Goal: Task Accomplishment & Management: Manage account settings

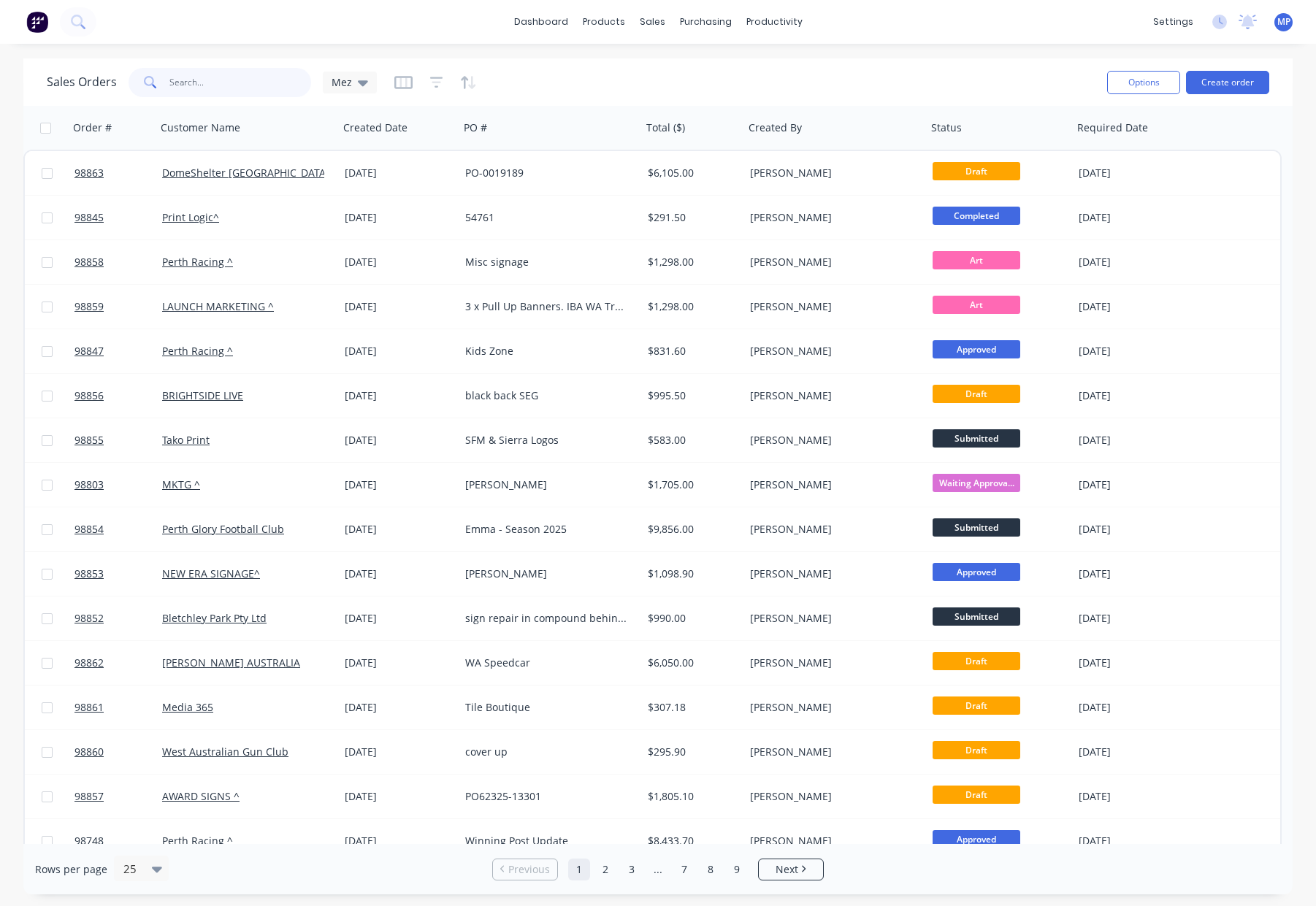
click at [206, 82] on input "text" at bounding box center [240, 82] width 142 height 29
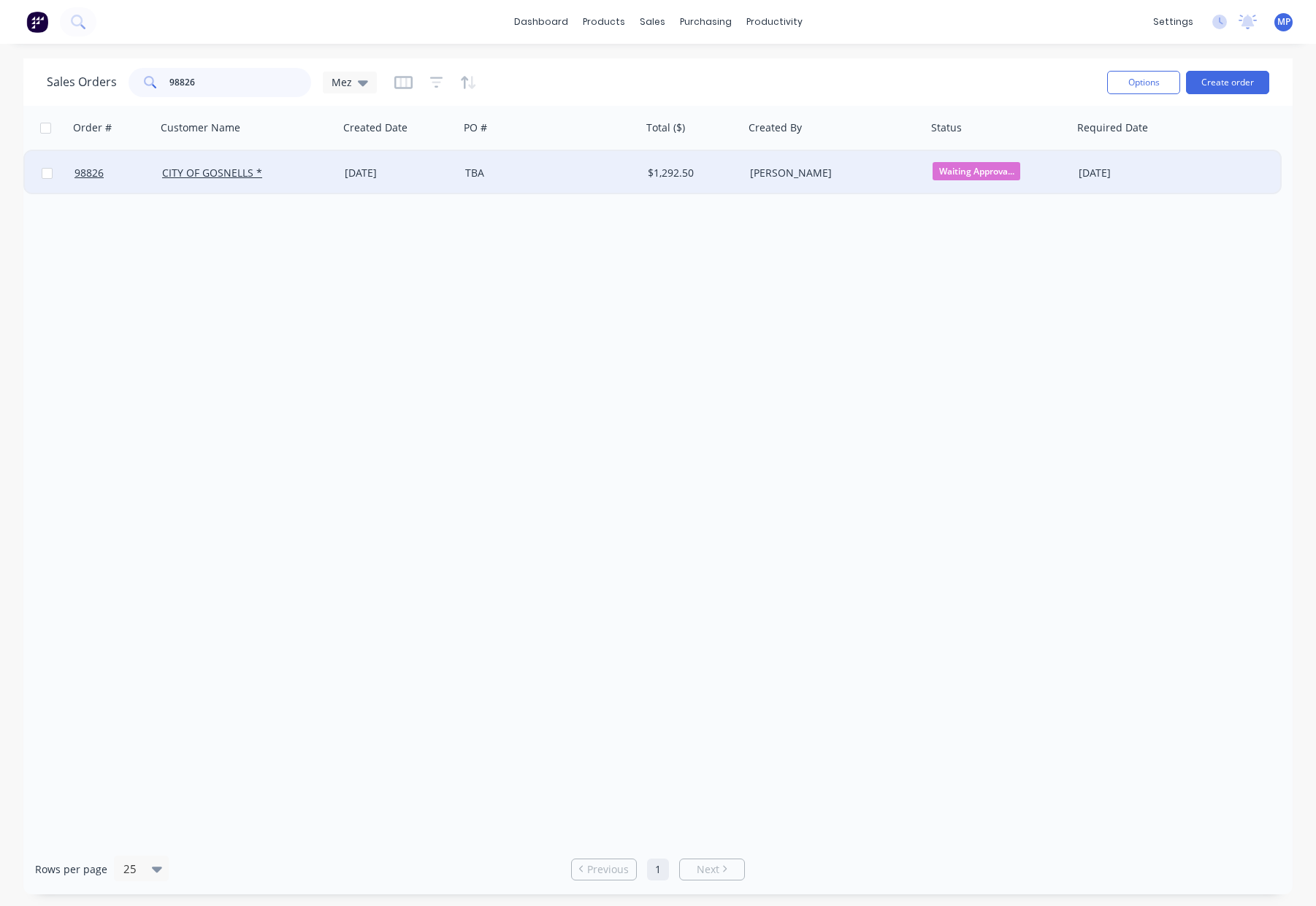
type input "98826"
click at [538, 171] on div "TBA" at bounding box center [546, 173] width 162 height 15
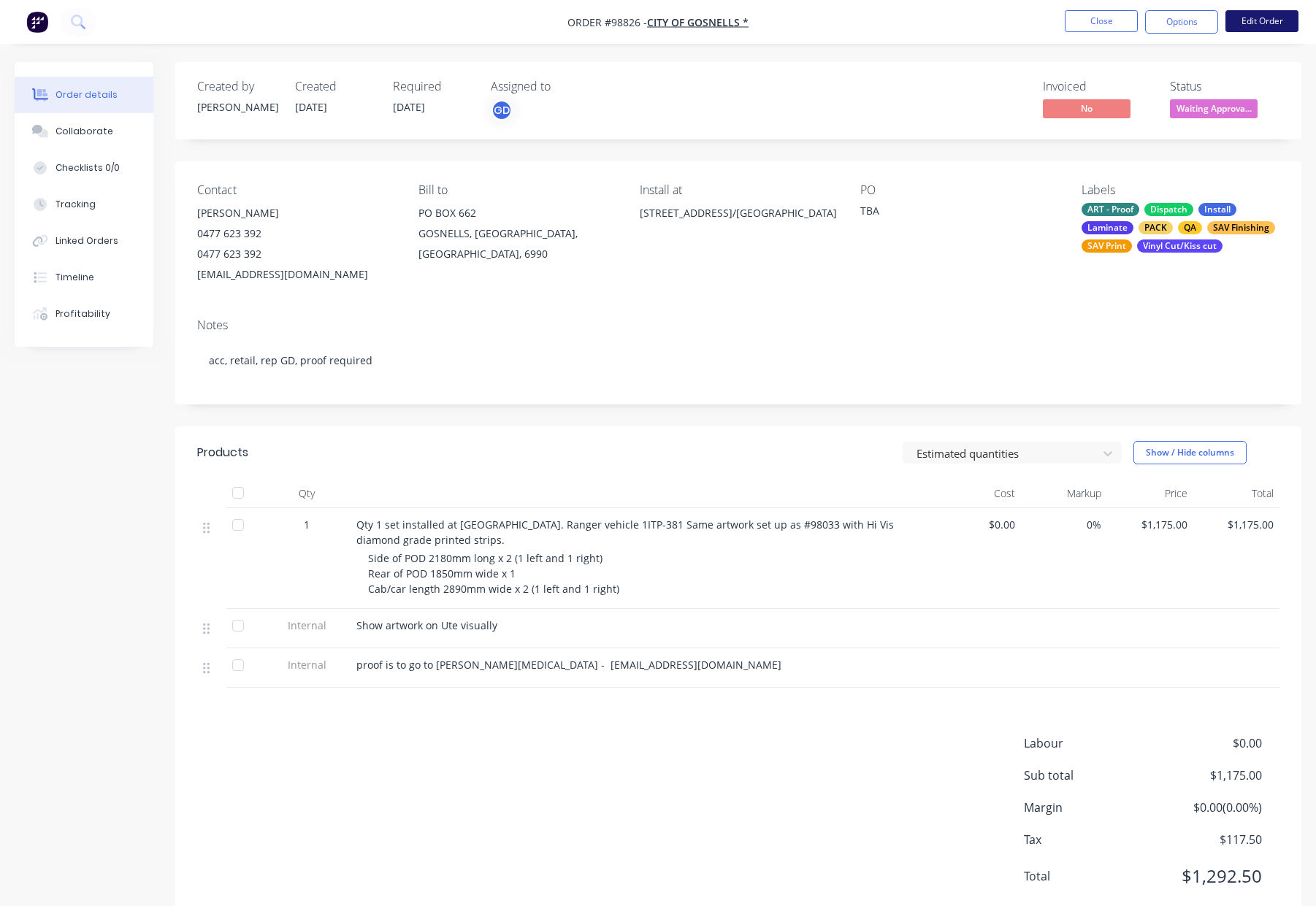
click at [1266, 17] on button "Edit Order" at bounding box center [1262, 21] width 73 height 22
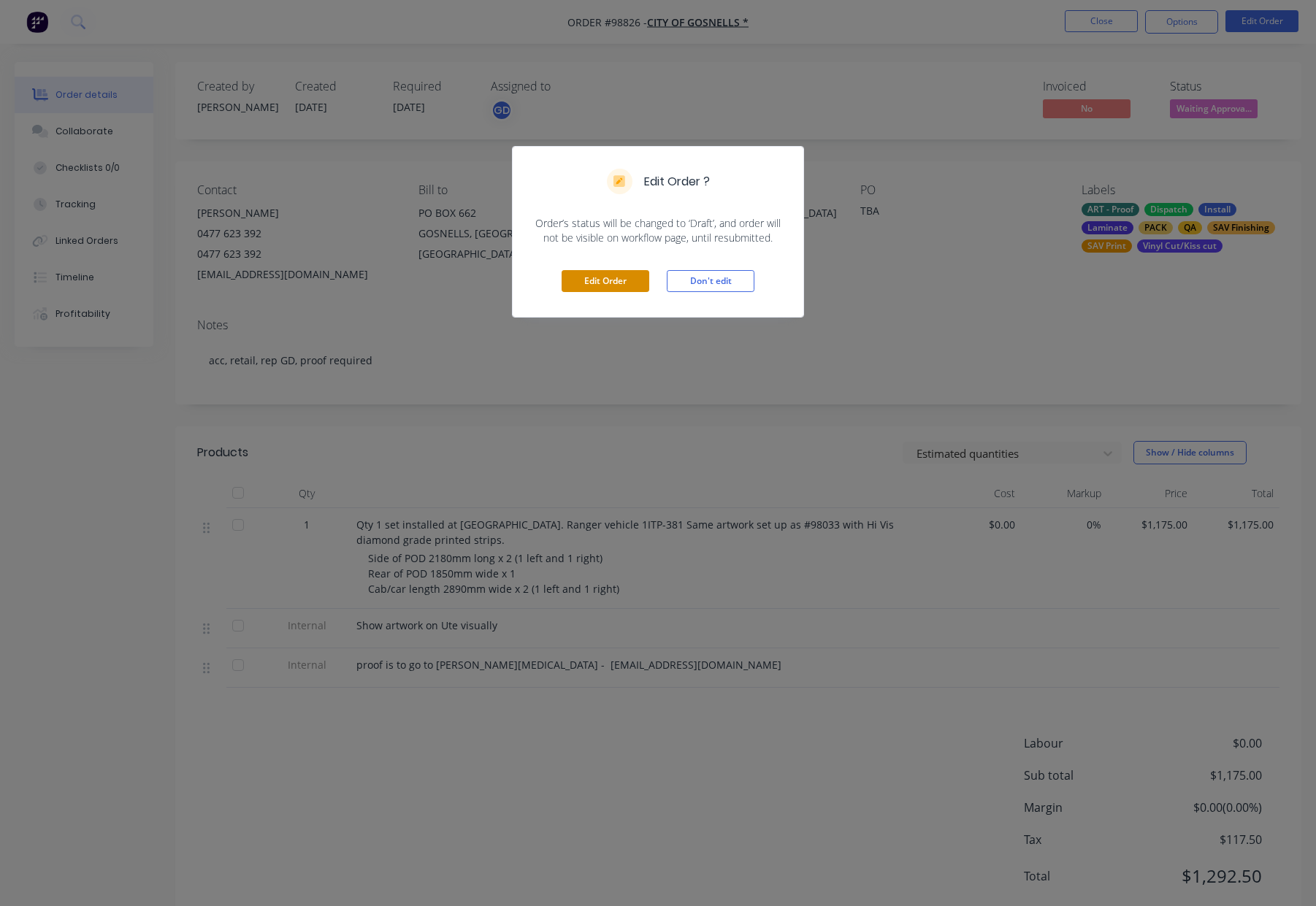
click at [584, 283] on button "Edit Order" at bounding box center [605, 281] width 88 height 22
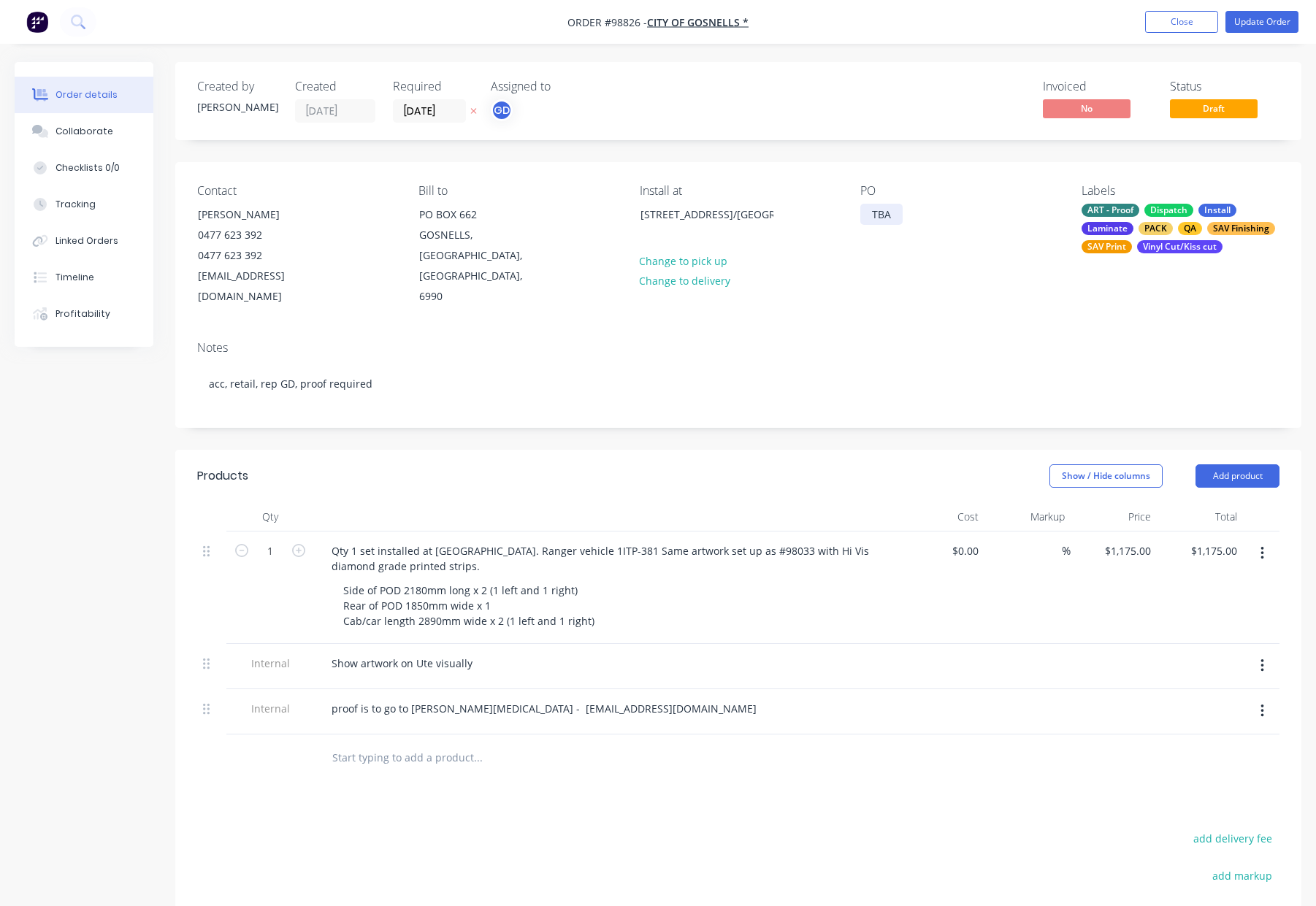
click at [898, 217] on div "TBA" at bounding box center [881, 214] width 43 height 21
click at [879, 220] on div at bounding box center [871, 214] width 23 height 21
drag, startPoint x: 867, startPoint y: 209, endPoint x: 882, endPoint y: 213, distance: 15.5
click at [867, 209] on div at bounding box center [871, 214] width 23 height 21
drag, startPoint x: 866, startPoint y: 213, endPoint x: 1025, endPoint y: 219, distance: 159.1
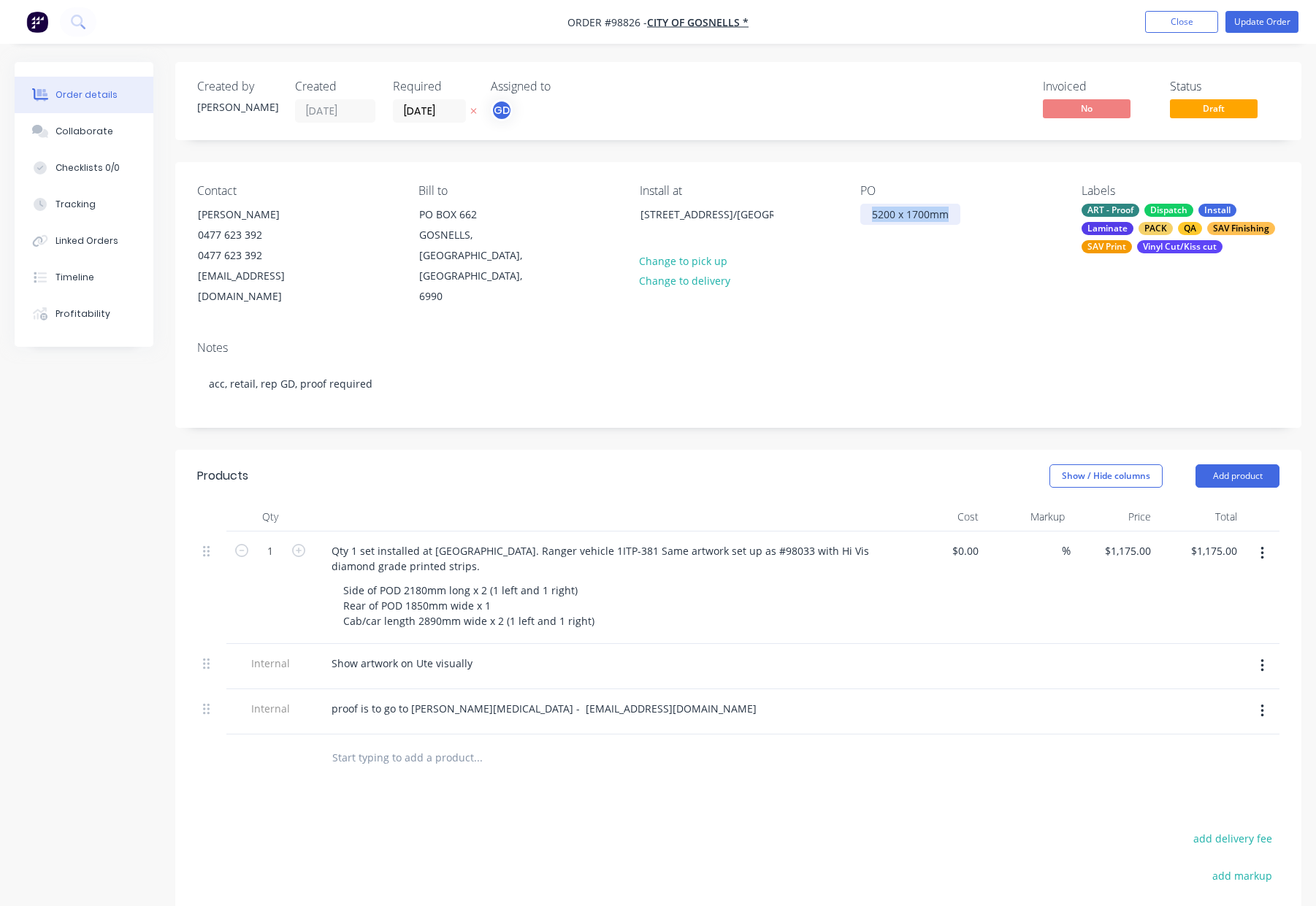
click at [1025, 219] on div "PO 5200 x 1700mm" at bounding box center [959, 246] width 198 height 124
click at [1245, 22] on button "Update Order" at bounding box center [1262, 22] width 73 height 22
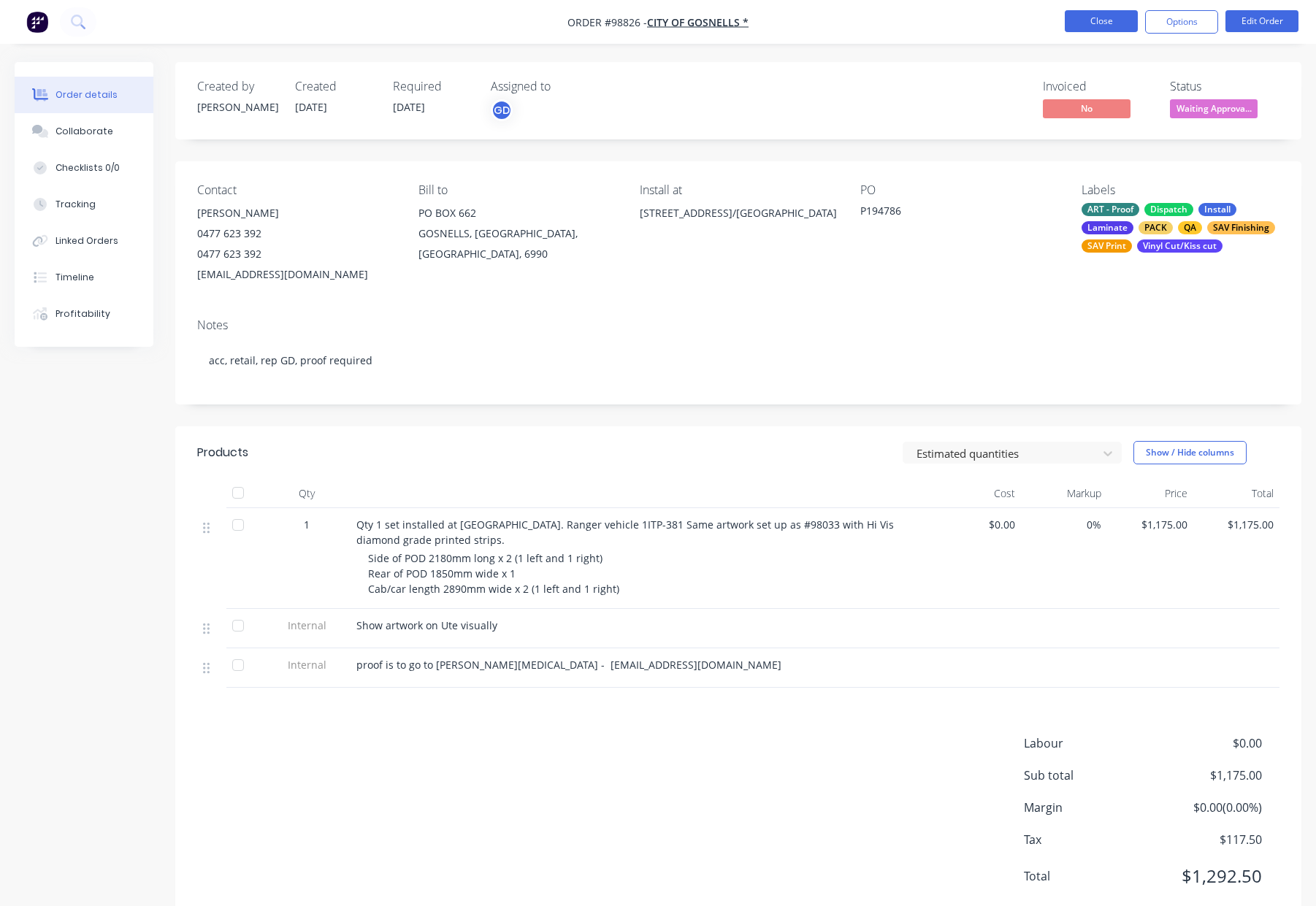
click at [1083, 19] on button "Close" at bounding box center [1101, 21] width 73 height 22
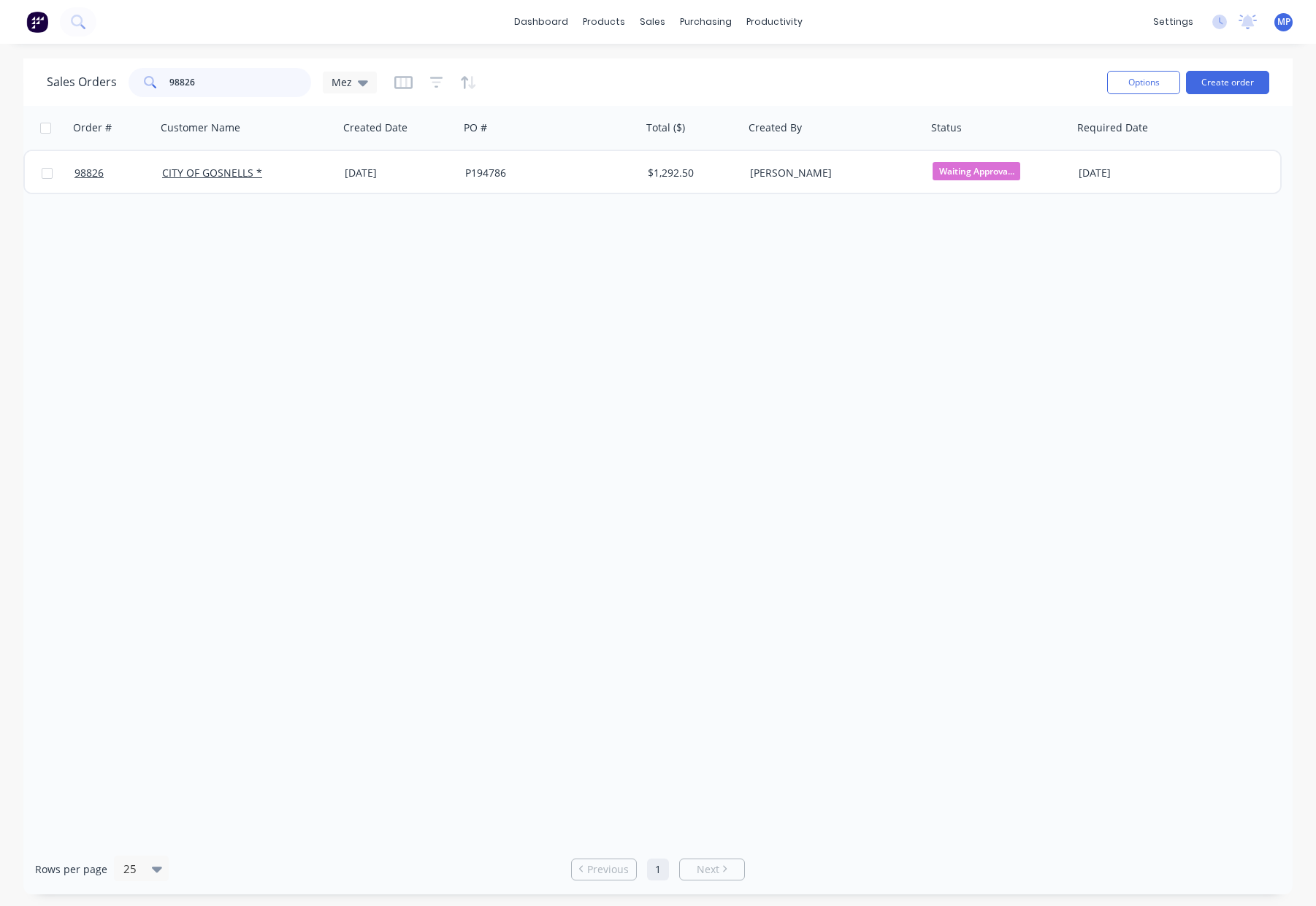
drag, startPoint x: 207, startPoint y: 79, endPoint x: 147, endPoint y: 89, distance: 60.8
click at [147, 89] on div "98826" at bounding box center [220, 82] width 183 height 29
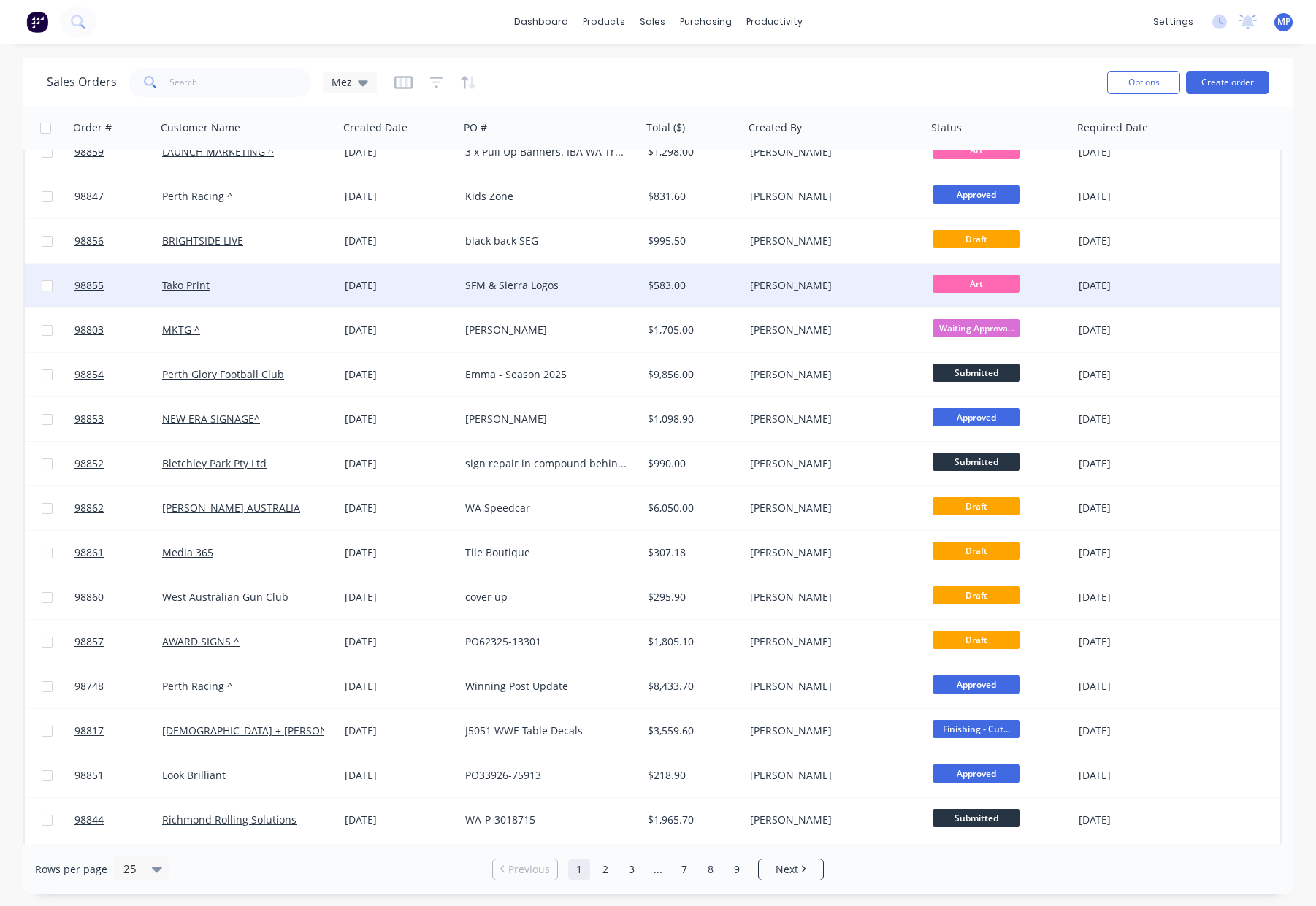
scroll to position [200, 0]
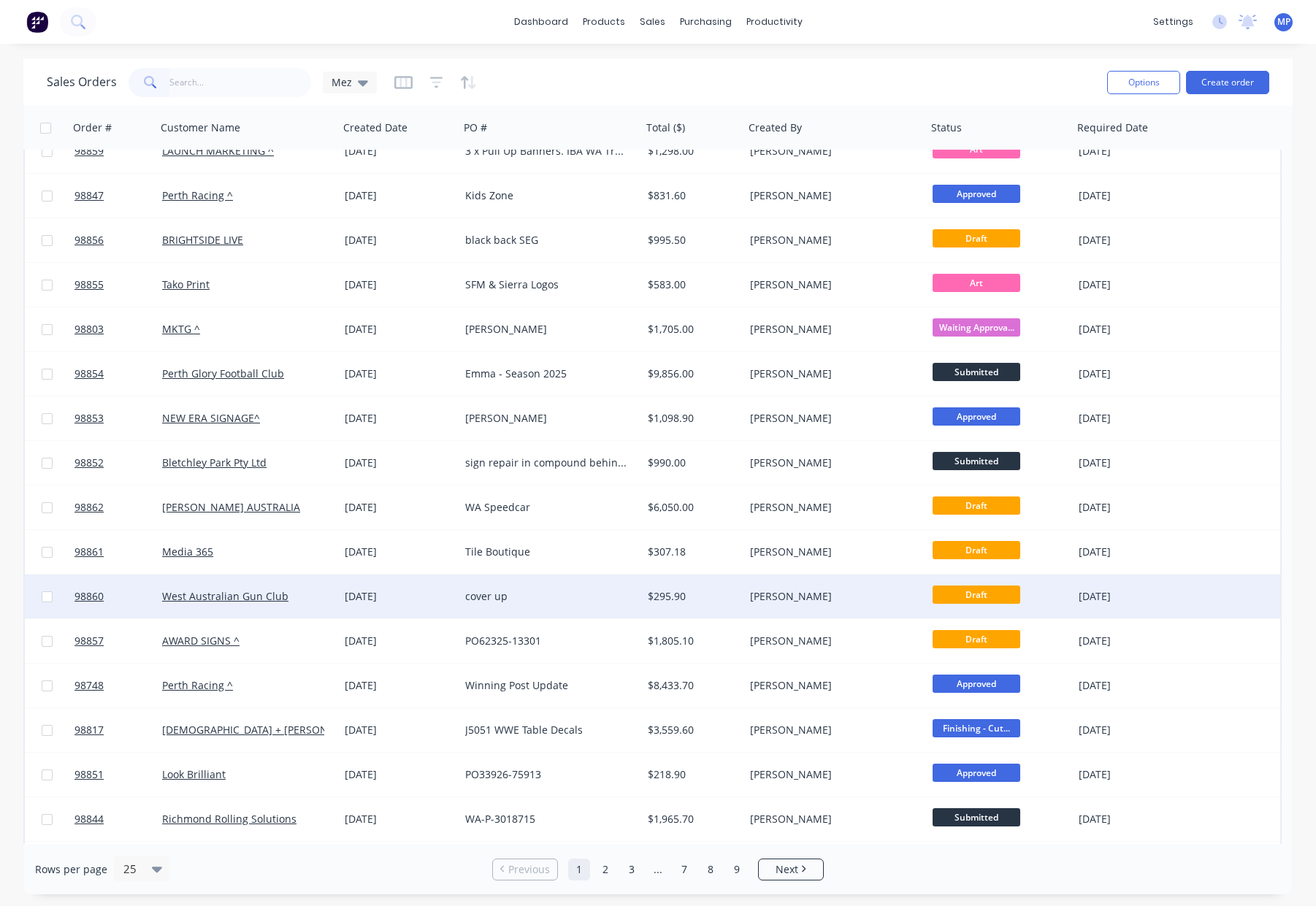
click at [329, 596] on div "West Australian Gun Club" at bounding box center [248, 597] width 171 height 15
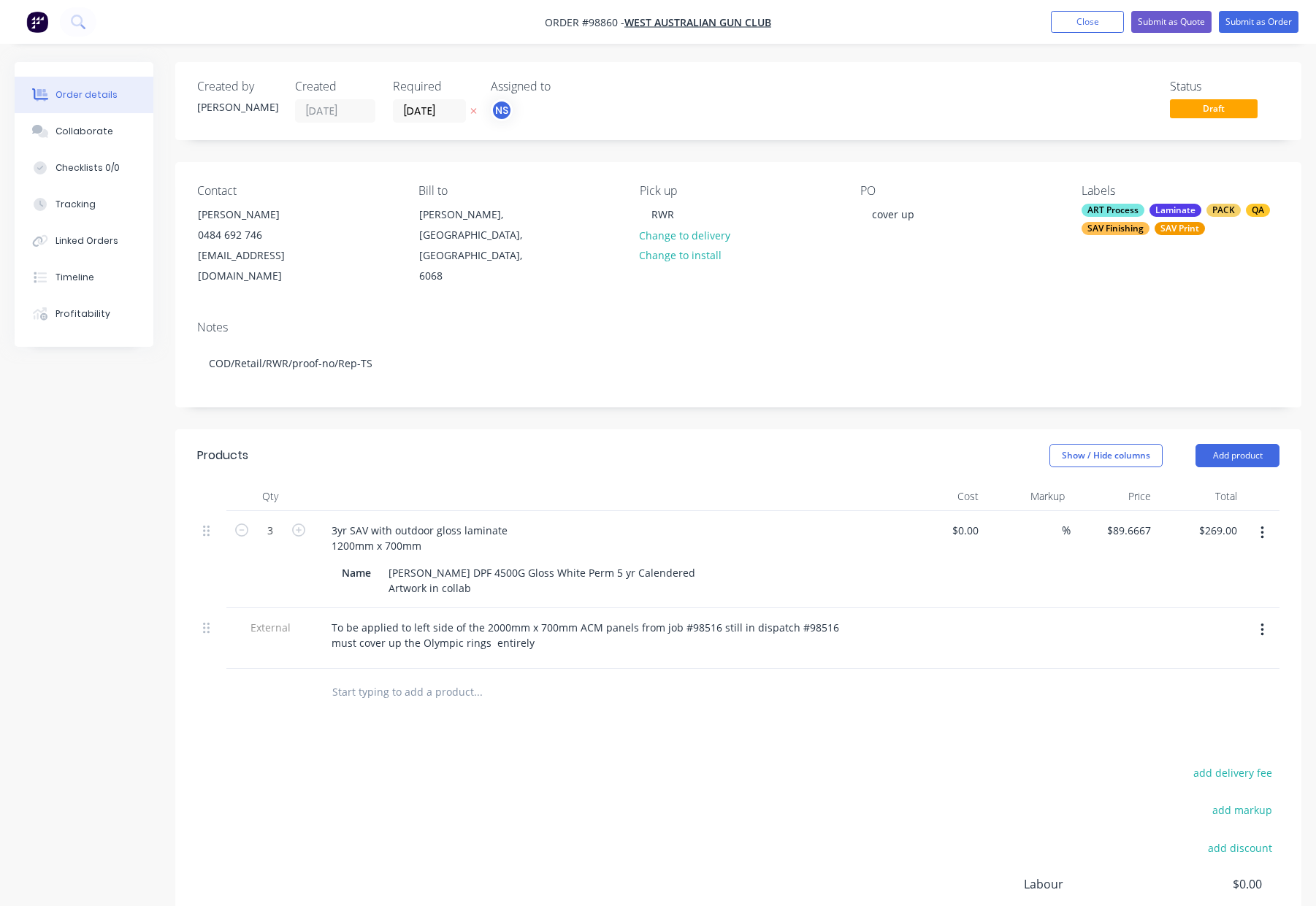
click at [1122, 223] on div "SAV Finishing" at bounding box center [1115, 228] width 68 height 13
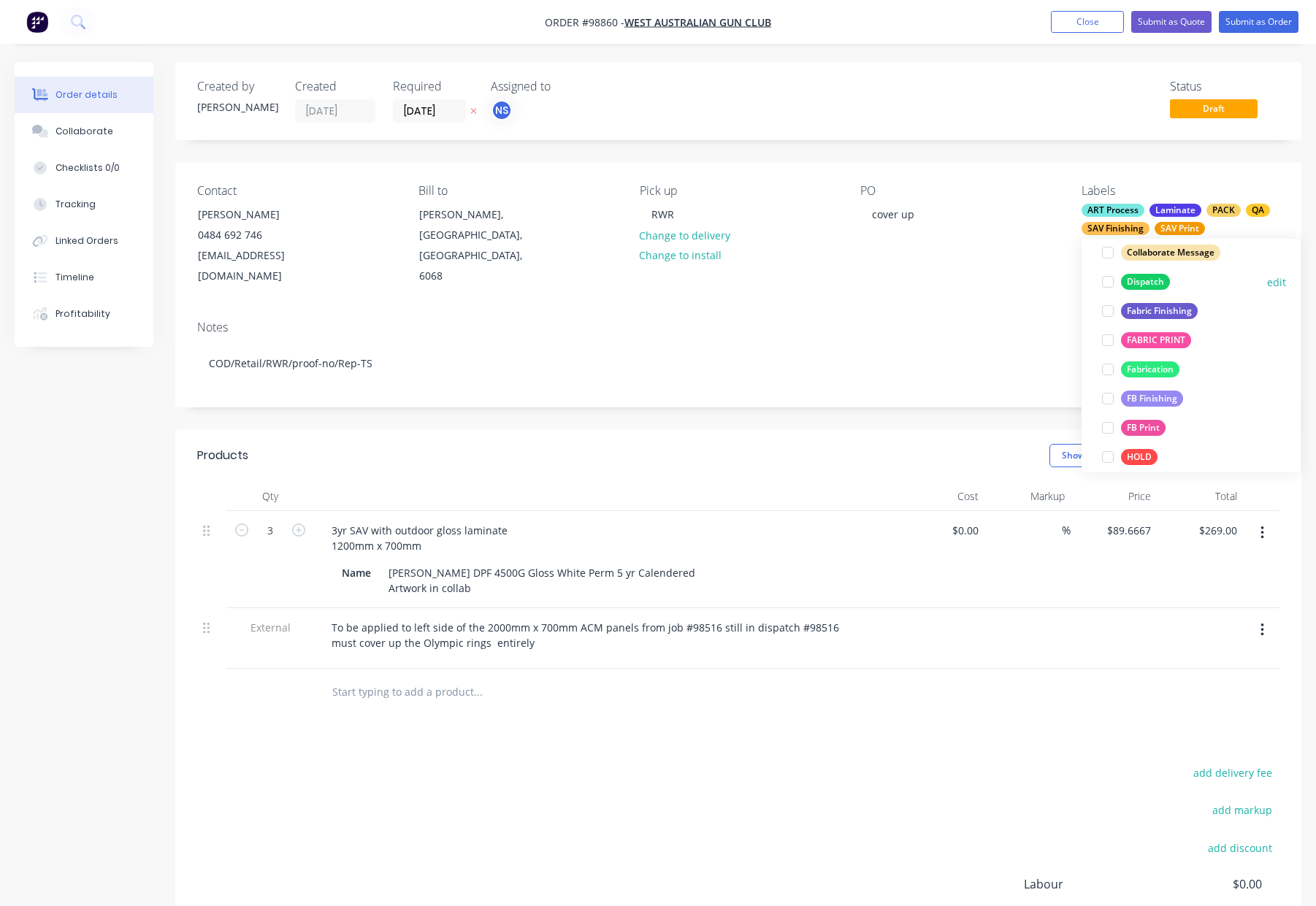
click at [1149, 279] on div "Dispatch" at bounding box center [1145, 282] width 49 height 16
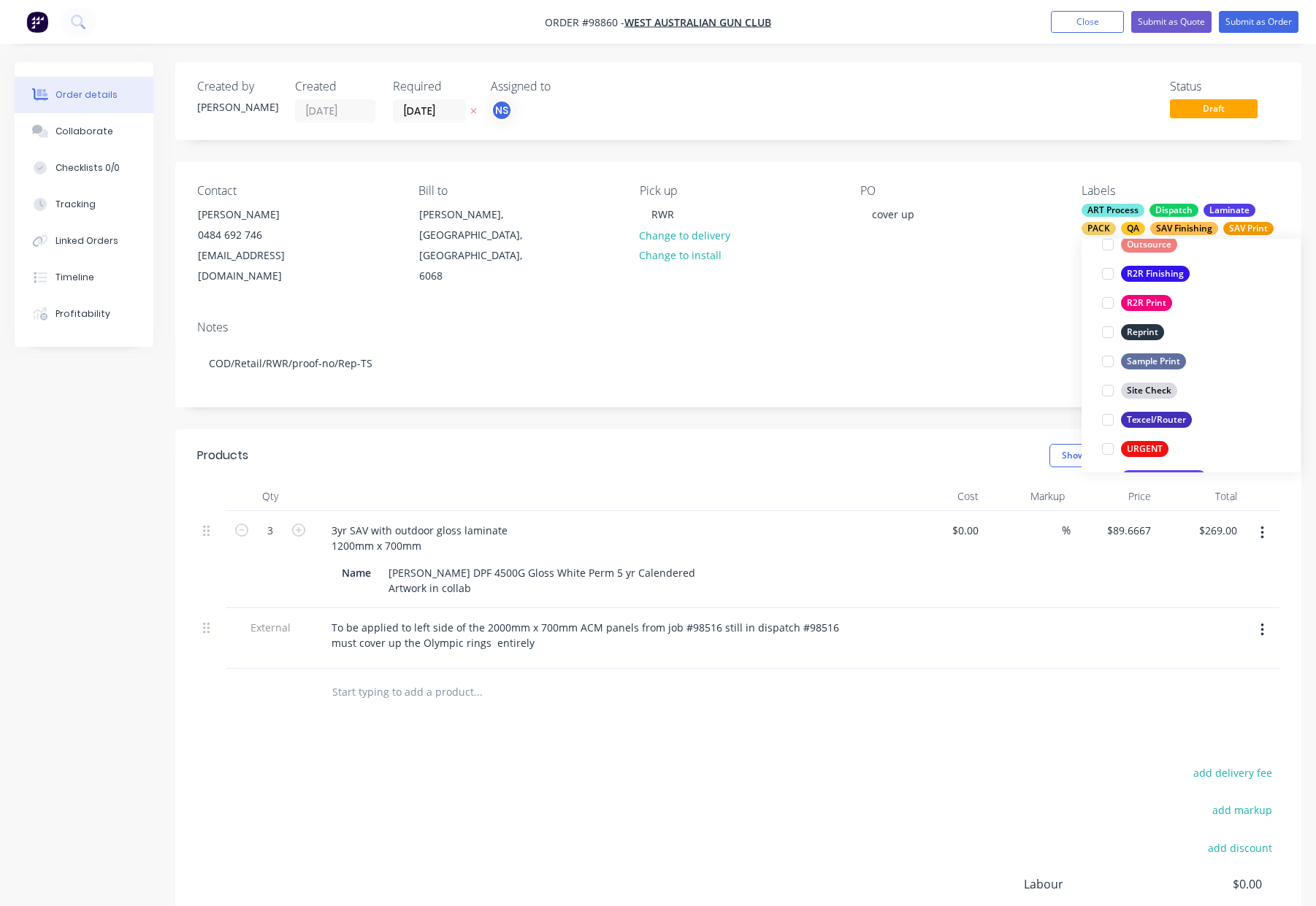
scroll to position [701, 0]
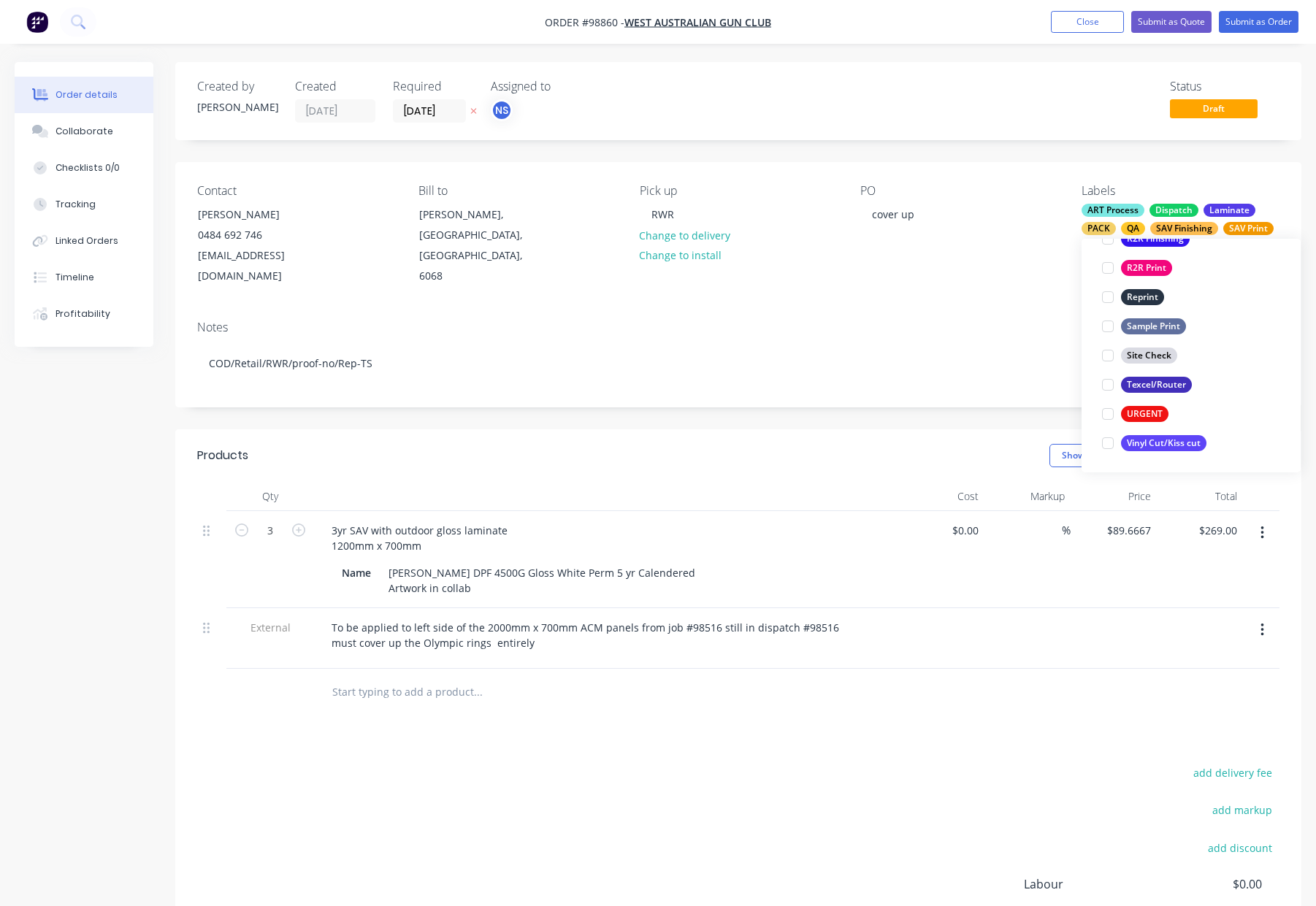
click at [742, 444] on div "Show / Hide columns Add product" at bounding box center [853, 455] width 852 height 23
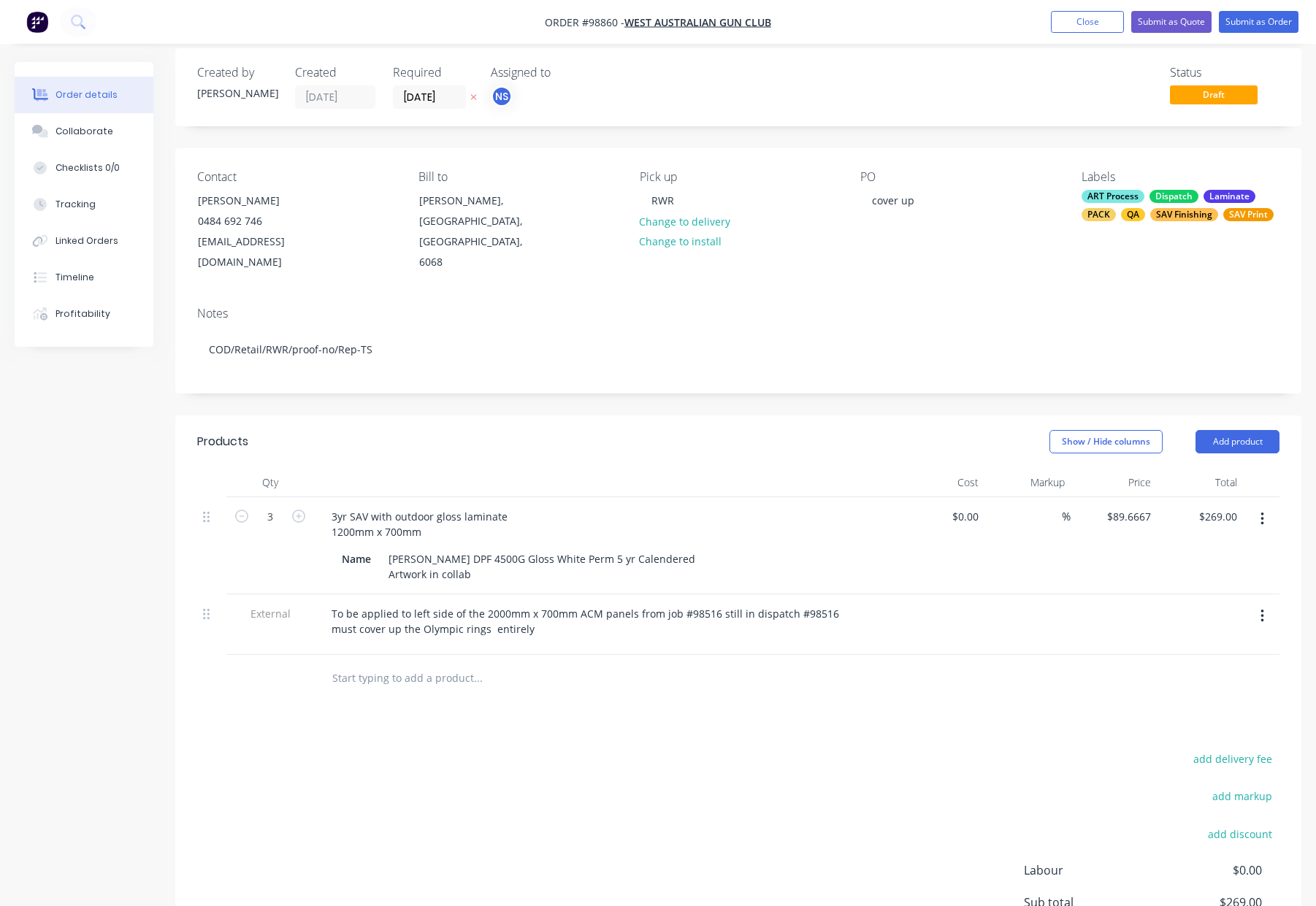
scroll to position [0, 0]
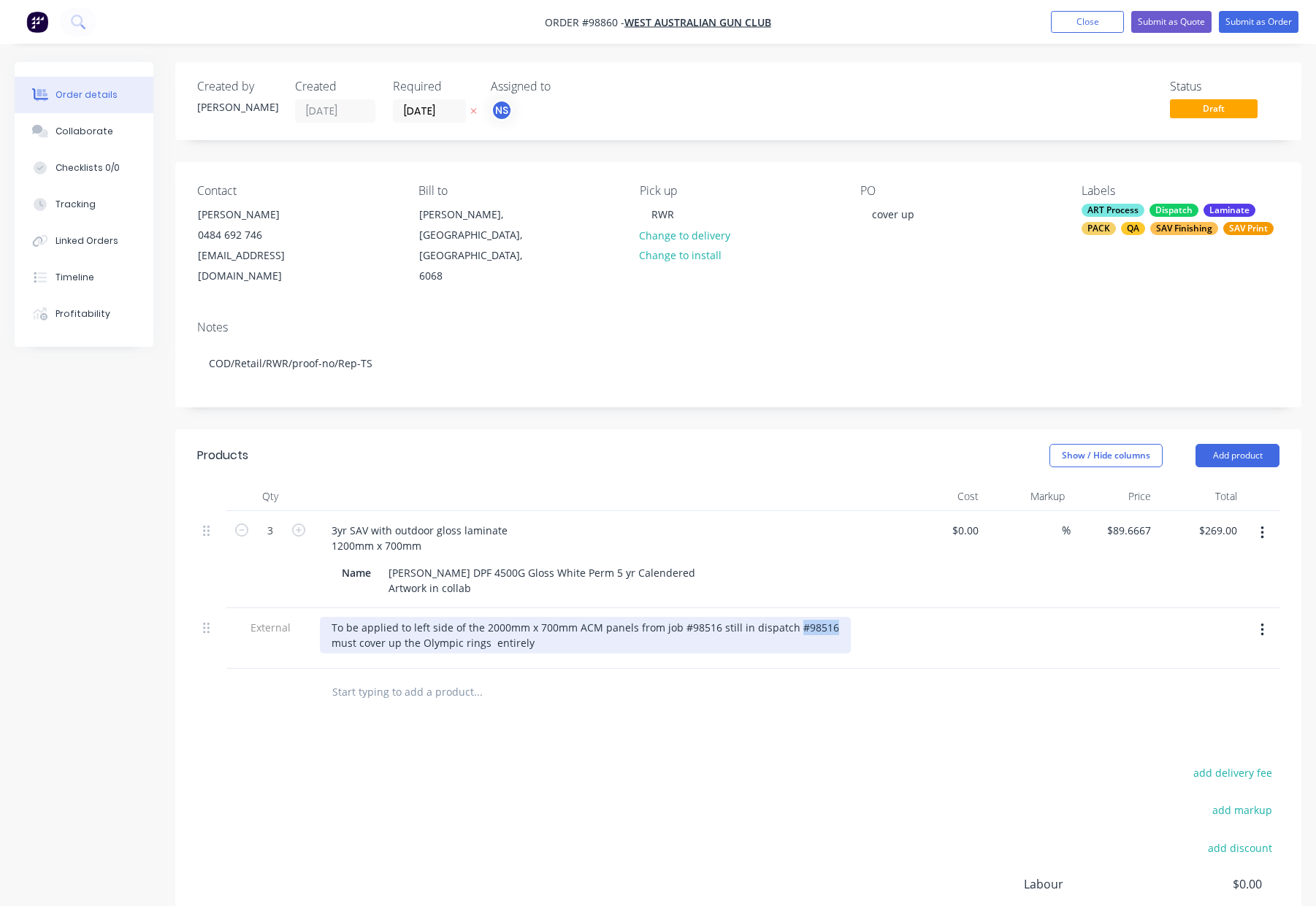
drag, startPoint x: 808, startPoint y: 606, endPoint x: 843, endPoint y: 606, distance: 35.0
click at [842, 617] on div "To be applied to left side of the 2000mm x 700mm ACM panels from job #98516 sti…" at bounding box center [606, 635] width 573 height 37
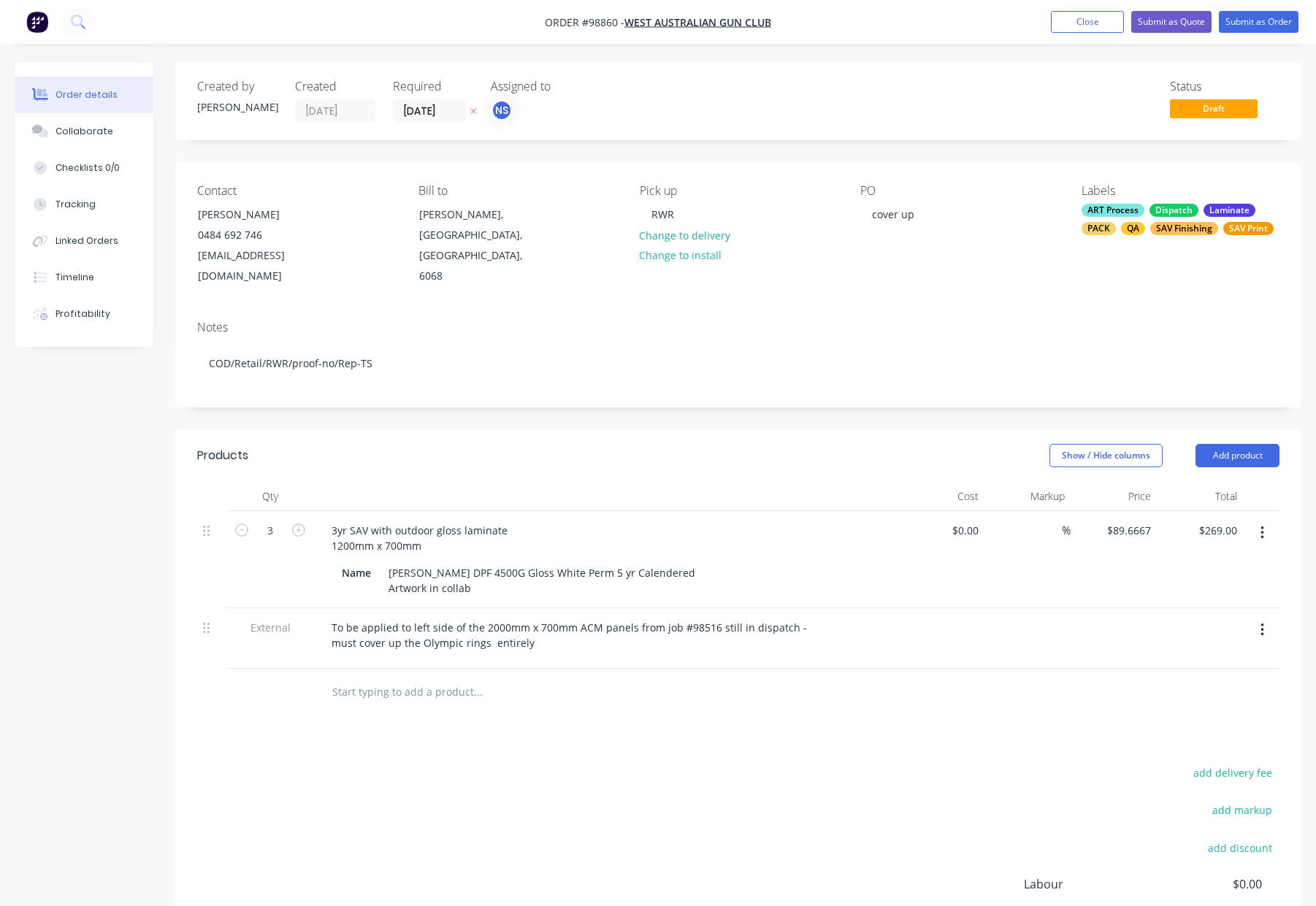
click at [942, 681] on div at bounding box center [737, 692] width 1082 height 47
click at [1243, 16] on button "Submit as Order" at bounding box center [1258, 22] width 79 height 22
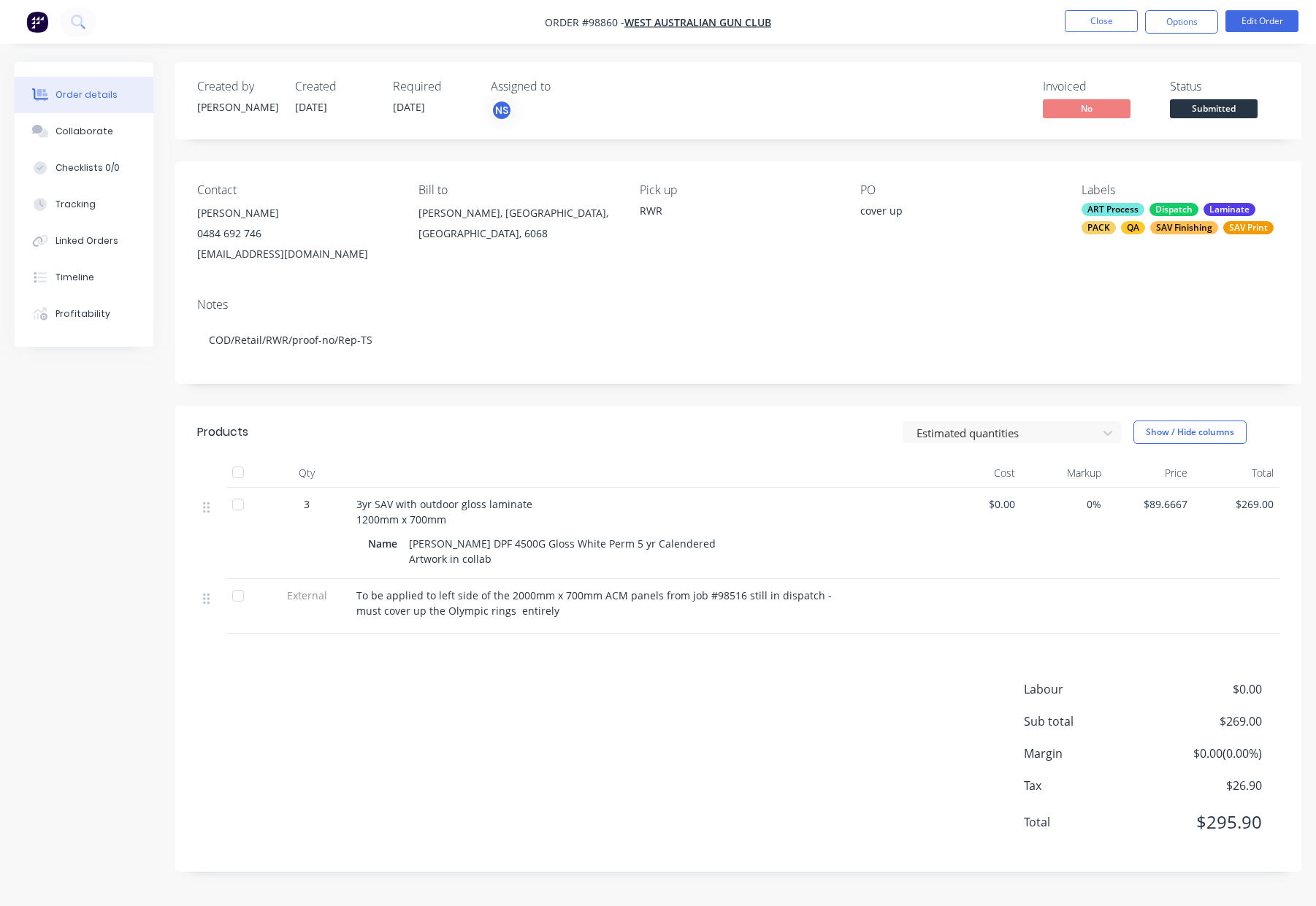
drag, startPoint x: 1169, startPoint y: 23, endPoint x: 1169, endPoint y: 37, distance: 14.0
click at [1169, 23] on button "Options" at bounding box center [1181, 22] width 73 height 23
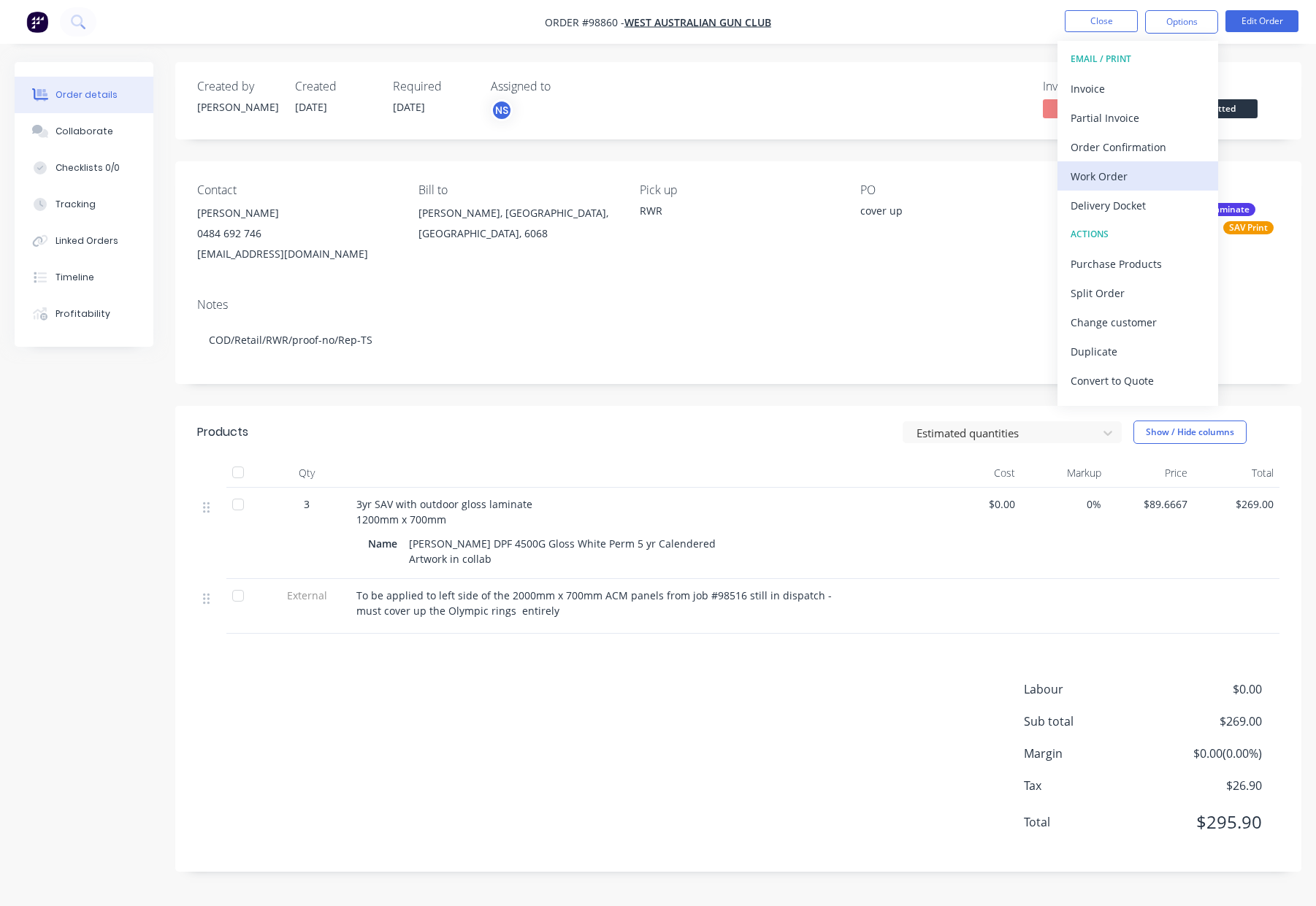
click at [1124, 179] on div "Work Order" at bounding box center [1137, 176] width 134 height 21
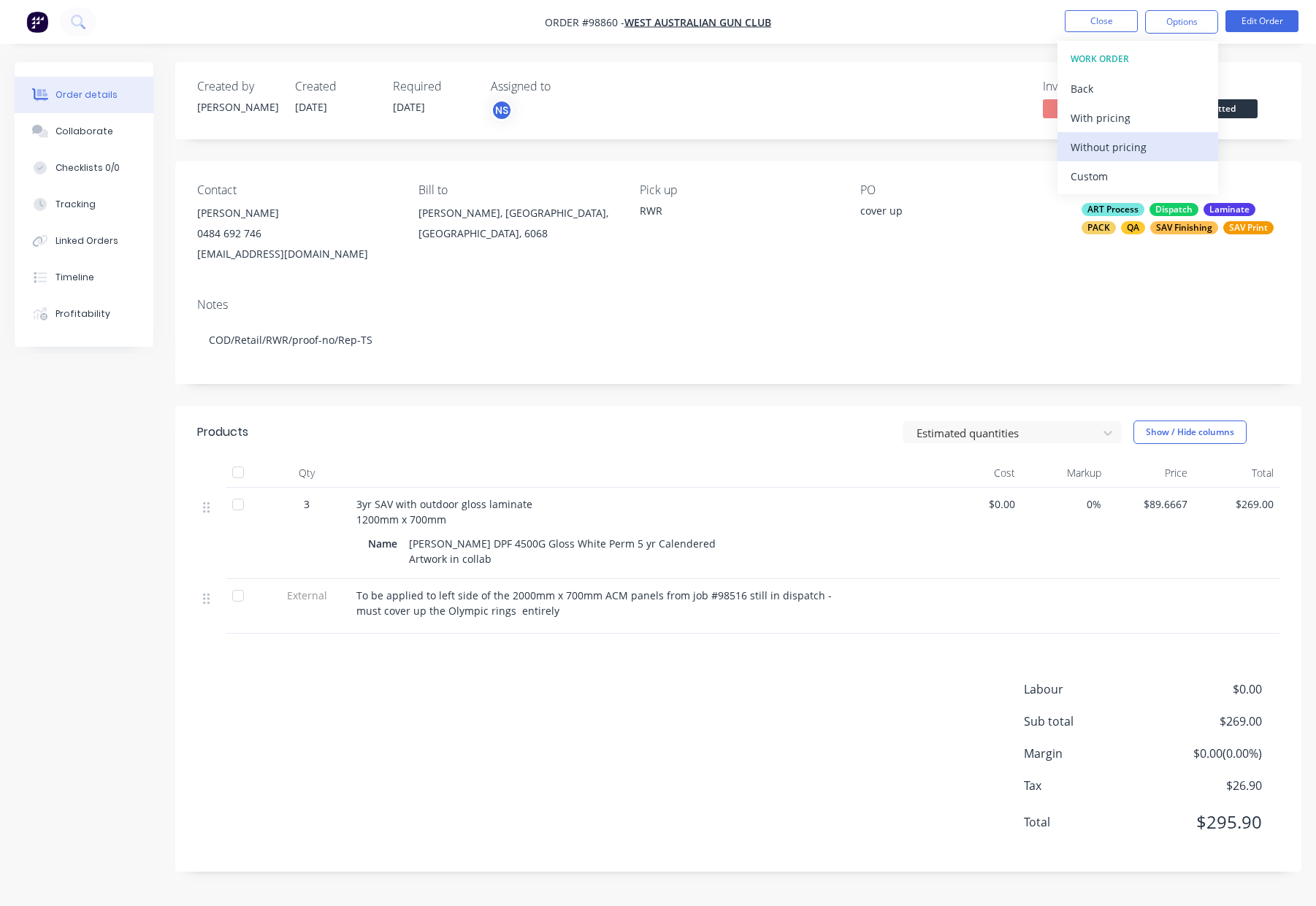
click at [1118, 142] on div "Without pricing" at bounding box center [1137, 147] width 134 height 21
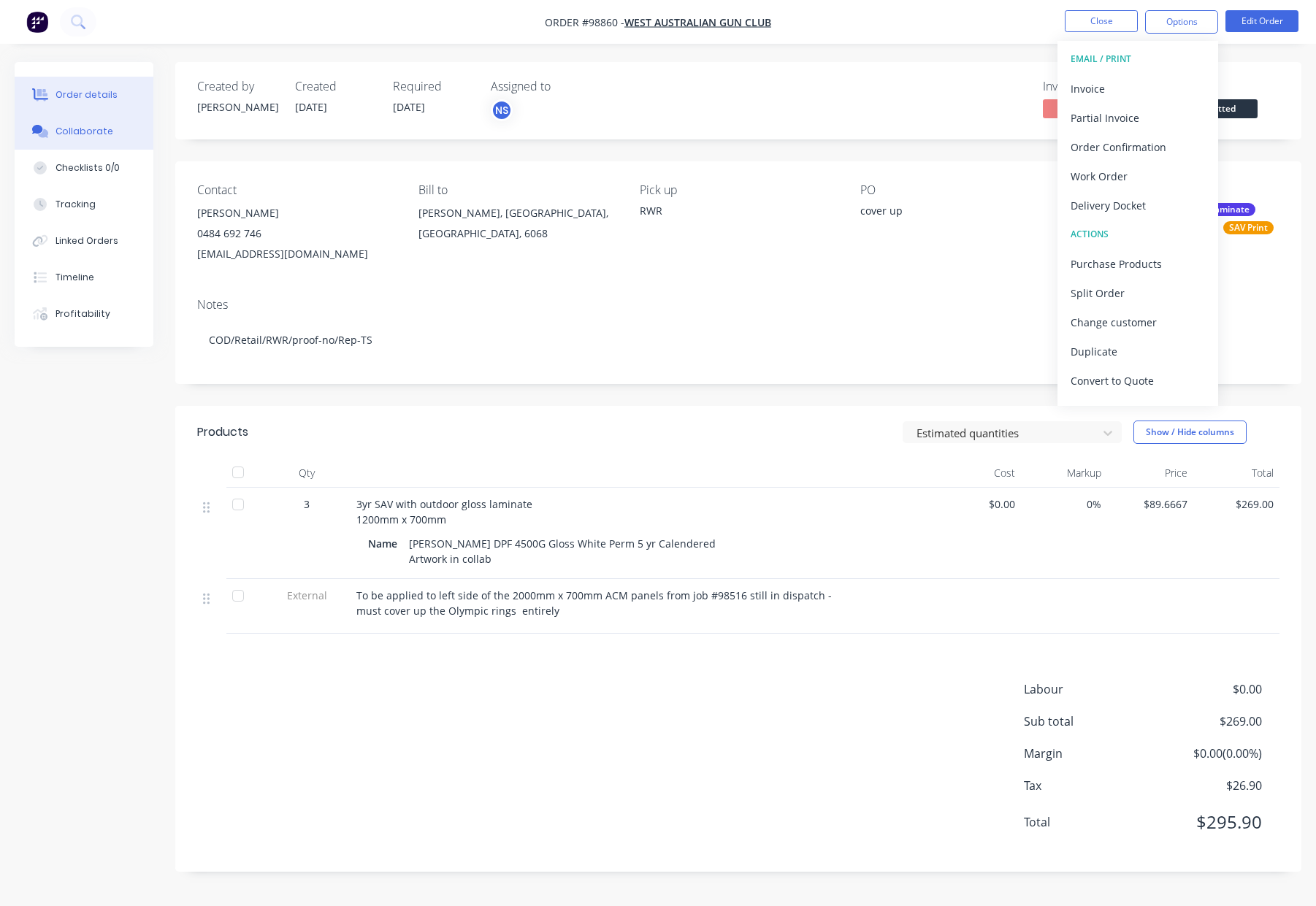
click at [115, 123] on button "Collaborate" at bounding box center [84, 131] width 138 height 37
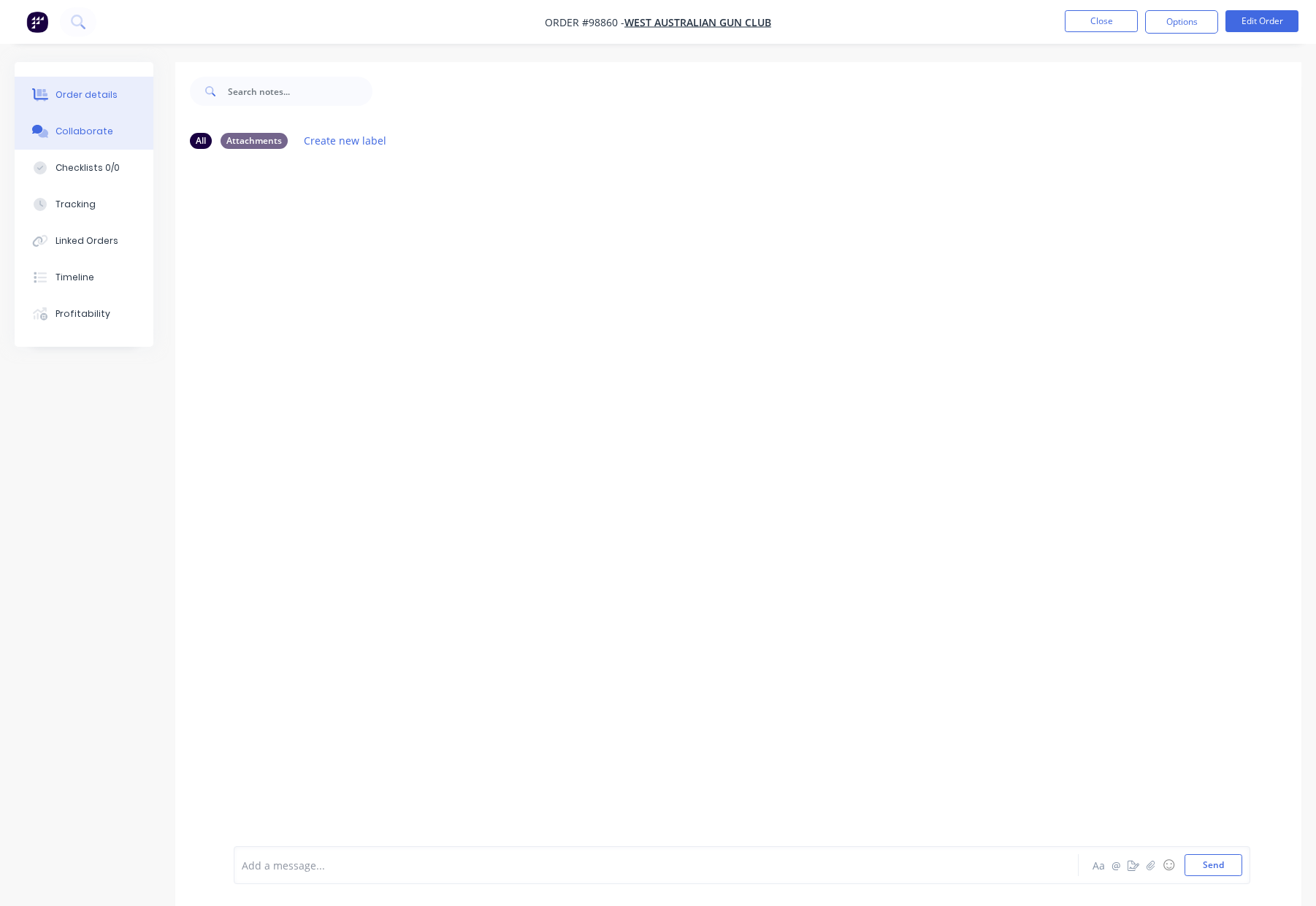
click at [107, 98] on div "Order details" at bounding box center [86, 95] width 62 height 13
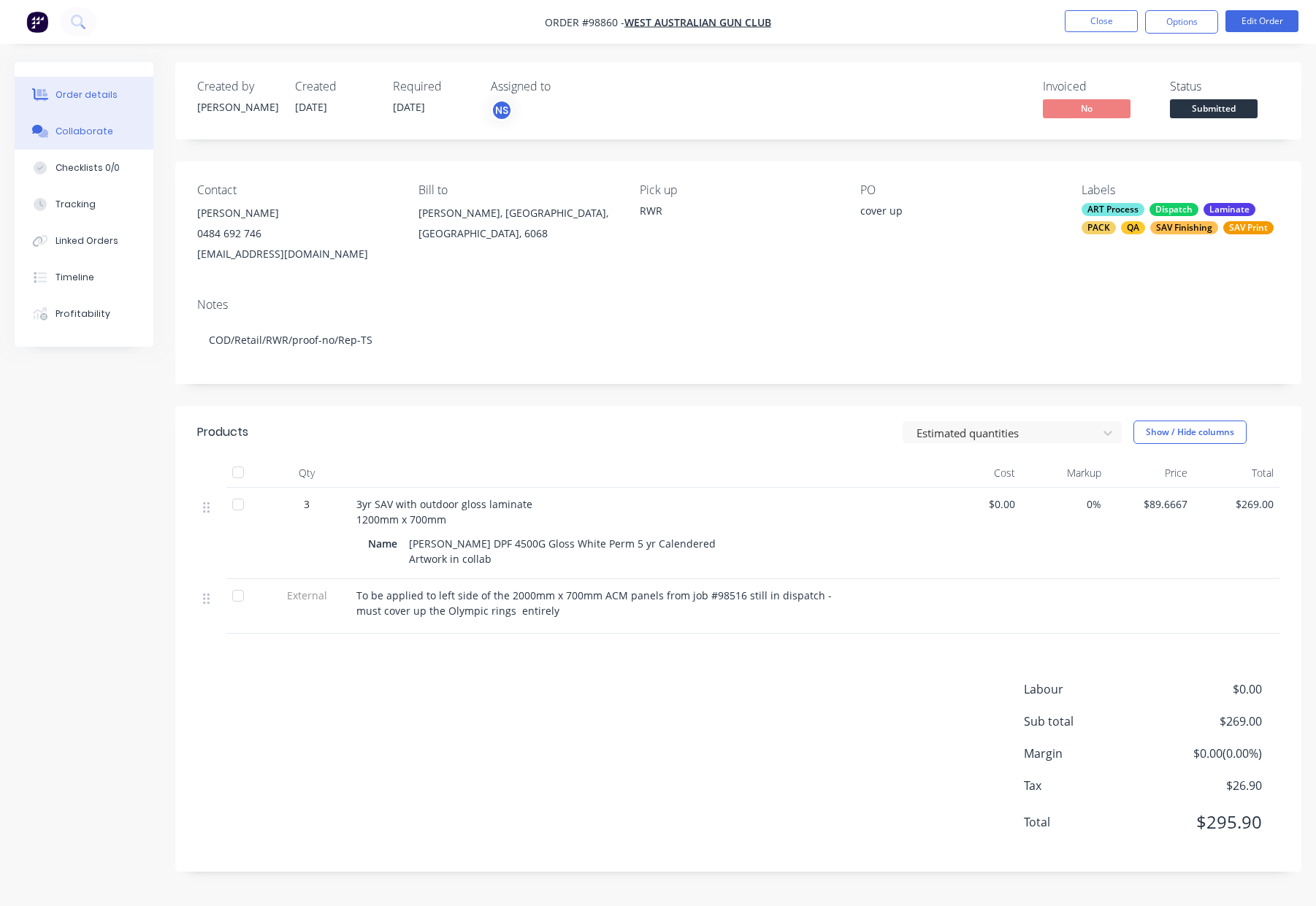
click at [96, 125] on div "Collaborate" at bounding box center [84, 132] width 58 height 13
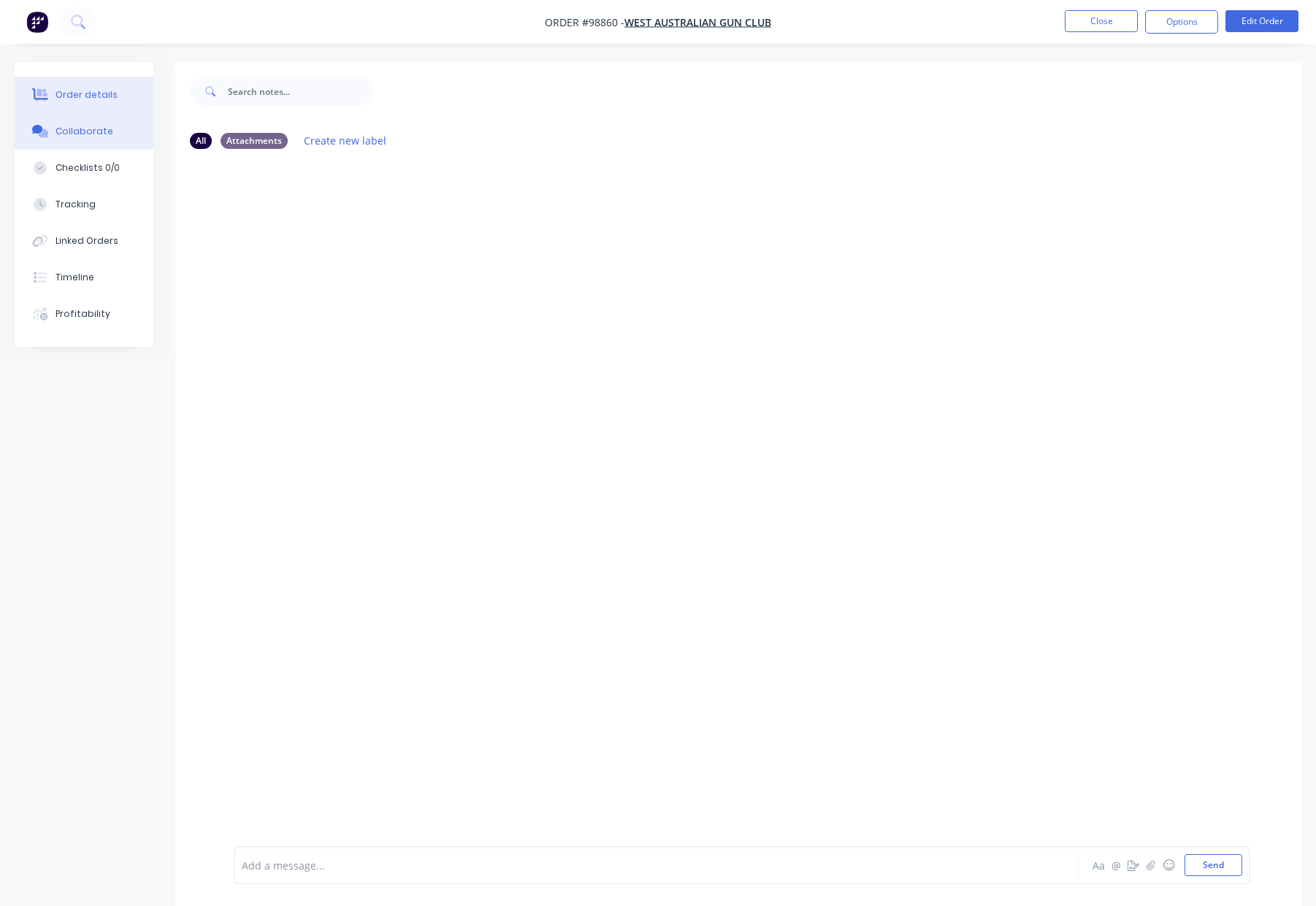
click at [79, 97] on div "Order details" at bounding box center [86, 95] width 62 height 13
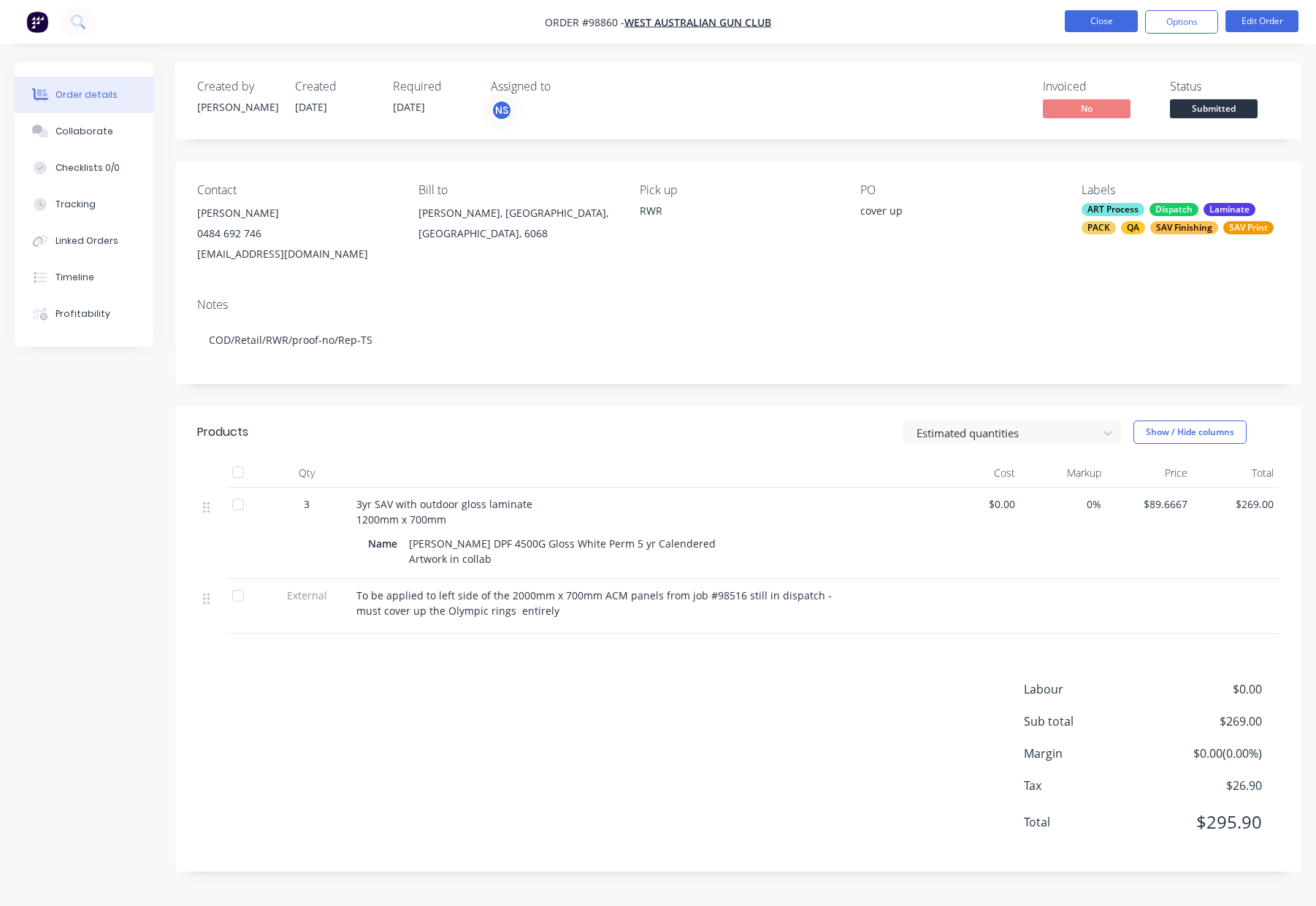
click at [1100, 21] on button "Close" at bounding box center [1101, 21] width 73 height 22
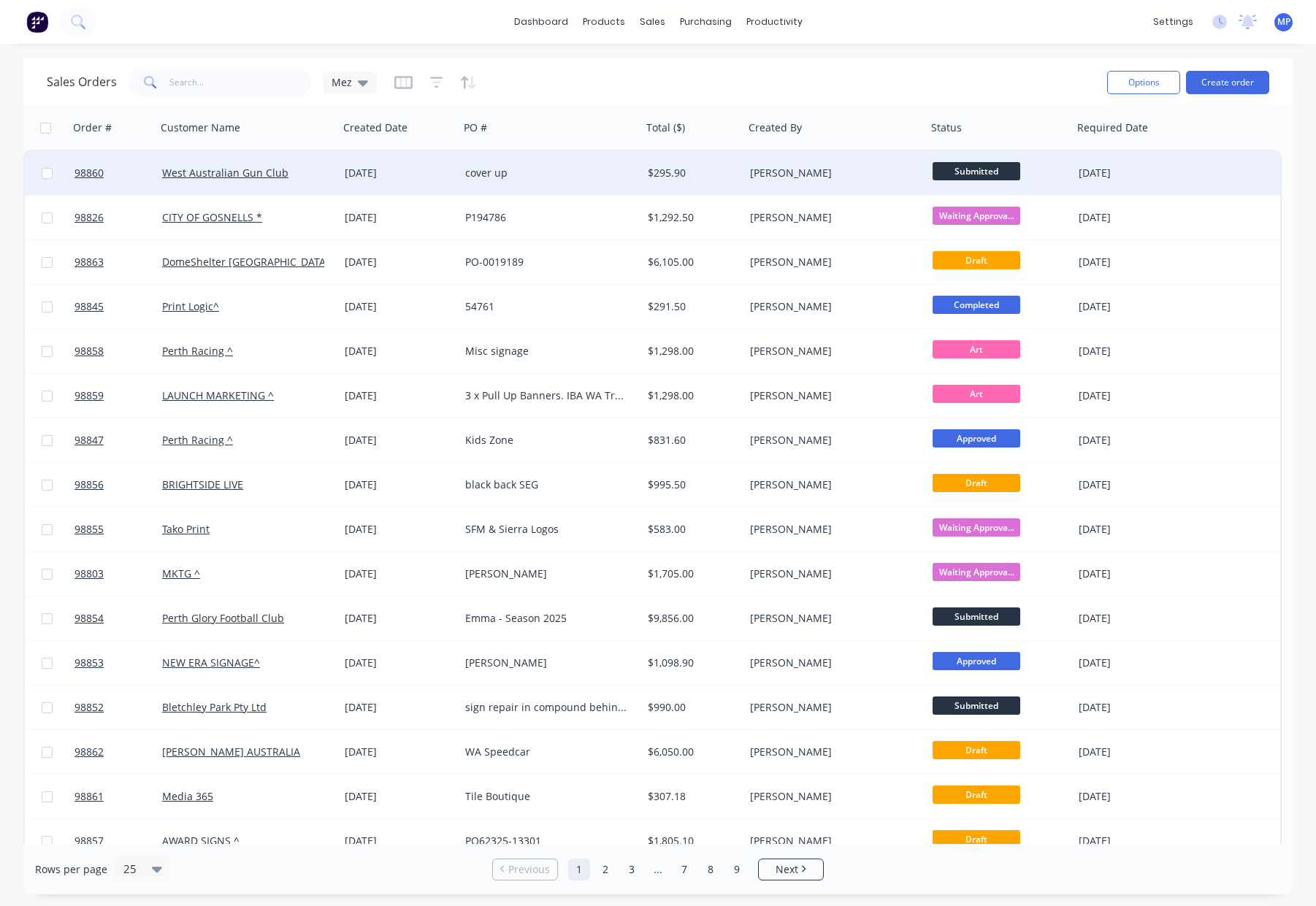
click at [968, 171] on span "Submitted" at bounding box center [975, 171] width 88 height 18
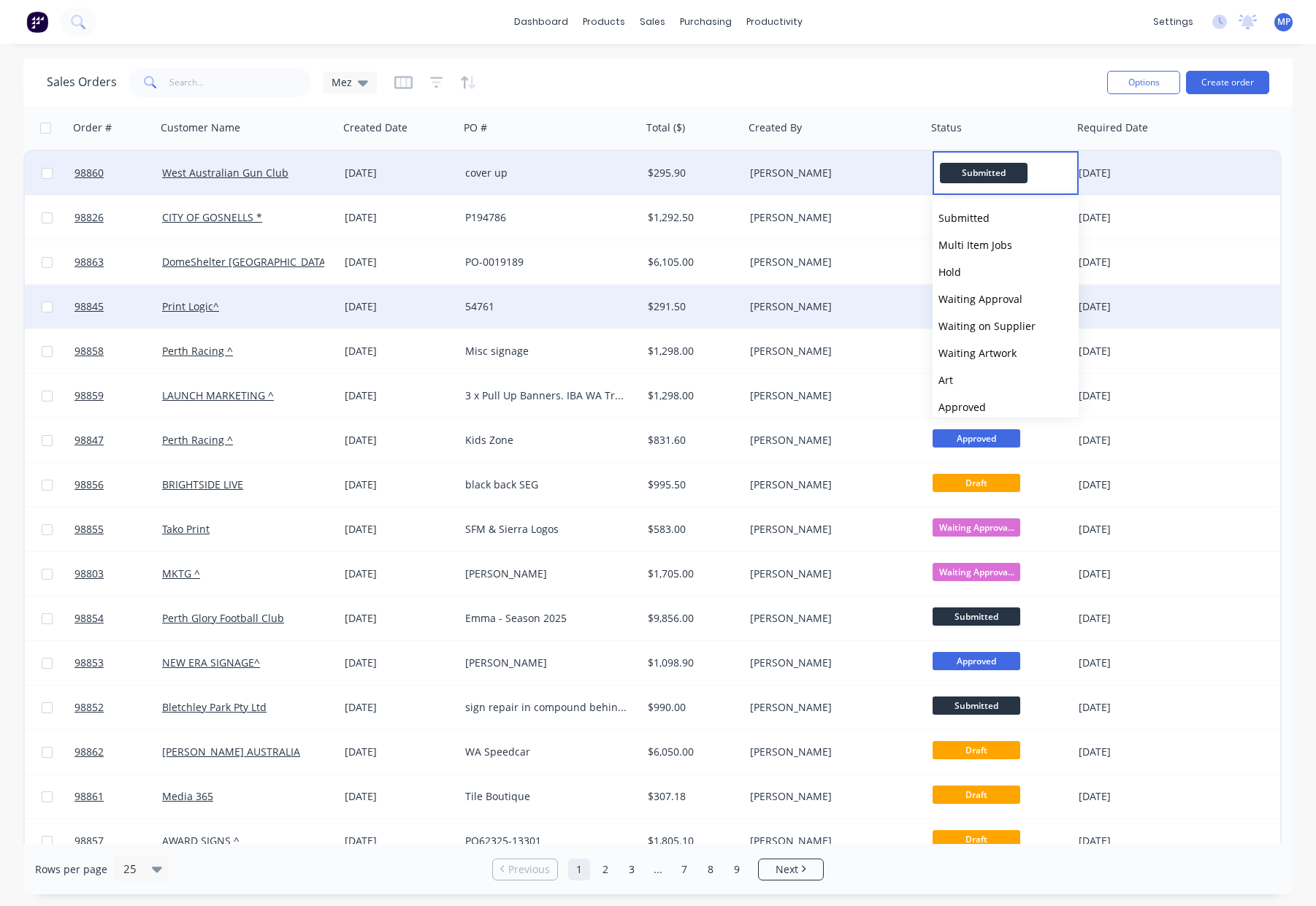
drag, startPoint x: 1032, startPoint y: 348, endPoint x: 1023, endPoint y: 321, distance: 28.5
click at [1032, 348] on button "Waiting Artwork" at bounding box center [1005, 353] width 146 height 27
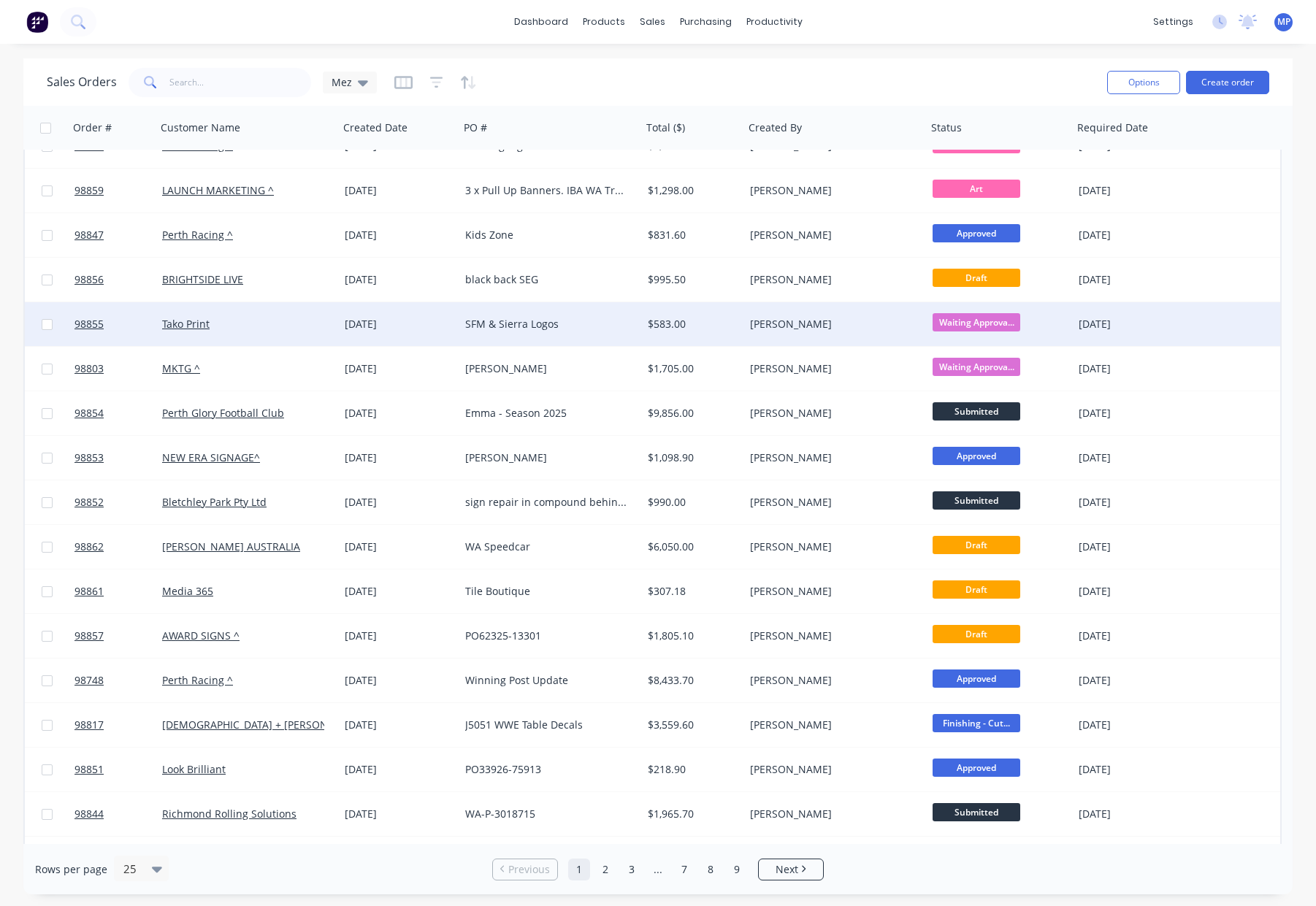
scroll to position [222, 0]
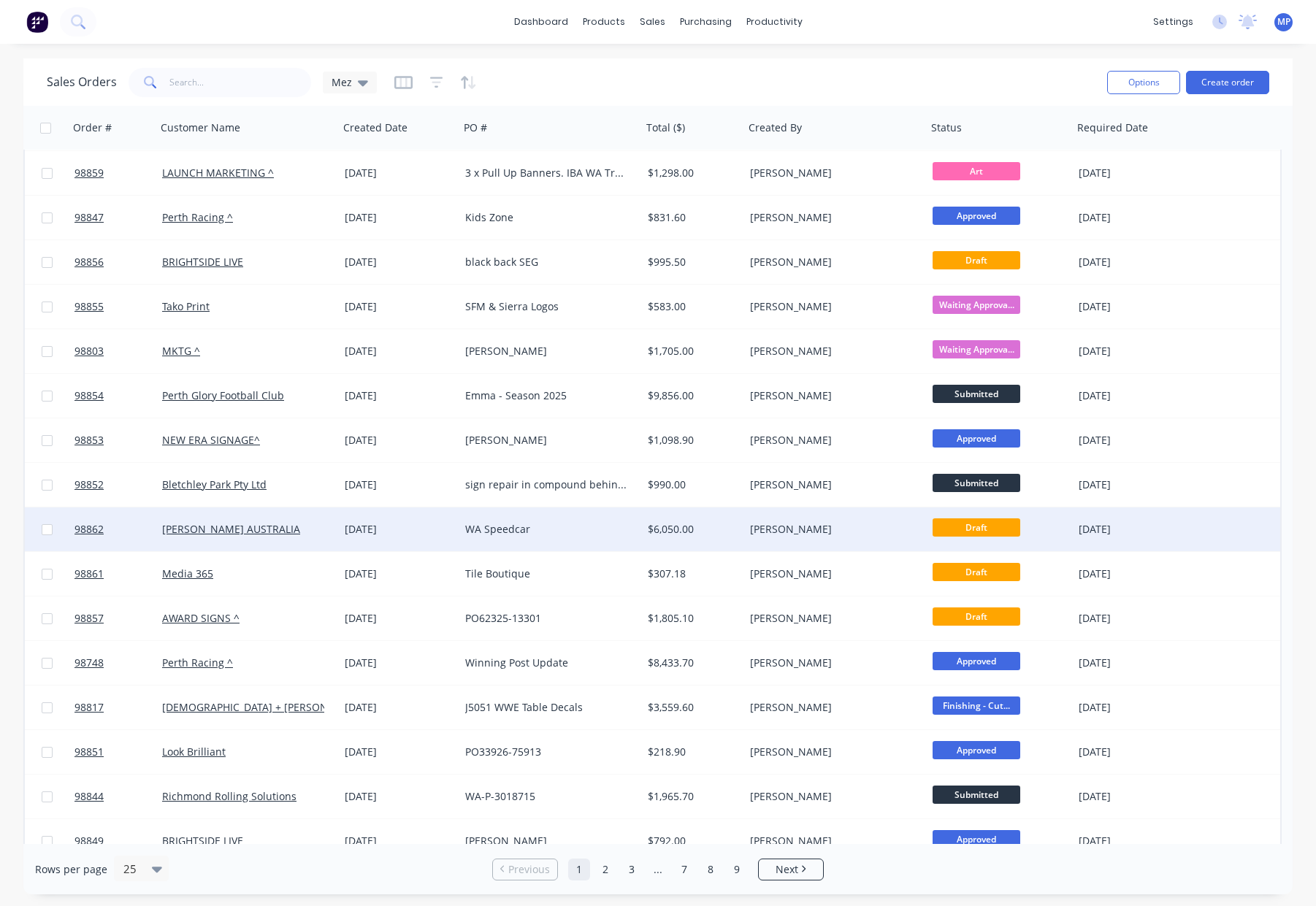
click at [537, 529] on div "WA Speedcar" at bounding box center [546, 529] width 162 height 15
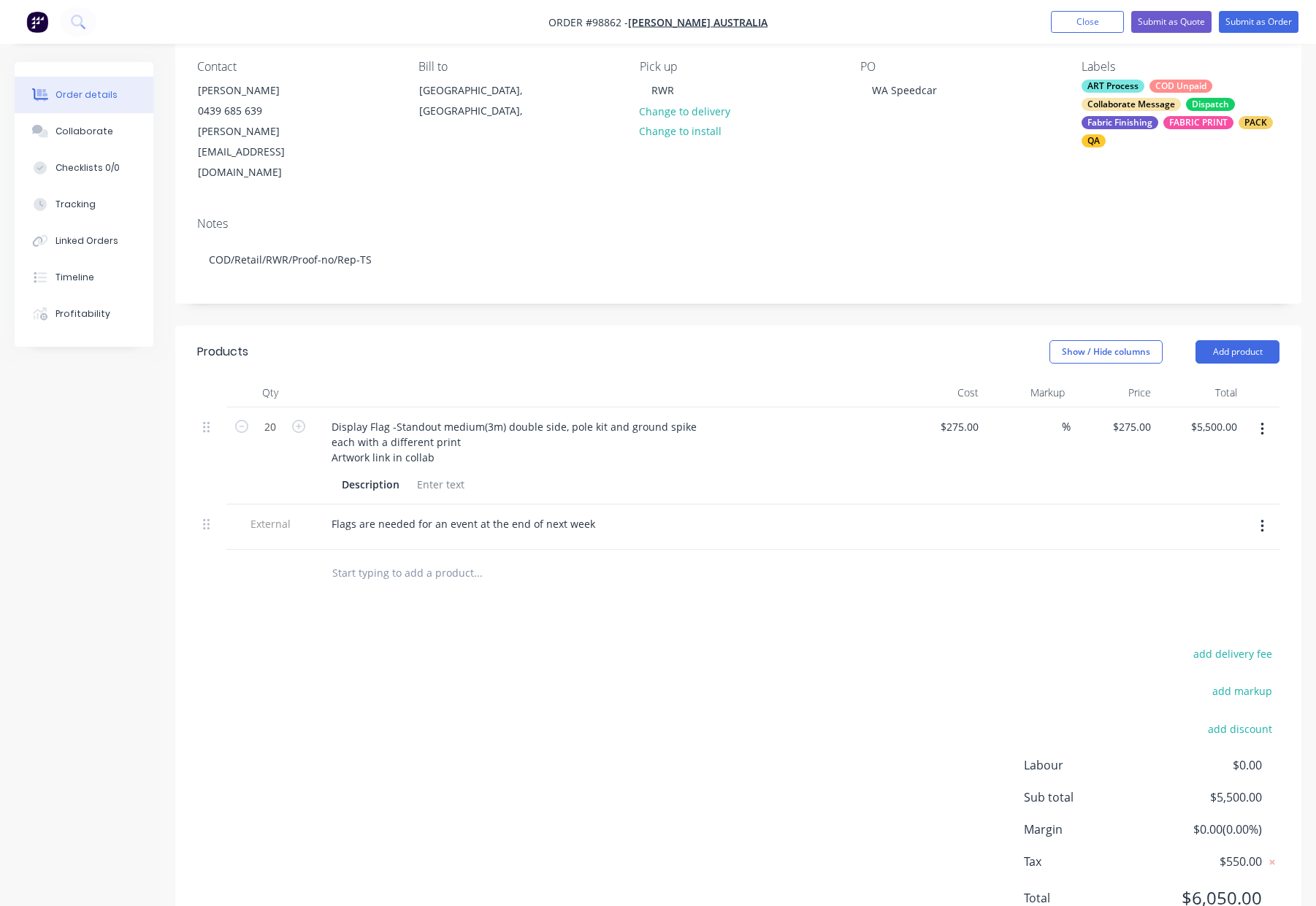
scroll to position [152, 0]
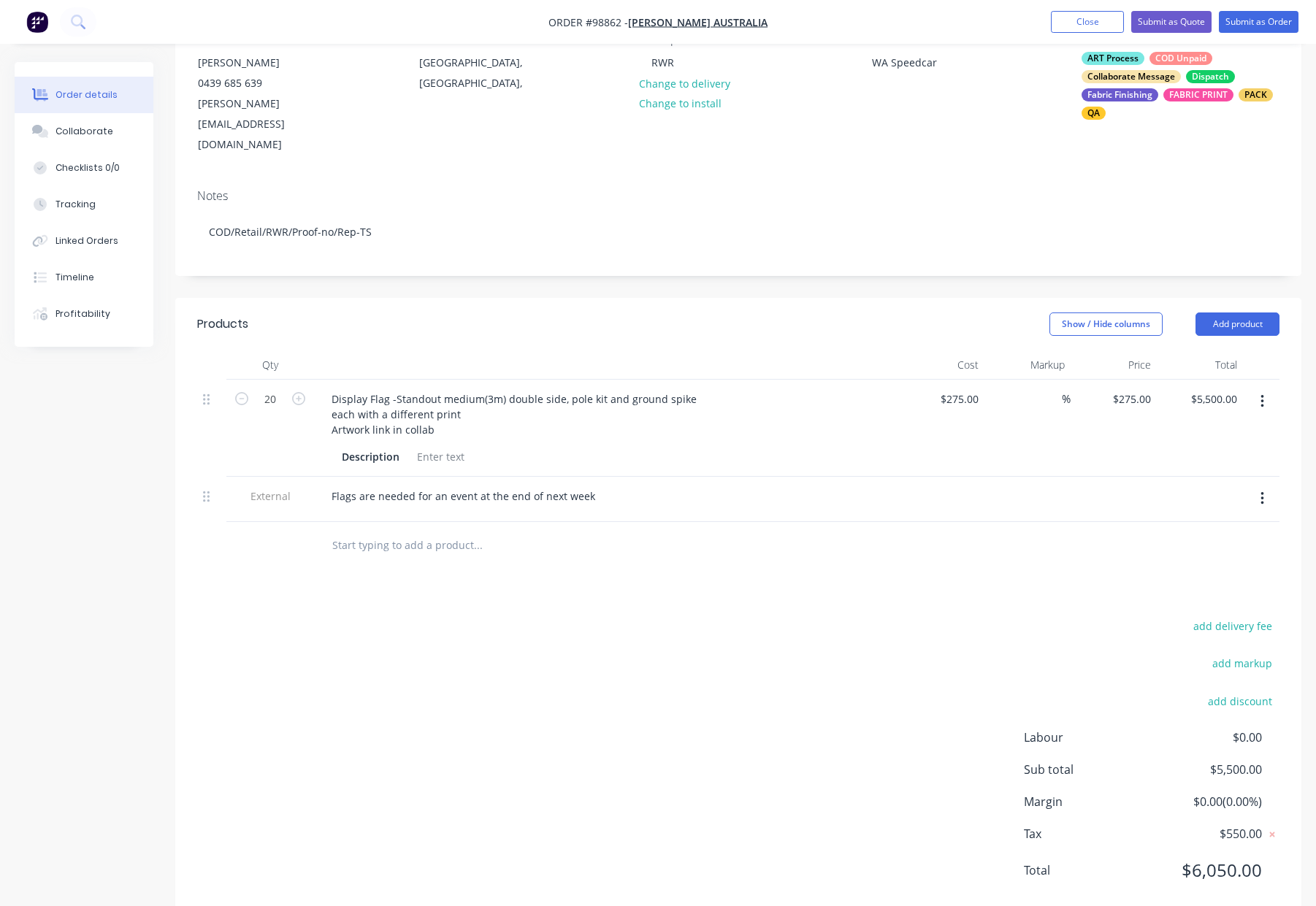
click at [606, 558] on div "Products Show / Hide columns Add product Qty Cost Markup Price Total 20 Display…" at bounding box center [738, 609] width 1126 height 622
click at [447, 531] on input "text" at bounding box center [478, 545] width 292 height 29
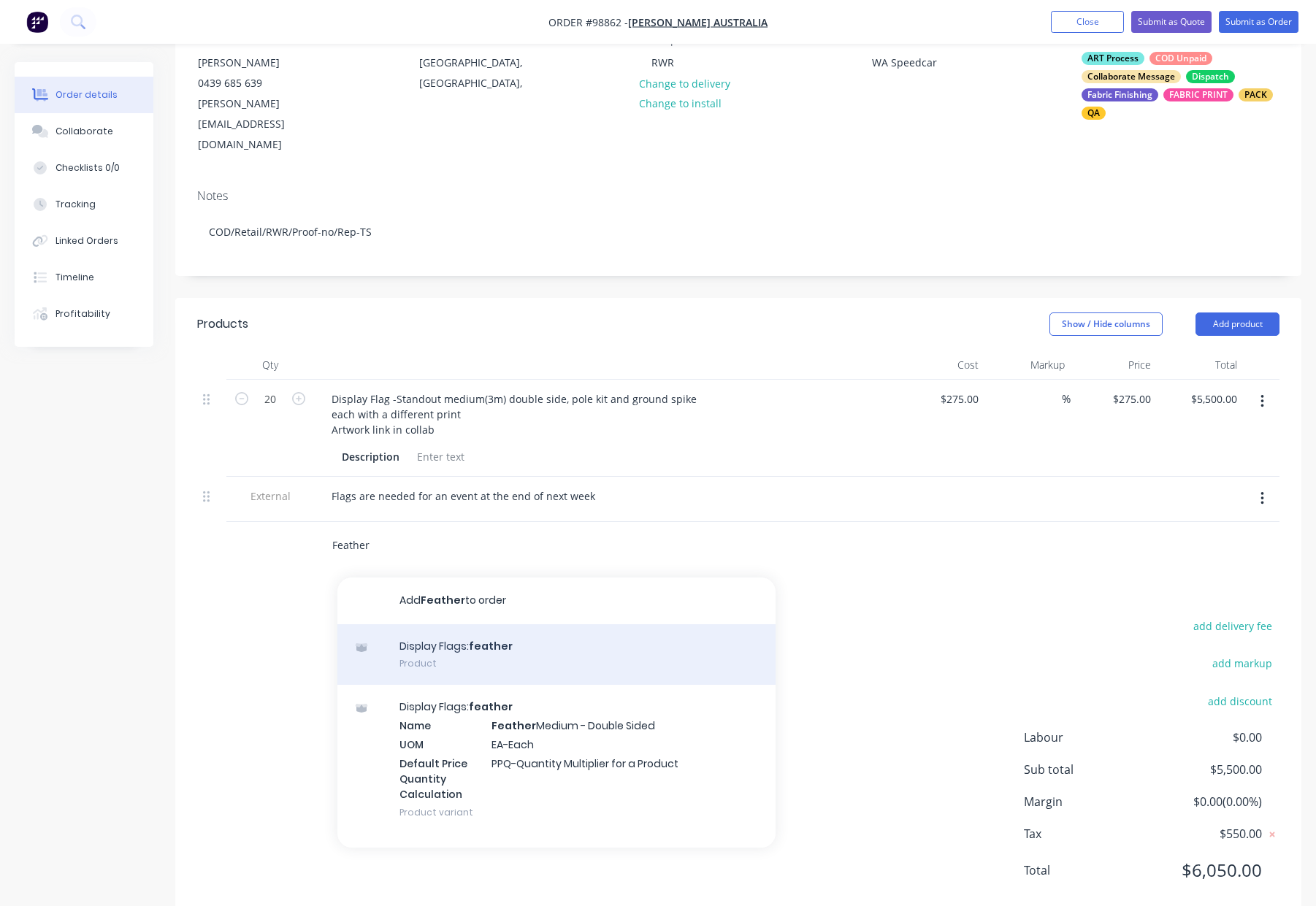
type input "Feather"
click at [567, 624] on div "Display Flags: feather Product" at bounding box center [556, 655] width 438 height 61
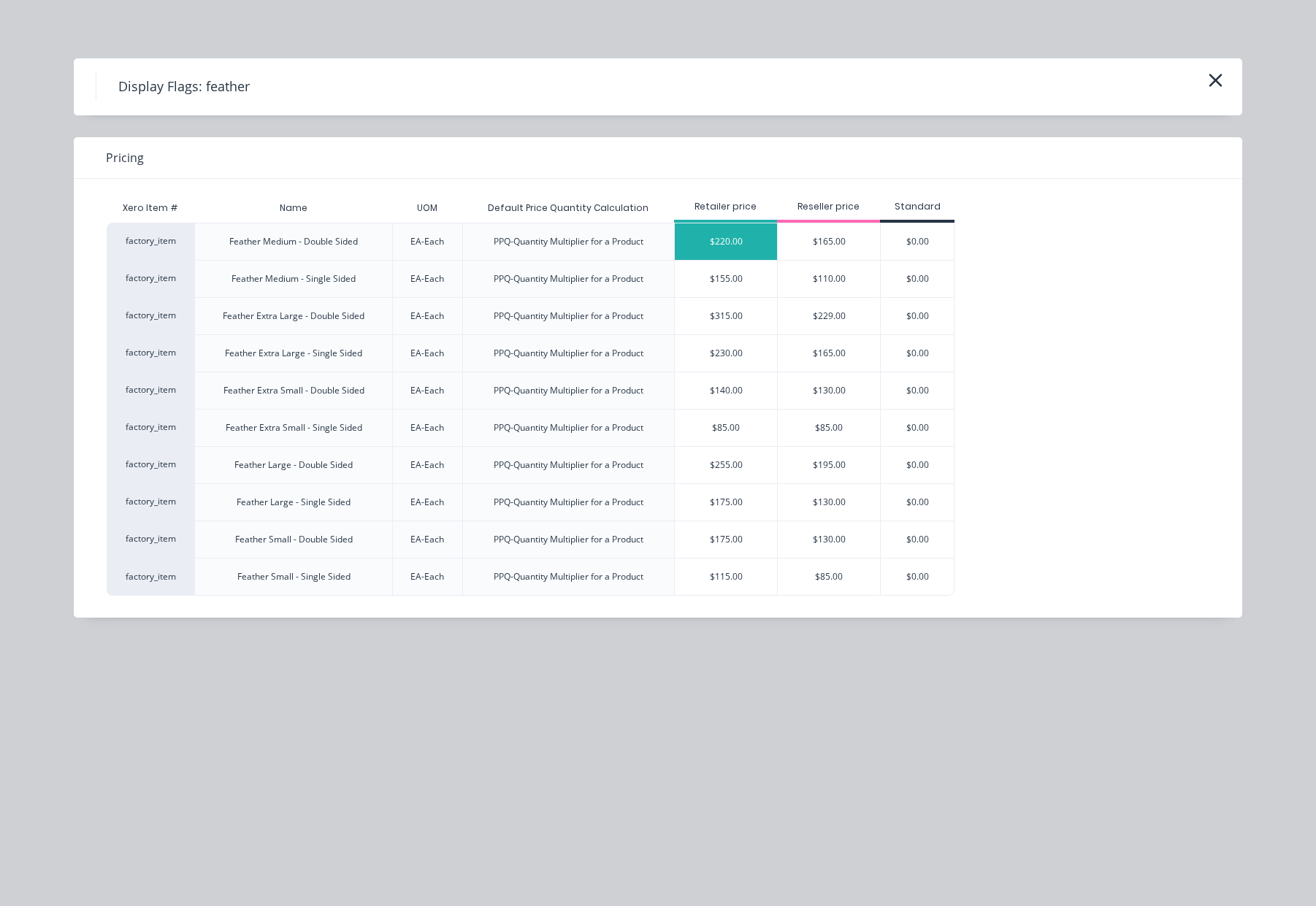
click at [746, 243] on div "$220.00" at bounding box center [725, 241] width 103 height 37
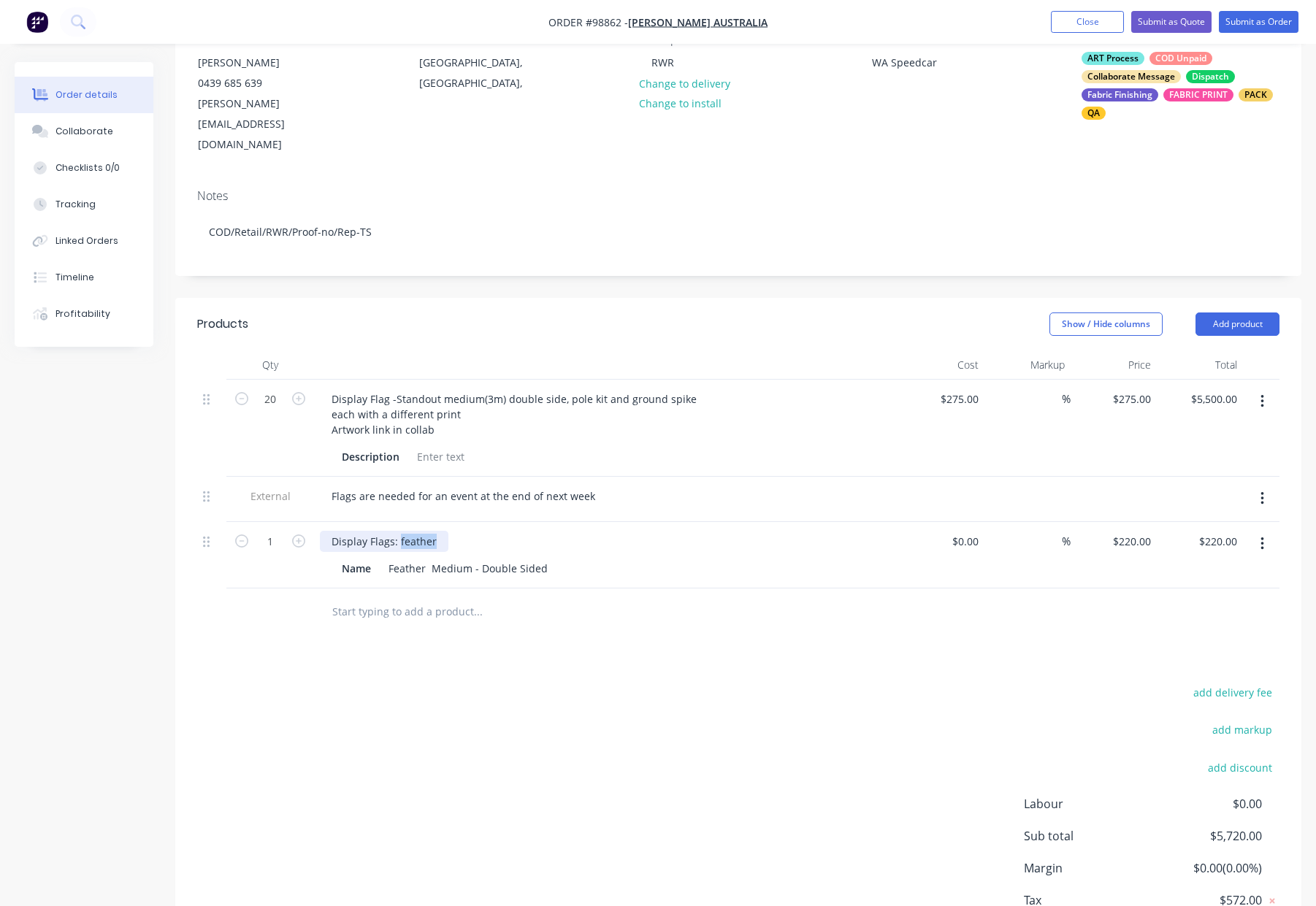
drag, startPoint x: 399, startPoint y: 505, endPoint x: 482, endPoint y: 508, distance: 83.1
click at [481, 531] on div "Display Flags: feather" at bounding box center [606, 541] width 573 height 21
drag, startPoint x: 427, startPoint y: 532, endPoint x: 383, endPoint y: 532, distance: 44.0
click at [383, 558] on div "Feather Medium - Double Sided" at bounding box center [468, 568] width 171 height 21
drag, startPoint x: 405, startPoint y: 534, endPoint x: 418, endPoint y: 533, distance: 13.0
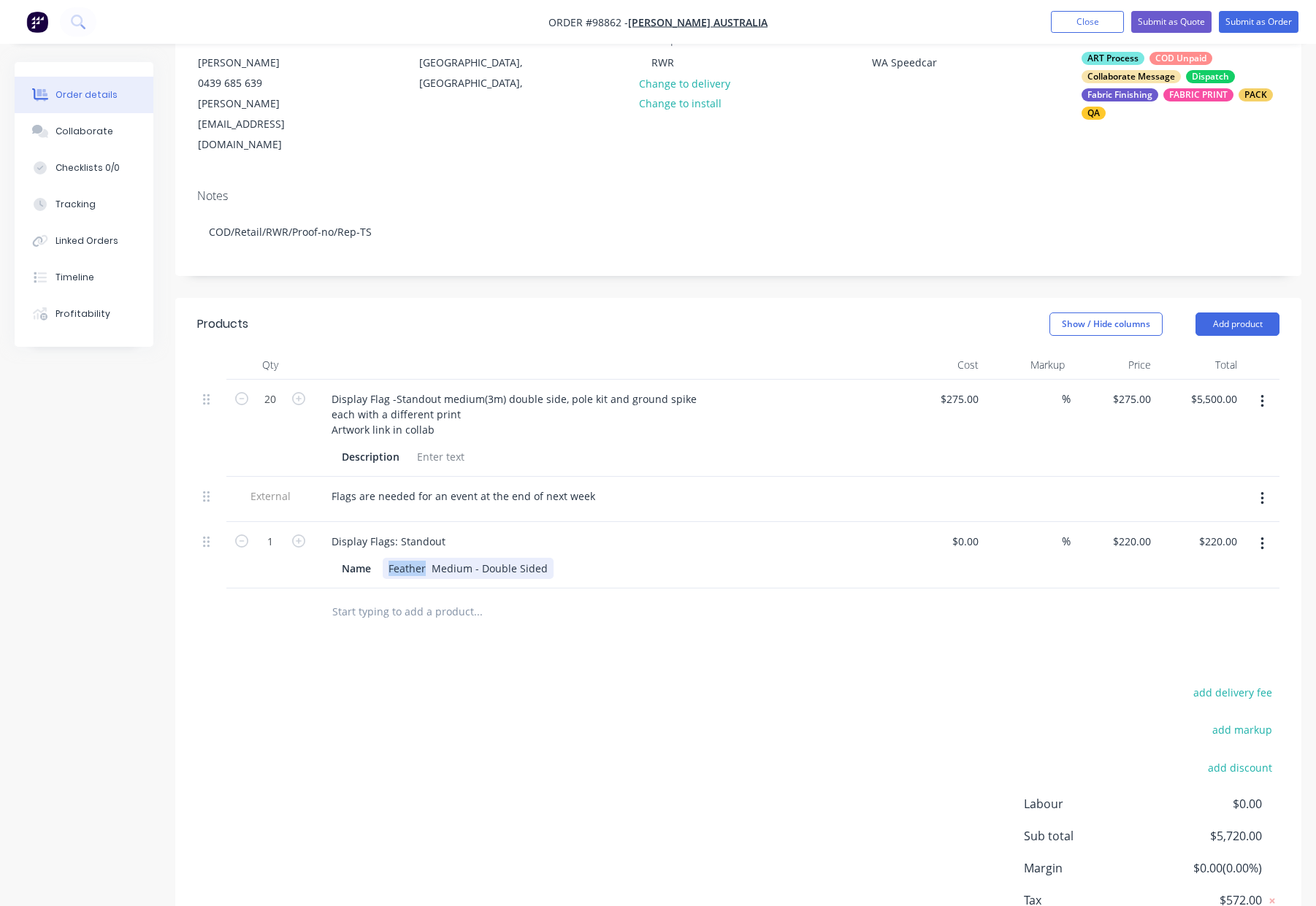
click at [405, 558] on div "Feather Medium - Double Sided" at bounding box center [468, 568] width 171 height 21
drag, startPoint x: 425, startPoint y: 532, endPoint x: 435, endPoint y: 542, distance: 14.1
click at [425, 558] on div "Feather Medium - Double Sided" at bounding box center [468, 568] width 171 height 21
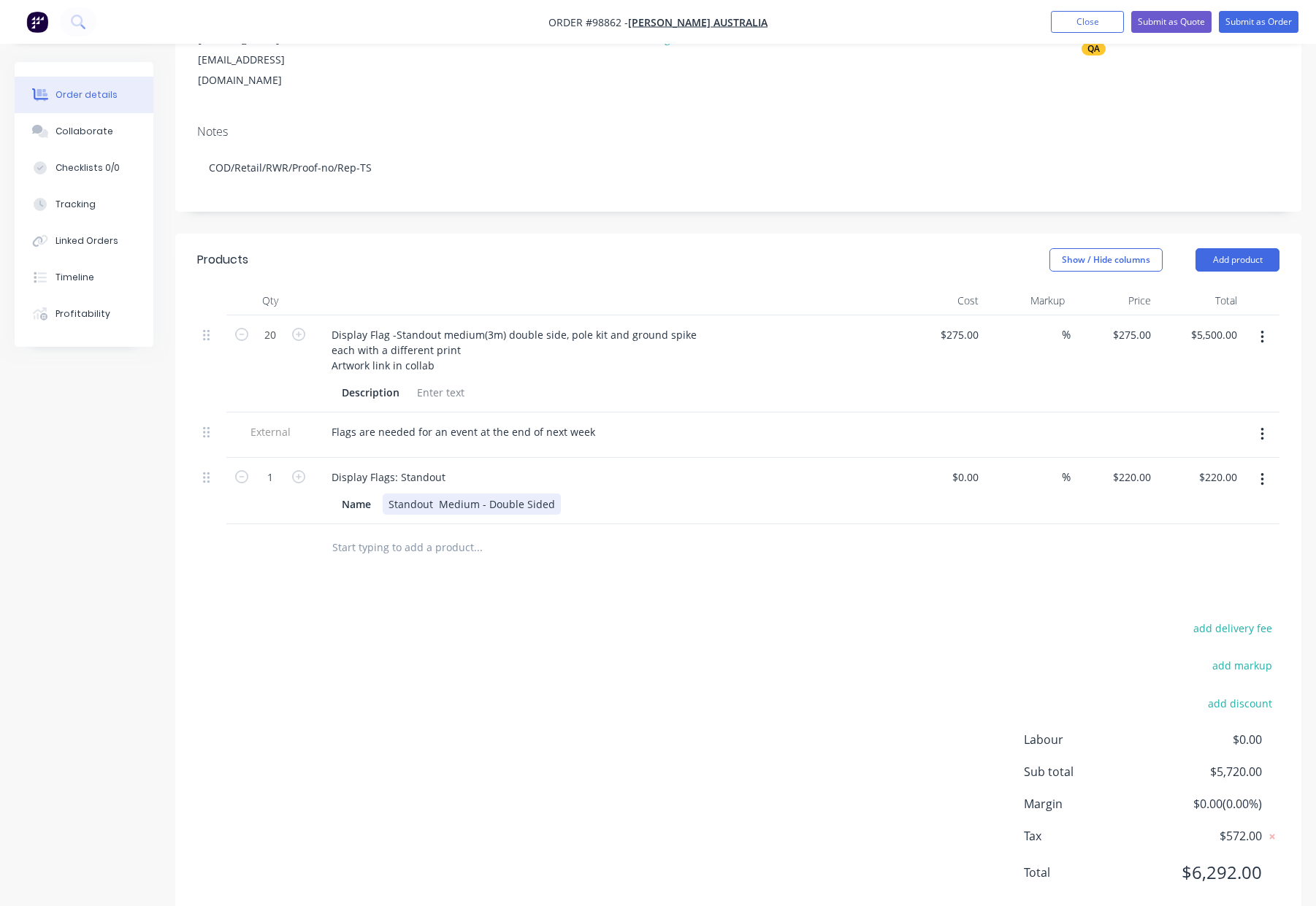
scroll to position [219, 0]
click at [488, 531] on input "text" at bounding box center [478, 545] width 292 height 29
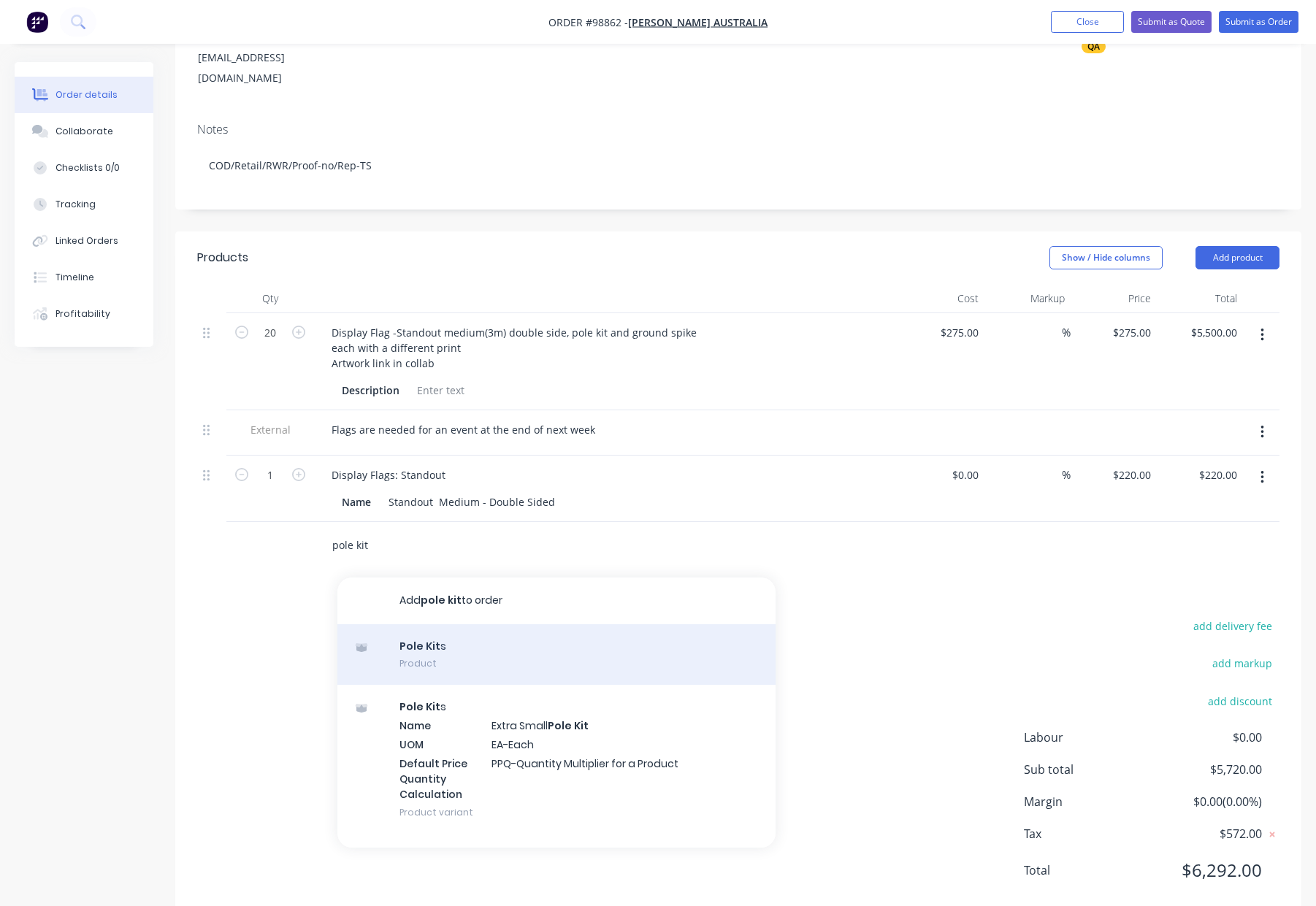
type input "pole kit"
click at [490, 624] on div "Pole Kit s Product" at bounding box center [556, 655] width 438 height 61
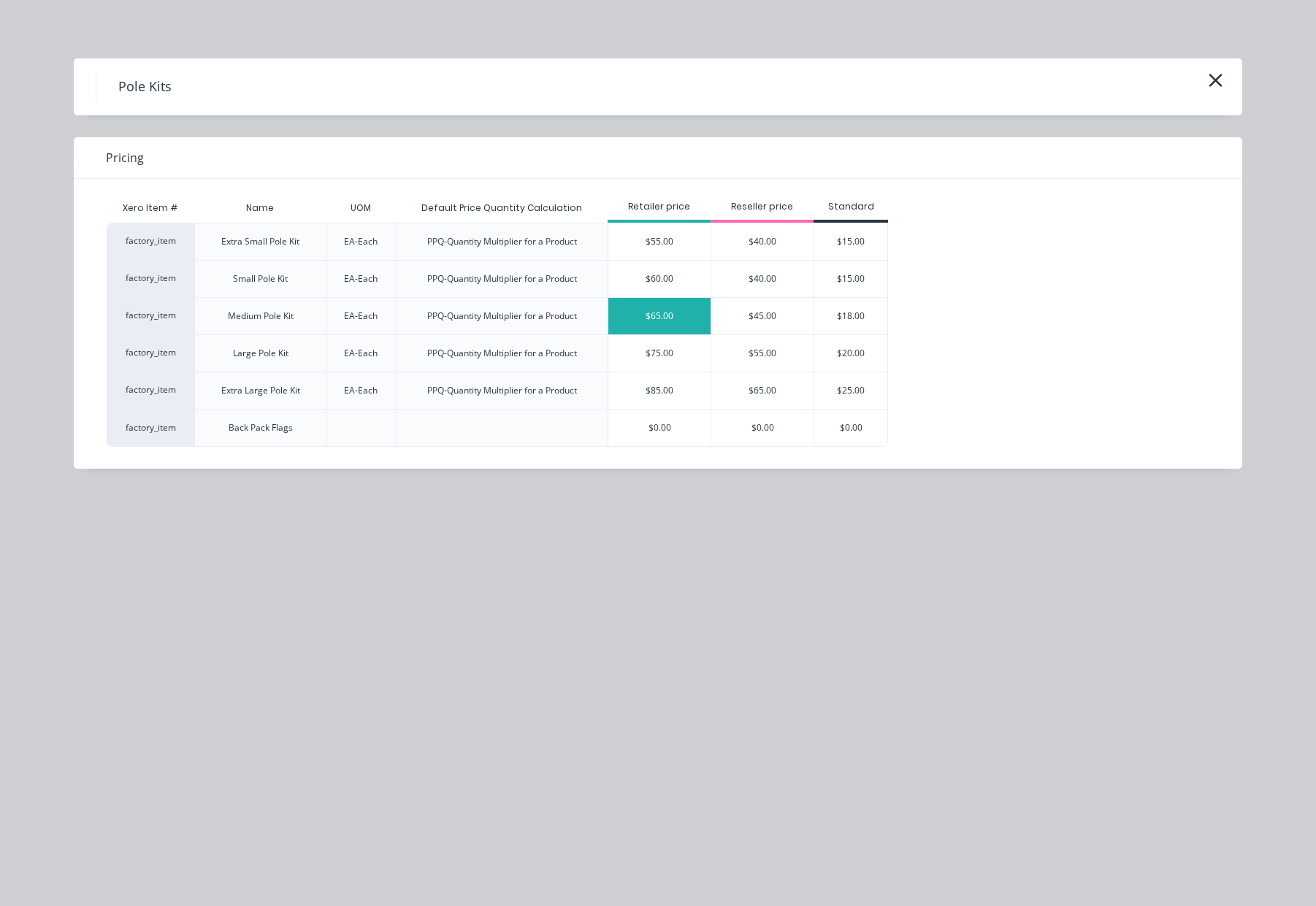
click at [674, 322] on div "$65.00" at bounding box center [659, 316] width 103 height 37
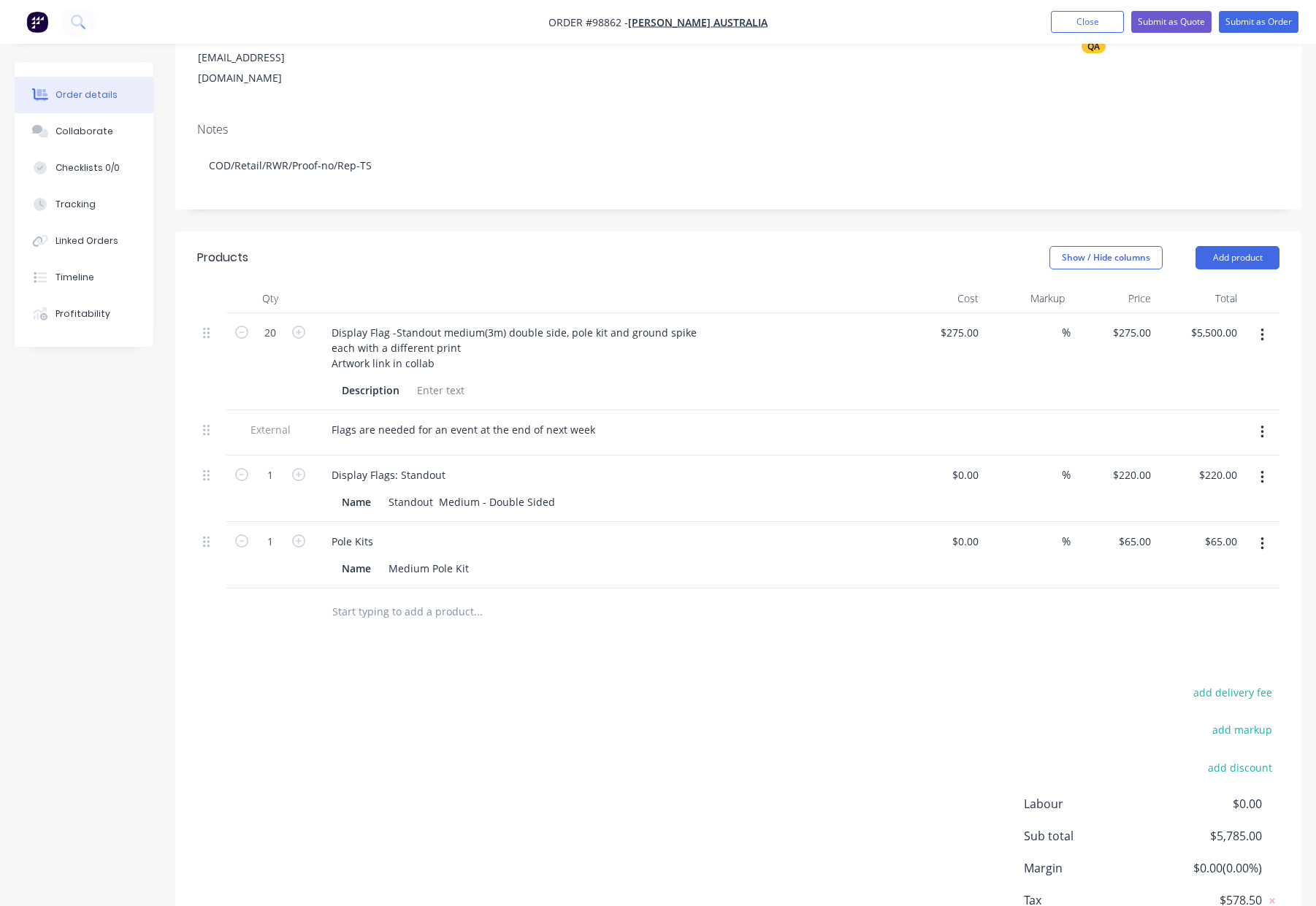
click at [395, 598] on input "text" at bounding box center [478, 612] width 292 height 29
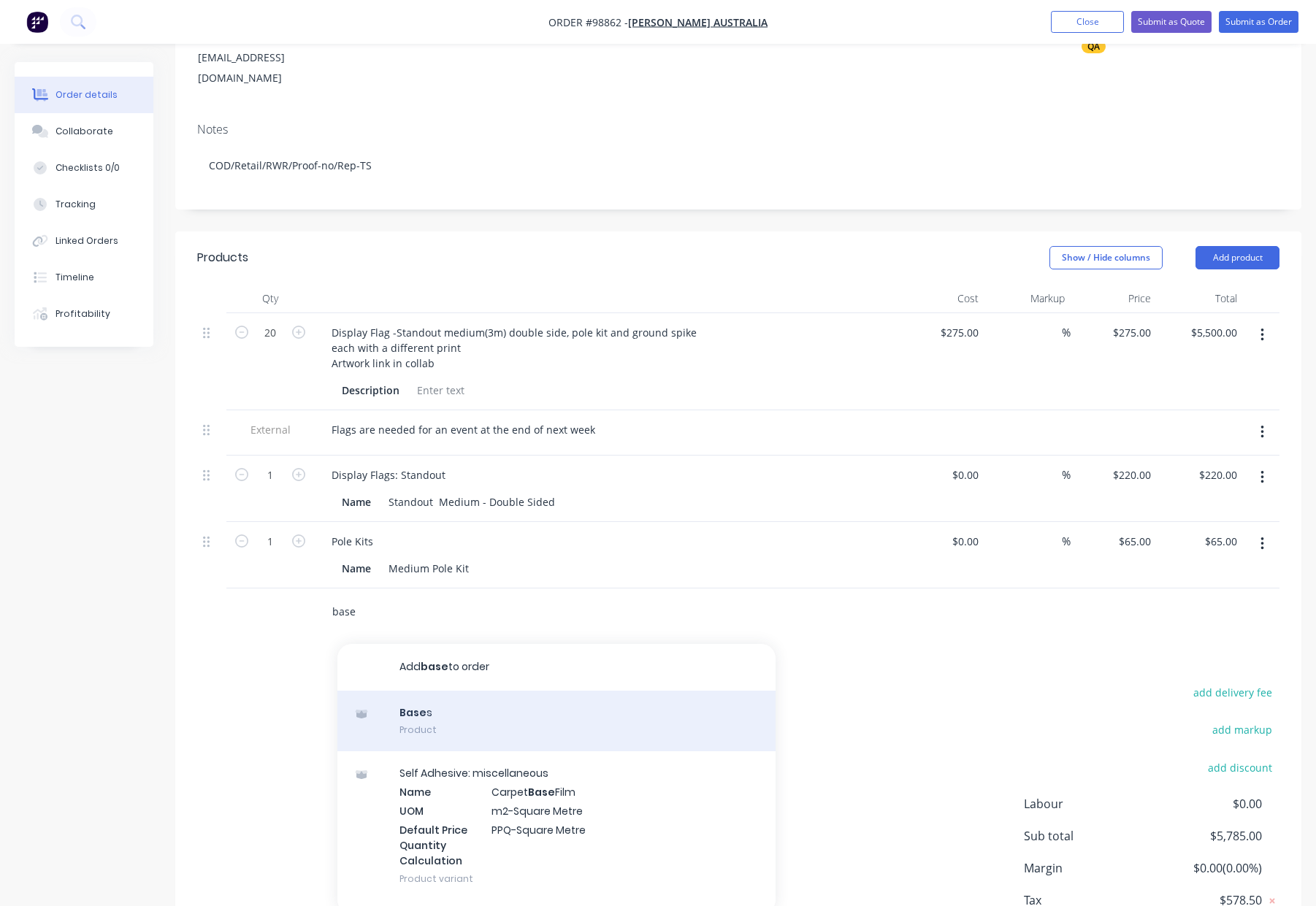
type input "base"
click at [523, 691] on div "Base s Product" at bounding box center [556, 722] width 438 height 61
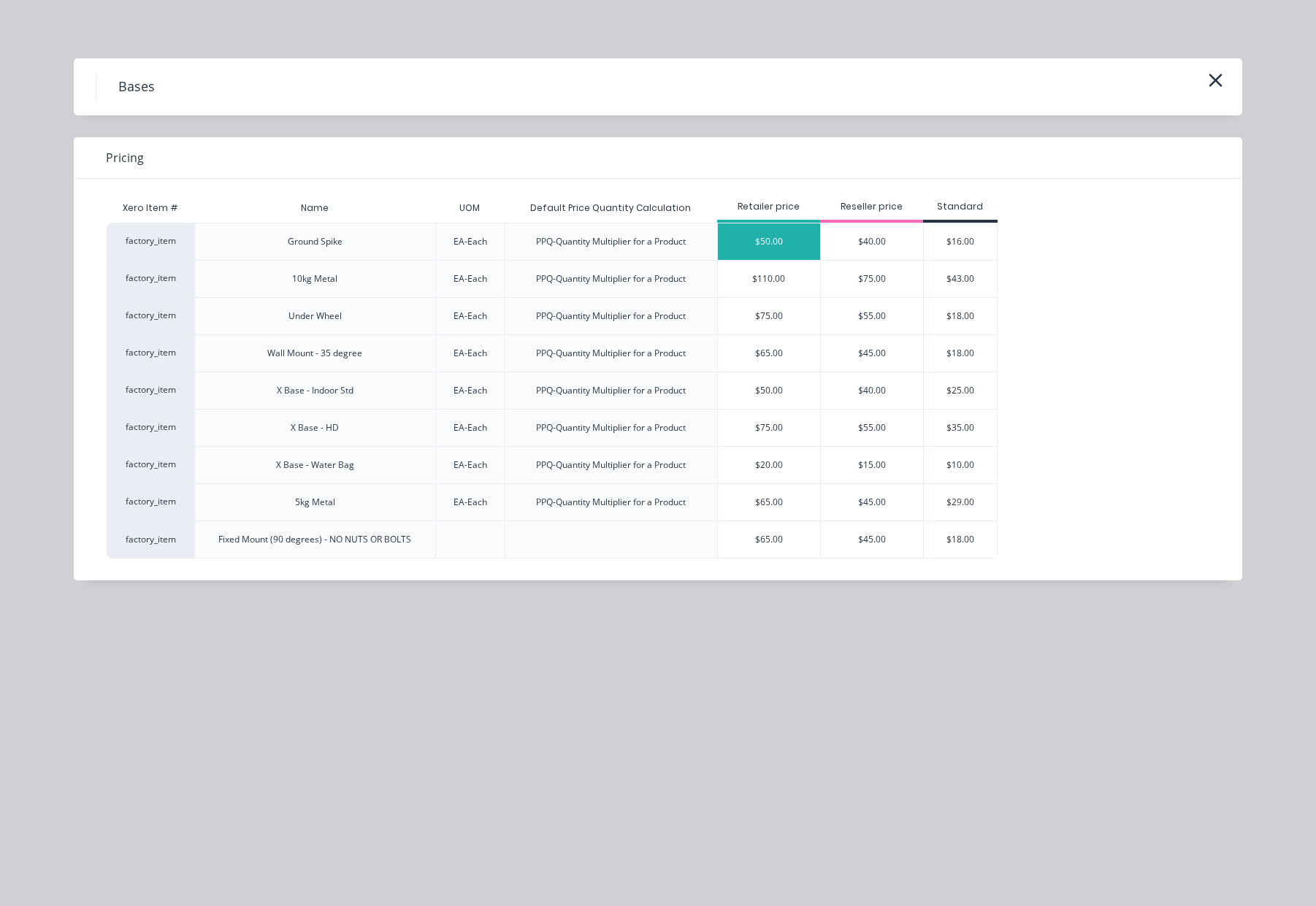
click at [782, 241] on div "$50.00" at bounding box center [769, 241] width 103 height 37
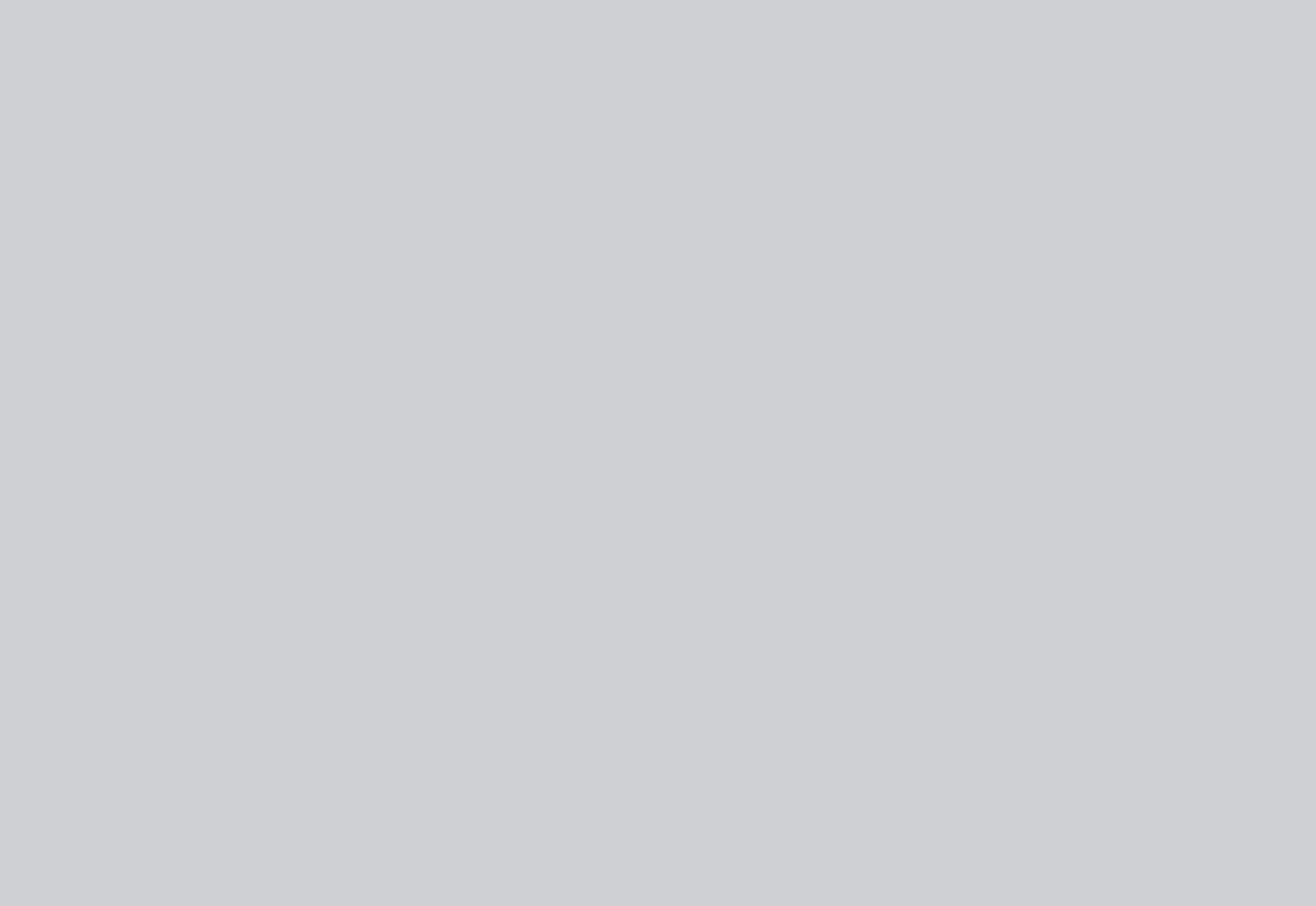
type input "$50.00"
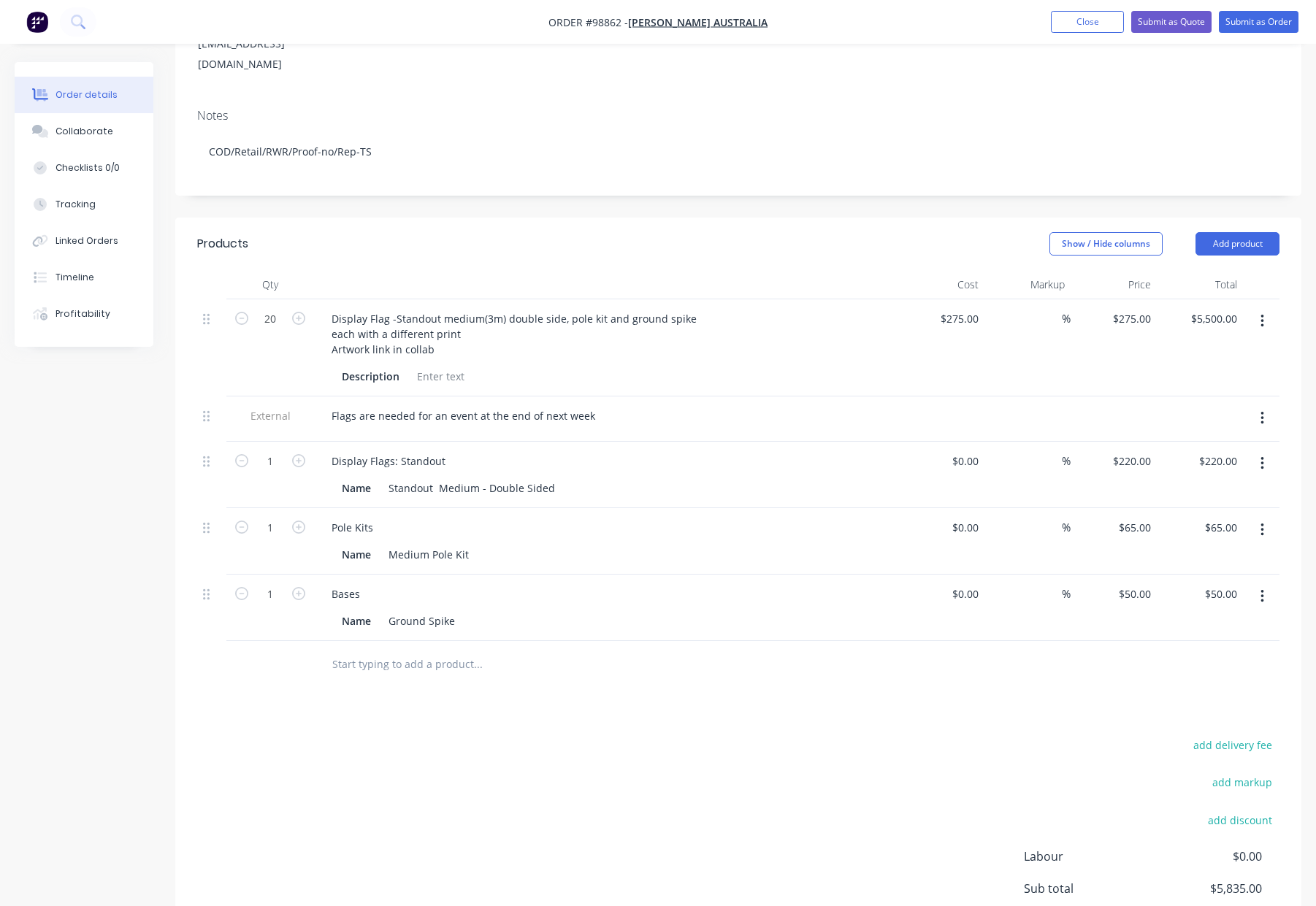
scroll to position [234, 0]
click at [1258, 307] on button "button" at bounding box center [1262, 320] width 34 height 26
click at [1171, 435] on div "Delete" at bounding box center [1210, 446] width 112 height 21
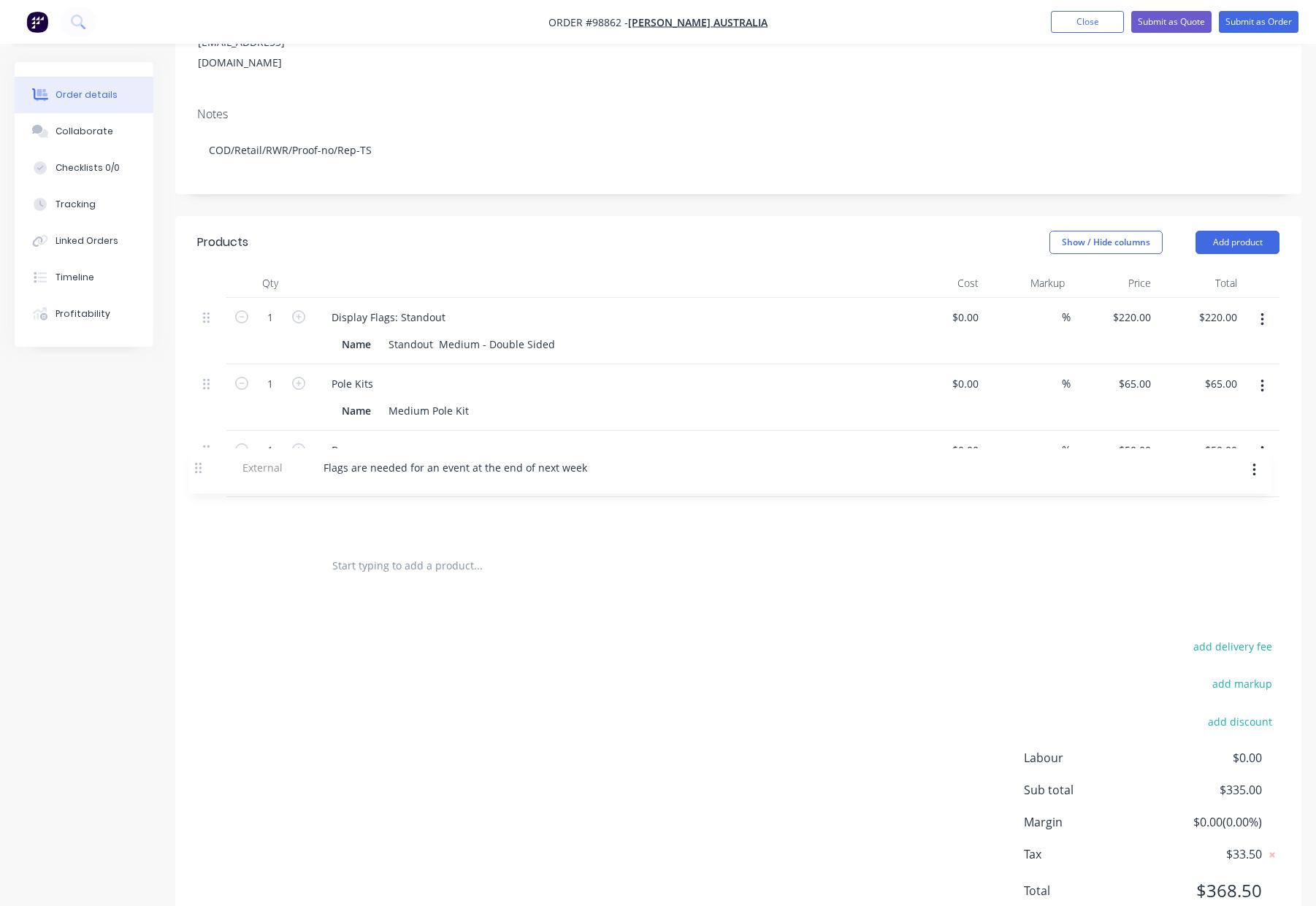
drag, startPoint x: 207, startPoint y: 323, endPoint x: 194, endPoint y: 472, distance: 149.6
click at [197, 476] on div "External Flags are needed for an event at the end of next week 1 Display Flags:…" at bounding box center [737, 420] width 1082 height 245
drag, startPoint x: 1137, startPoint y: 352, endPoint x: 1149, endPoint y: 350, distance: 12.2
click at [1136, 373] on div "65 65" at bounding box center [1144, 383] width 25 height 21
type input "$50.00"
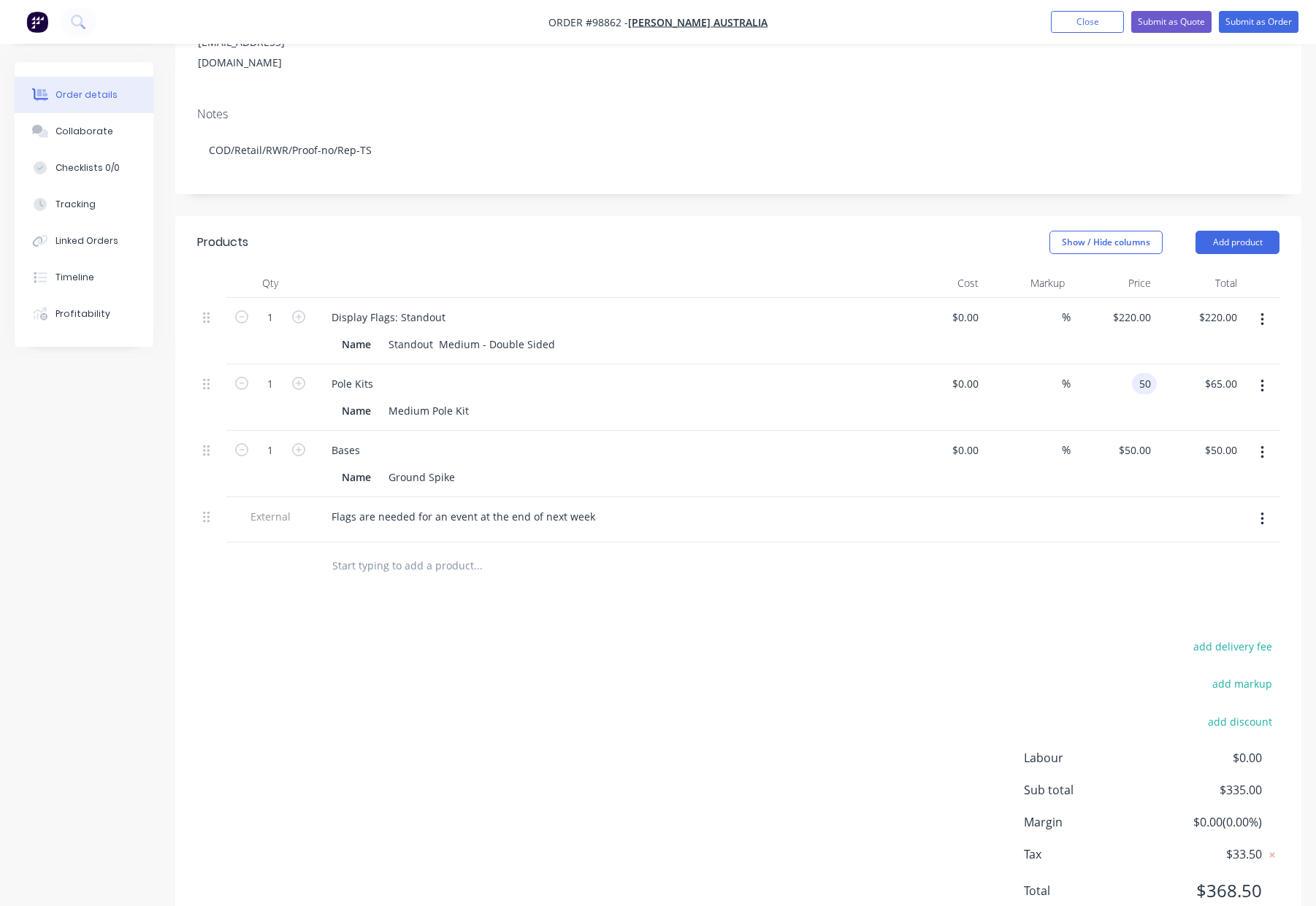
type input "$50.00"
click at [865, 564] on div "Products Show / Hide columns Add product Qty Cost Markup Price Total 1 Display …" at bounding box center [738, 579] width 1126 height 725
click at [1141, 307] on input "220" at bounding box center [1133, 317] width 45 height 21
type input "$185.00"
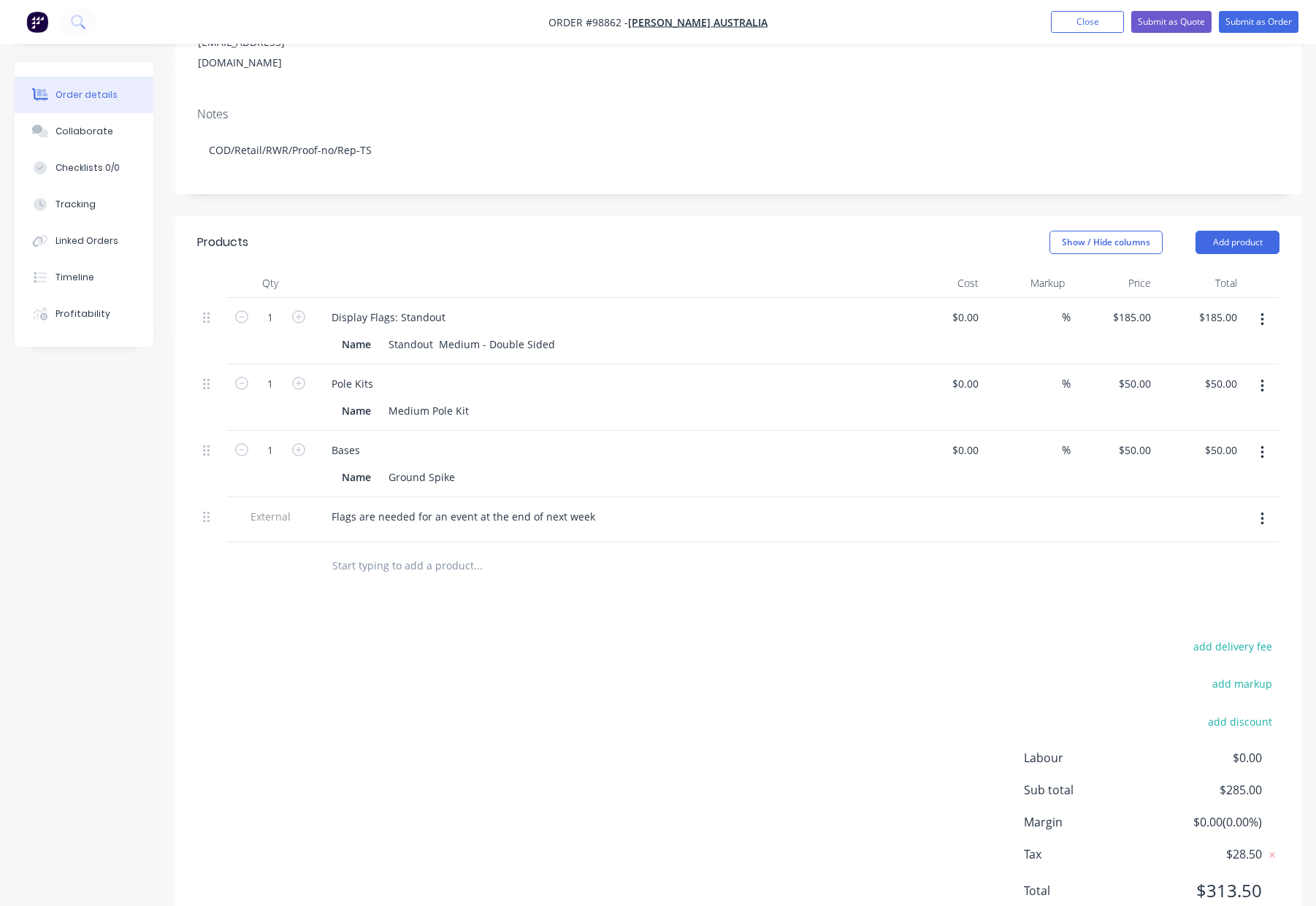
click at [1004, 587] on div "Products Show / Hide columns Add product Qty Cost Markup Price Total 1 Display …" at bounding box center [738, 579] width 1126 height 725
drag, startPoint x: 1138, startPoint y: 284, endPoint x: 1172, endPoint y: 291, distance: 34.7
click at [1138, 307] on input "185" at bounding box center [1144, 317] width 25 height 21
type input "$175.00"
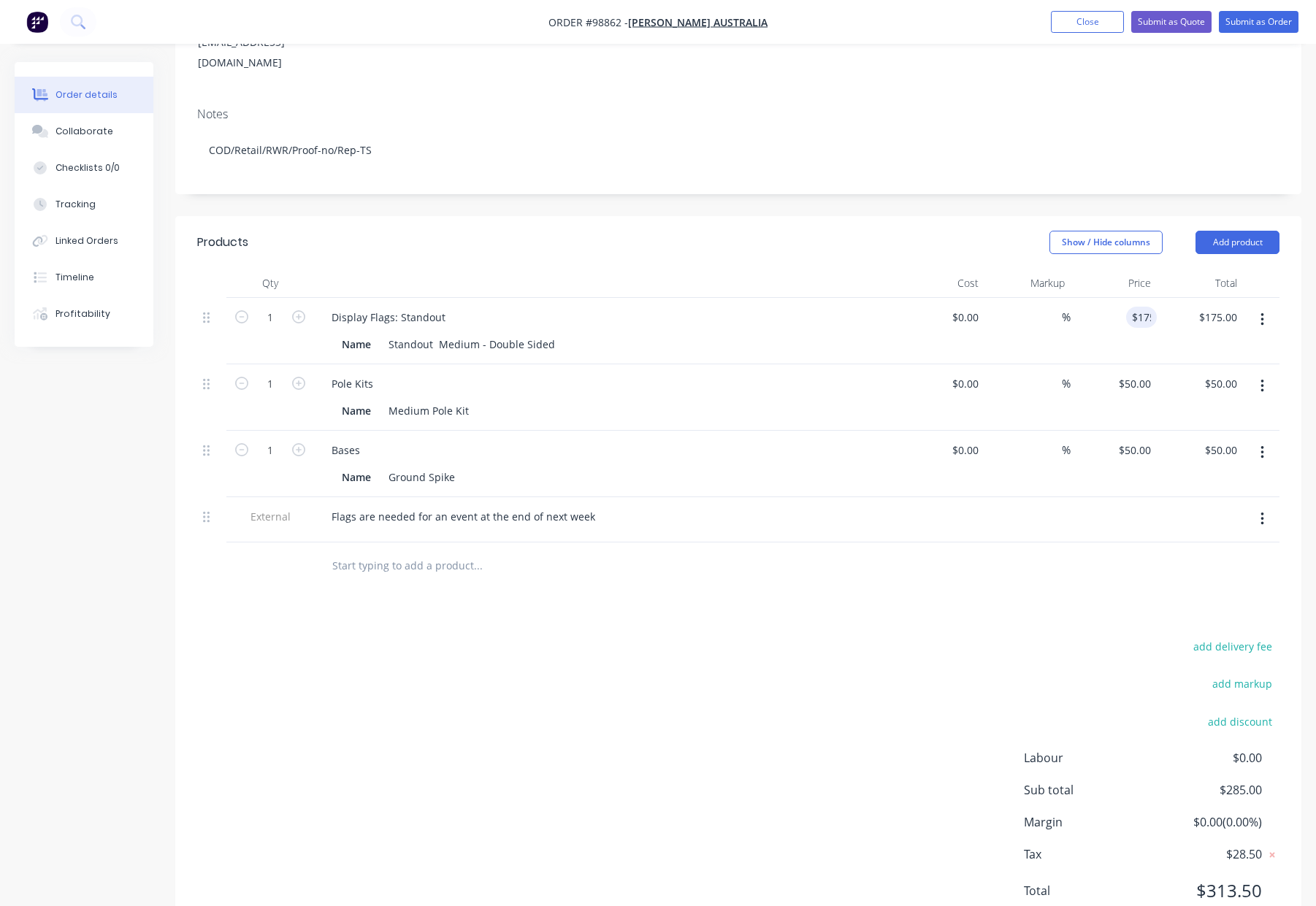
click at [1073, 549] on div at bounding box center [737, 566] width 1082 height 47
click at [270, 307] on input "1" at bounding box center [270, 317] width 38 height 22
type input "20"
type input "$3,500.00"
click at [279, 440] on input "1" at bounding box center [270, 450] width 38 height 22
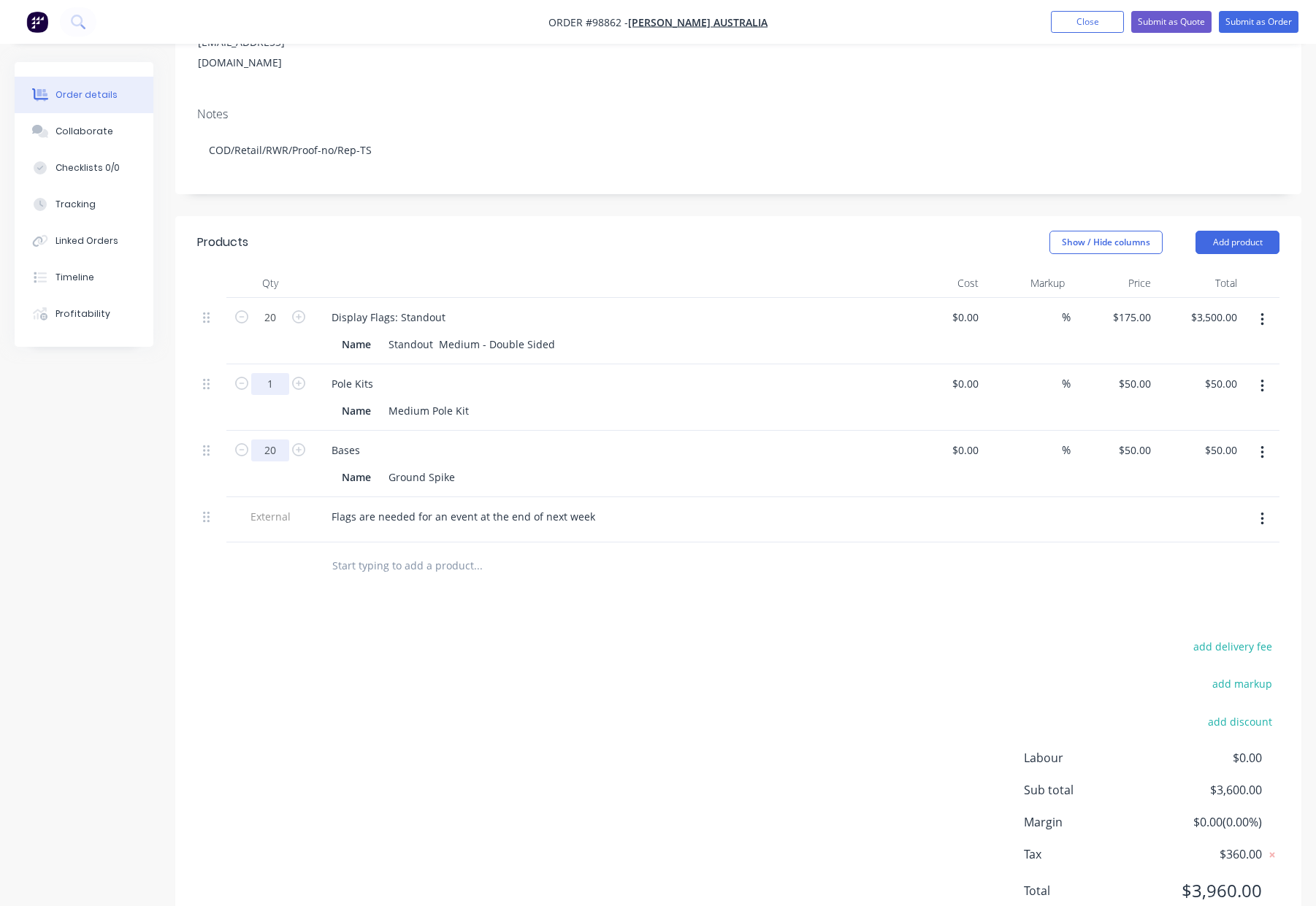
type input "20"
type input "$1,000.00"
click at [275, 373] on input "1" at bounding box center [270, 383] width 38 height 22
type input "20"
click at [570, 587] on div "Products Show / Hide columns Add product Qty Cost Markup Price Total 20 Display…" at bounding box center [738, 579] width 1126 height 725
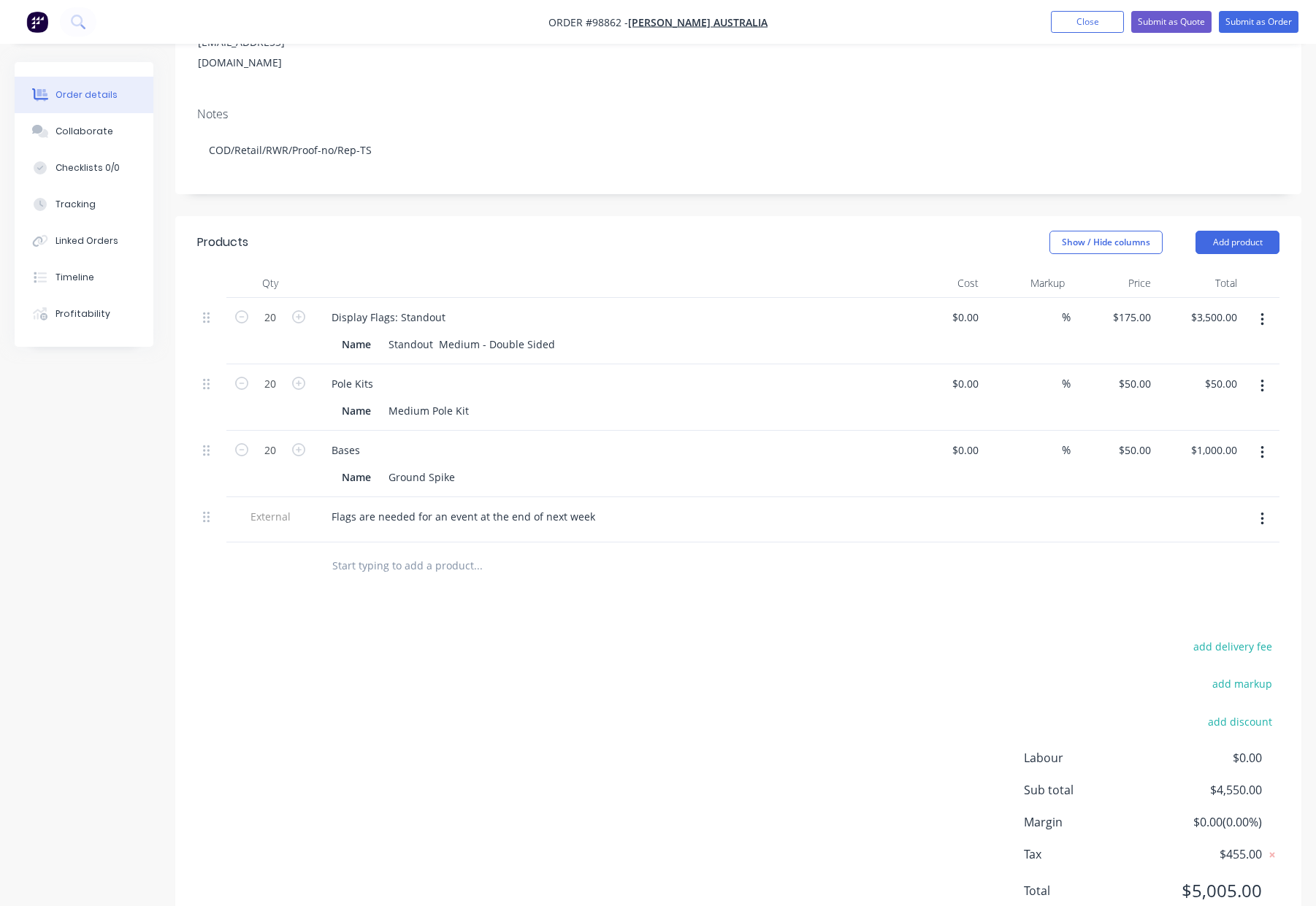
type input "$1,000.00"
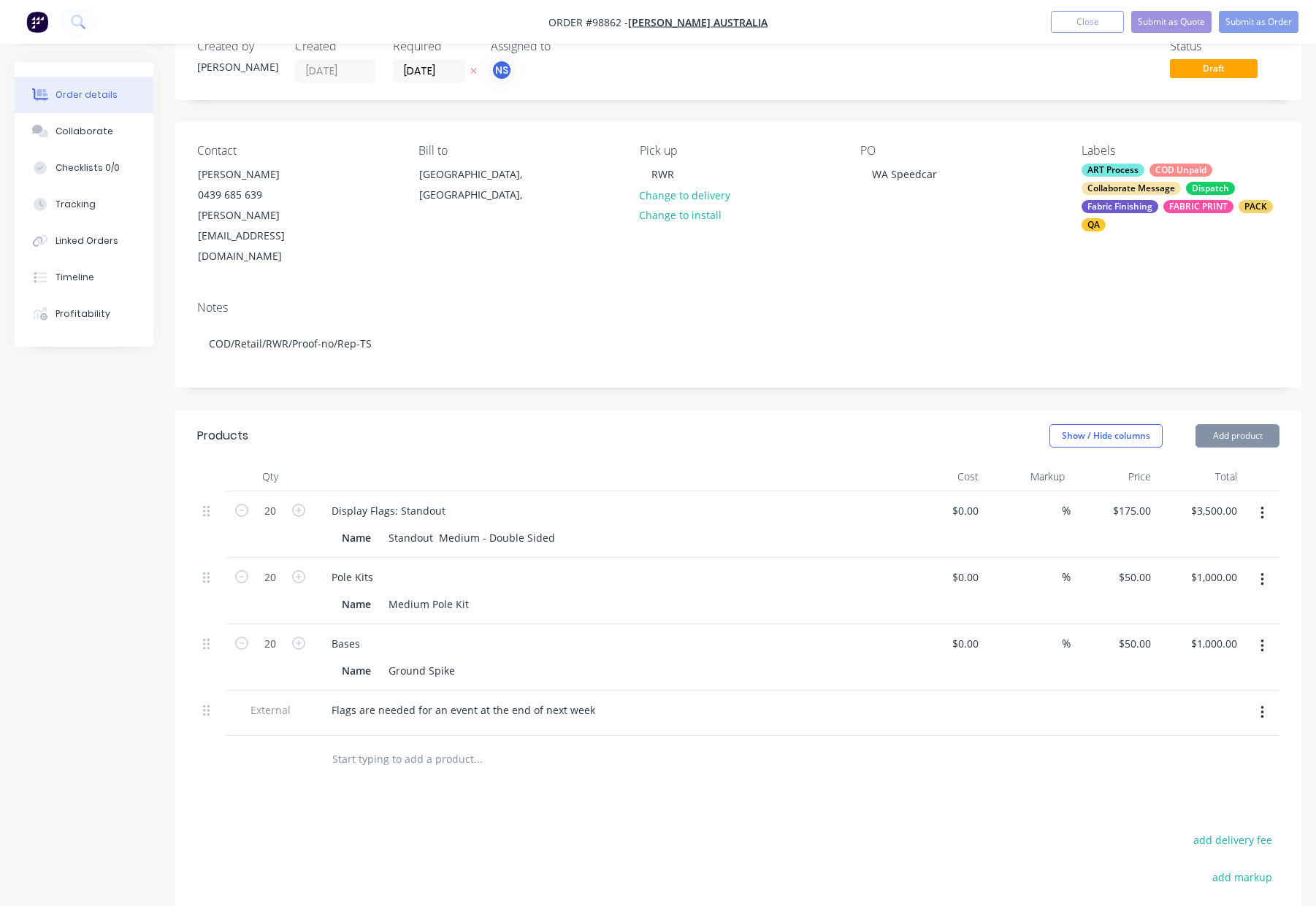
scroll to position [0, 0]
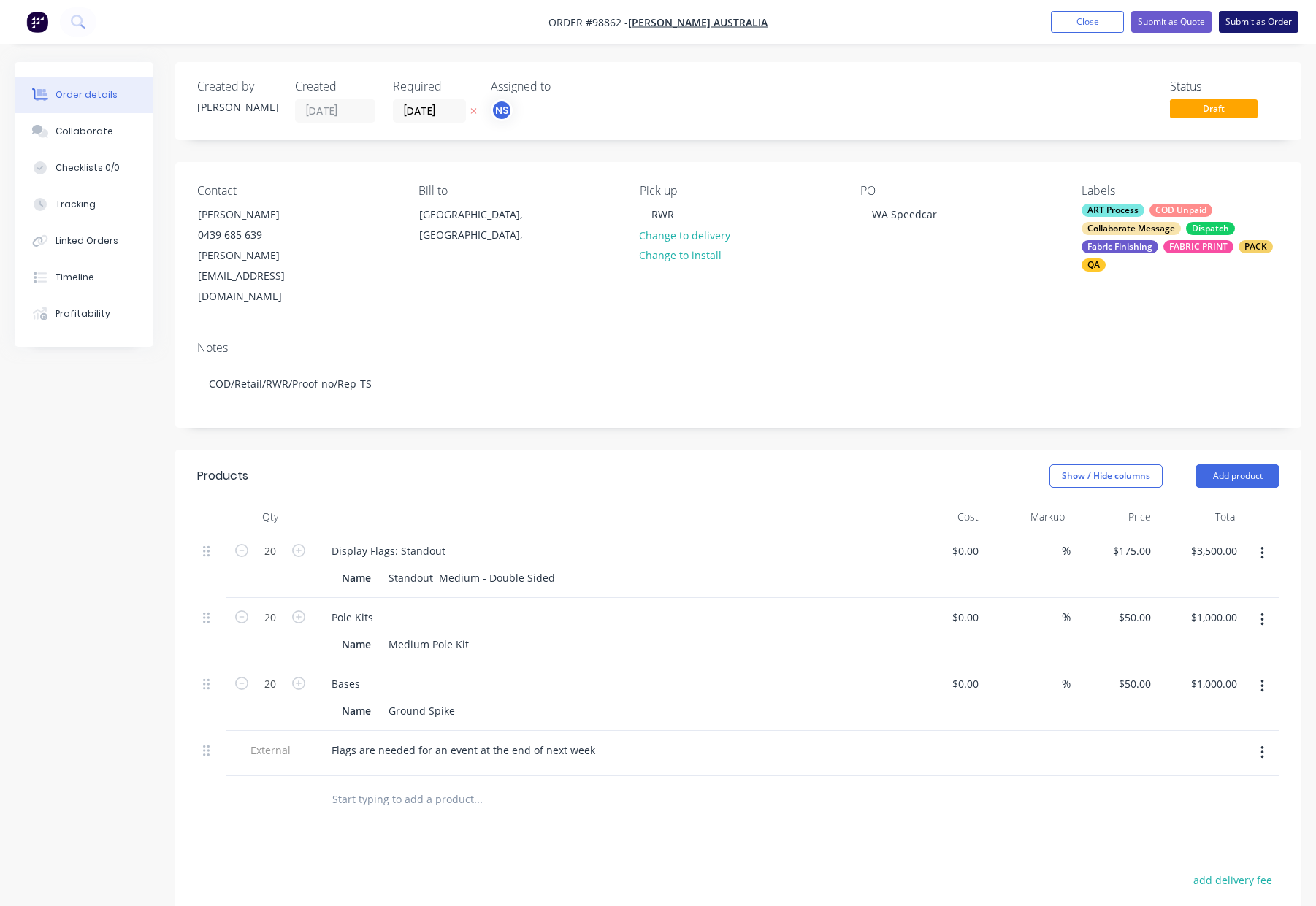
click at [1249, 23] on button "Submit as Order" at bounding box center [1258, 22] width 79 height 22
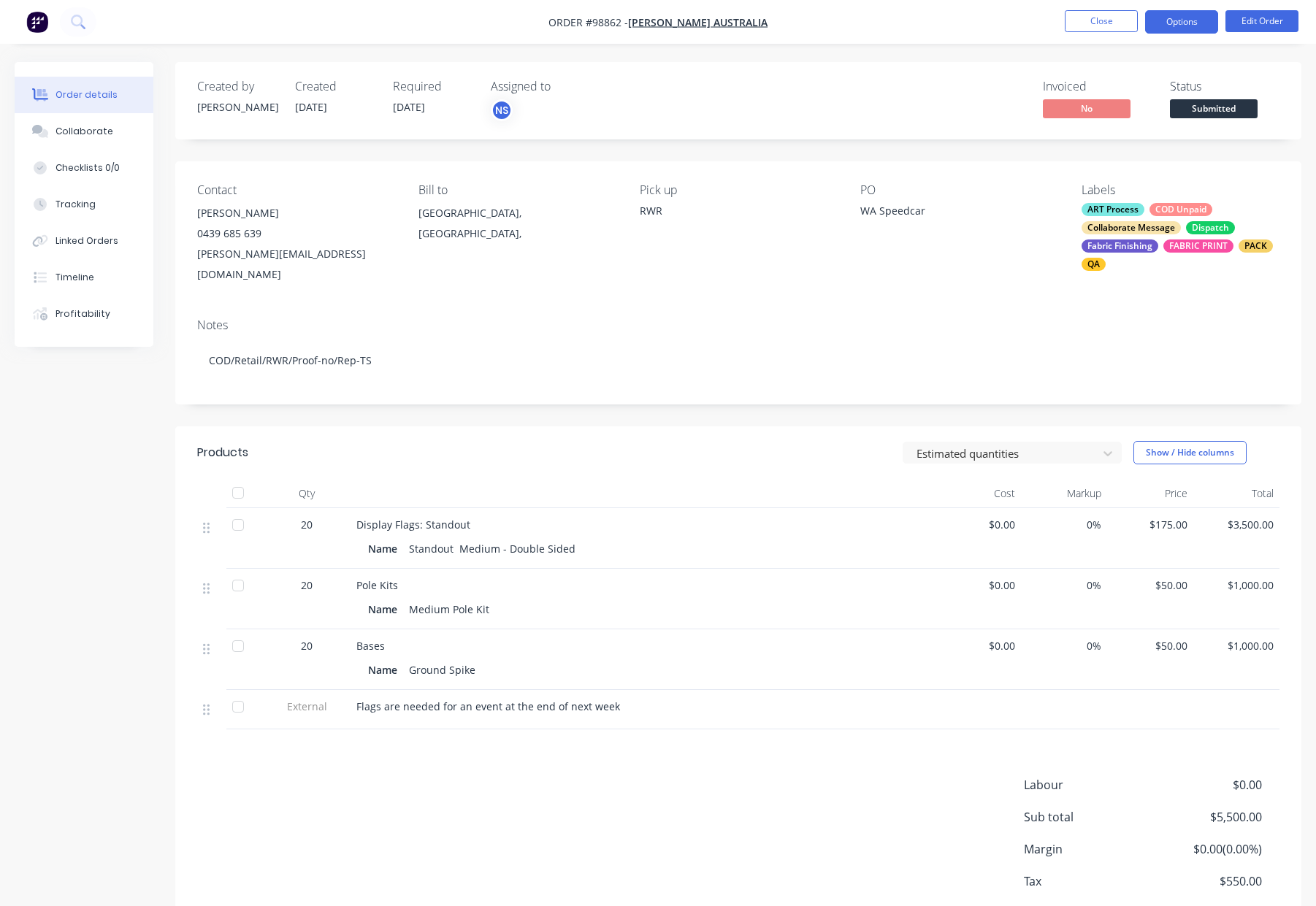
click at [1169, 19] on button "Options" at bounding box center [1181, 22] width 73 height 23
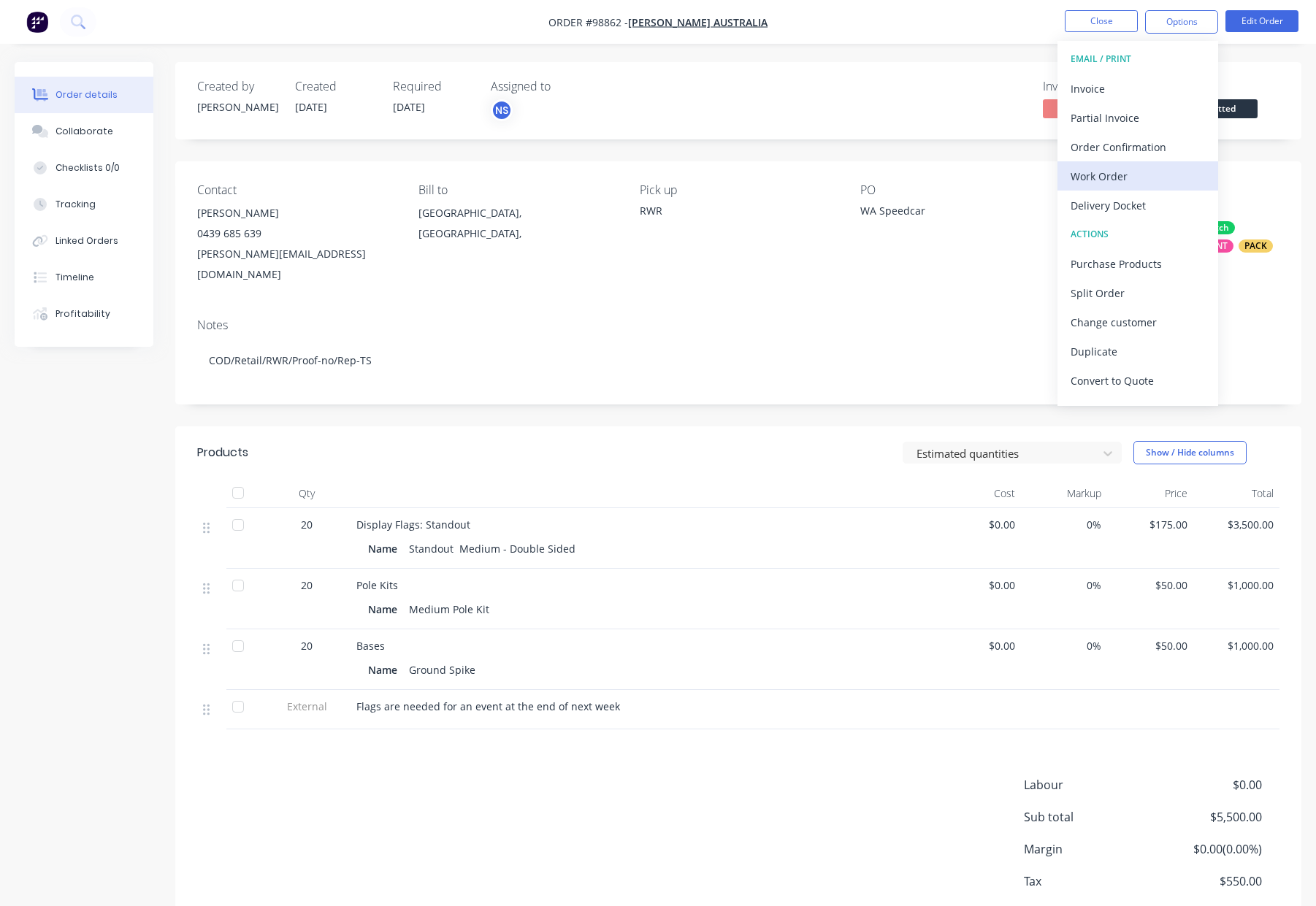
click at [1130, 177] on div "Work Order" at bounding box center [1137, 176] width 134 height 21
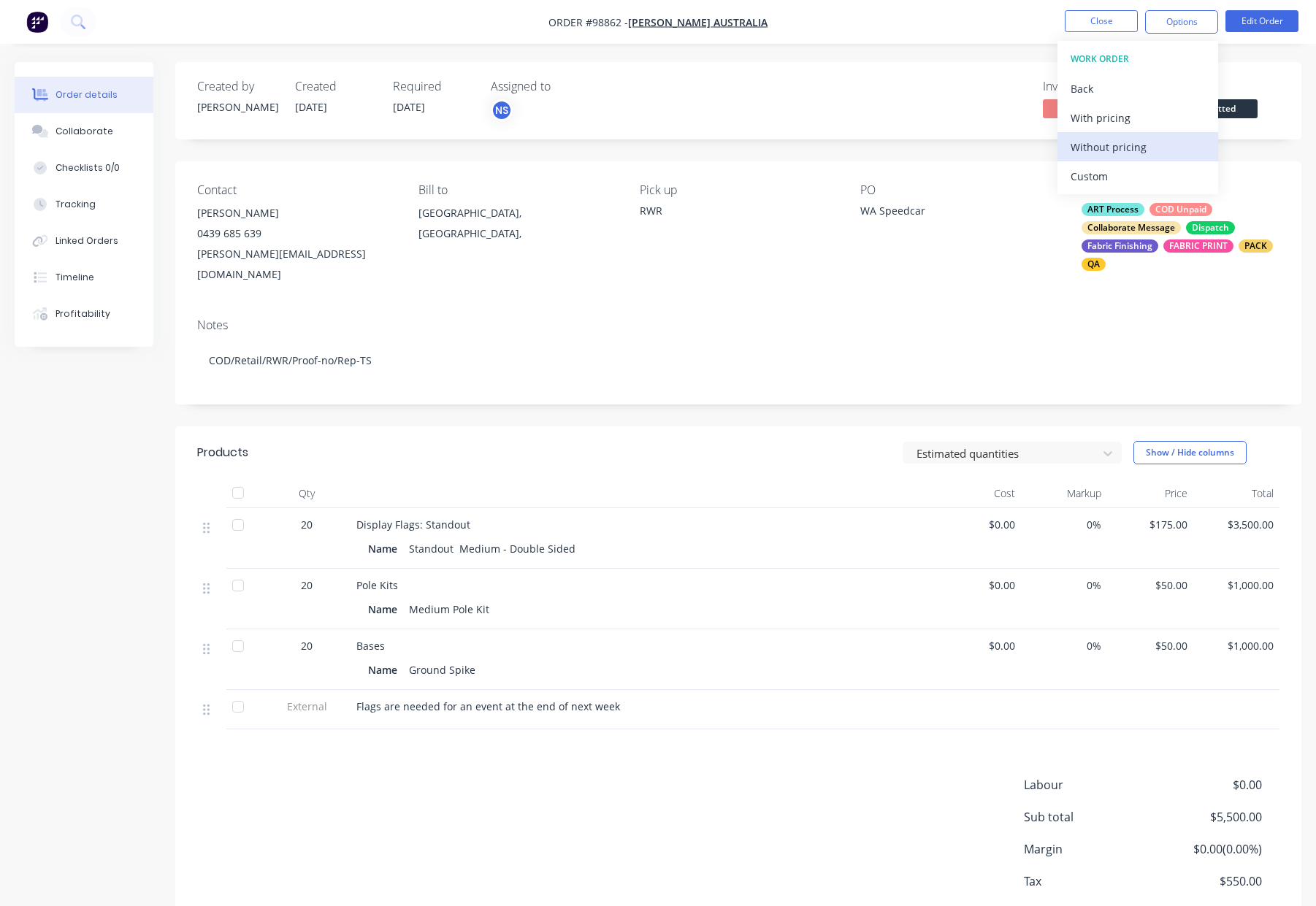
click at [1139, 148] on div "Without pricing" at bounding box center [1137, 147] width 134 height 21
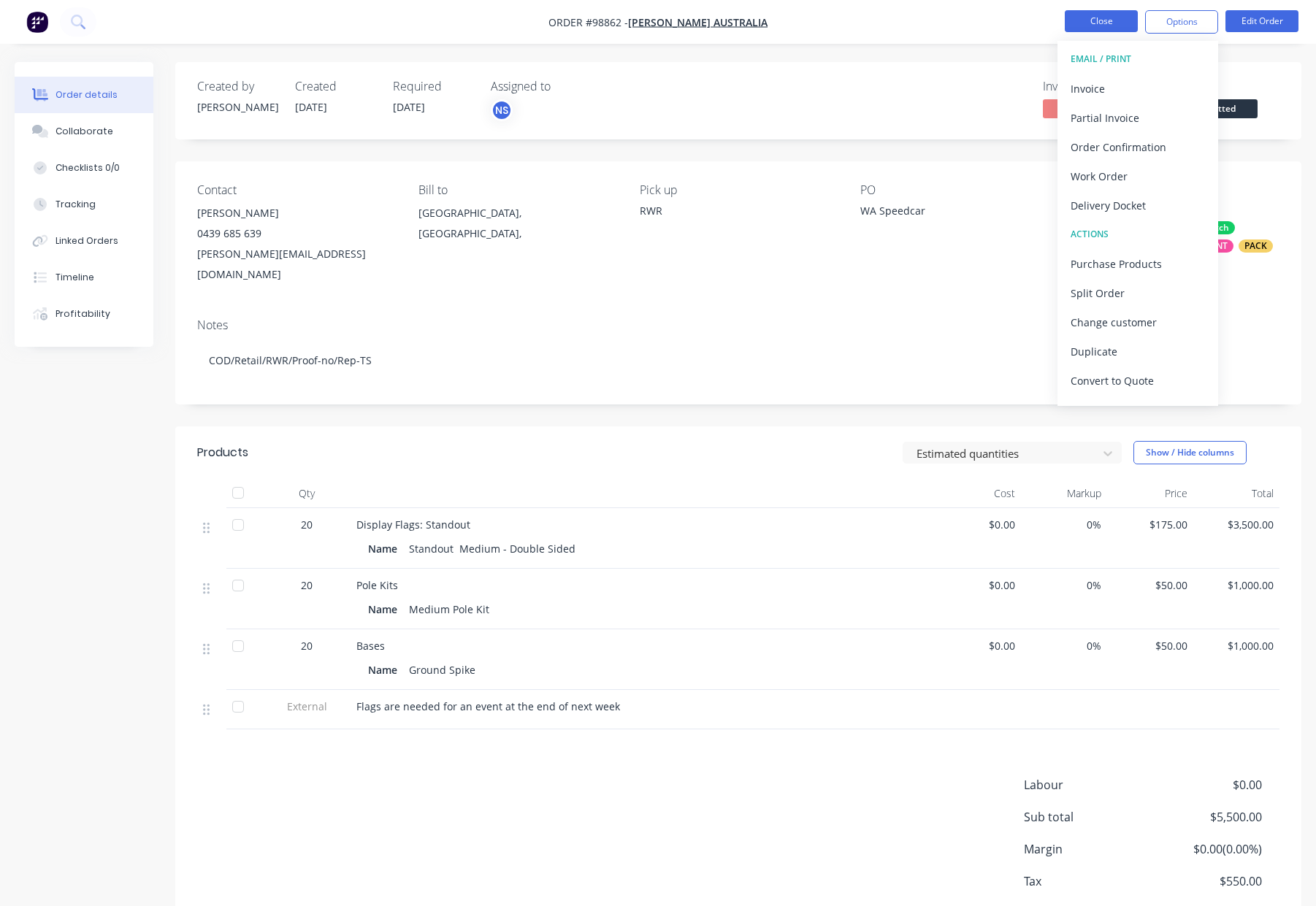
click at [1100, 22] on button "Close" at bounding box center [1101, 21] width 73 height 22
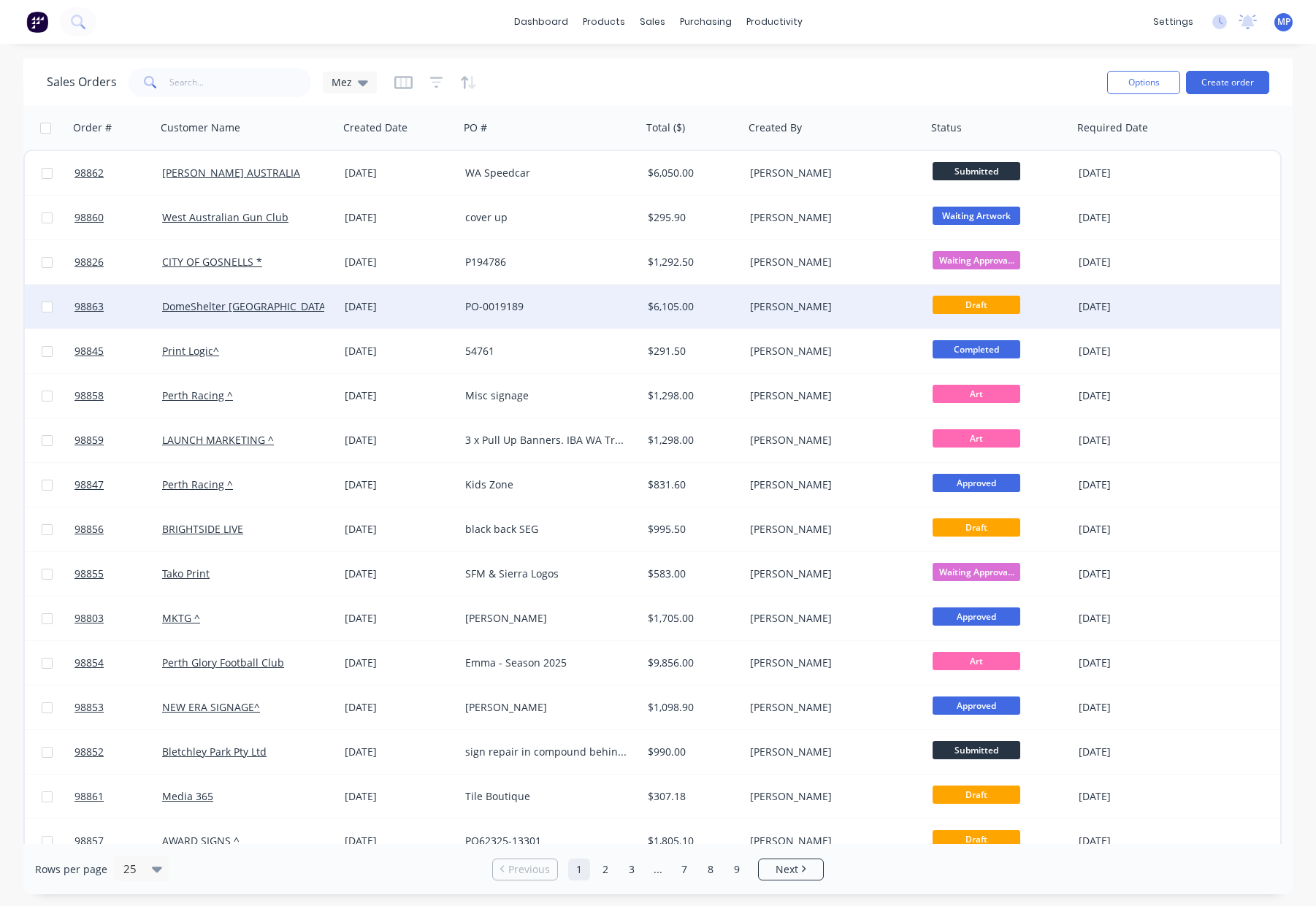
click at [594, 303] on div "PO-0019189" at bounding box center [546, 307] width 162 height 15
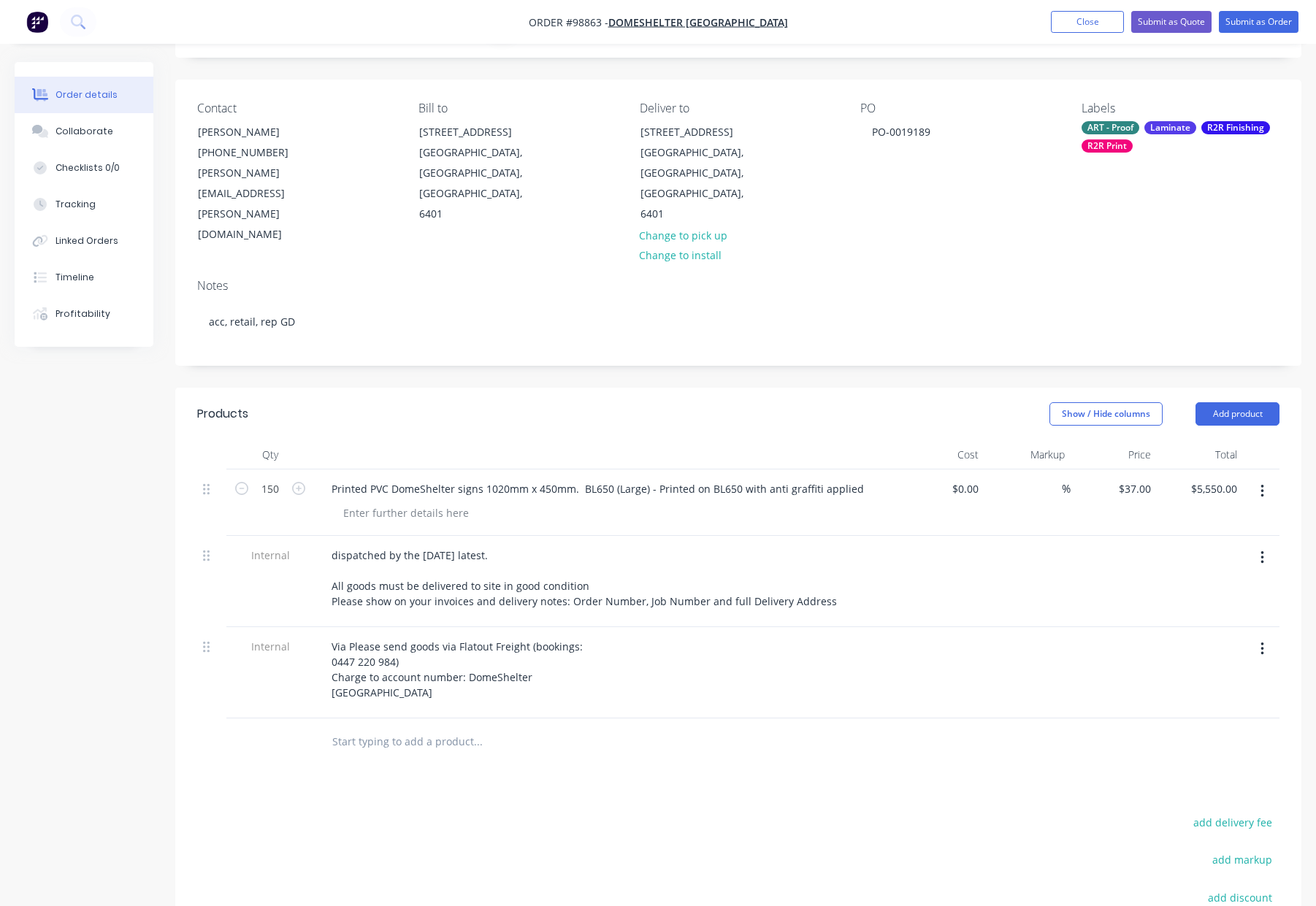
scroll to position [112, 0]
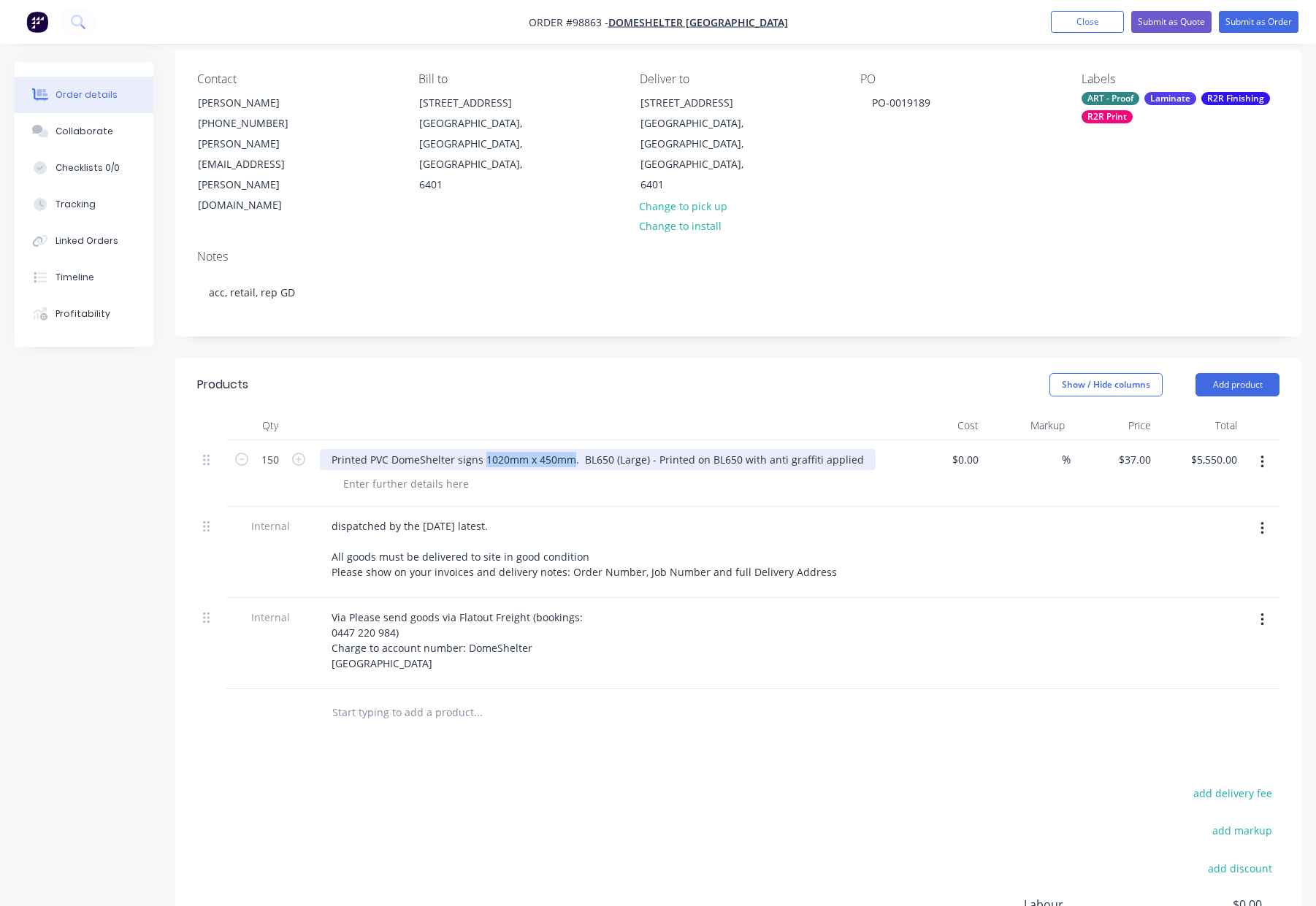
drag, startPoint x: 483, startPoint y: 397, endPoint x: 570, endPoint y: 401, distance: 87.1
click at [570, 449] on div "Printed PVC DomeShelter signs 1020mm x 450mm. BL650 (Large) - Printed on BL650 …" at bounding box center [597, 460] width 555 height 21
copy div "1020mm x 450mm"
click at [432, 473] on div at bounding box center [406, 484] width 149 height 21
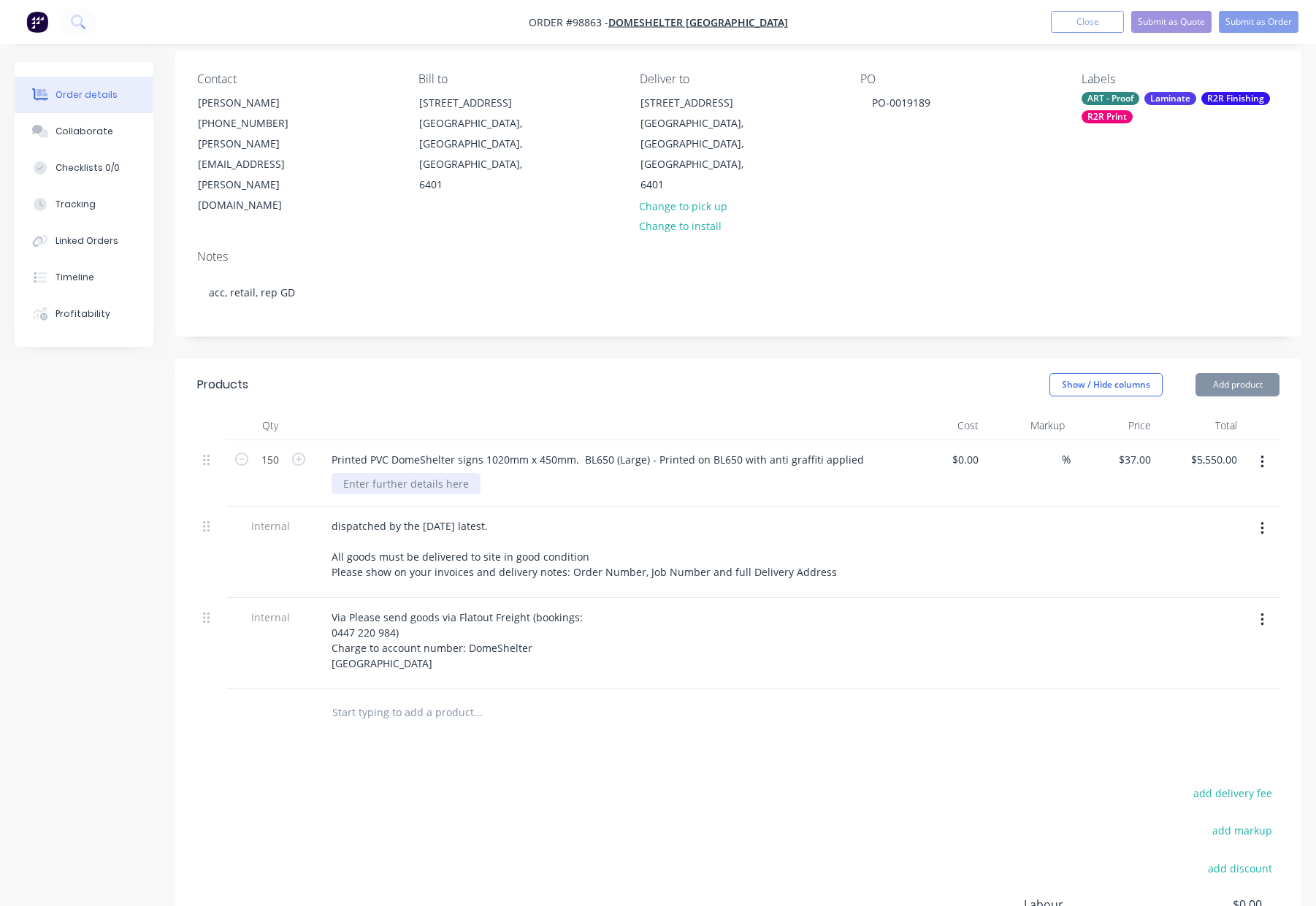
click at [430, 473] on div at bounding box center [406, 484] width 149 height 21
paste div
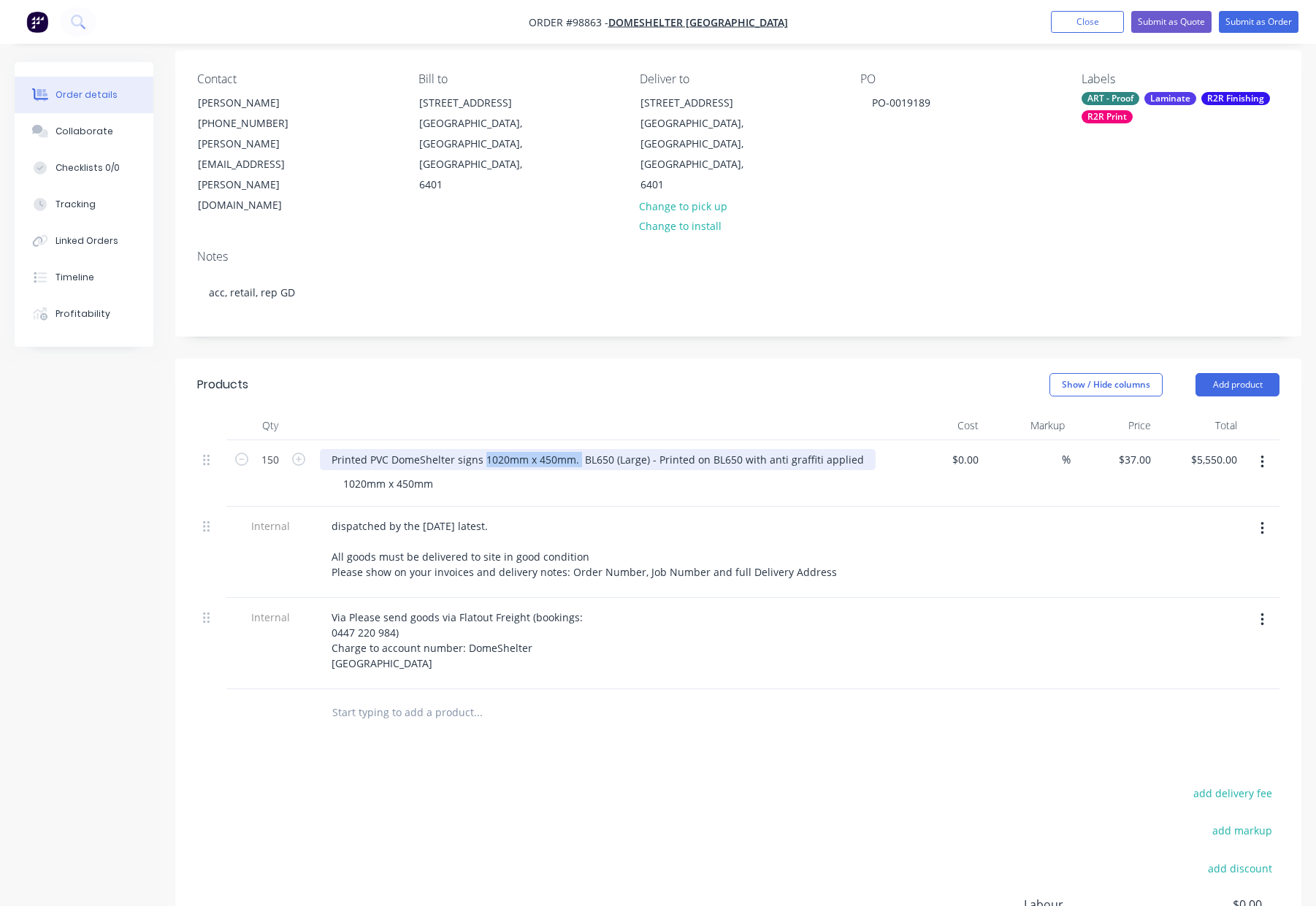
drag, startPoint x: 576, startPoint y: 399, endPoint x: 519, endPoint y: 401, distance: 57.0
click at [481, 449] on div "Printed PVC DomeShelter signs 1020mm x 450mm. BL650 (Large) - Printed on BL650 …" at bounding box center [597, 460] width 555 height 21
click at [776, 373] on div "Show / Hide columns Add product" at bounding box center [853, 384] width 852 height 23
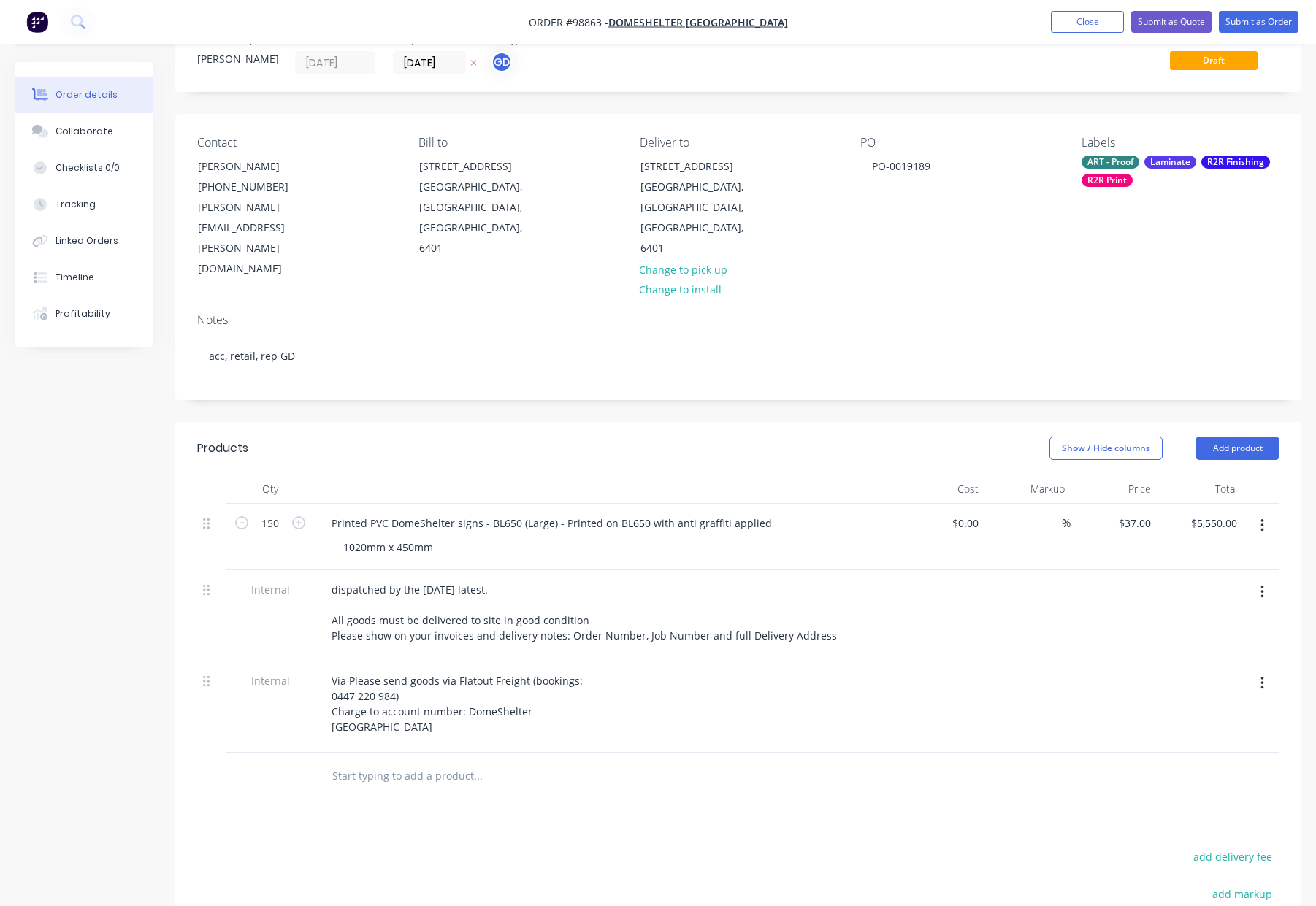
scroll to position [0, 0]
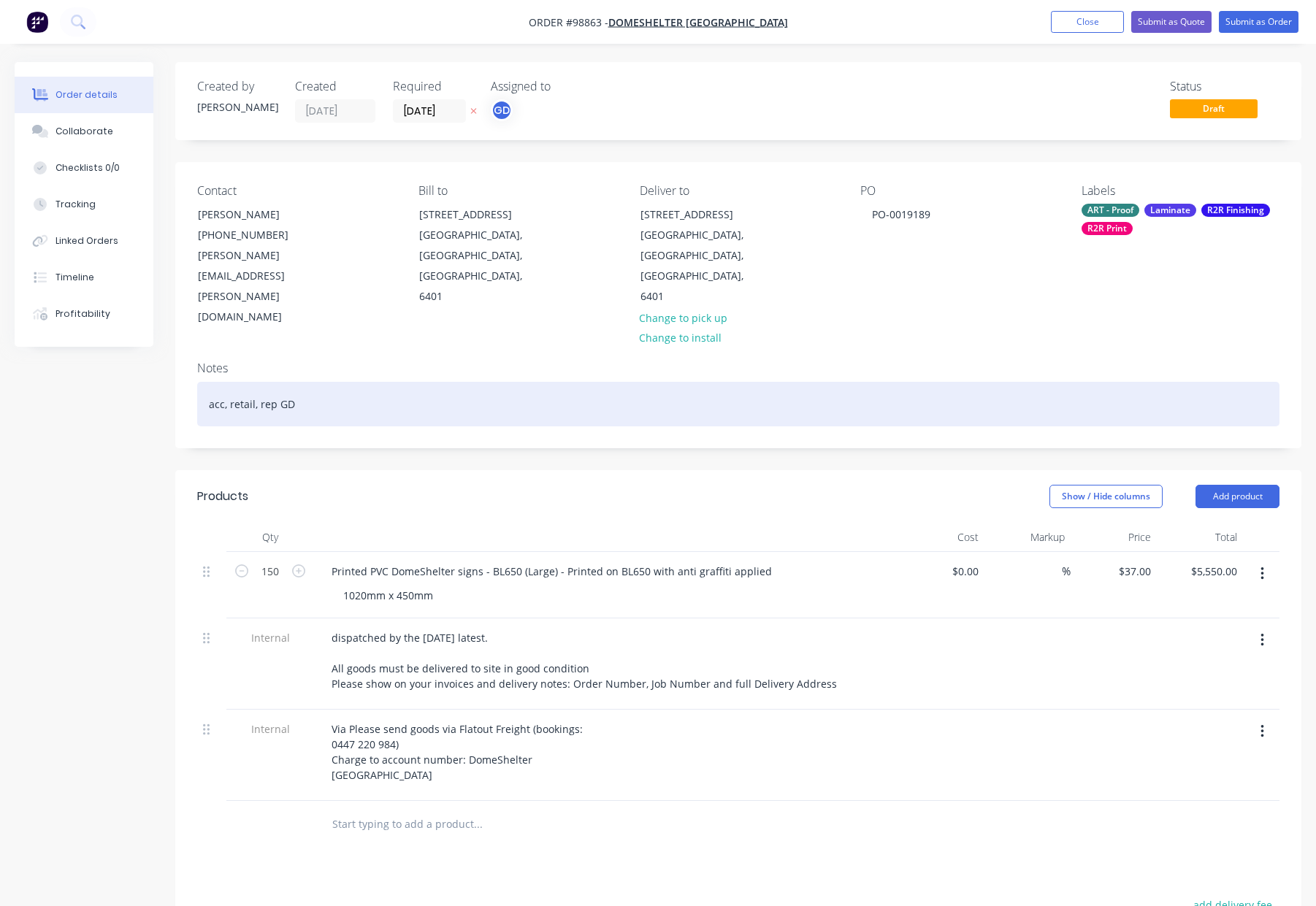
click at [699, 382] on div "acc, retail, rep GD" at bounding box center [737, 404] width 1082 height 44
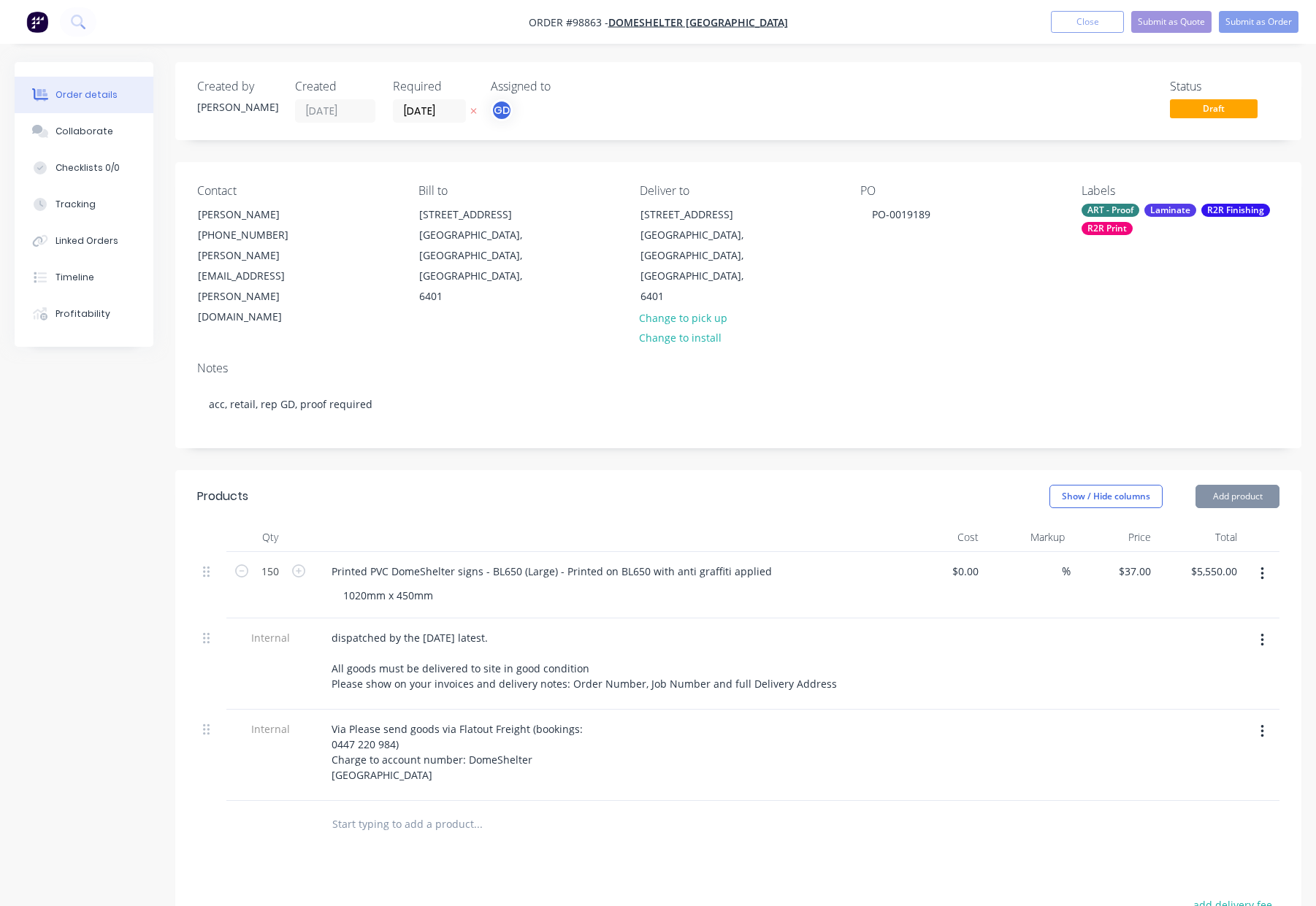
click at [1109, 225] on div "R2R Print" at bounding box center [1106, 228] width 51 height 13
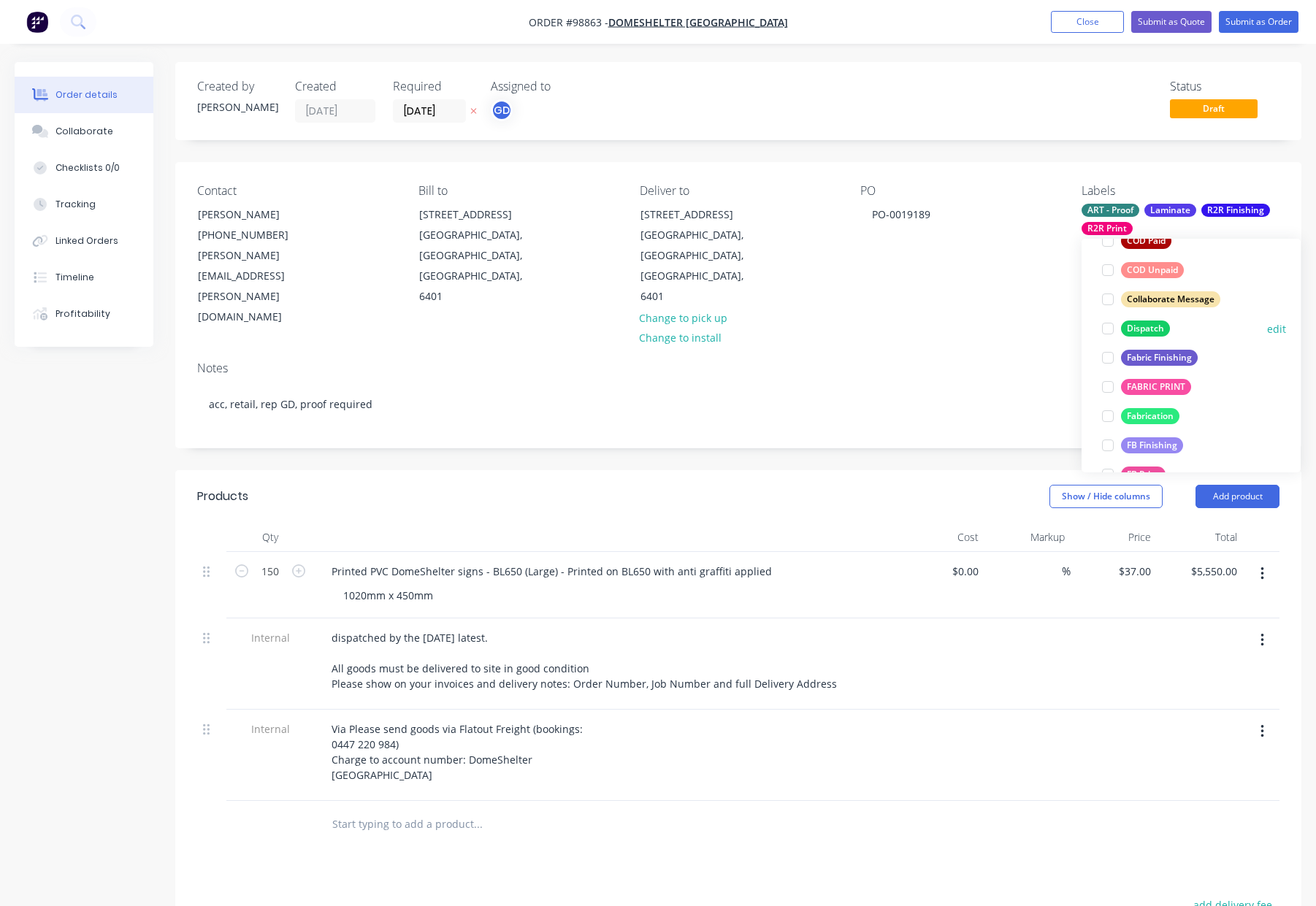
click at [1157, 326] on div "Dispatch" at bounding box center [1145, 328] width 49 height 16
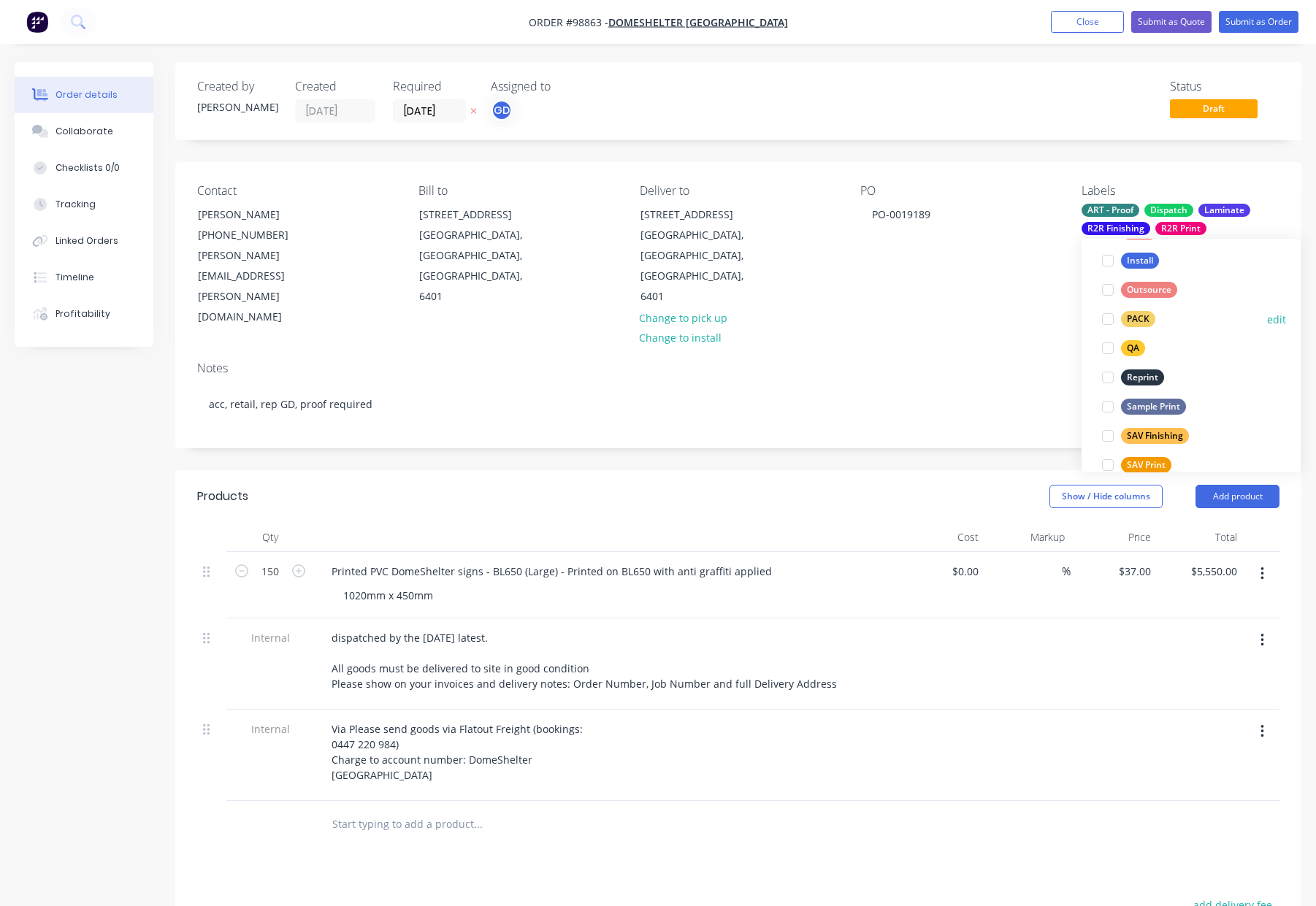
click at [1149, 319] on div "PACK" at bounding box center [1138, 318] width 34 height 16
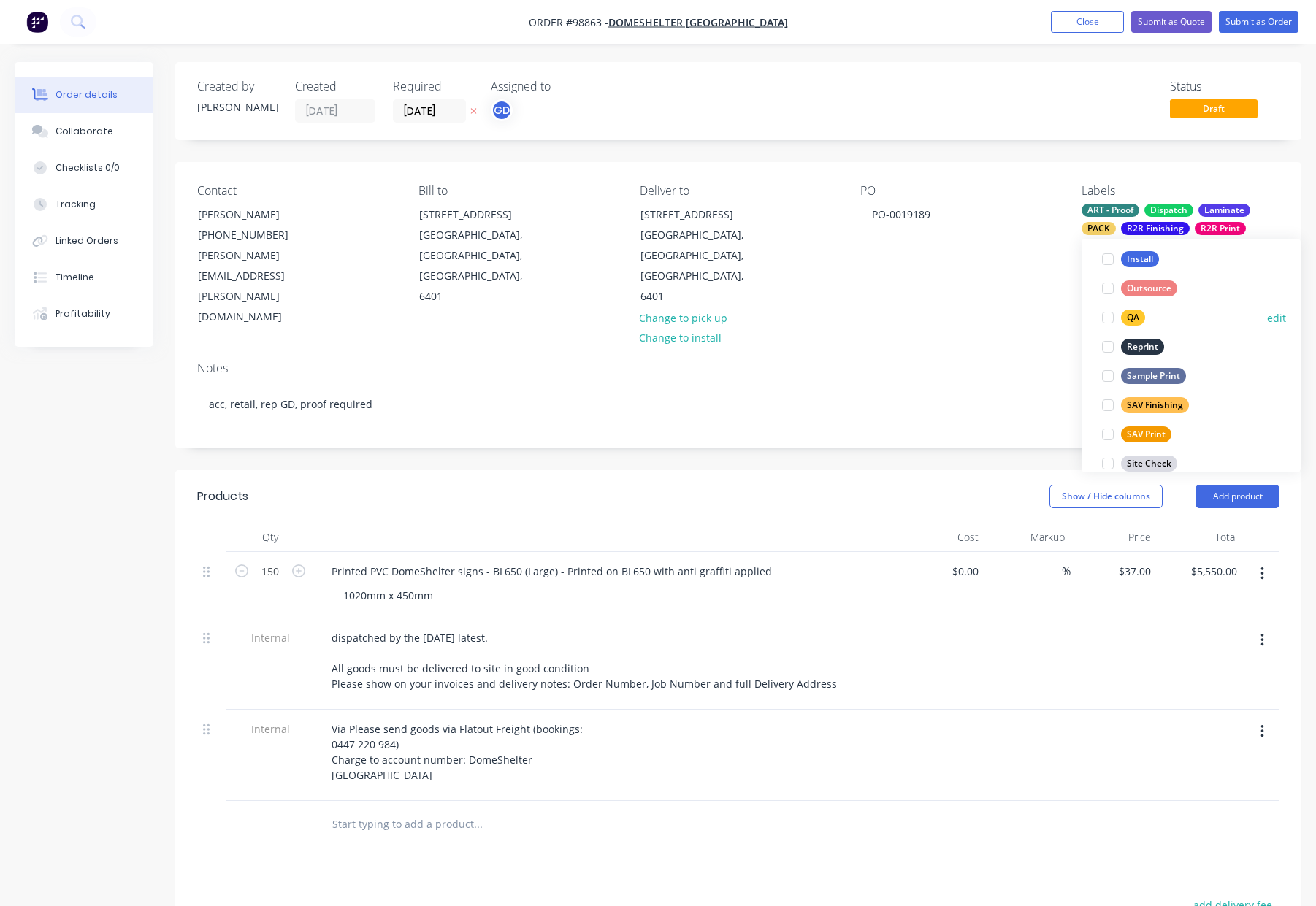
drag, startPoint x: 1133, startPoint y: 317, endPoint x: 1169, endPoint y: 313, distance: 36.2
click at [1134, 317] on div "QA" at bounding box center [1133, 317] width 24 height 16
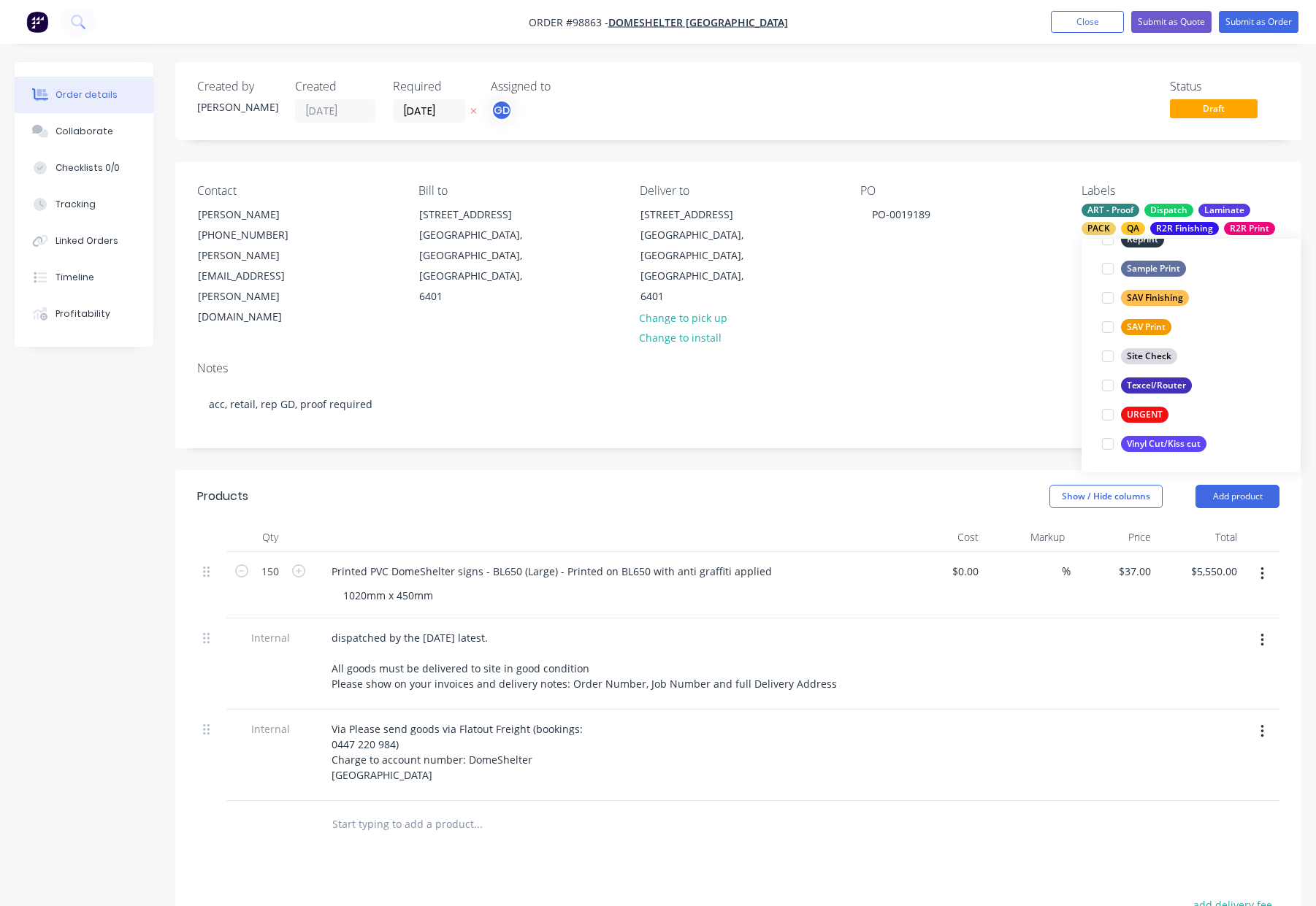
scroll to position [701, 0]
click at [992, 350] on div "Notes acc, retail, rep GD, proof required" at bounding box center [738, 398] width 1126 height 98
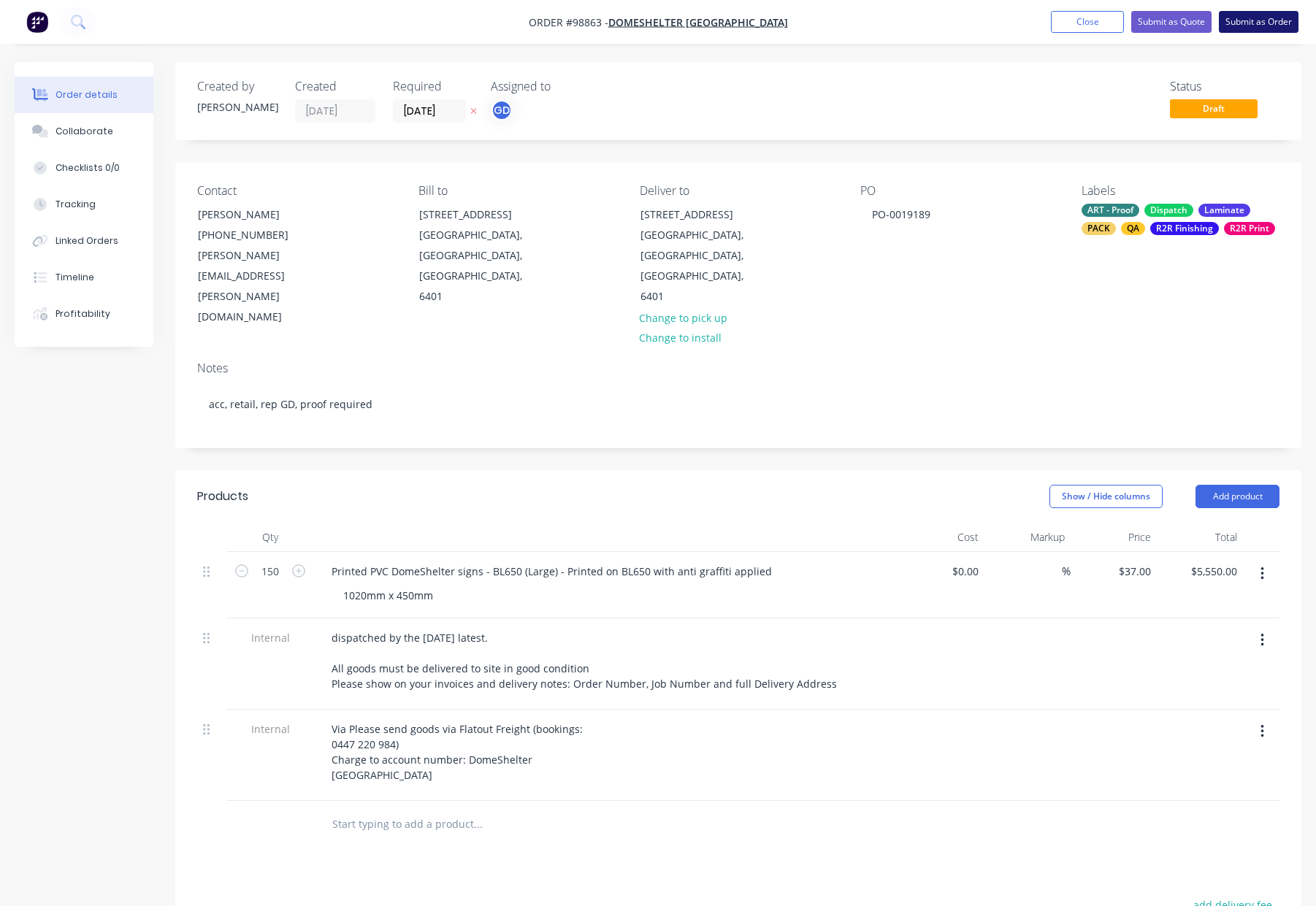
click at [1228, 23] on button "Submit as Order" at bounding box center [1258, 22] width 79 height 22
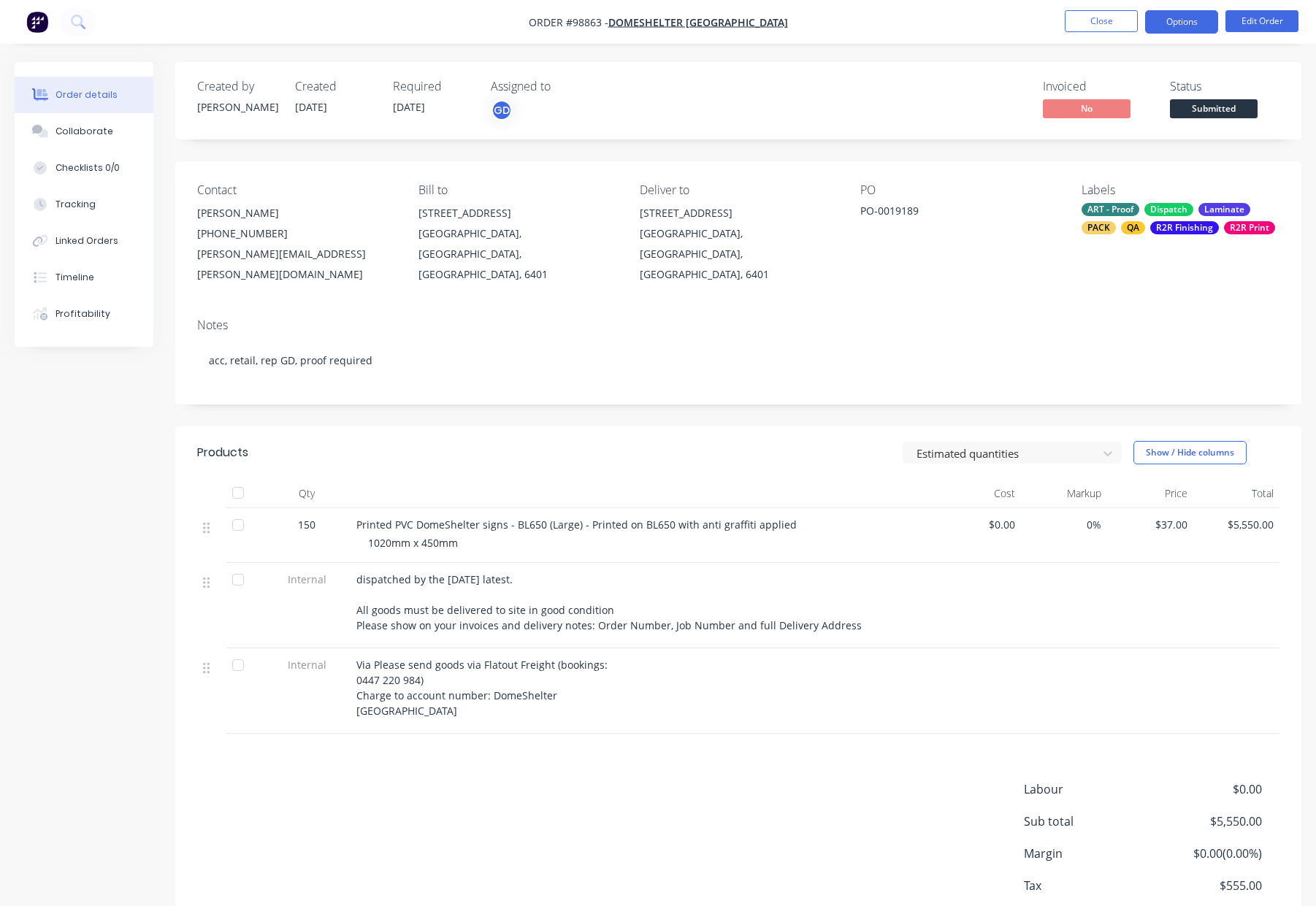
click at [1178, 22] on button "Options" at bounding box center [1181, 22] width 73 height 23
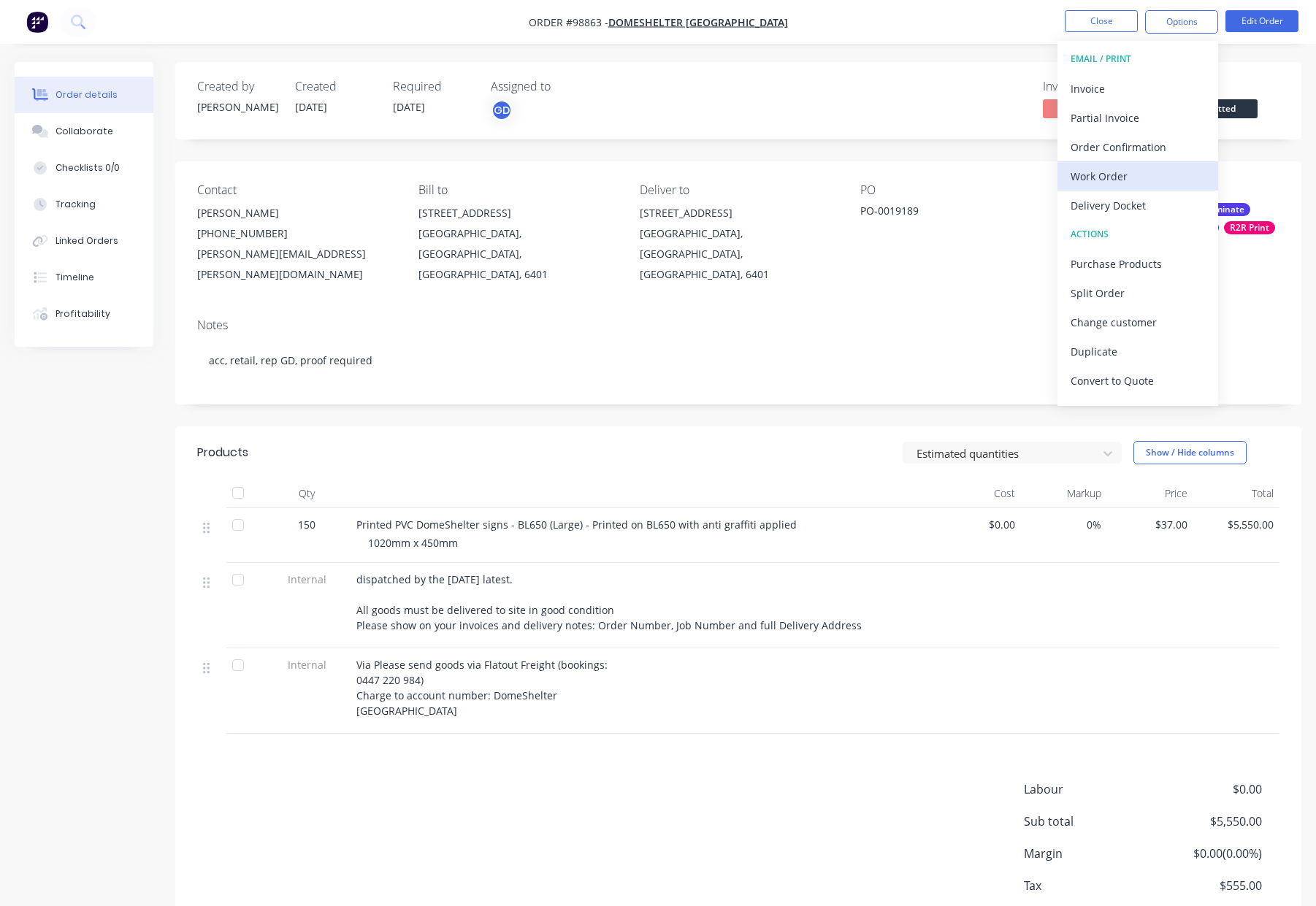
click at [1148, 168] on div "Work Order" at bounding box center [1137, 176] width 134 height 21
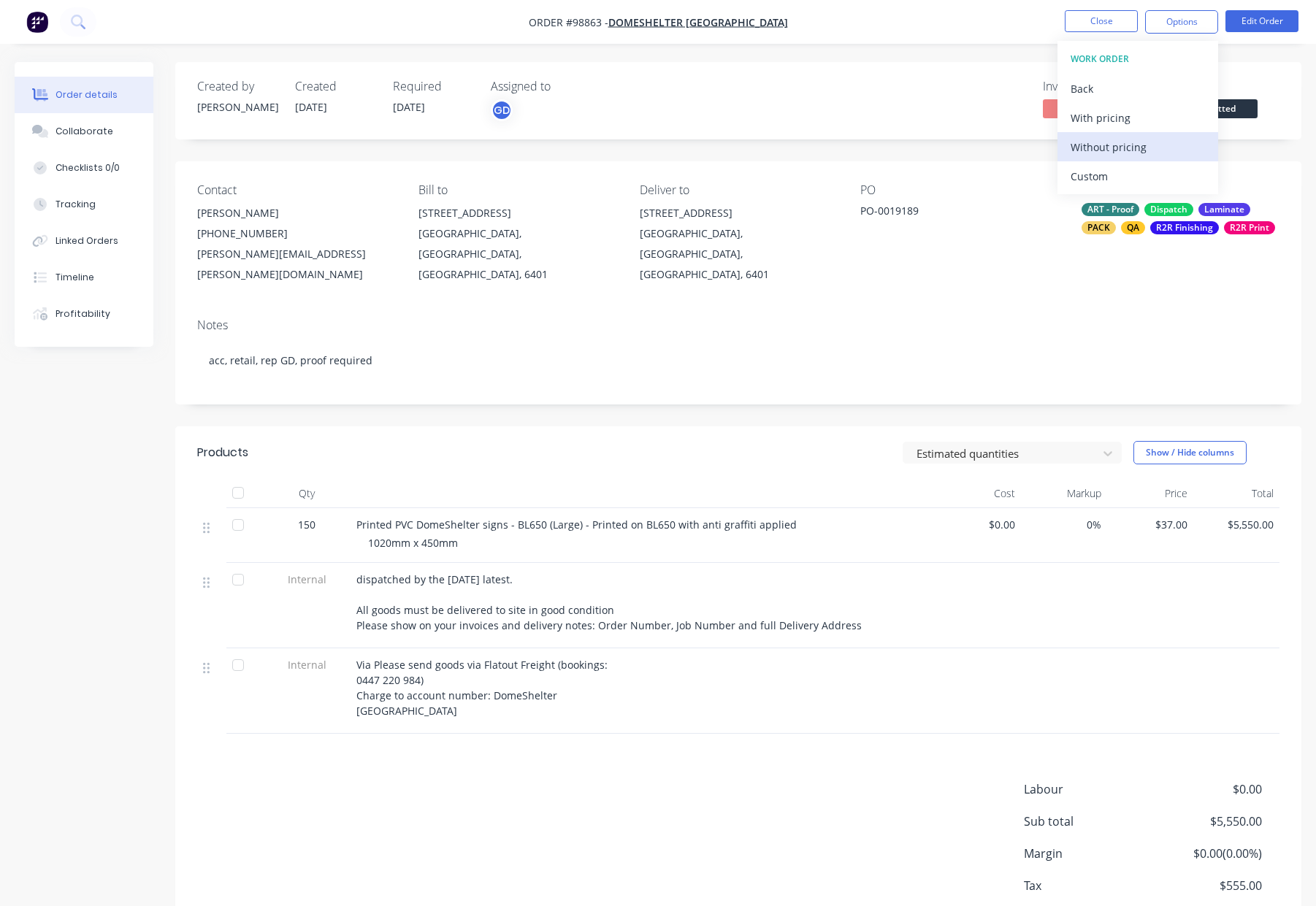
click at [1150, 152] on div "Without pricing" at bounding box center [1137, 147] width 134 height 21
click at [1086, 25] on button "Close" at bounding box center [1101, 21] width 73 height 22
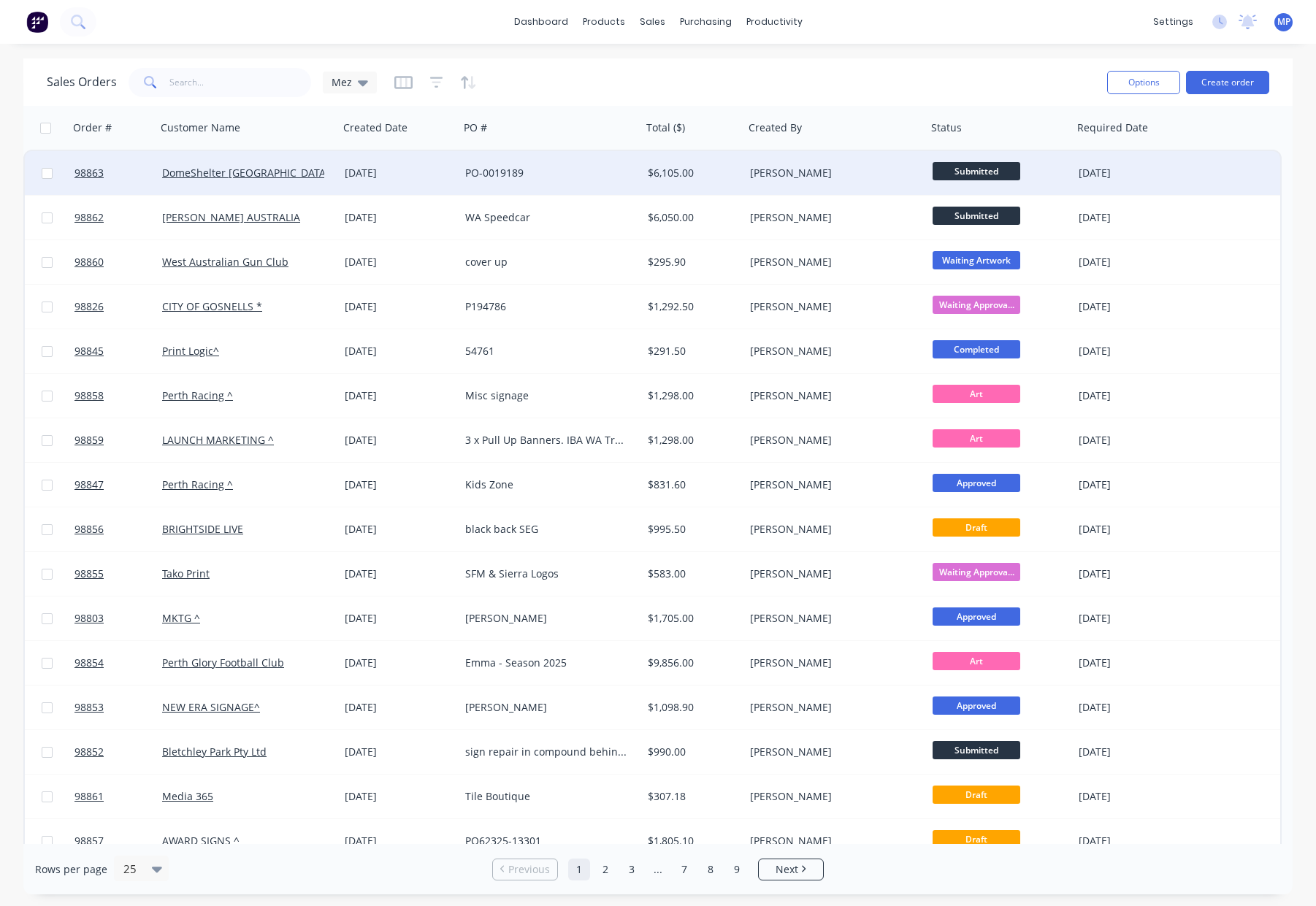
click at [828, 178] on div "[PERSON_NAME]" at bounding box center [831, 173] width 162 height 15
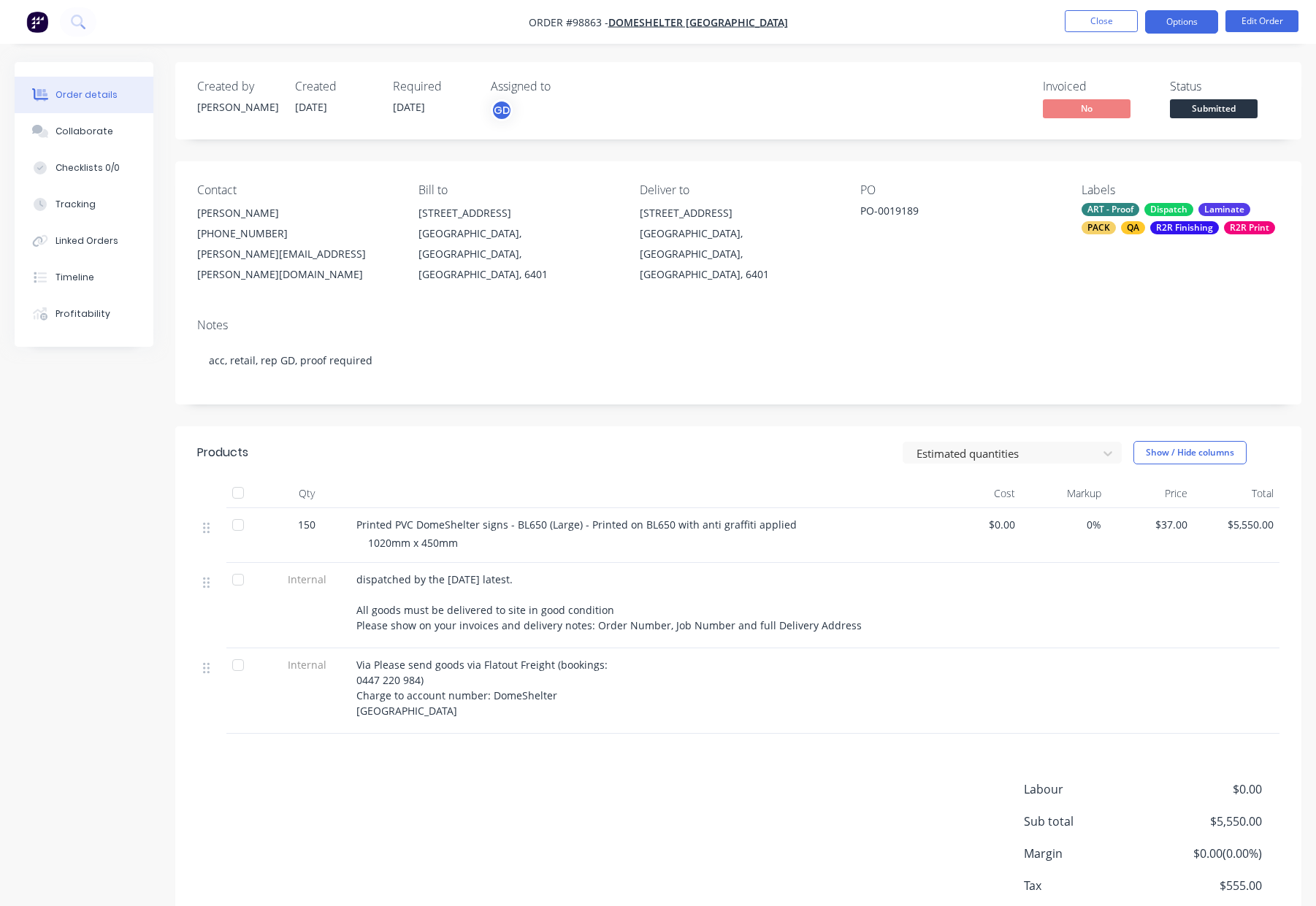
click at [1154, 20] on button "Options" at bounding box center [1181, 22] width 73 height 23
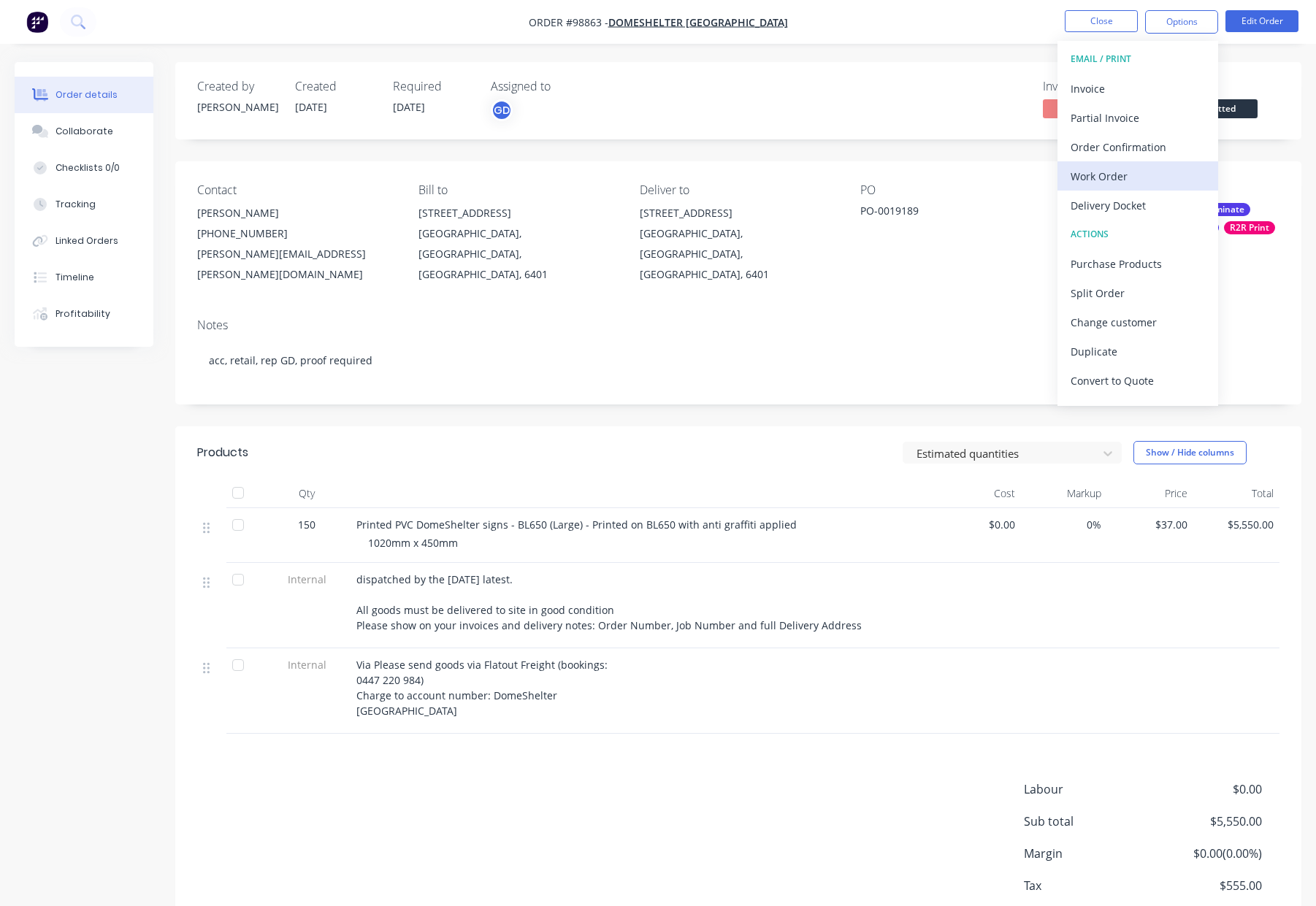
click at [1140, 165] on div "Work Order" at bounding box center [1137, 176] width 134 height 21
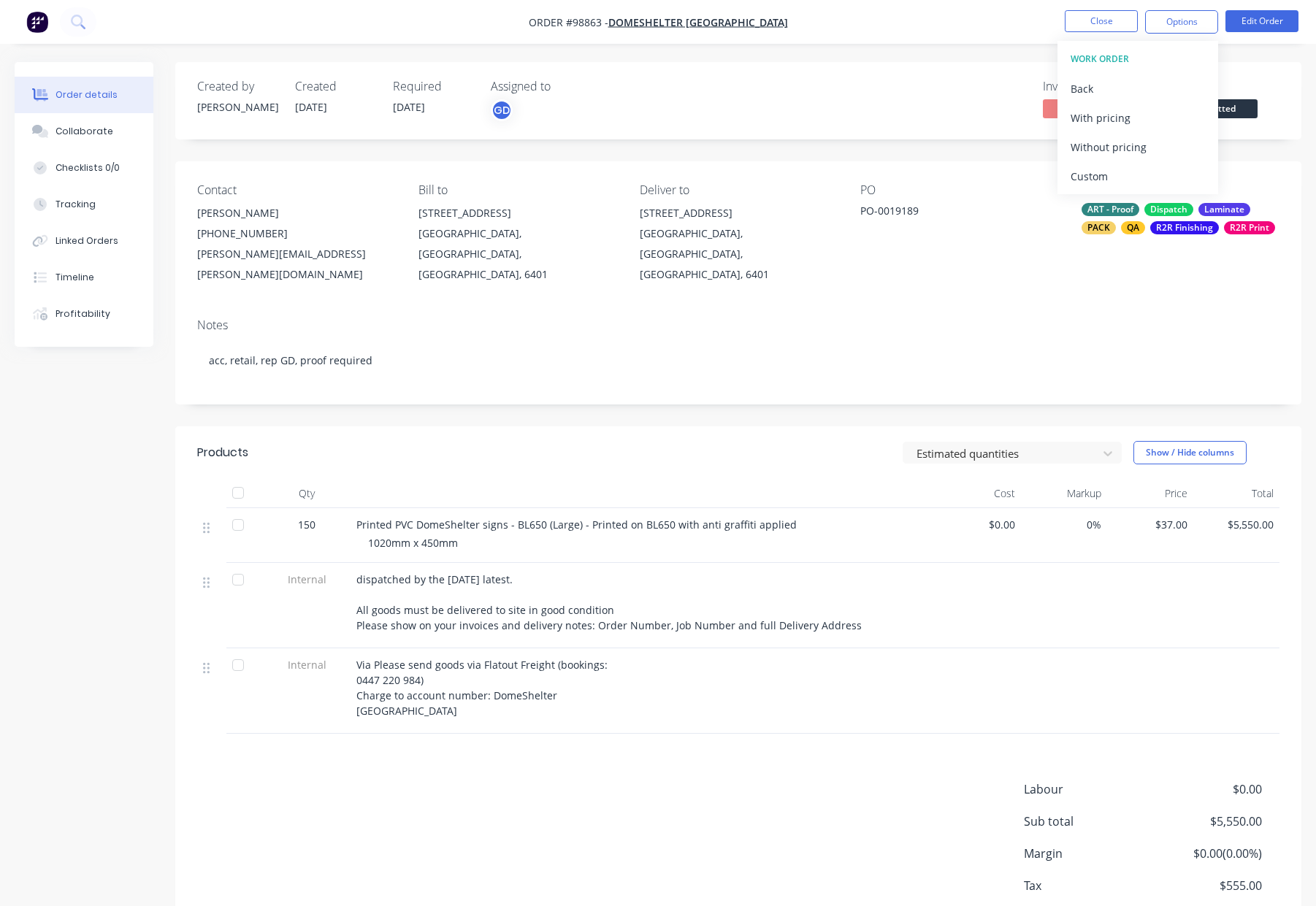
click at [1139, 140] on div "Without pricing" at bounding box center [1137, 147] width 134 height 21
click at [1084, 20] on button "Close" at bounding box center [1101, 21] width 73 height 22
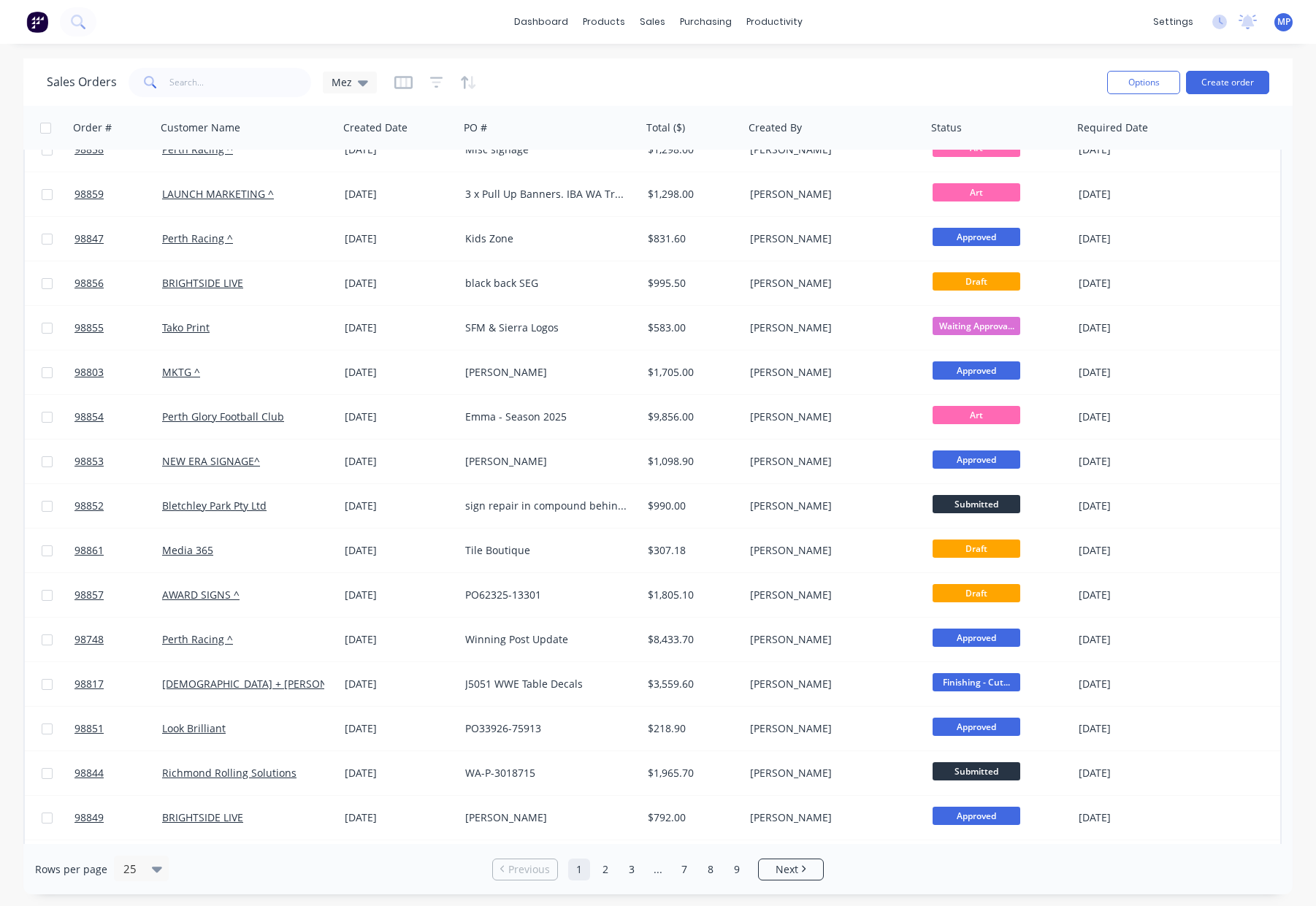
scroll to position [248, 0]
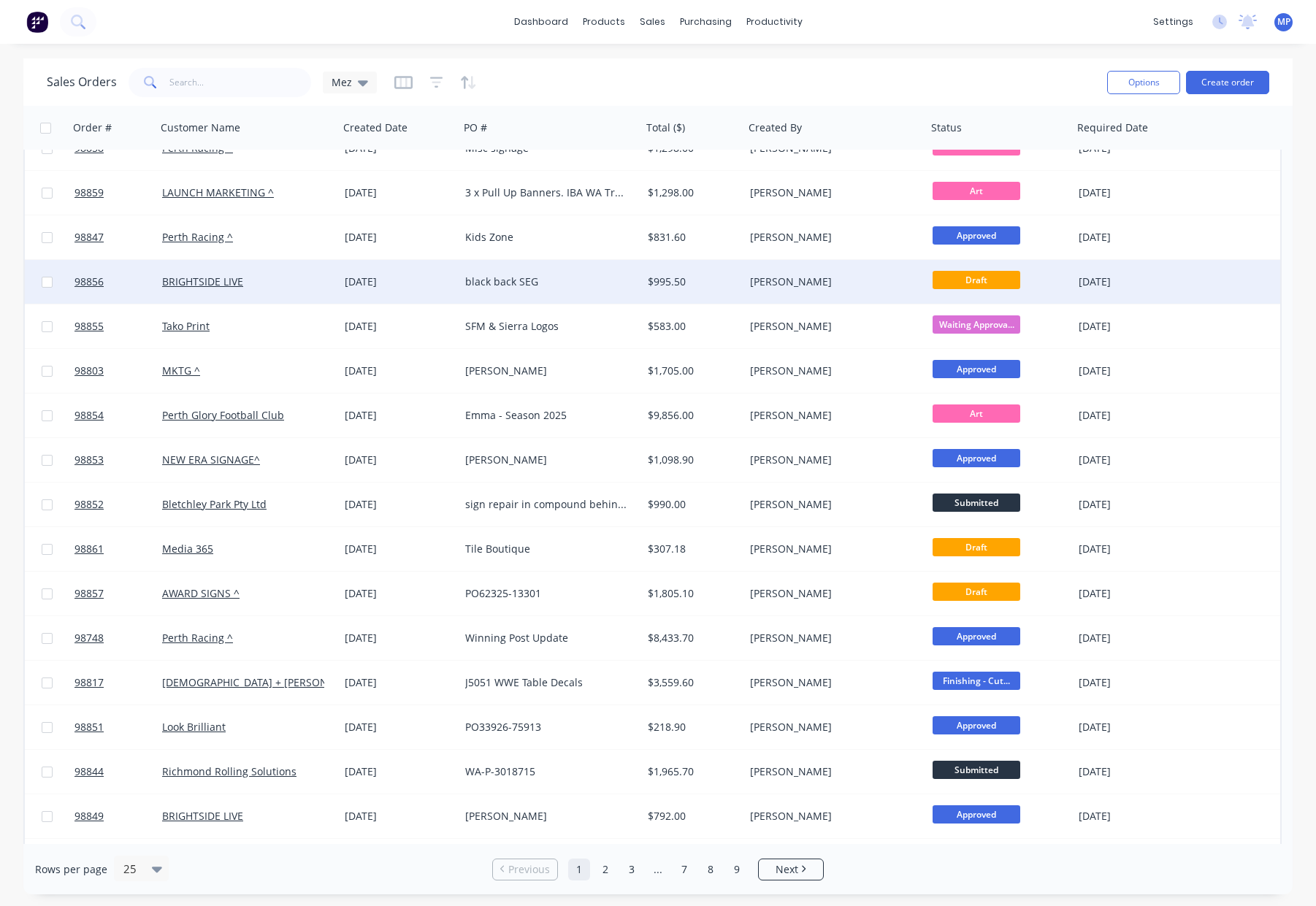
click at [711, 289] on div "$995.50" at bounding box center [692, 282] width 103 height 44
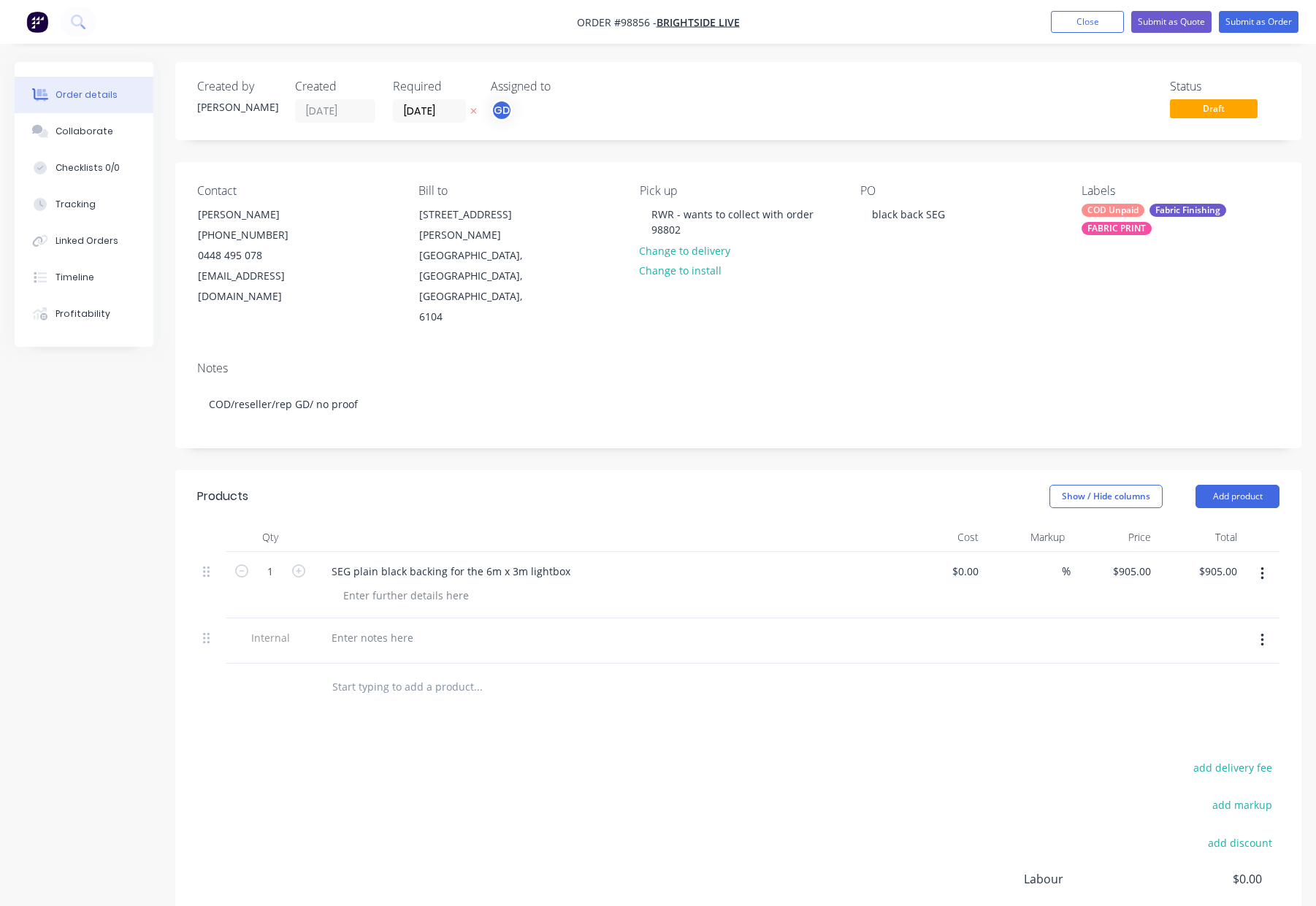
click at [1064, 20] on button "Close" at bounding box center [1087, 22] width 73 height 22
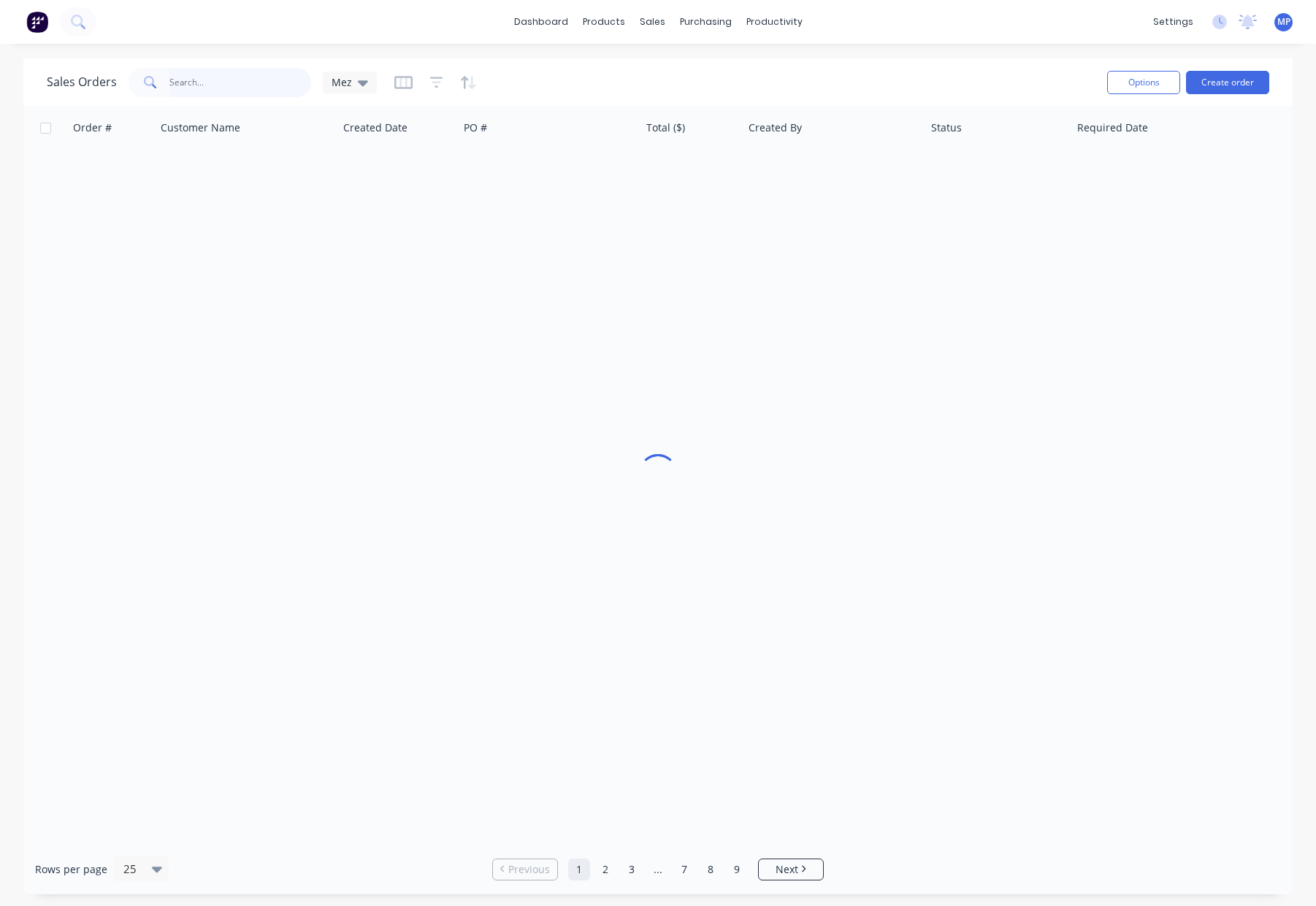
click at [222, 88] on input "text" at bounding box center [240, 82] width 142 height 29
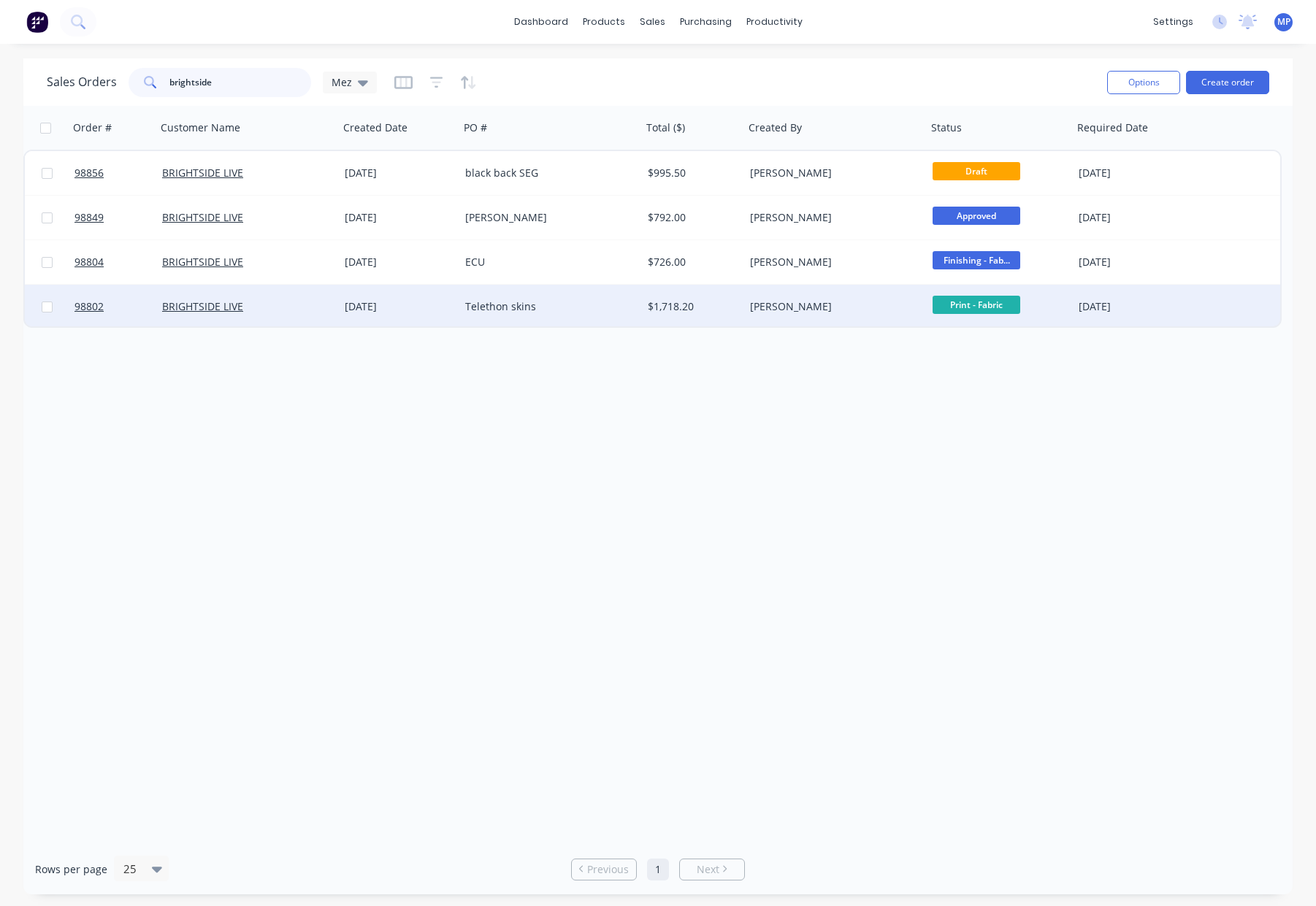
type input "brightside"
click at [585, 307] on div "Telethon skins" at bounding box center [546, 307] width 162 height 15
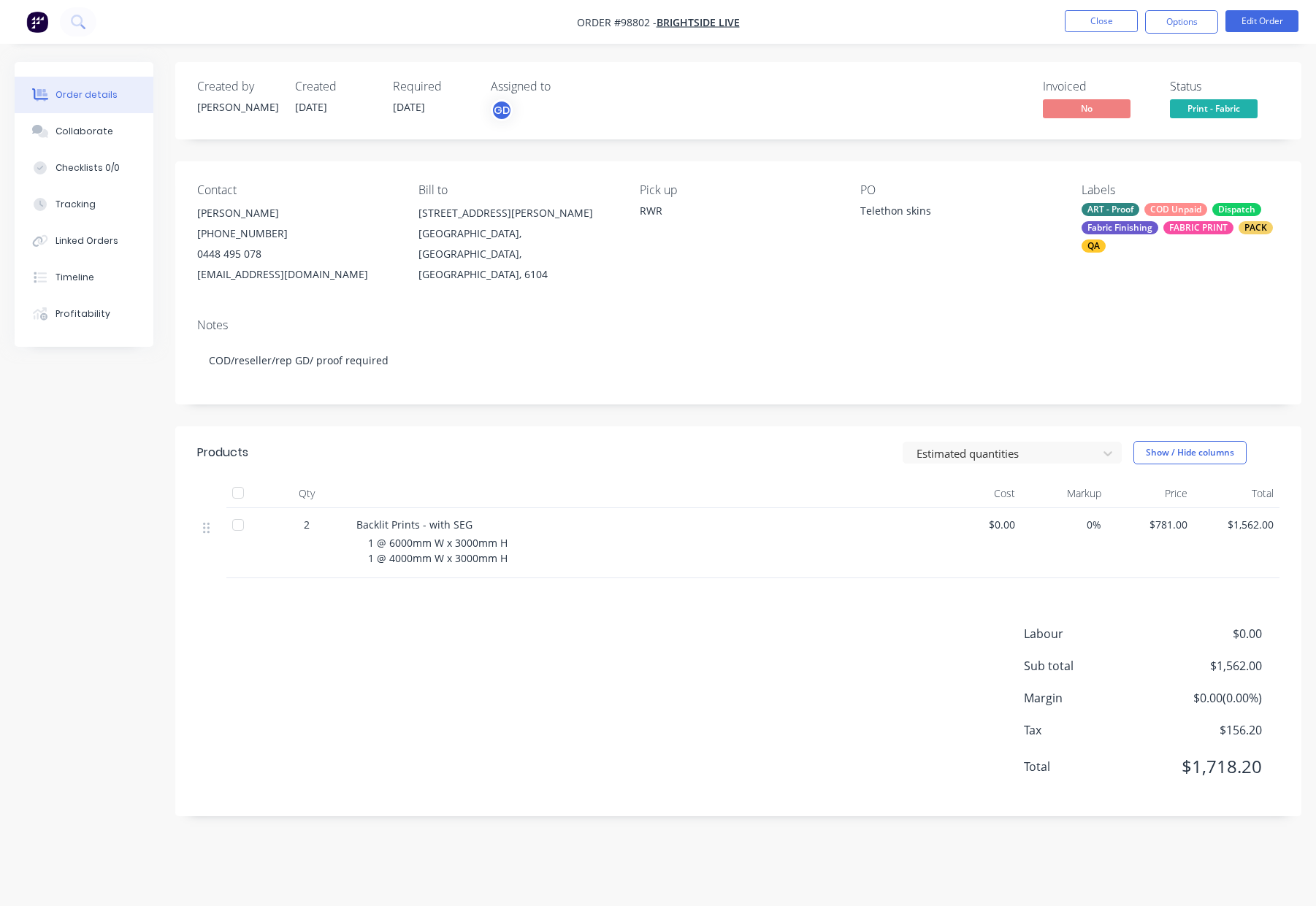
click at [1094, 2] on nav "Order #98802 - BRIGHTSIDE LIVE Close Options Edit Order" at bounding box center [658, 22] width 1316 height 44
click at [1094, 15] on button "Close" at bounding box center [1101, 21] width 73 height 22
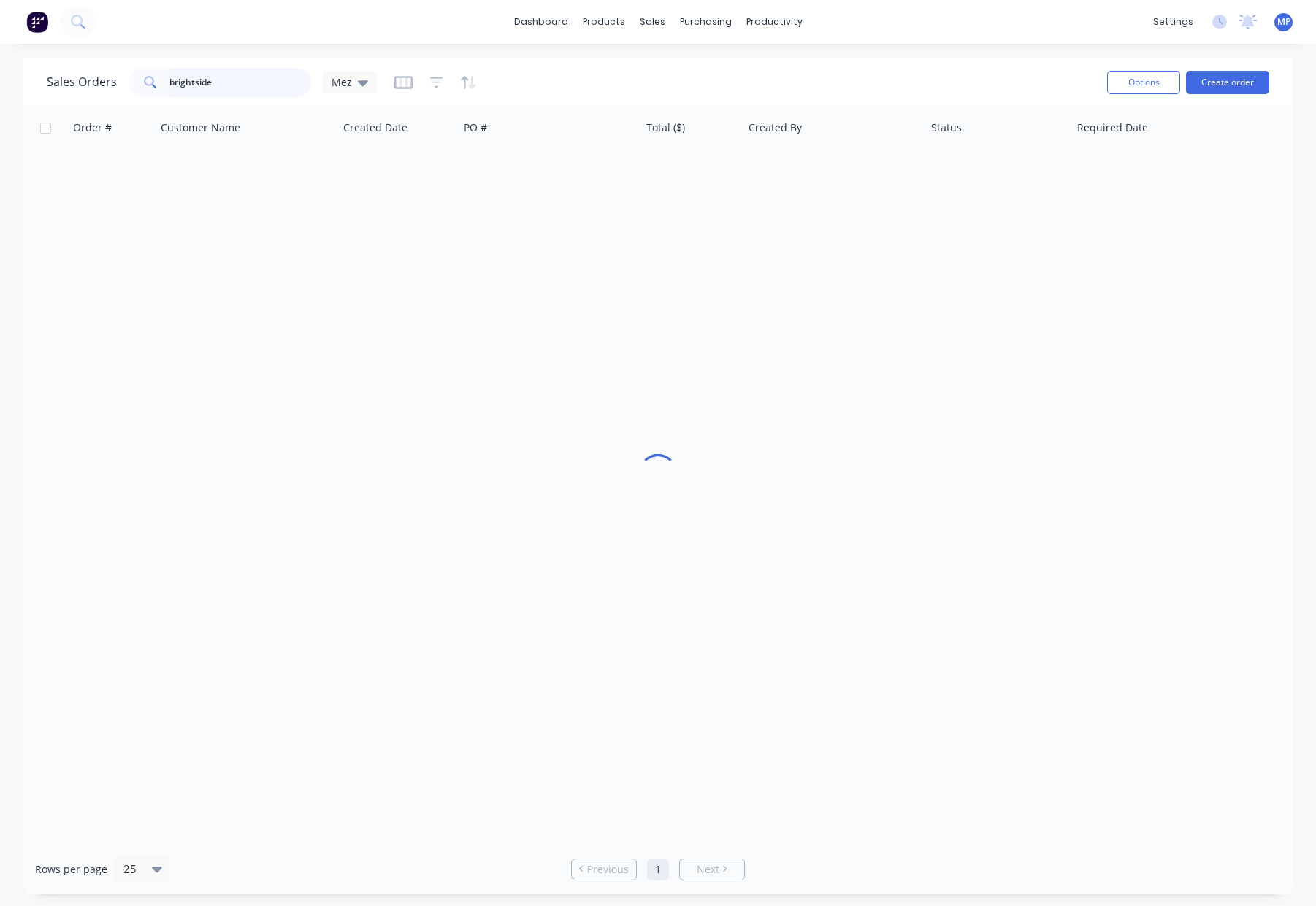
click at [243, 80] on input "brightside" at bounding box center [240, 82] width 142 height 29
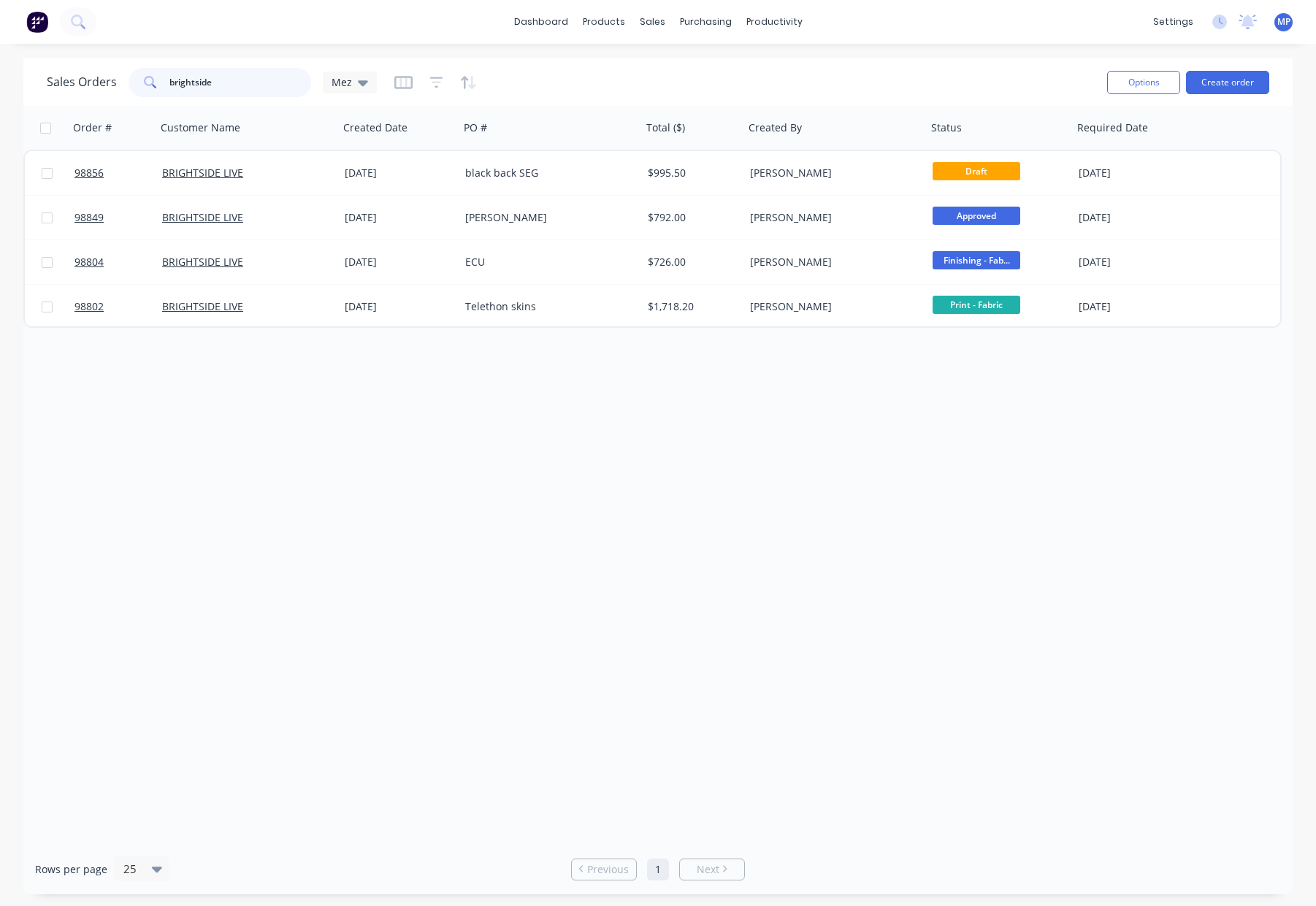
drag, startPoint x: 136, startPoint y: 79, endPoint x: 101, endPoint y: 76, distance: 35.1
click at [101, 76] on div "Sales Orders brightside Mez" at bounding box center [211, 82] width 330 height 29
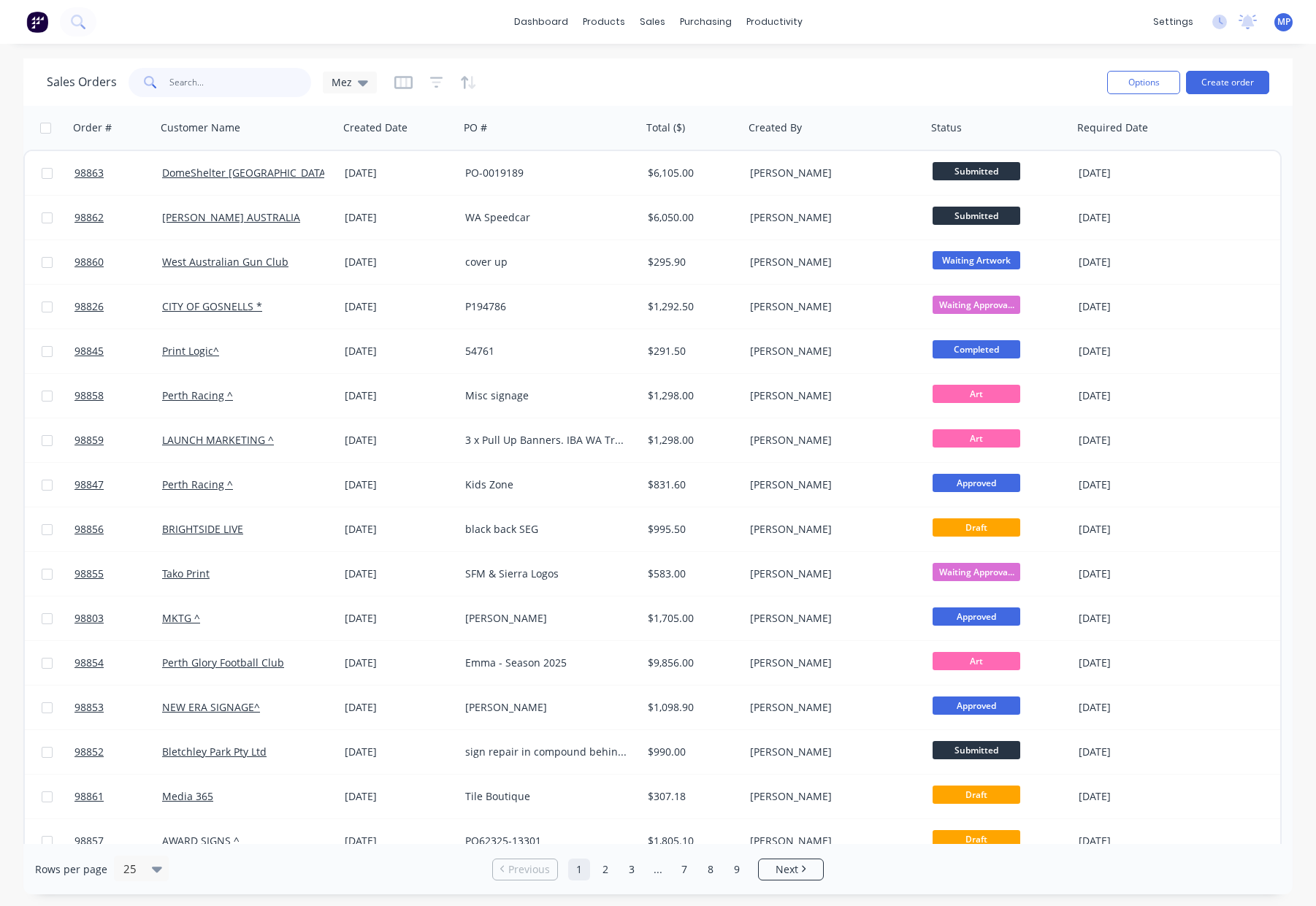
click at [231, 87] on input "text" at bounding box center [240, 82] width 142 height 29
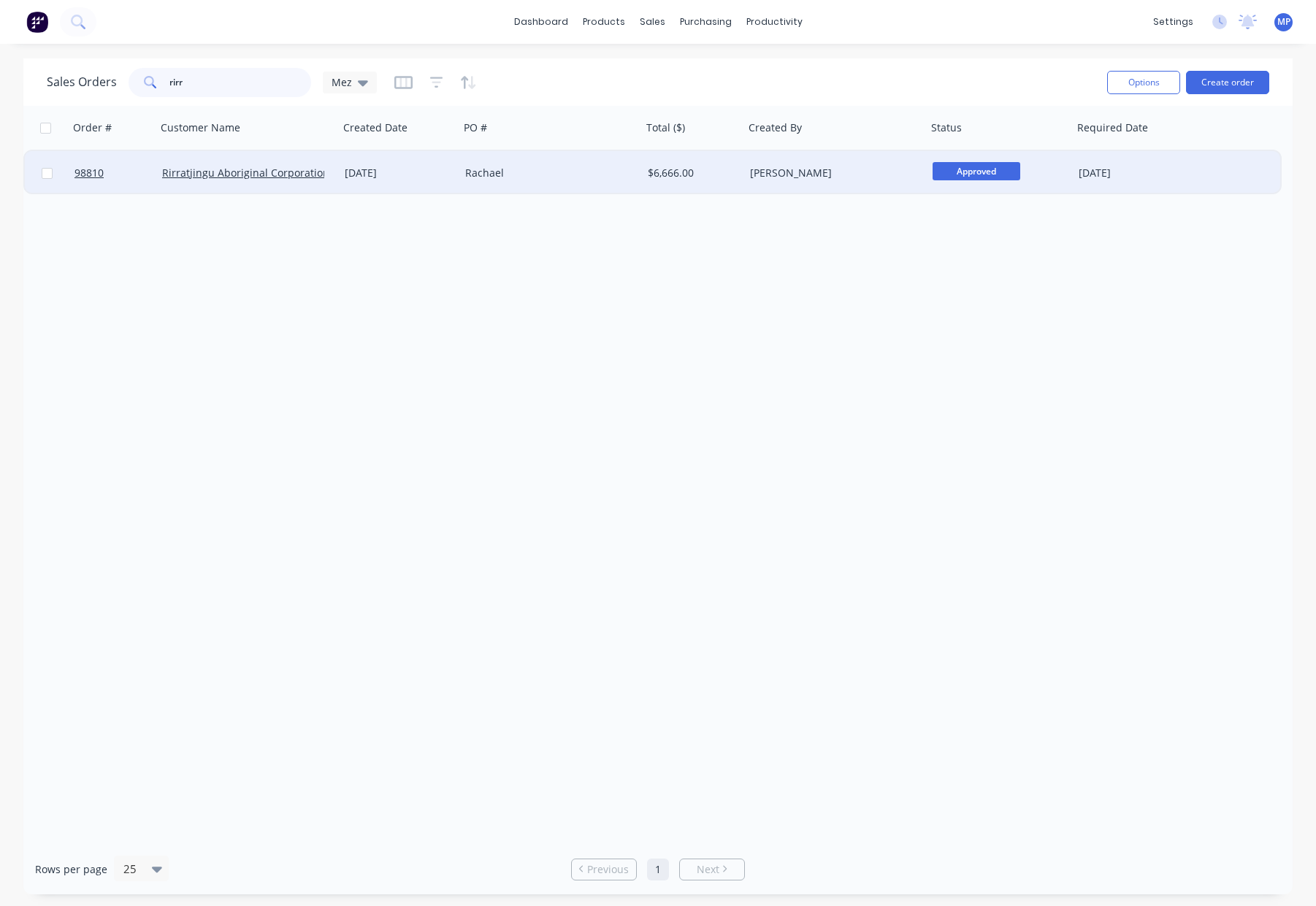
type input "rirr"
click at [552, 178] on div "Rachael" at bounding box center [546, 173] width 162 height 15
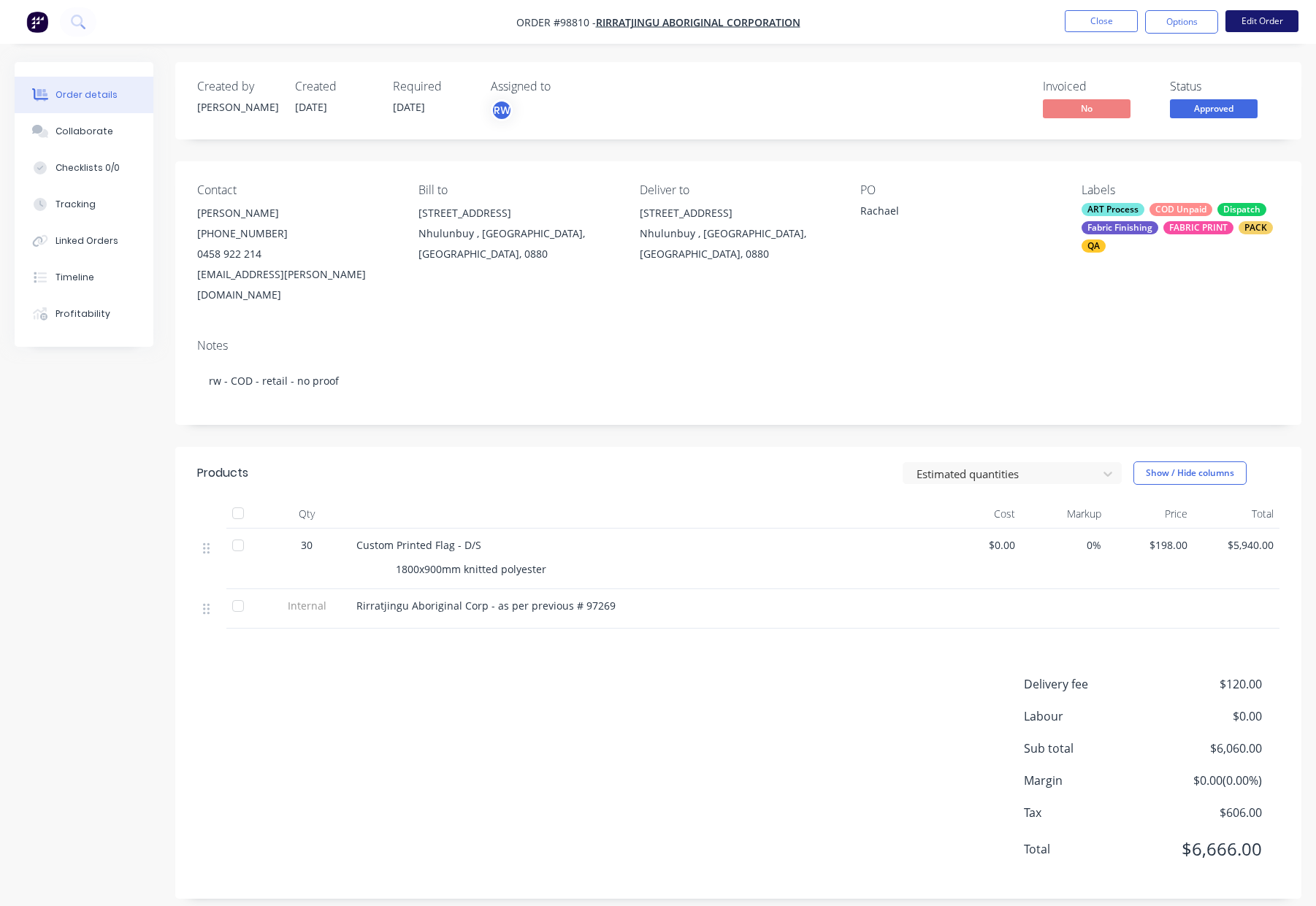
click at [1267, 19] on button "Edit Order" at bounding box center [1262, 21] width 73 height 22
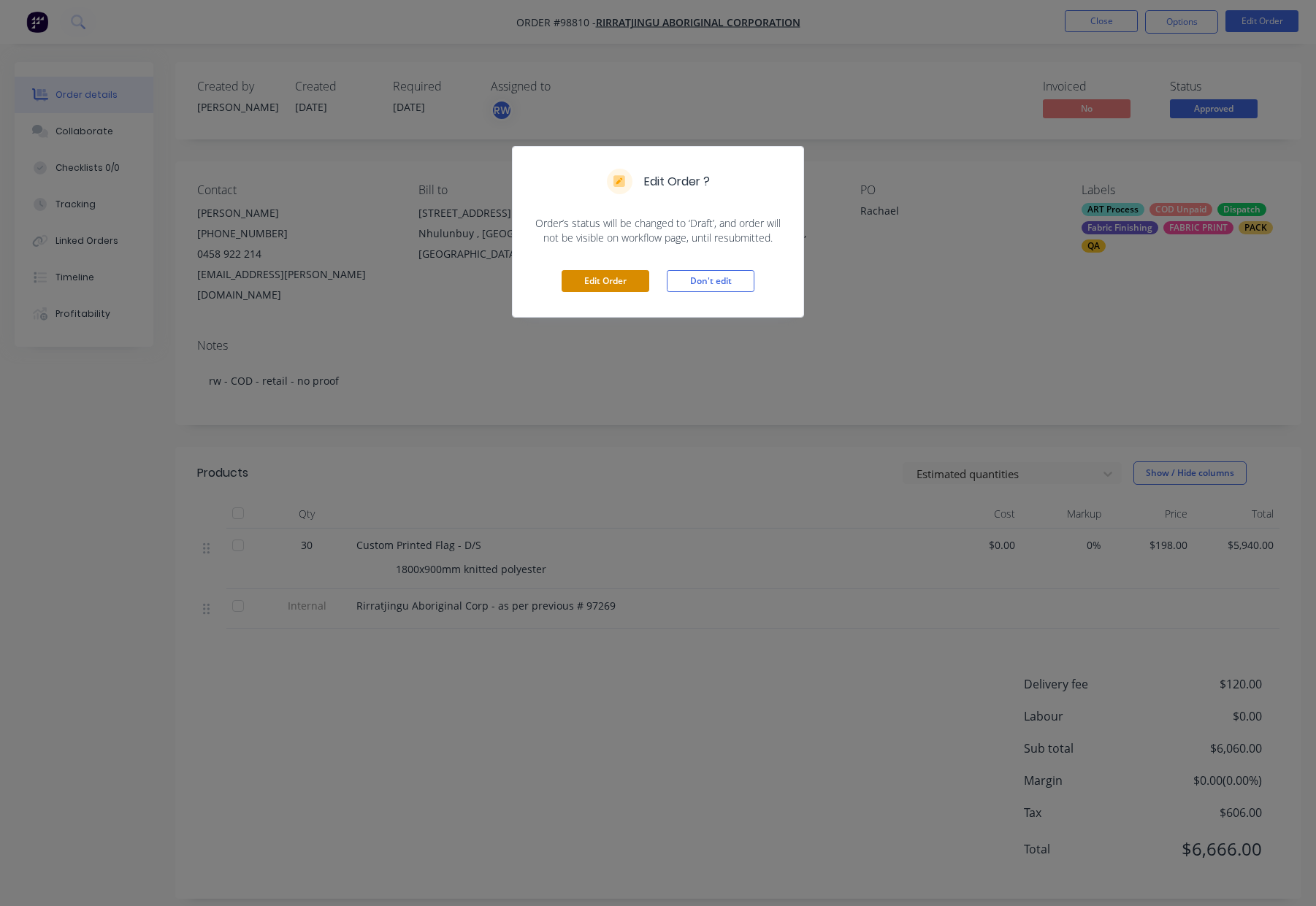
click at [591, 282] on button "Edit Order" at bounding box center [605, 281] width 88 height 22
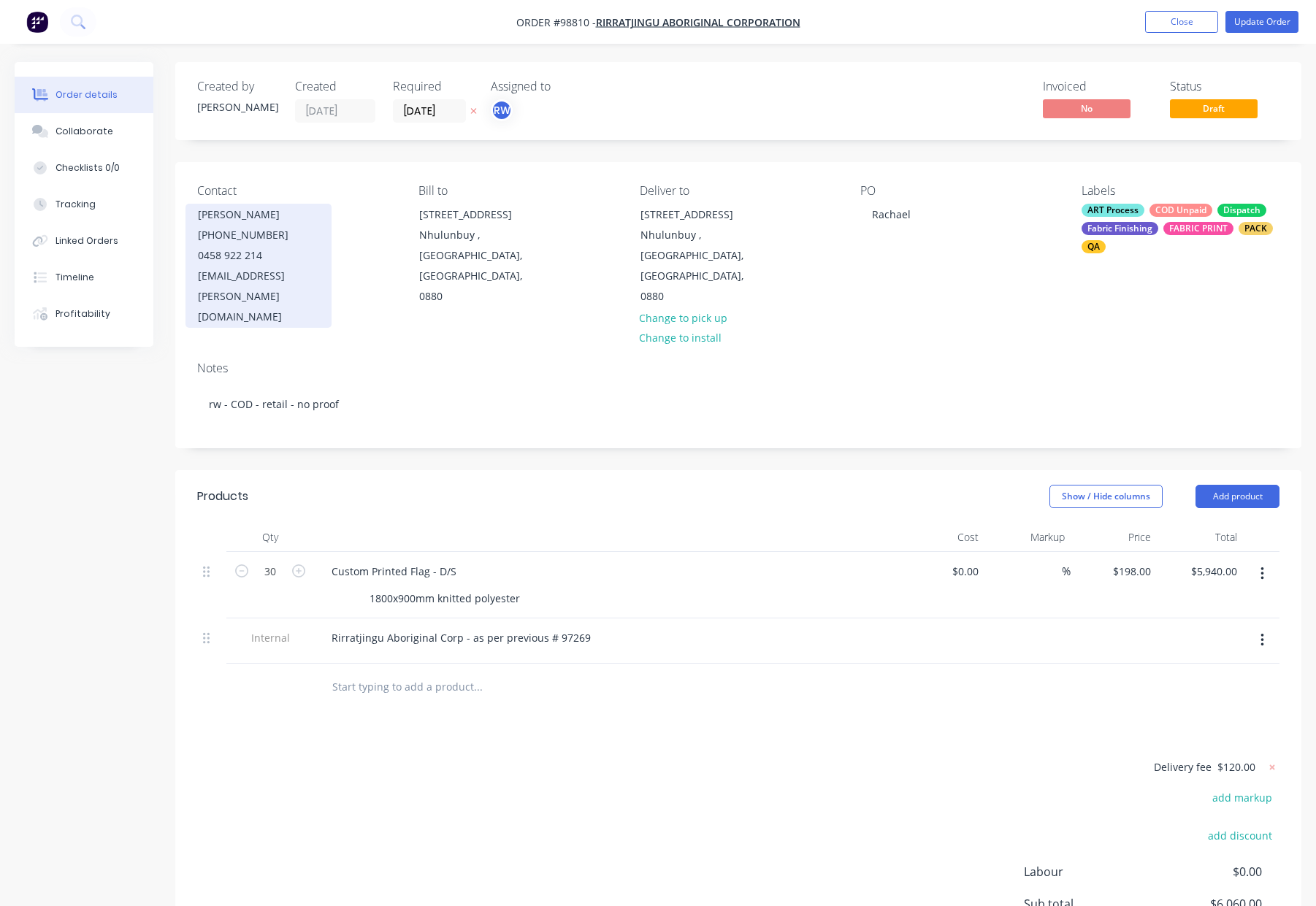
click at [291, 280] on div "rachael.coonan@rittatjingu.com" at bounding box center [258, 297] width 121 height 61
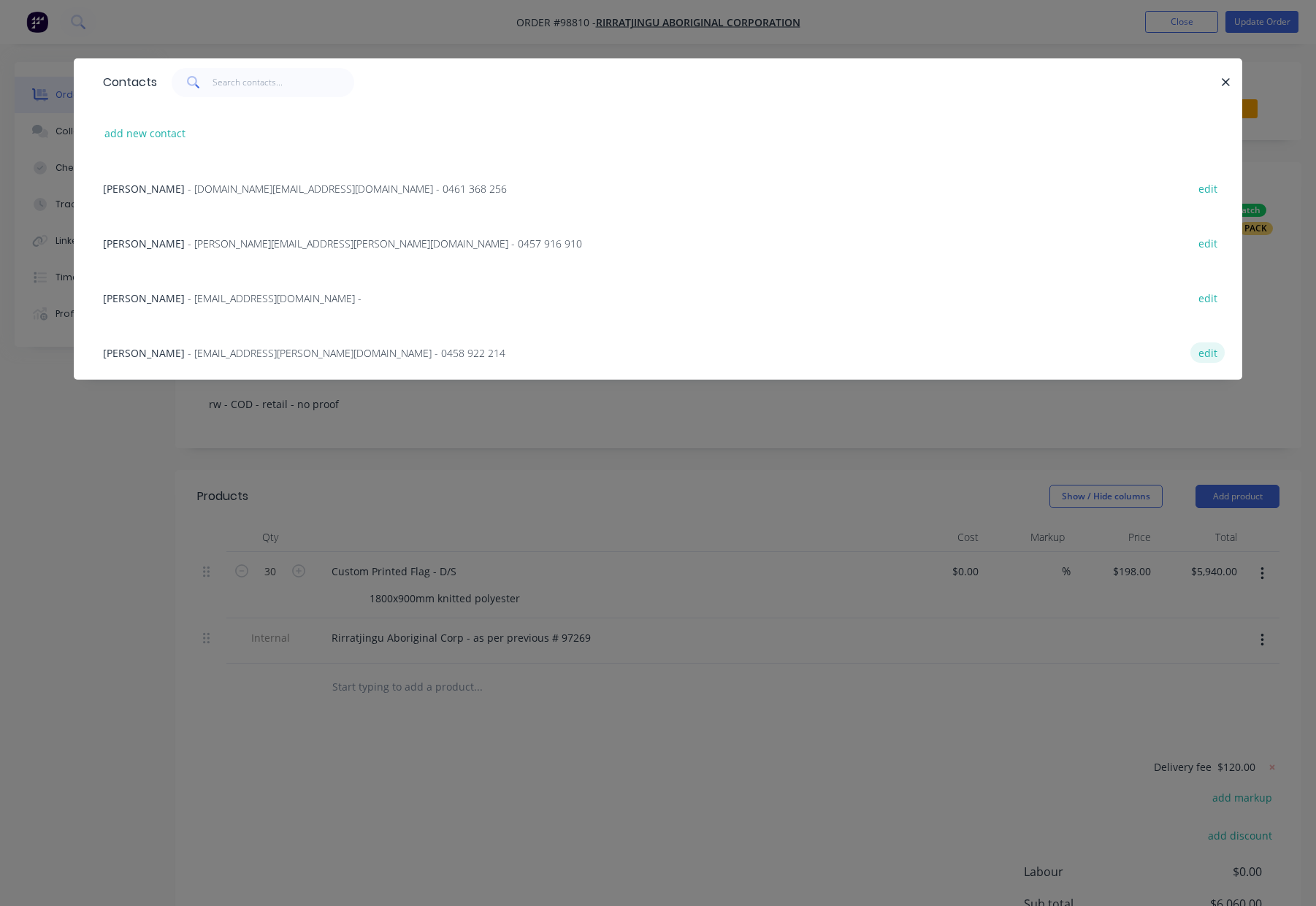
click at [1210, 352] on button "edit" at bounding box center [1207, 352] width 34 height 19
select select "AU"
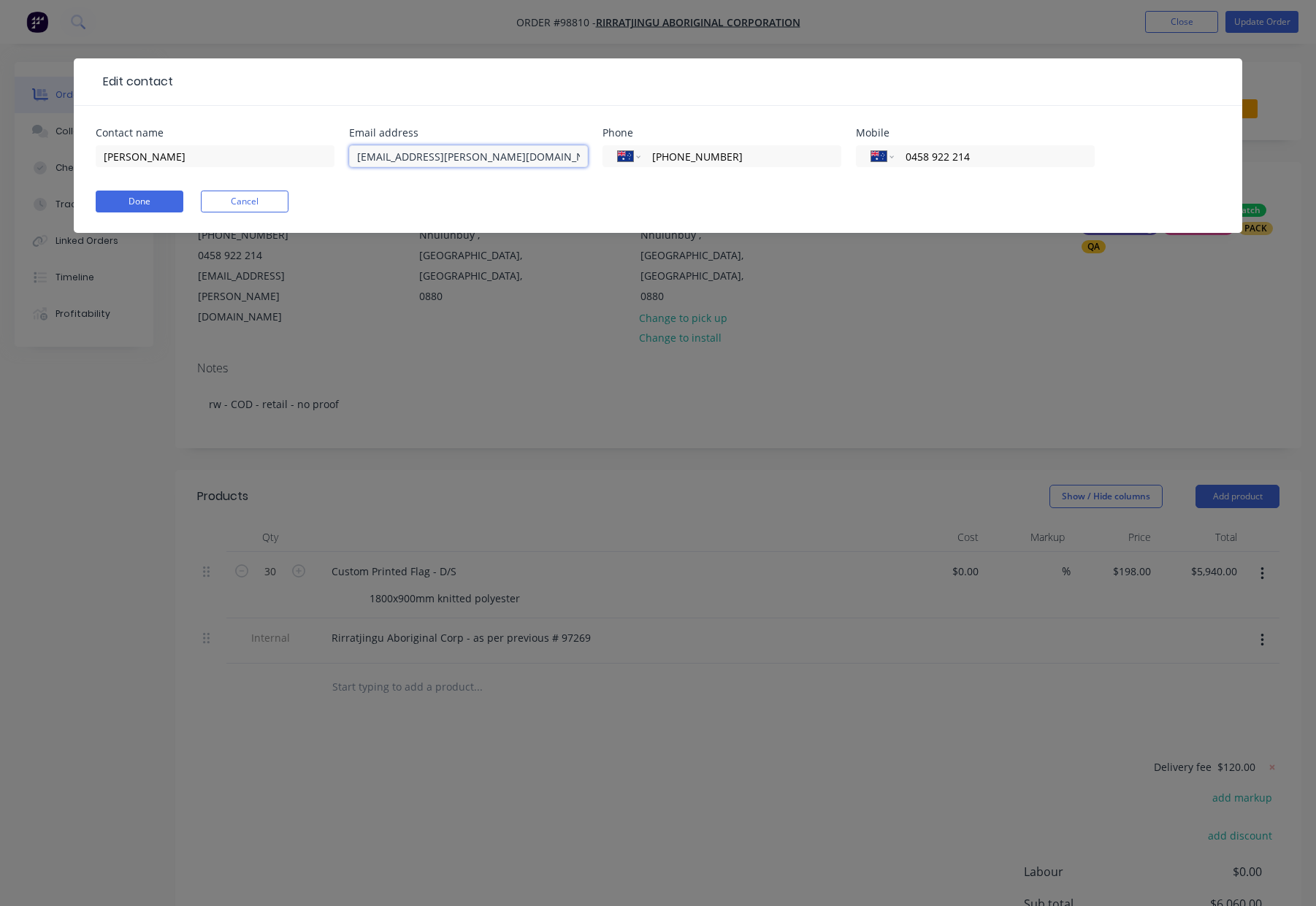
drag, startPoint x: 525, startPoint y: 157, endPoint x: 385, endPoint y: 157, distance: 140.0
click at [312, 153] on div "Contact name Rachael Coonan Email address rachael.coonan@rittatjingu.com Phone …" at bounding box center [658, 156] width 1124 height 57
paste input "mailto:rachael.coonan@rirrat"
drag, startPoint x: 389, startPoint y: 156, endPoint x: 298, endPoint y: 153, distance: 91.0
click at [297, 154] on div "Contact name Rachael Coonan Email address mailto:rachael.coonan@rirratingu.com …" at bounding box center [658, 156] width 1124 height 57
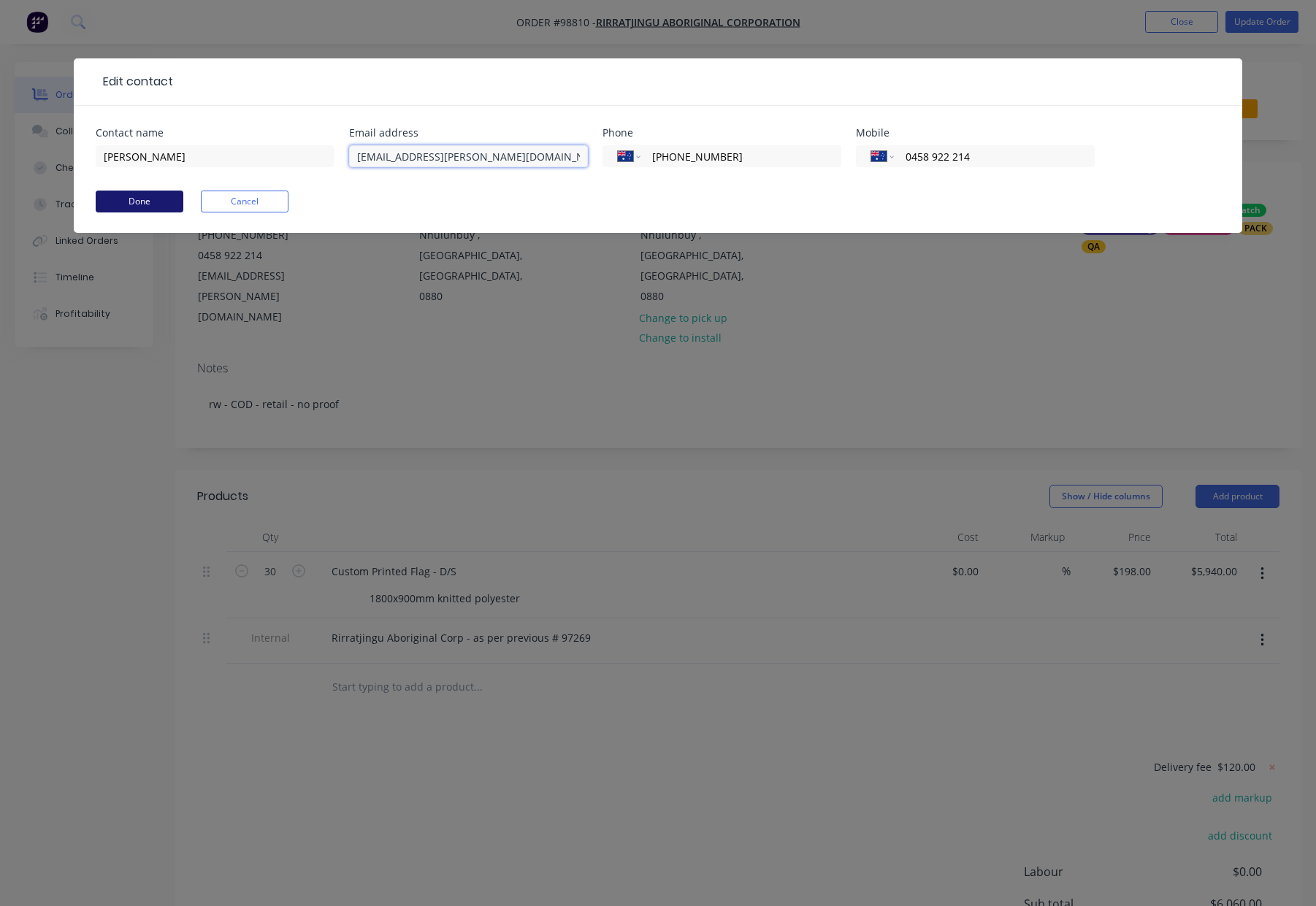
type input "rachael.coonan@rirratingu.com"
click at [147, 198] on button "Done" at bounding box center [139, 201] width 88 height 22
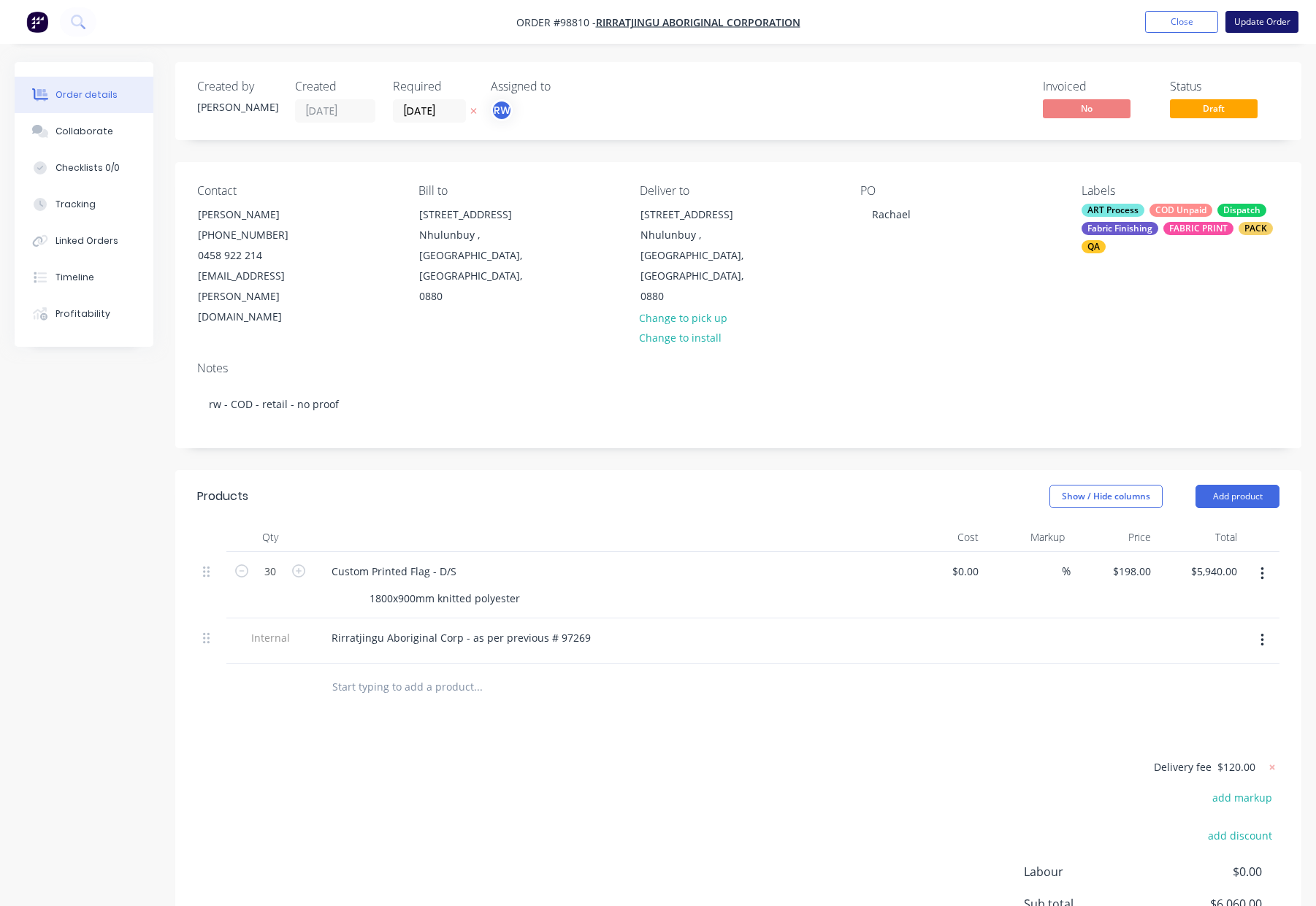
click at [1259, 16] on button "Update Order" at bounding box center [1262, 22] width 73 height 22
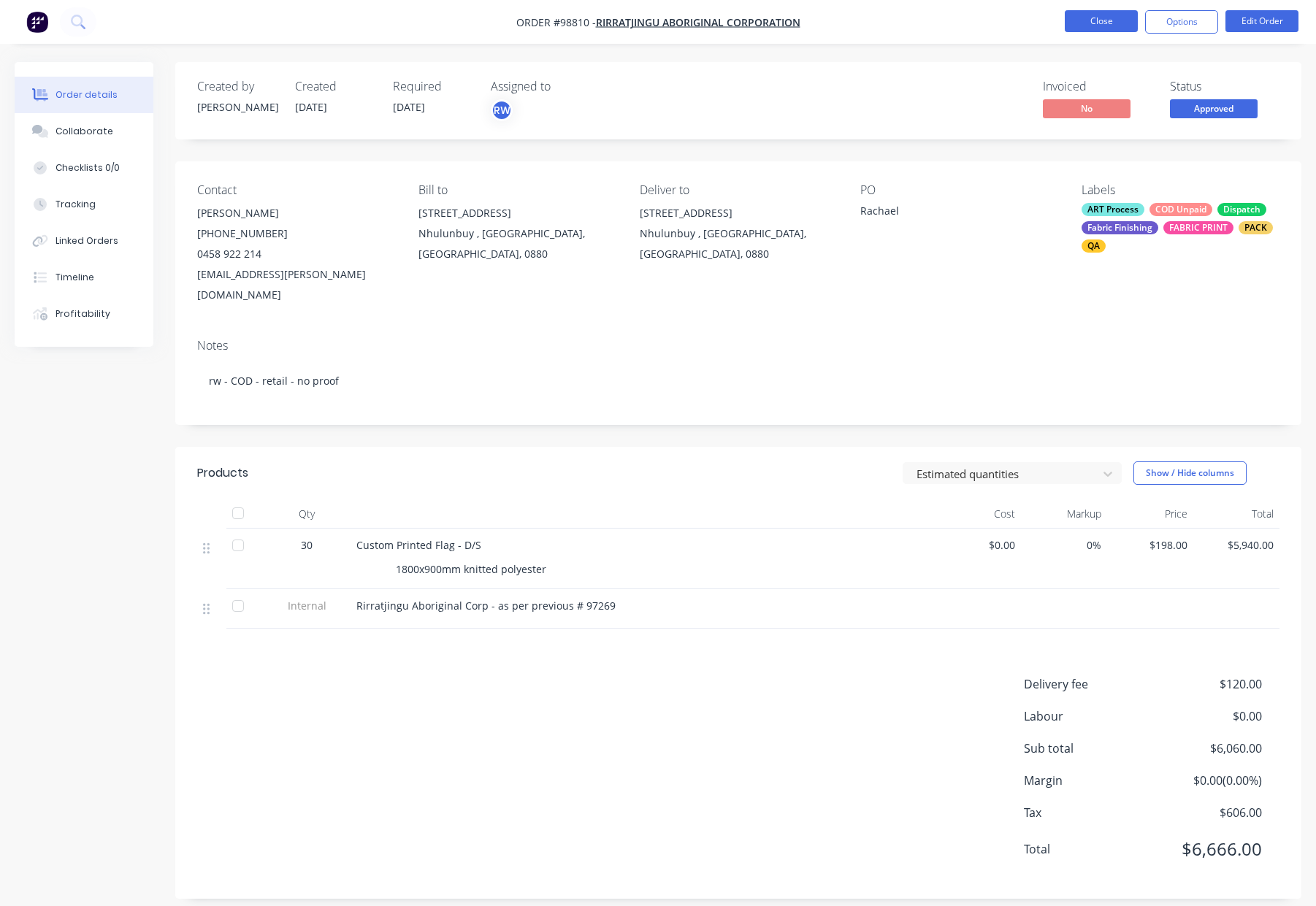
click at [1097, 16] on button "Close" at bounding box center [1101, 21] width 73 height 22
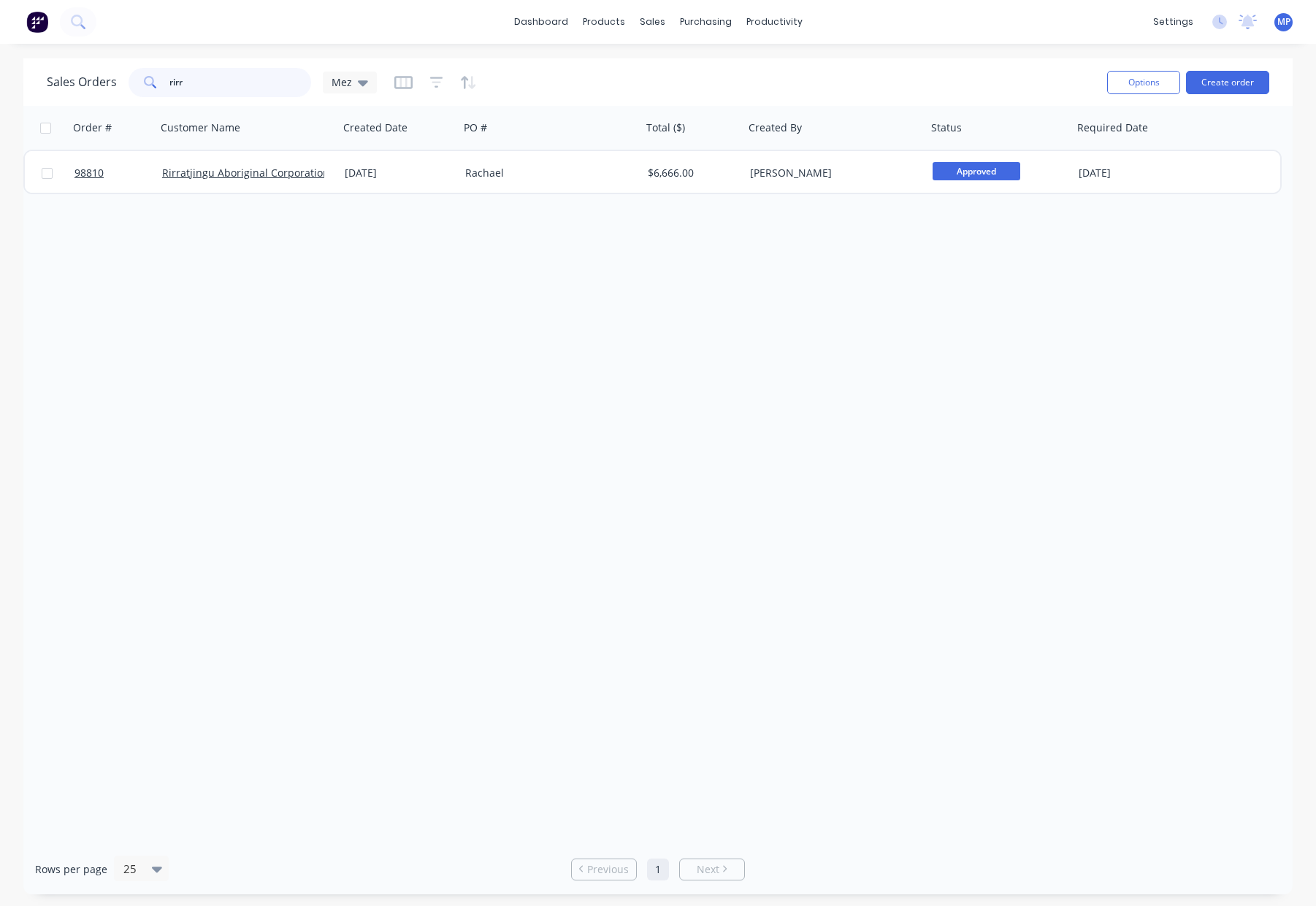
drag, startPoint x: 216, startPoint y: 84, endPoint x: 127, endPoint y: 82, distance: 89.0
click at [125, 82] on div "Sales Orders rirr Mez" at bounding box center [211, 82] width 330 height 29
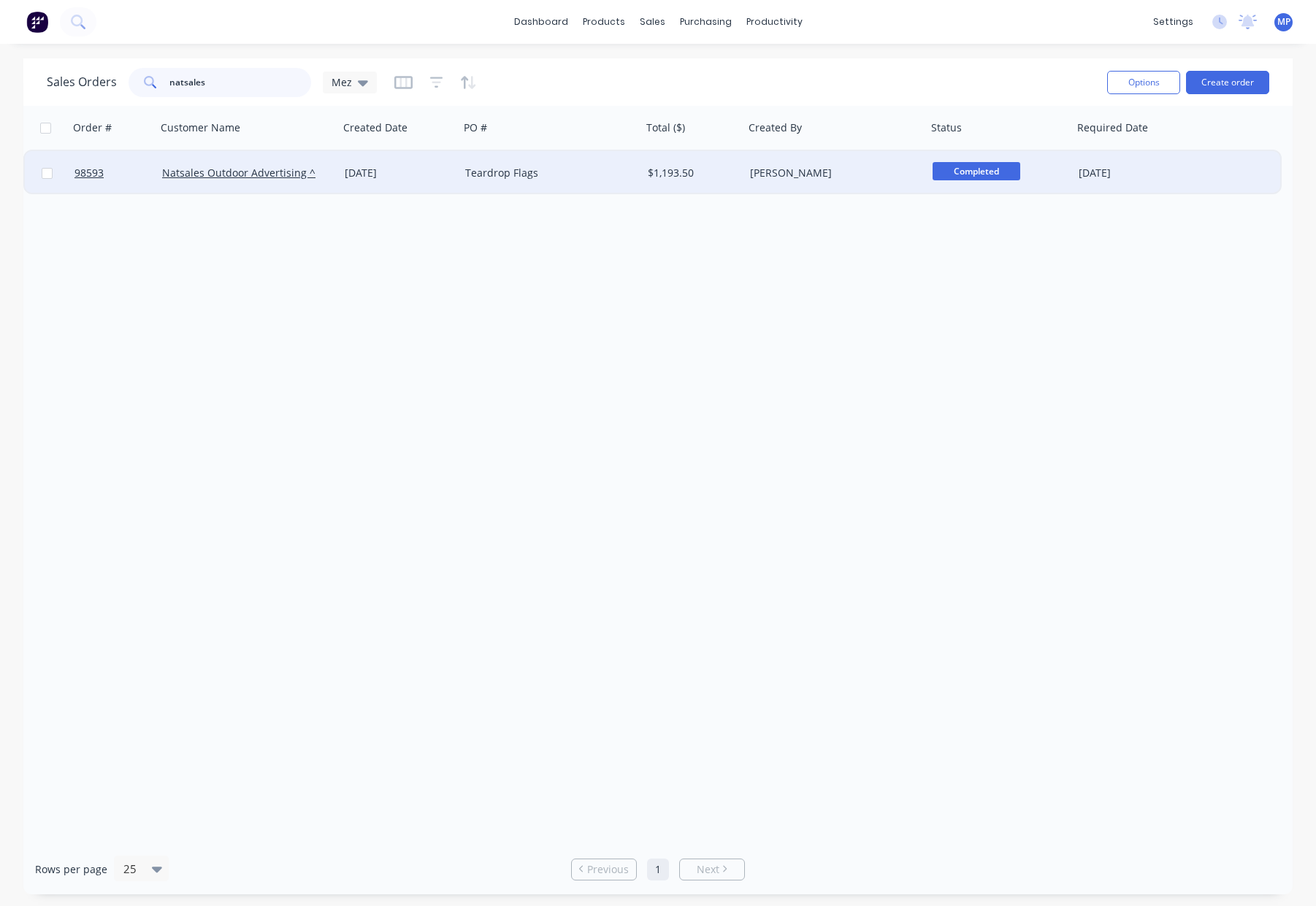
type input "natsales"
click at [577, 171] on div "Teardrop Flags" at bounding box center [546, 173] width 162 height 15
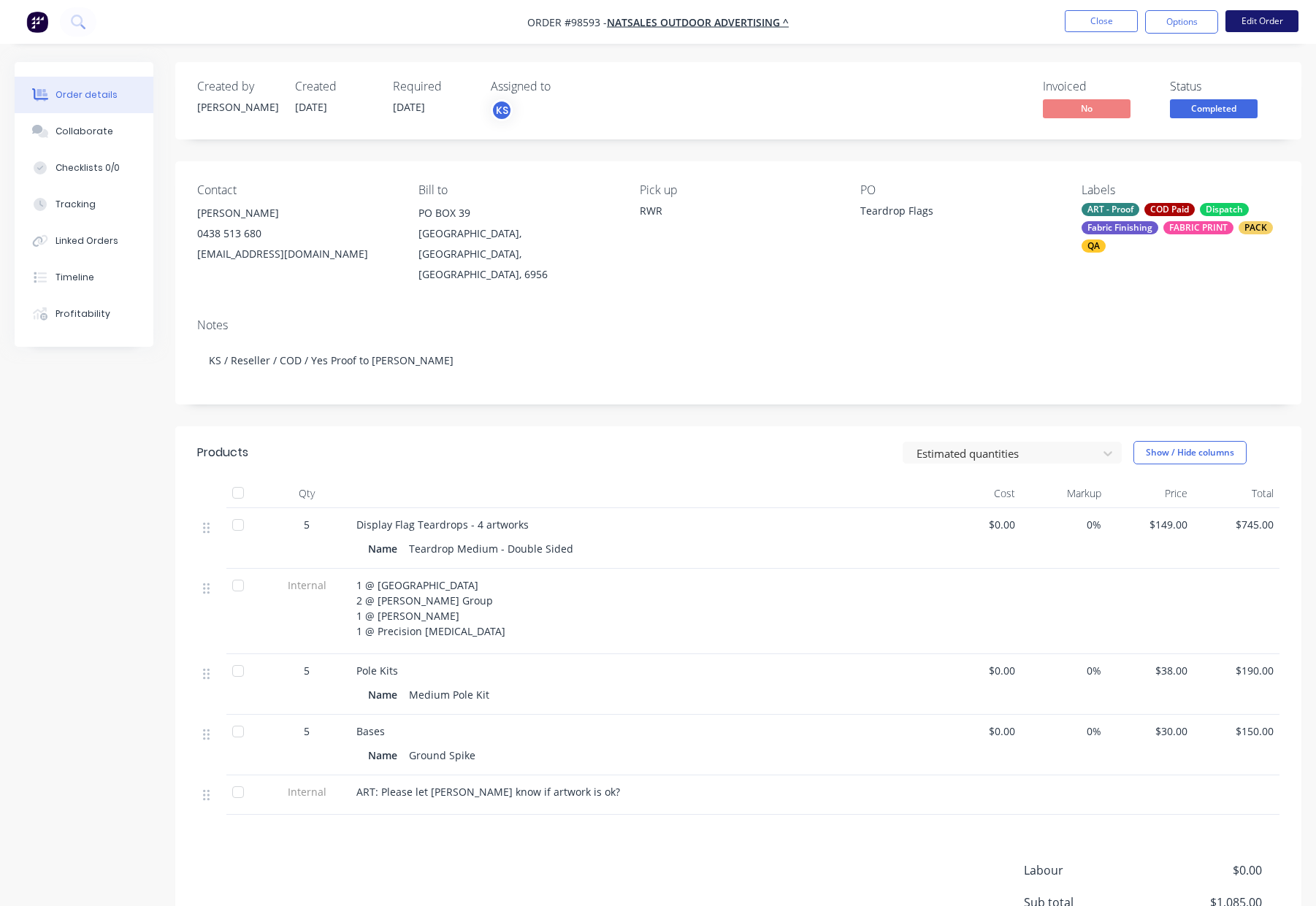
click at [1261, 19] on button "Edit Order" at bounding box center [1262, 21] width 73 height 22
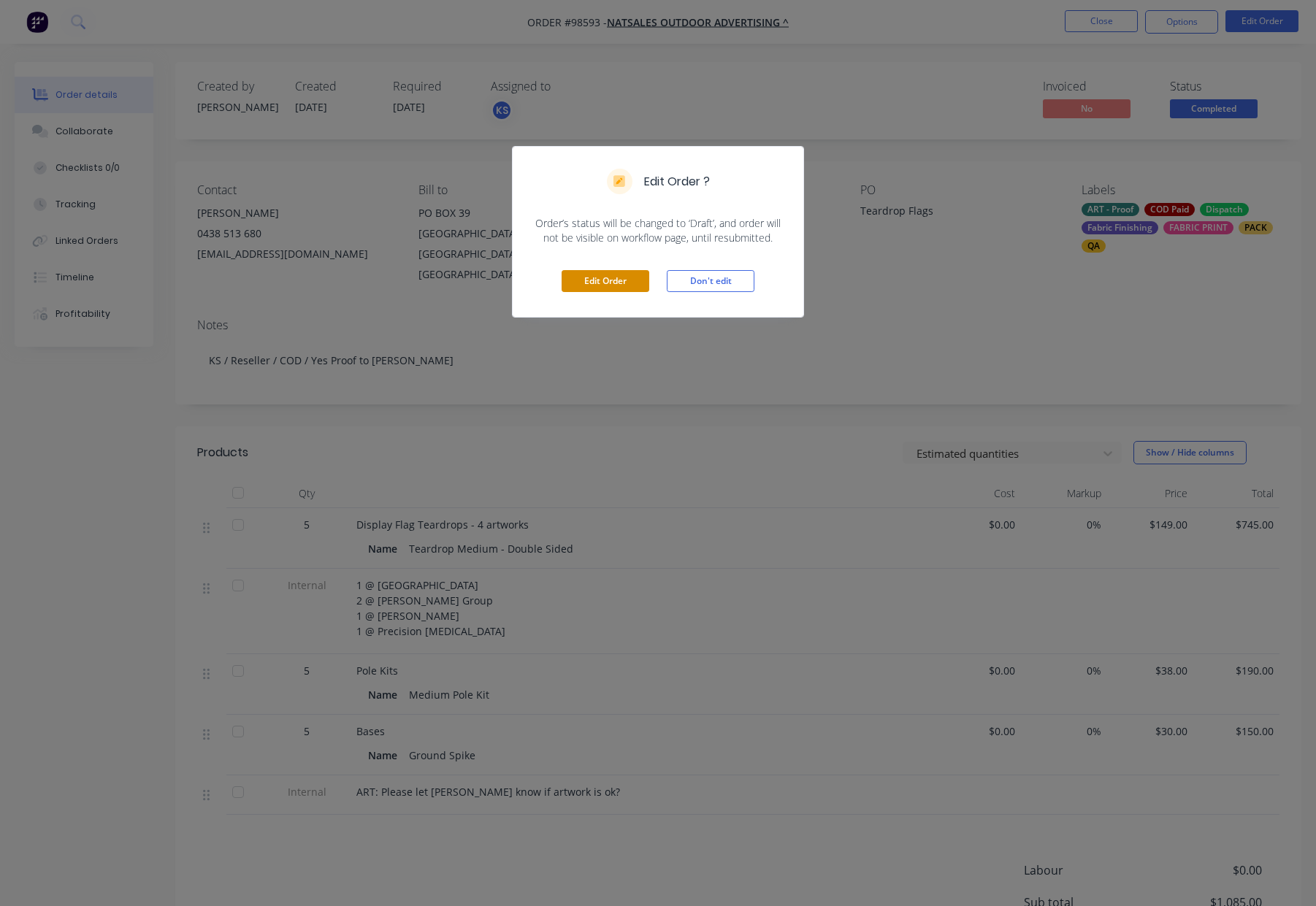
click at [606, 278] on button "Edit Order" at bounding box center [605, 281] width 88 height 22
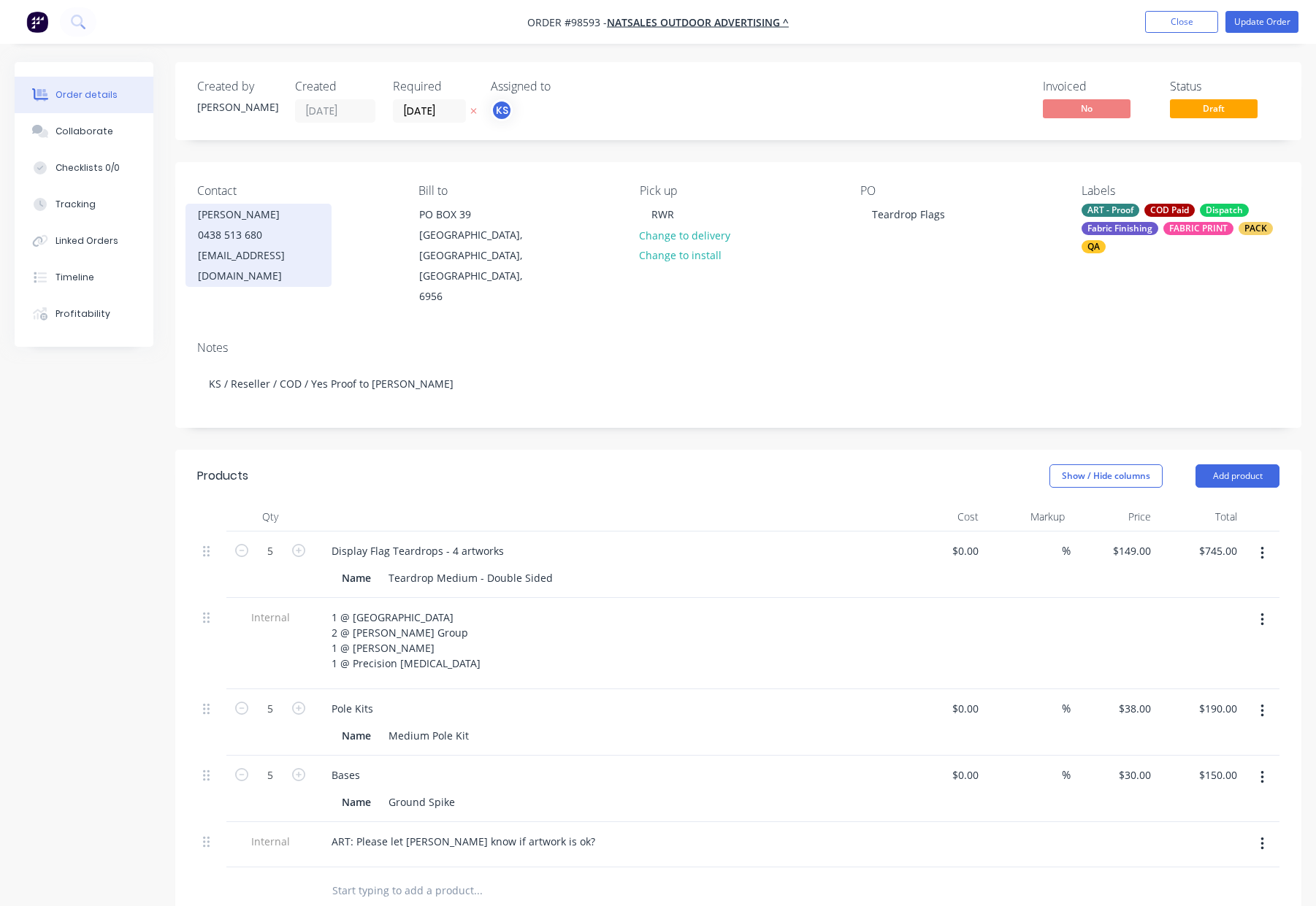
click at [252, 248] on div "courntey@natsales.com.au" at bounding box center [258, 266] width 121 height 41
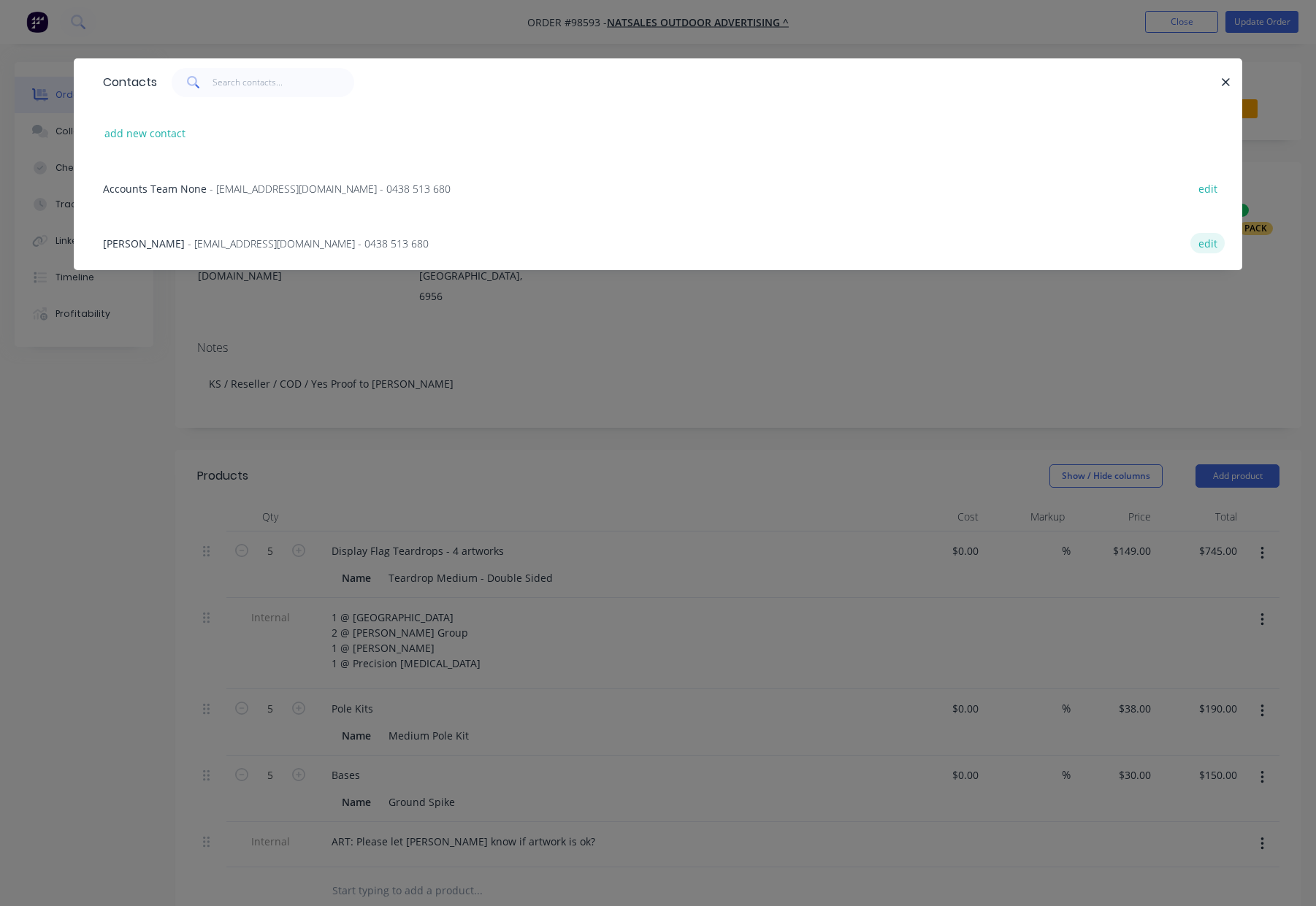
click at [1213, 248] on button "edit" at bounding box center [1207, 243] width 34 height 19
select select "AU"
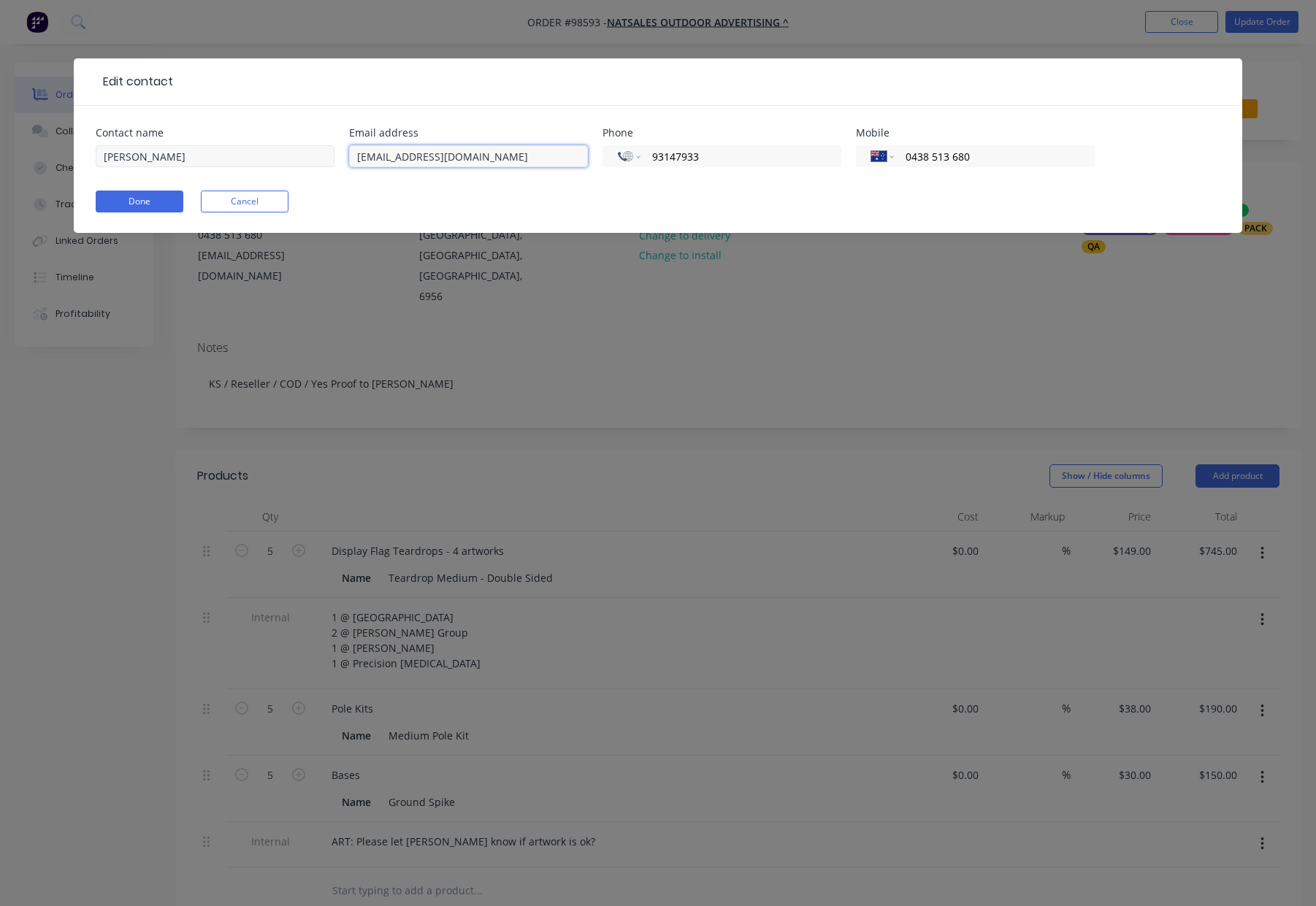
drag, startPoint x: 552, startPoint y: 162, endPoint x: 281, endPoint y: 148, distance: 271.4
click at [282, 148] on div "Contact name Courtney Marwick Email address courntey@natsales.com.au Phone Inte…" at bounding box center [658, 156] width 1124 height 57
paste input "mailto:courtn"
drag, startPoint x: 390, startPoint y: 156, endPoint x: 284, endPoint y: 152, distance: 106.1
click at [284, 152] on div "Contact name Courtney Marwick Email address mailto:courtney@natsales.com.au Pho…" at bounding box center [658, 156] width 1124 height 57
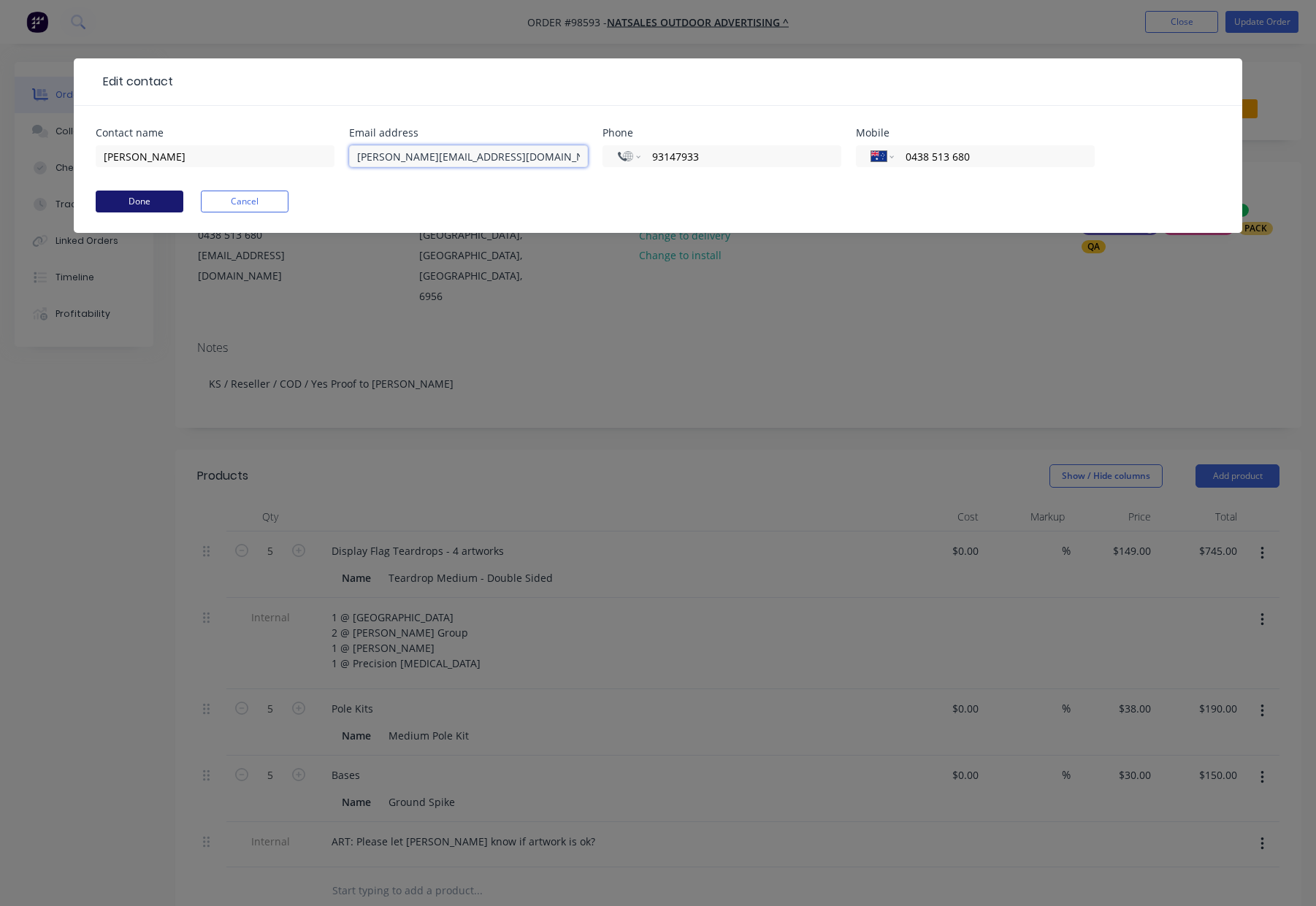
type input "courtney@natsales.com.au"
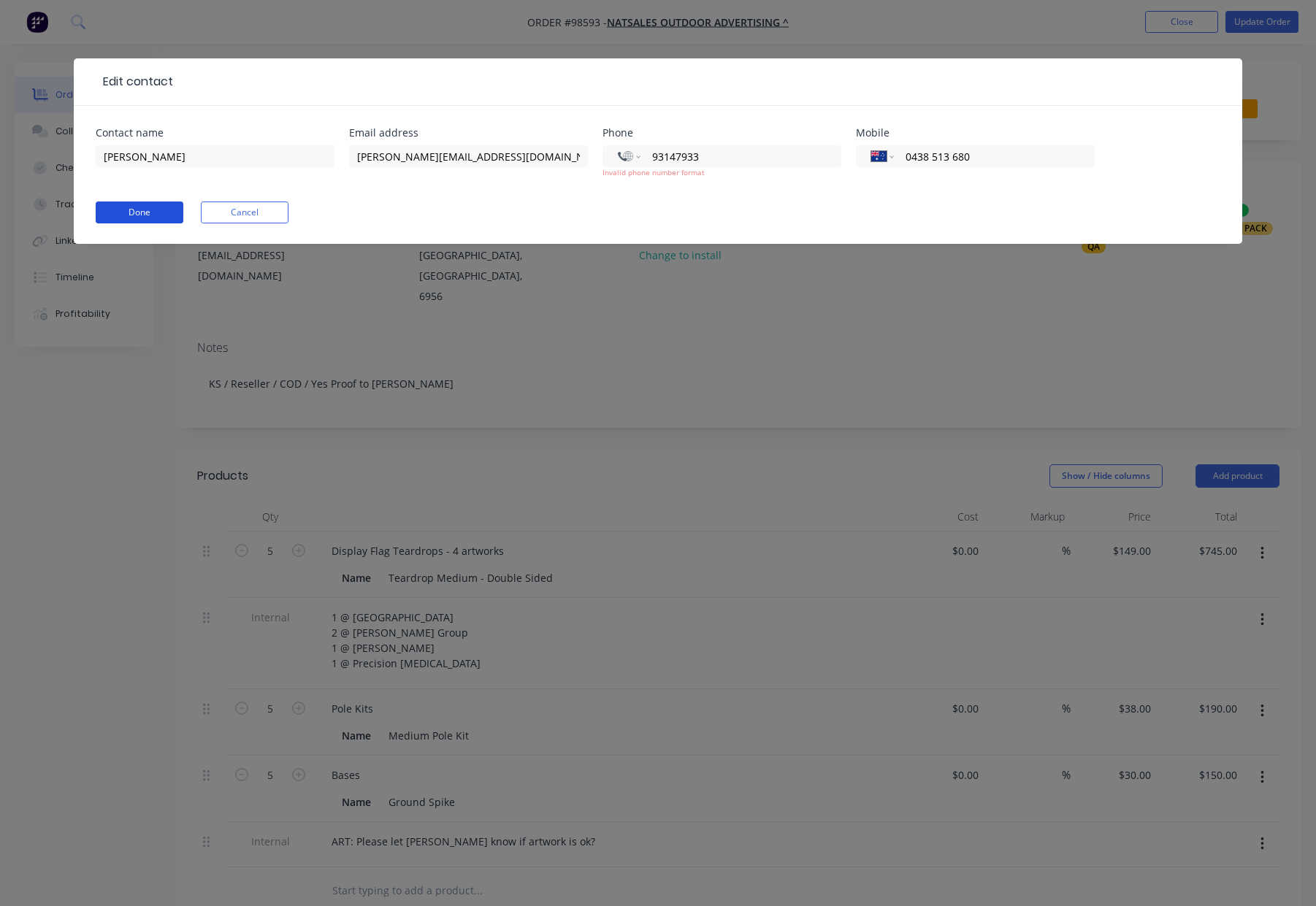
click at [150, 196] on form "Contact name Courtney Marwick Email address courtney@natsales.com.au Phone Inte…" at bounding box center [658, 186] width 1124 height 116
drag, startPoint x: 736, startPoint y: 154, endPoint x: 621, endPoint y: 160, distance: 115.2
click at [621, 160] on div "International Afghanistan Åland Islands Albania Algeria American Samoa Andorra …" at bounding box center [722, 156] width 239 height 22
drag, startPoint x: 665, startPoint y: 156, endPoint x: 655, endPoint y: 157, distance: 10.0
click at [665, 156] on input "93147933" at bounding box center [738, 156] width 175 height 16
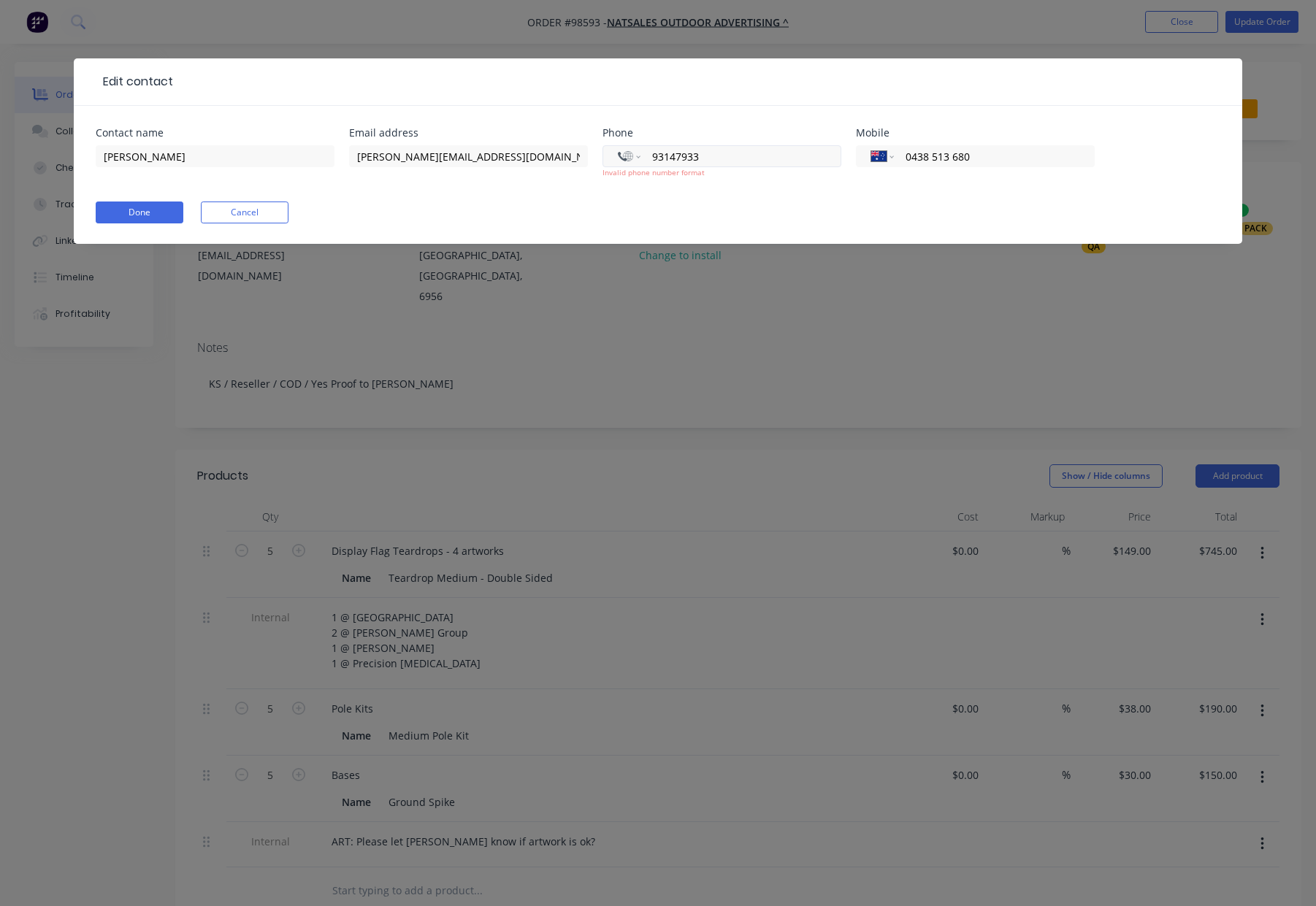
click at [651, 156] on input "93147933" at bounding box center [738, 156] width 175 height 16
drag, startPoint x: 661, startPoint y: 155, endPoint x: 669, endPoint y: 162, distance: 10.6
click at [661, 155] on input "+0931479338" at bounding box center [738, 156] width 175 height 16
click at [740, 154] on input "+08931479338" at bounding box center [738, 156] width 175 height 16
type input "+0893147933"
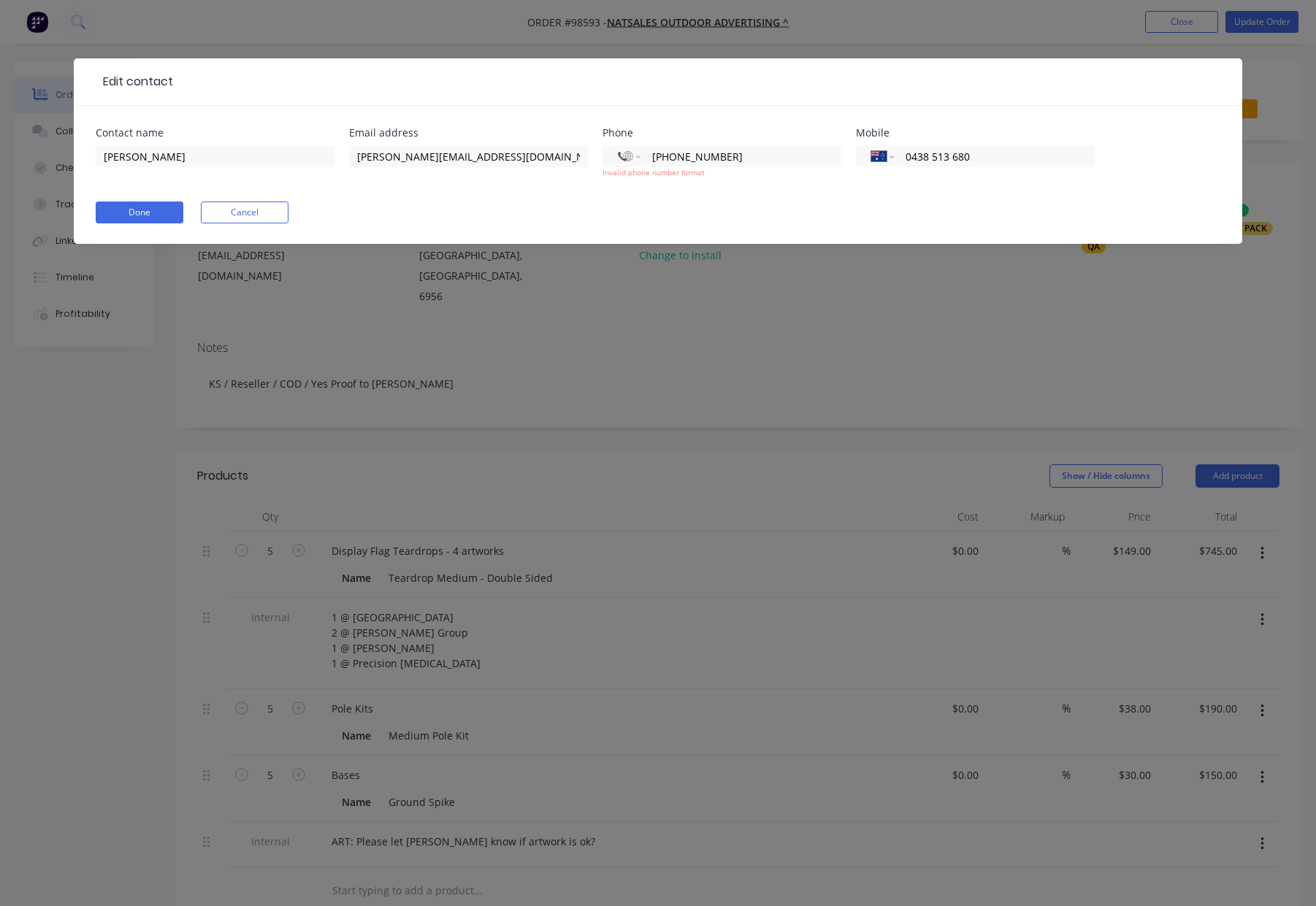
drag, startPoint x: 652, startPoint y: 215, endPoint x: 639, endPoint y: 215, distance: 13.0
click at [652, 215] on div "Done Cancel" at bounding box center [658, 212] width 1124 height 22
click at [152, 207] on button "Done" at bounding box center [139, 212] width 88 height 22
click at [669, 156] on input "+0893147933" at bounding box center [738, 156] width 175 height 16
drag, startPoint x: 718, startPoint y: 156, endPoint x: 675, endPoint y: 156, distance: 43.0
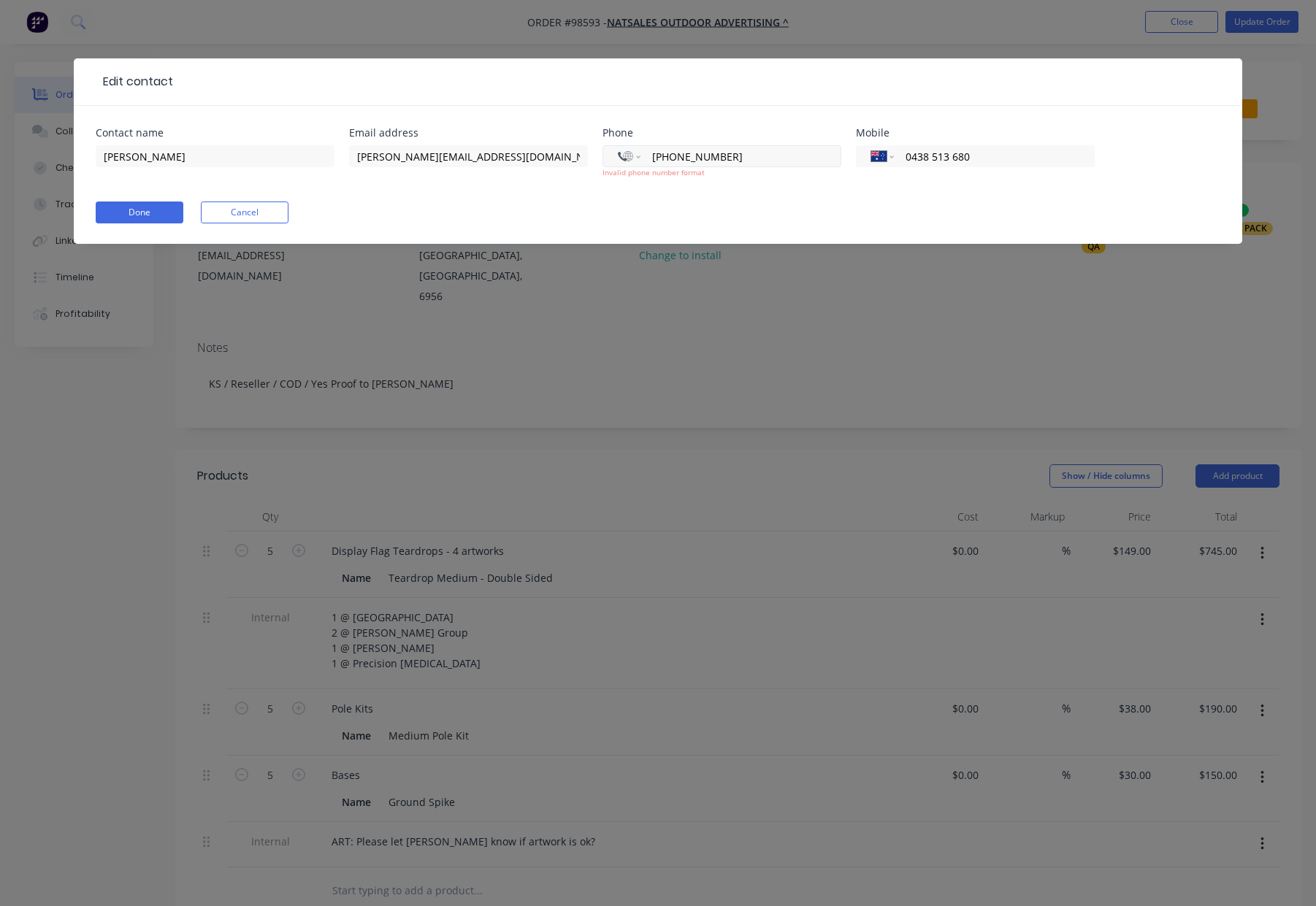
click at [675, 156] on input "+0893147933" at bounding box center [738, 156] width 175 height 16
drag, startPoint x: 672, startPoint y: 156, endPoint x: 720, endPoint y: 156, distance: 48.0
click at [715, 156] on input "+0893147933" at bounding box center [738, 156] width 175 height 16
drag, startPoint x: 732, startPoint y: 156, endPoint x: 669, endPoint y: 157, distance: 63.0
click at [670, 156] on input "+0893147933" at bounding box center [738, 156] width 175 height 16
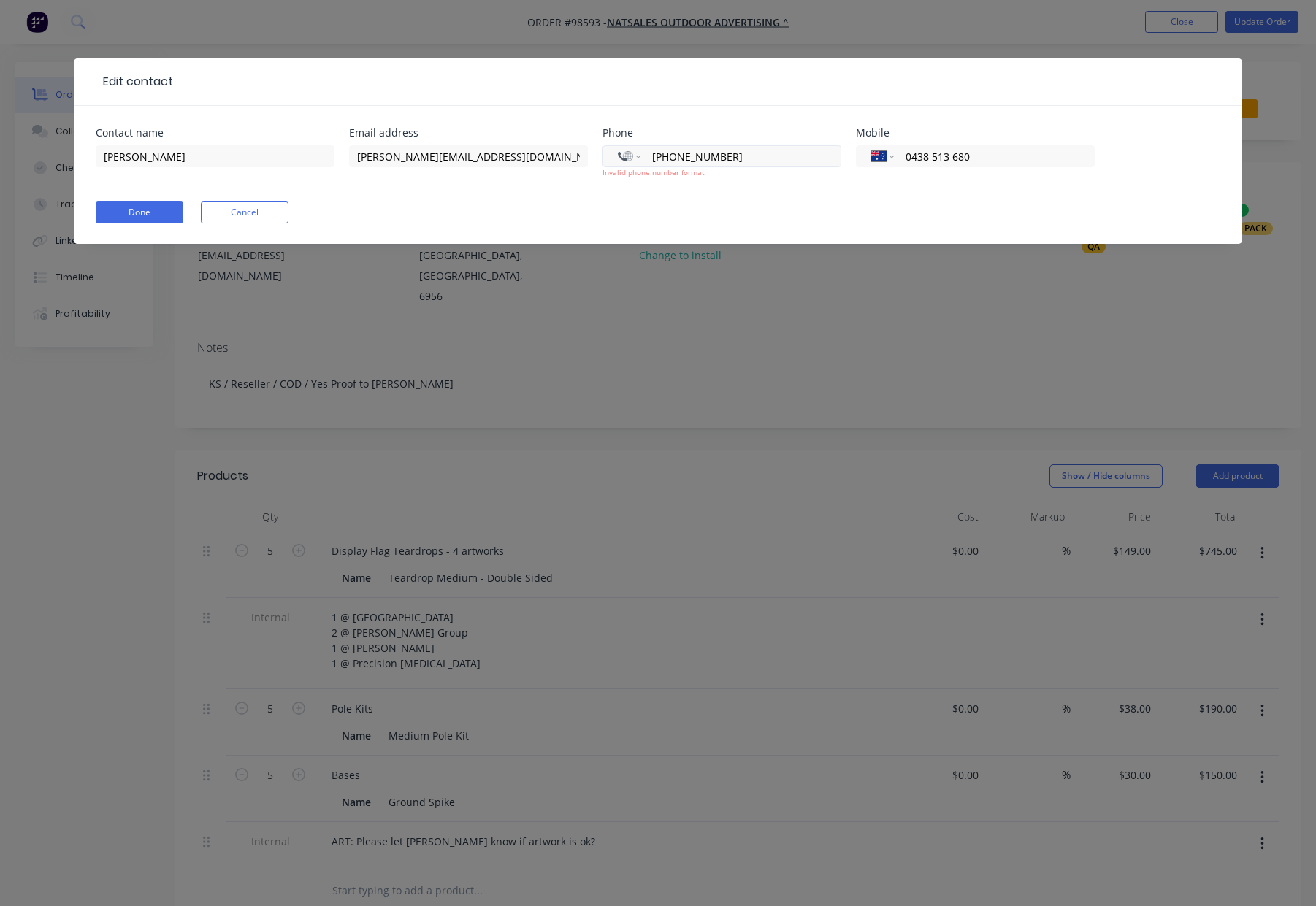
drag, startPoint x: 638, startPoint y: 162, endPoint x: 618, endPoint y: 165, distance: 20.2
click at [618, 165] on div "International Afghanistan Åland Islands Albania Algeria American Samoa Andorra …" at bounding box center [722, 156] width 239 height 22
drag, startPoint x: 747, startPoint y: 160, endPoint x: 638, endPoint y: 158, distance: 109.0
click at [639, 158] on div "International Afghanistan Åland Islands Albania Algeria American Samoa Andorra …" at bounding box center [722, 156] width 239 height 22
select select "AU"
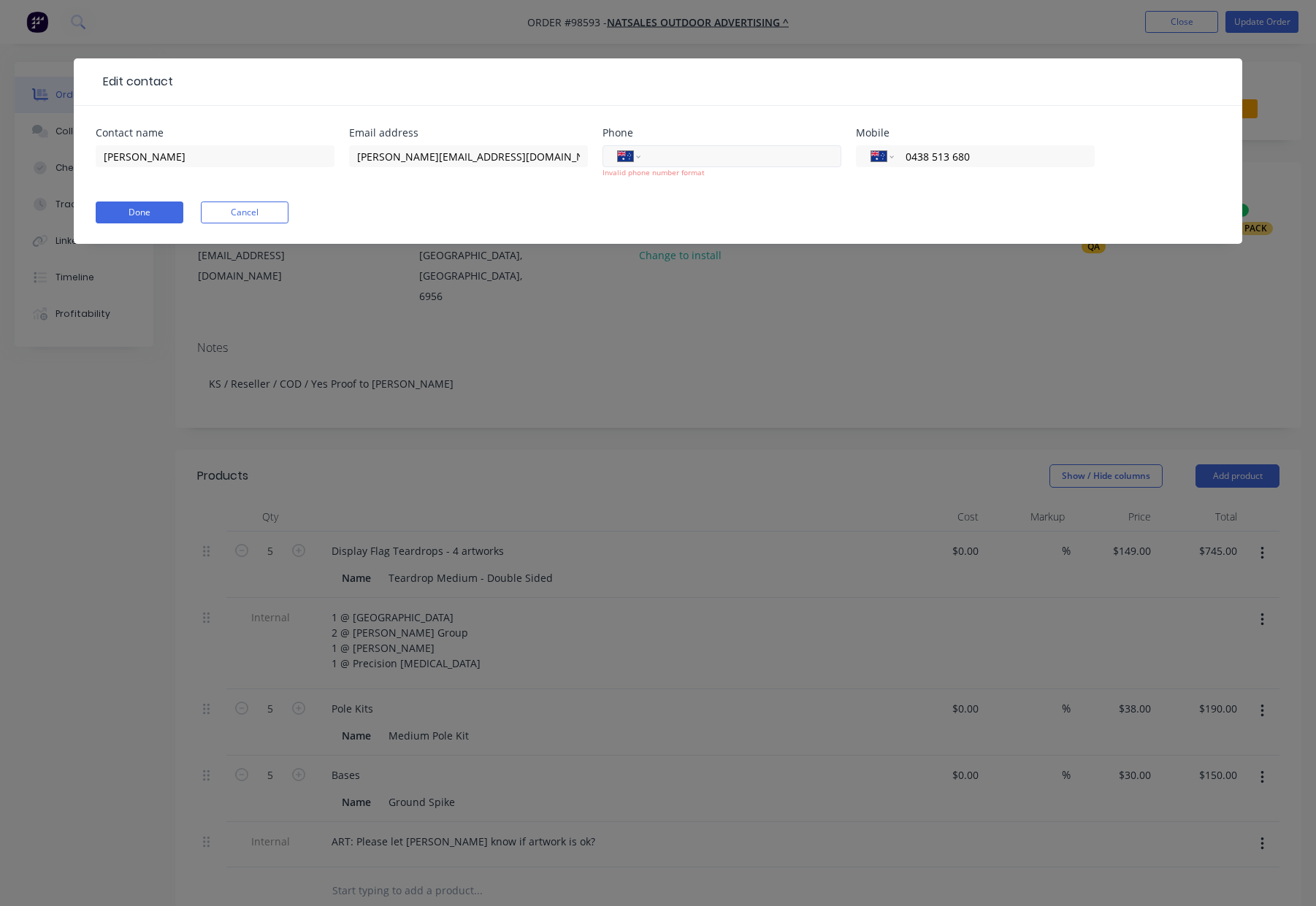
paste input "93147933"
click at [146, 207] on button "Done" at bounding box center [139, 212] width 88 height 22
click at [148, 214] on button "Done" at bounding box center [139, 212] width 88 height 22
click at [683, 153] on input "93147933" at bounding box center [738, 156] width 175 height 16
click at [675, 156] on input "93147933" at bounding box center [738, 156] width 175 height 16
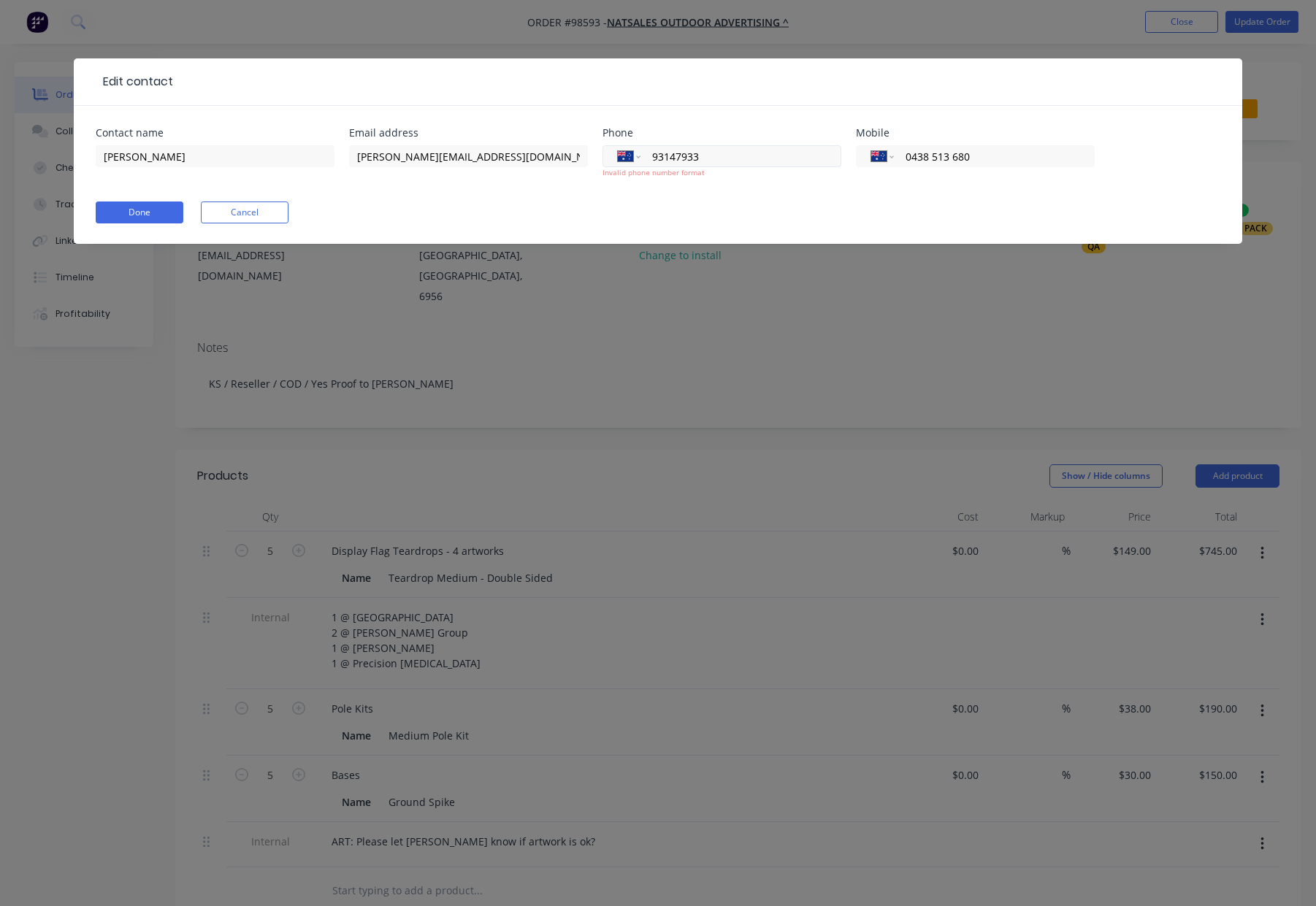
click at [651, 156] on input "93147933" at bounding box center [738, 156] width 175 height 16
type input "(08) 9314 7933"
click at [159, 216] on button "Done" at bounding box center [139, 212] width 88 height 22
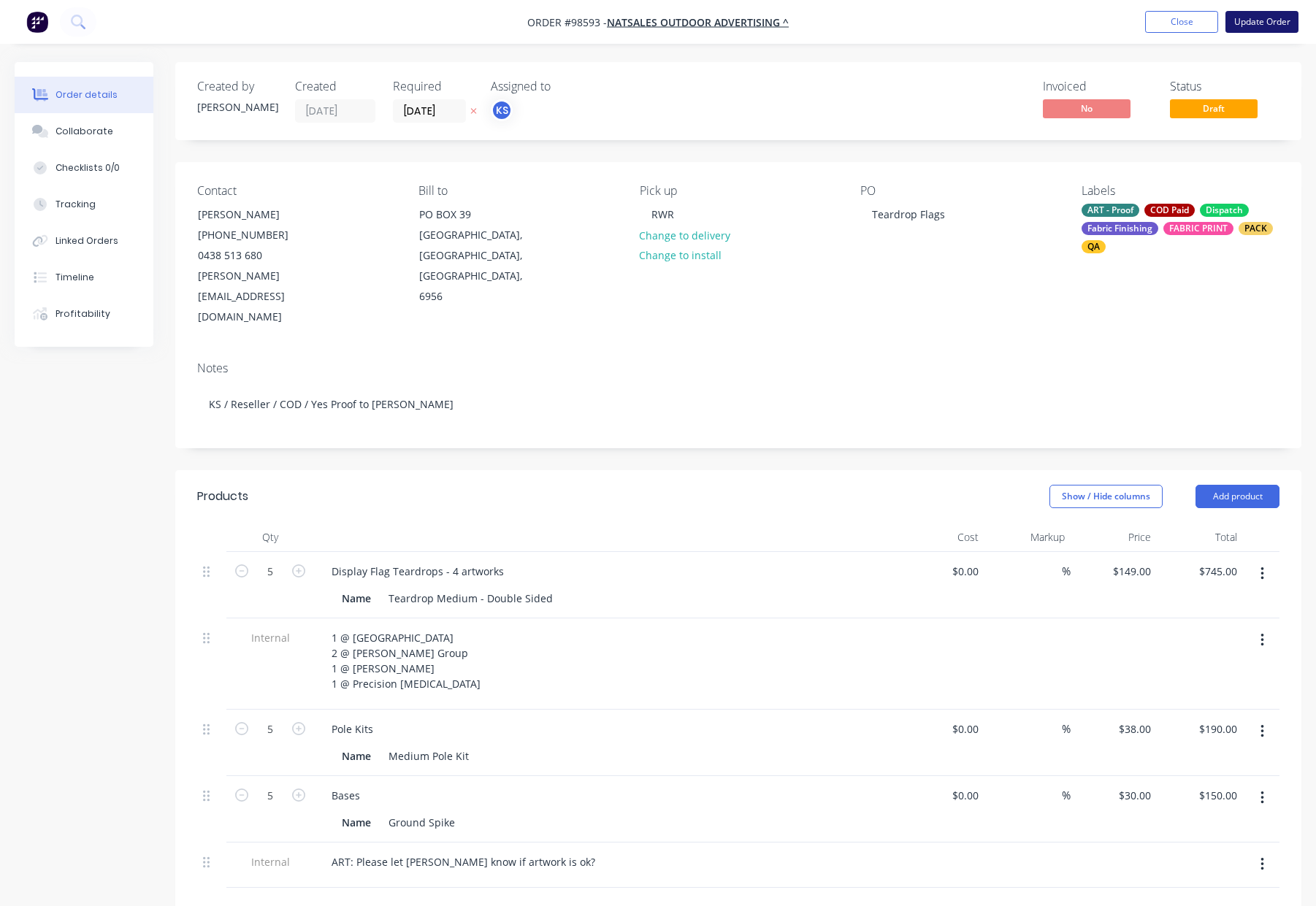
click at [1264, 18] on button "Update Order" at bounding box center [1262, 22] width 73 height 22
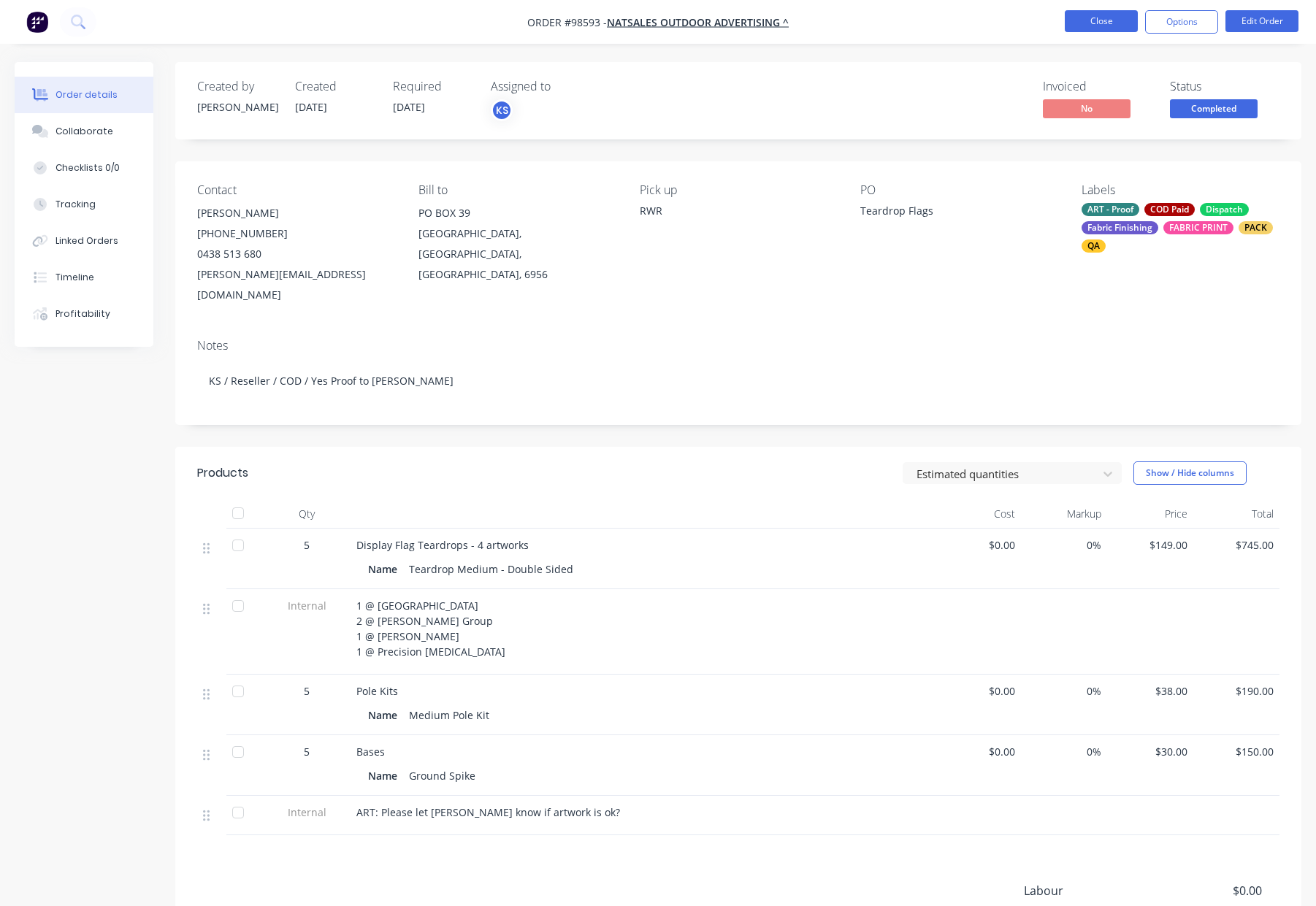
click at [1102, 21] on button "Close" at bounding box center [1101, 21] width 73 height 22
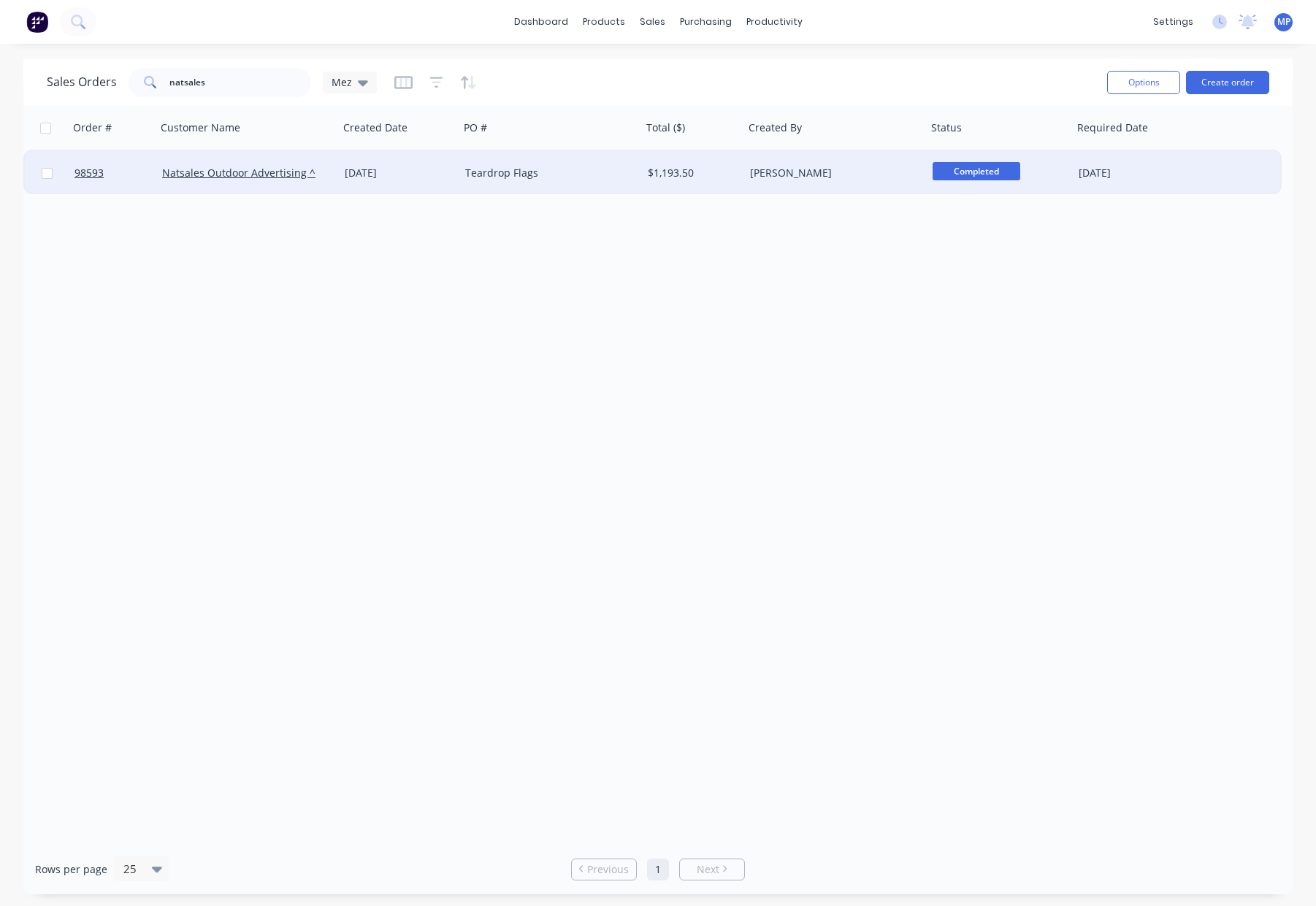
click at [600, 171] on div "Teardrop Flags" at bounding box center [546, 173] width 162 height 15
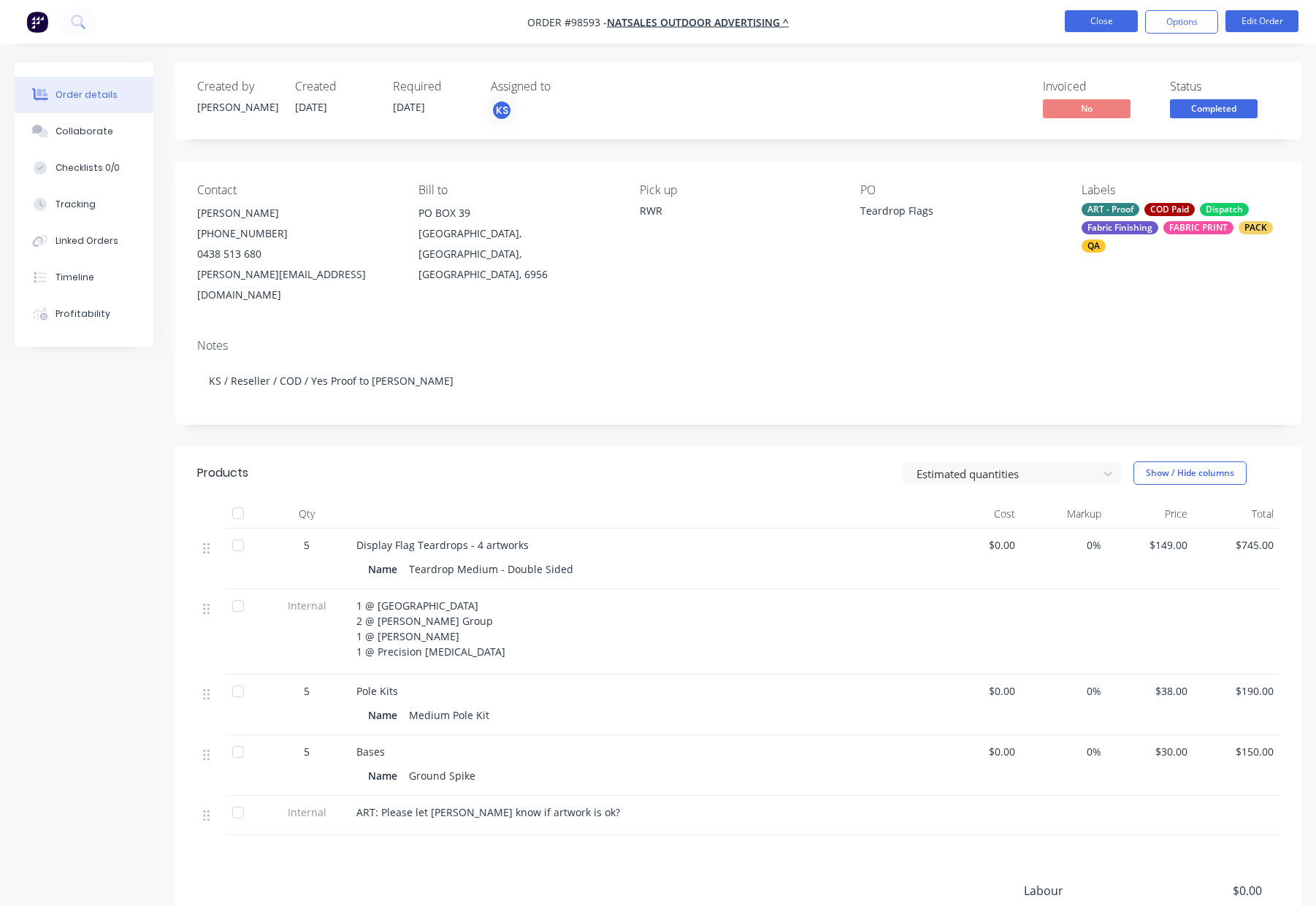
click at [1103, 15] on button "Close" at bounding box center [1101, 21] width 73 height 22
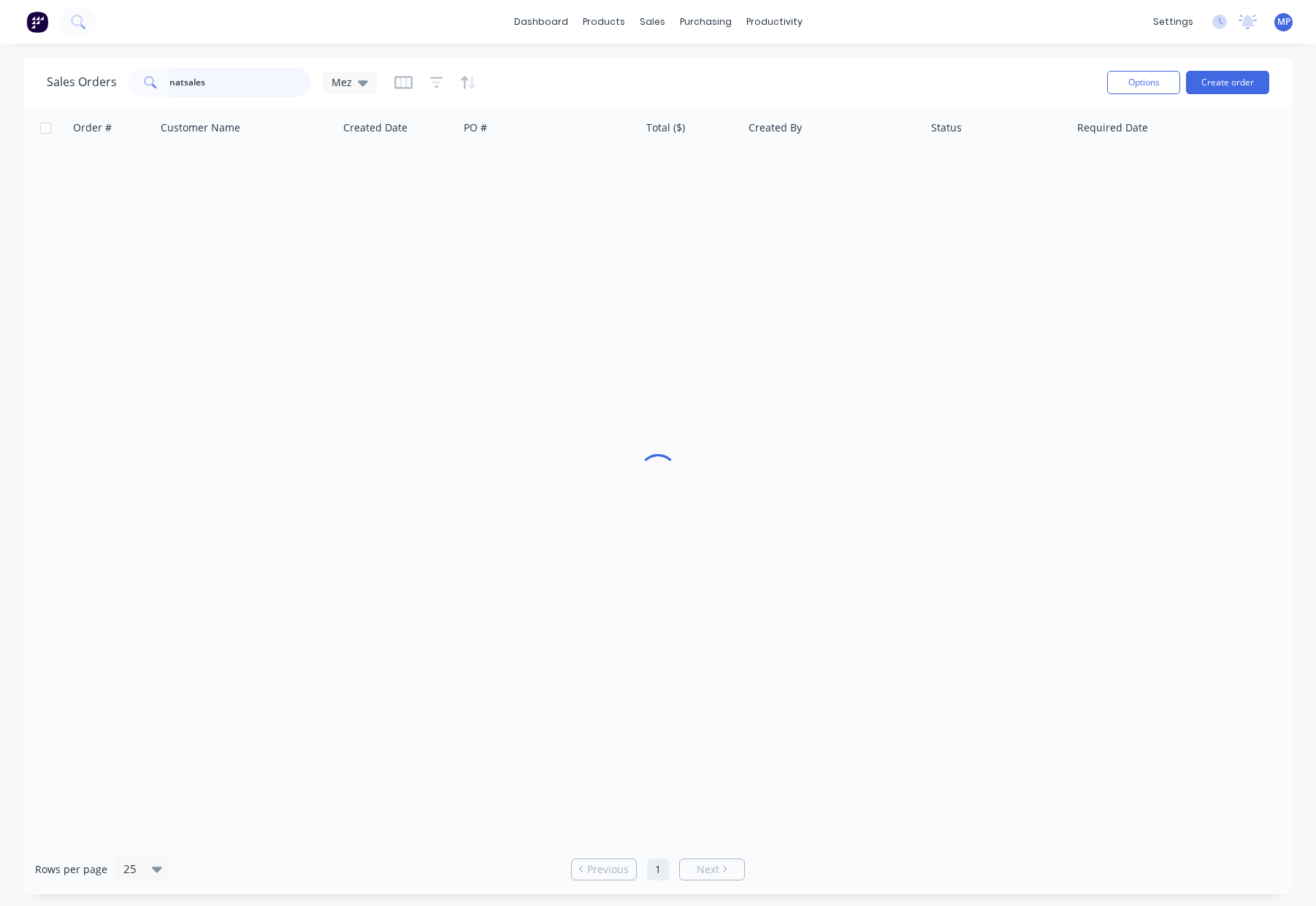
click at [252, 79] on input "natsales" at bounding box center [240, 82] width 142 height 29
drag, startPoint x: 258, startPoint y: 81, endPoint x: 133, endPoint y: 77, distance: 125.1
click at [131, 77] on div "natsales" at bounding box center [220, 82] width 183 height 29
type input "n"
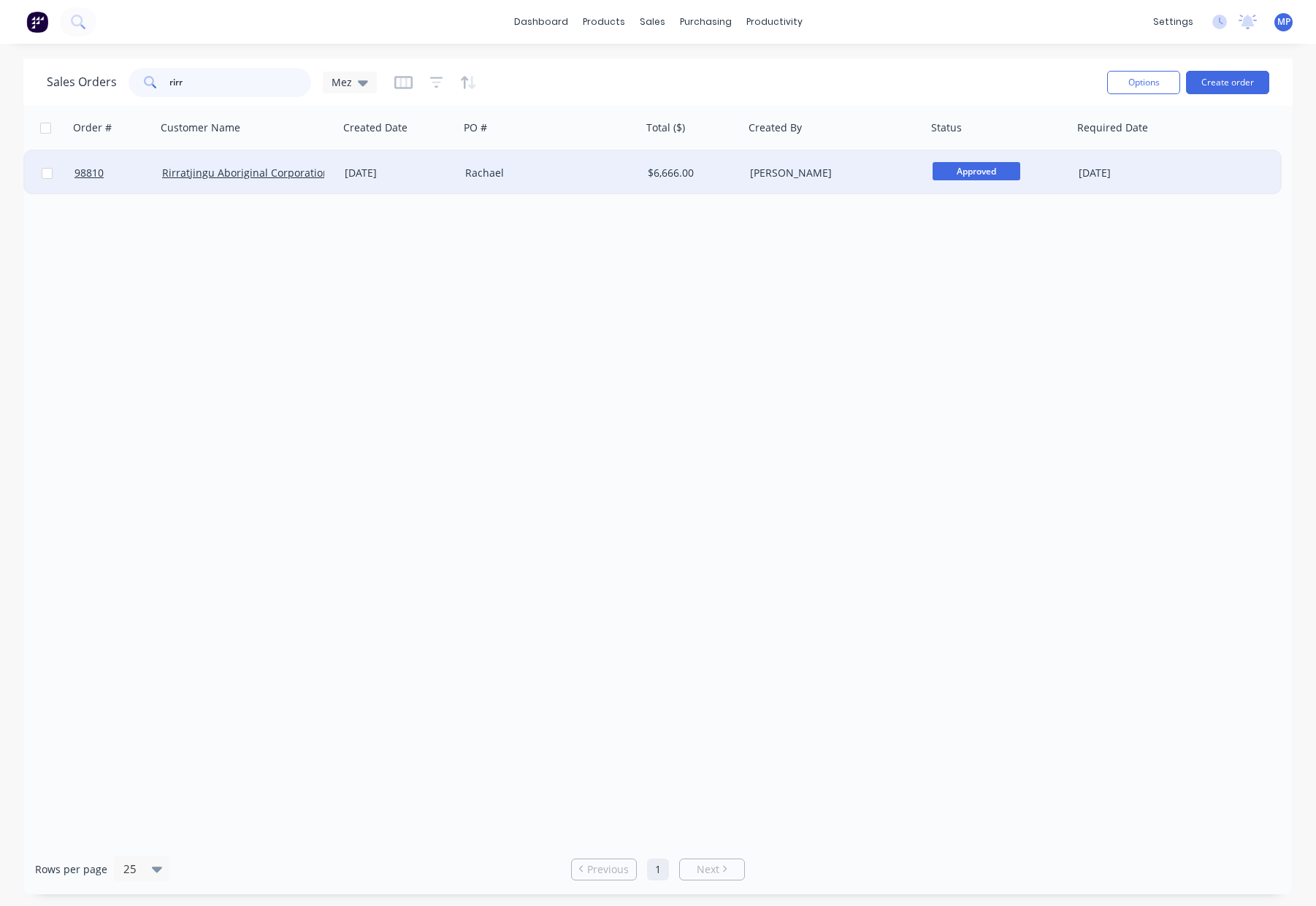
type input "rirr"
click at [514, 178] on div "Rachael" at bounding box center [546, 173] width 162 height 15
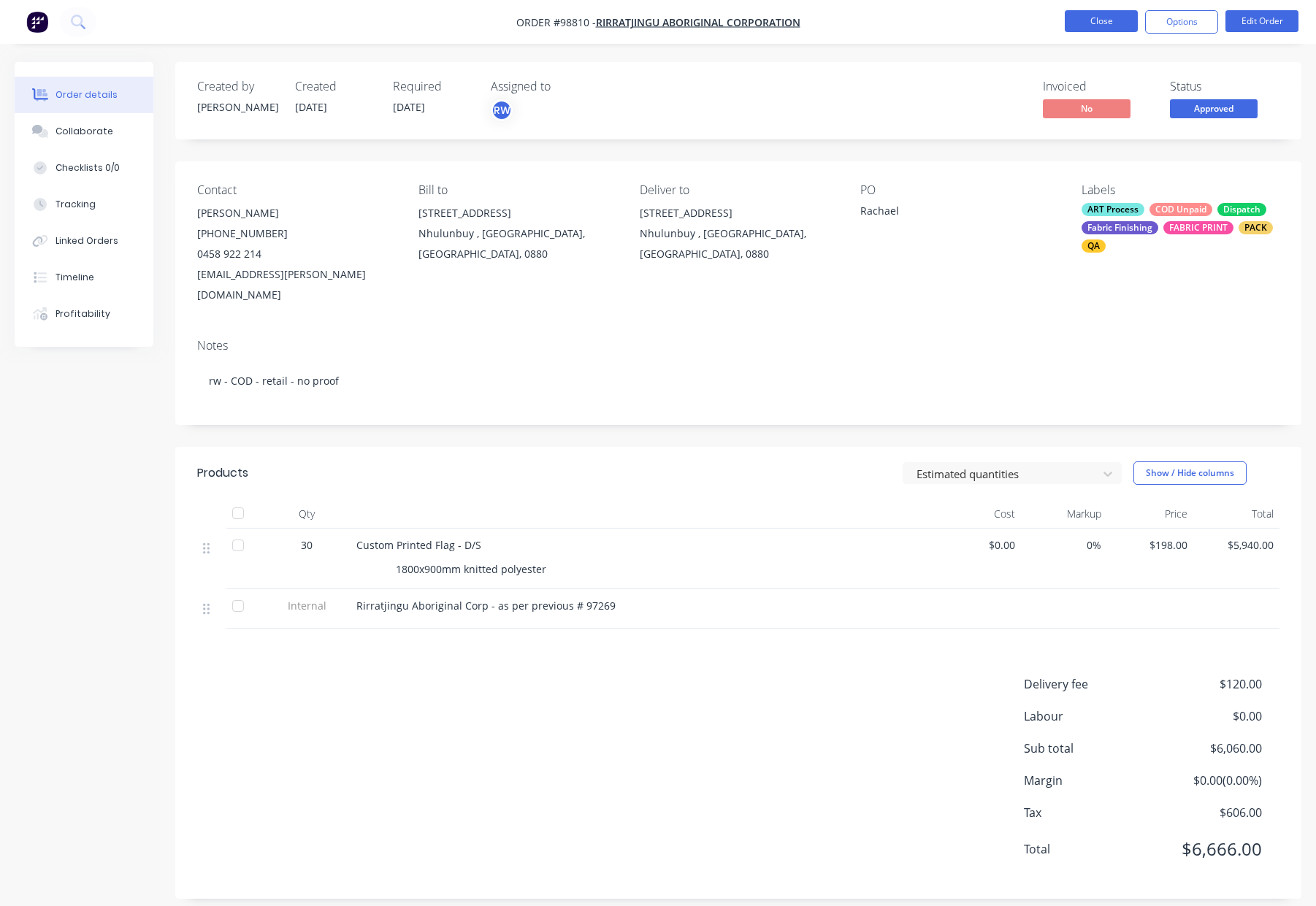
click at [1091, 25] on button "Close" at bounding box center [1101, 21] width 73 height 22
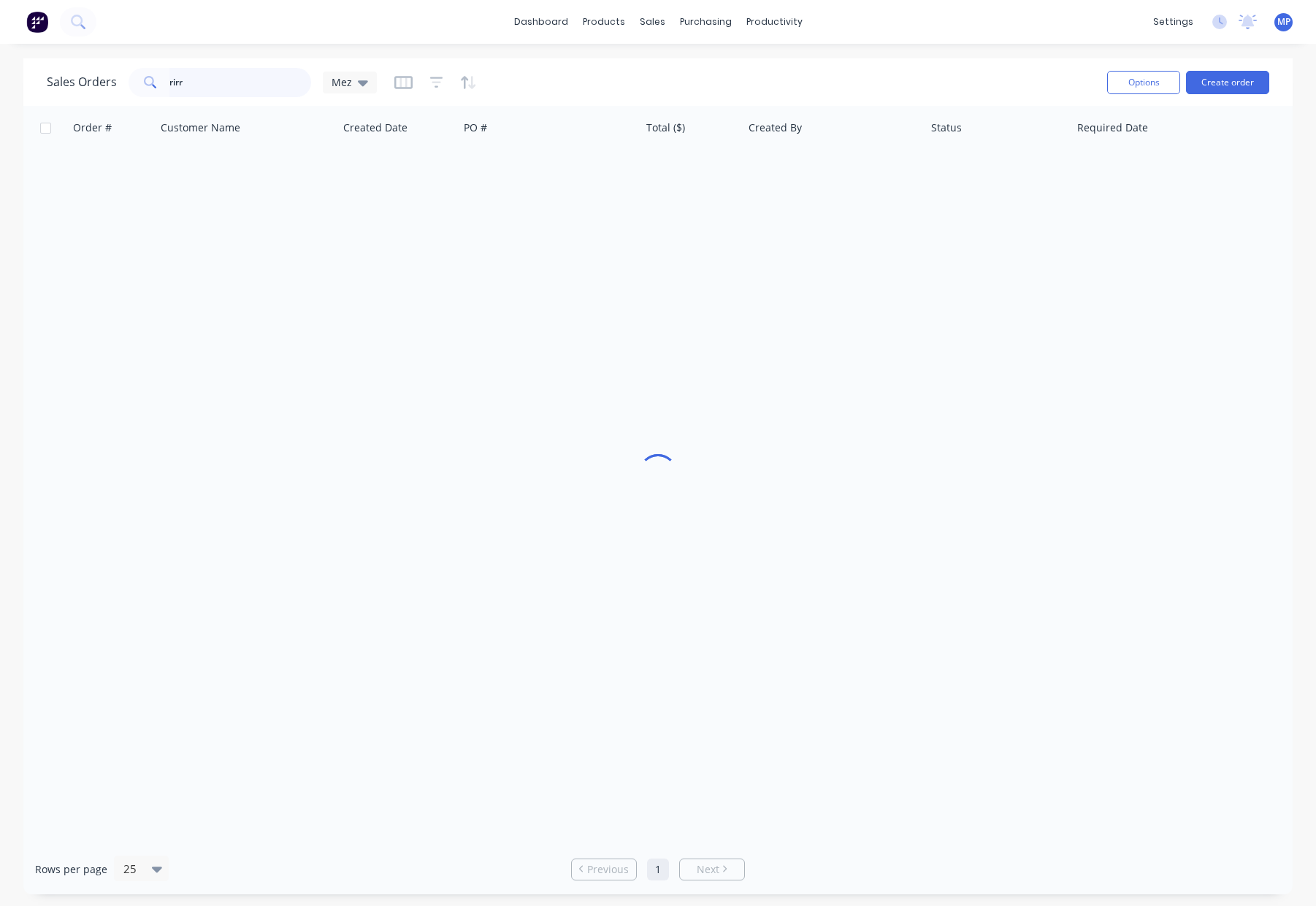
click at [144, 81] on div "rirr" at bounding box center [220, 82] width 183 height 29
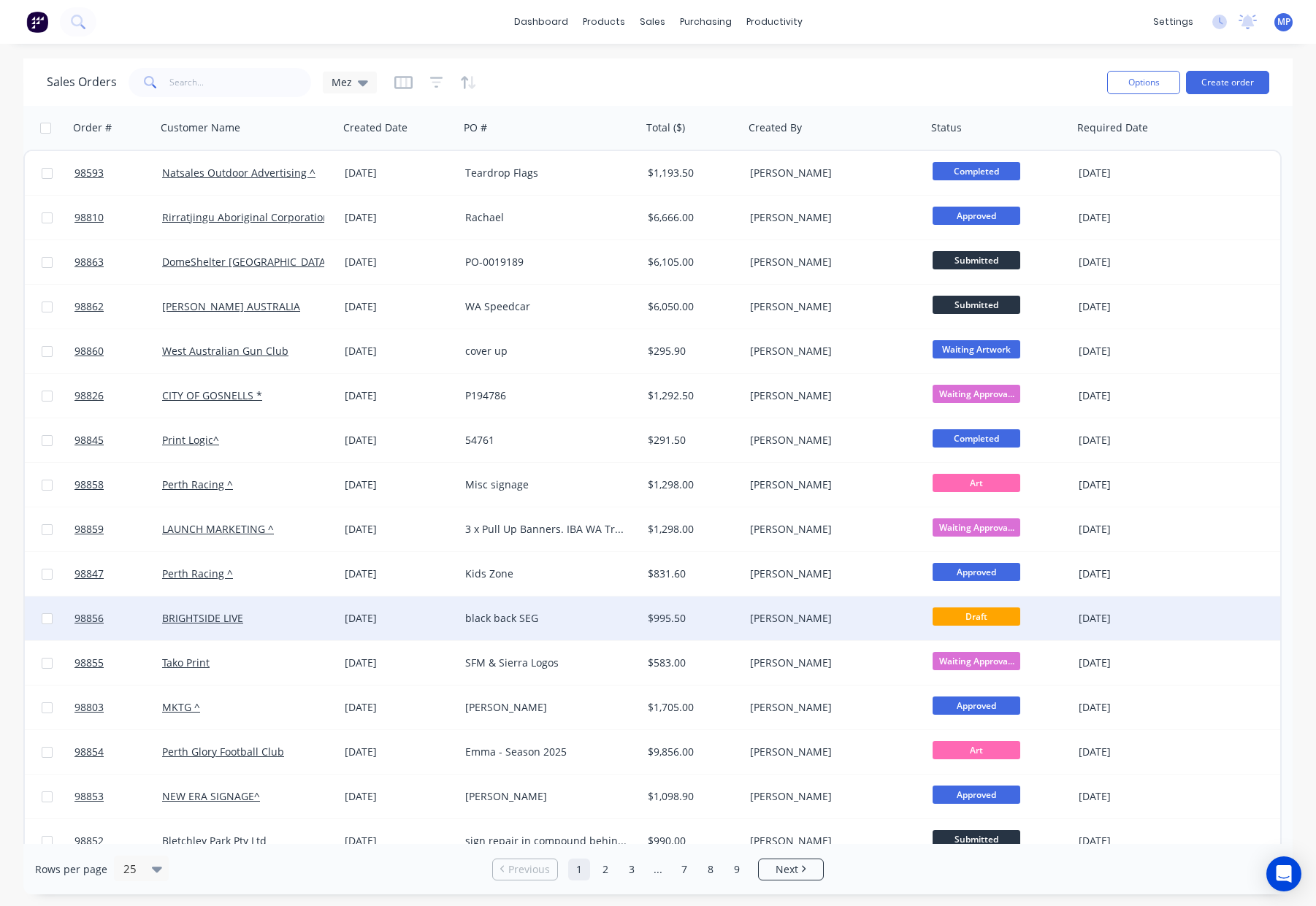
click at [483, 614] on div "black back SEG" at bounding box center [546, 618] width 162 height 15
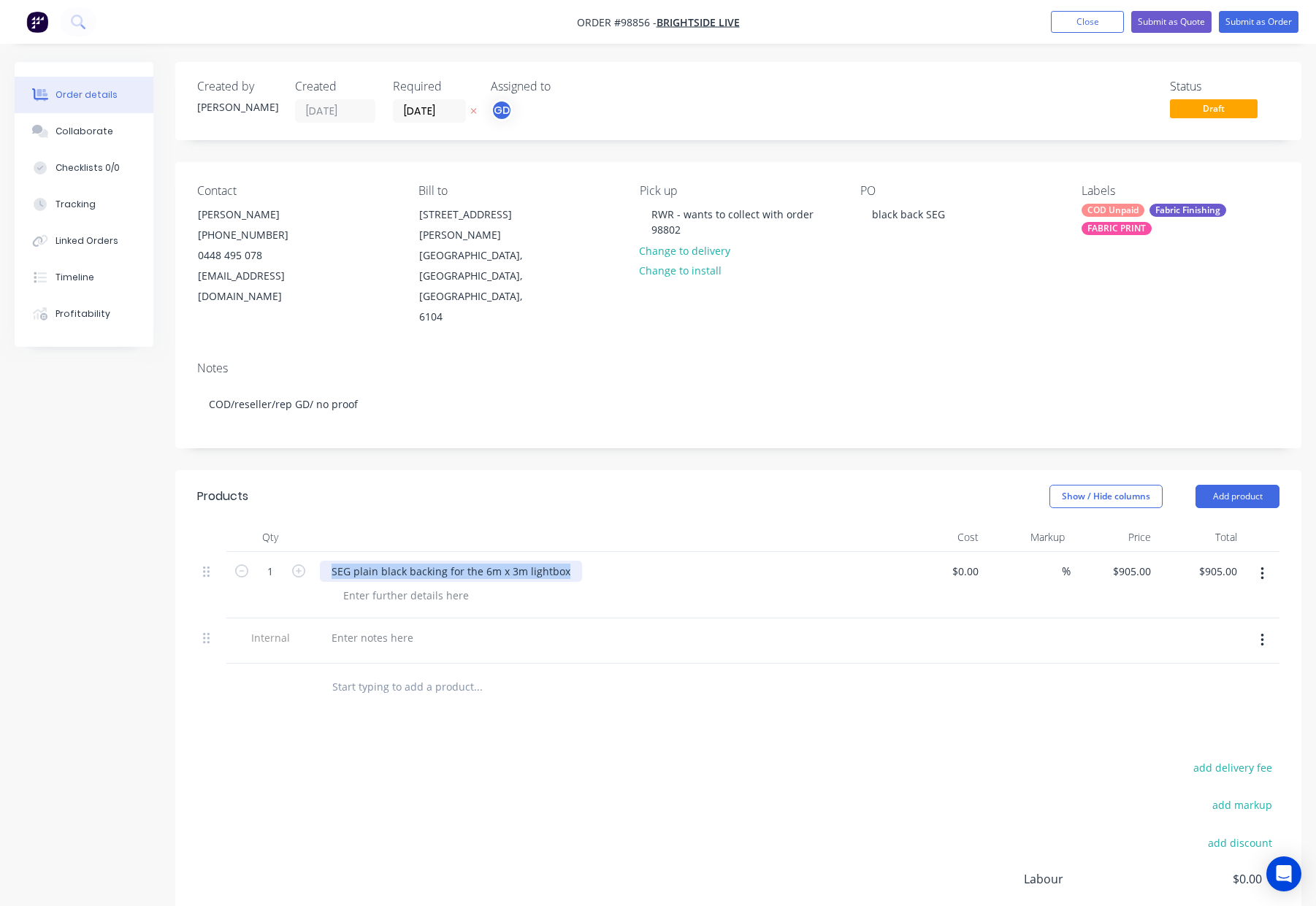
drag, startPoint x: 329, startPoint y: 529, endPoint x: 596, endPoint y: 529, distance: 267.0
click at [596, 561] on div "SEG plain black backing for the 6m x 3m lightbox" at bounding box center [606, 571] width 573 height 21
click at [421, 585] on div at bounding box center [406, 595] width 149 height 21
click at [459, 585] on div at bounding box center [406, 595] width 149 height 21
click at [357, 627] on div at bounding box center [372, 638] width 105 height 21
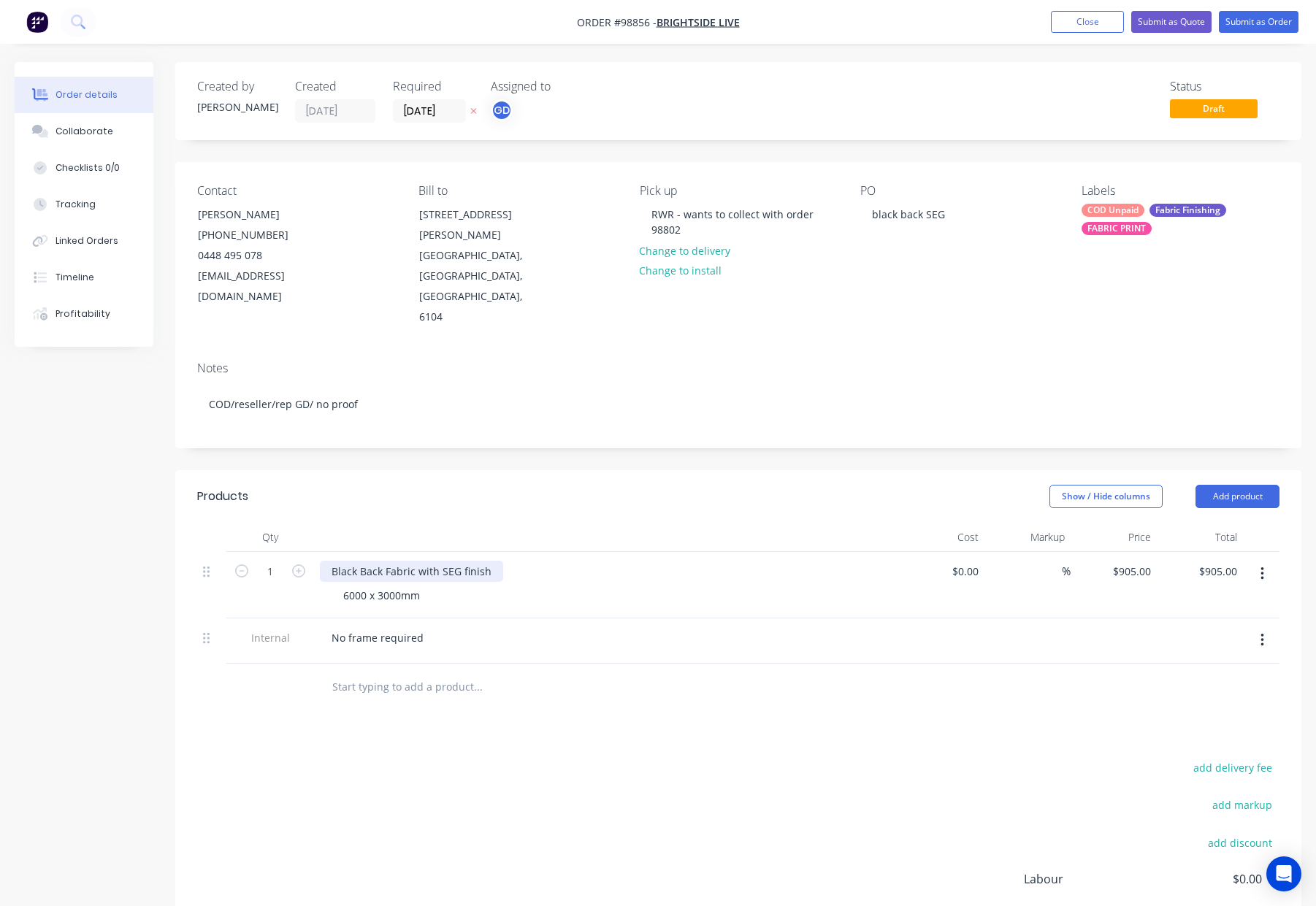
click at [493, 561] on div "Black Back Fabric with SEG finish" at bounding box center [411, 571] width 183 height 21
click at [675, 485] on div "Show / Hide columns Add product" at bounding box center [853, 496] width 852 height 23
click at [425, 627] on div "No frame required" at bounding box center [377, 638] width 115 height 21
click at [588, 672] on input "text" at bounding box center [478, 687] width 292 height 29
click at [518, 485] on div "Show / Hide columns Add product" at bounding box center [853, 496] width 852 height 23
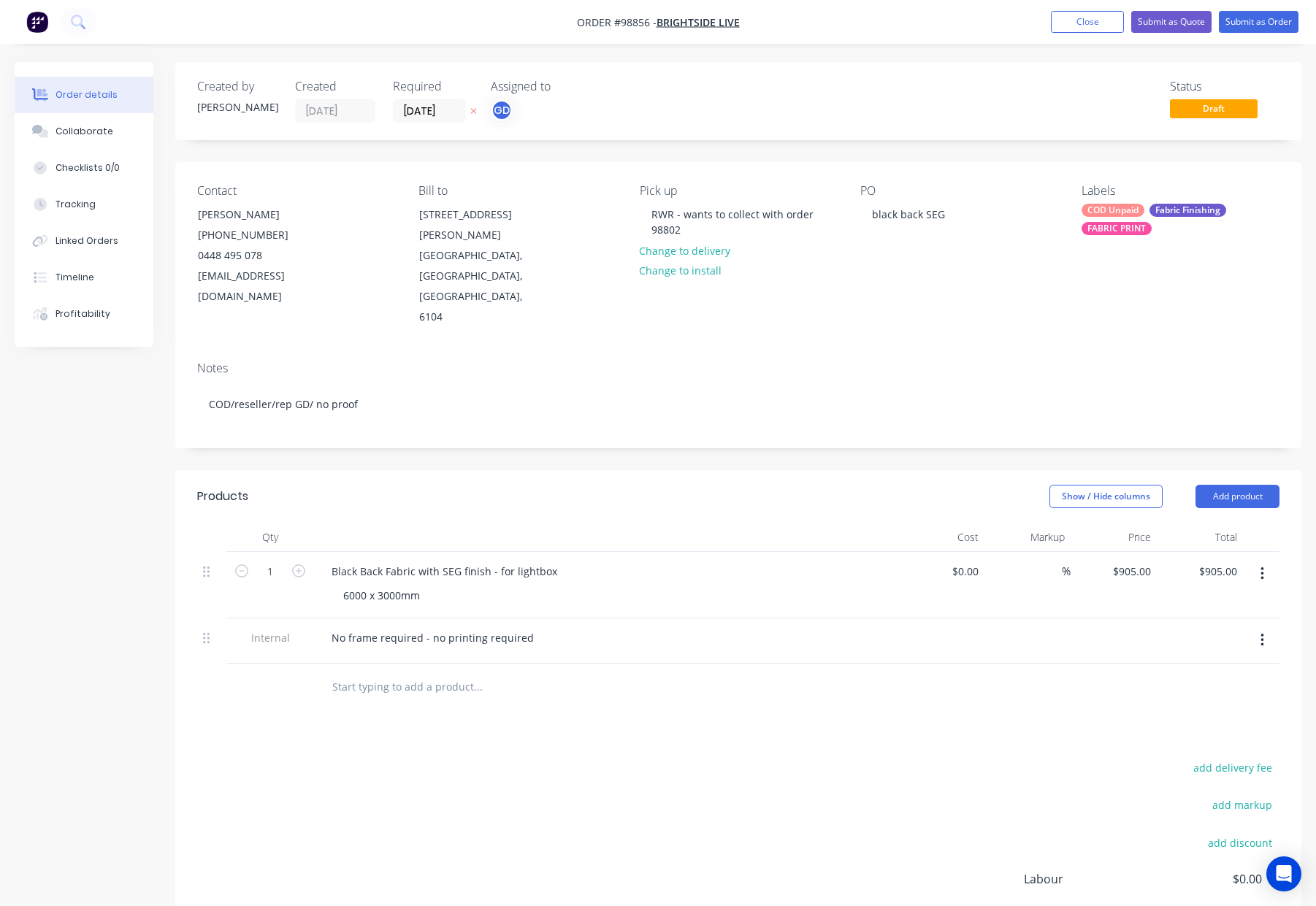
click at [1127, 220] on div "COD Unpaid Fabric Finishing FABRIC PRINT" at bounding box center [1180, 219] width 198 height 31
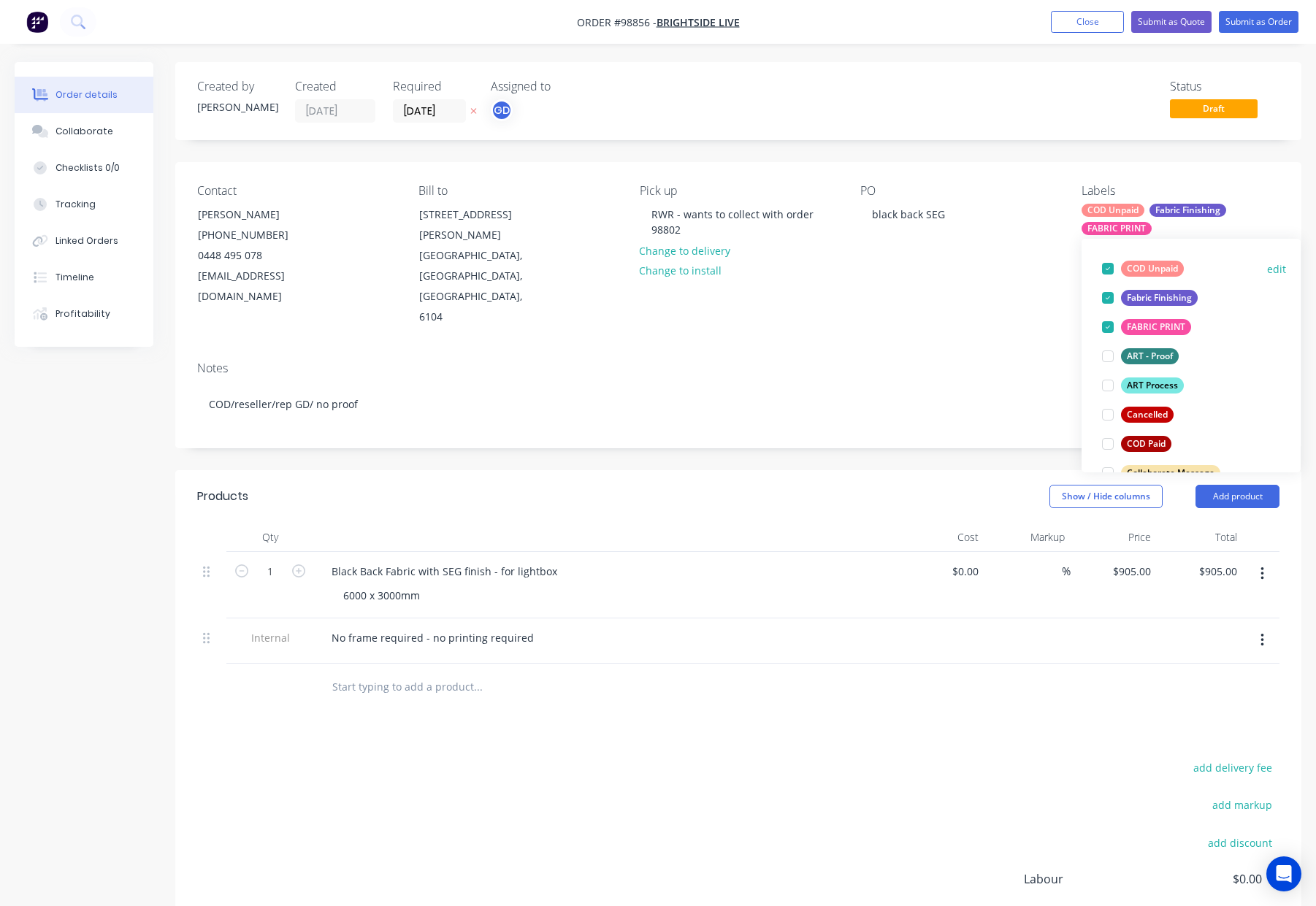
scroll to position [93, 0]
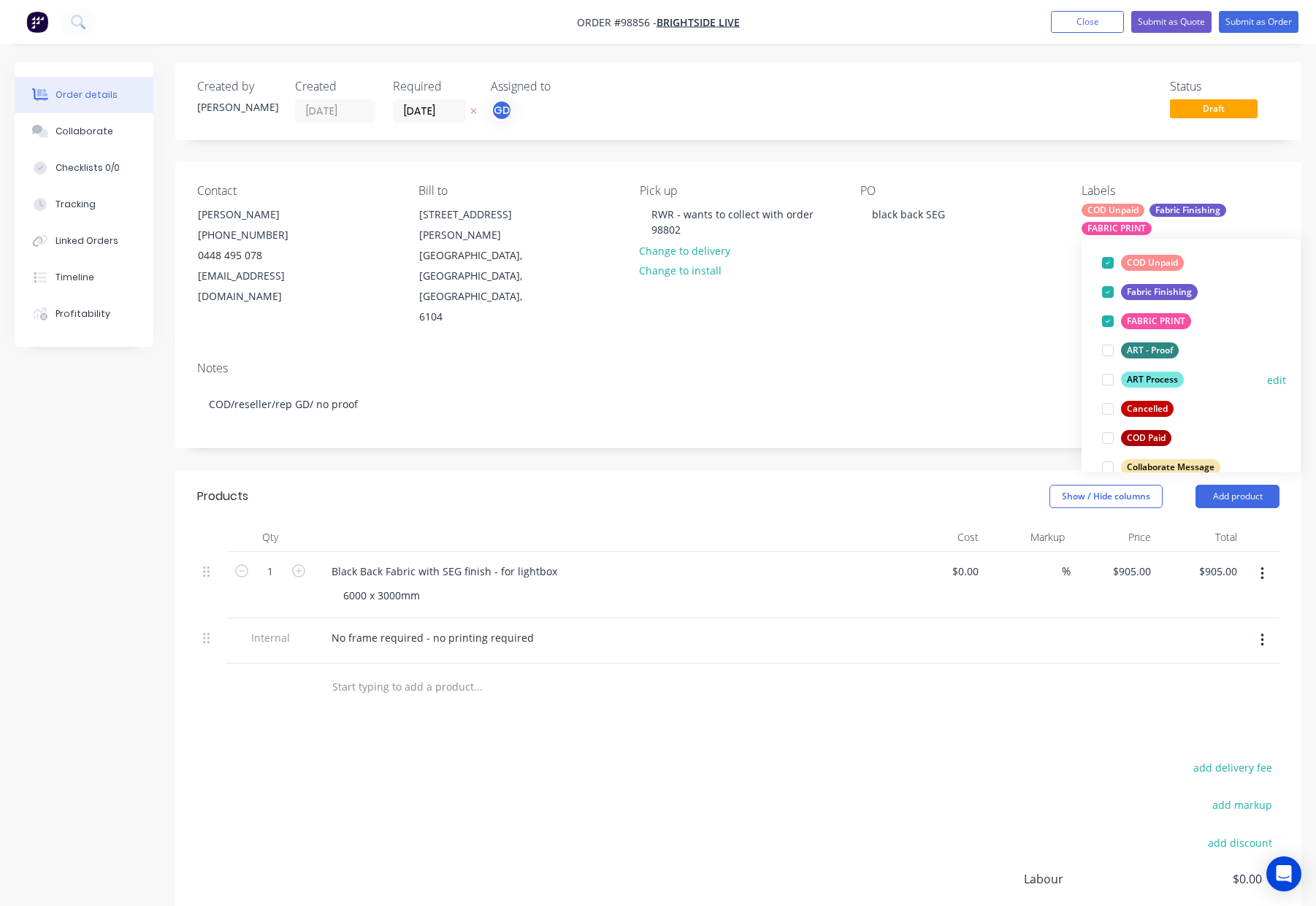
click at [1153, 377] on div "ART Process" at bounding box center [1152, 379] width 63 height 16
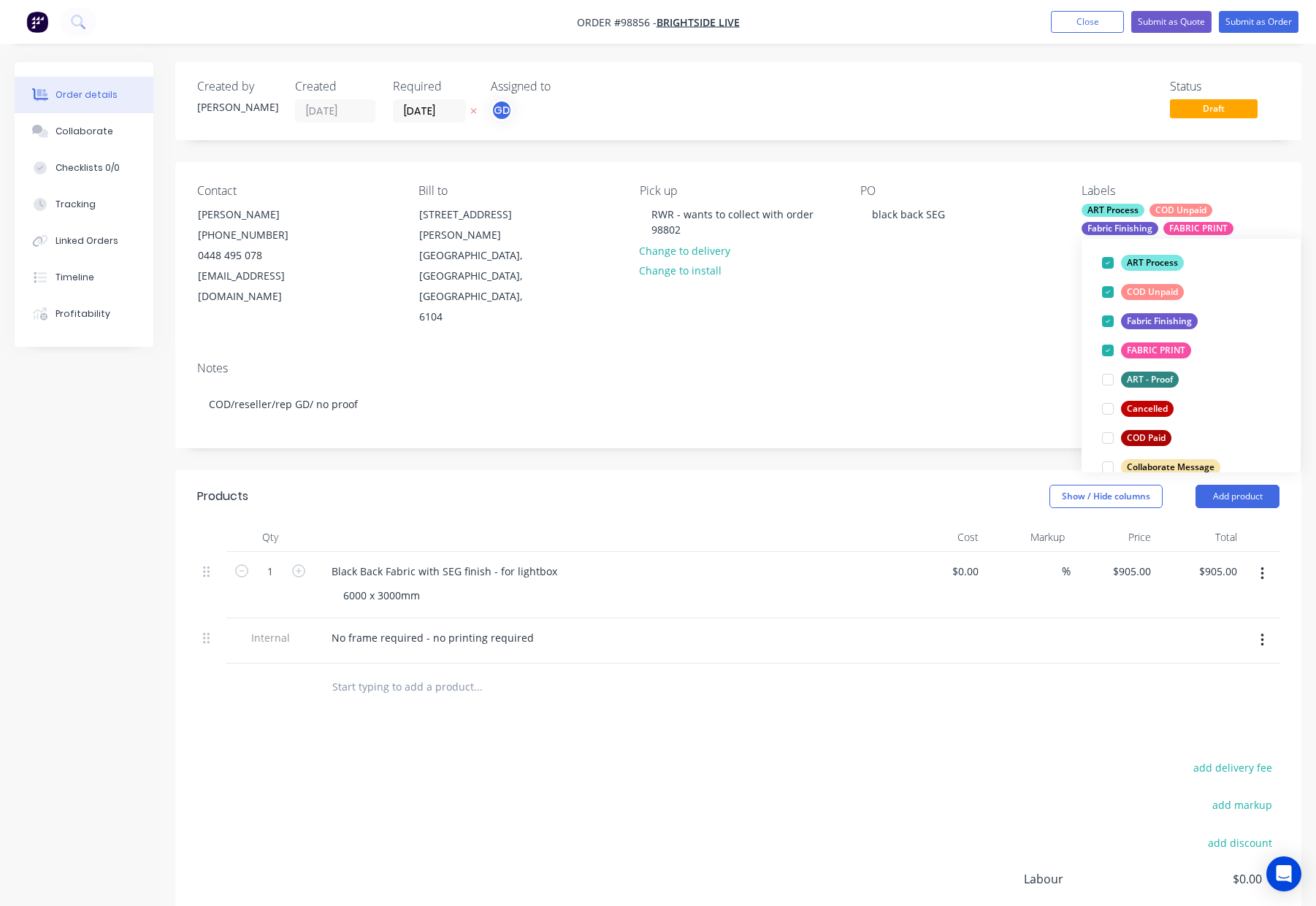
scroll to position [0, 0]
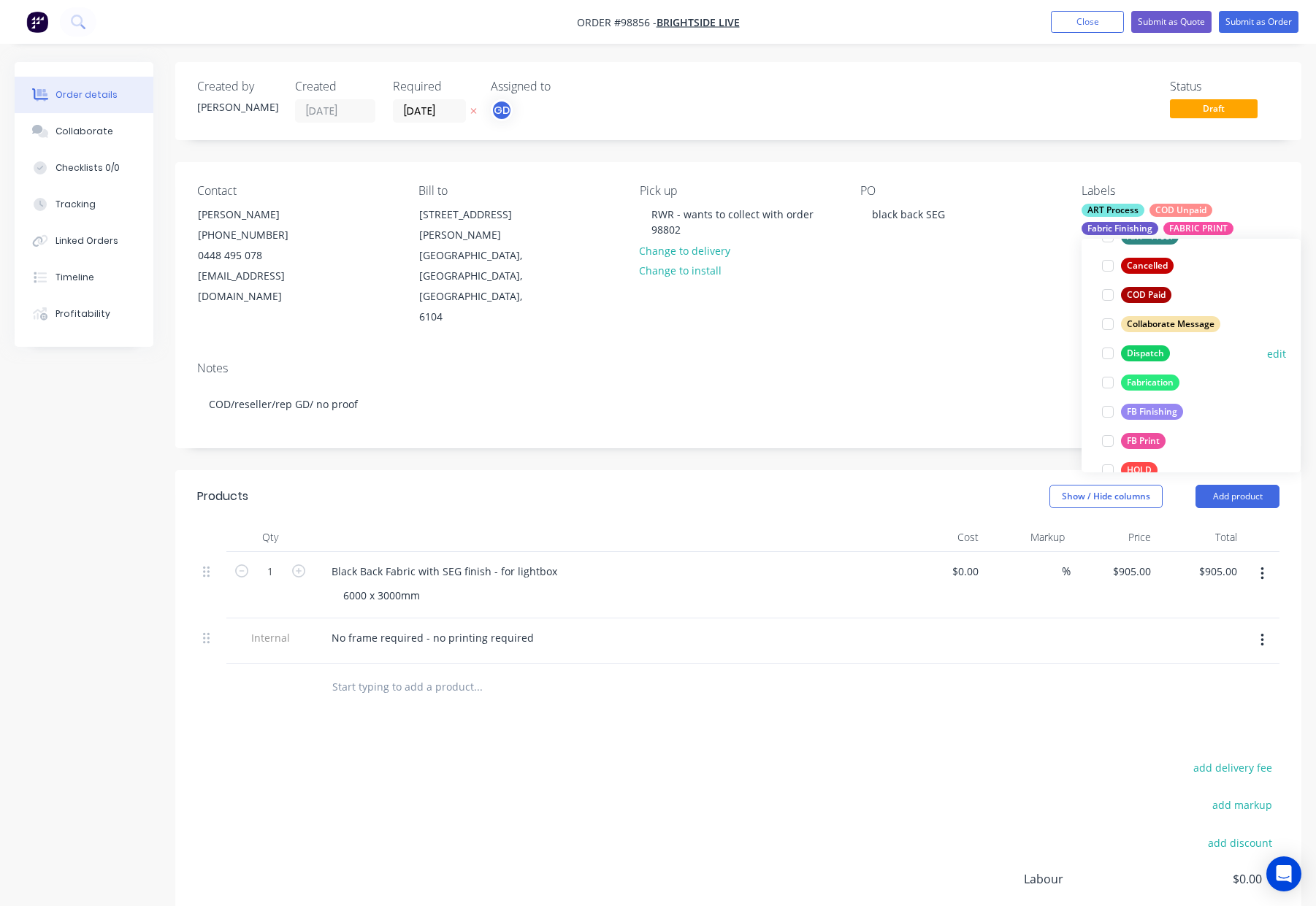
click at [1148, 350] on div "Dispatch" at bounding box center [1145, 353] width 49 height 16
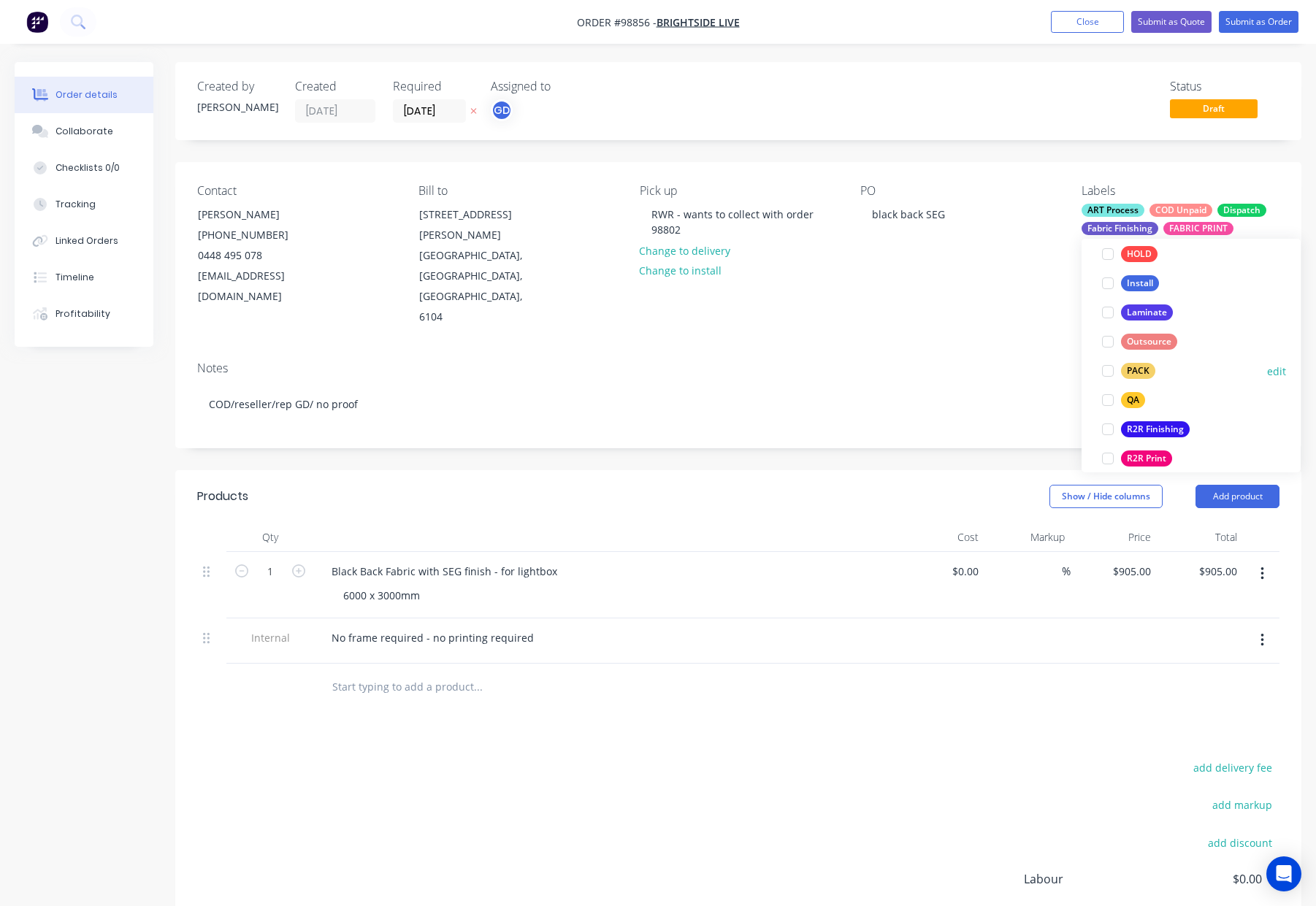
click at [1145, 368] on div "PACK" at bounding box center [1138, 371] width 34 height 16
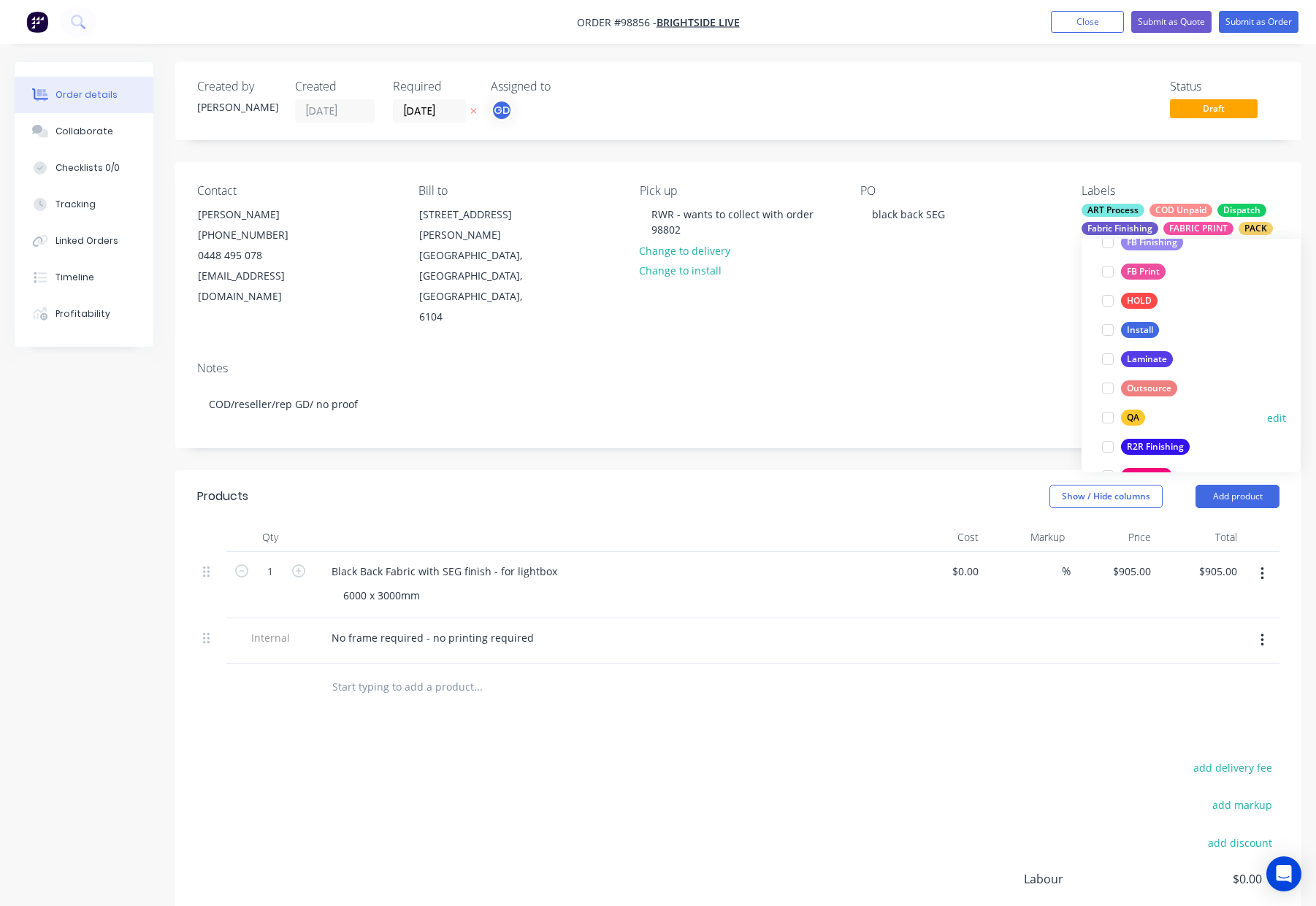
click at [1132, 410] on div "QA" at bounding box center [1133, 417] width 24 height 16
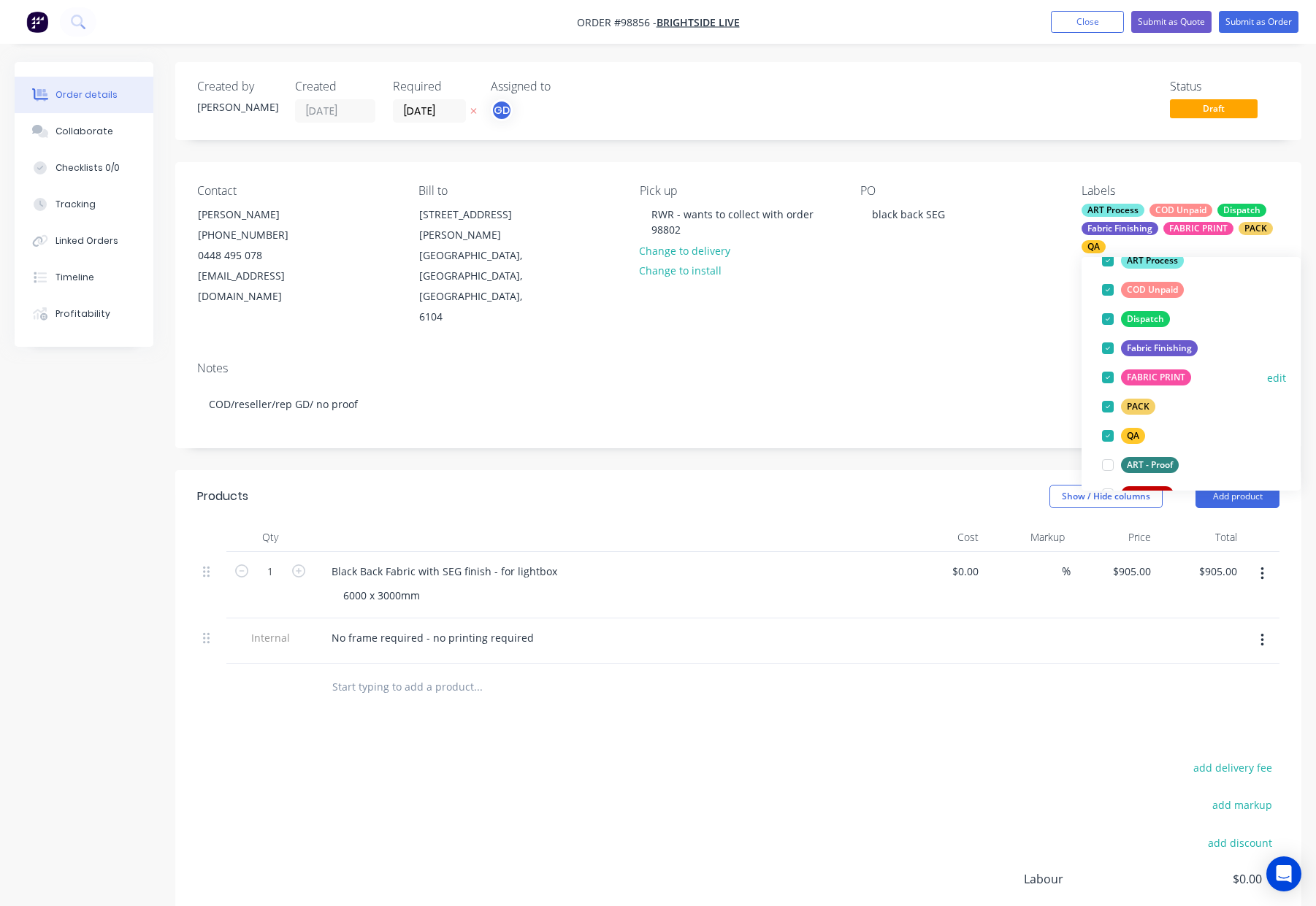
click at [1169, 374] on div "FABRIC PRINT" at bounding box center [1156, 377] width 70 height 16
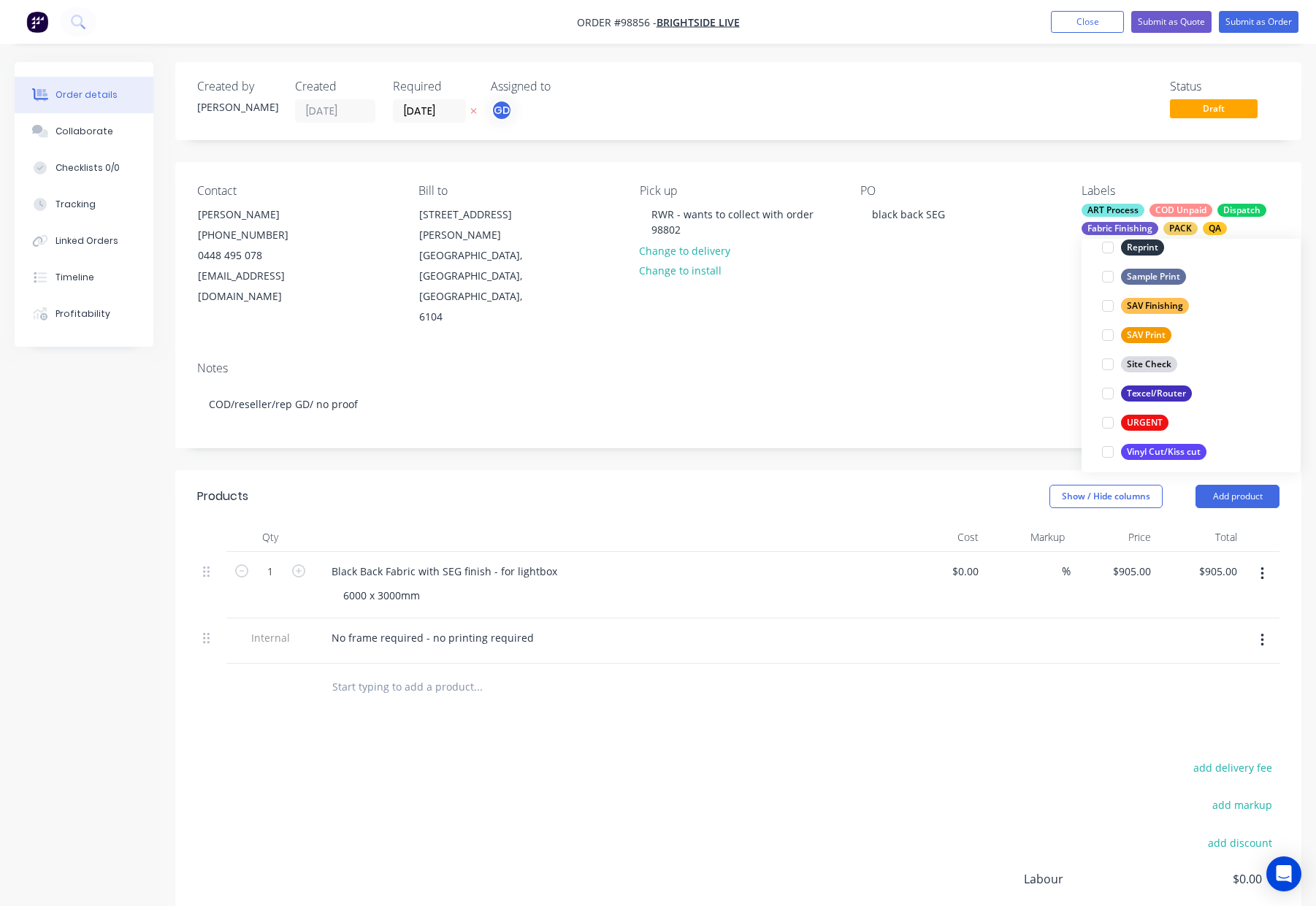
scroll to position [701, 0]
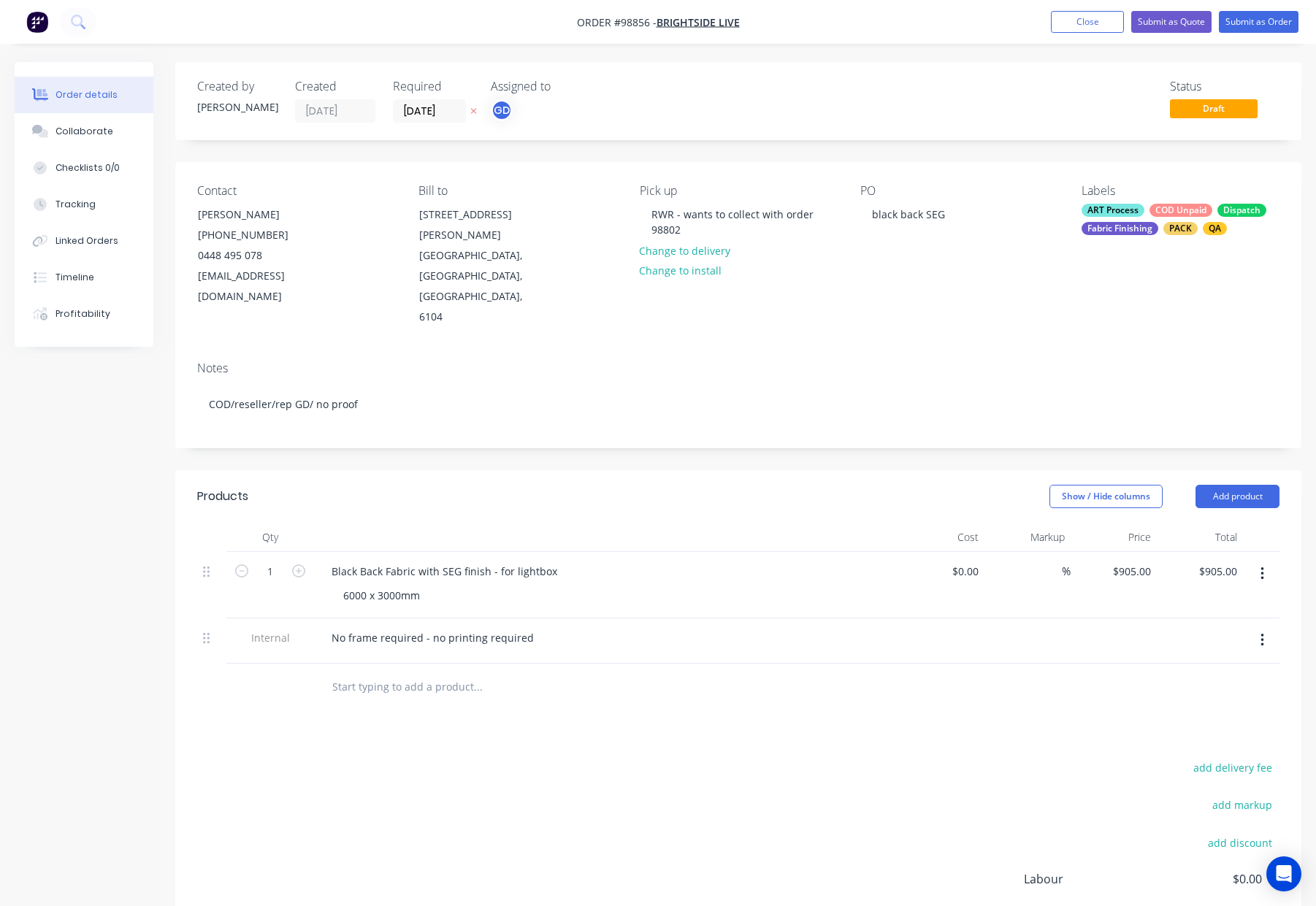
click at [1046, 296] on div "Contact Declan Pratt (08) 9444 7072 0448 495 078 declan@brightside.live Bill to…" at bounding box center [738, 256] width 1126 height 188
click at [1240, 15] on button "Submit as Order" at bounding box center [1258, 22] width 79 height 22
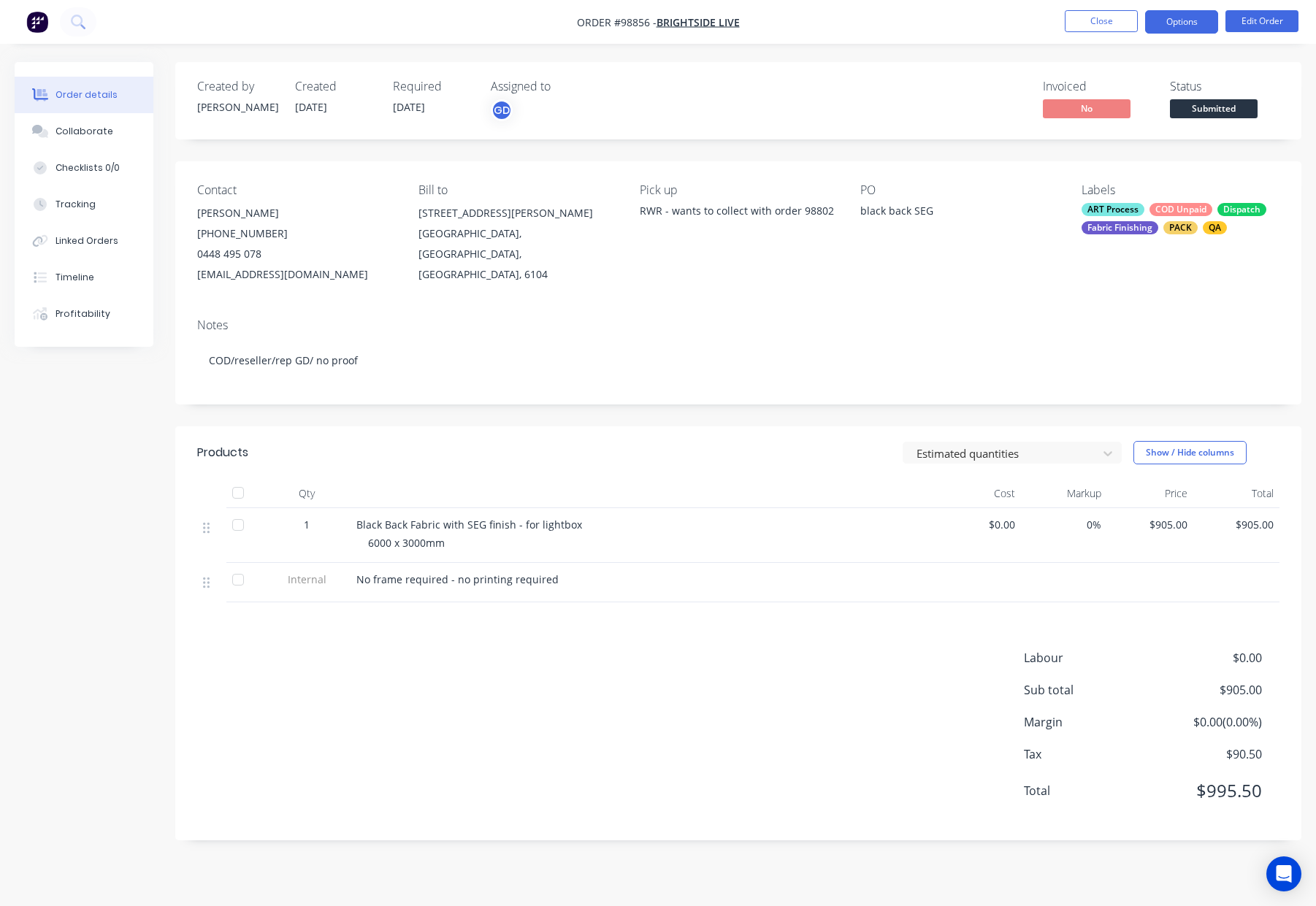
click at [1169, 22] on button "Options" at bounding box center [1181, 22] width 73 height 23
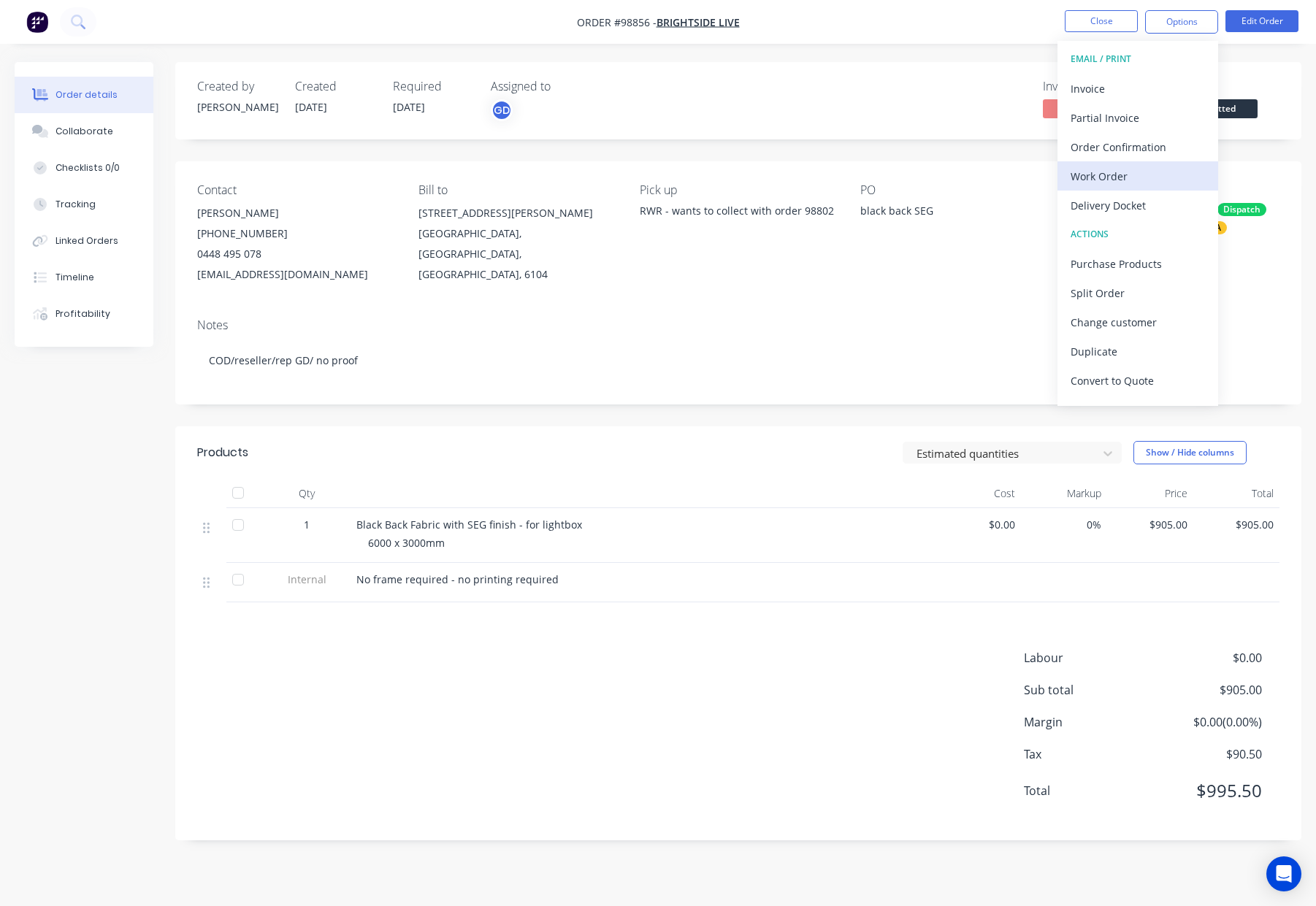
click at [1130, 185] on div "Work Order" at bounding box center [1137, 176] width 134 height 21
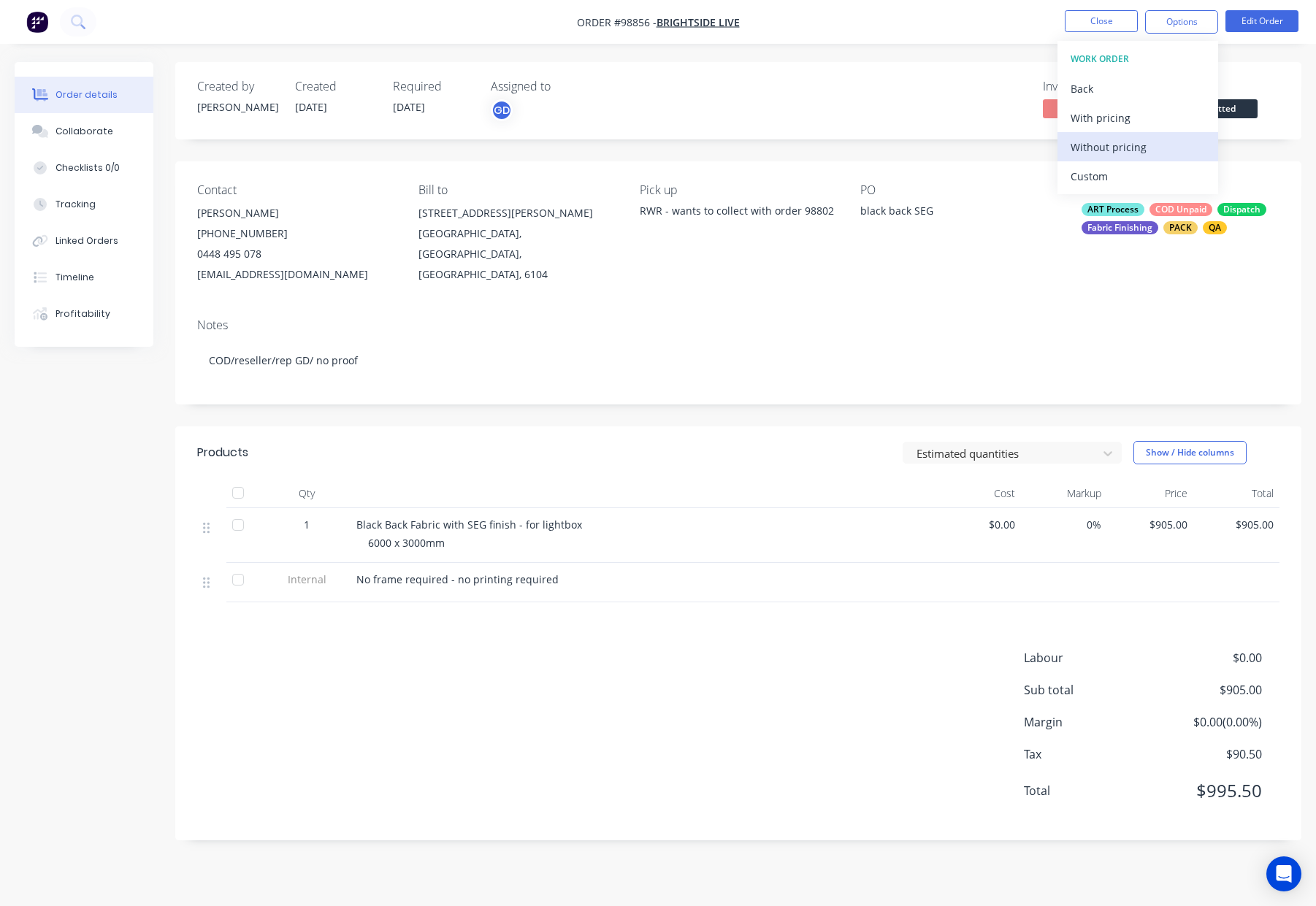
click at [1152, 146] on div "Without pricing" at bounding box center [1137, 147] width 134 height 21
click at [1115, 14] on button "Close" at bounding box center [1101, 21] width 73 height 22
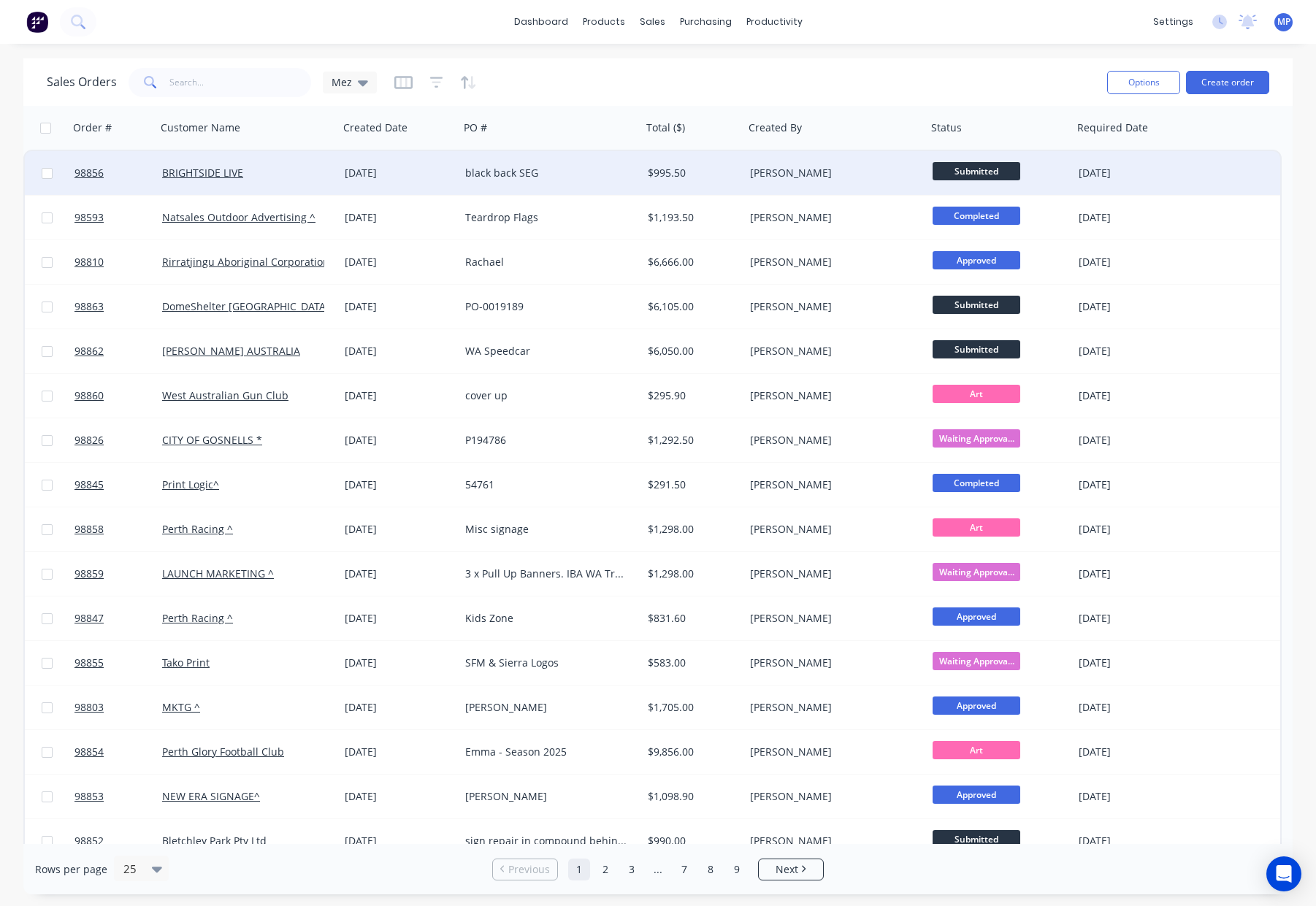
click at [748, 174] on div "[PERSON_NAME]" at bounding box center [835, 173] width 183 height 44
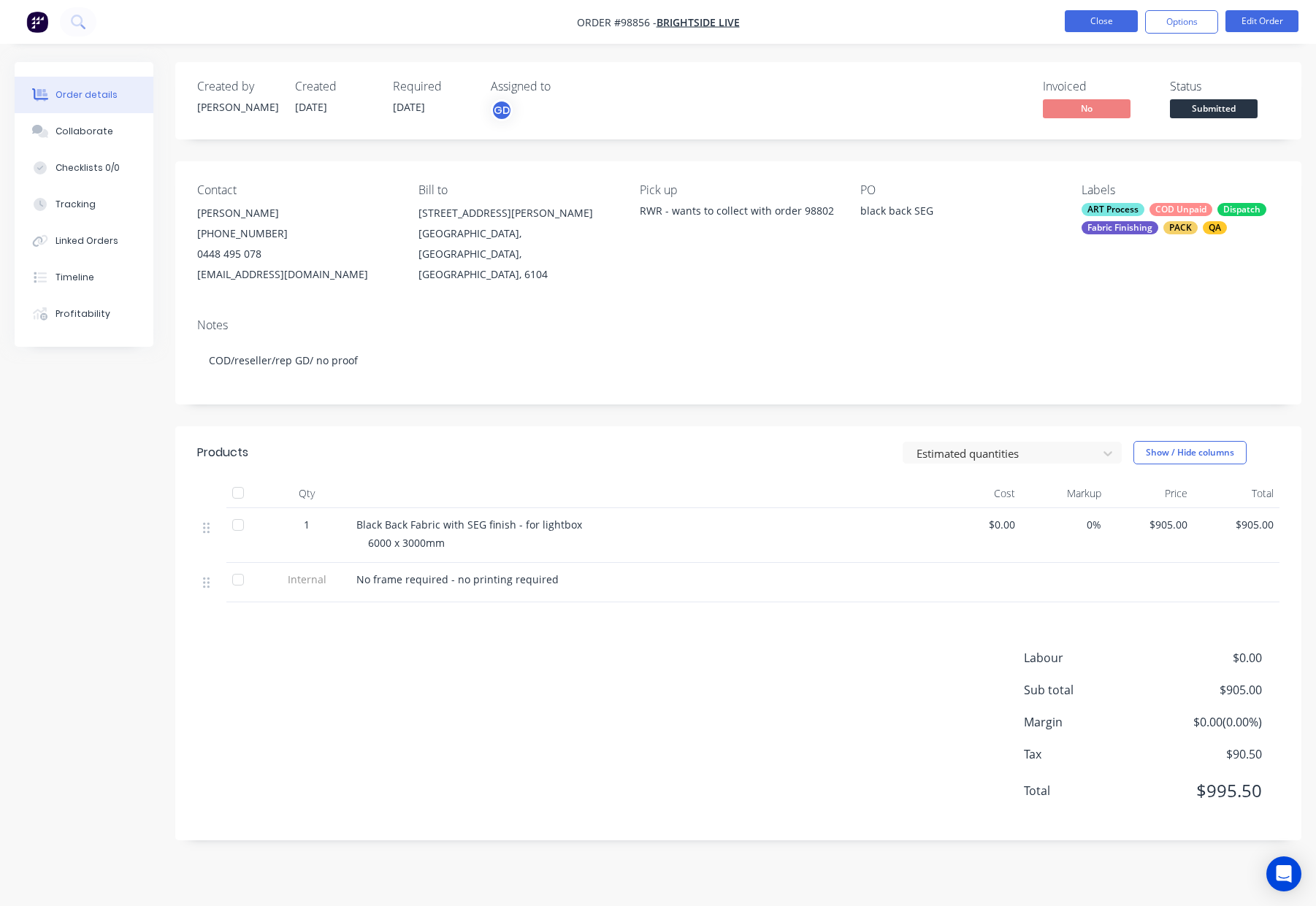
click at [1087, 14] on button "Close" at bounding box center [1101, 21] width 73 height 22
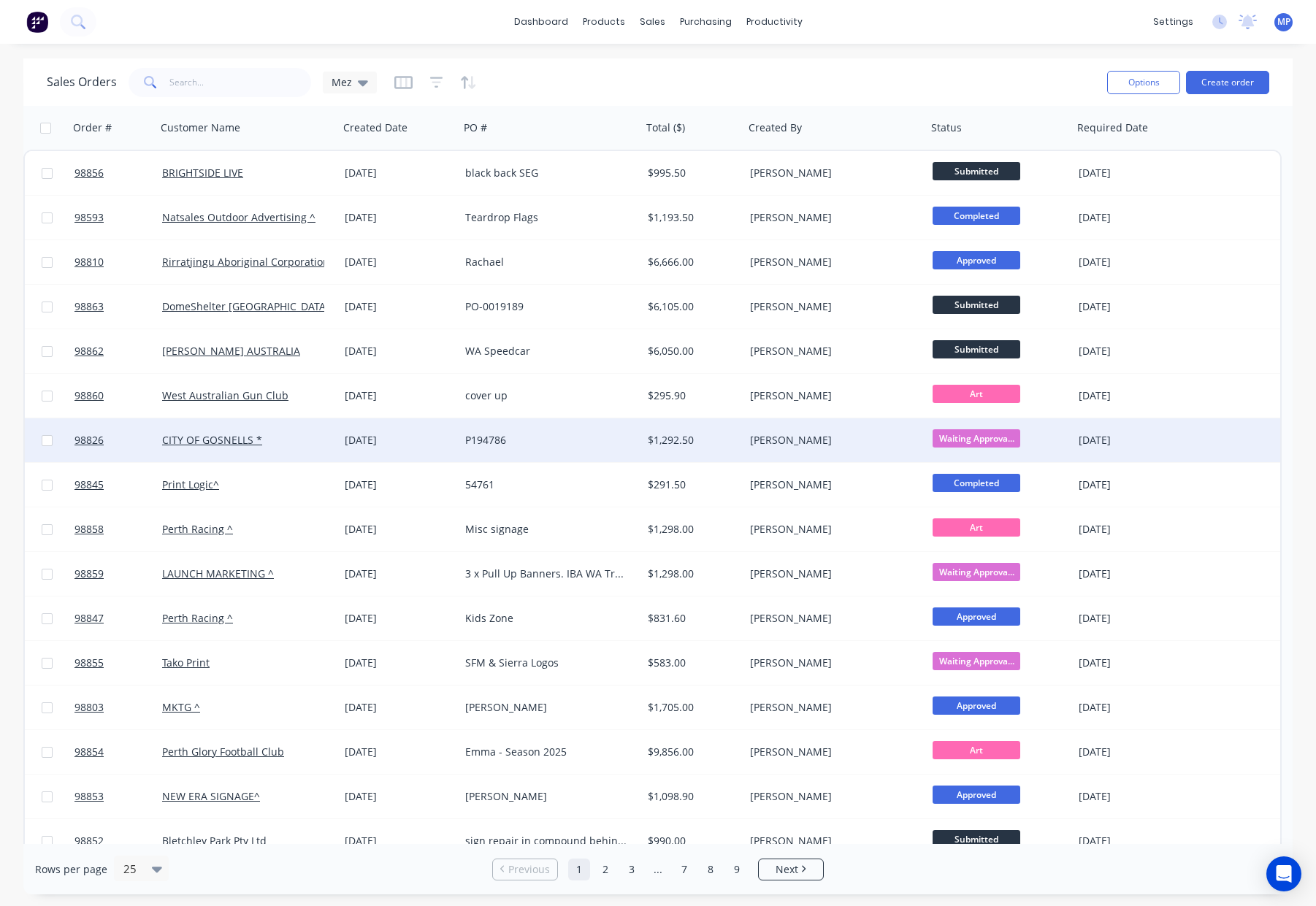
click at [579, 436] on div "P194786" at bounding box center [546, 440] width 162 height 15
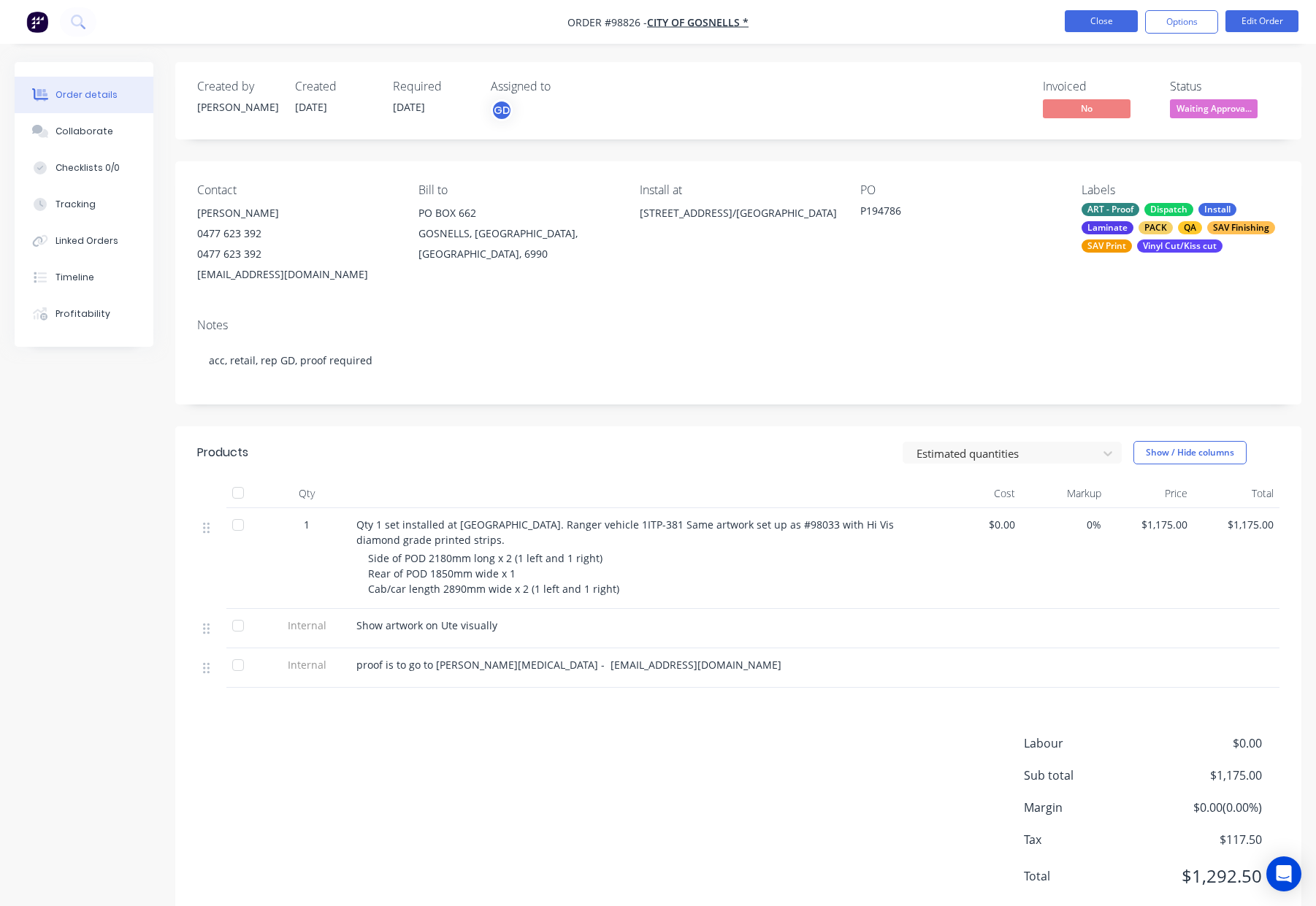
click at [1077, 14] on button "Close" at bounding box center [1101, 21] width 73 height 22
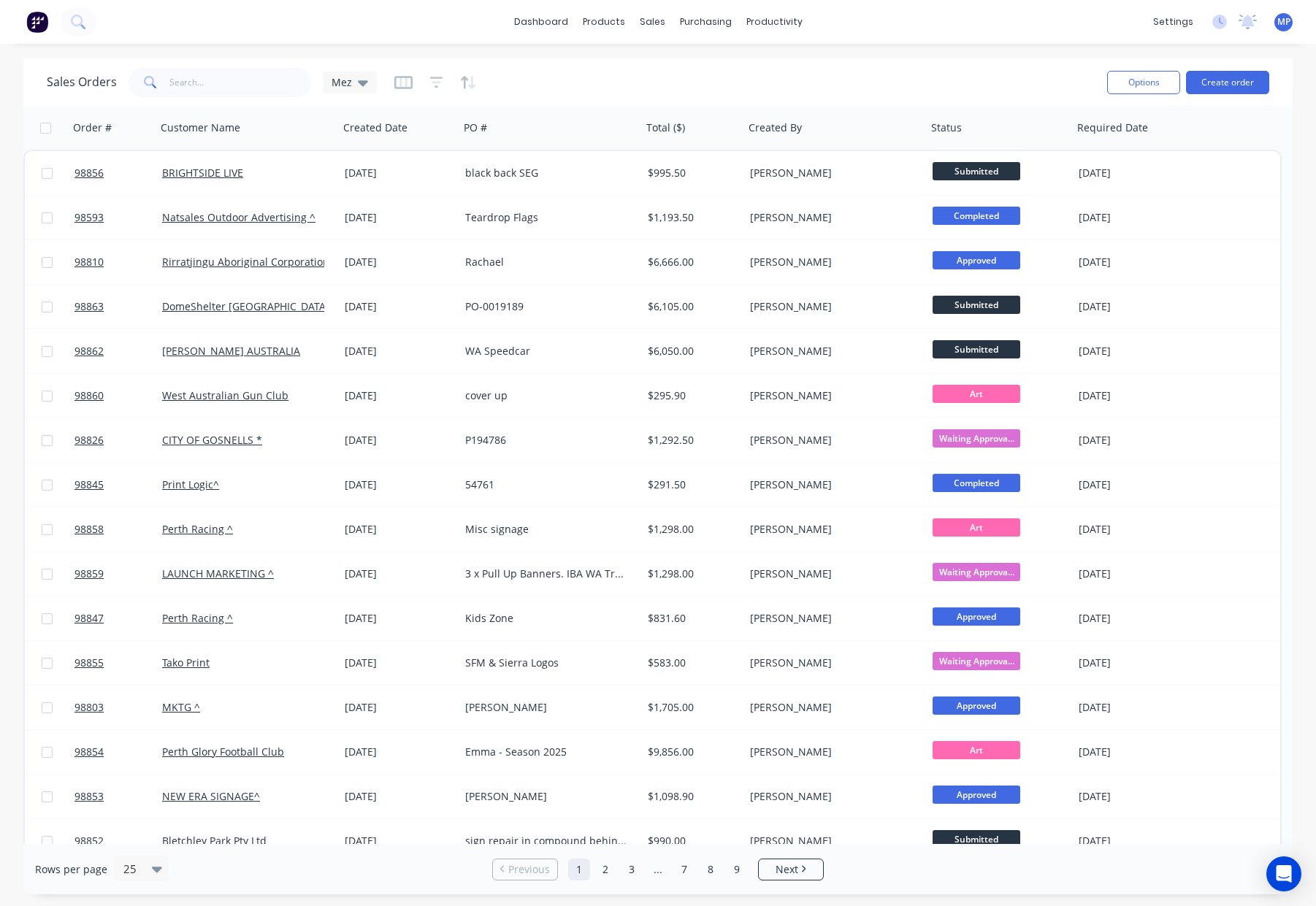
click at [182, 61] on div "dashboard products sales purchasing productivity dashboard products Product Cat…" at bounding box center [658, 453] width 1316 height 906
click at [191, 80] on input "text" at bounding box center [240, 82] width 142 height 29
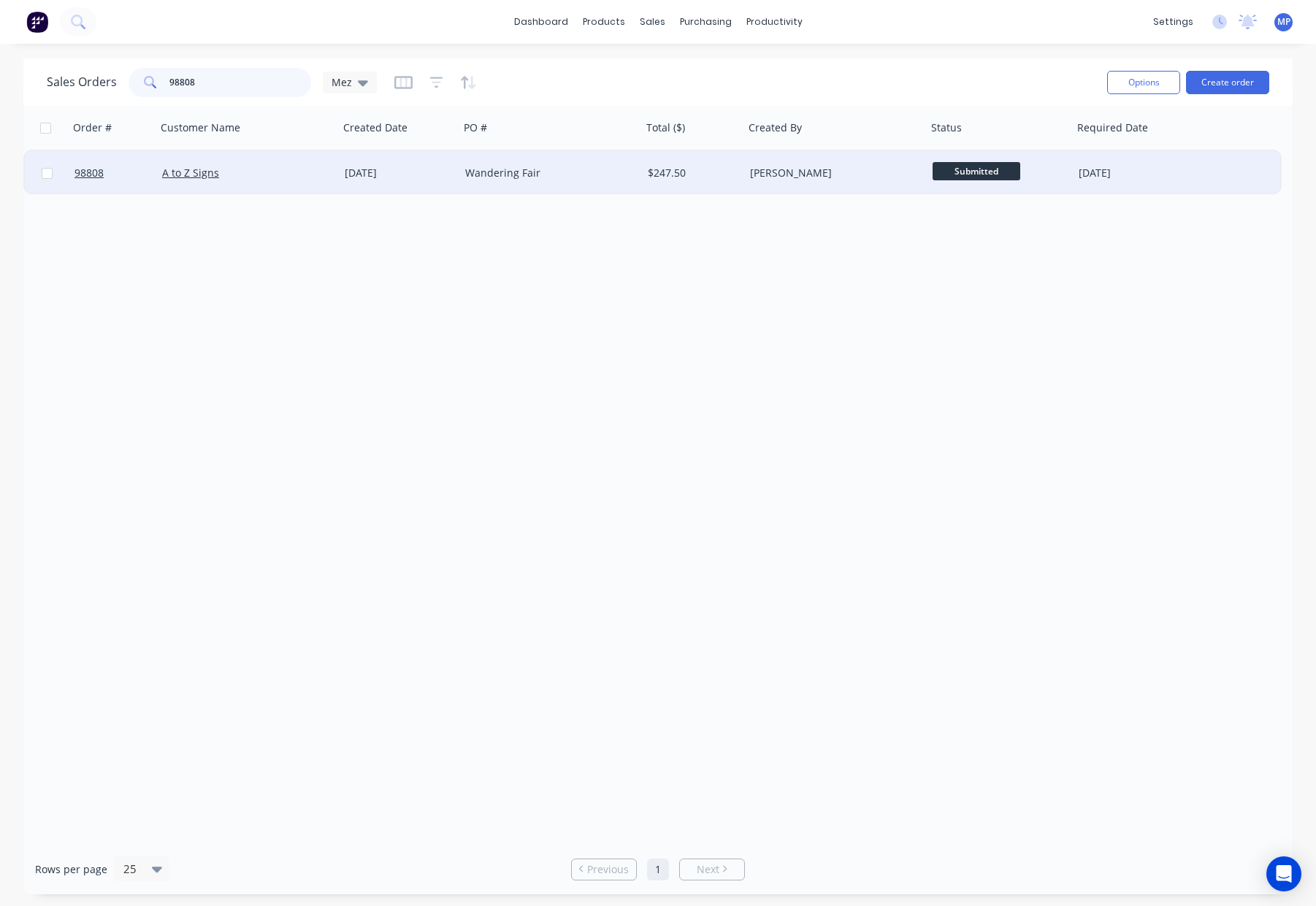
type input "98808"
click at [577, 180] on div "Wandering Fair" at bounding box center [546, 173] width 162 height 15
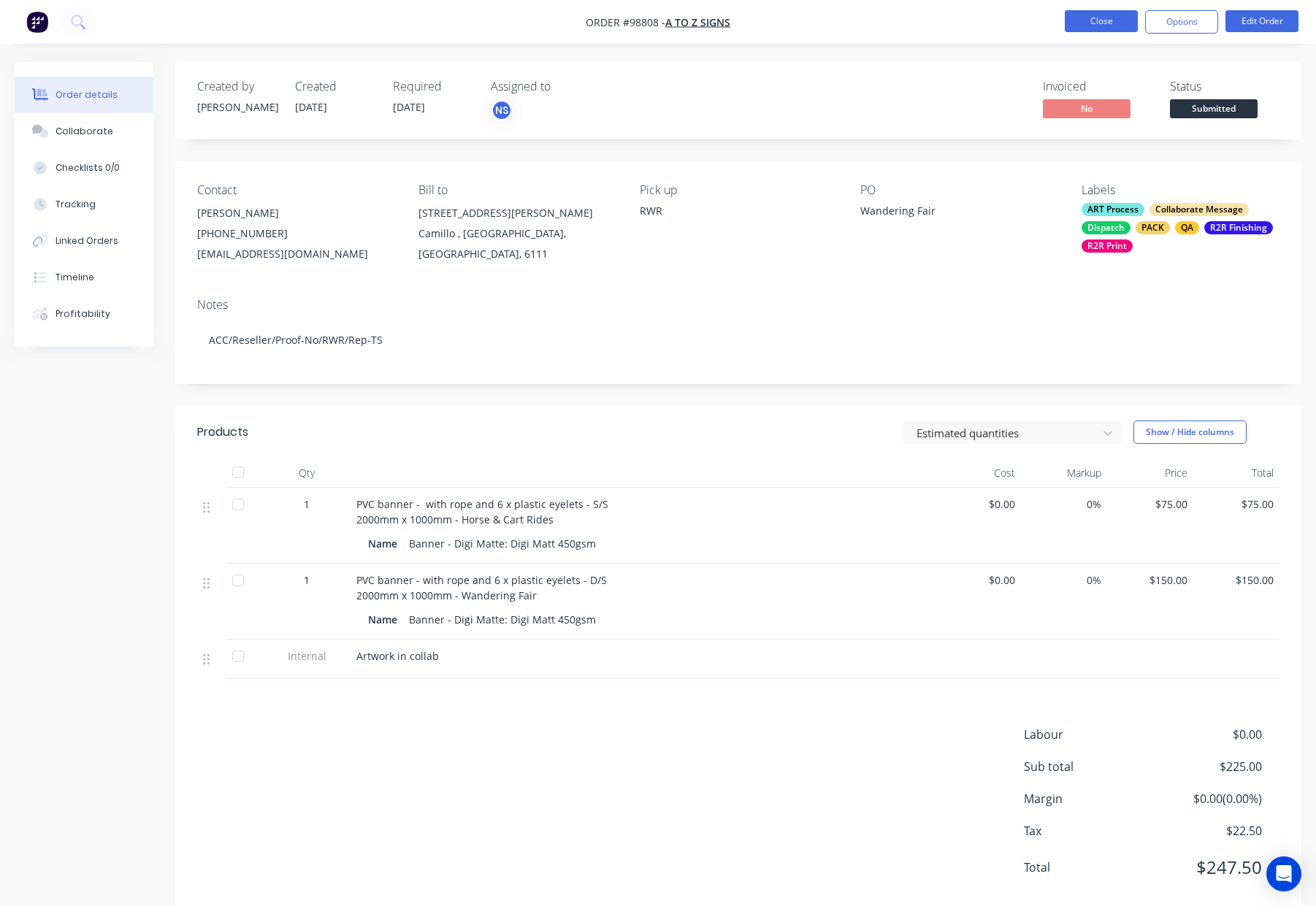
click at [1071, 24] on button "Close" at bounding box center [1101, 21] width 73 height 22
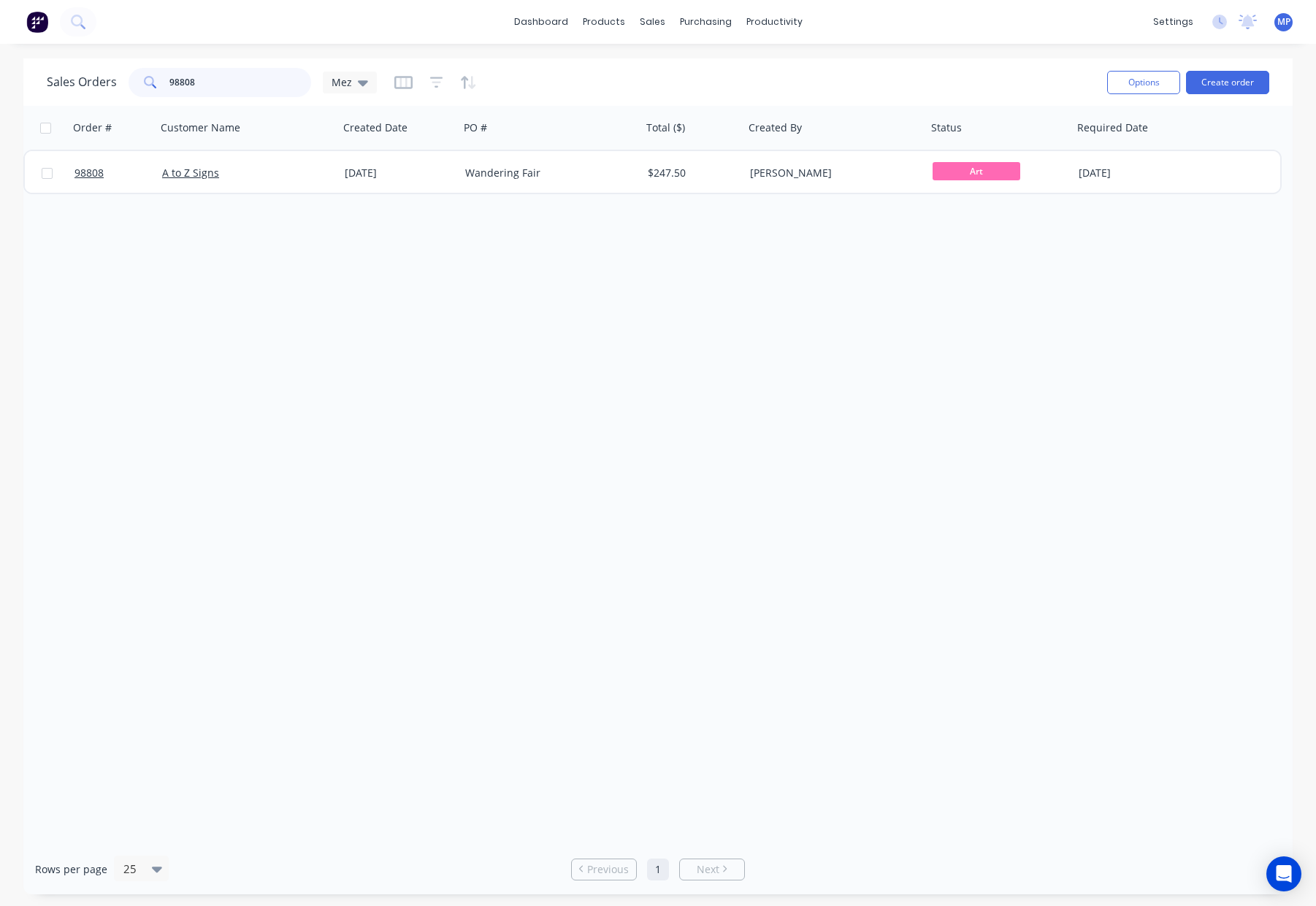
drag, startPoint x: 244, startPoint y: 86, endPoint x: 89, endPoint y: 85, distance: 155.0
click at [82, 85] on div "Sales Orders 98808 Mez" at bounding box center [211, 82] width 330 height 29
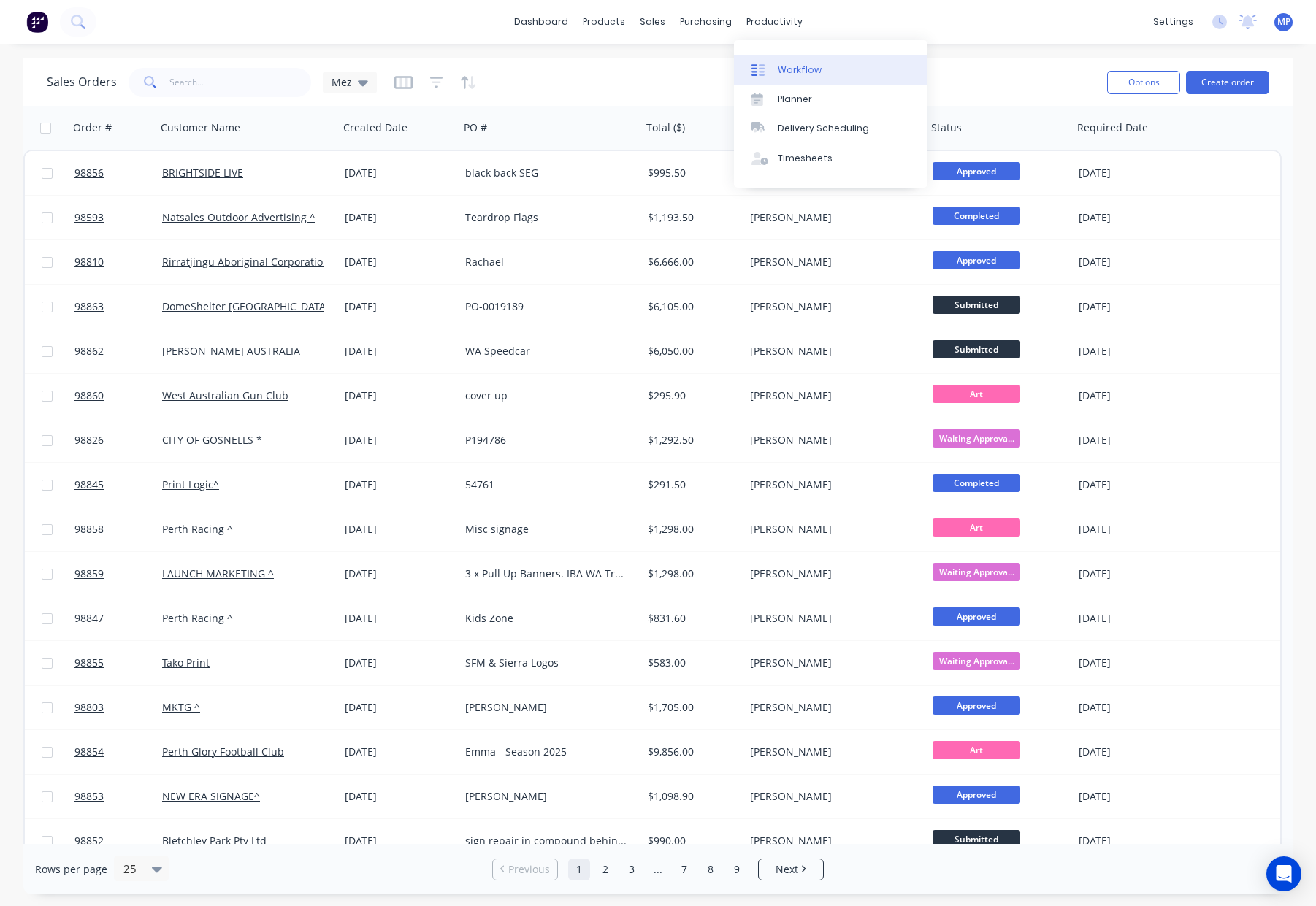
click at [806, 61] on link "Workflow" at bounding box center [830, 69] width 193 height 29
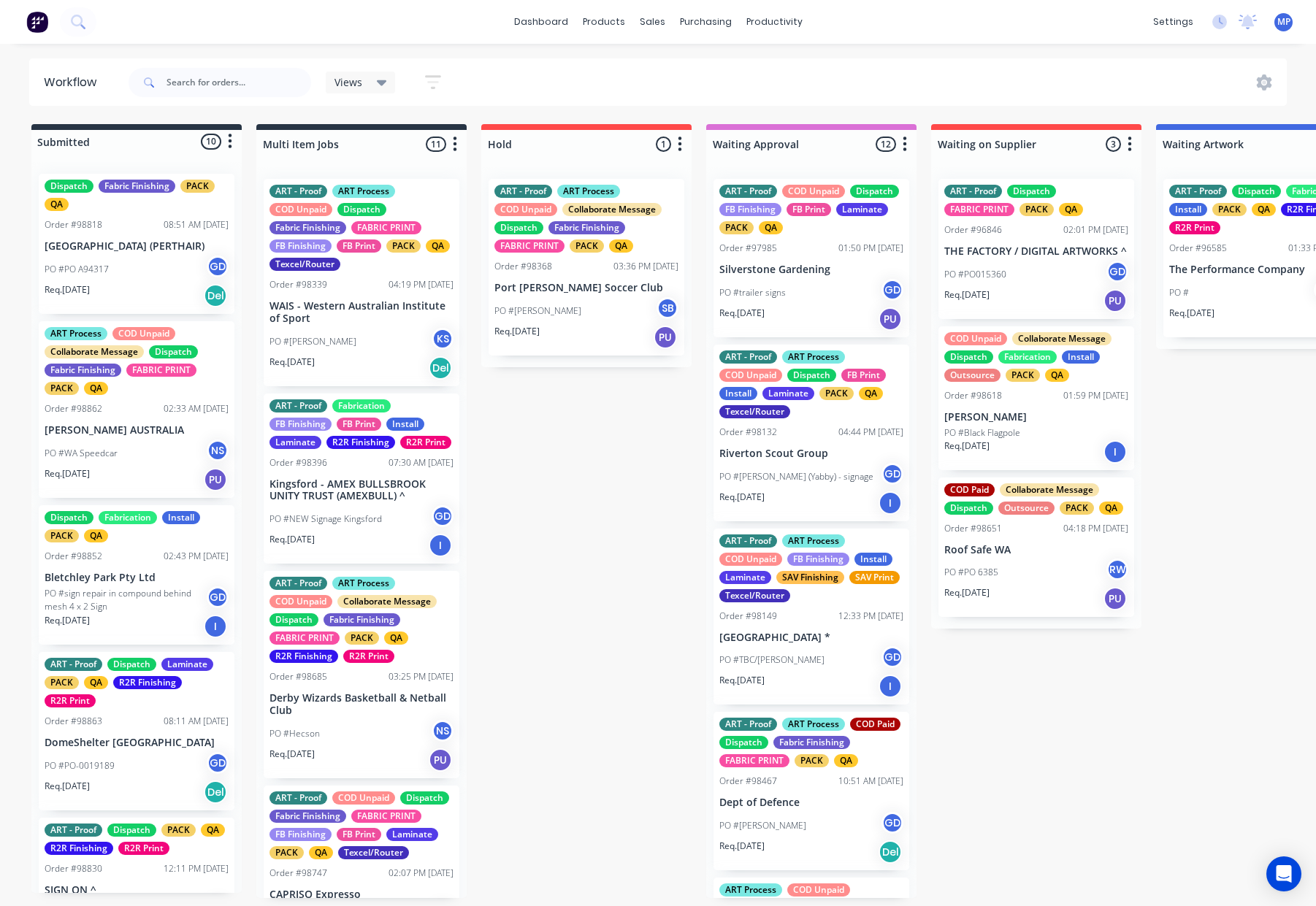
click at [165, 262] on div "PO #PO A94317 GD" at bounding box center [136, 269] width 184 height 28
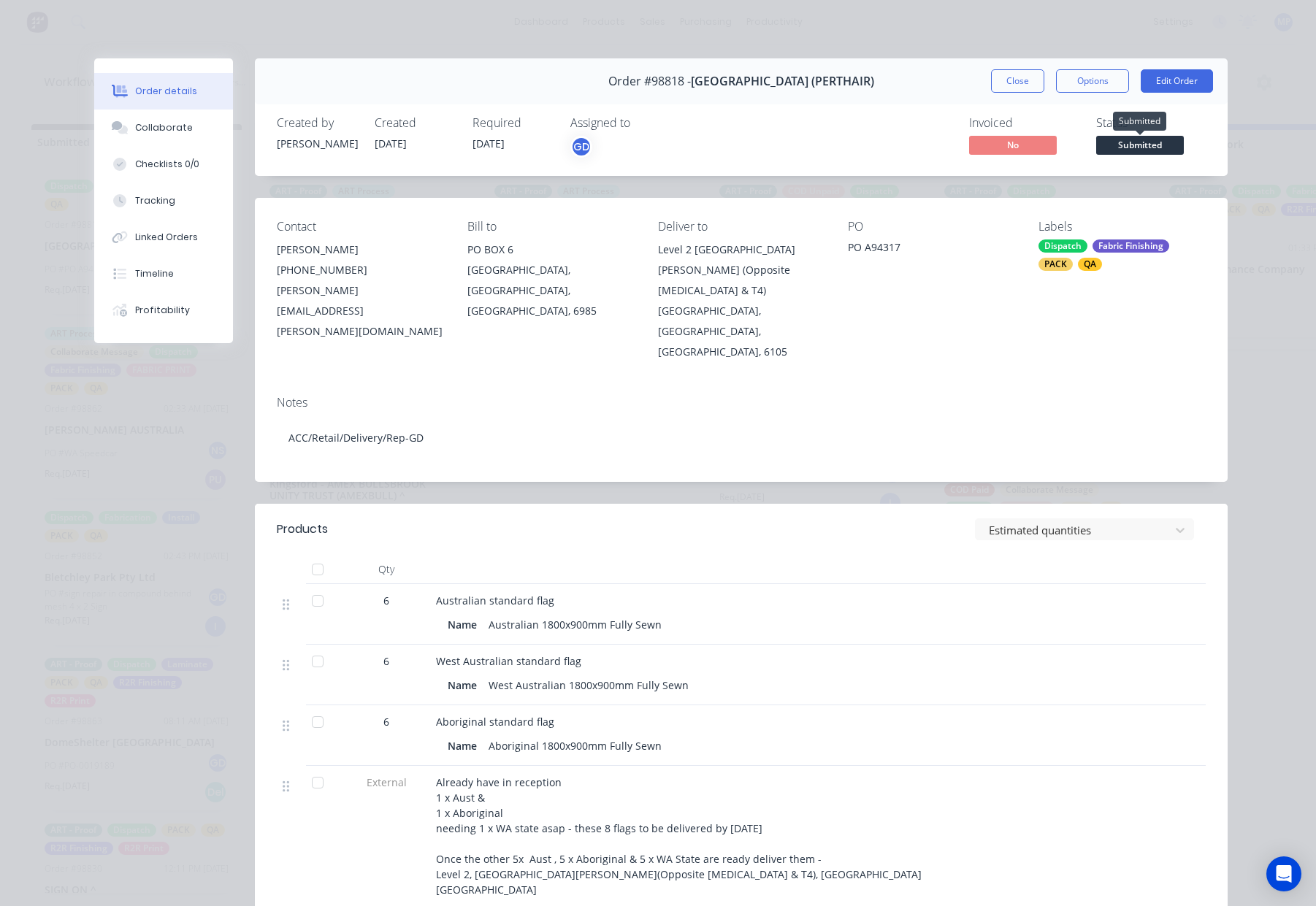
click at [1123, 149] on span "Submitted" at bounding box center [1139, 145] width 88 height 18
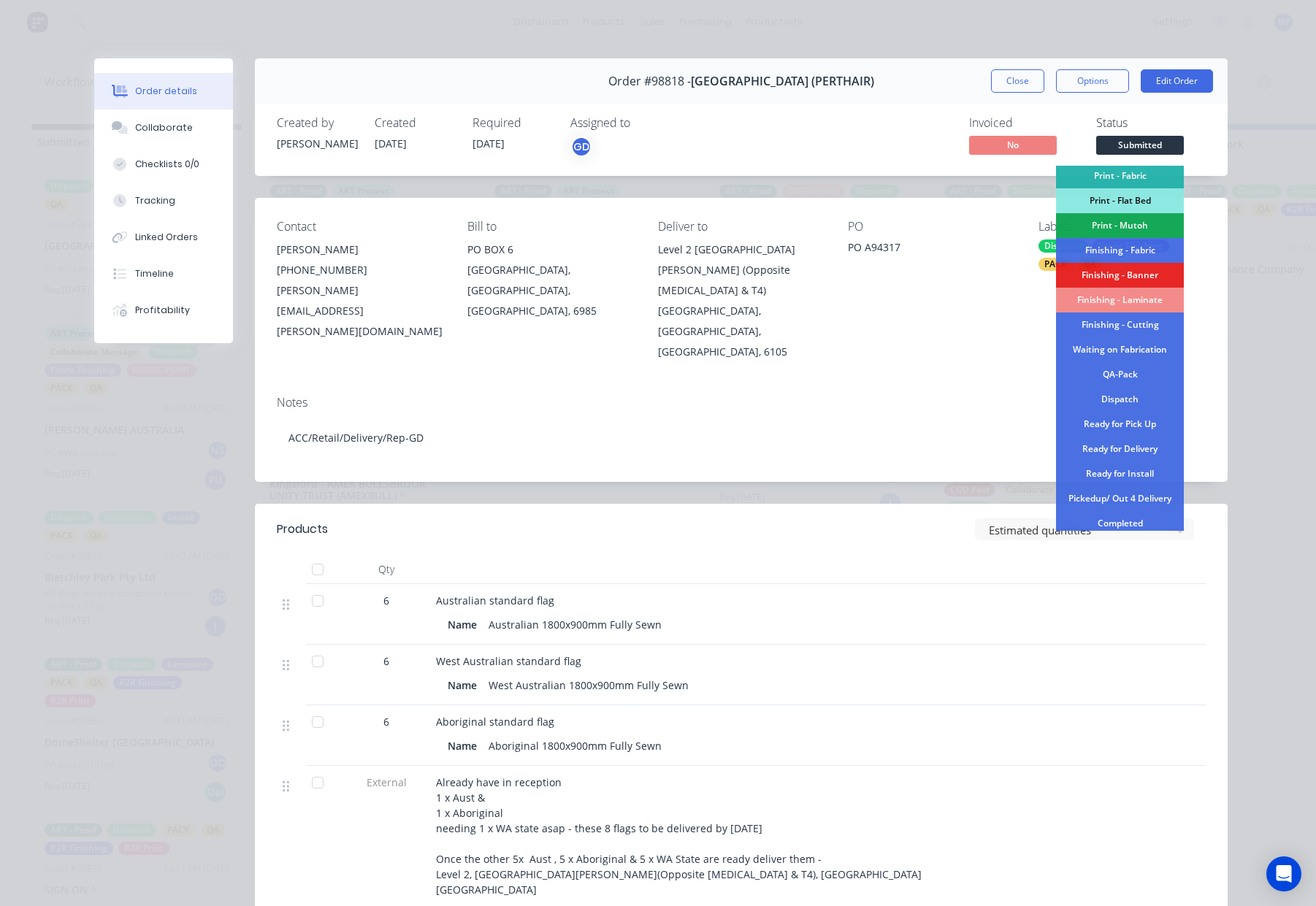
scroll to position [255, 0]
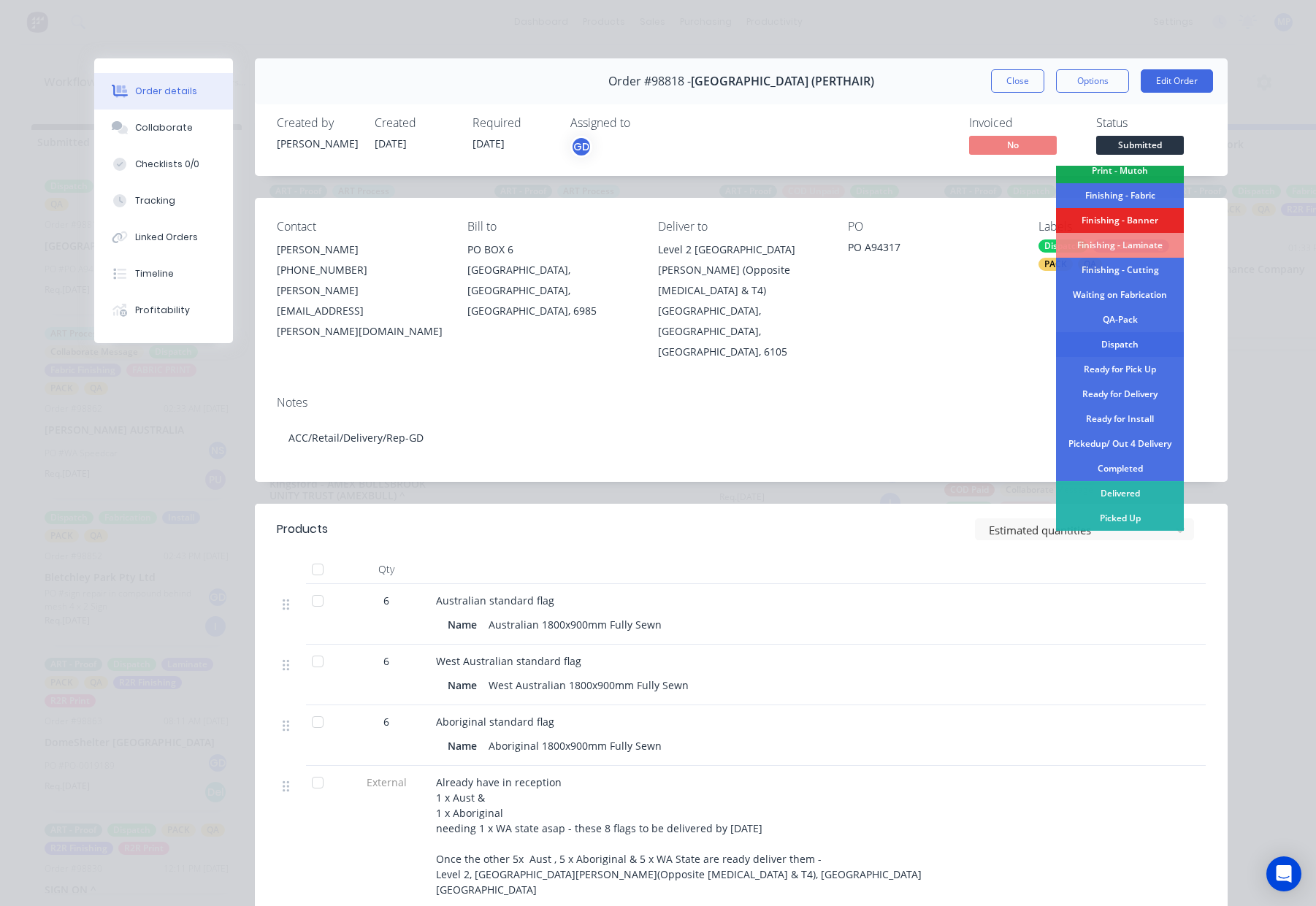
click at [1124, 342] on div "Dispatch" at bounding box center [1119, 344] width 128 height 25
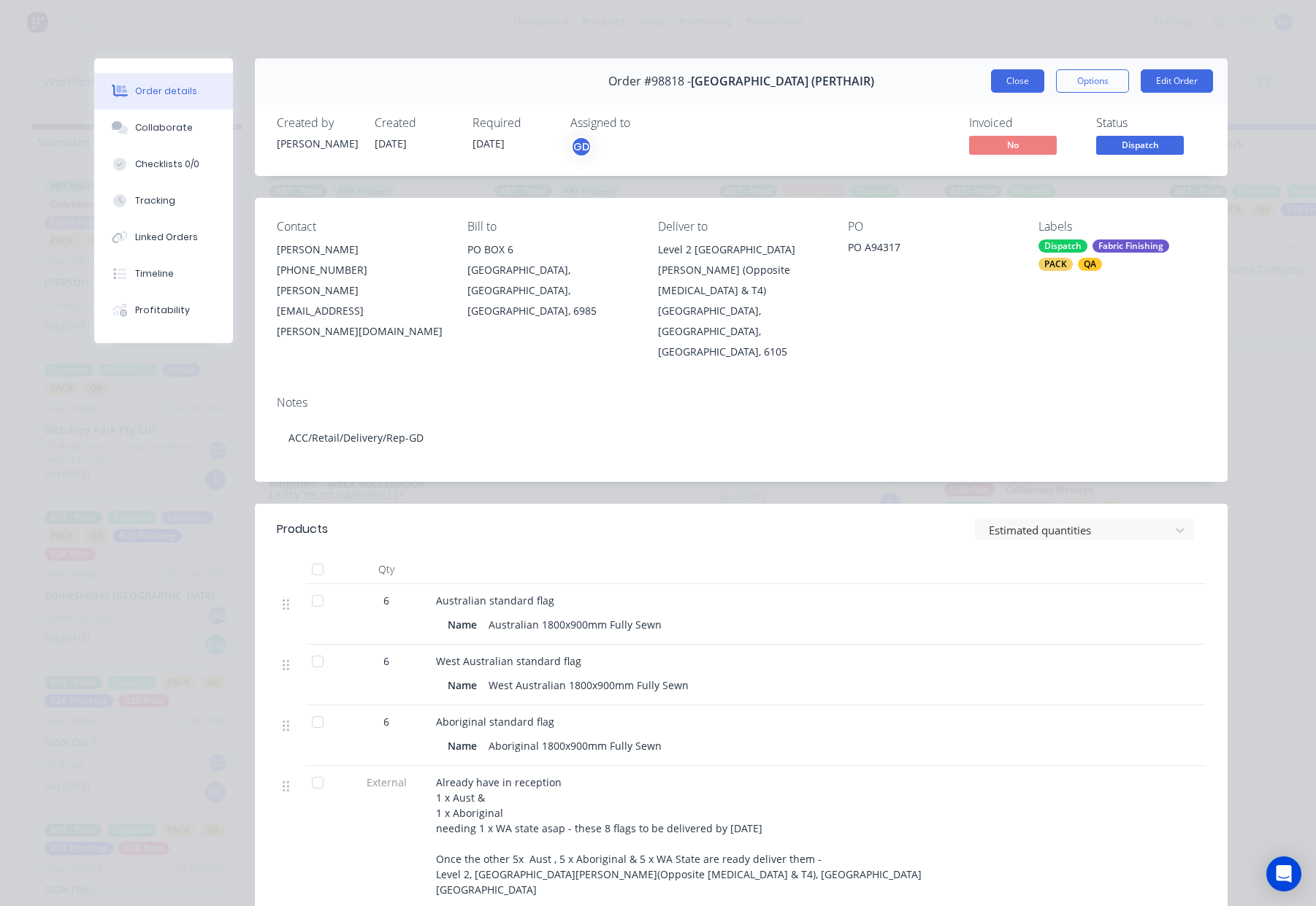
scroll to position [0, 1]
click at [1149, 142] on span "Dispatch" at bounding box center [1139, 145] width 88 height 18
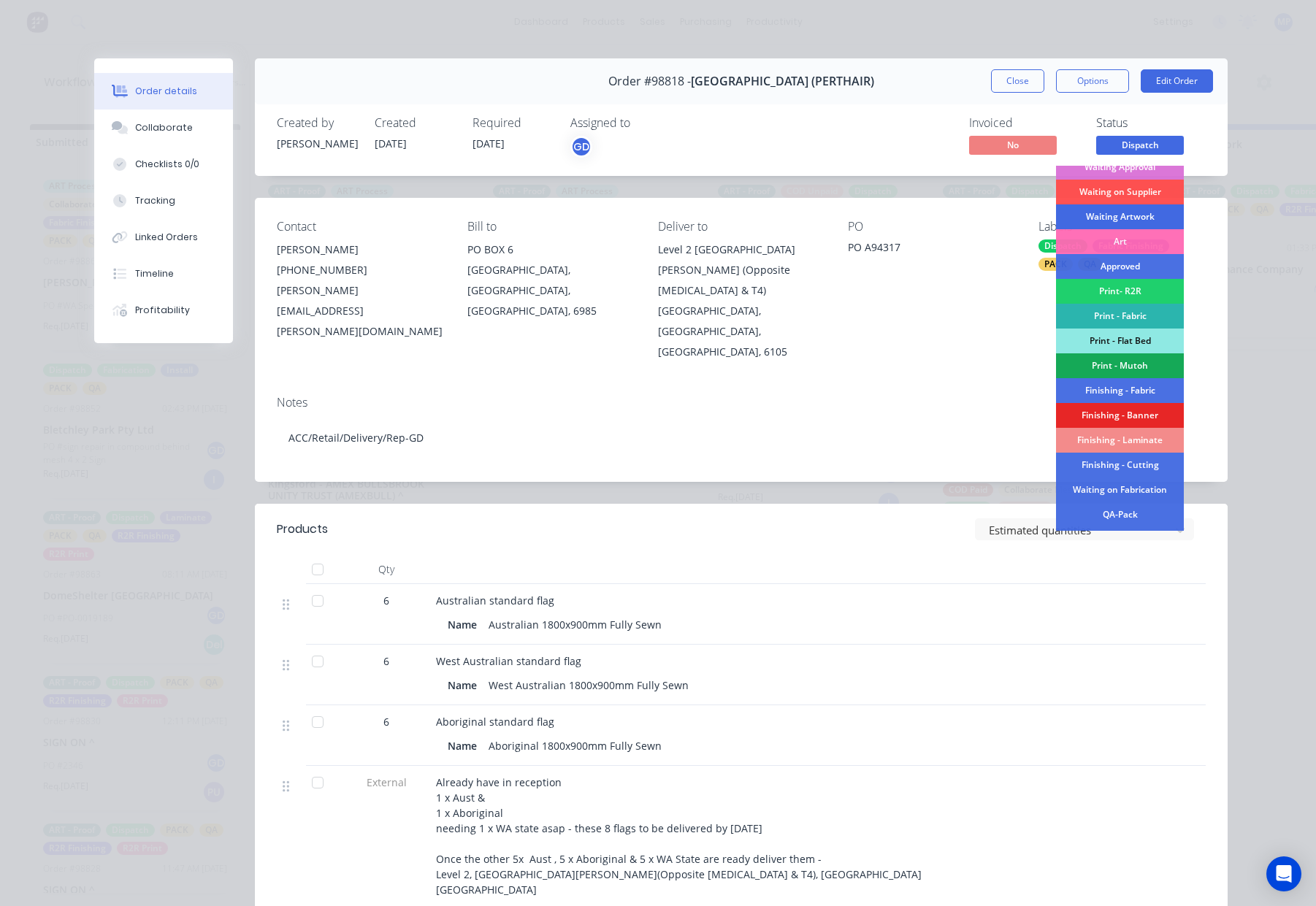
scroll to position [108, 0]
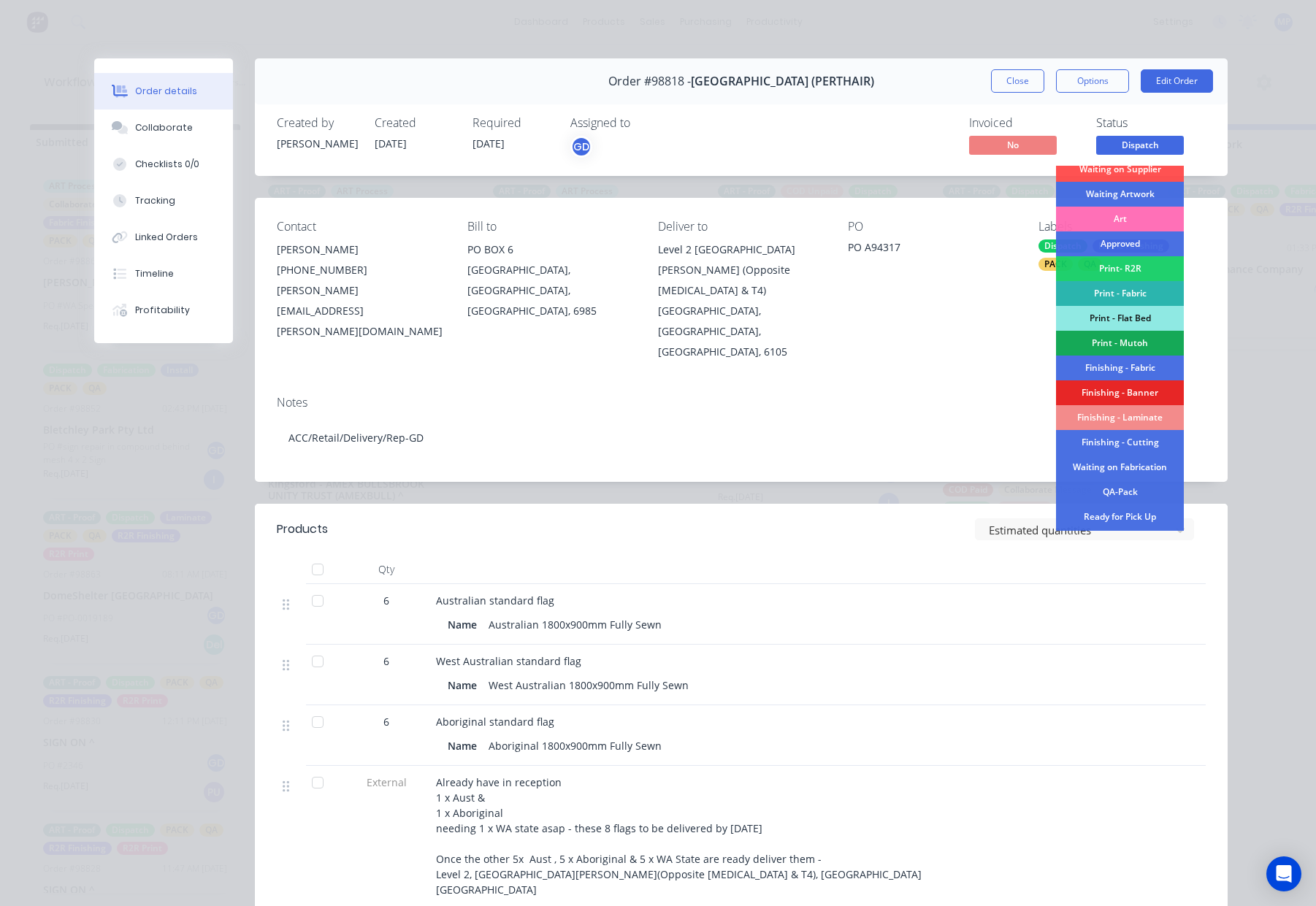
click at [1110, 365] on div "Finishing - Fabric" at bounding box center [1119, 368] width 128 height 25
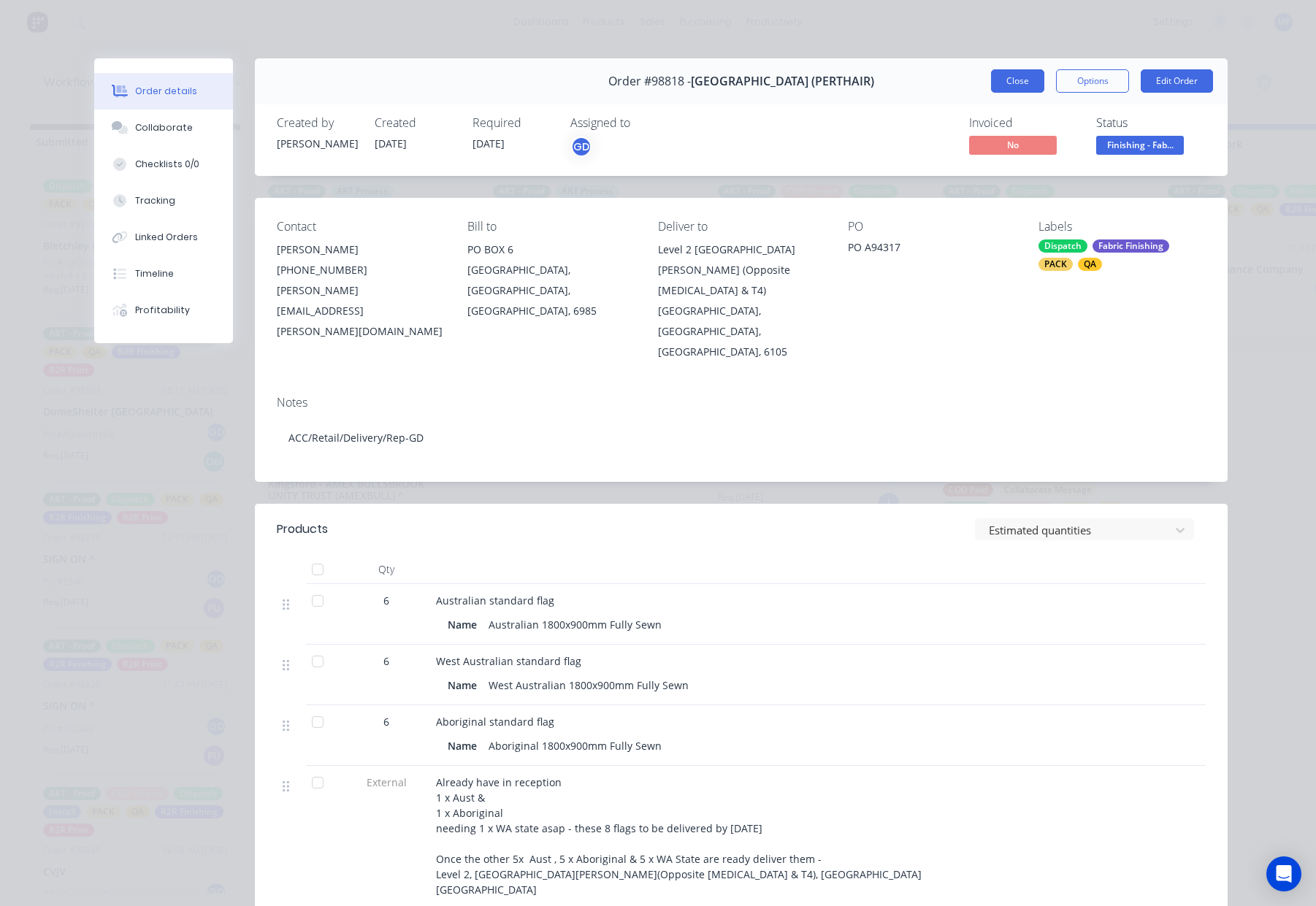
click at [998, 79] on button "Close" at bounding box center [1017, 81] width 53 height 23
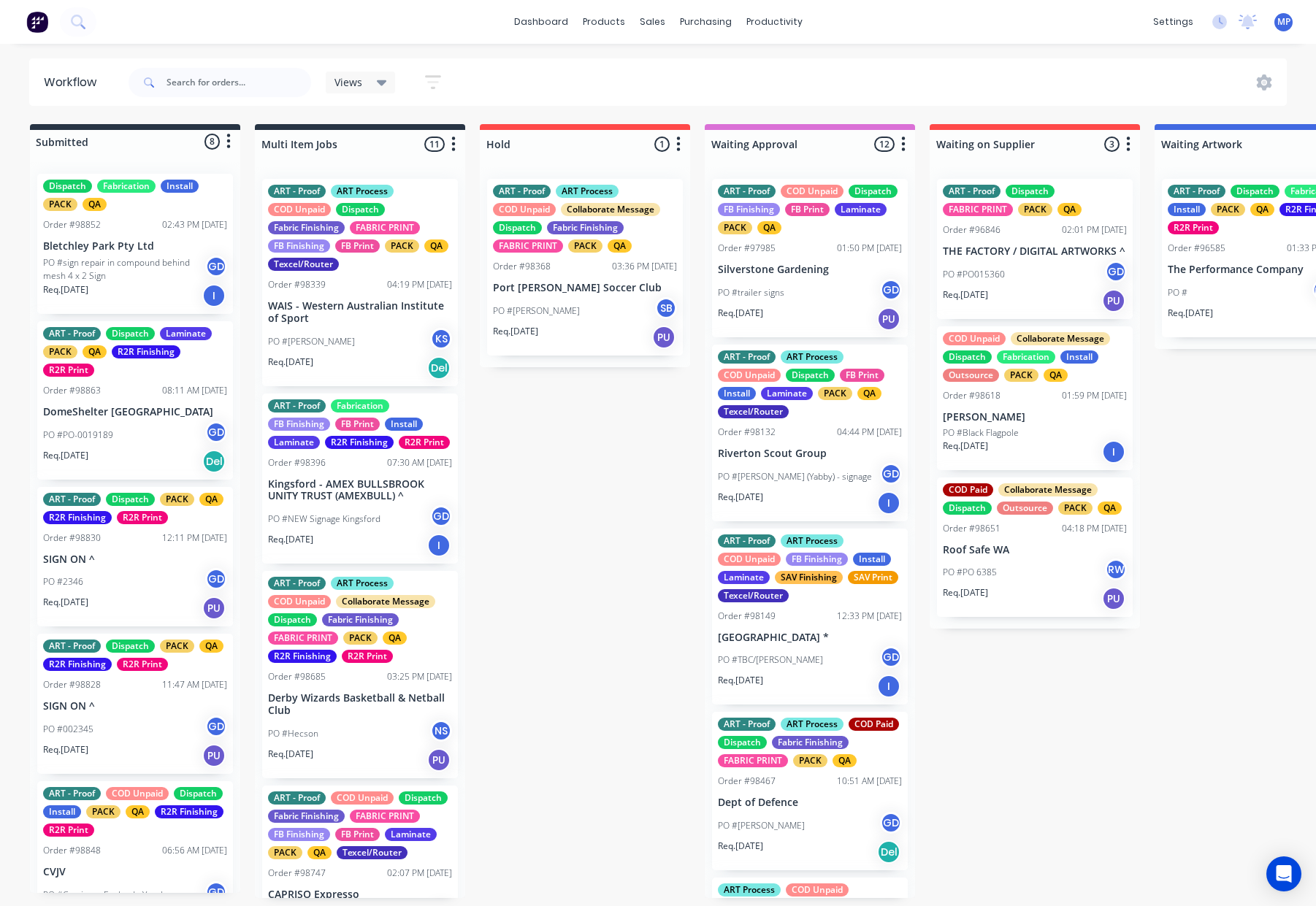
click at [135, 247] on p "Bletchley Park Pty Ltd" at bounding box center [135, 246] width 184 height 13
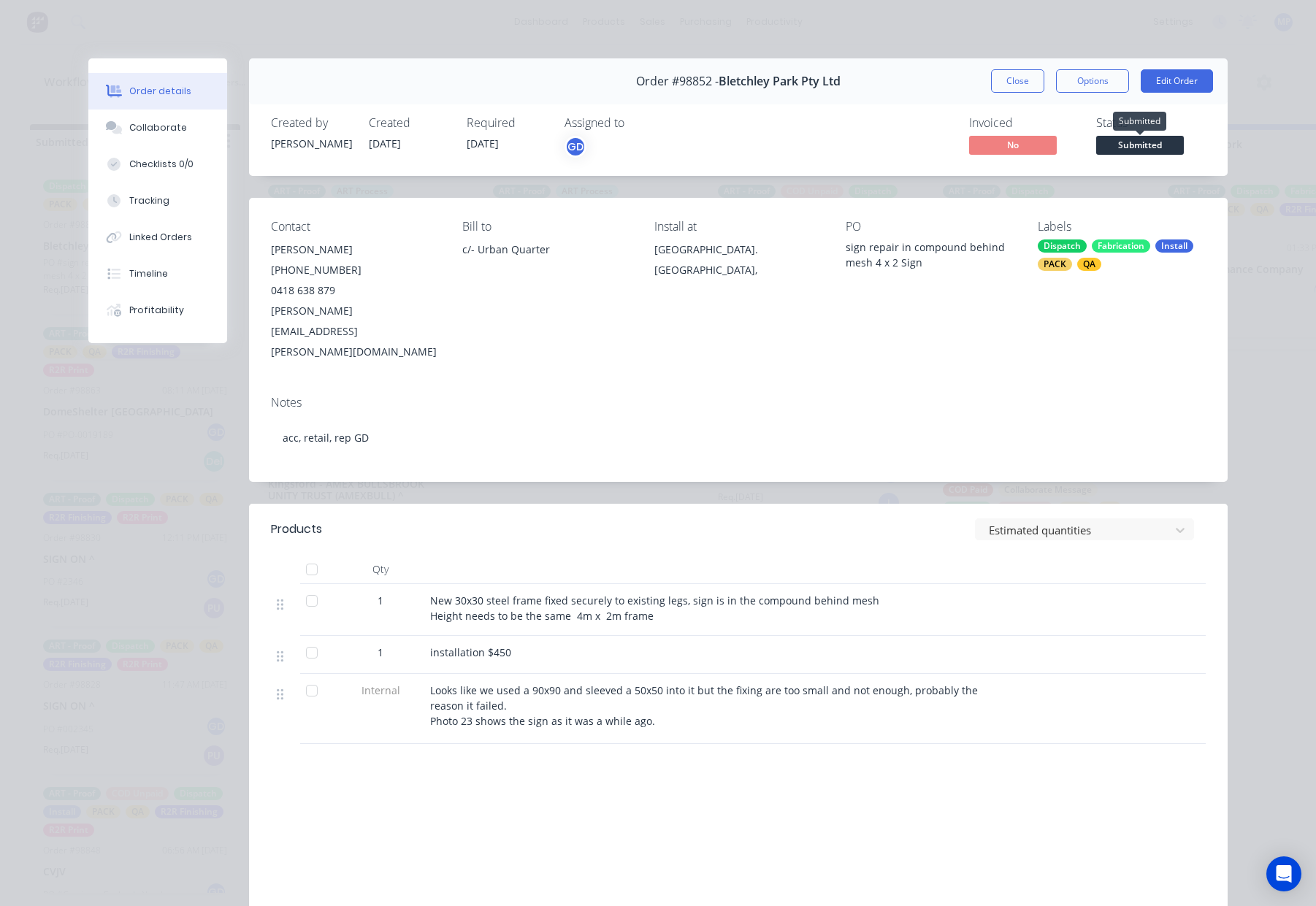
click at [1145, 139] on span "Submitted" at bounding box center [1139, 145] width 88 height 18
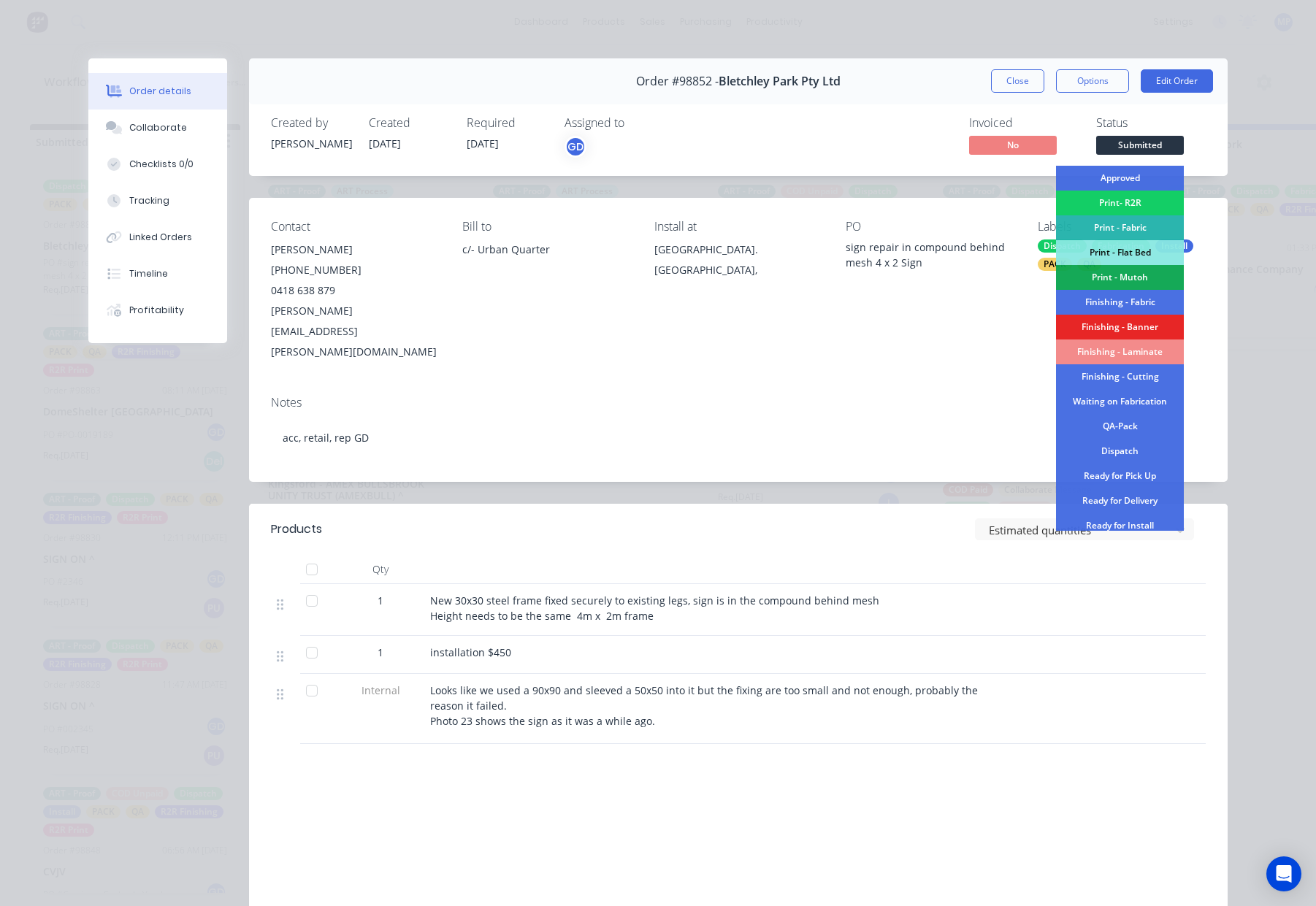
scroll to position [153, 0]
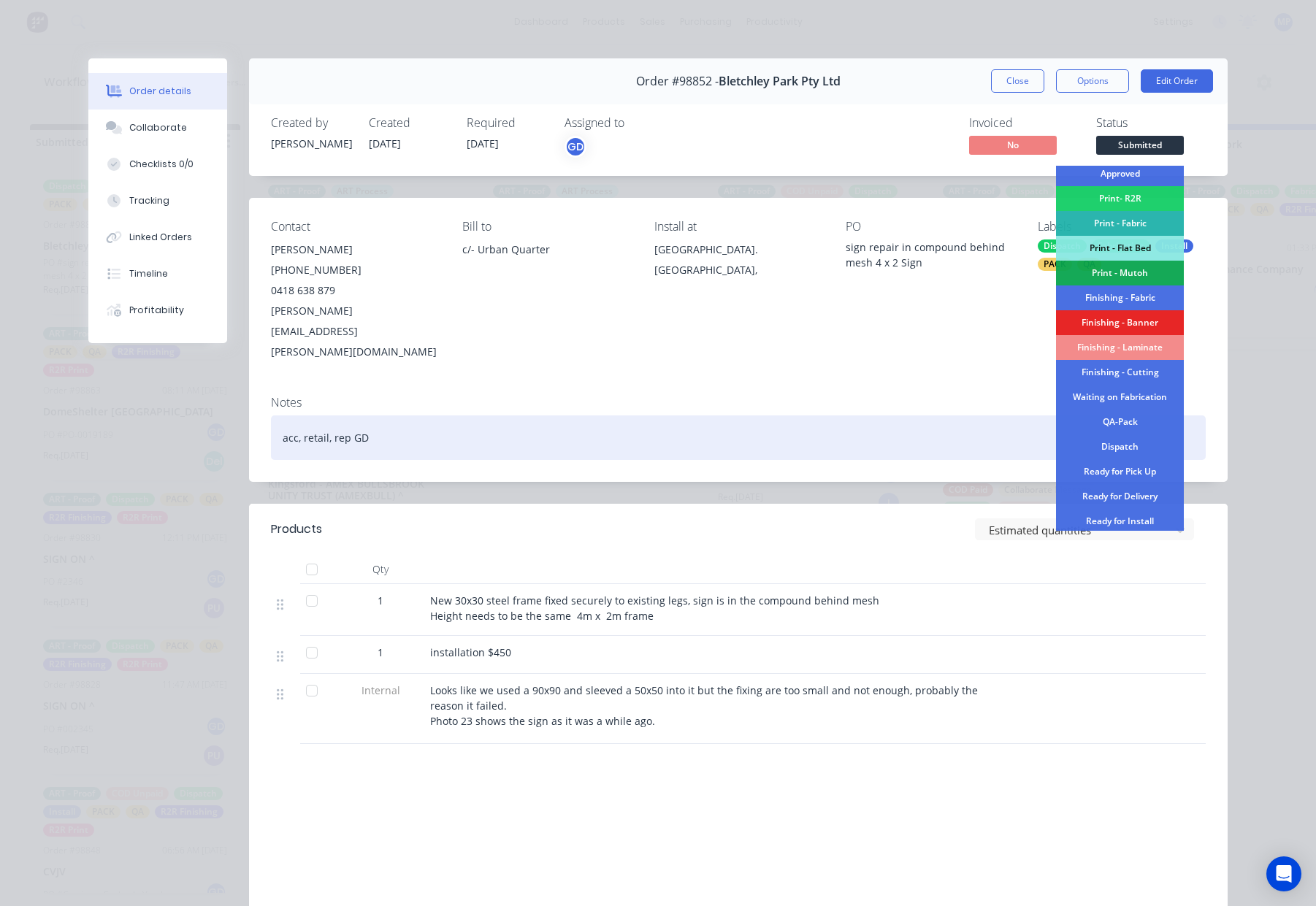
click at [1130, 400] on div "Waiting on Fabrication" at bounding box center [1119, 397] width 128 height 25
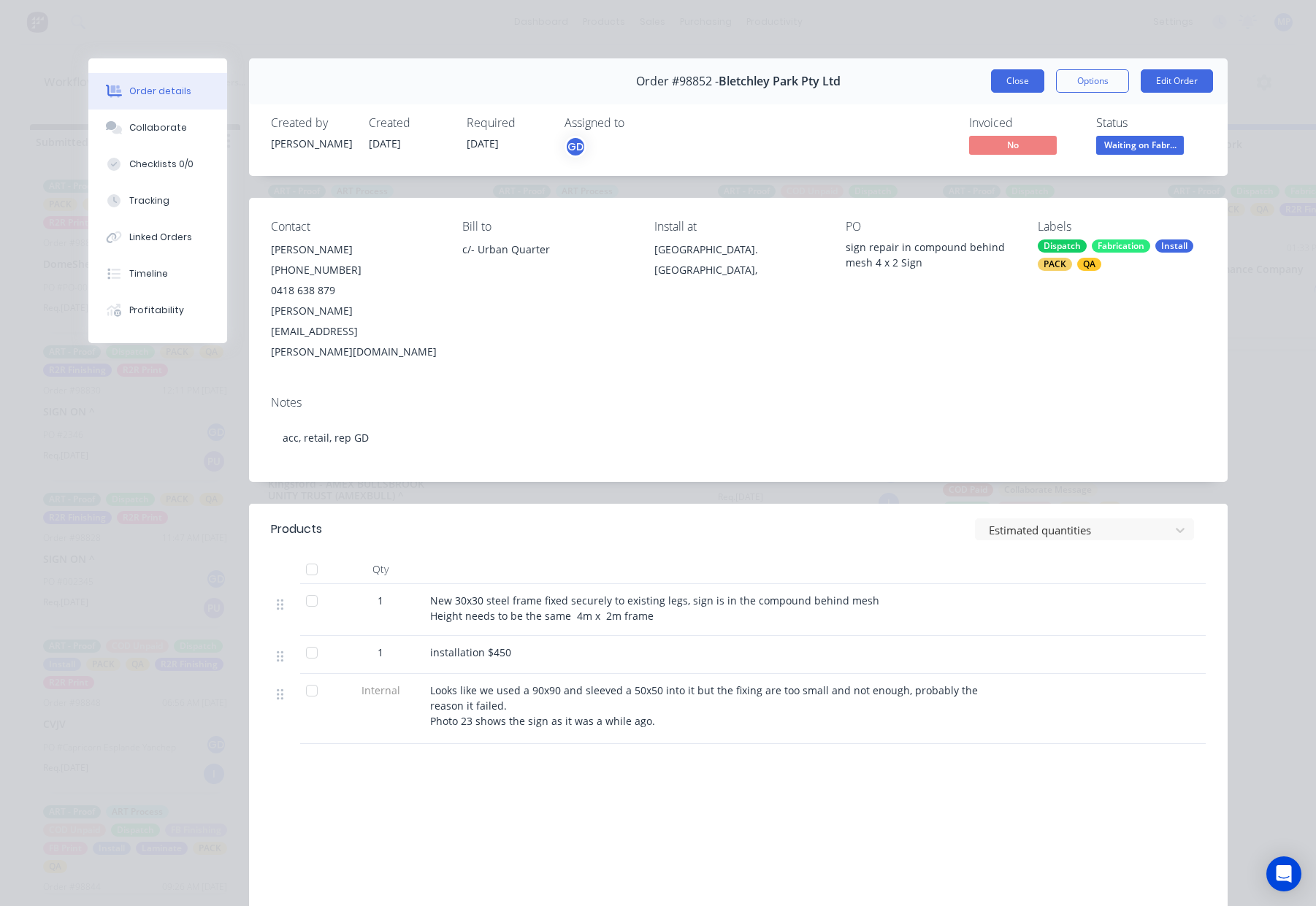
click at [1017, 83] on button "Close" at bounding box center [1017, 81] width 53 height 23
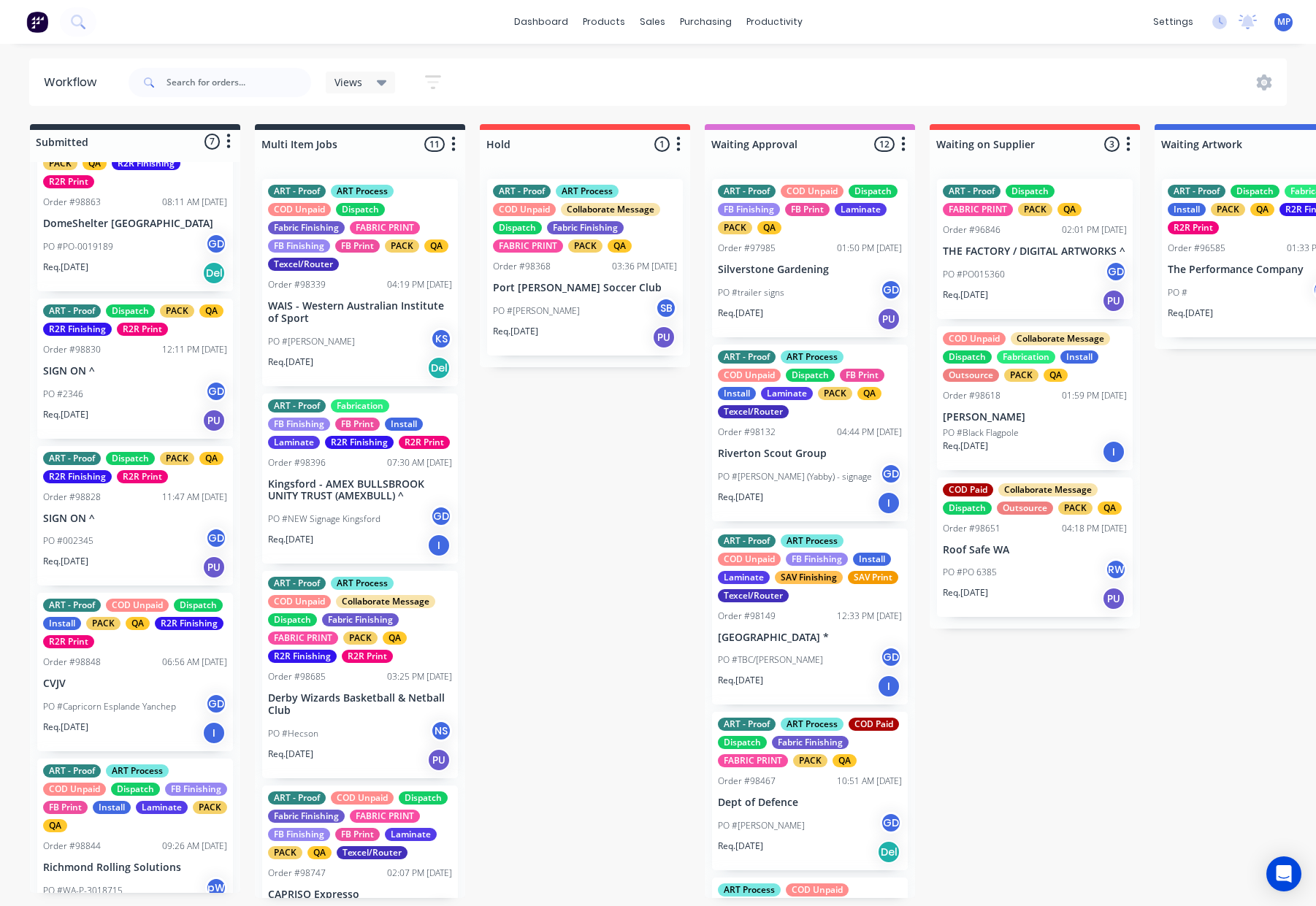
scroll to position [0, 0]
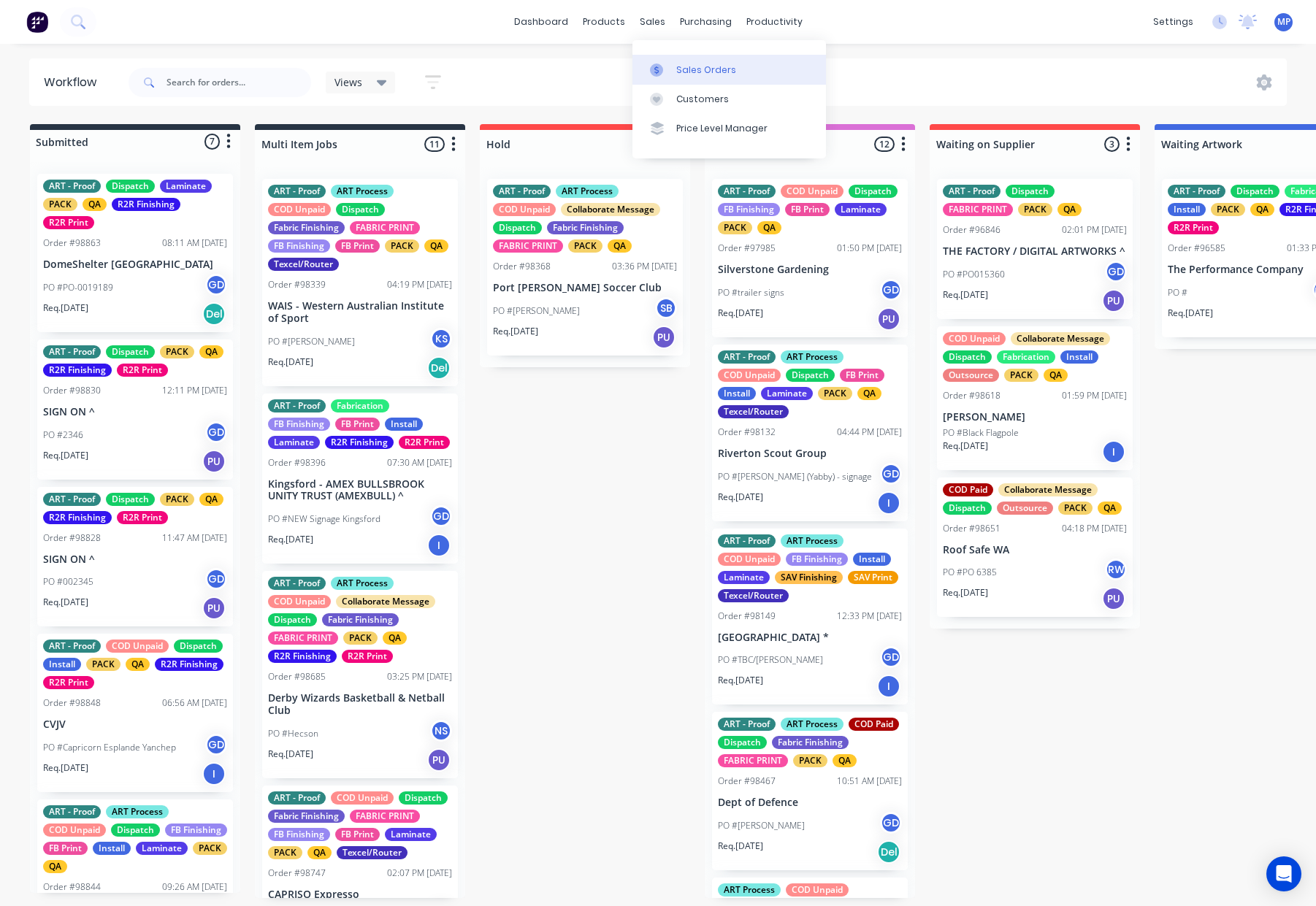
click at [671, 58] on link "Sales Orders" at bounding box center [729, 69] width 193 height 29
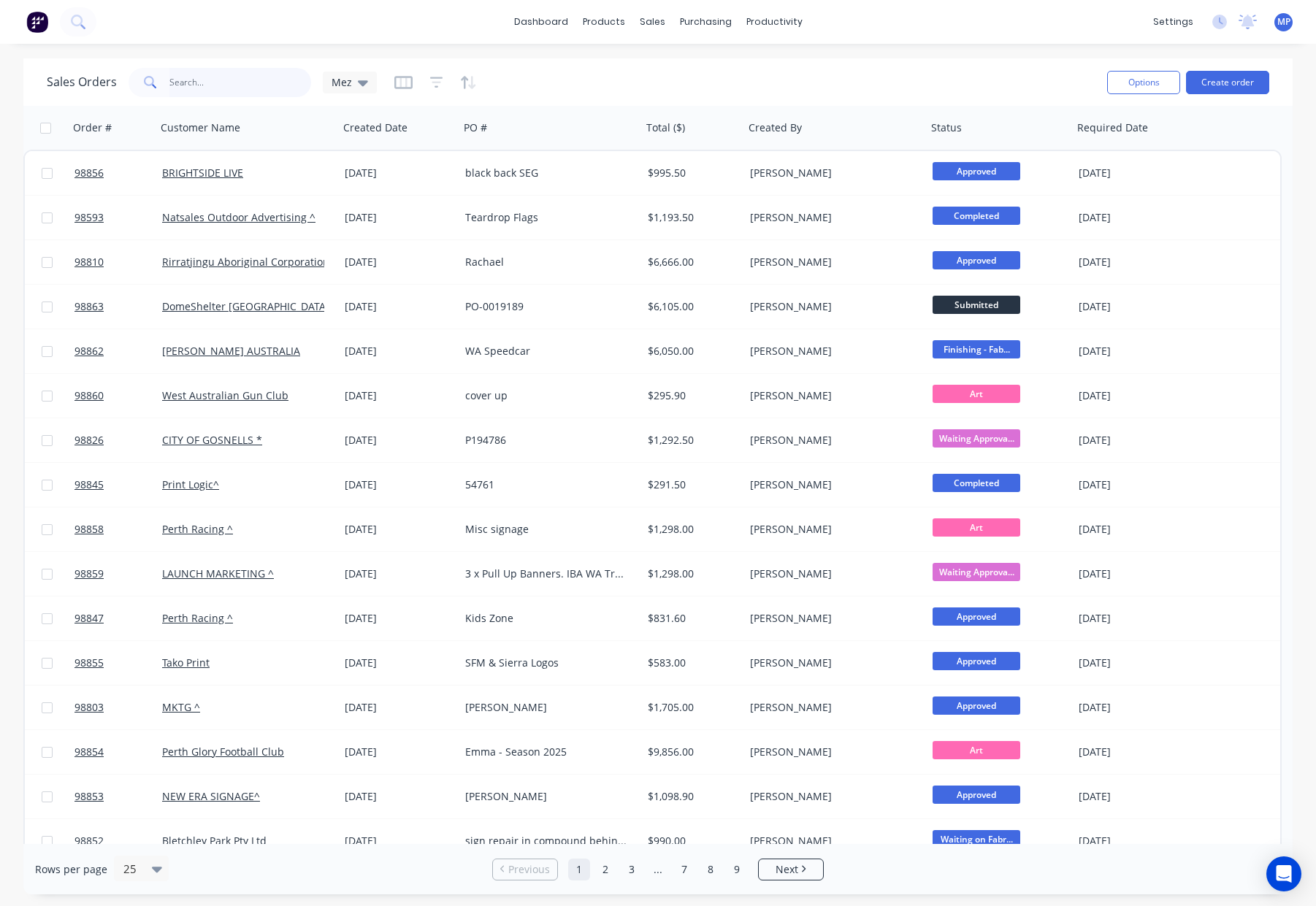
click at [212, 82] on input "text" at bounding box center [240, 82] width 142 height 29
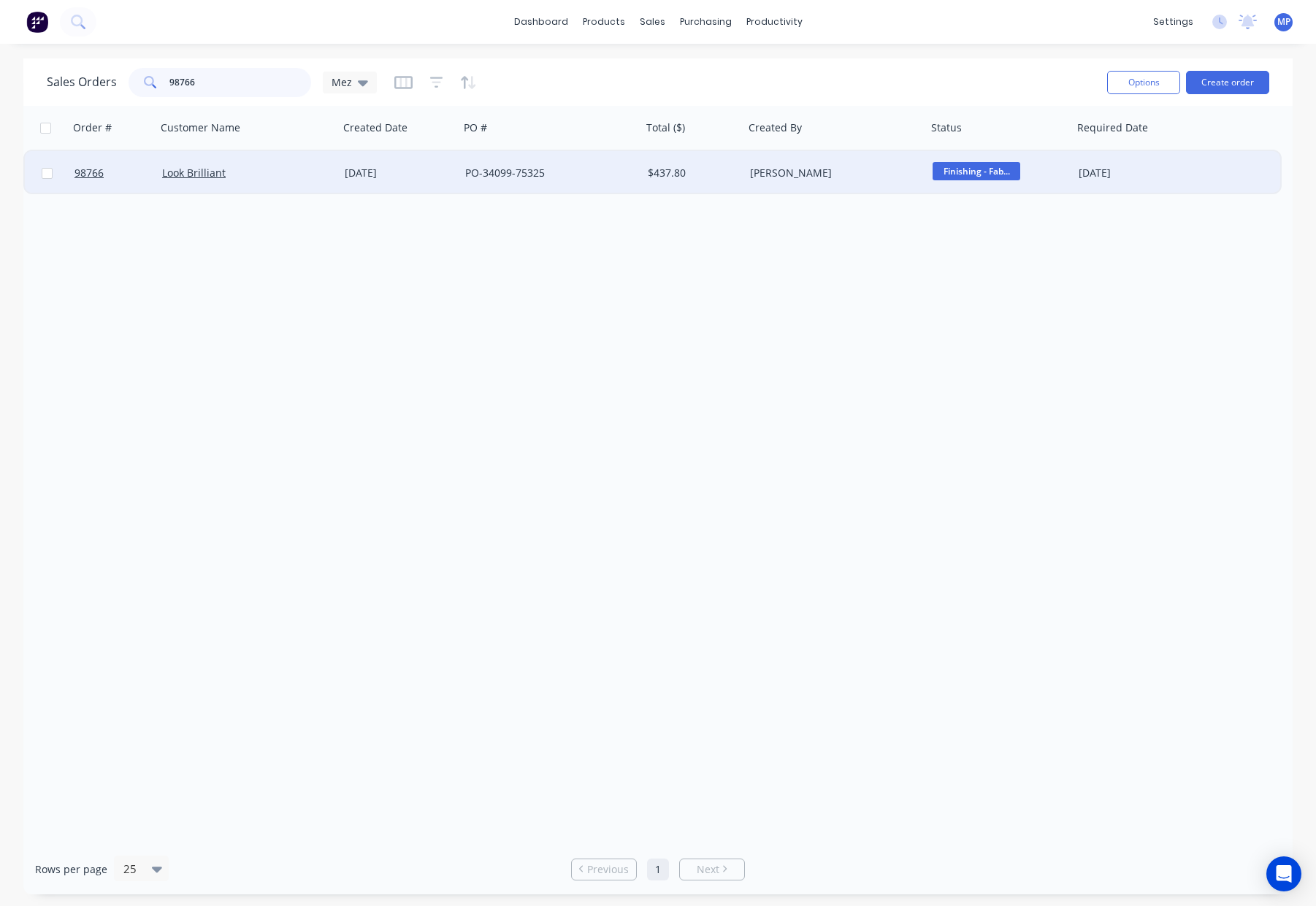
type input "98766"
click at [609, 175] on div "PO-34099-75325" at bounding box center [546, 173] width 162 height 15
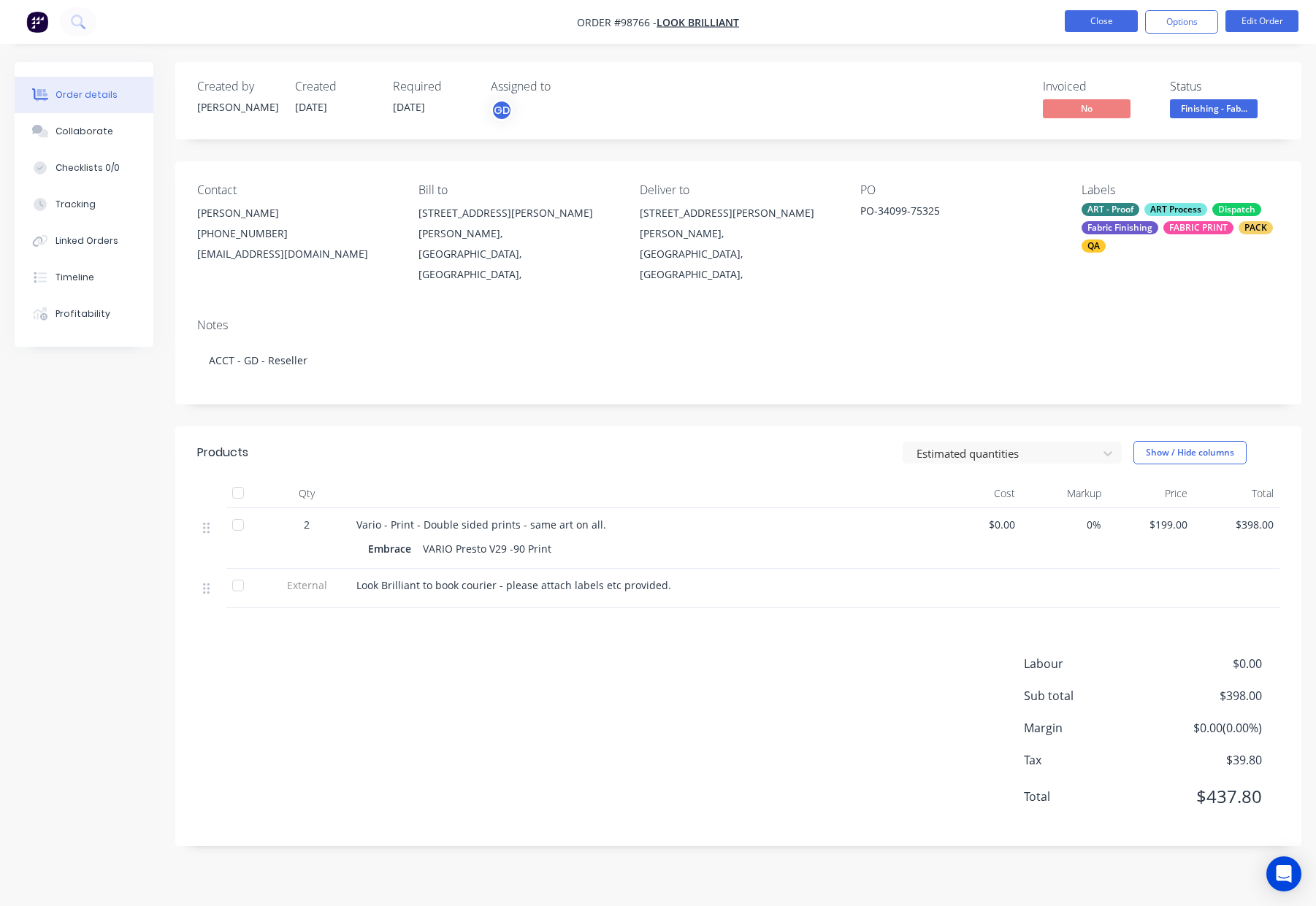
click at [1087, 20] on button "Close" at bounding box center [1101, 21] width 73 height 22
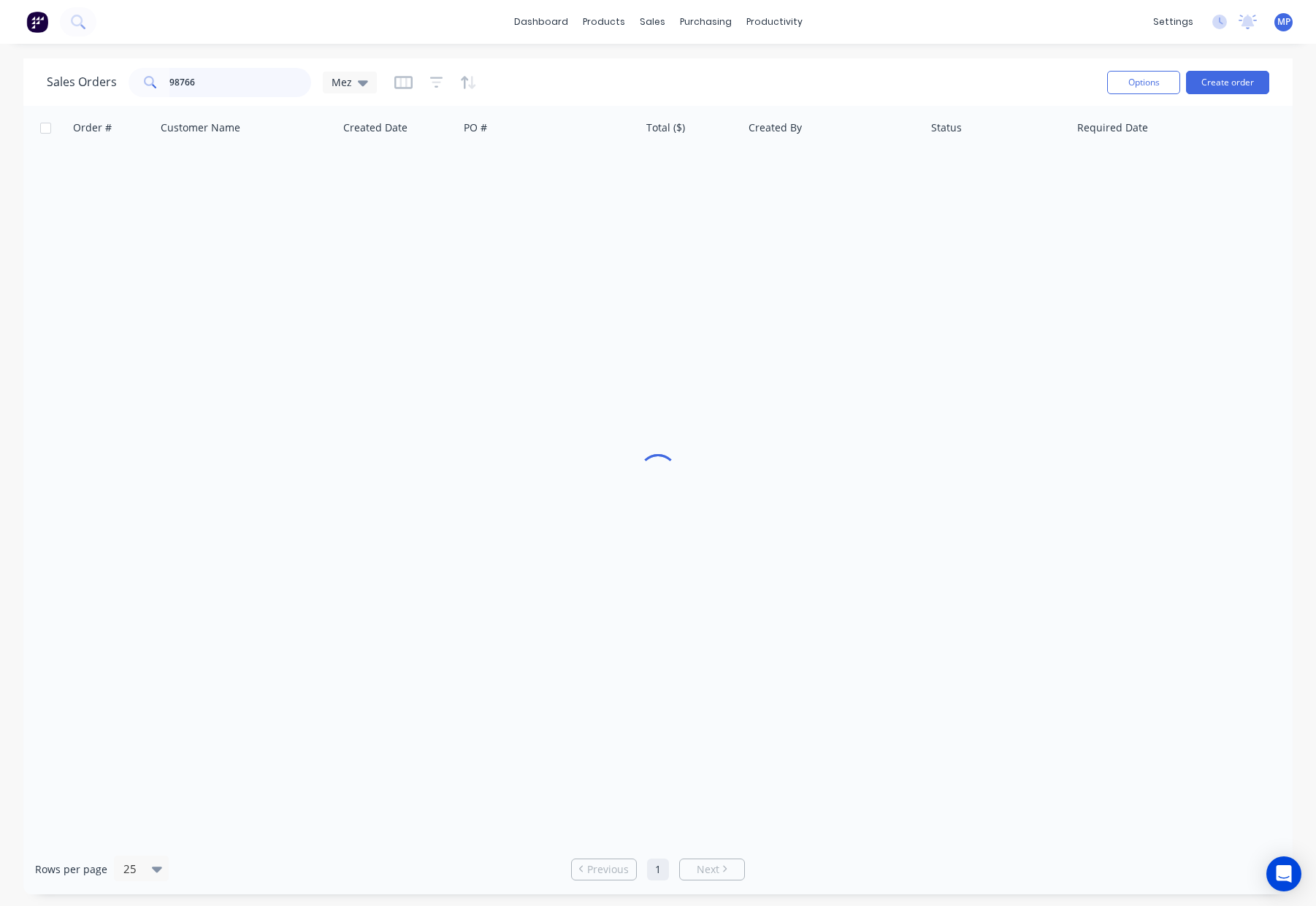
click at [227, 81] on input "98766" at bounding box center [240, 82] width 142 height 29
click at [126, 76] on div "Sales Orders 98766 Mez" at bounding box center [211, 82] width 330 height 29
type input "look brilliant"
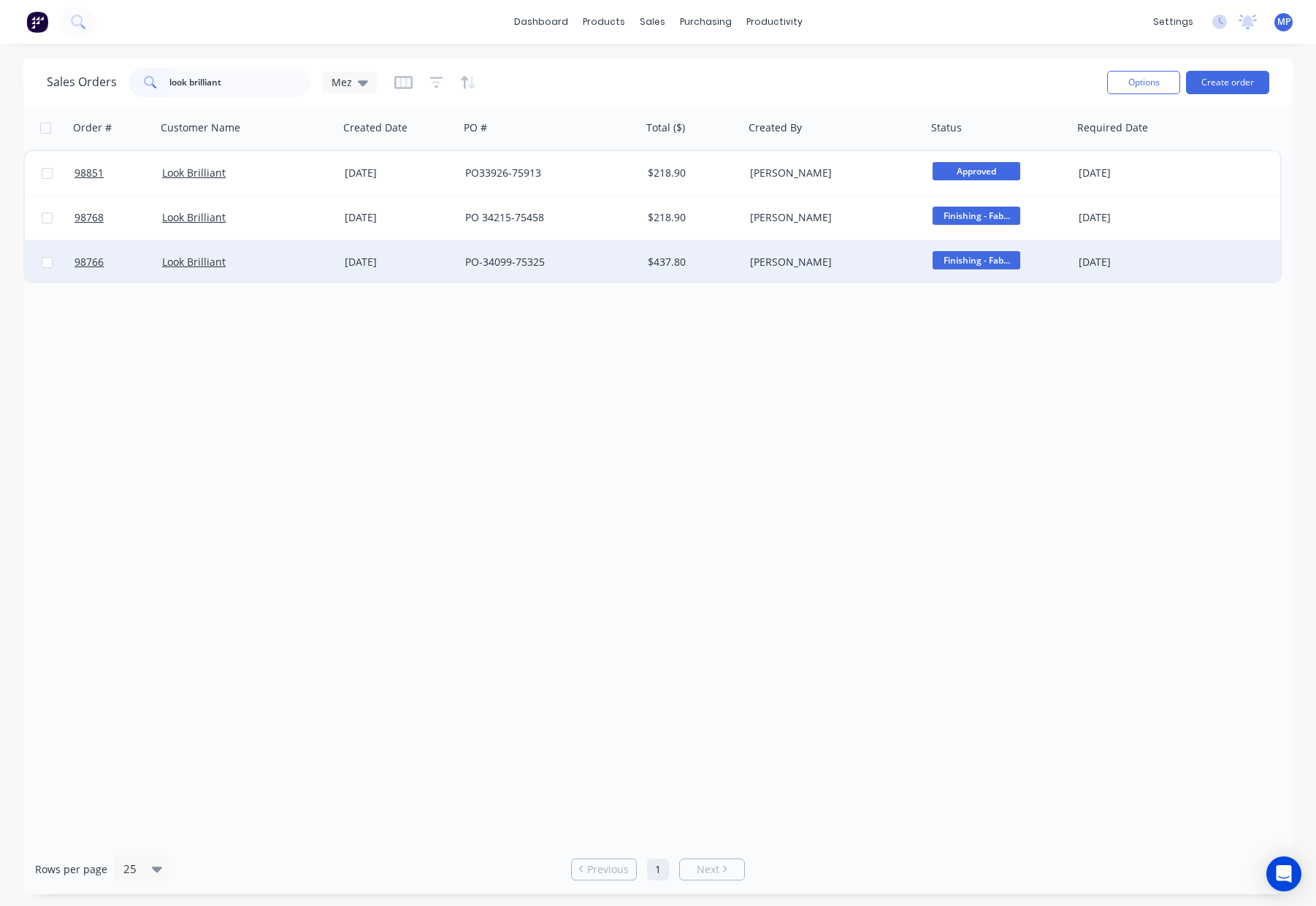
click at [591, 261] on div "PO-34099-75325" at bounding box center [546, 262] width 162 height 15
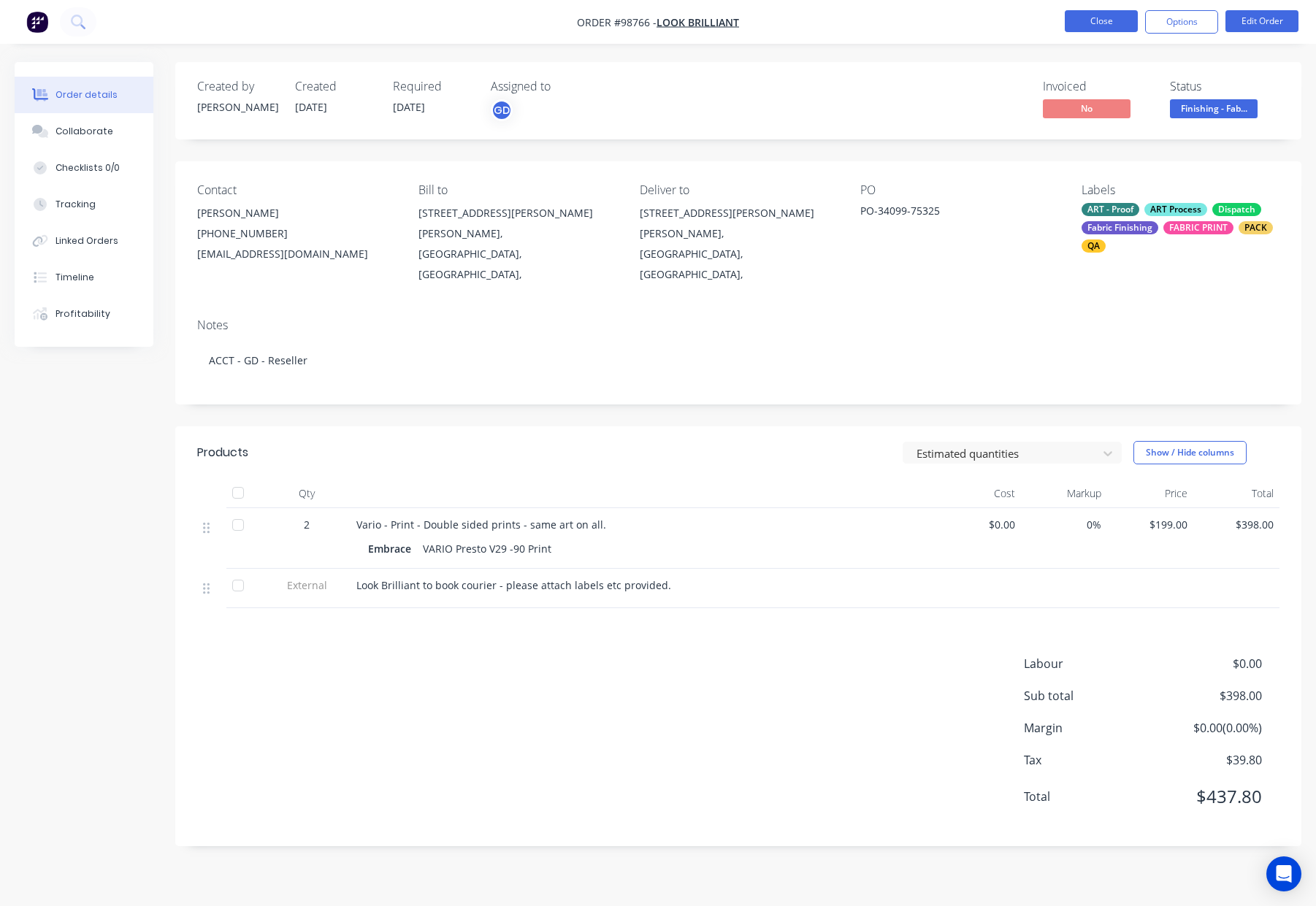
click at [1098, 25] on button "Close" at bounding box center [1101, 21] width 73 height 22
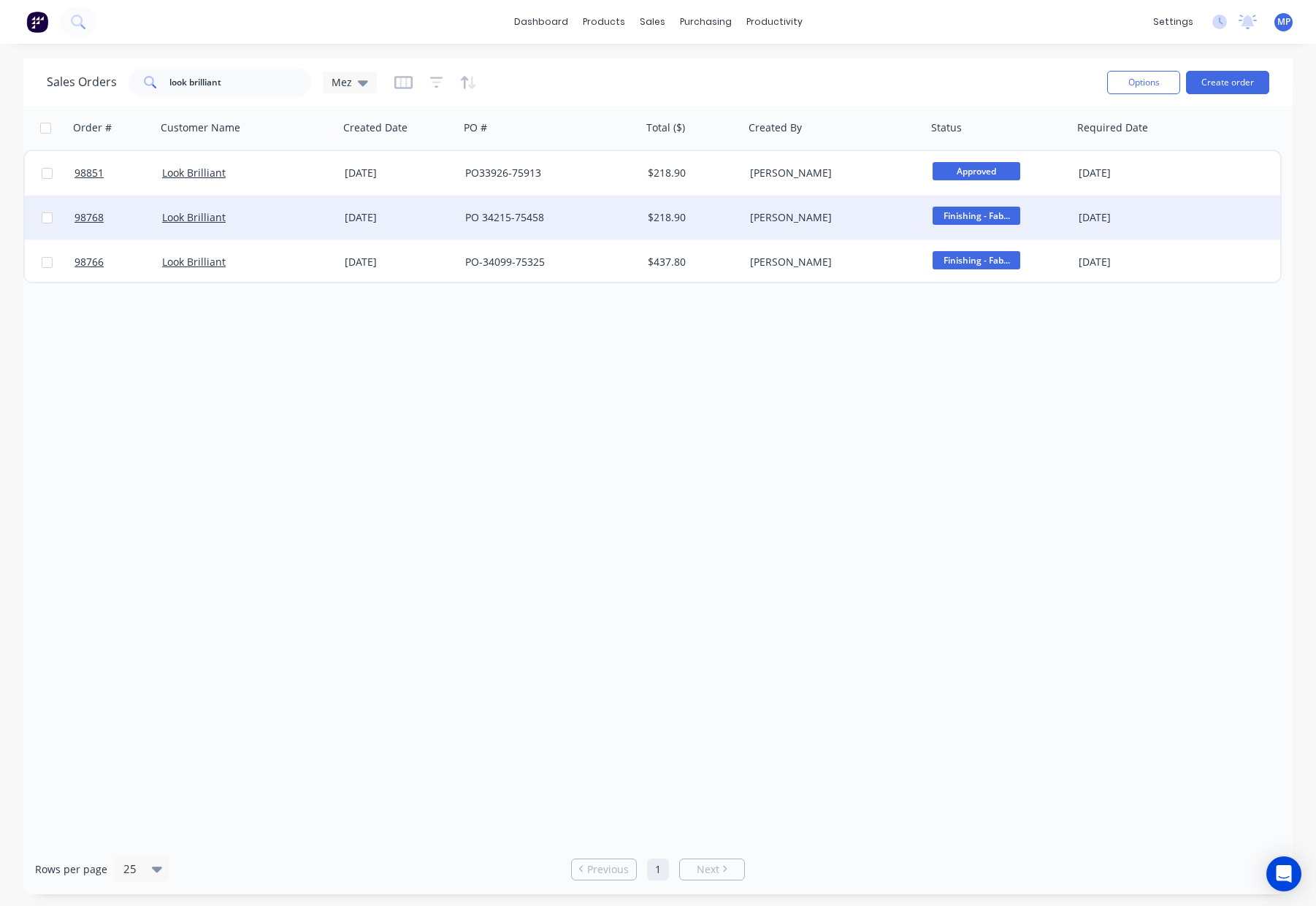
click at [703, 223] on div "$218.90" at bounding box center [690, 218] width 86 height 15
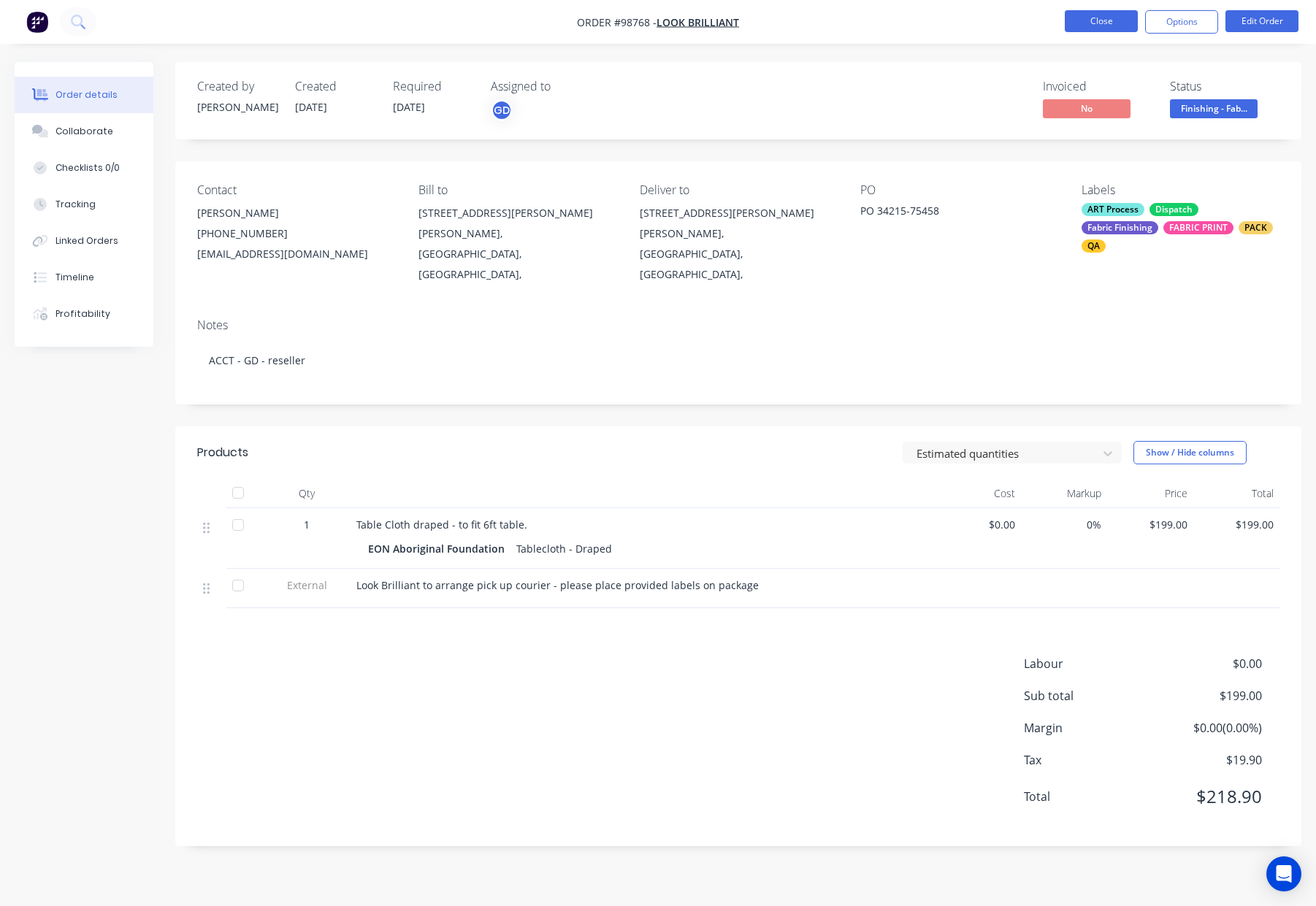
click at [1083, 19] on button "Close" at bounding box center [1101, 21] width 73 height 22
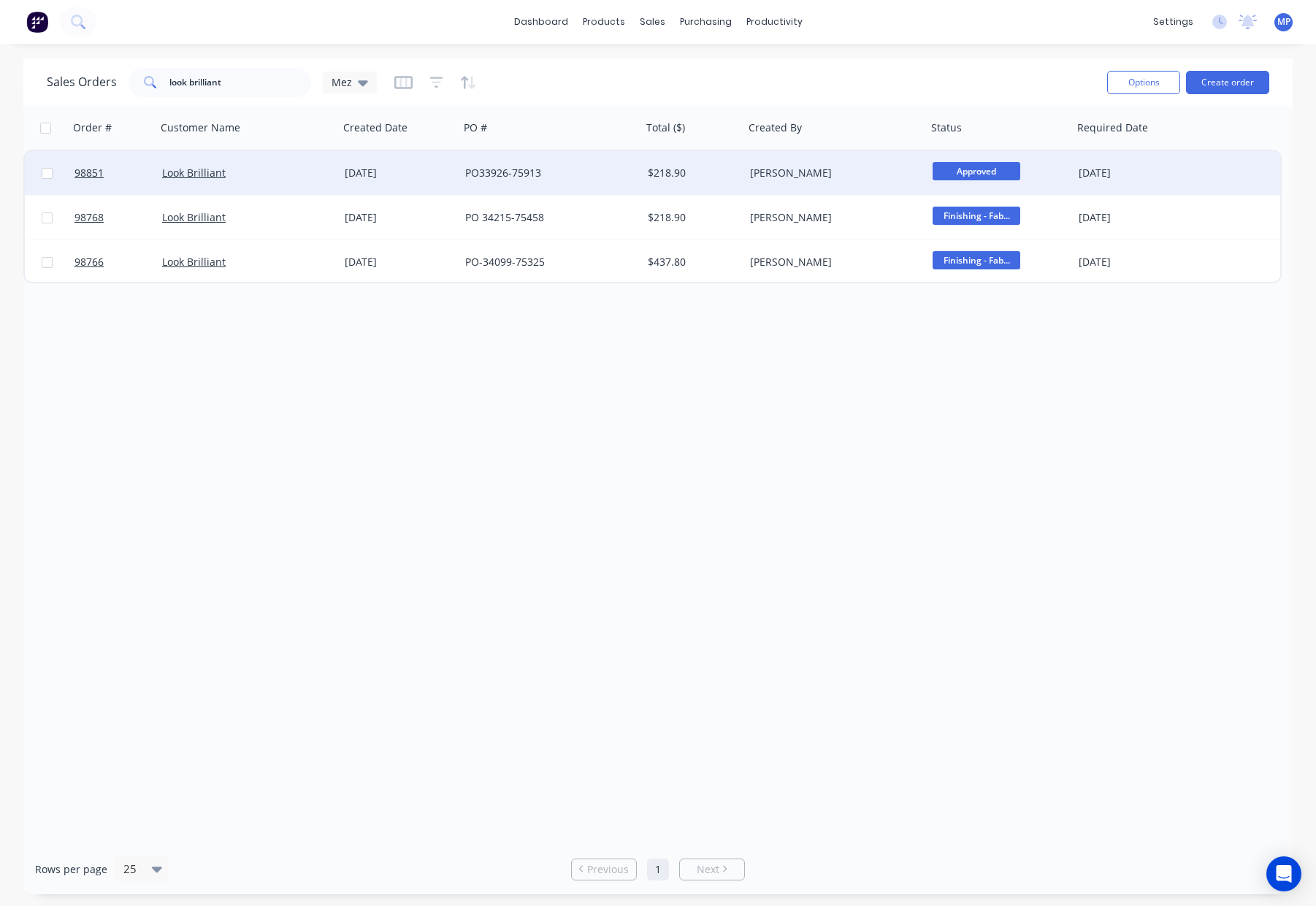
click at [733, 172] on div "$218.90" at bounding box center [690, 173] width 86 height 15
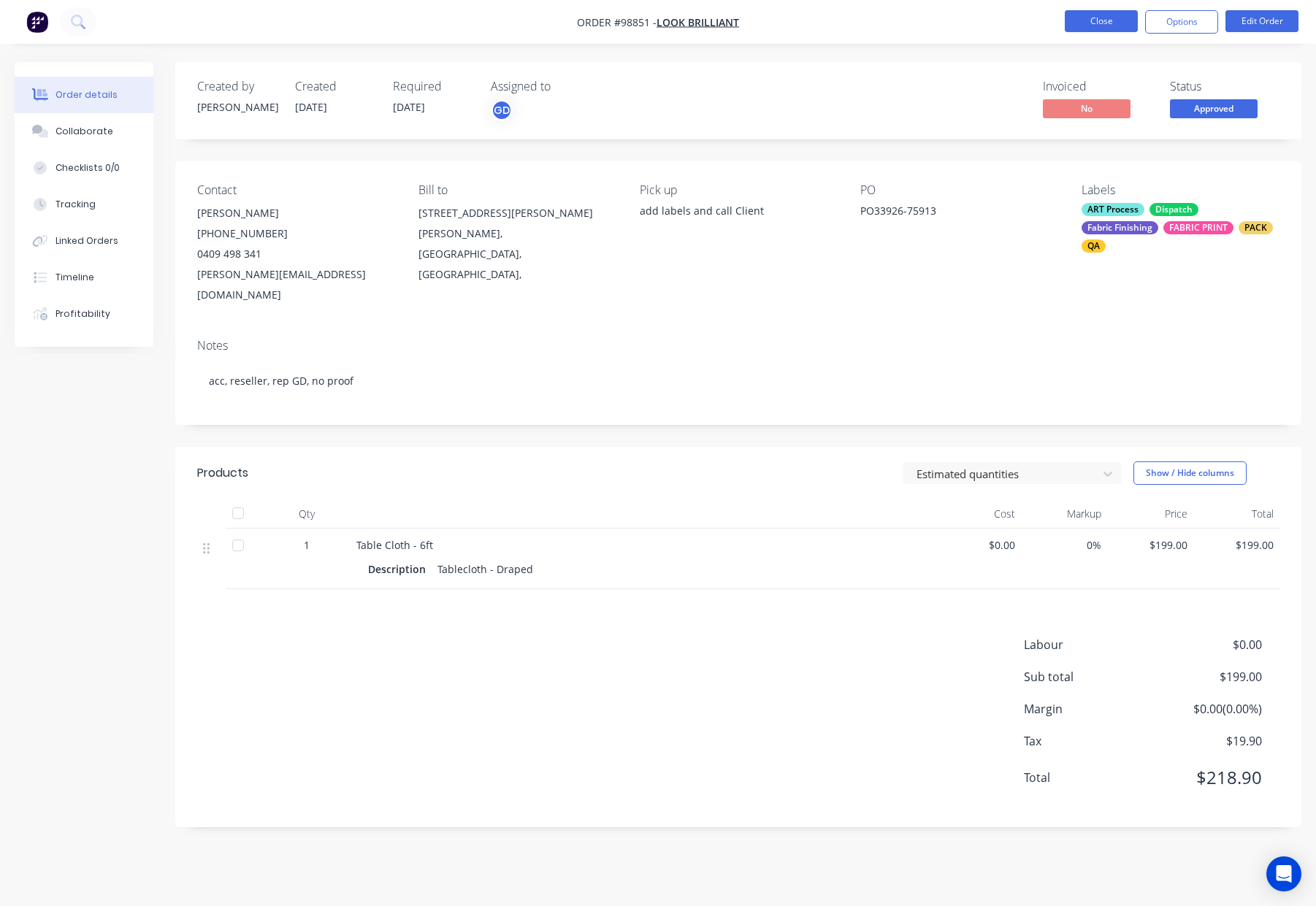
click at [1075, 18] on button "Close" at bounding box center [1101, 21] width 73 height 22
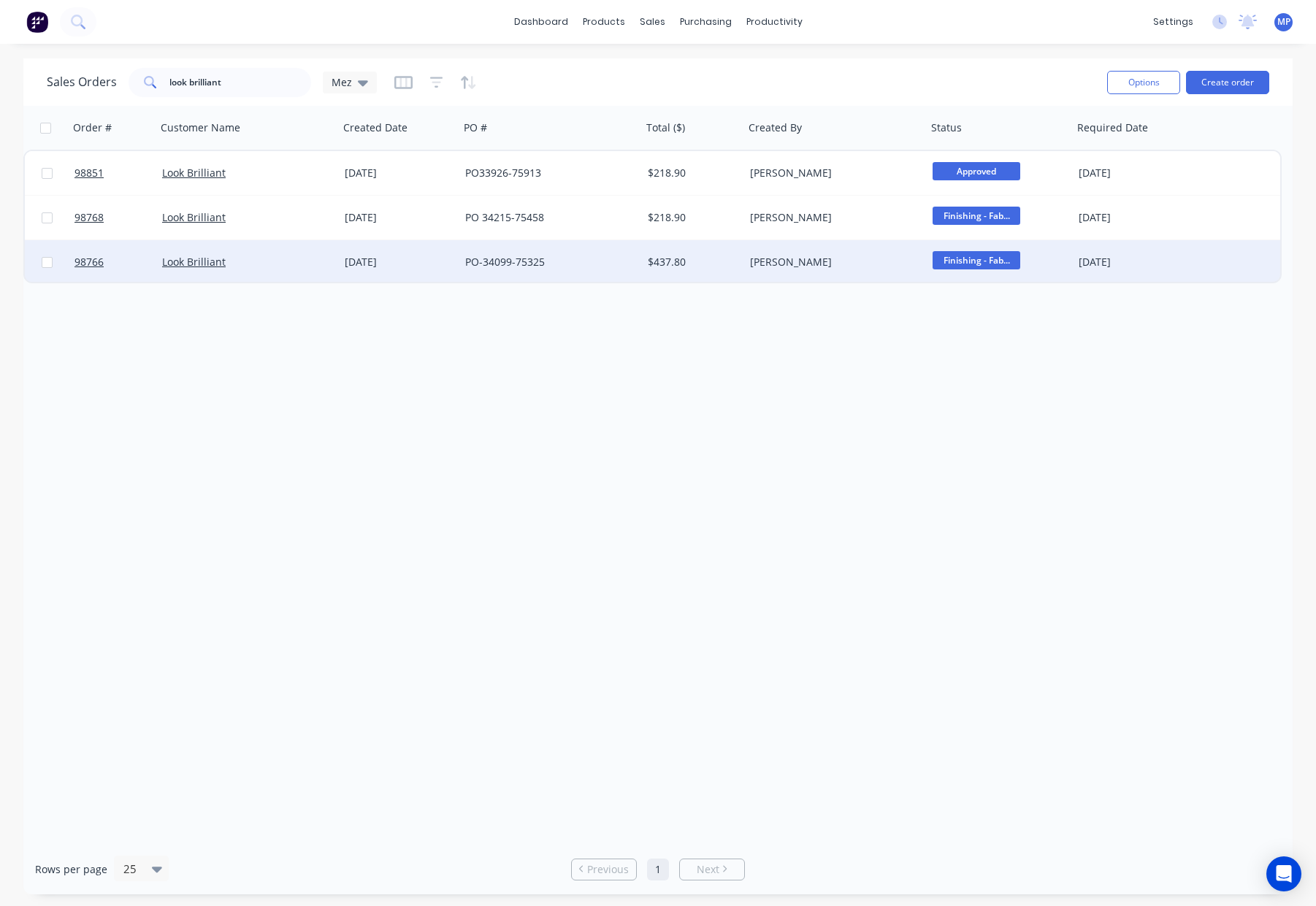
click at [723, 262] on div "$437.80" at bounding box center [690, 262] width 86 height 15
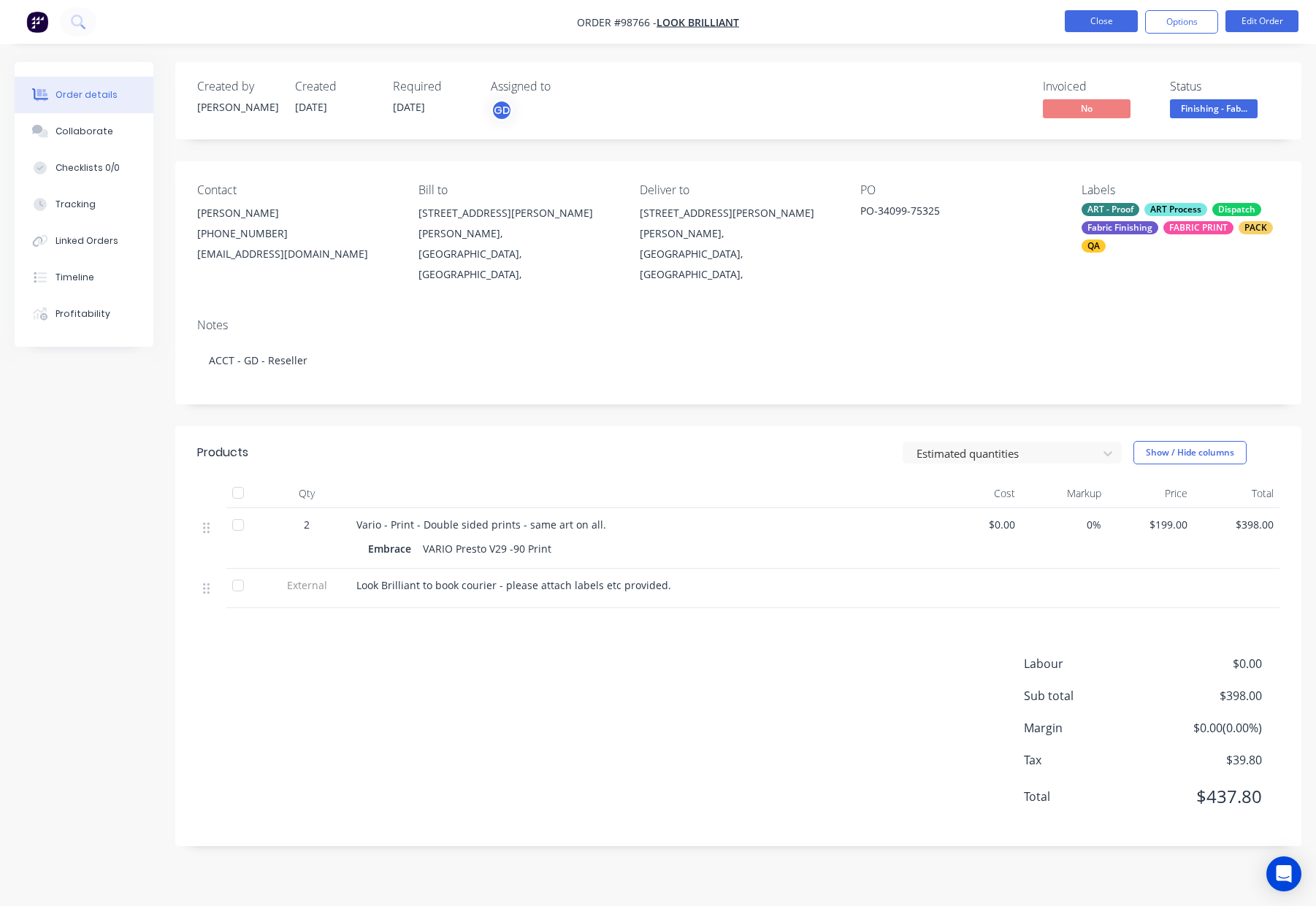
click at [1082, 22] on button "Close" at bounding box center [1101, 21] width 73 height 22
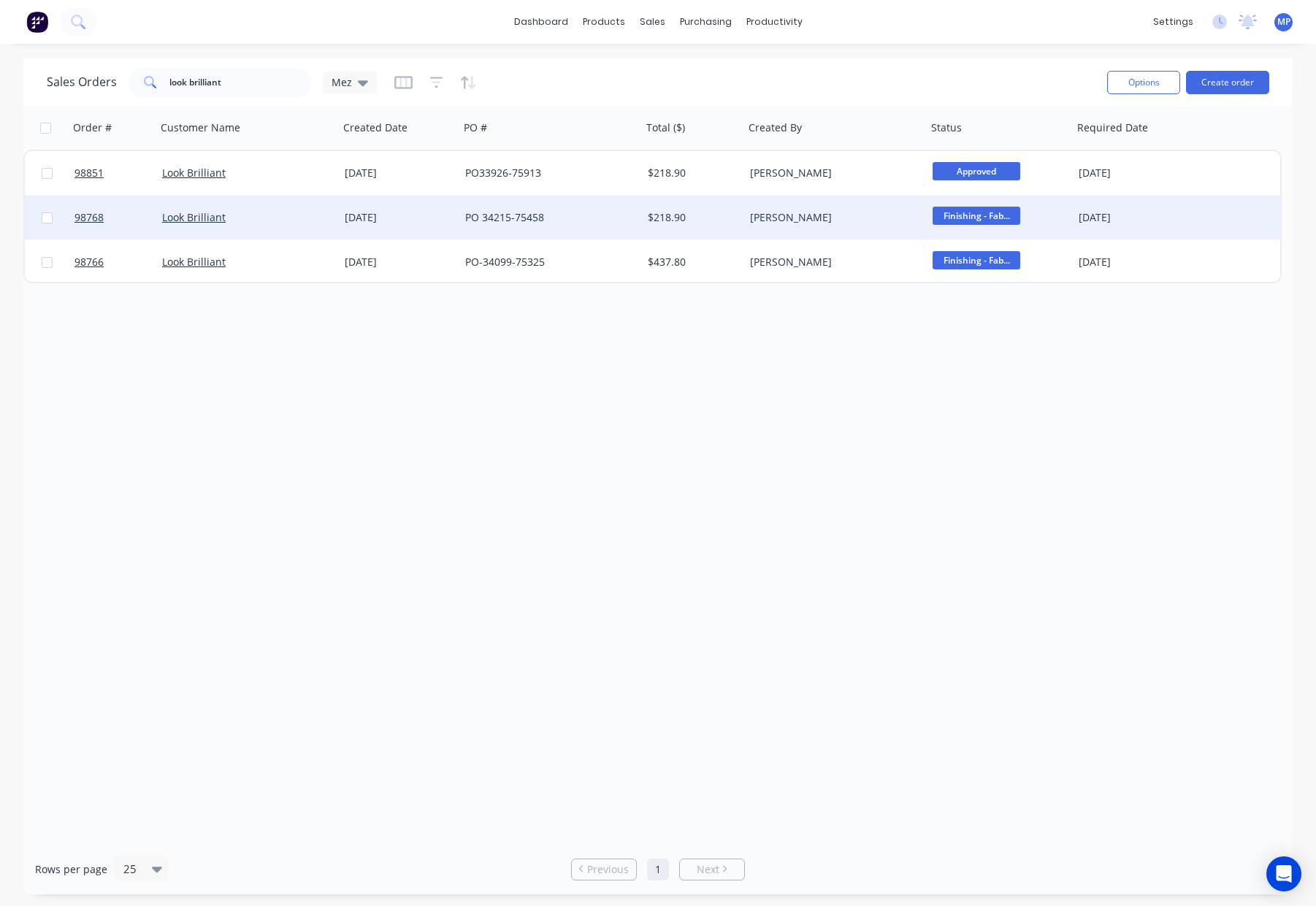
click at [616, 213] on div "PO 34215-75458" at bounding box center [546, 218] width 162 height 15
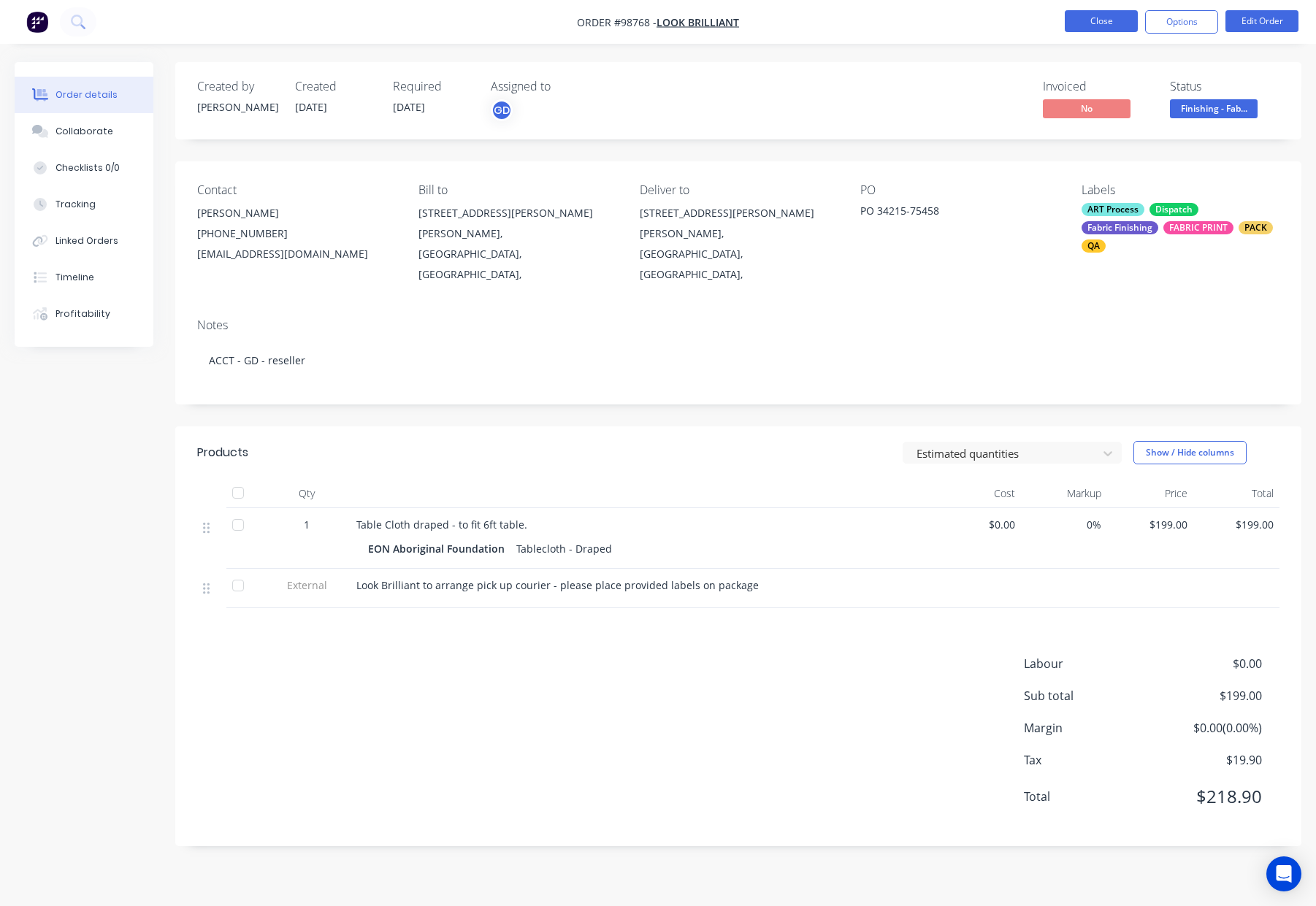
click at [1100, 20] on button "Close" at bounding box center [1101, 21] width 73 height 22
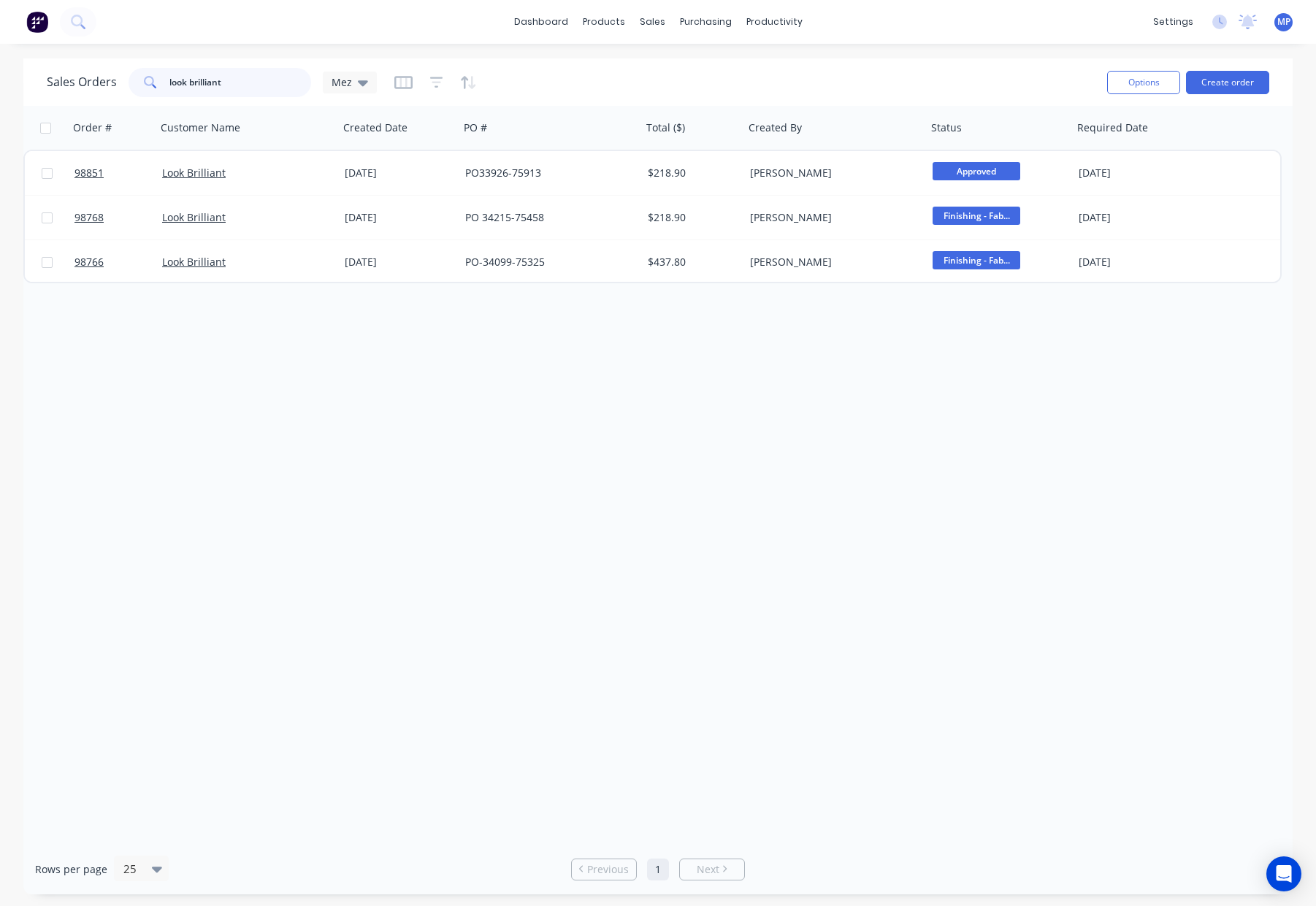
drag, startPoint x: 232, startPoint y: 92, endPoint x: 125, endPoint y: 78, distance: 107.9
click at [121, 79] on div "Sales Orders look brilliant Mez" at bounding box center [211, 82] width 330 height 29
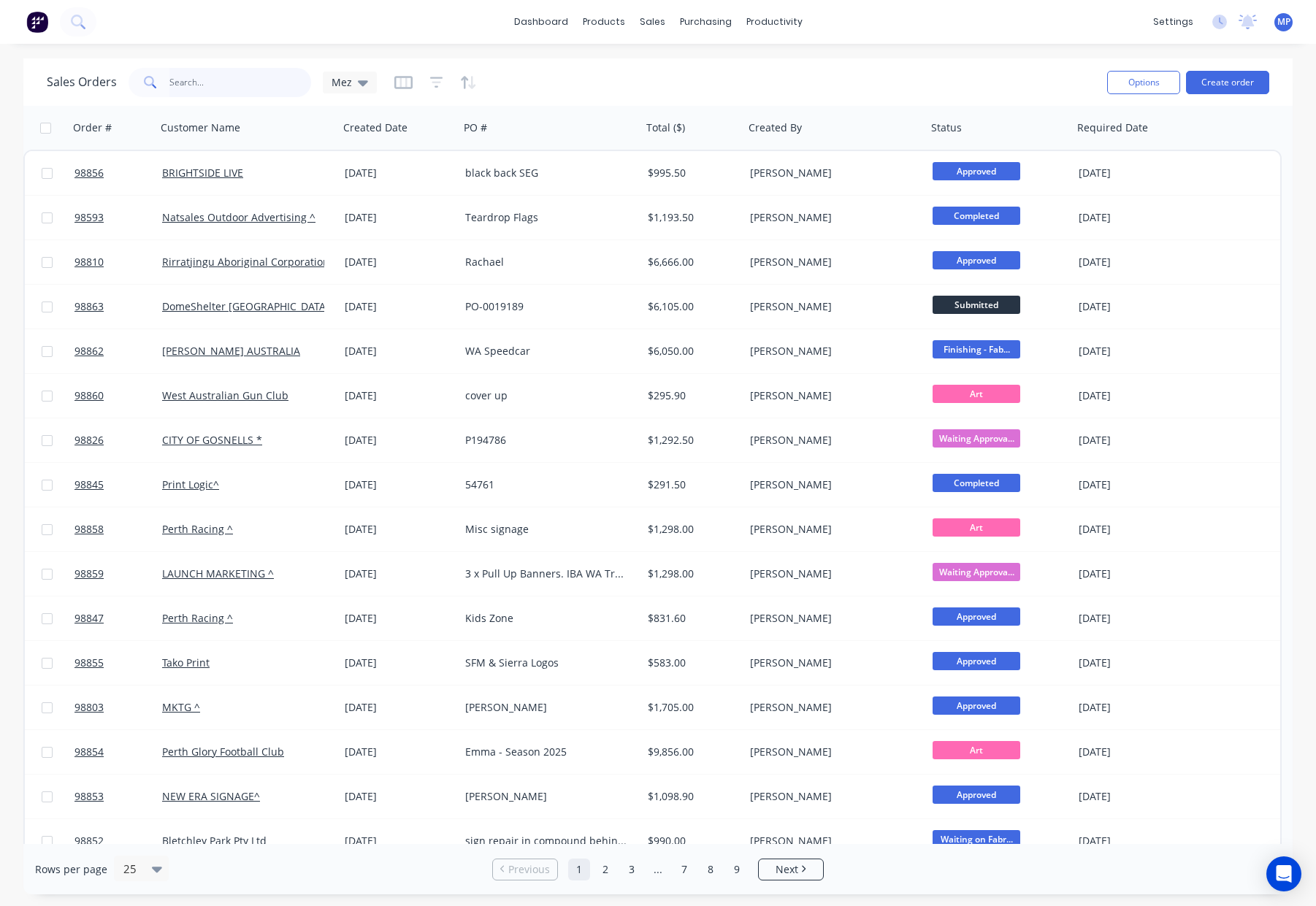
click at [193, 82] on input "text" at bounding box center [240, 82] width 142 height 29
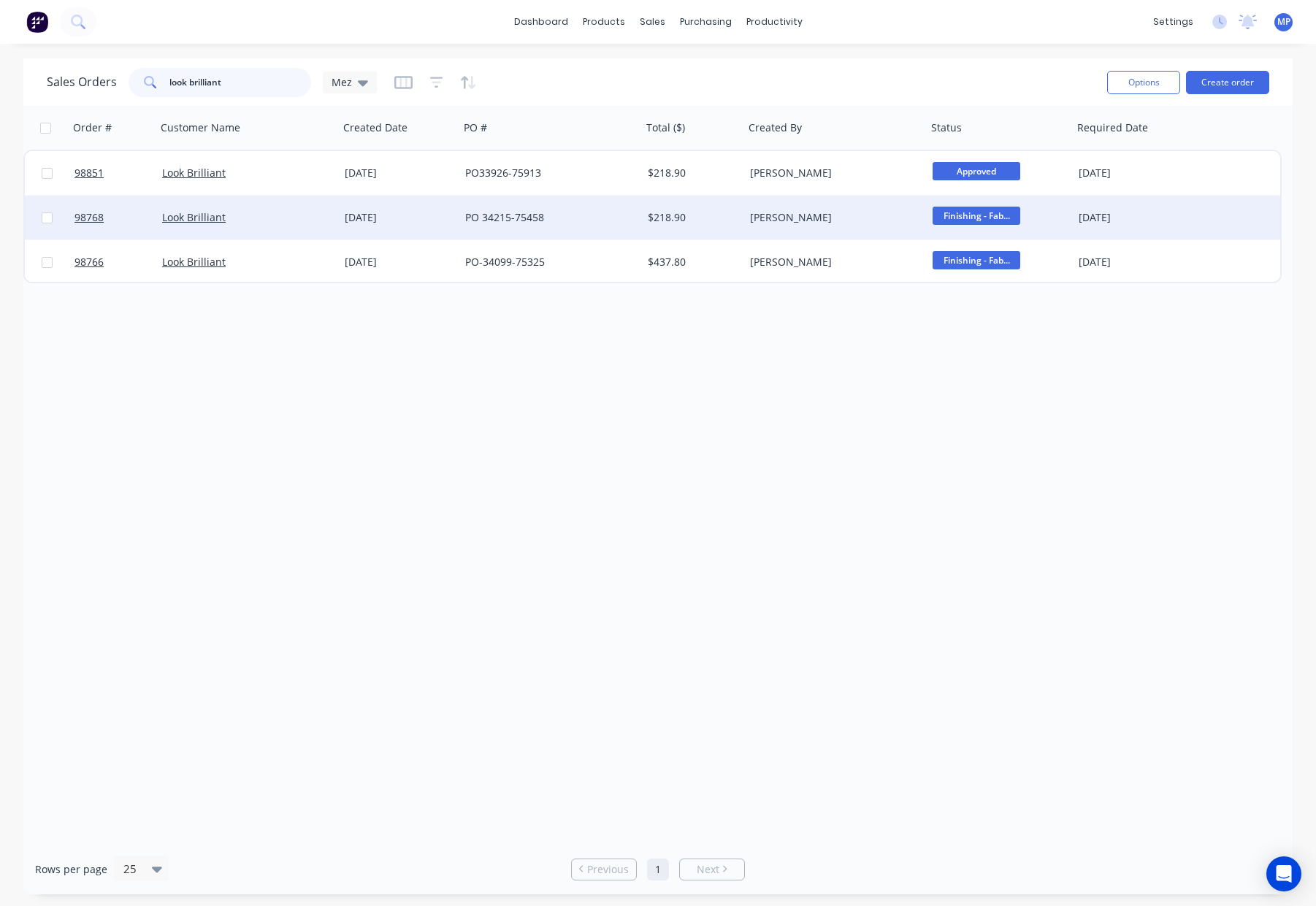
type input "look brilliant"
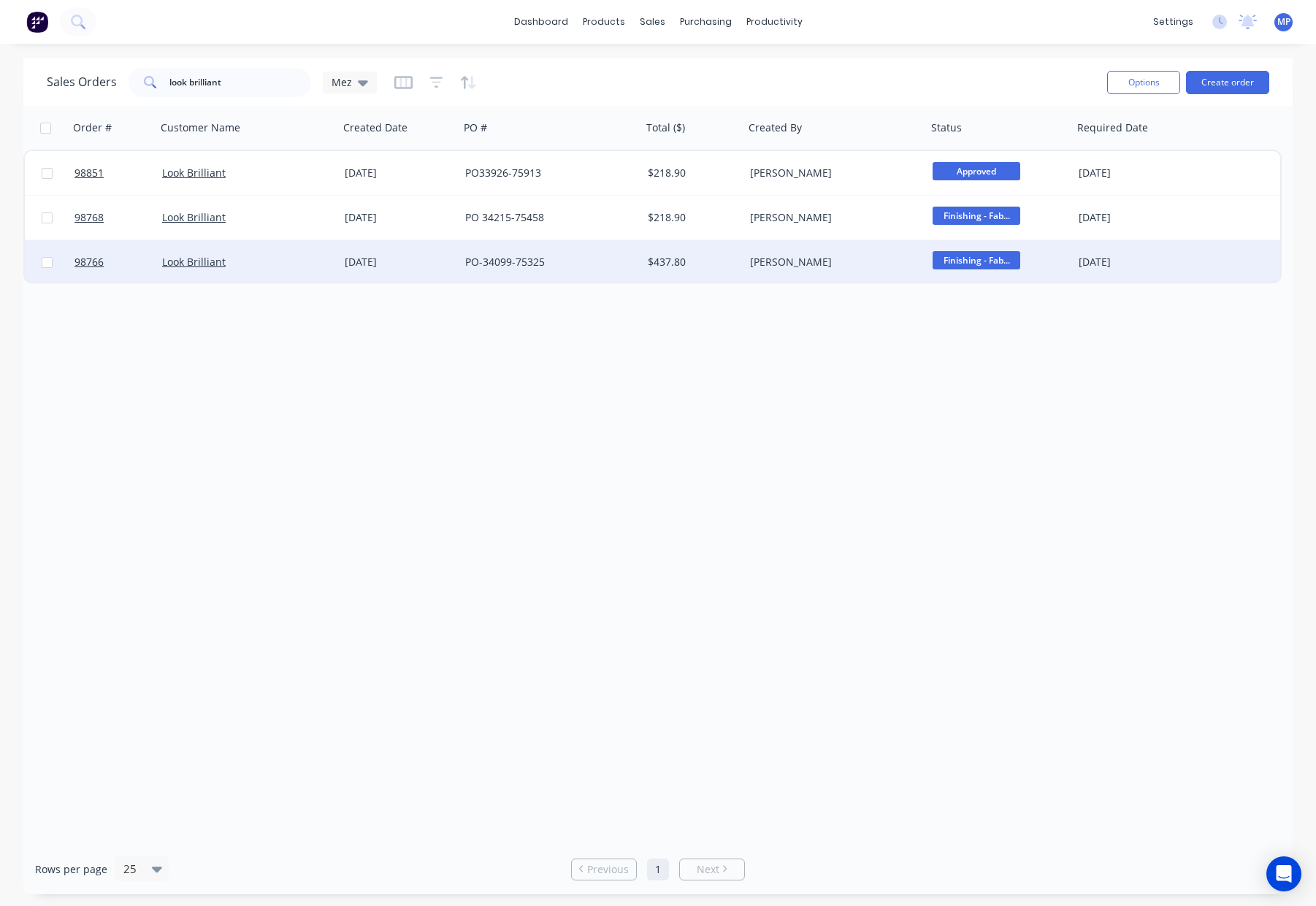
click at [594, 261] on div "PO-34099-75325" at bounding box center [546, 262] width 162 height 15
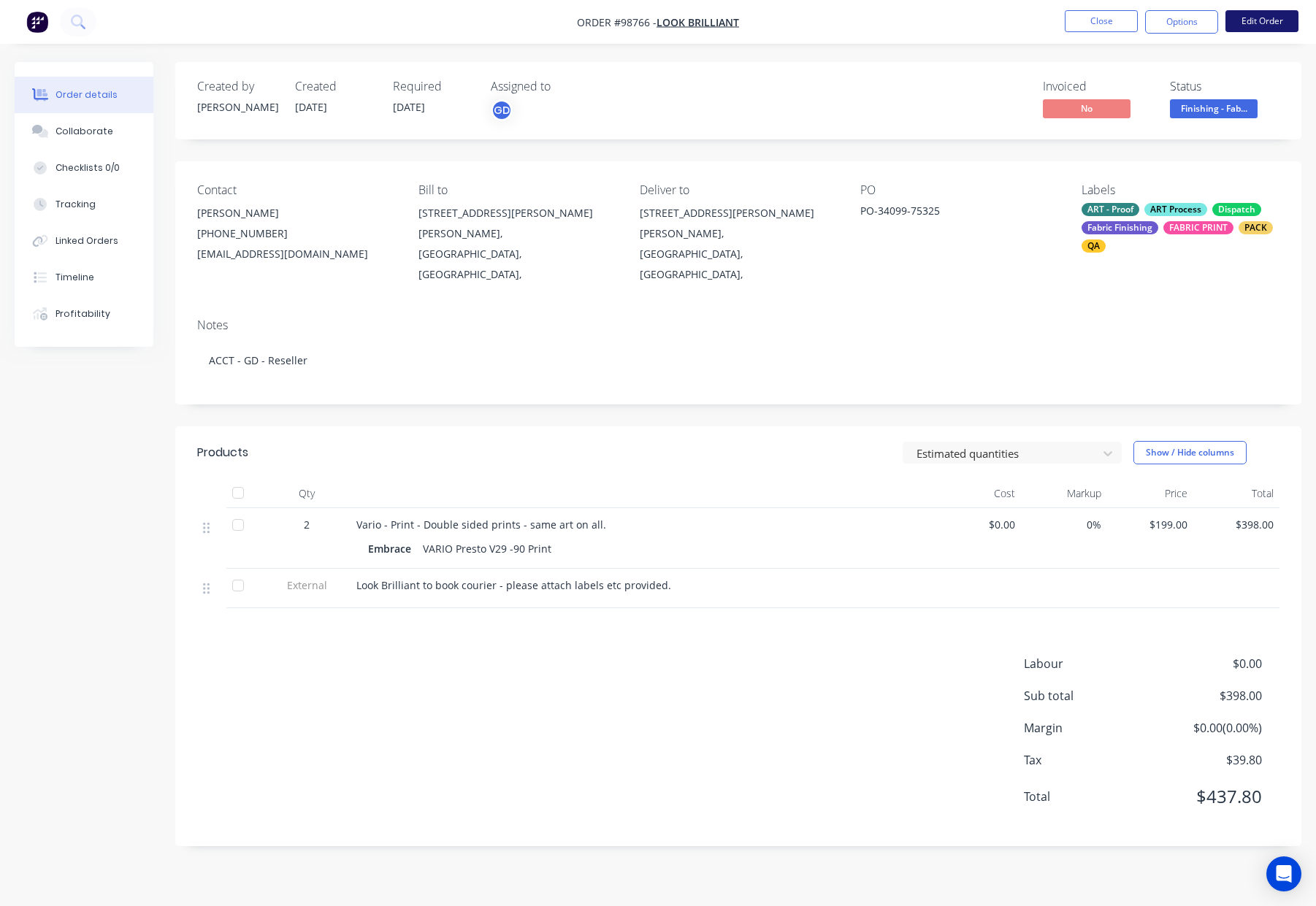
click at [1265, 23] on button "Edit Order" at bounding box center [1262, 21] width 73 height 22
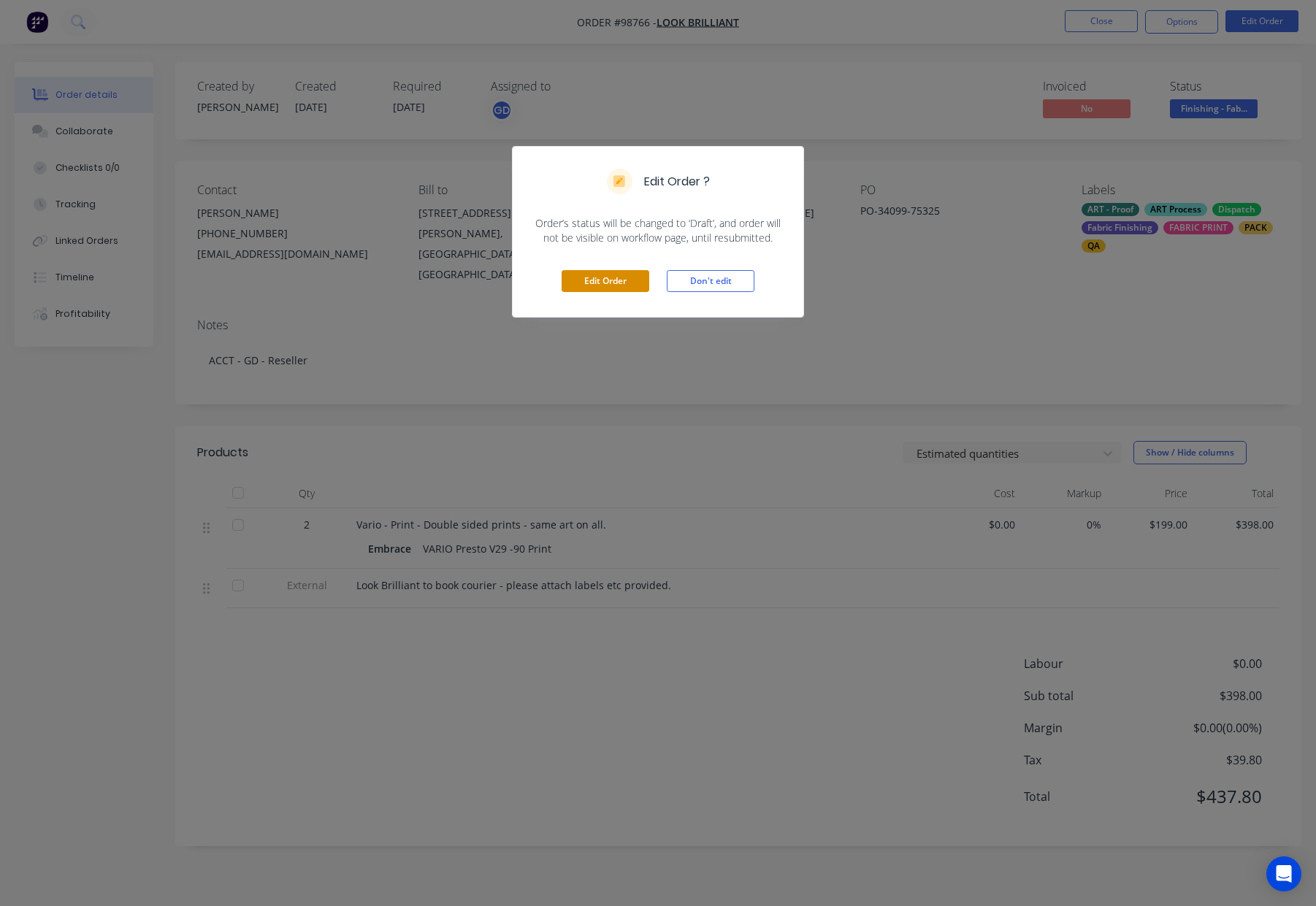
click at [603, 283] on button "Edit Order" at bounding box center [605, 281] width 88 height 22
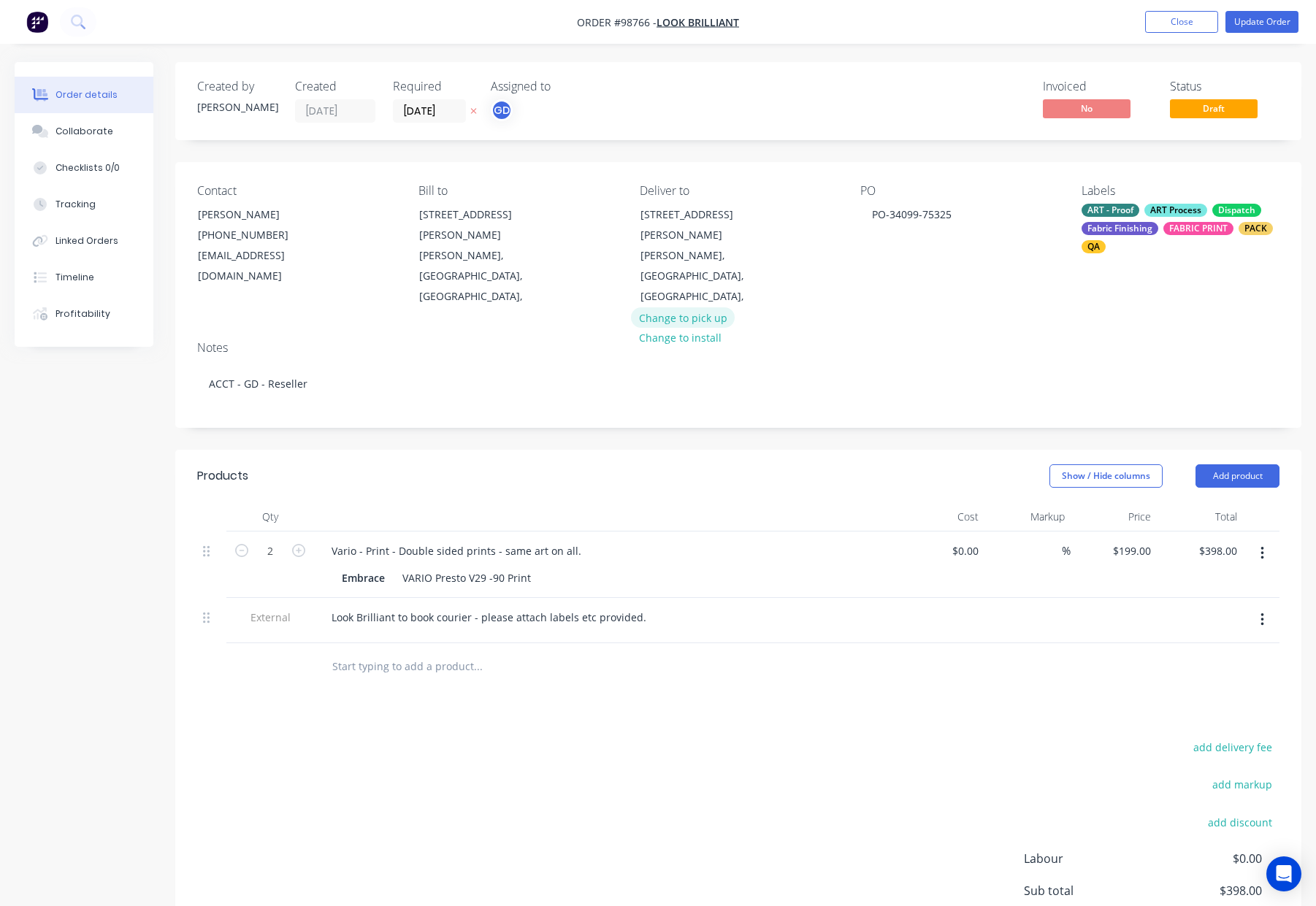
click at [703, 308] on button "Change to pick up" at bounding box center [683, 317] width 103 height 19
click at [659, 216] on div at bounding box center [651, 214] width 23 height 21
click at [522, 474] on header "Products Show / Hide columns Add product" at bounding box center [738, 476] width 1126 height 52
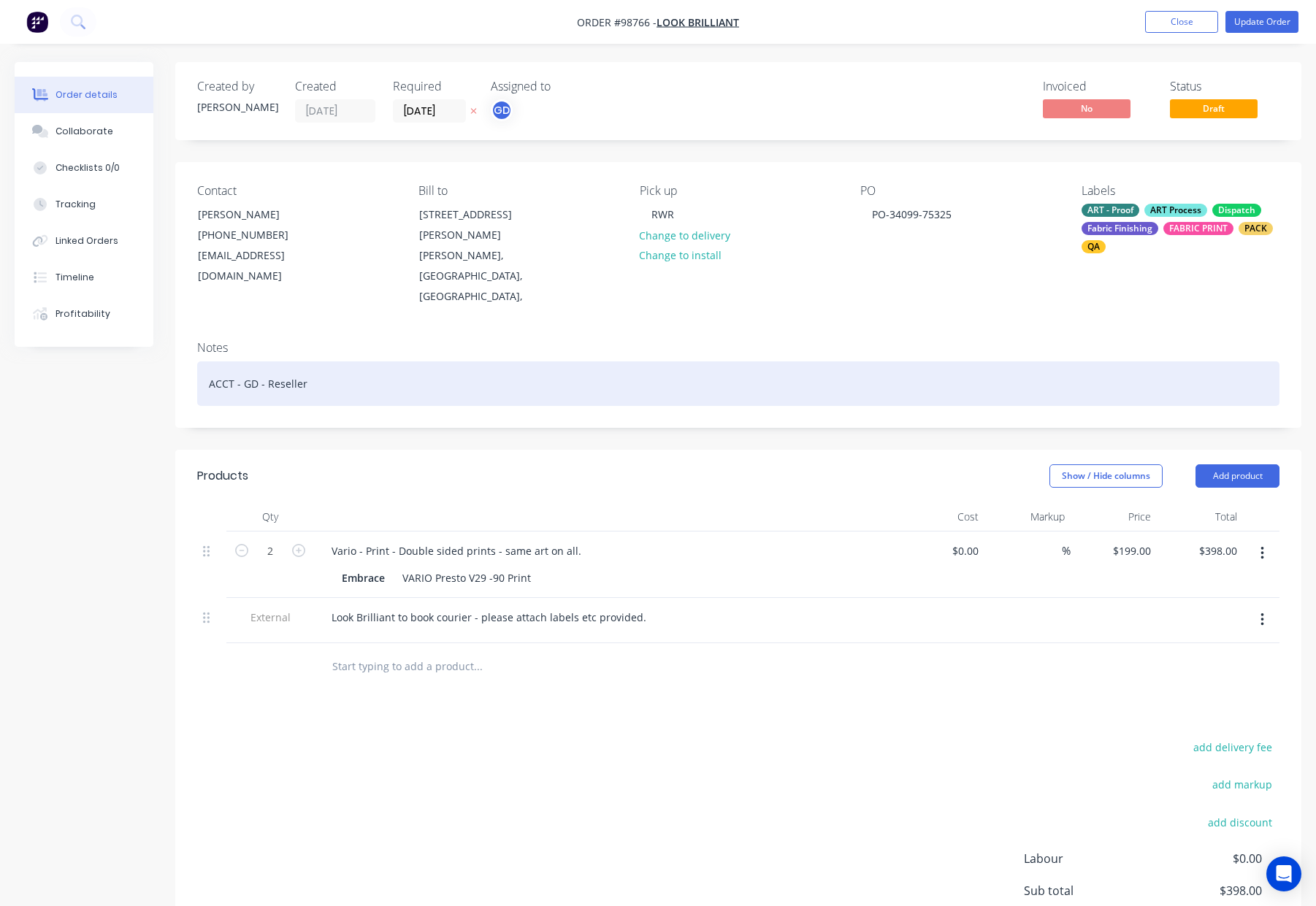
click at [500, 367] on div "ACCT - GD - Reseller" at bounding box center [737, 383] width 1082 height 44
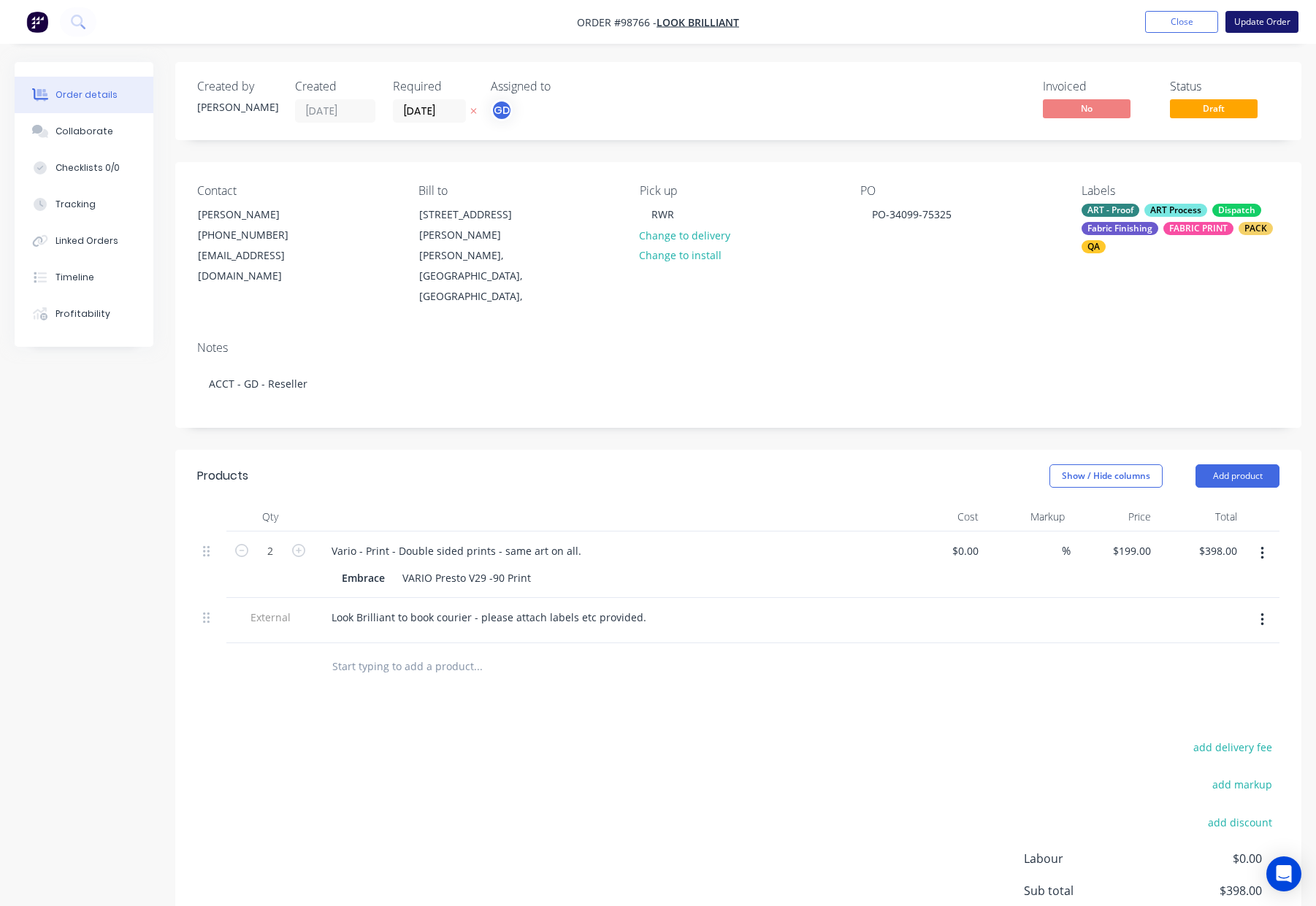
click at [1251, 20] on button "Update Order" at bounding box center [1262, 22] width 73 height 22
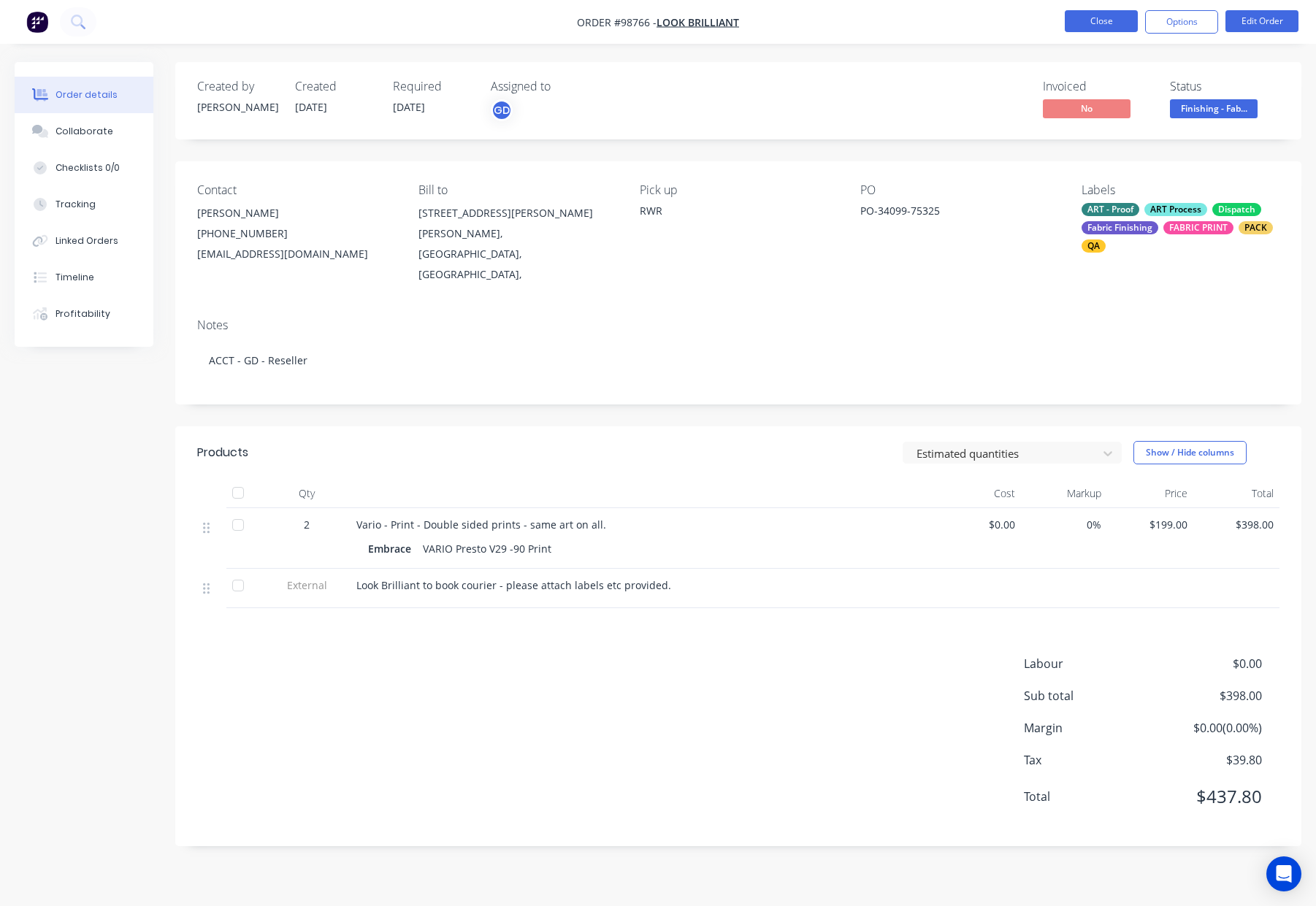
click at [1090, 24] on button "Close" at bounding box center [1101, 21] width 73 height 22
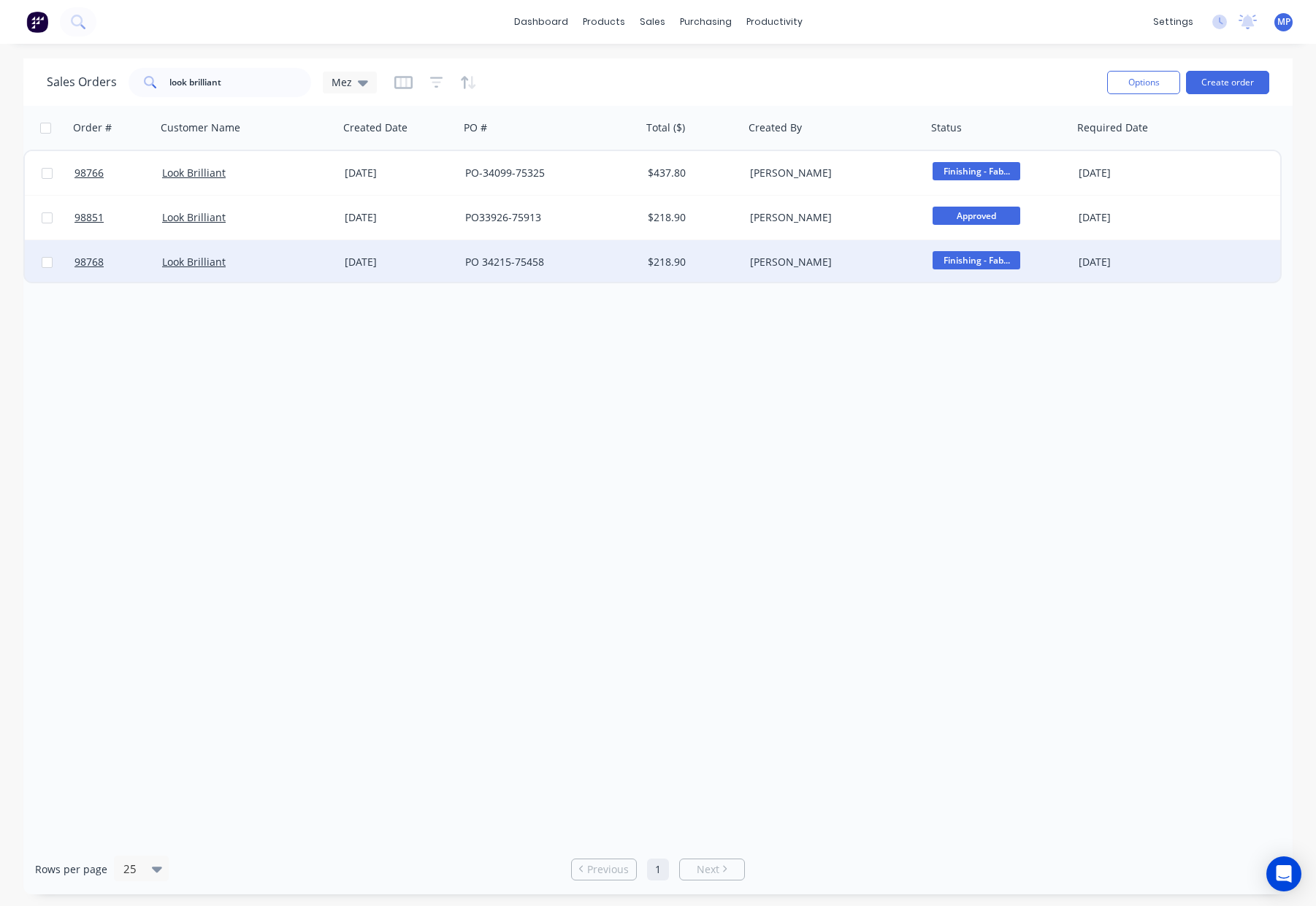
click at [816, 249] on div "[PERSON_NAME]" at bounding box center [835, 262] width 183 height 44
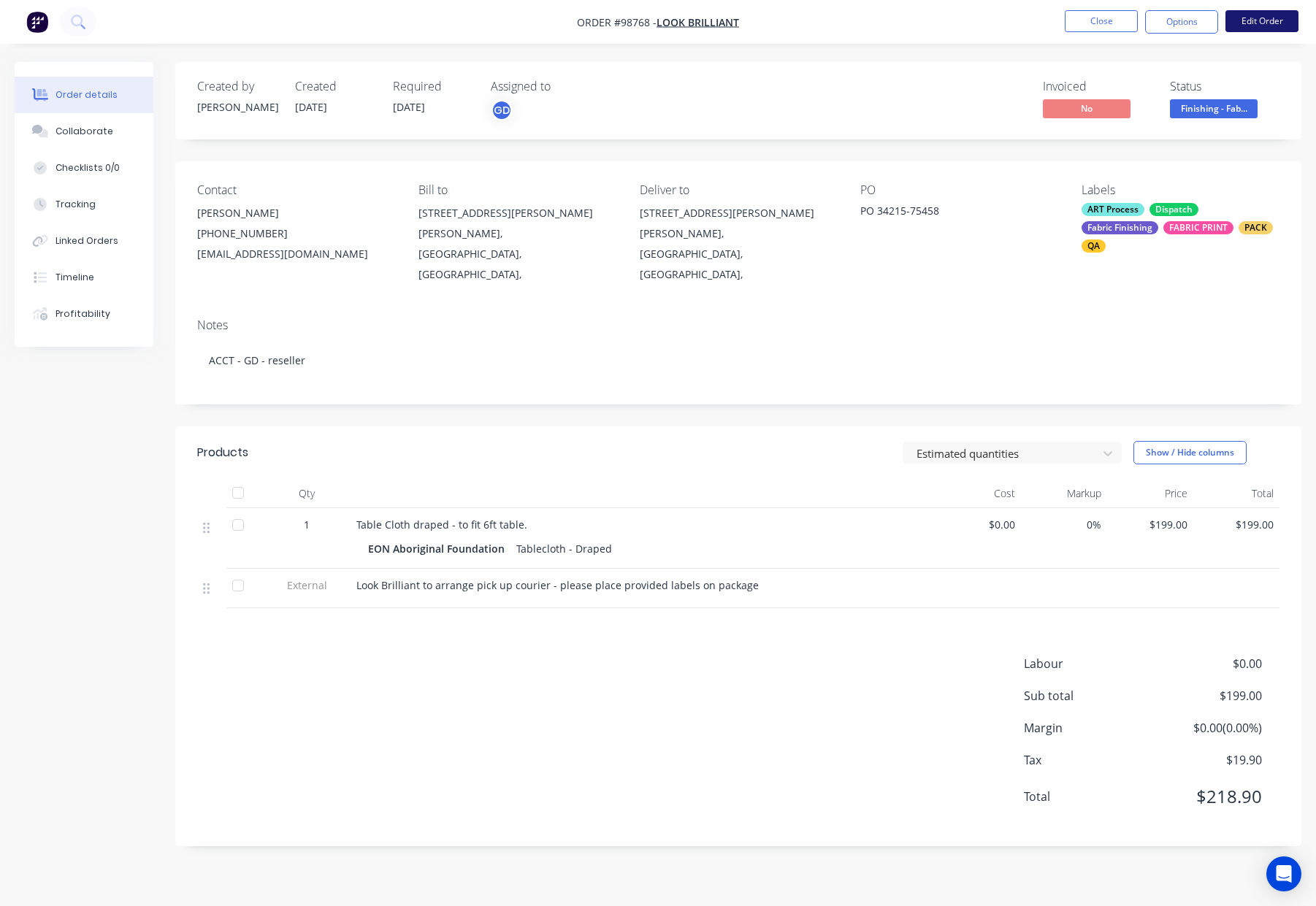
click at [1262, 19] on button "Edit Order" at bounding box center [1262, 21] width 73 height 22
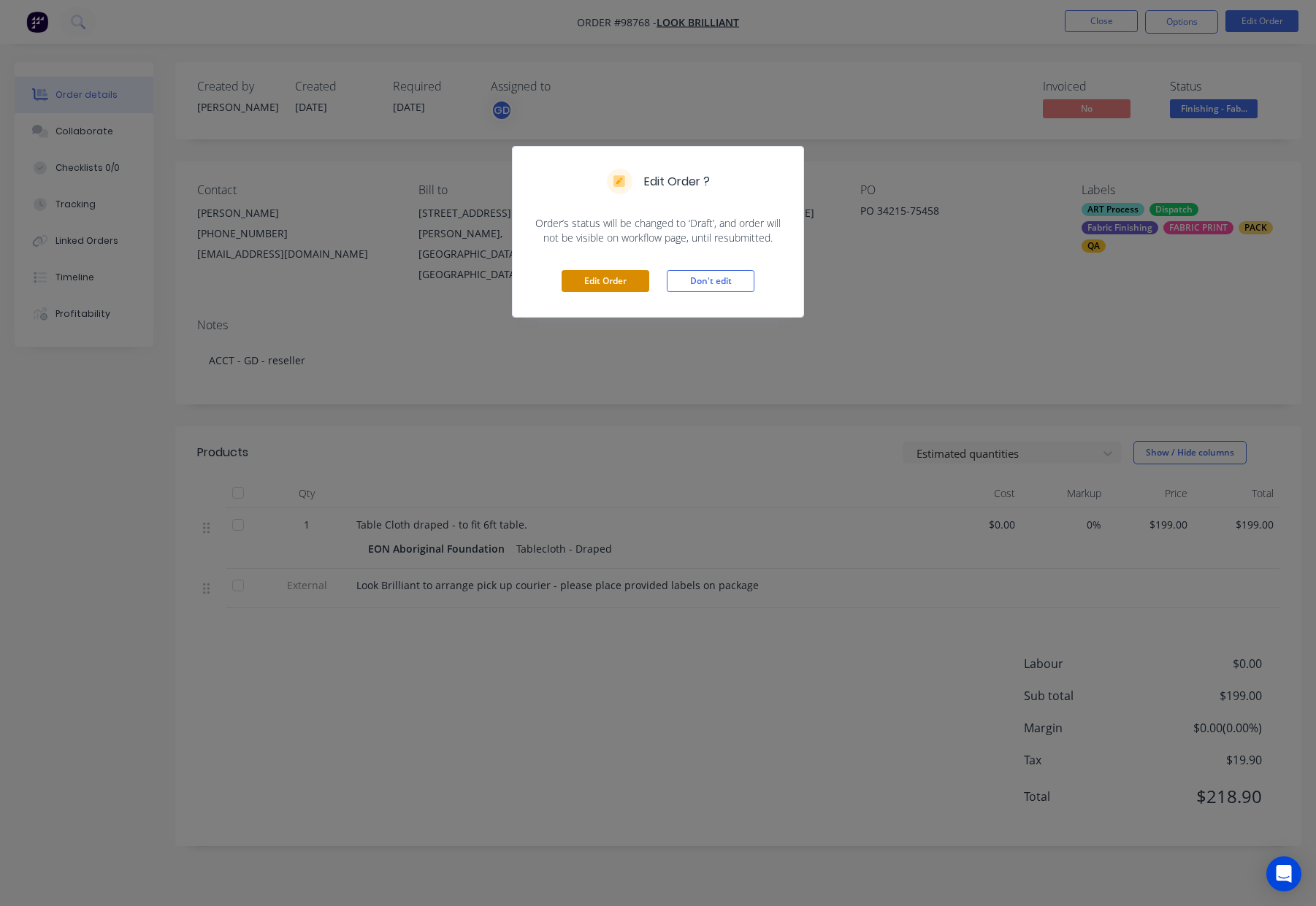
click at [579, 280] on button "Edit Order" at bounding box center [605, 281] width 88 height 22
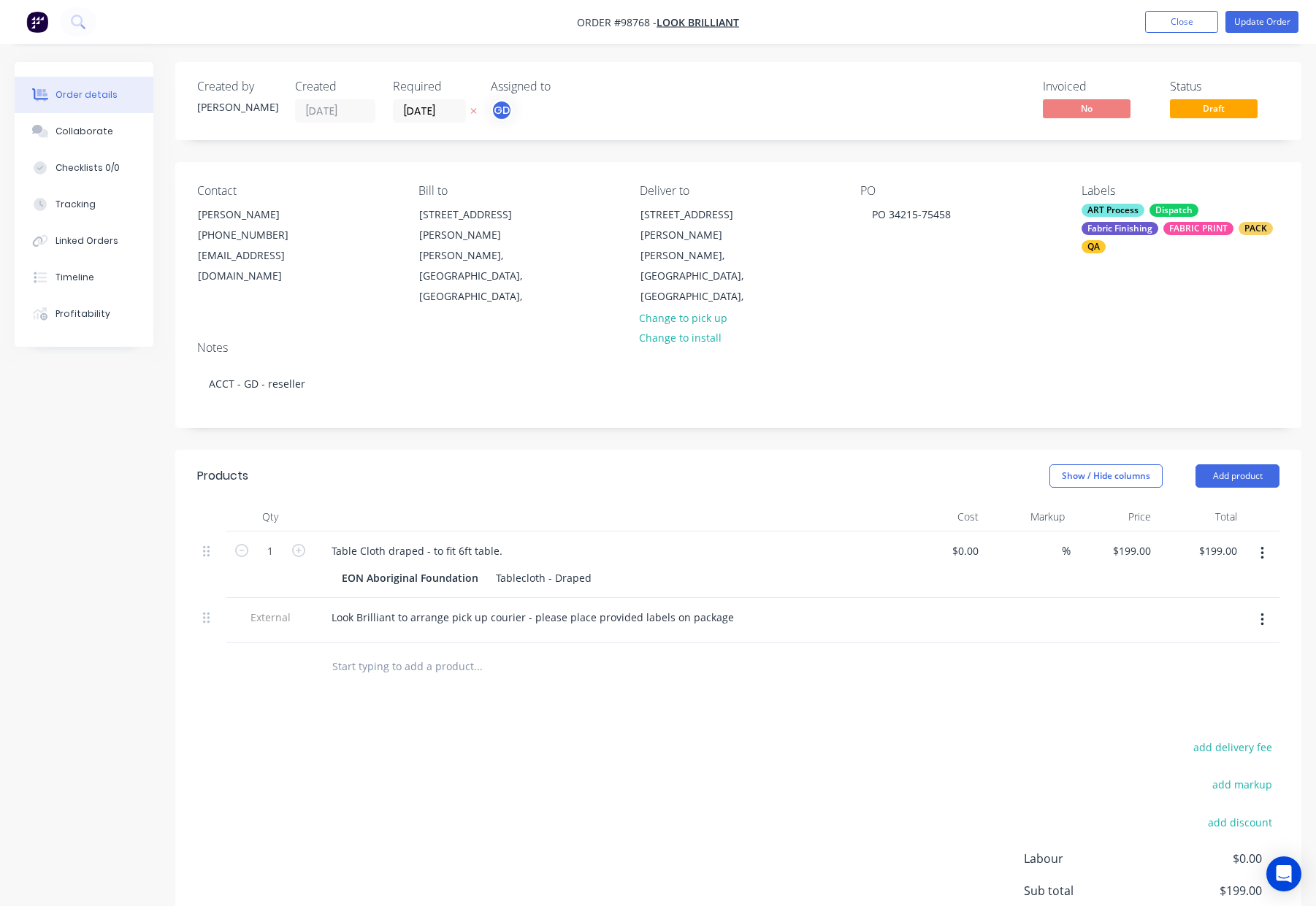
click at [695, 308] on button "Change to pick up" at bounding box center [683, 317] width 103 height 19
click at [669, 213] on div "Pick up Change to delivery Change to install" at bounding box center [738, 246] width 198 height 124
click at [652, 213] on div at bounding box center [651, 214] width 23 height 21
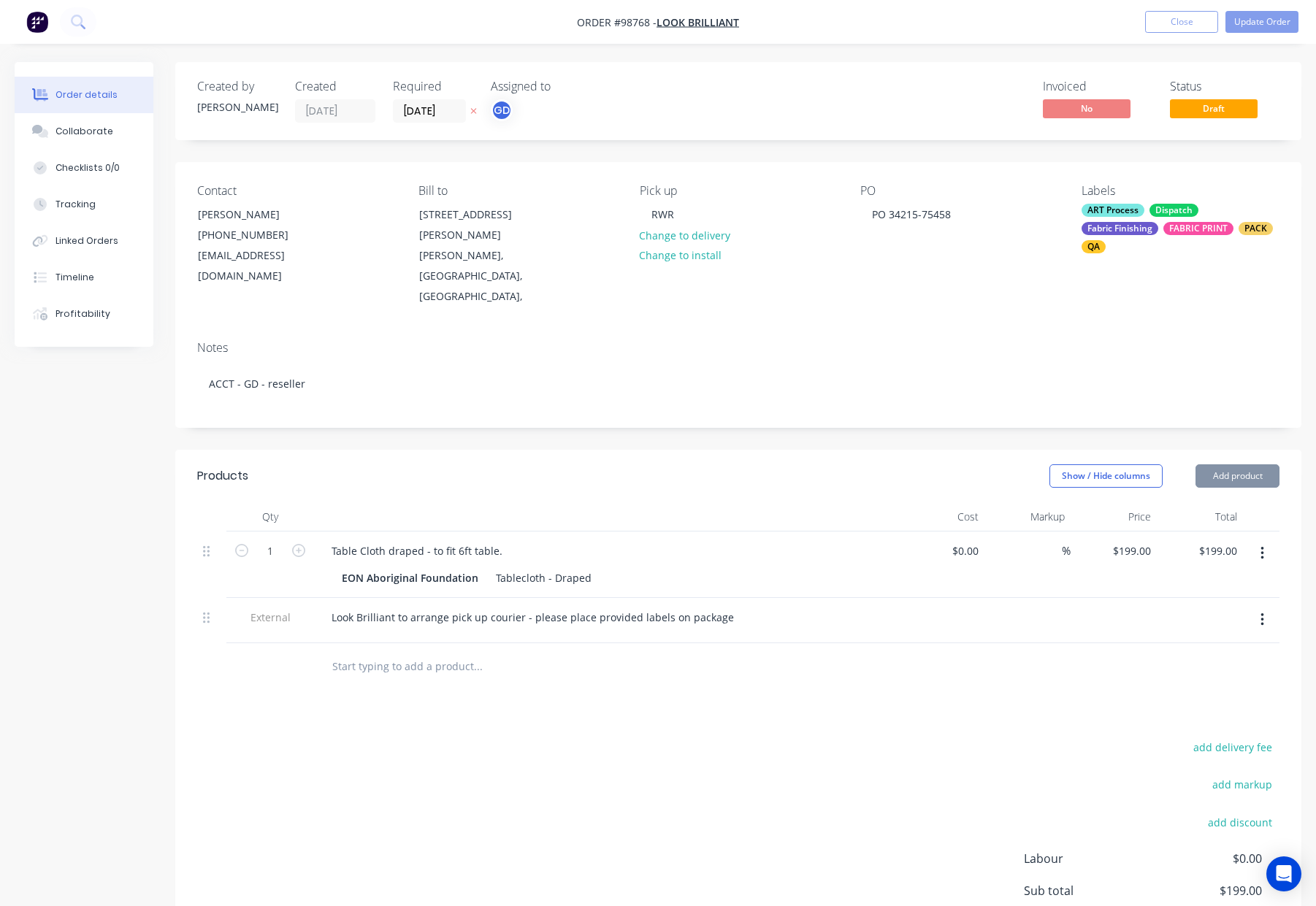
click at [685, 414] on div "Created by [PERSON_NAME] Created [DATE] Required [DATE] Assigned to GD Invoiced…" at bounding box center [738, 552] width 1126 height 979
click at [1252, 28] on button "Update Order" at bounding box center [1262, 22] width 73 height 22
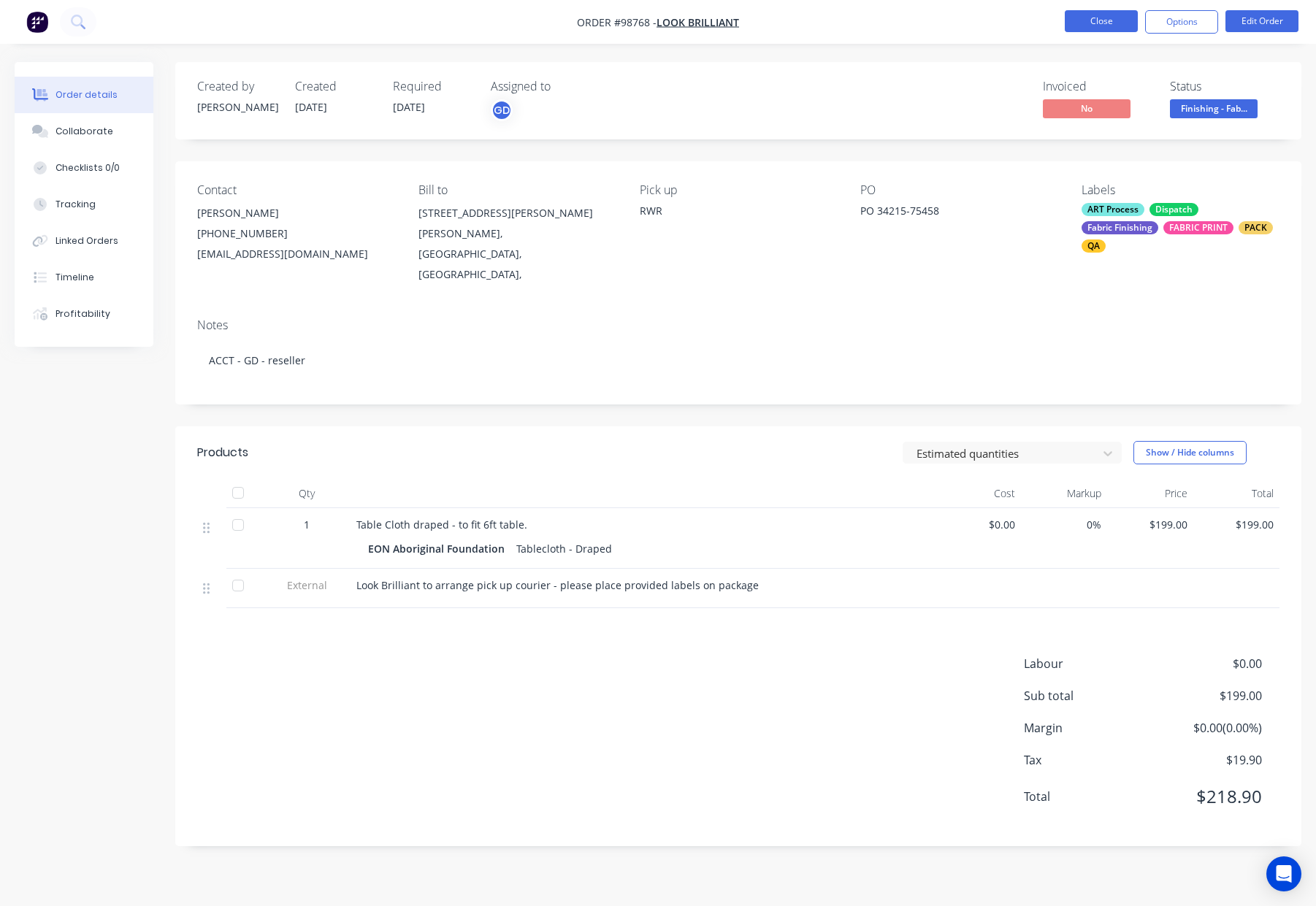
click at [1102, 19] on button "Close" at bounding box center [1101, 21] width 73 height 22
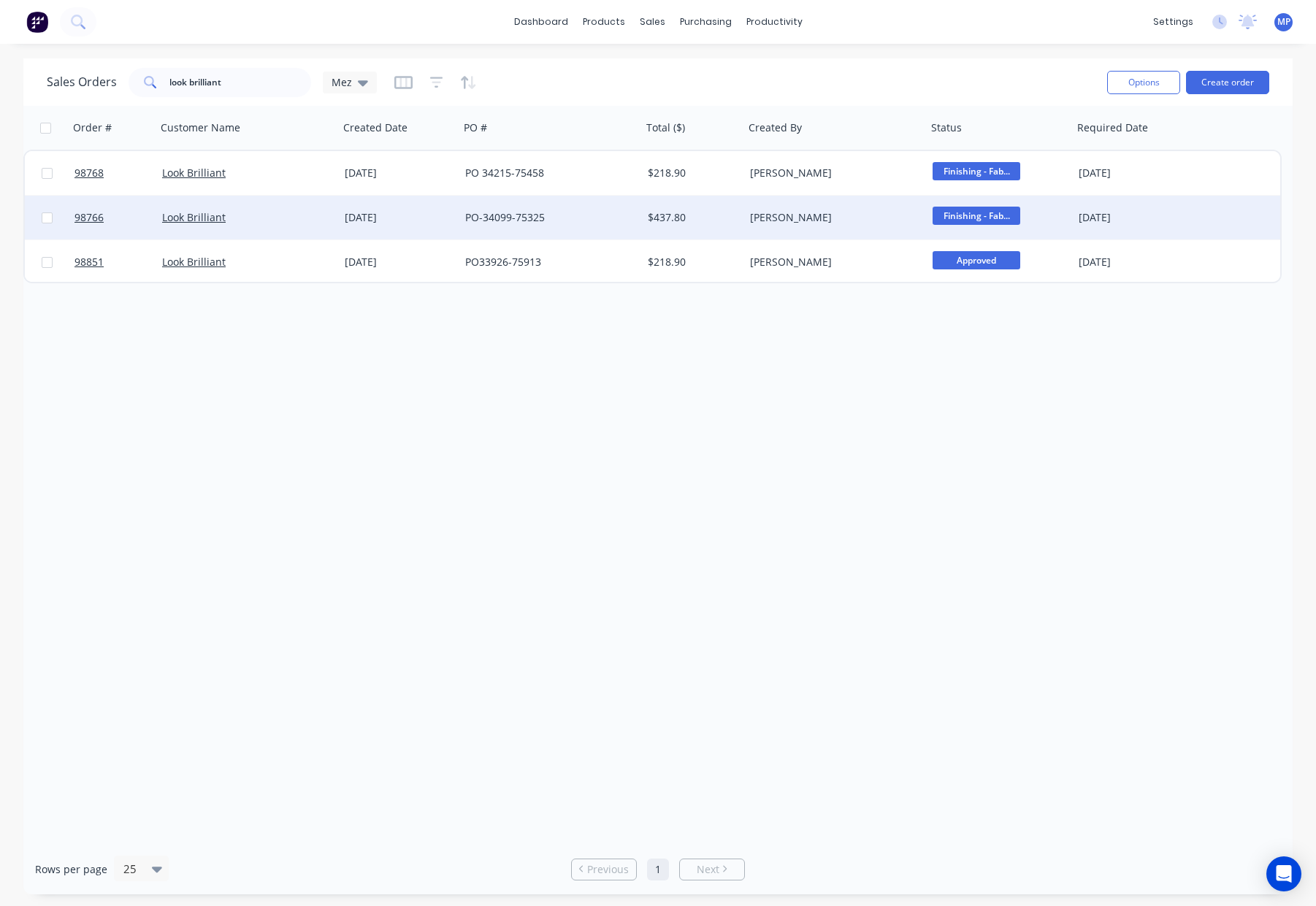
click at [600, 225] on div "PO-34099-75325" at bounding box center [550, 217] width 183 height 44
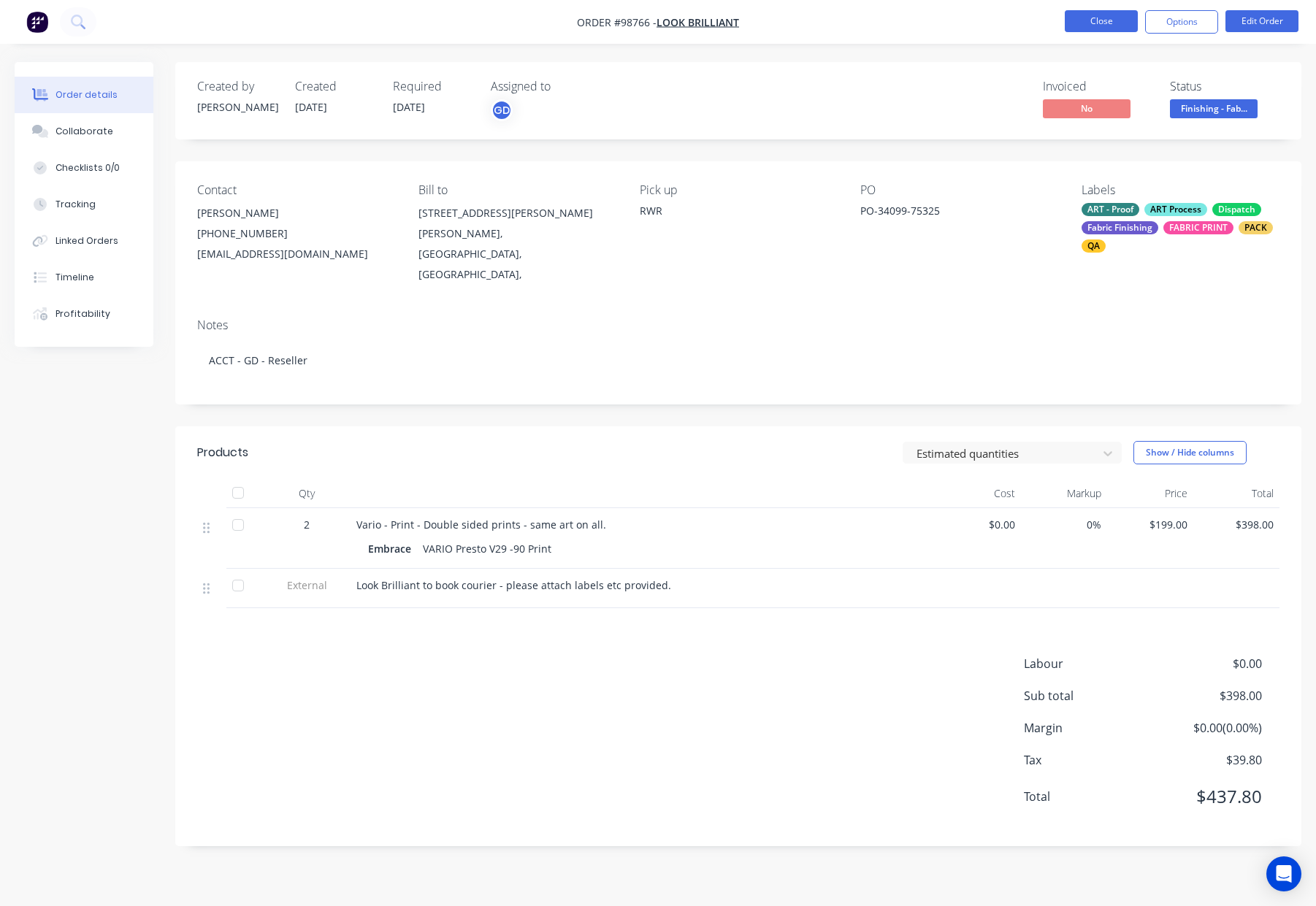
click at [1087, 25] on button "Close" at bounding box center [1101, 21] width 73 height 22
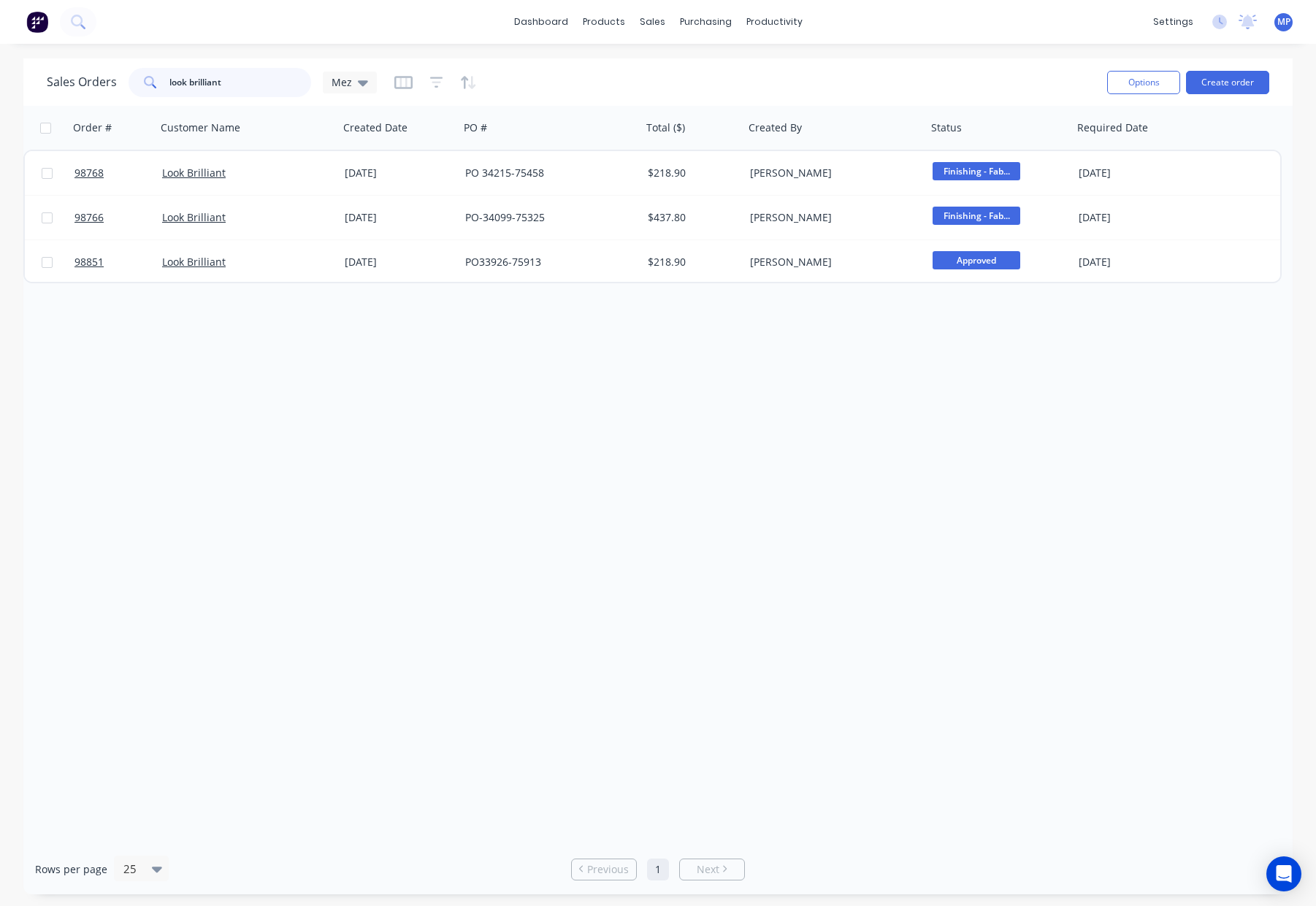
drag, startPoint x: 239, startPoint y: 79, endPoint x: 131, endPoint y: 78, distance: 108.0
click at [131, 78] on div "look brilliant" at bounding box center [220, 82] width 183 height 29
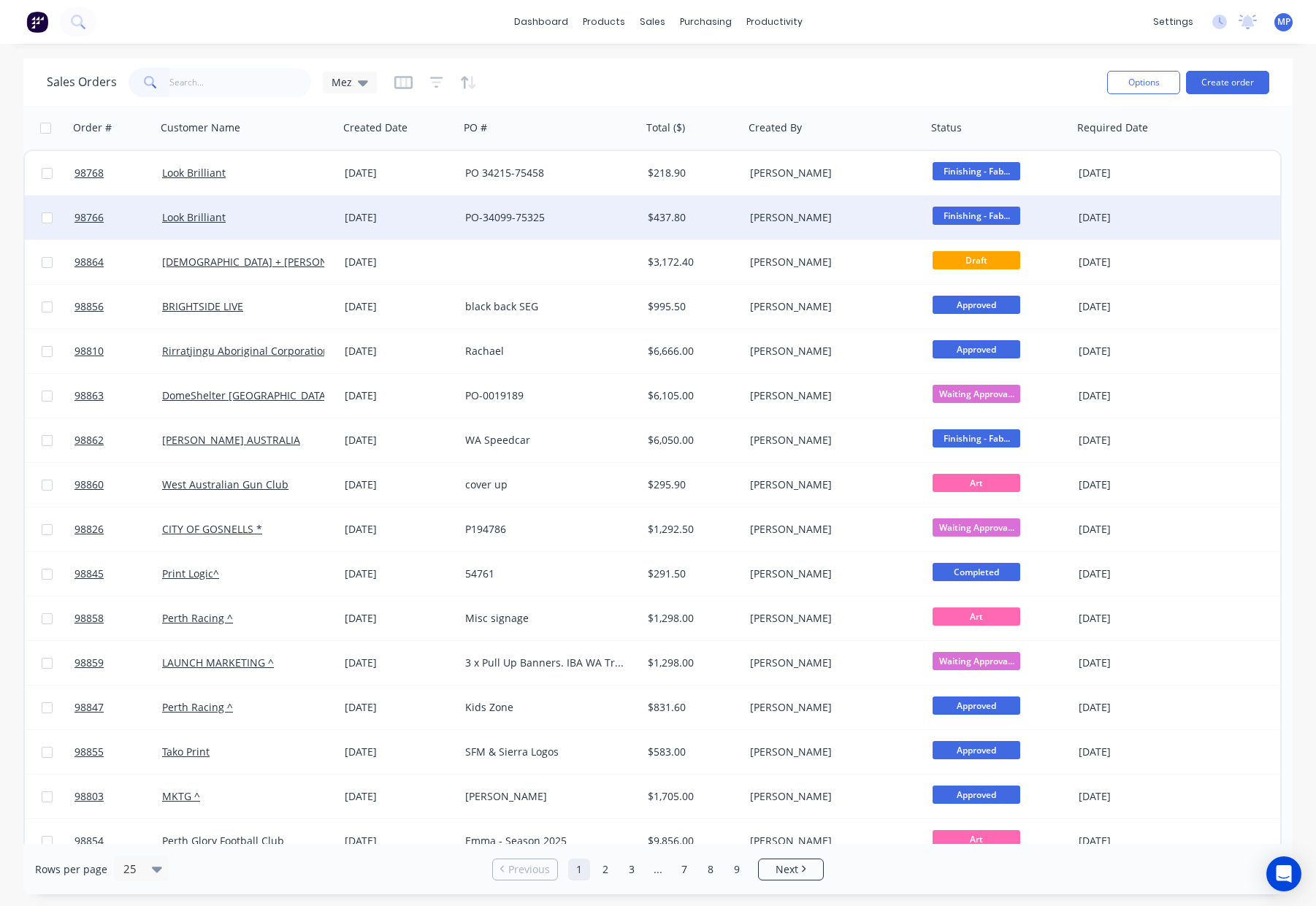
click at [615, 224] on div "PO-34099-75325" at bounding box center [546, 218] width 162 height 15
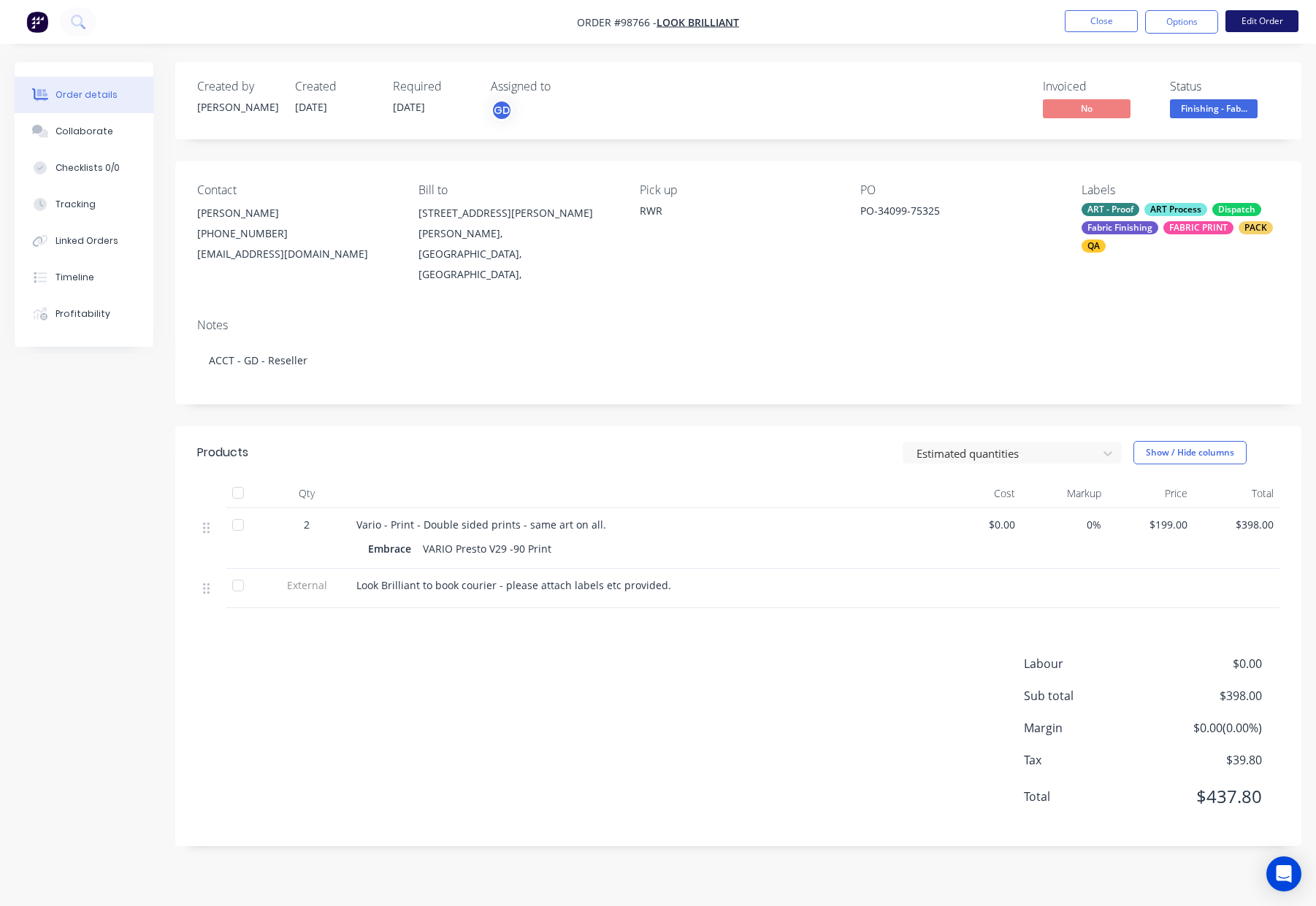
click at [1255, 22] on button "Edit Order" at bounding box center [1262, 21] width 73 height 22
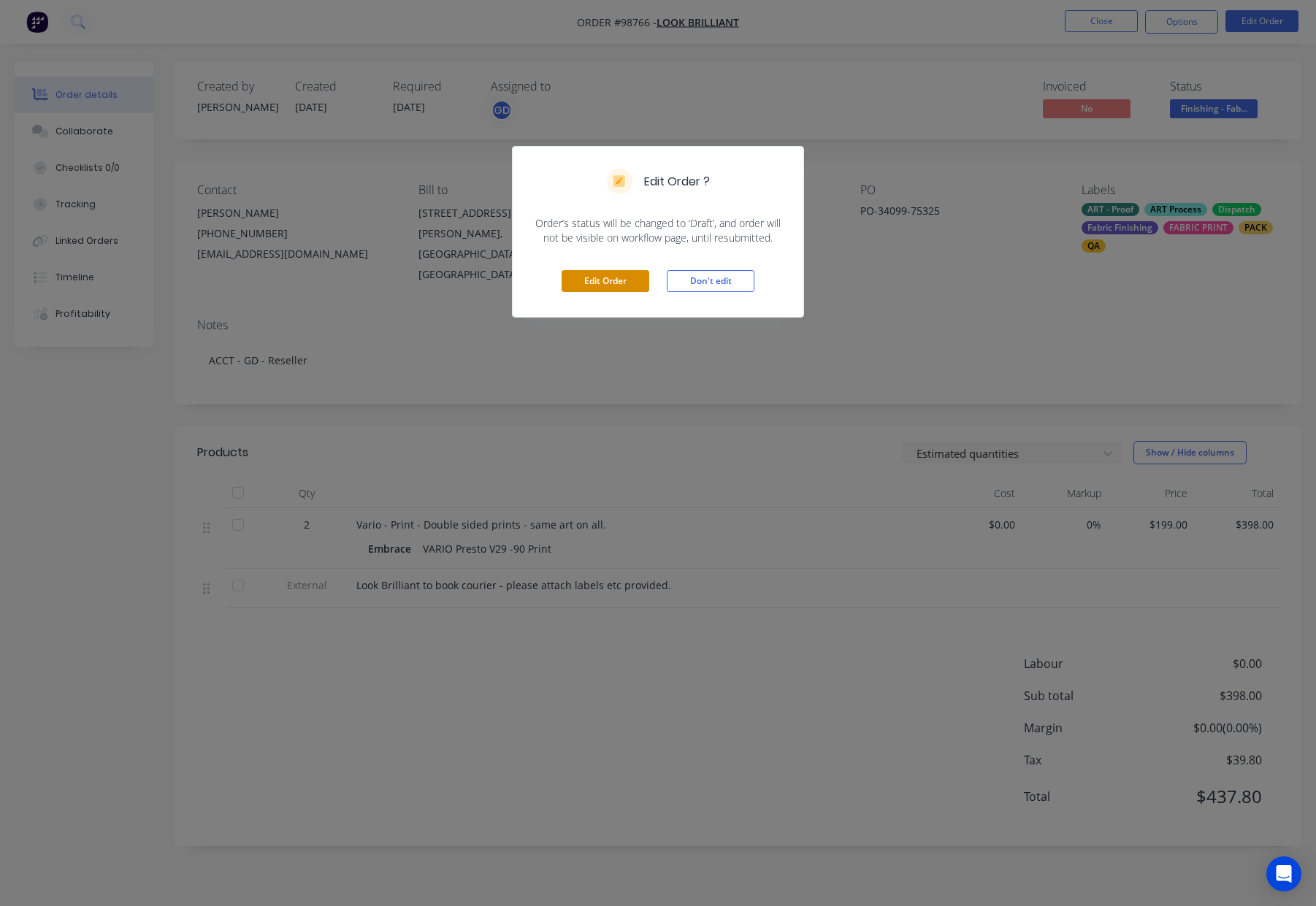
click at [591, 282] on button "Edit Order" at bounding box center [605, 281] width 88 height 22
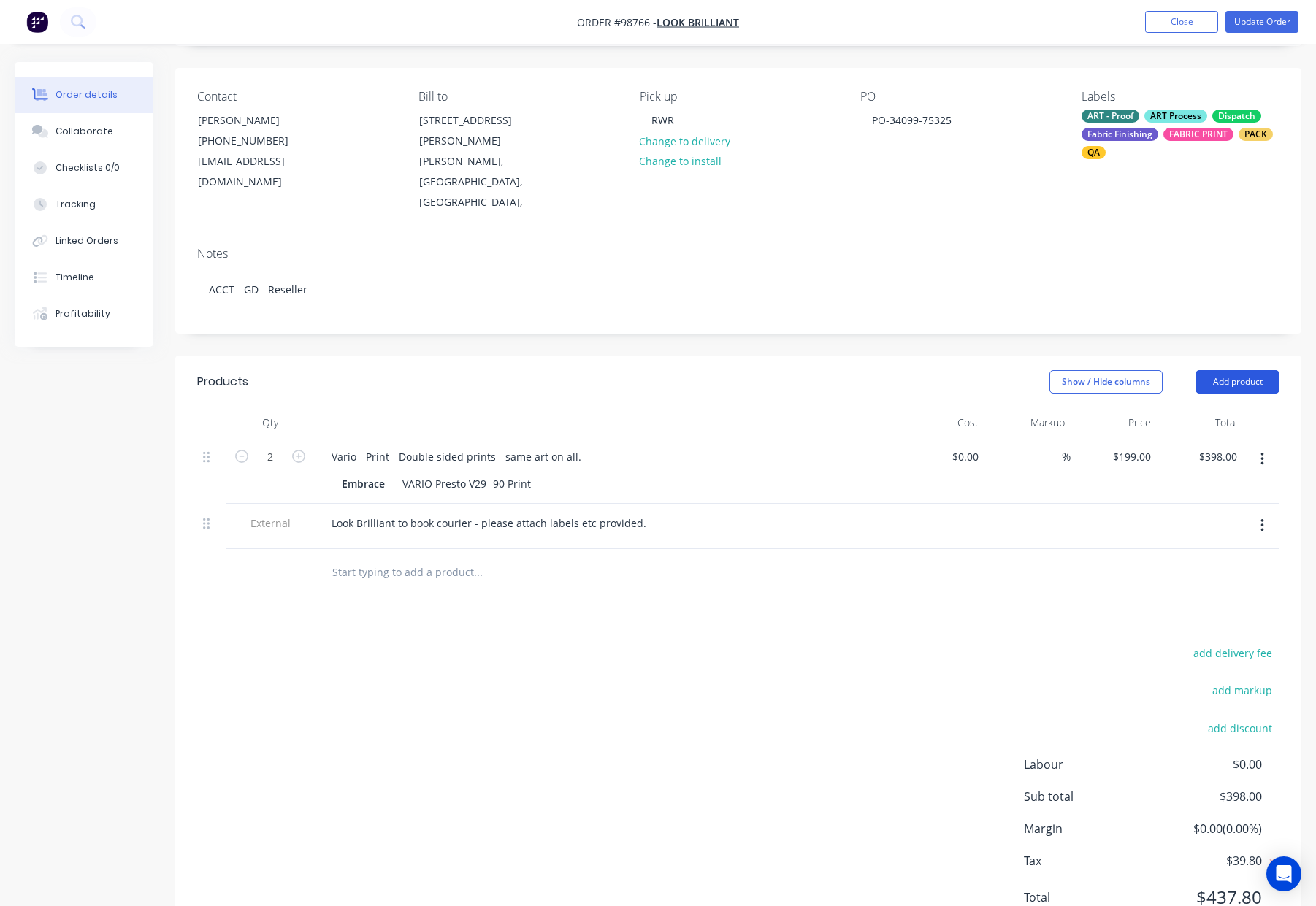
scroll to position [95, 0]
click at [1226, 370] on button "Add product" at bounding box center [1237, 381] width 84 height 23
drag, startPoint x: 1198, startPoint y: 575, endPoint x: 1073, endPoint y: 577, distance: 125.0
click at [1198, 583] on div "Notes (Internal)" at bounding box center [1210, 593] width 112 height 21
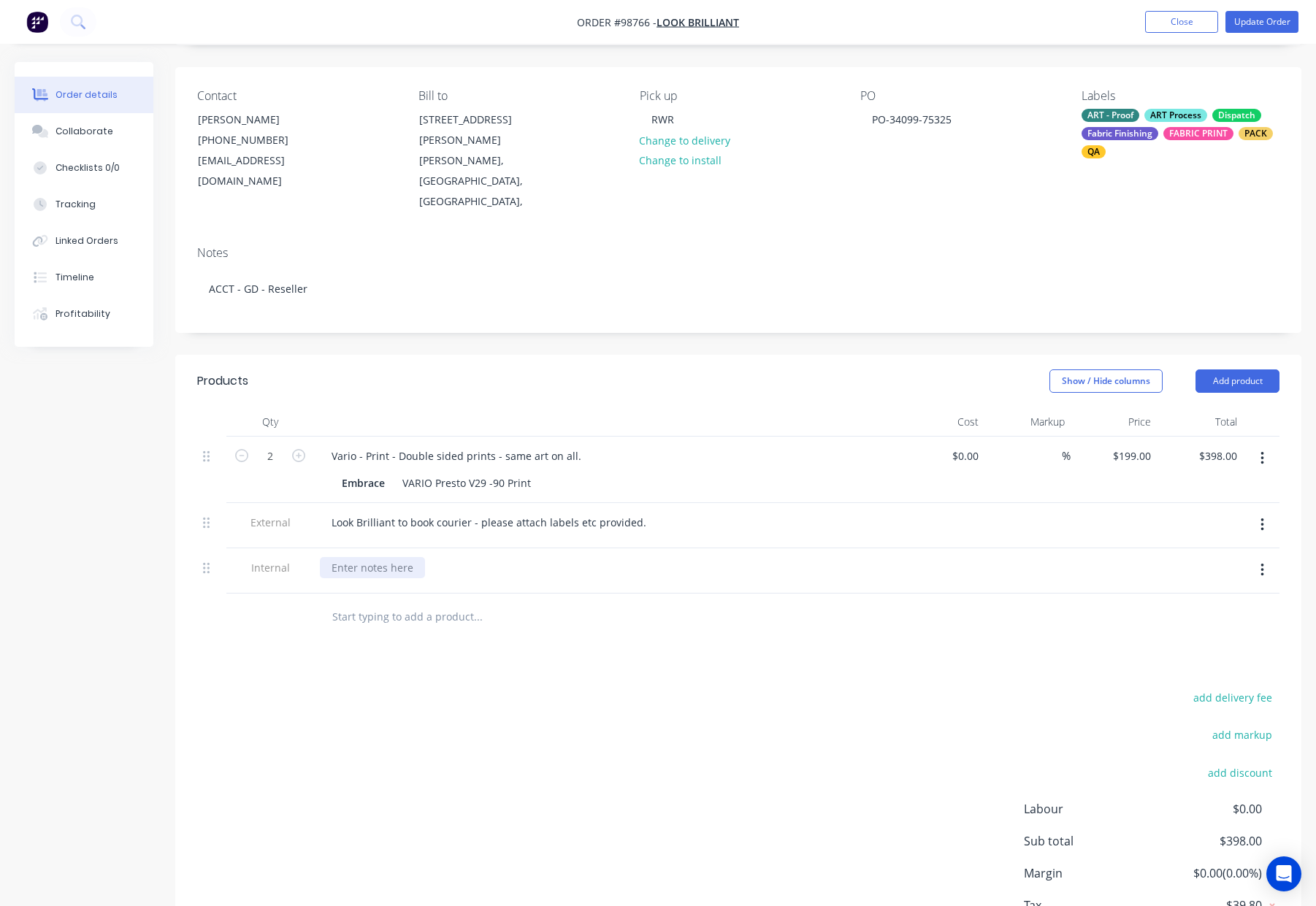
click at [395, 557] on div at bounding box center [372, 568] width 105 height 21
click at [1244, 16] on button "Update Order" at bounding box center [1262, 22] width 73 height 22
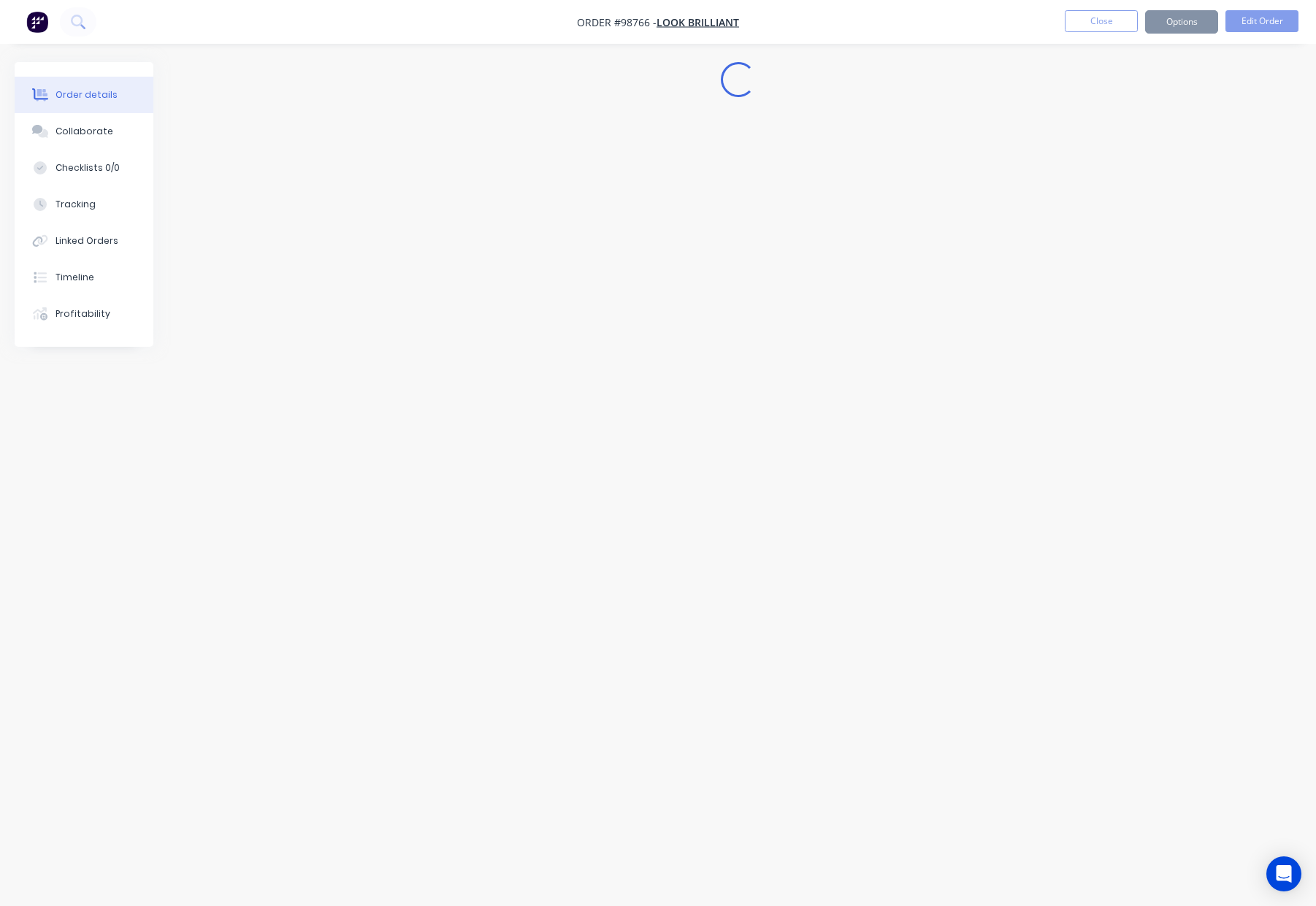
scroll to position [0, 0]
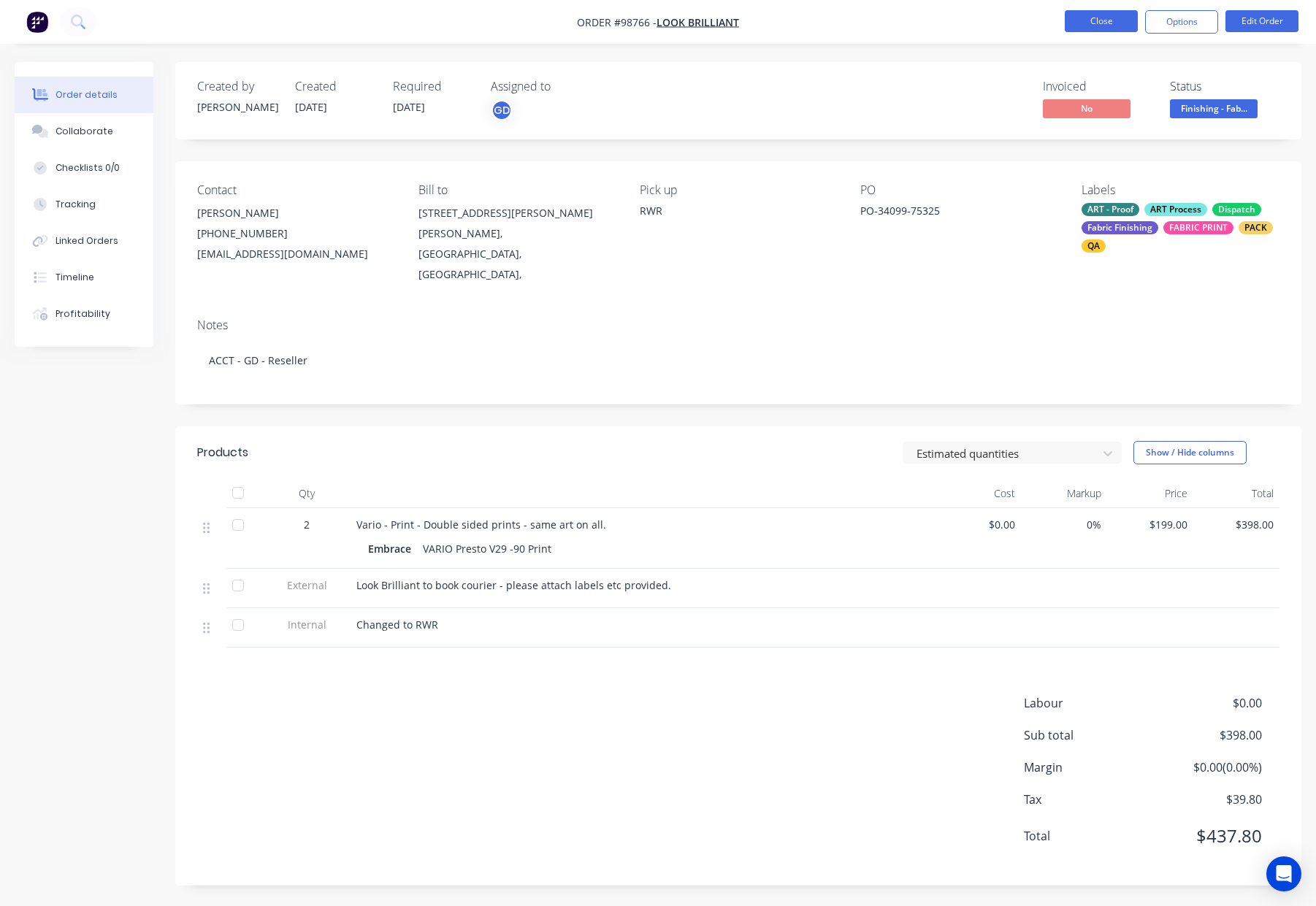
click at [1097, 24] on button "Close" at bounding box center [1101, 21] width 73 height 22
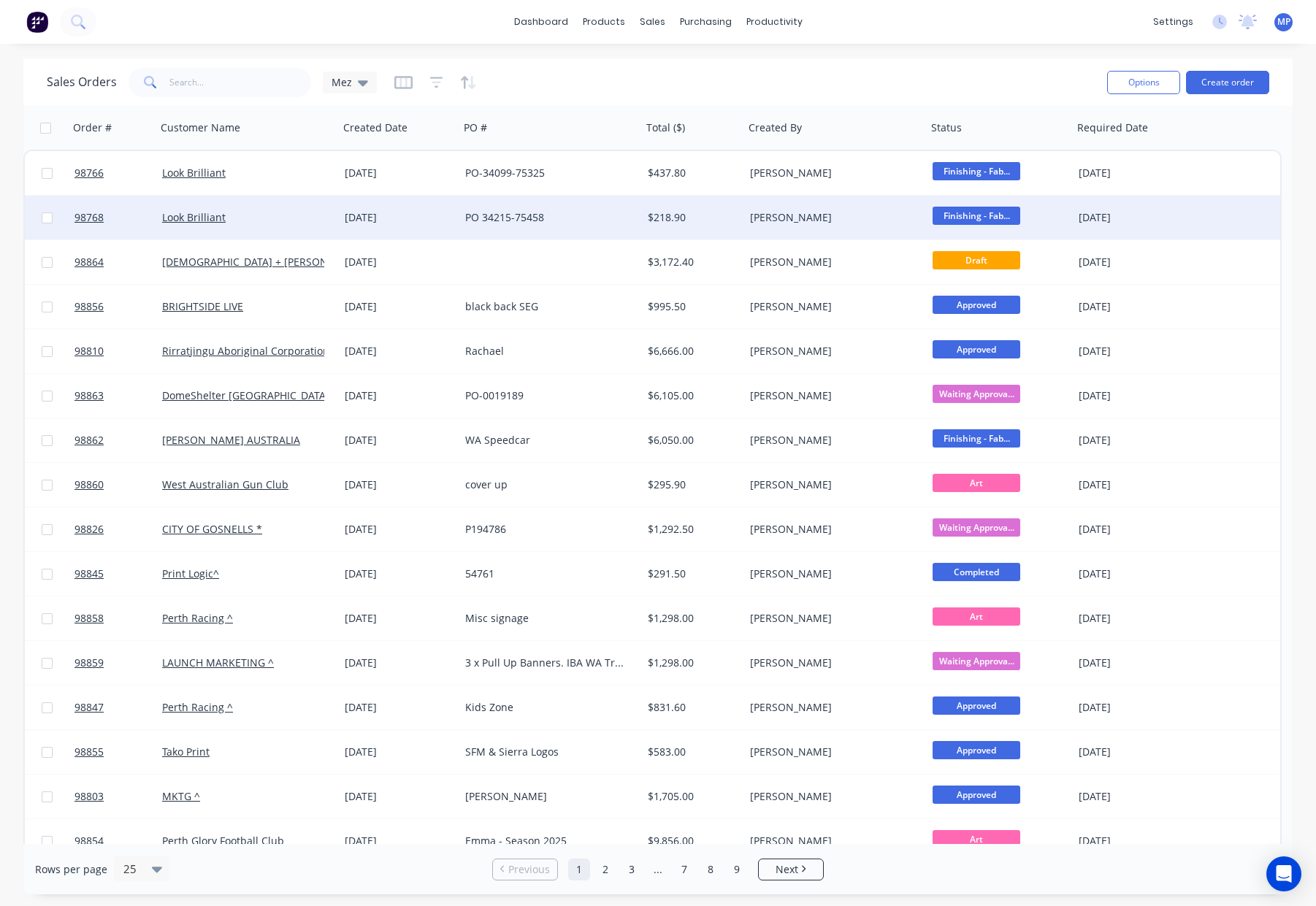
click at [496, 220] on div "PO 34215-75458" at bounding box center [546, 218] width 162 height 15
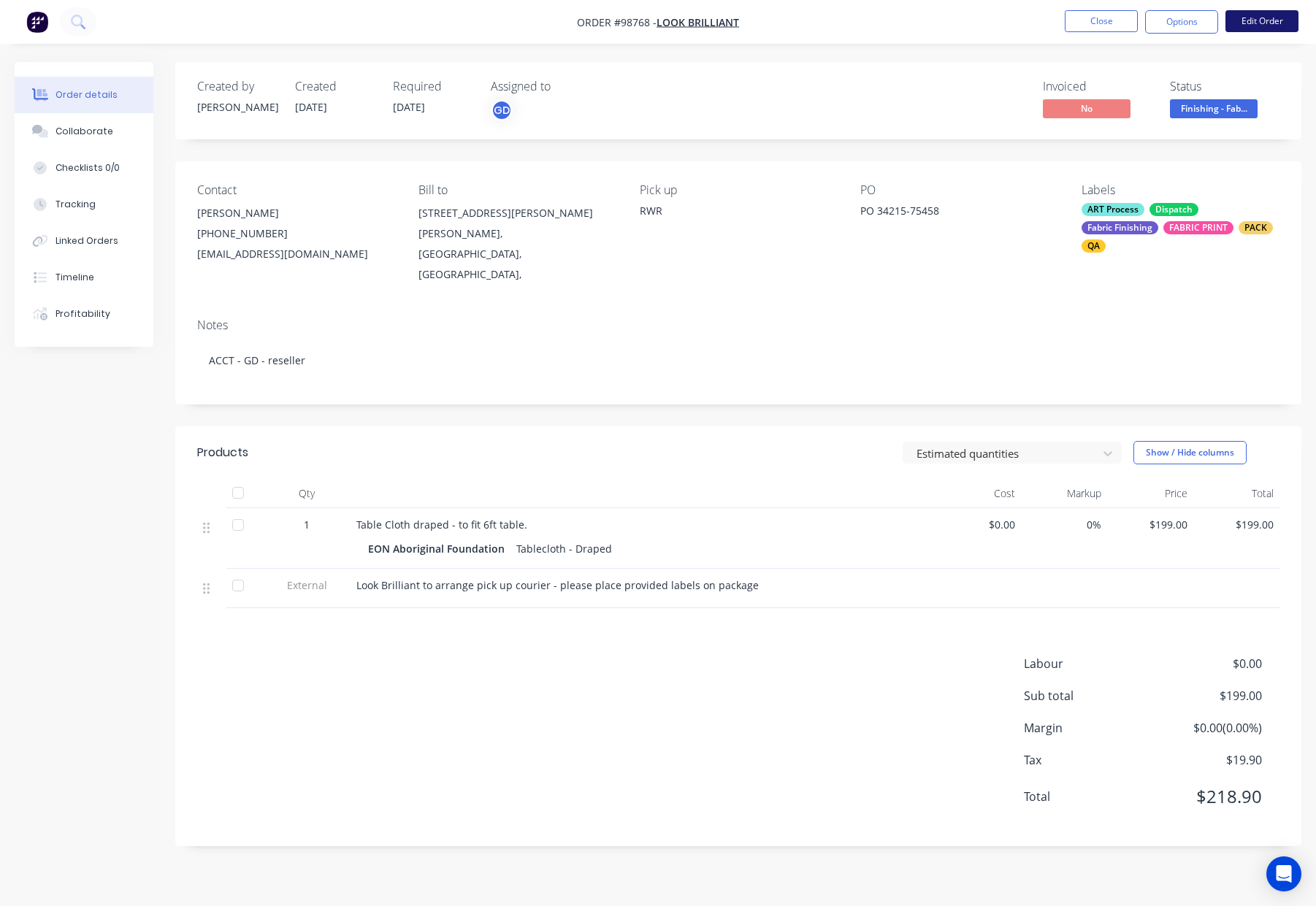
click at [1257, 22] on button "Edit Order" at bounding box center [1262, 21] width 73 height 22
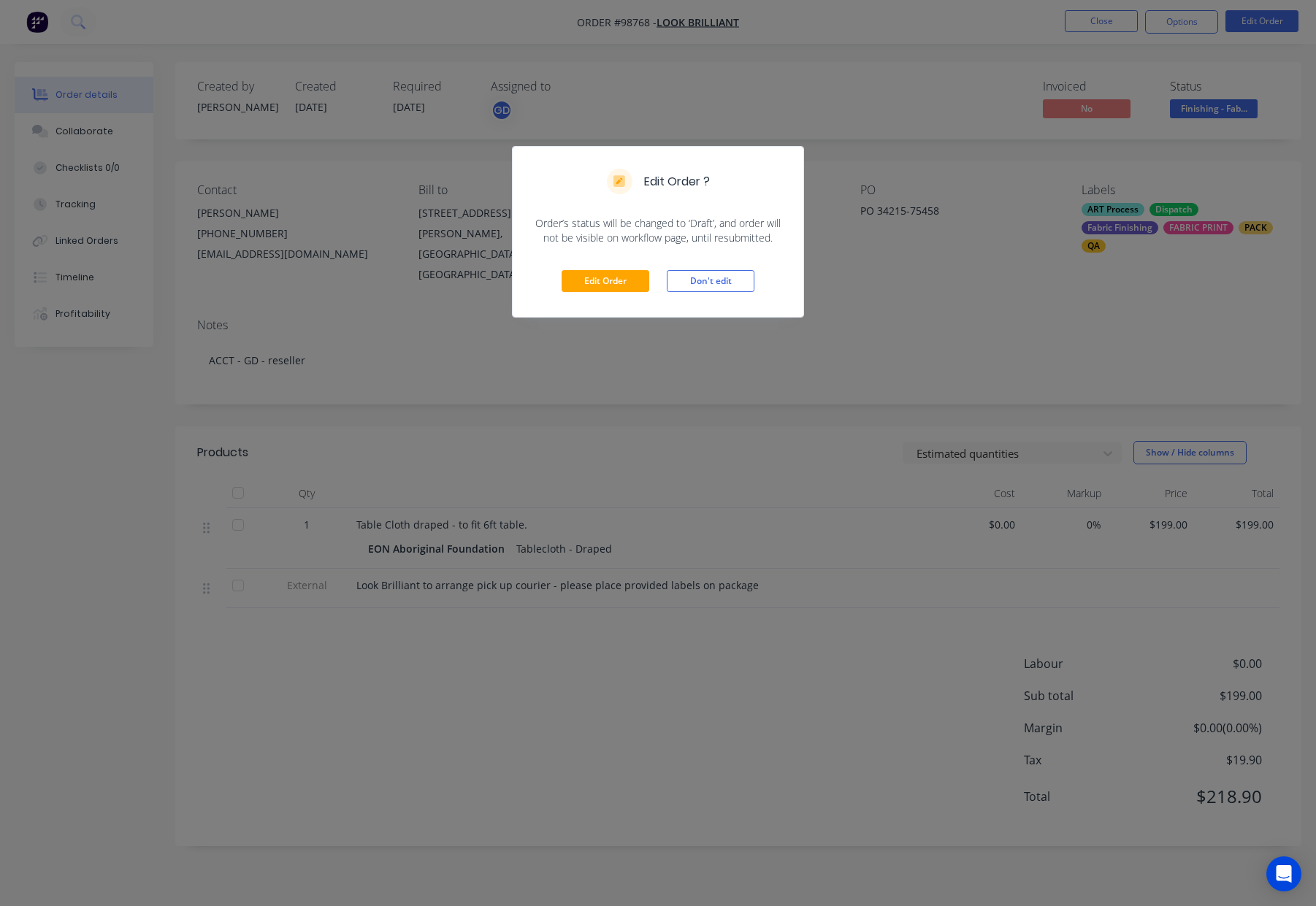
drag, startPoint x: 587, startPoint y: 269, endPoint x: 651, endPoint y: 305, distance: 73.4
click at [587, 269] on div "Edit Order Don't edit" at bounding box center [658, 282] width 290 height 72
click at [616, 287] on button "Edit Order" at bounding box center [605, 281] width 88 height 22
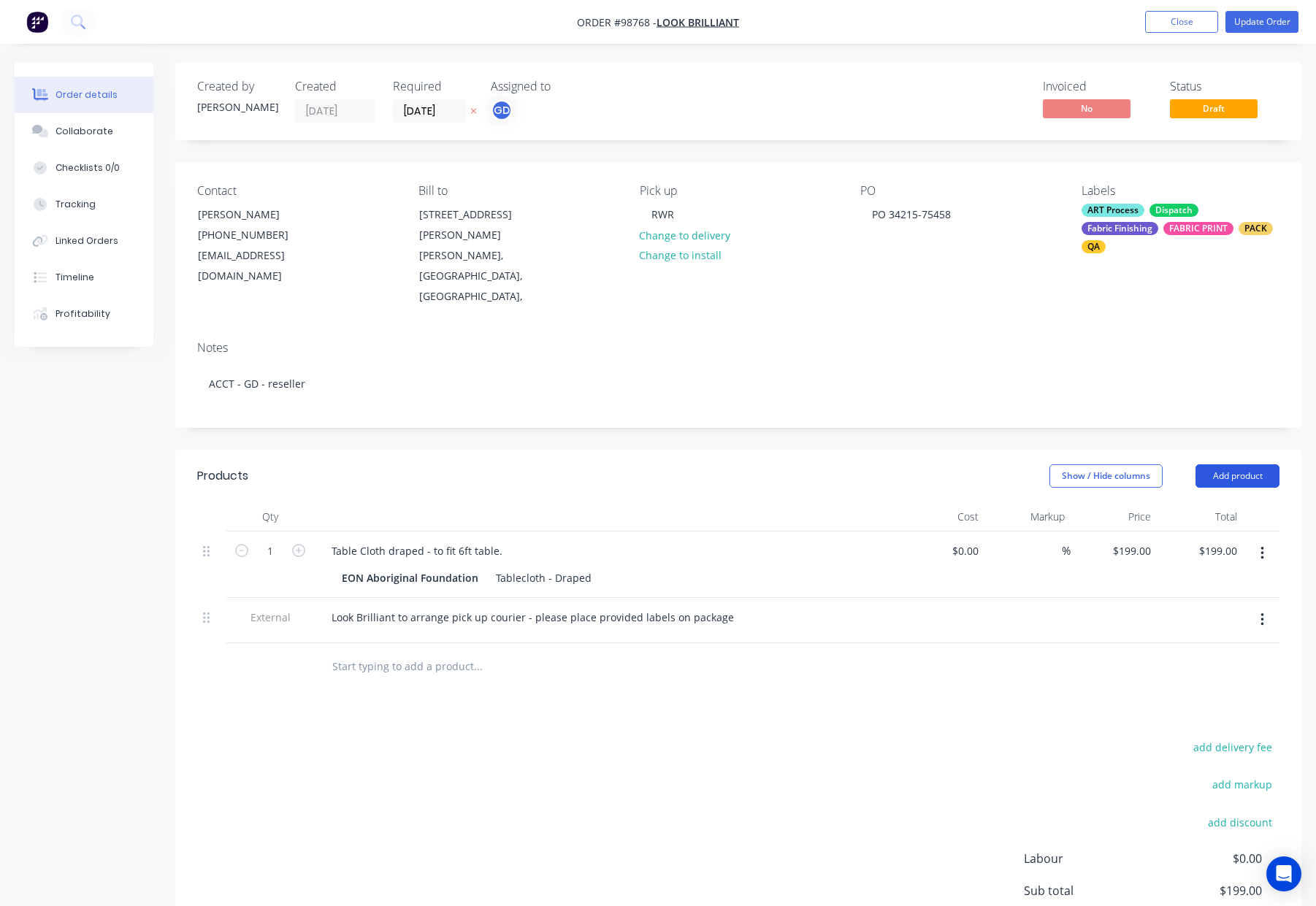
click at [1244, 466] on header "Products Show / Hide columns Add product" at bounding box center [738, 476] width 1126 height 52
click at [1246, 464] on button "Add product" at bounding box center [1237, 475] width 84 height 23
click at [1209, 678] on div "Notes (Internal)" at bounding box center [1210, 688] width 112 height 21
click at [382, 652] on div at bounding box center [372, 663] width 105 height 21
click at [1249, 22] on button "Update Order" at bounding box center [1262, 22] width 73 height 22
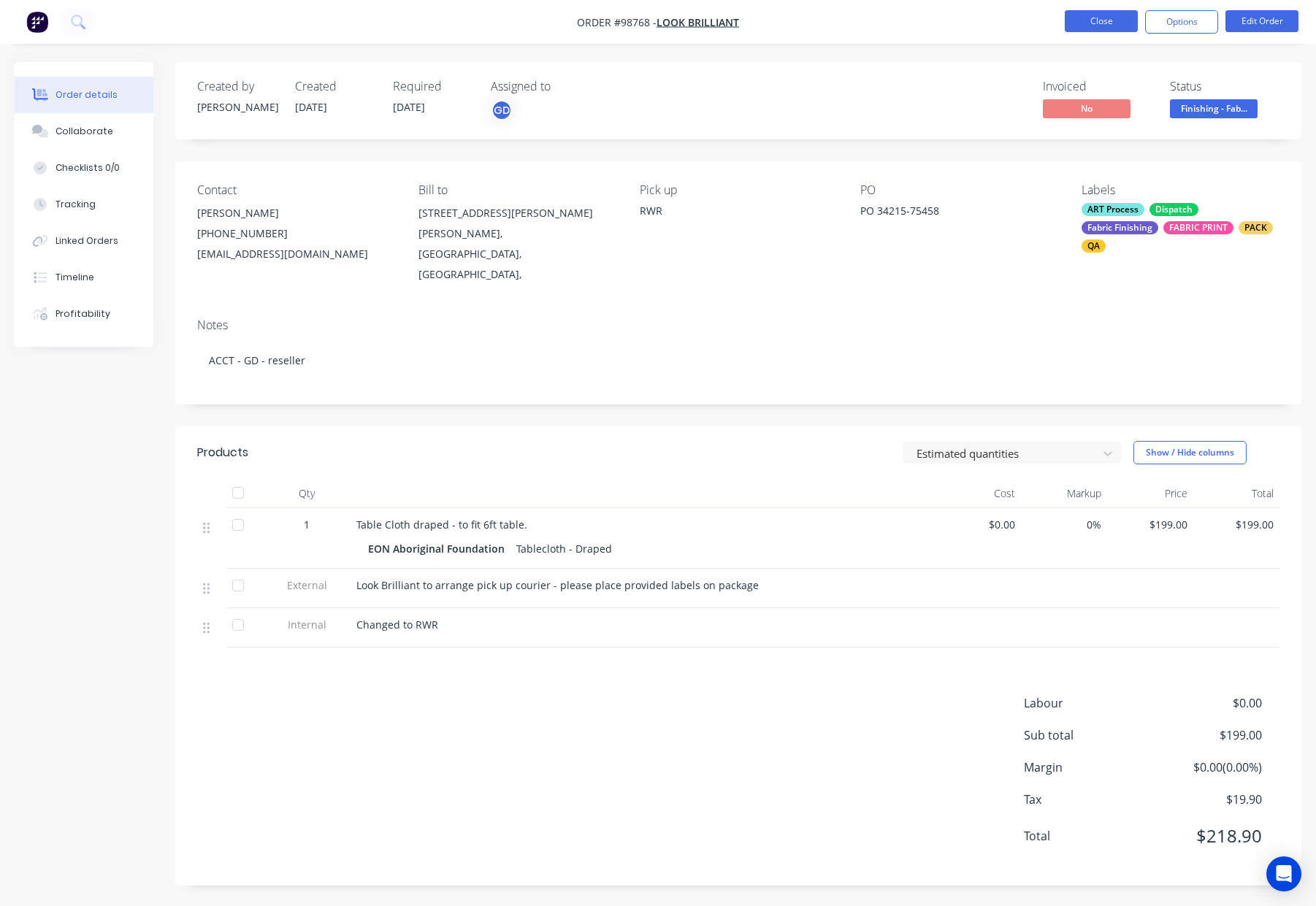
click at [1076, 19] on button "Close" at bounding box center [1101, 21] width 73 height 22
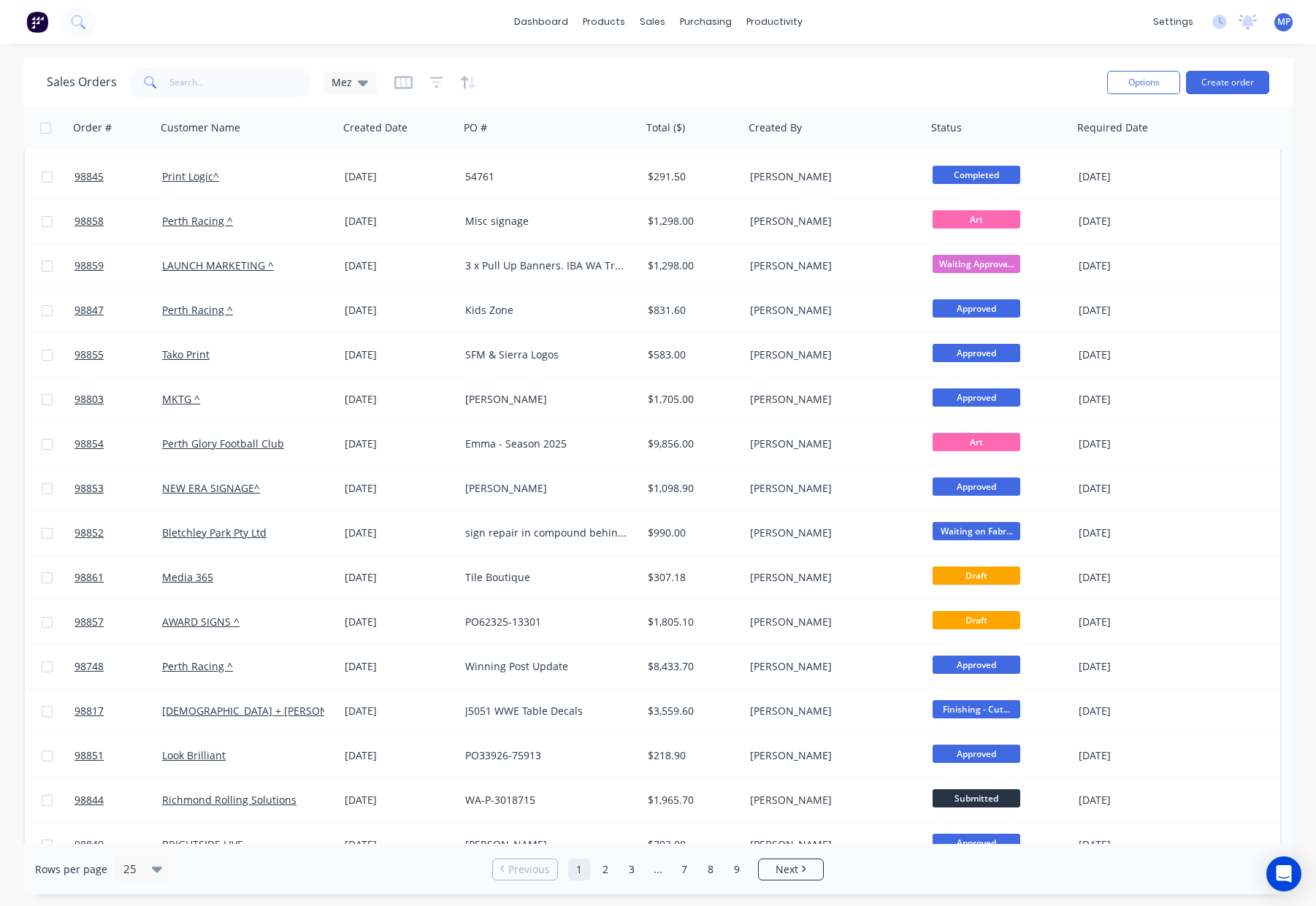
scroll to position [419, 0]
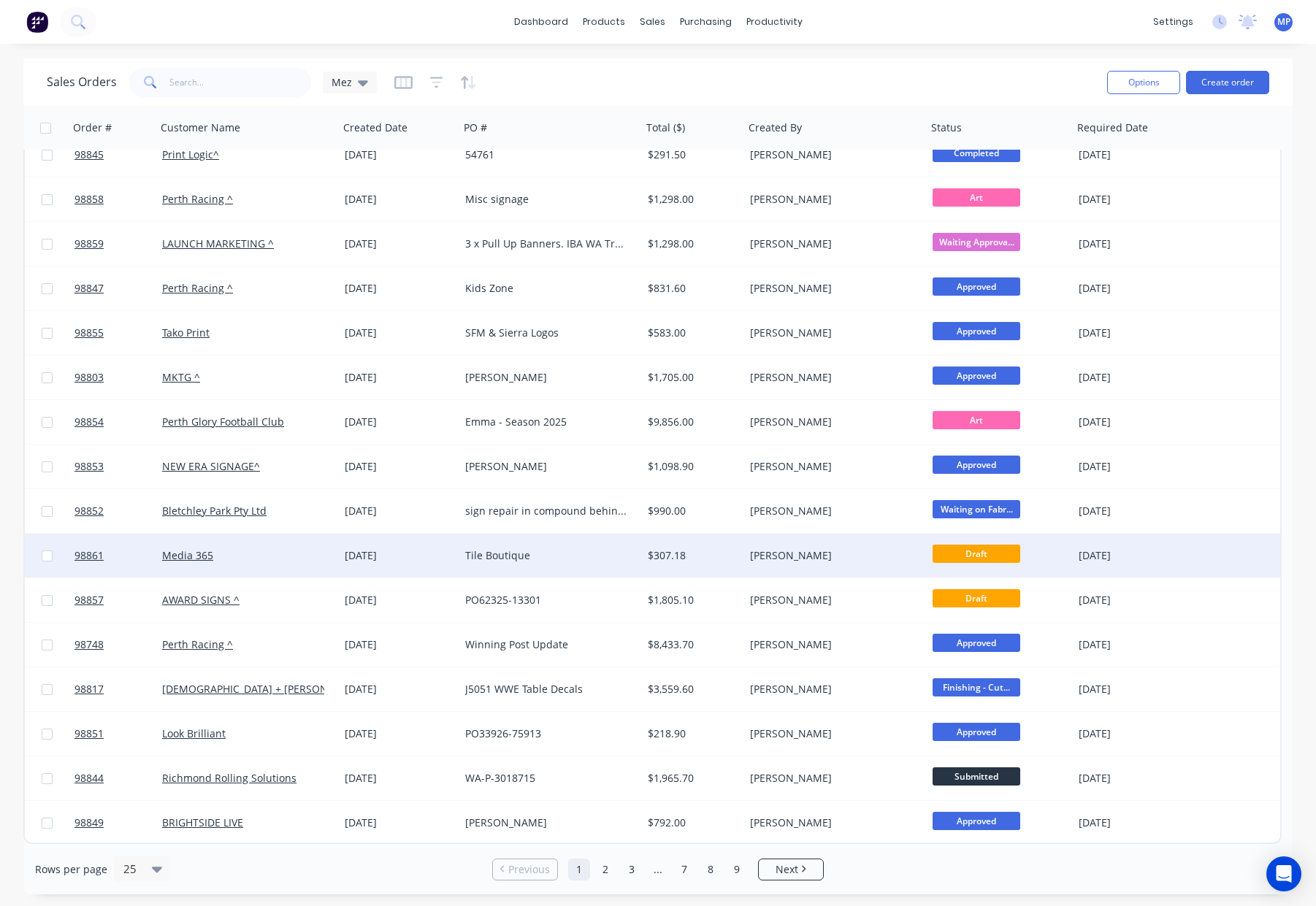
click at [808, 560] on div "[PERSON_NAME]" at bounding box center [831, 556] width 162 height 15
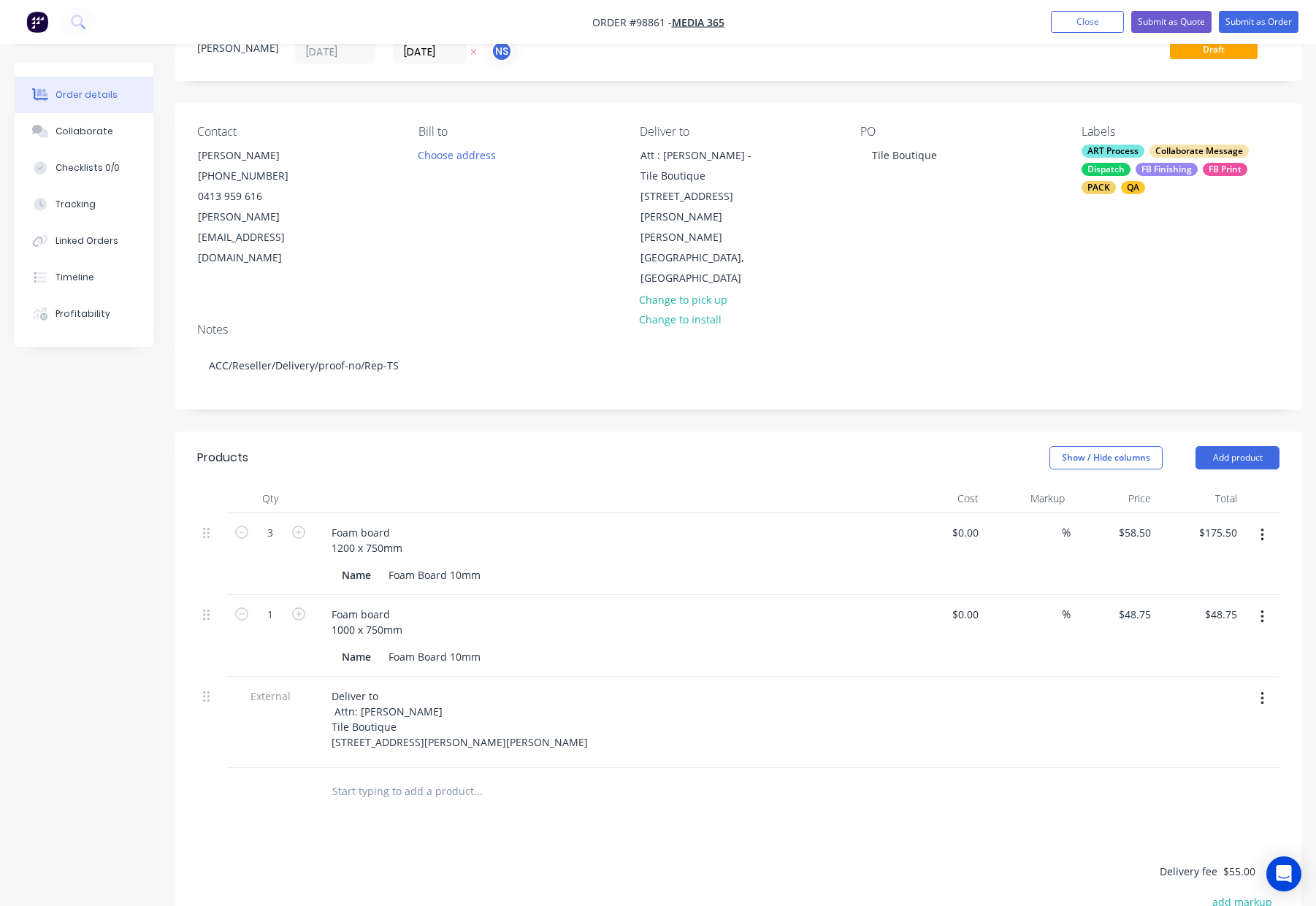
scroll to position [60, 0]
click at [332, 521] on div "Foam board 1200 x 750mm" at bounding box center [367, 539] width 94 height 37
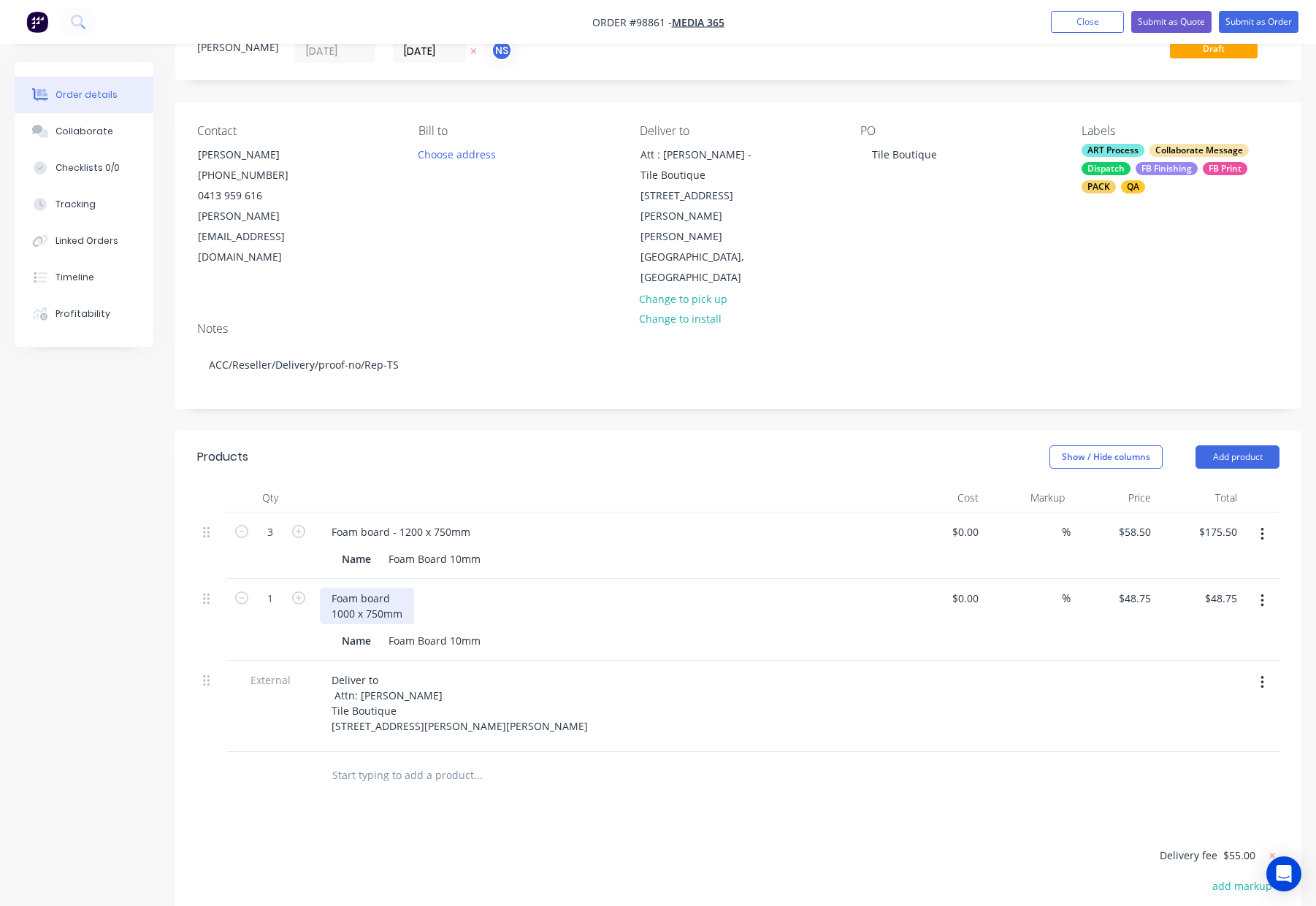
click at [328, 588] on div "Foam board 1000 x 750mm" at bounding box center [367, 606] width 94 height 37
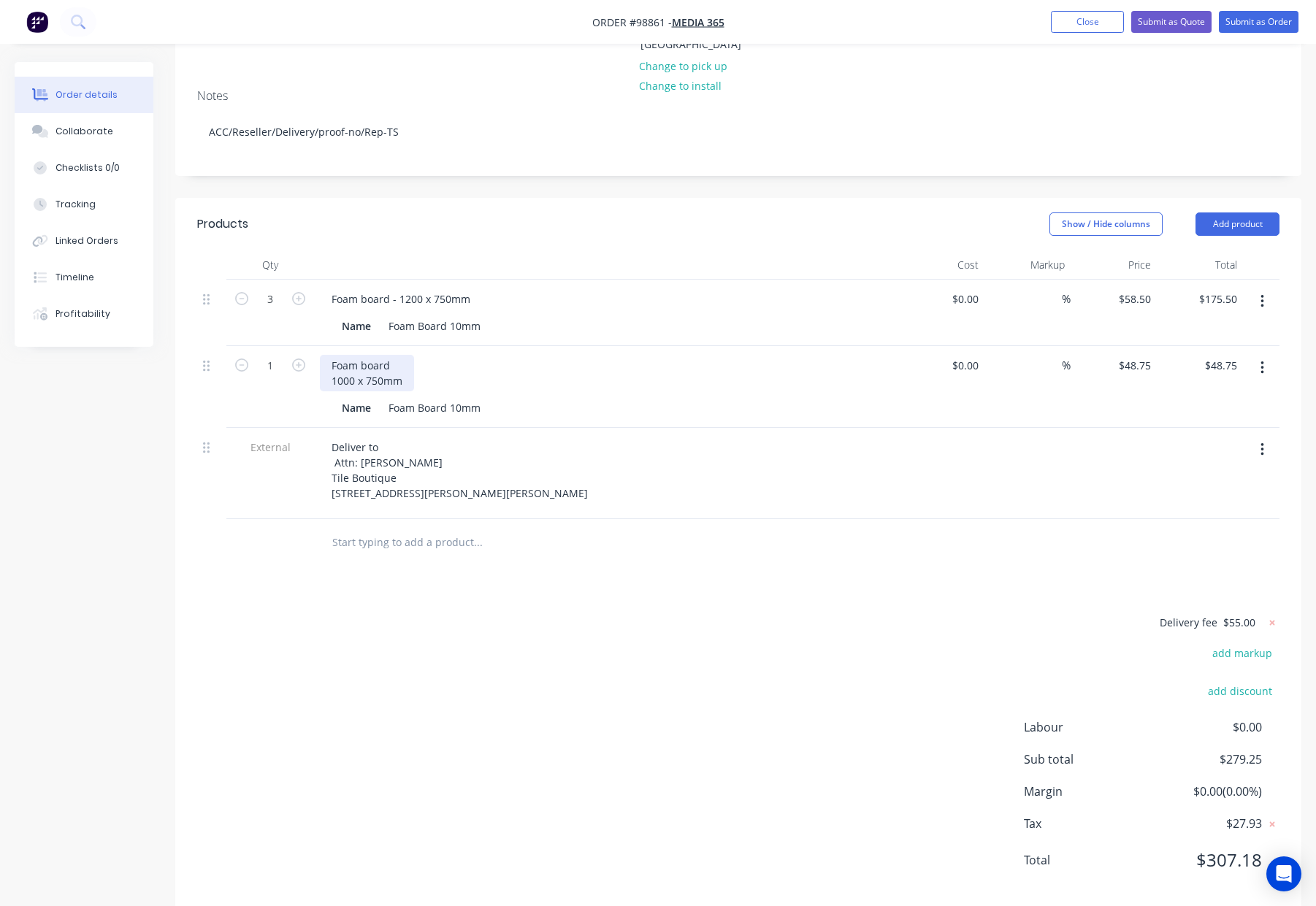
click at [330, 355] on div "Foam board 1000 x 750mm" at bounding box center [367, 373] width 94 height 37
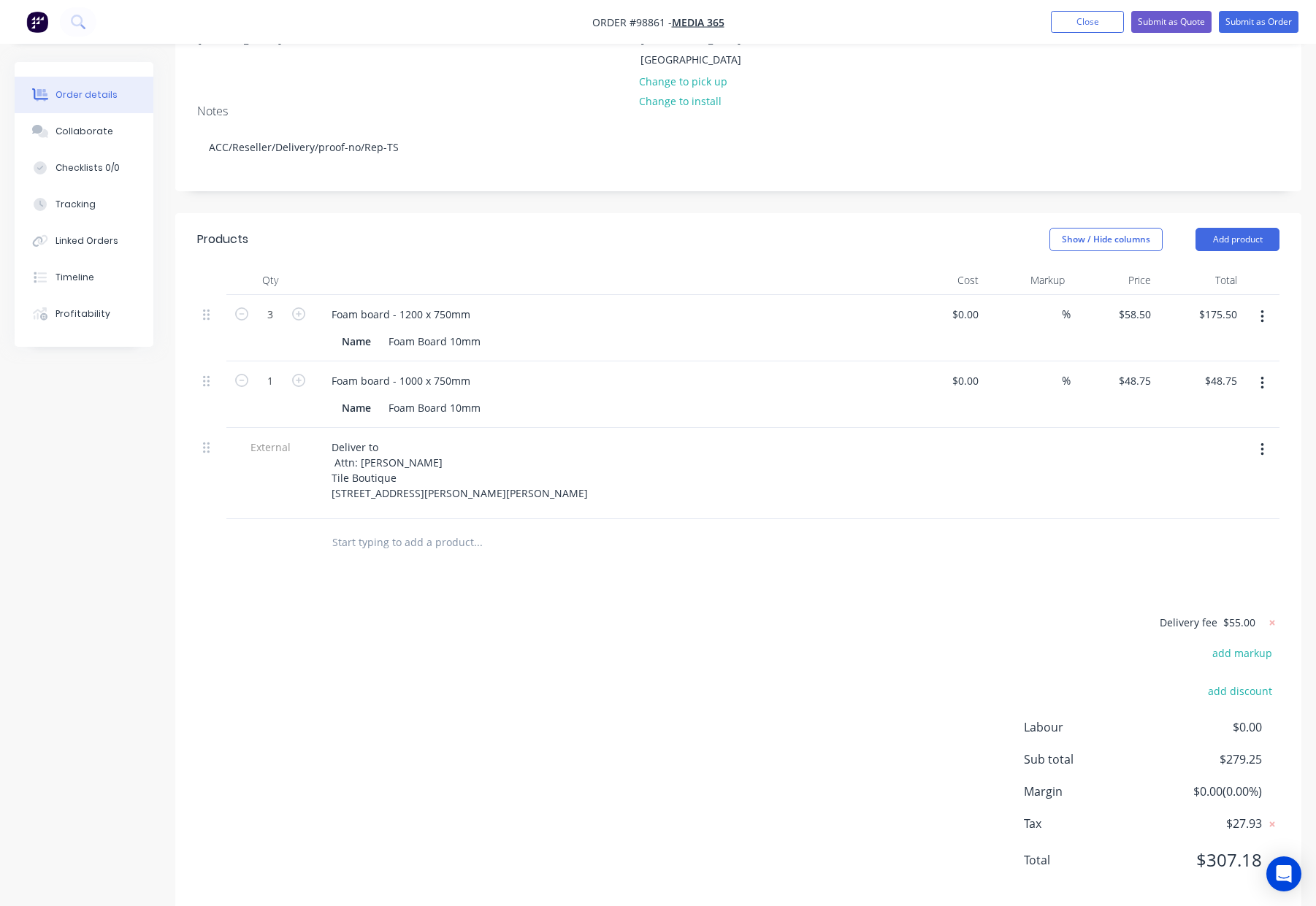
drag, startPoint x: 586, startPoint y: 163, endPoint x: 594, endPoint y: 216, distance: 53.6
click at [586, 163] on div "Created by [PERSON_NAME] Created [DATE] Required [DATE] Assigned to NS Status D…" at bounding box center [738, 347] width 1126 height 1125
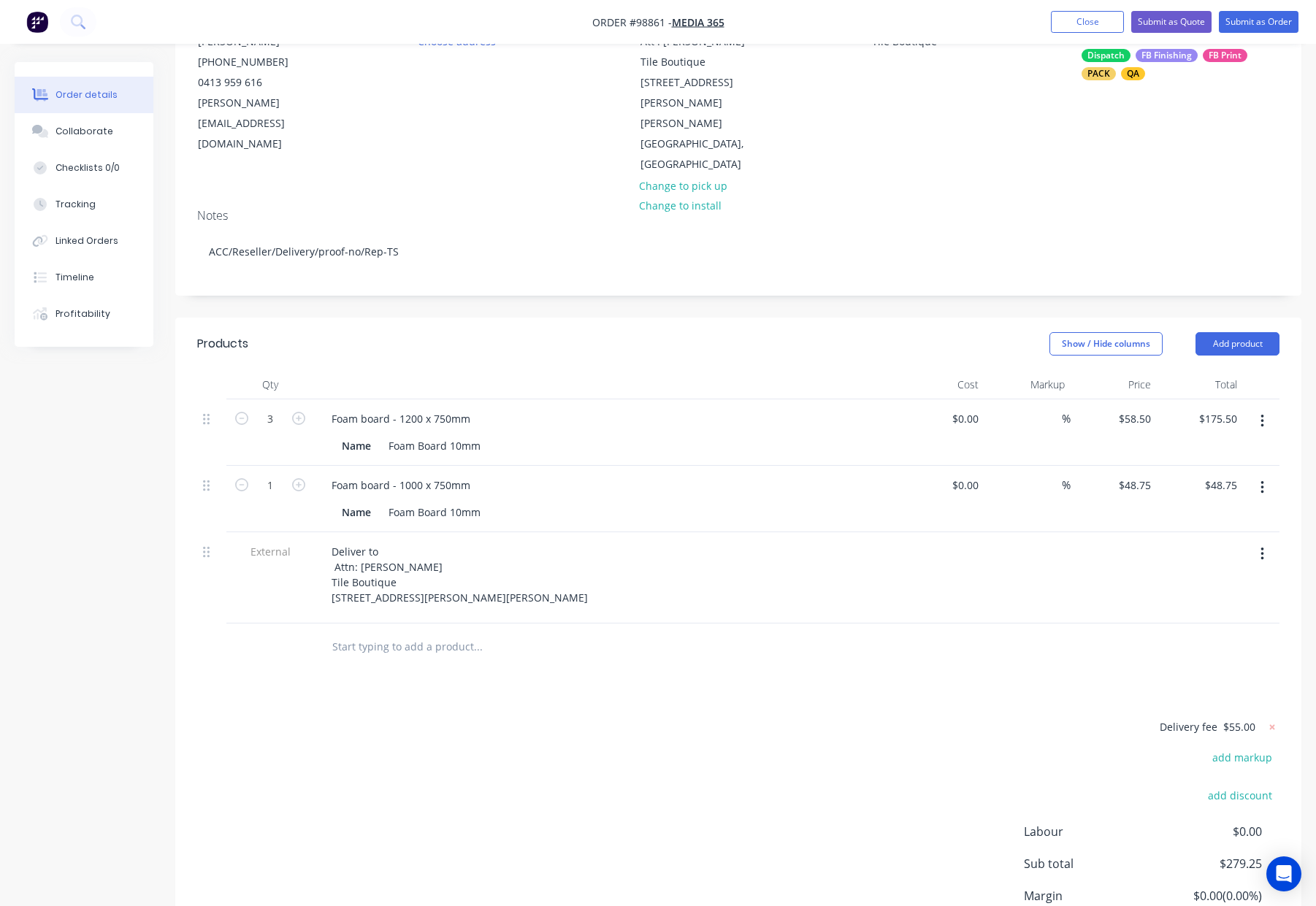
scroll to position [0, 0]
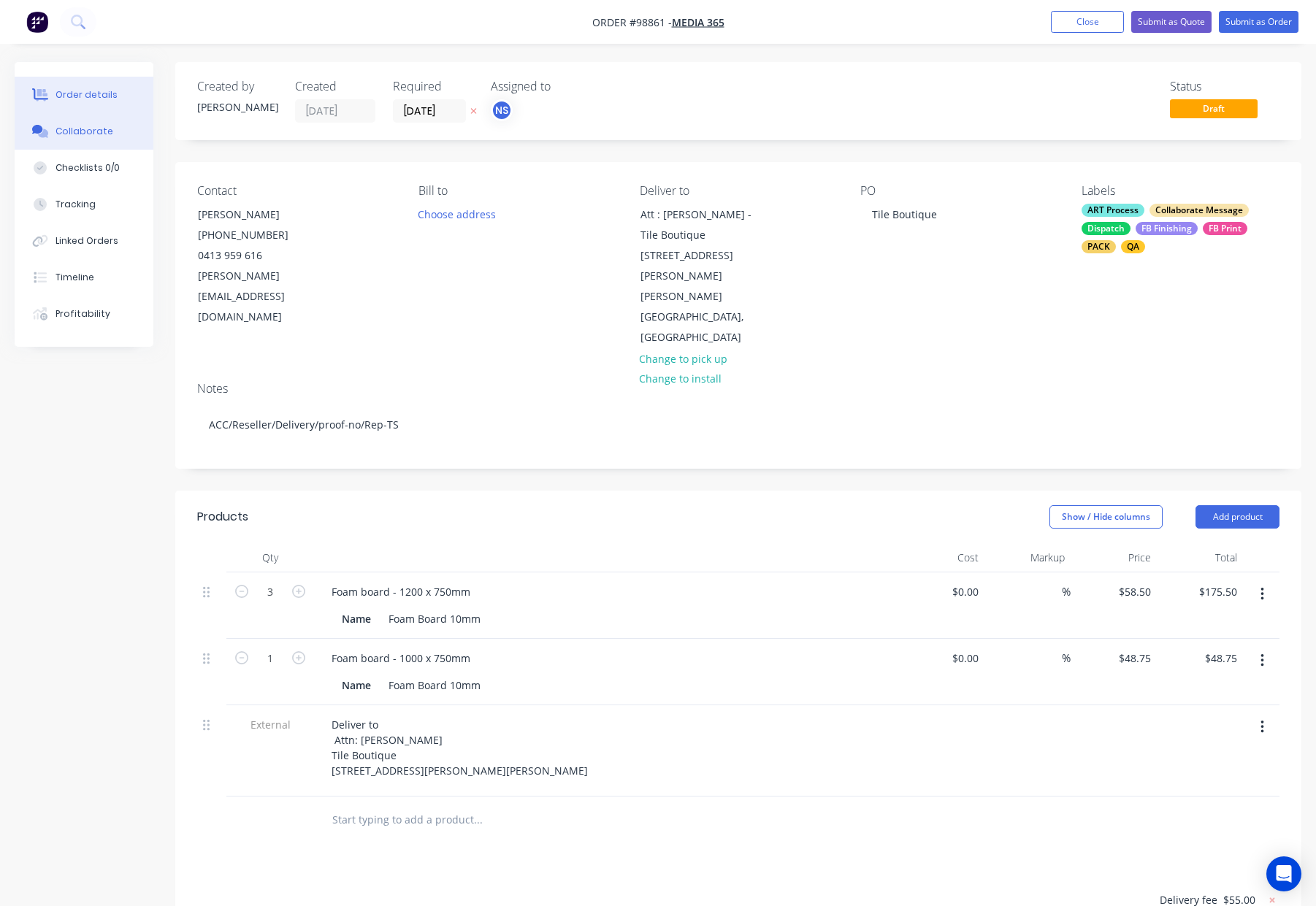
click at [88, 132] on div "Collaborate" at bounding box center [84, 132] width 58 height 13
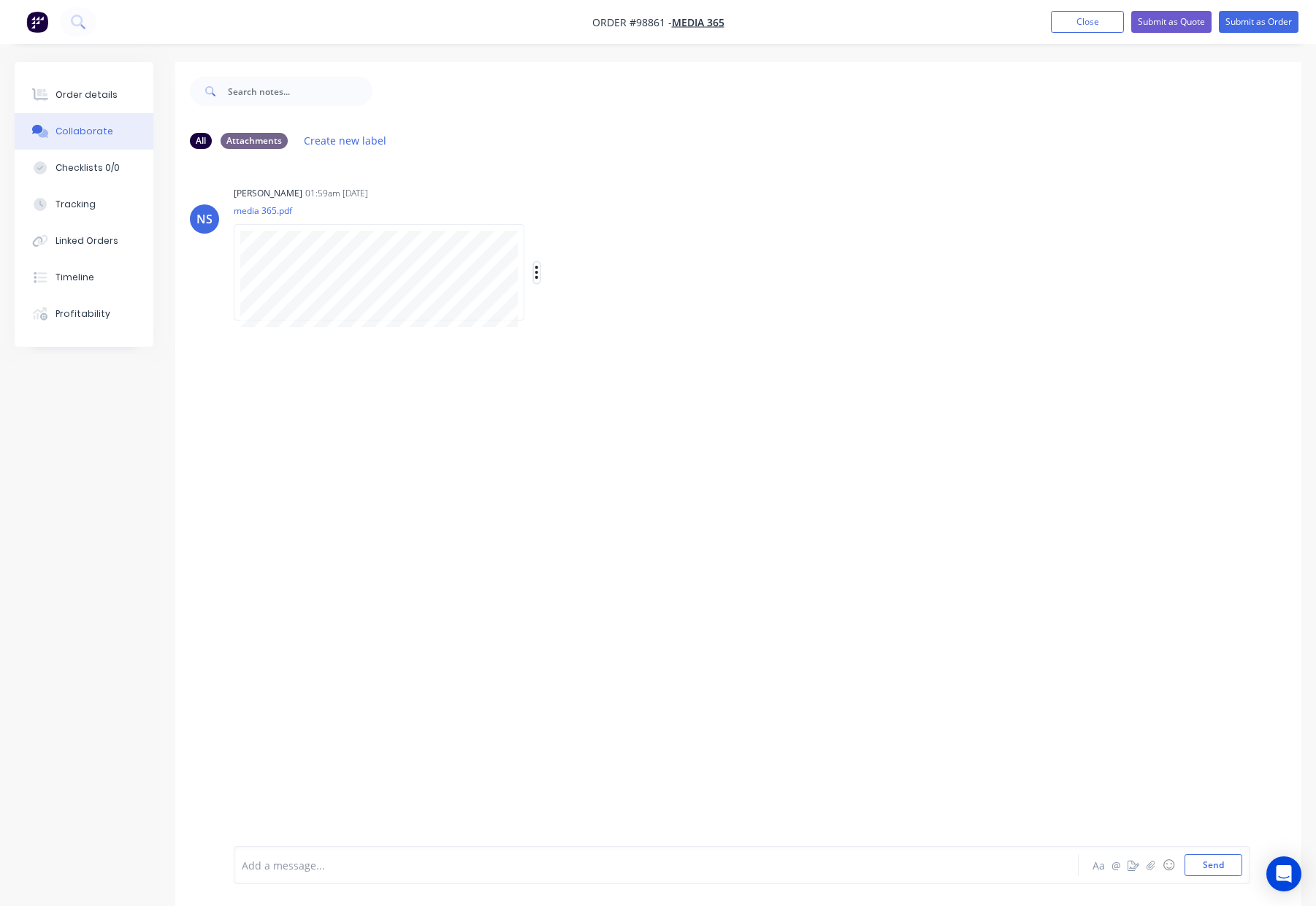
click at [535, 273] on icon "button" at bounding box center [537, 273] width 3 height 13
click at [613, 316] on button "Download" at bounding box center [632, 311] width 164 height 33
drag, startPoint x: 85, startPoint y: 94, endPoint x: 78, endPoint y: 190, distance: 96.3
click at [85, 94] on div "Order details" at bounding box center [86, 95] width 62 height 13
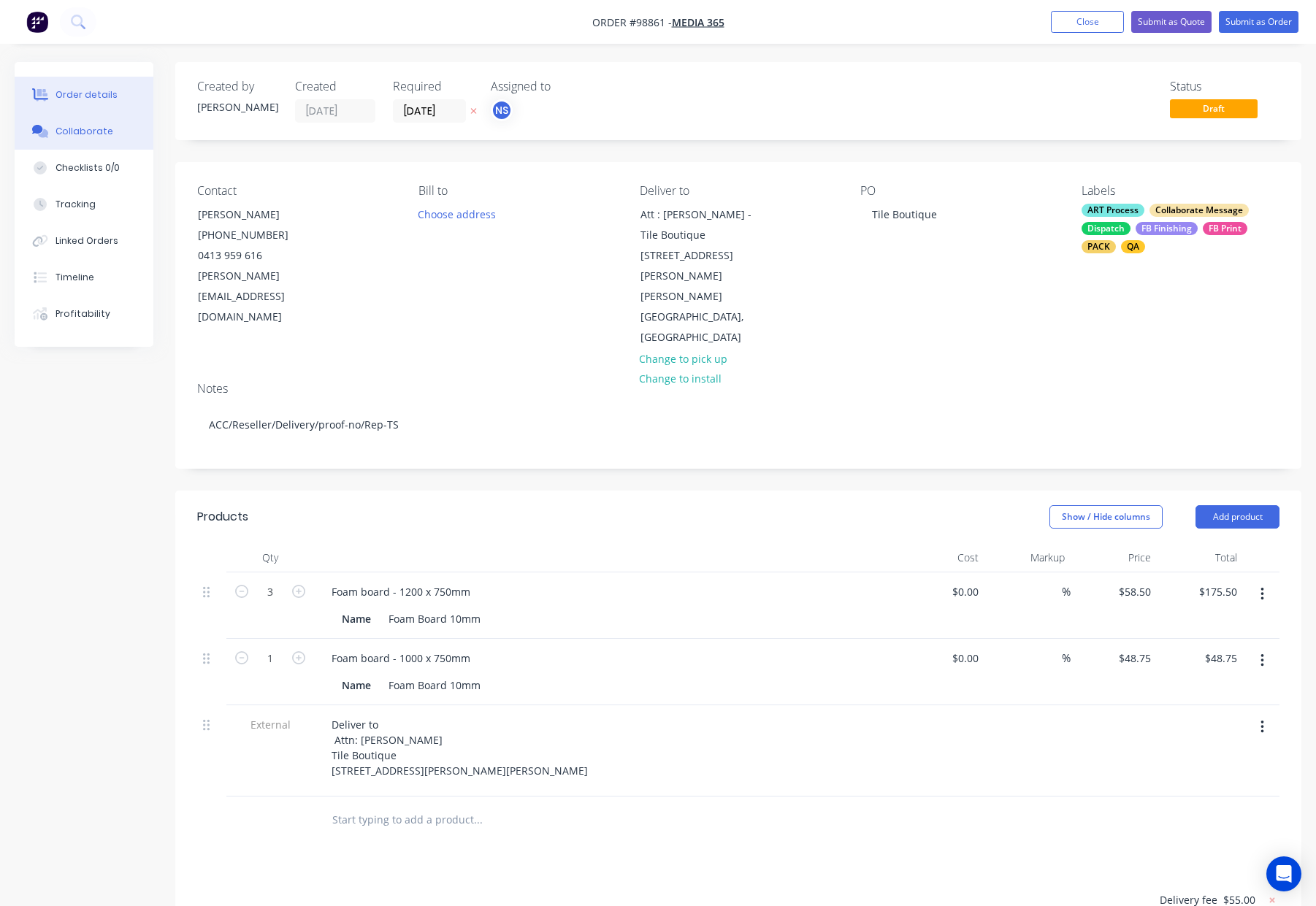
click at [85, 129] on div "Collaborate" at bounding box center [84, 132] width 58 height 13
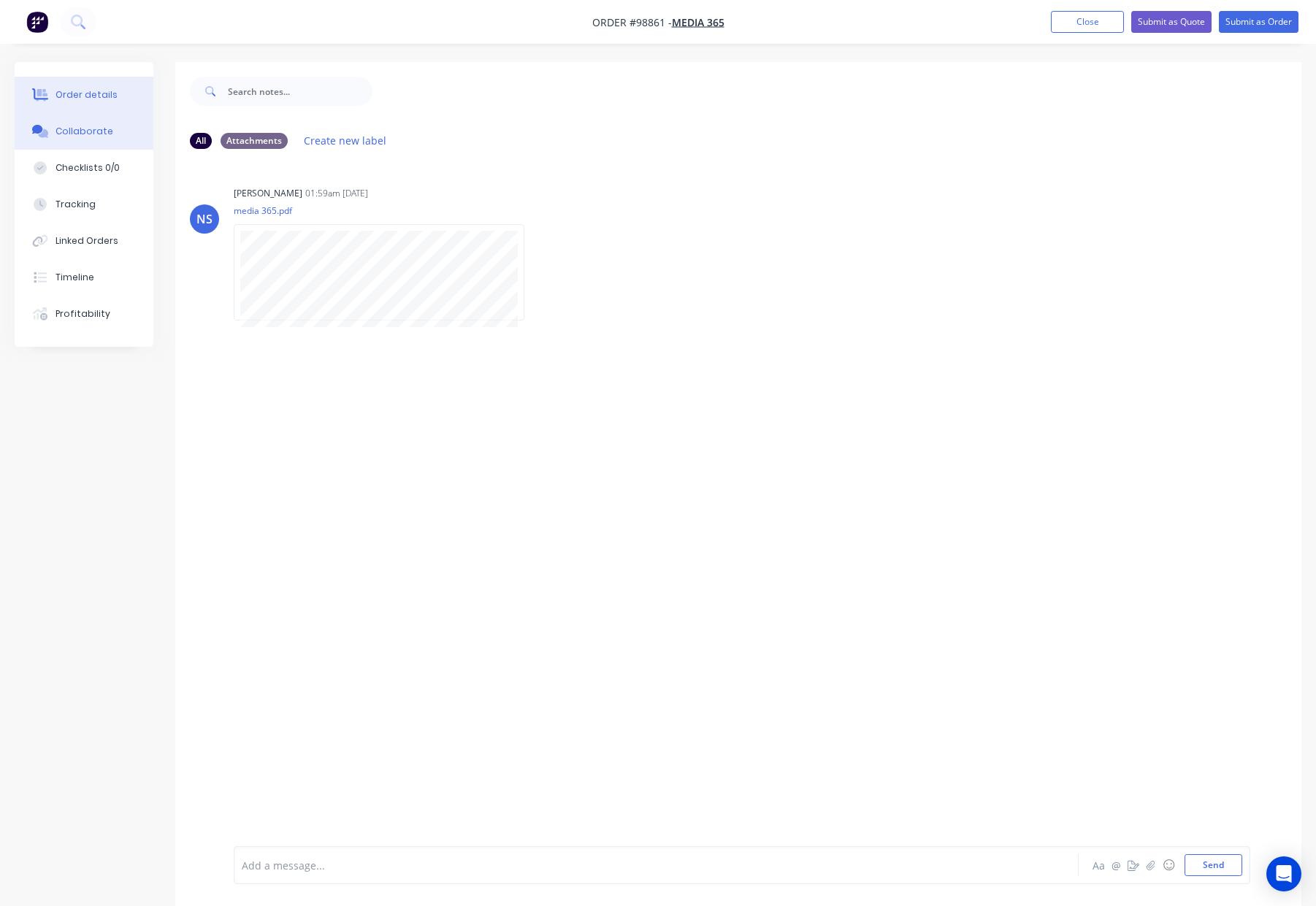
click at [77, 85] on button "Order details" at bounding box center [84, 94] width 138 height 37
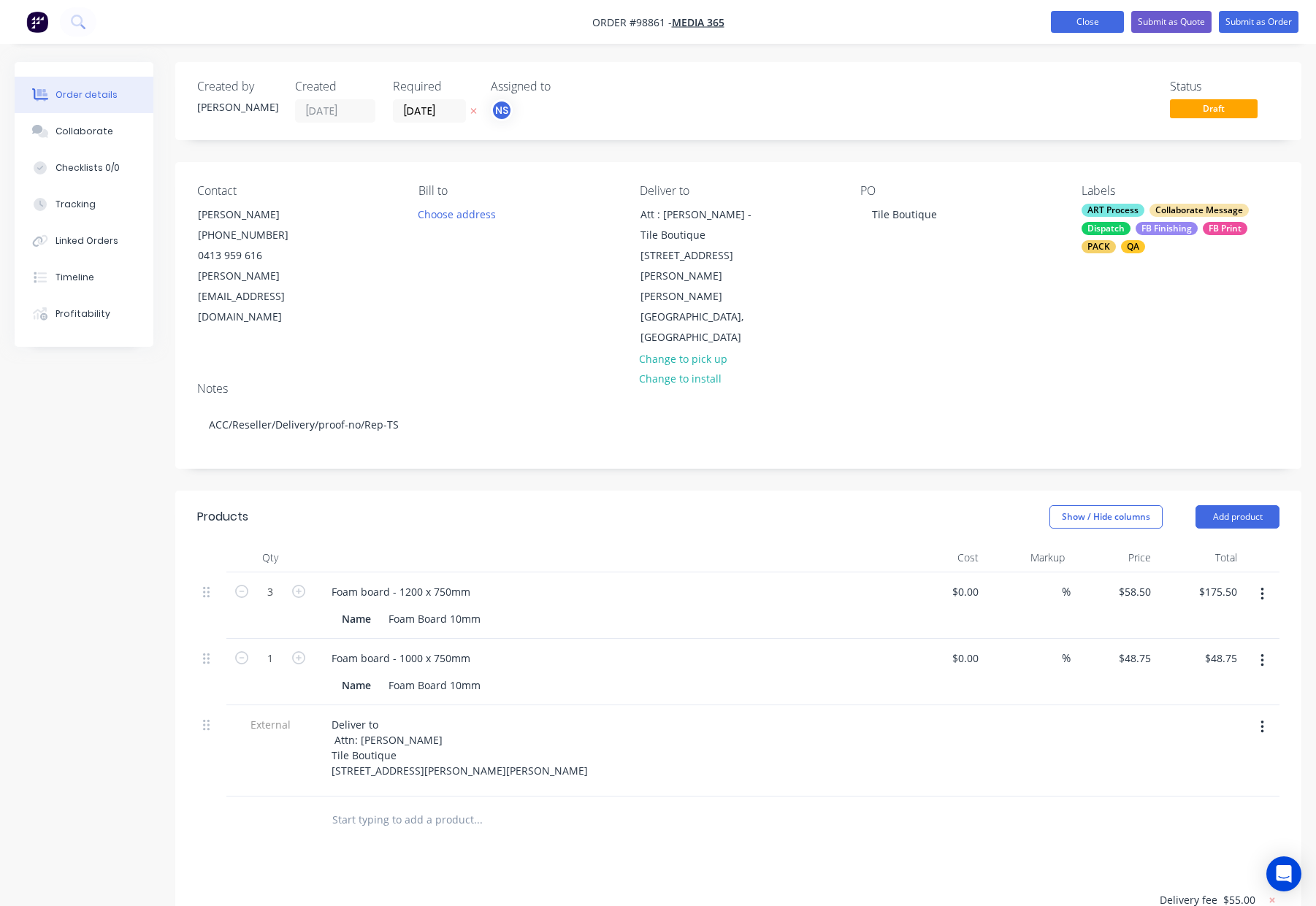
click at [1070, 22] on button "Close" at bounding box center [1087, 22] width 73 height 22
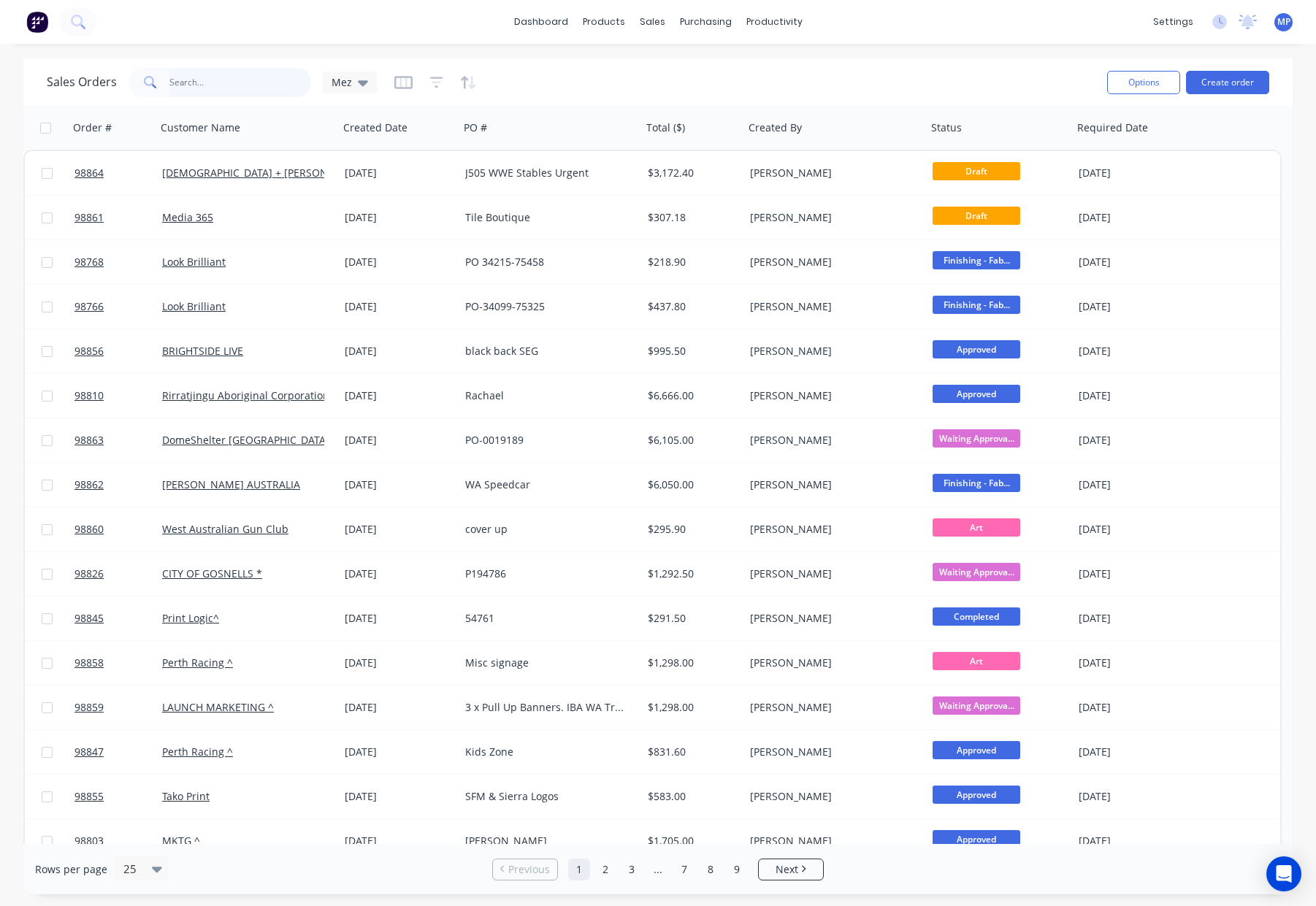
click at [209, 82] on input "text" at bounding box center [240, 82] width 142 height 29
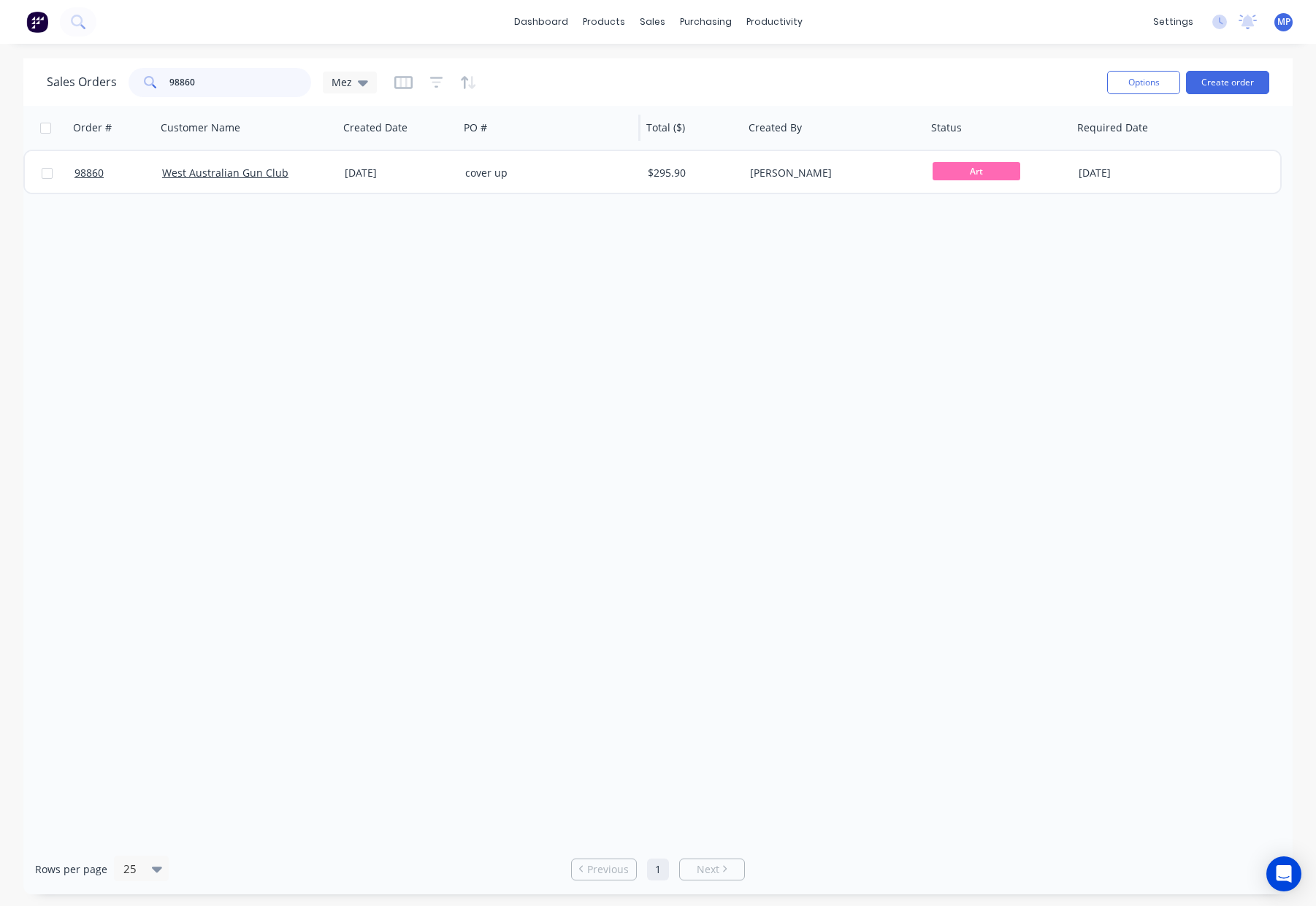
type input "98860"
click at [535, 148] on div "PO #" at bounding box center [549, 127] width 183 height 44
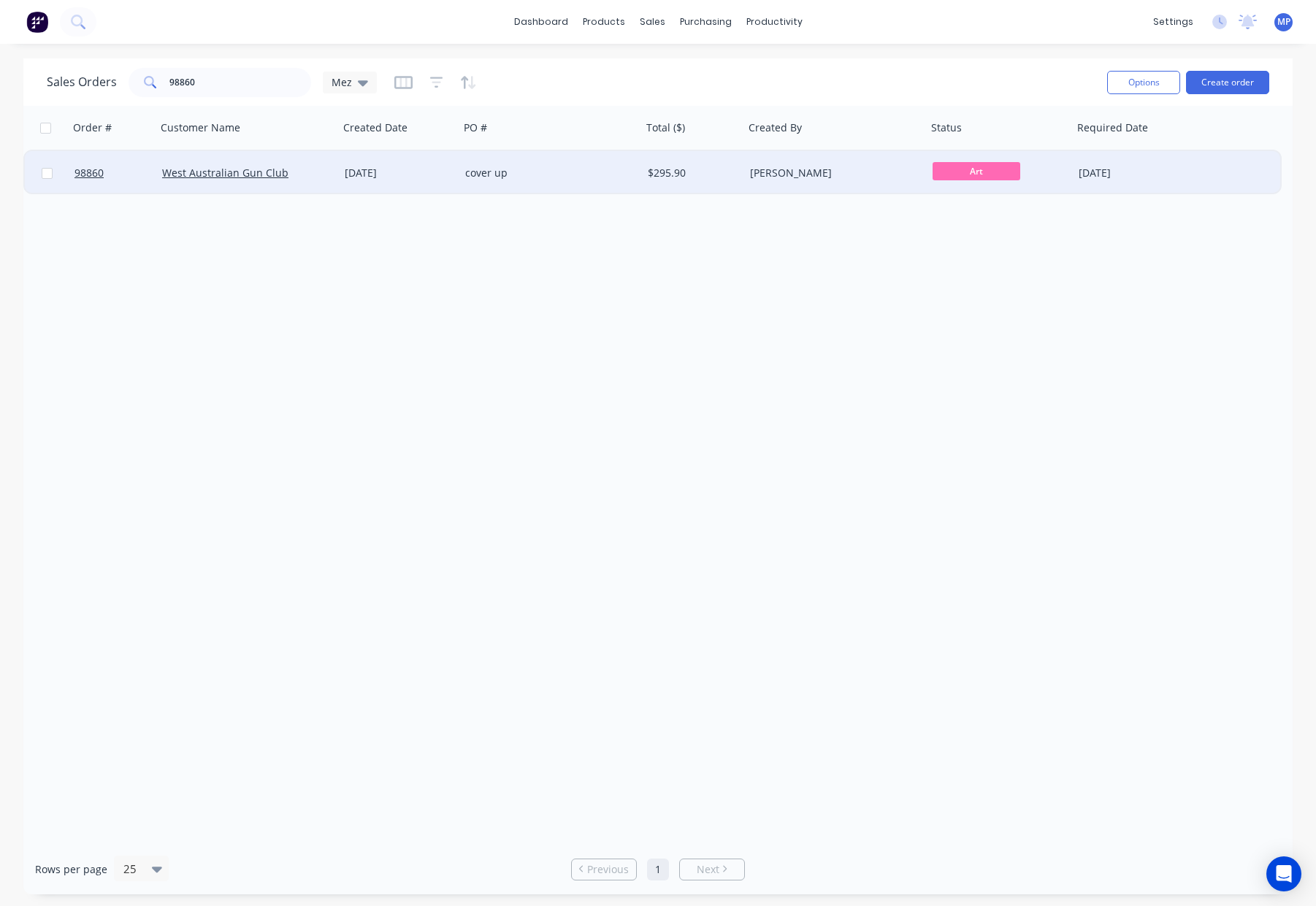
click at [543, 172] on div "cover up" at bounding box center [546, 173] width 162 height 15
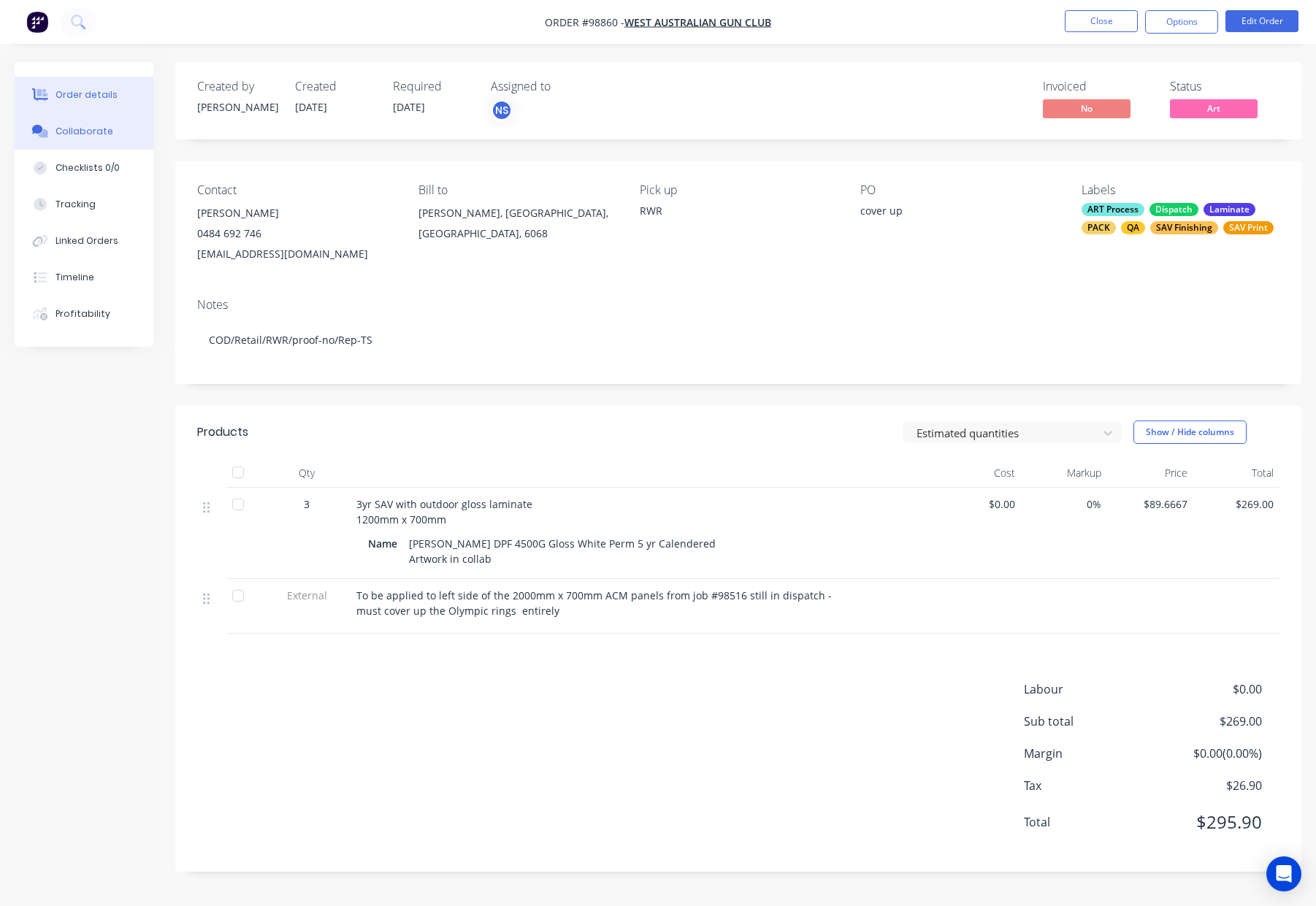
click at [77, 129] on div "Collaborate" at bounding box center [84, 132] width 58 height 13
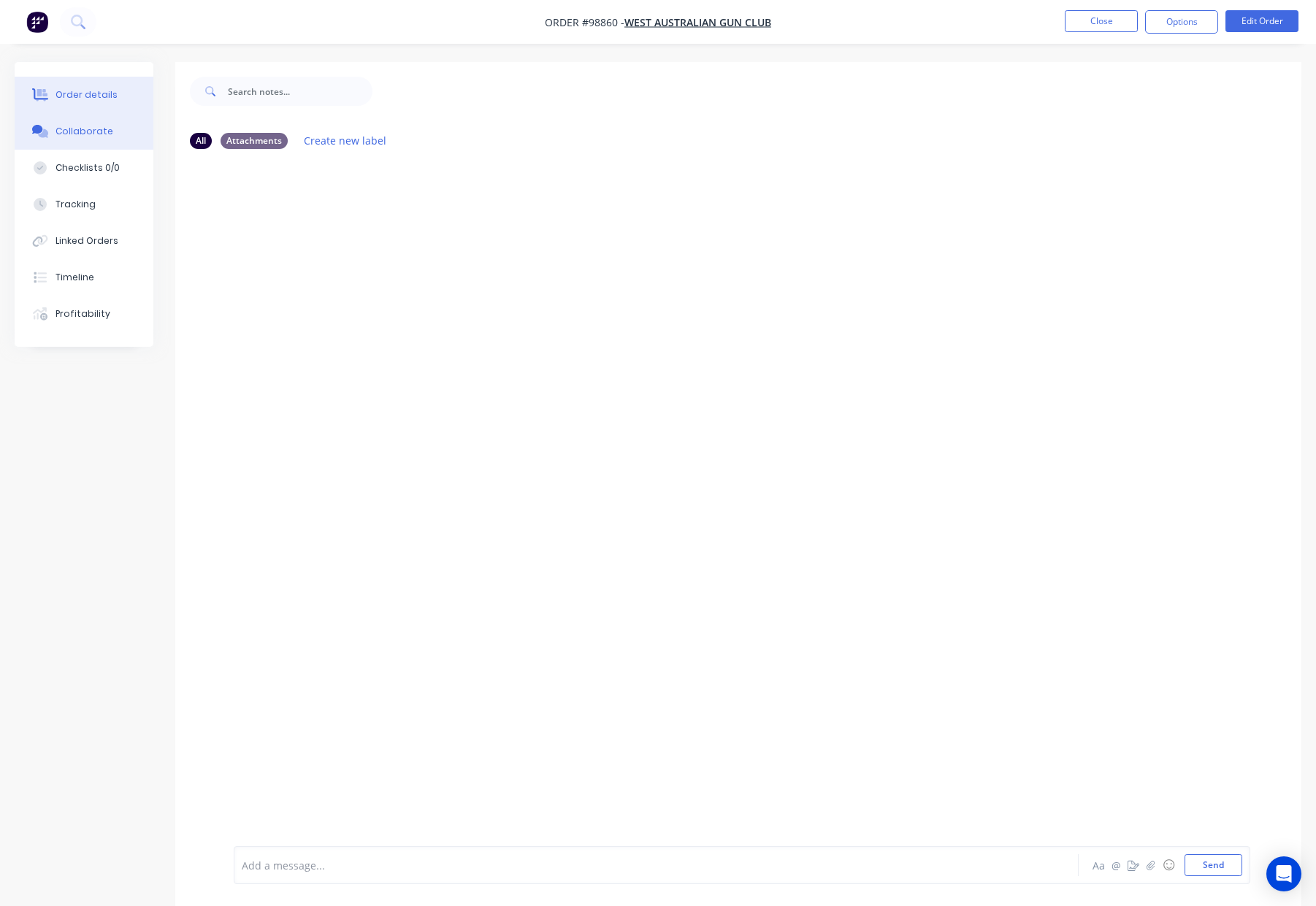
click at [81, 85] on button "Order details" at bounding box center [84, 94] width 138 height 37
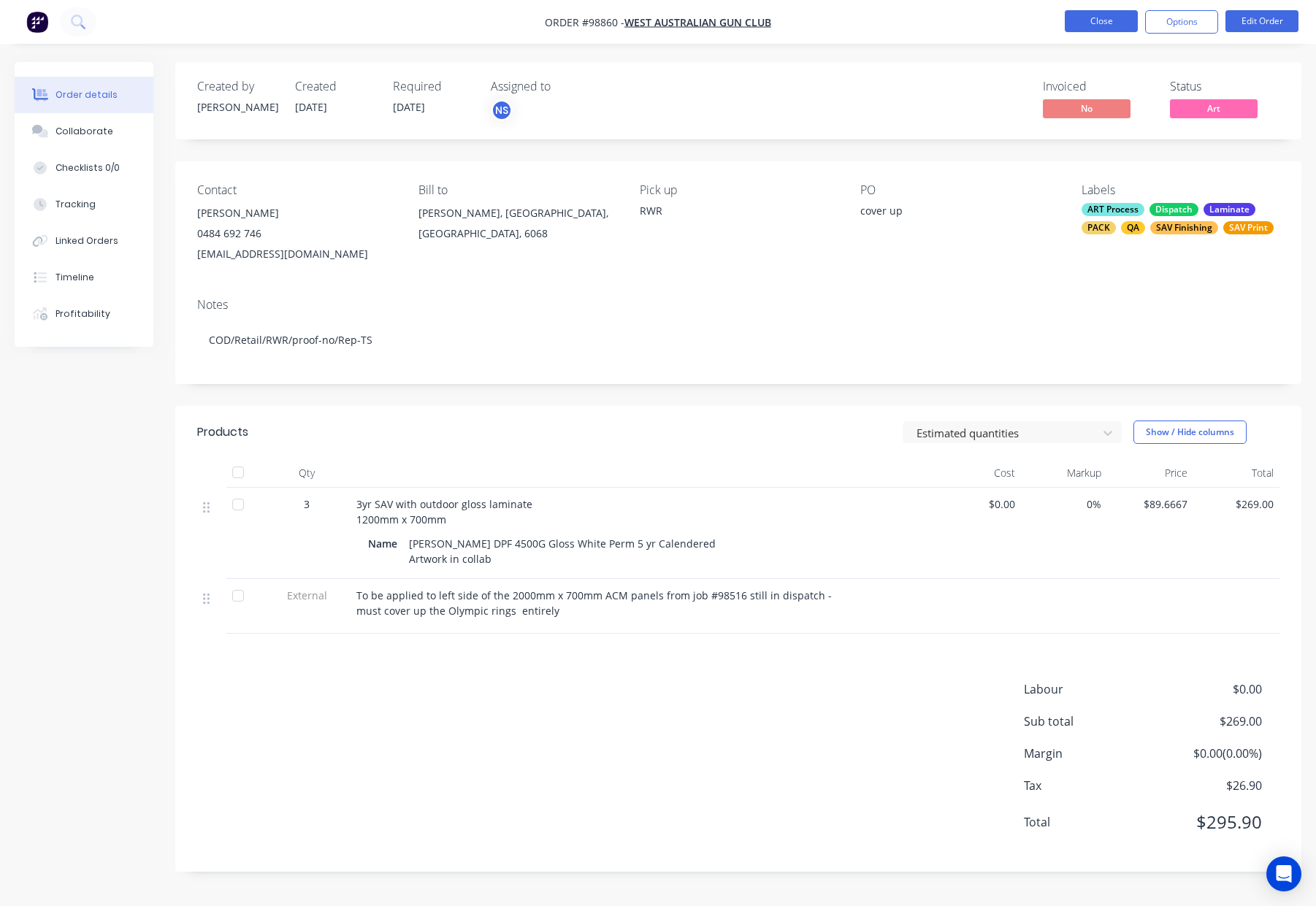
click at [1096, 23] on button "Close" at bounding box center [1101, 21] width 73 height 22
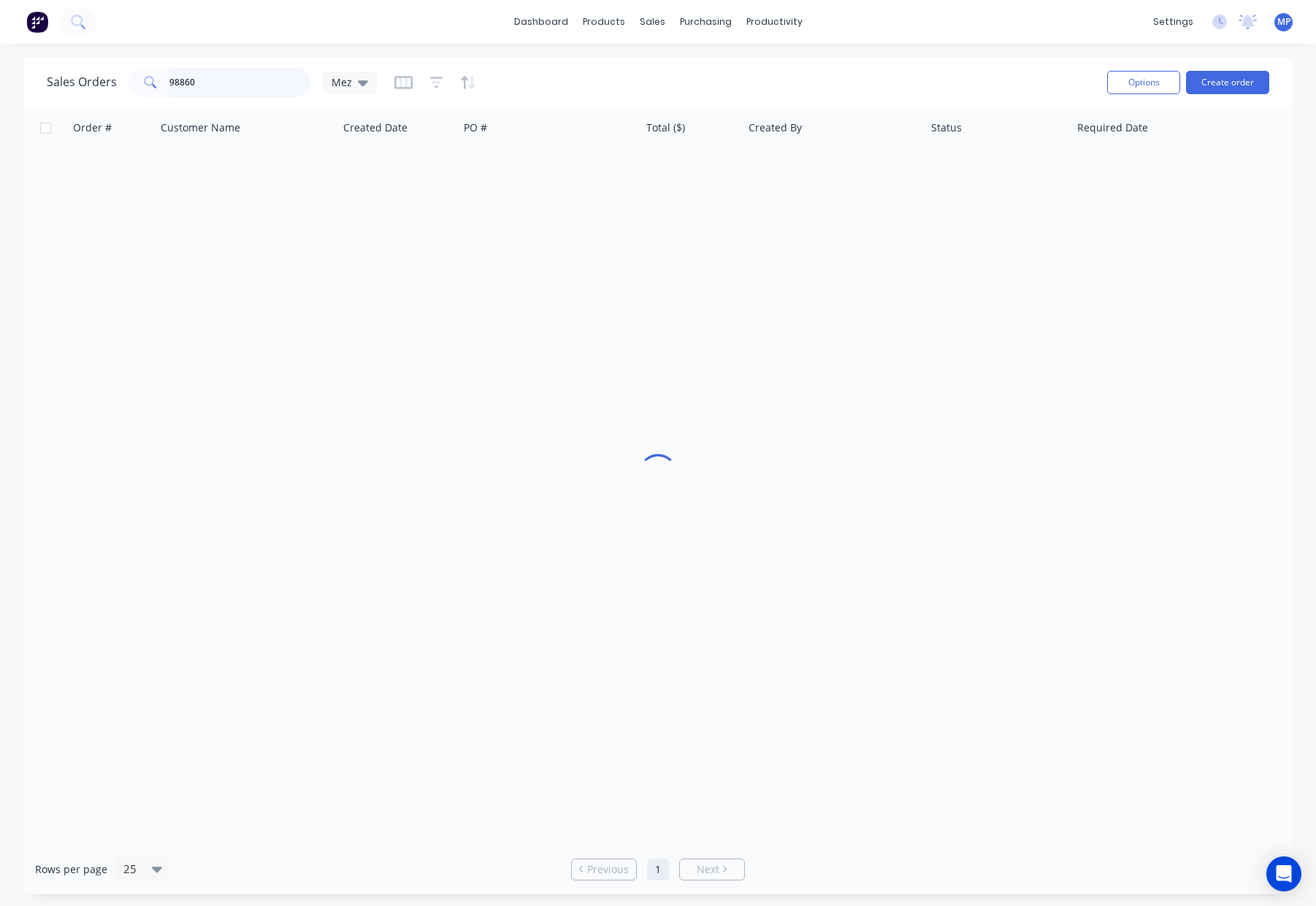
click at [110, 79] on div "Sales Orders 98860 Mez" at bounding box center [211, 82] width 330 height 29
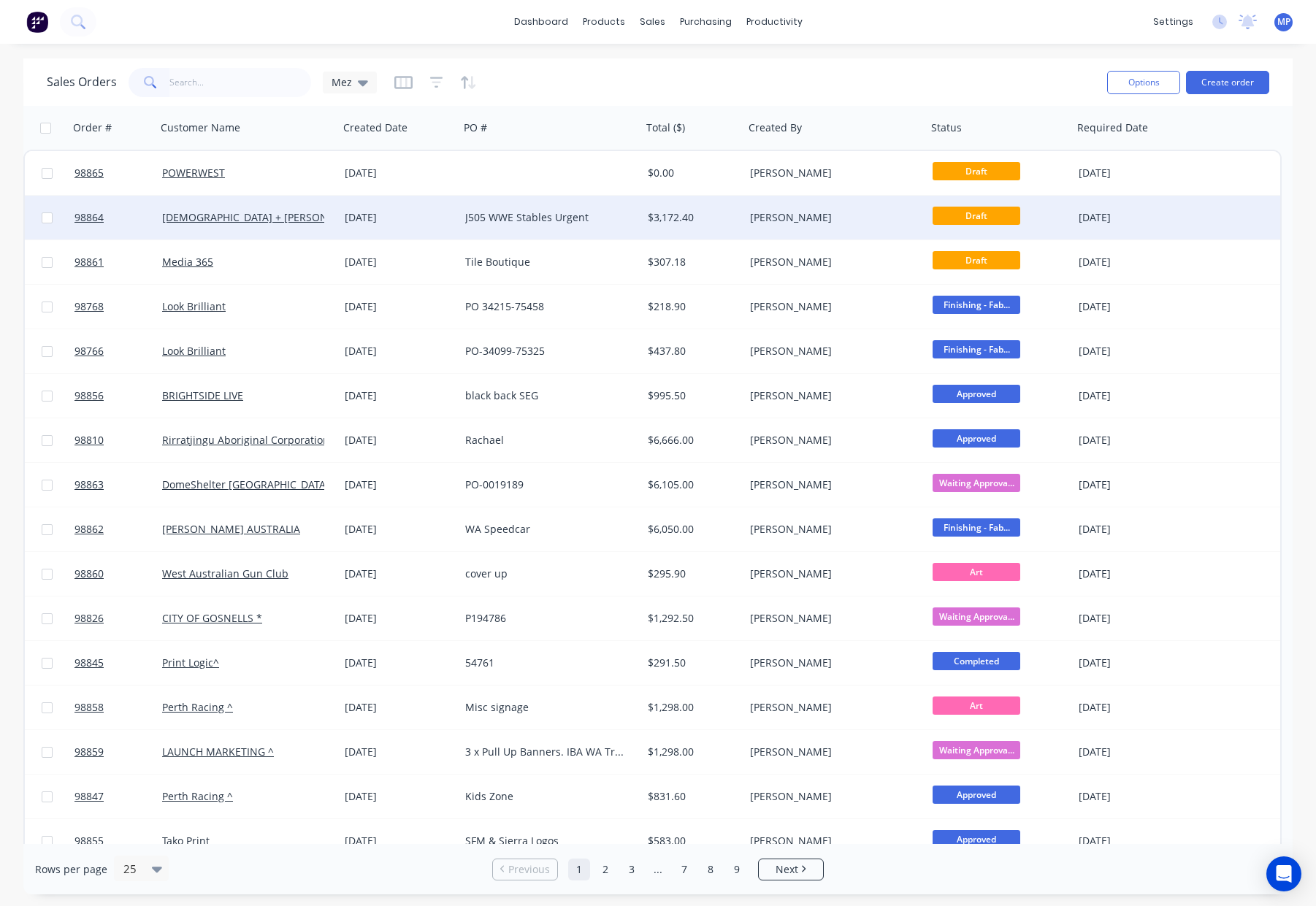
click at [318, 222] on div "[DEMOGRAPHIC_DATA] + [PERSON_NAME] ^" at bounding box center [243, 218] width 162 height 15
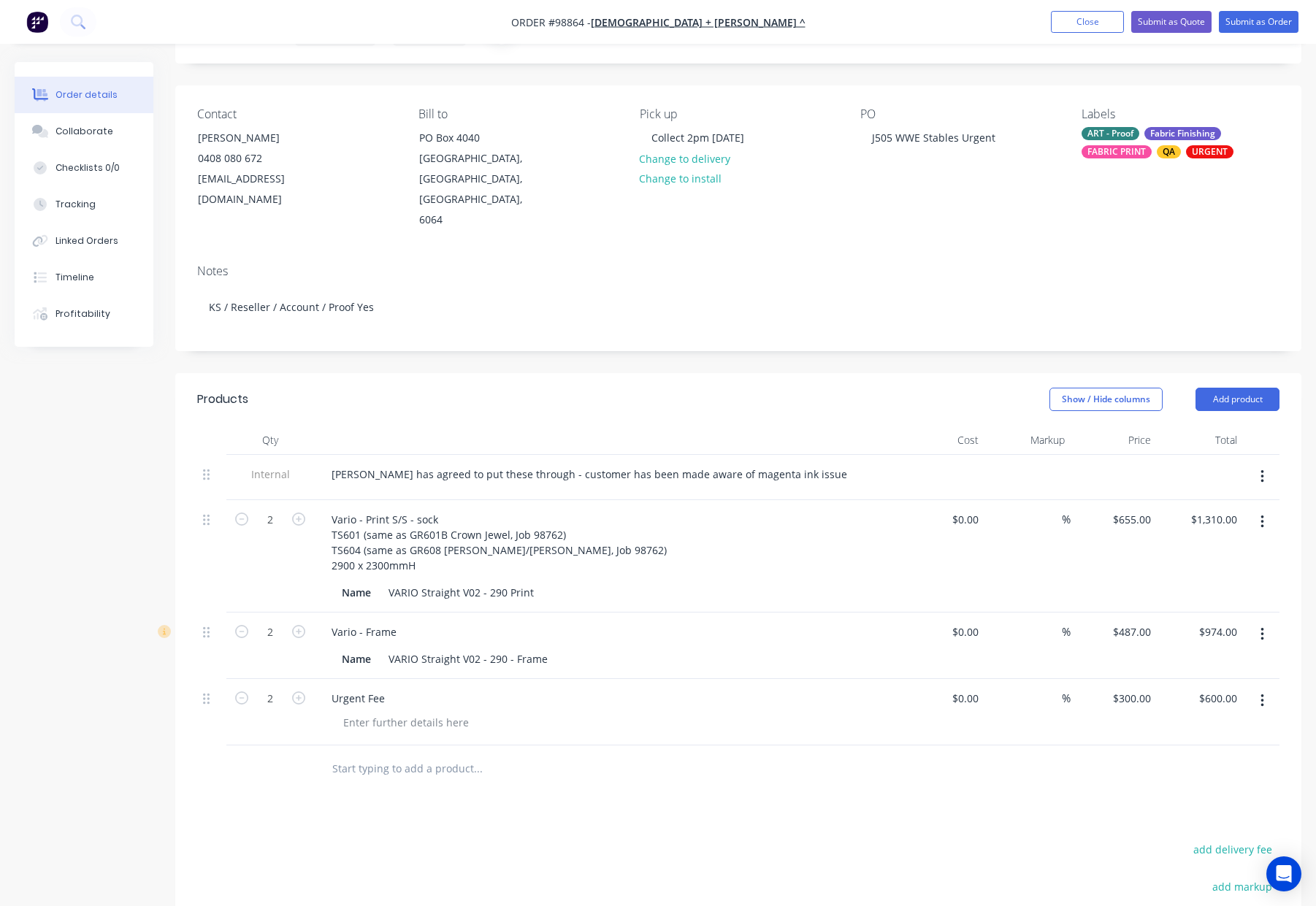
scroll to position [91, 0]
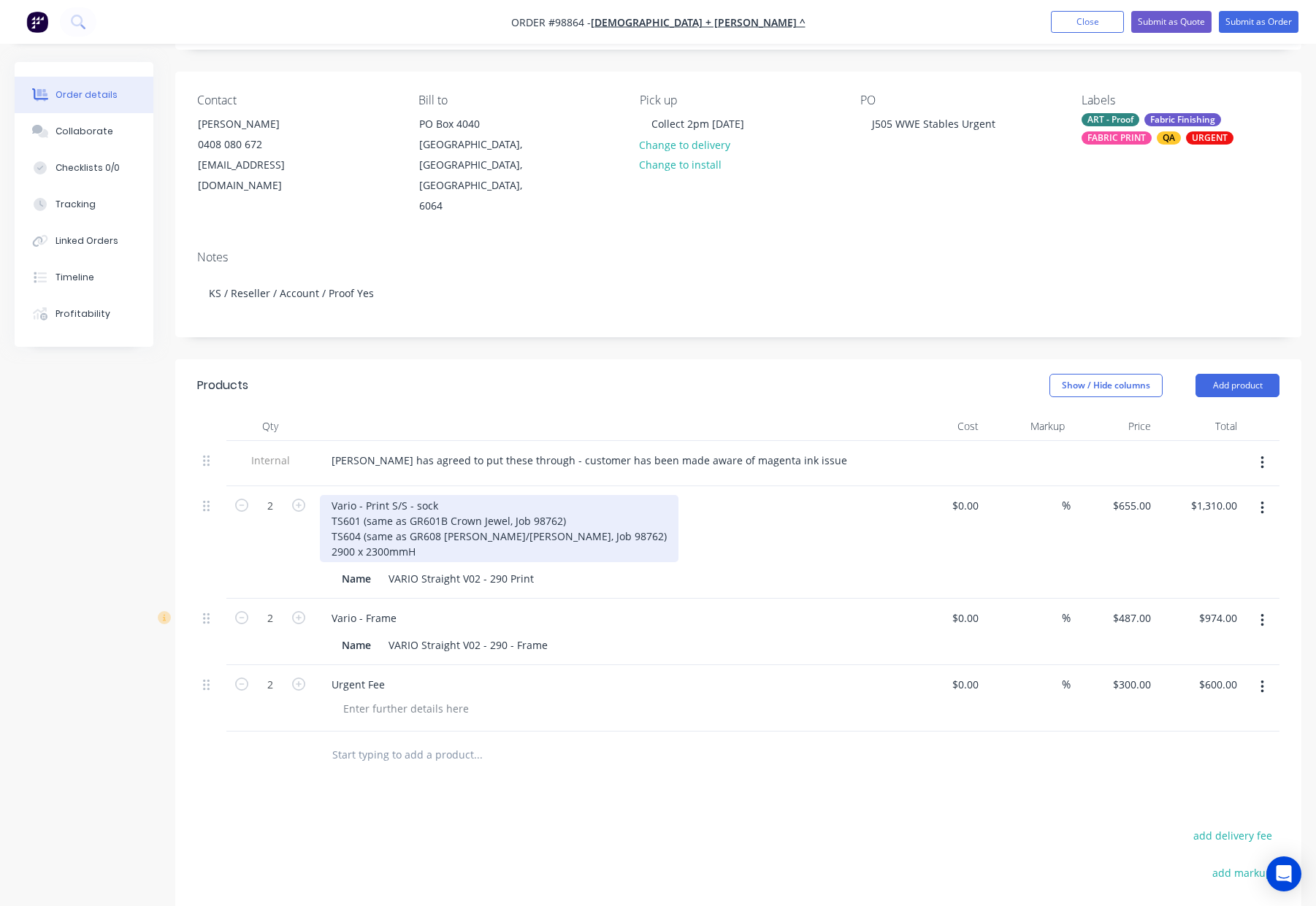
click at [439, 495] on div "Vario - Print S/S - sock TS601 (same as GR601B Crown Jewel, Job 98762) TS604 (s…" at bounding box center [499, 529] width 359 height 67
click at [403, 495] on div "Vario - Print S/S - sock - S/S TS601 (same as GR601B Crown Jewel, Job 98762) TS…" at bounding box center [499, 529] width 359 height 67
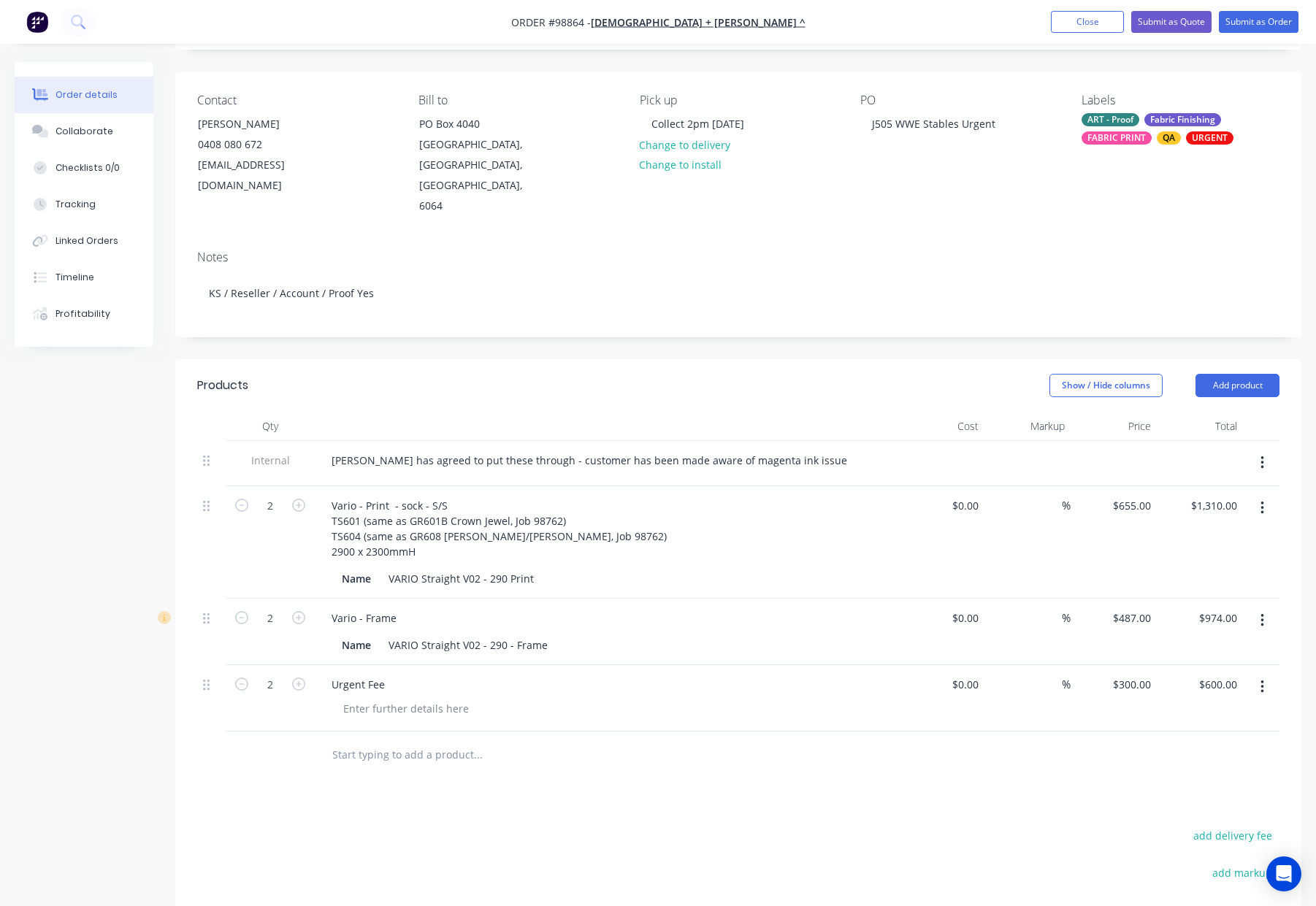
click at [491, 376] on header "Products Show / Hide columns Add product" at bounding box center [738, 386] width 1126 height 52
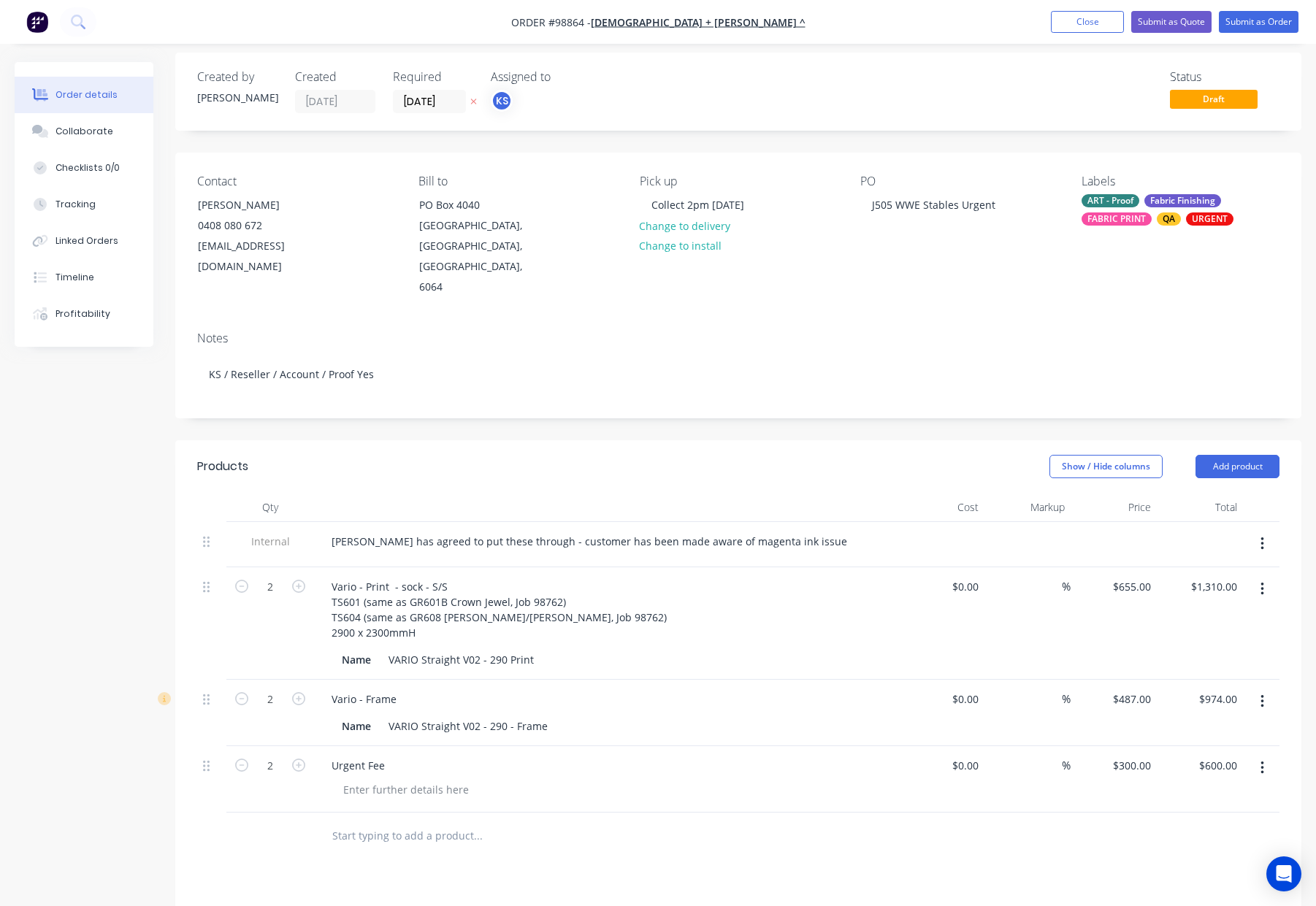
scroll to position [0, 0]
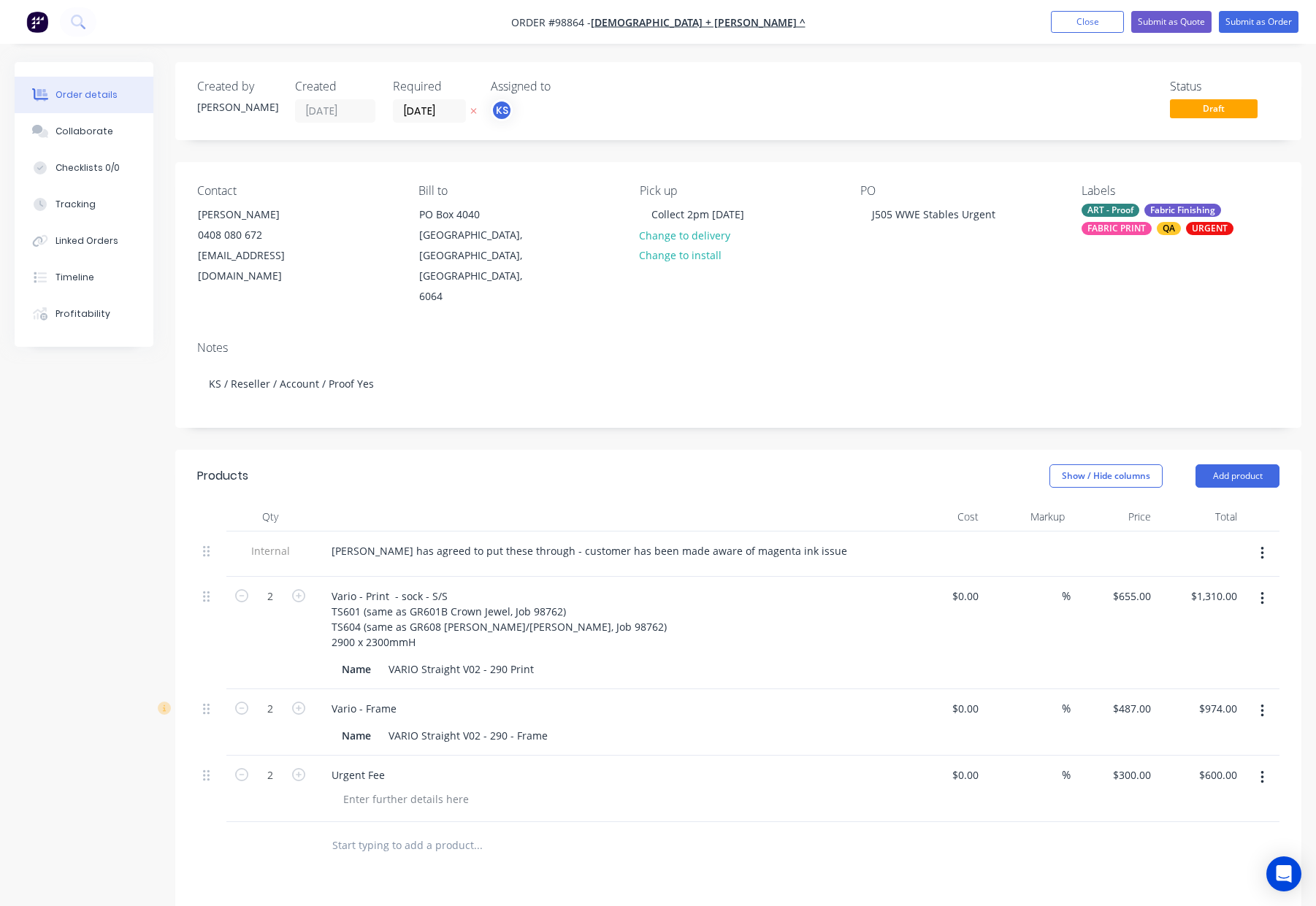
click at [1151, 213] on div "Fabric Finishing" at bounding box center [1182, 210] width 76 height 13
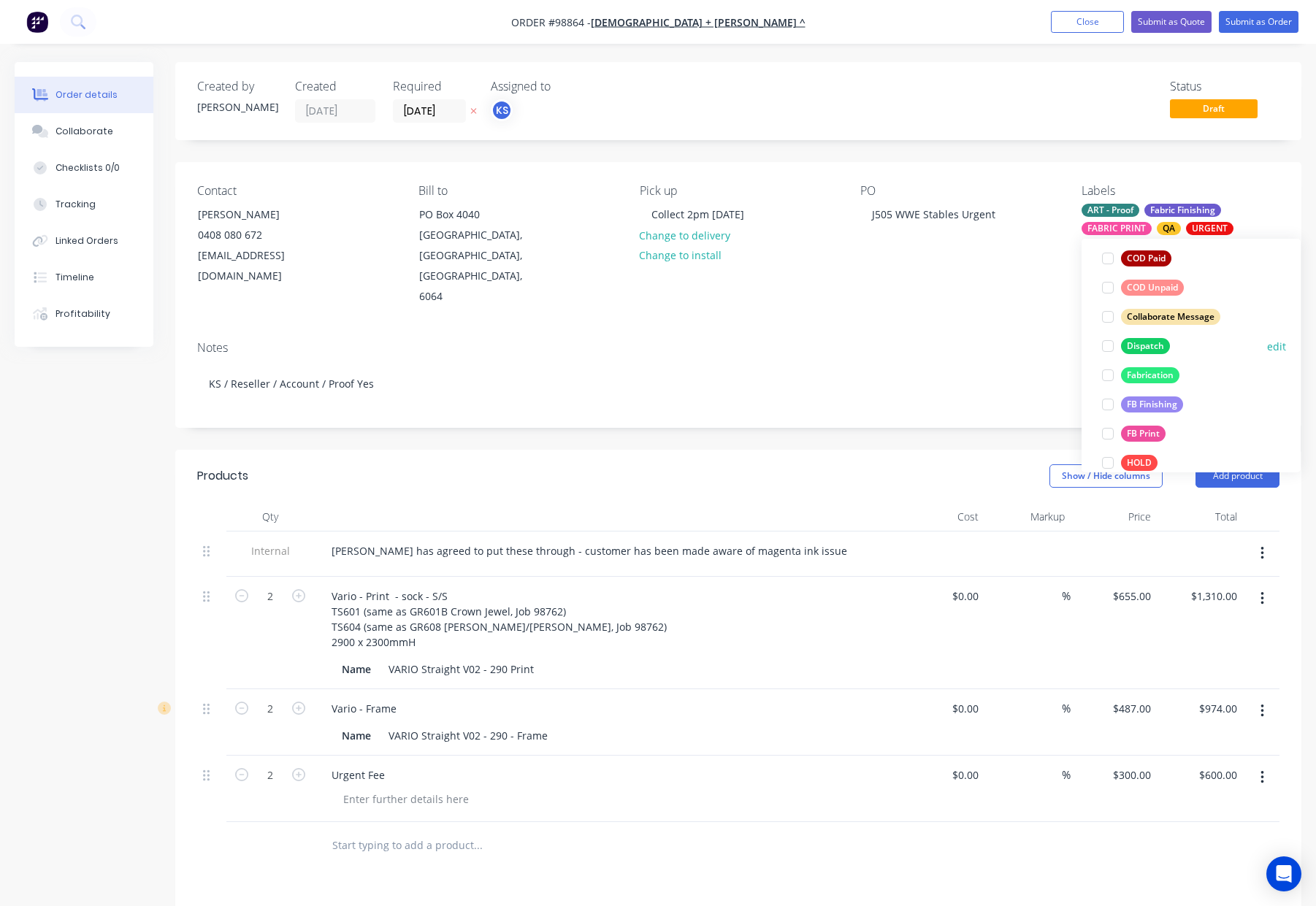
click at [1139, 346] on div "Dispatch" at bounding box center [1145, 346] width 49 height 16
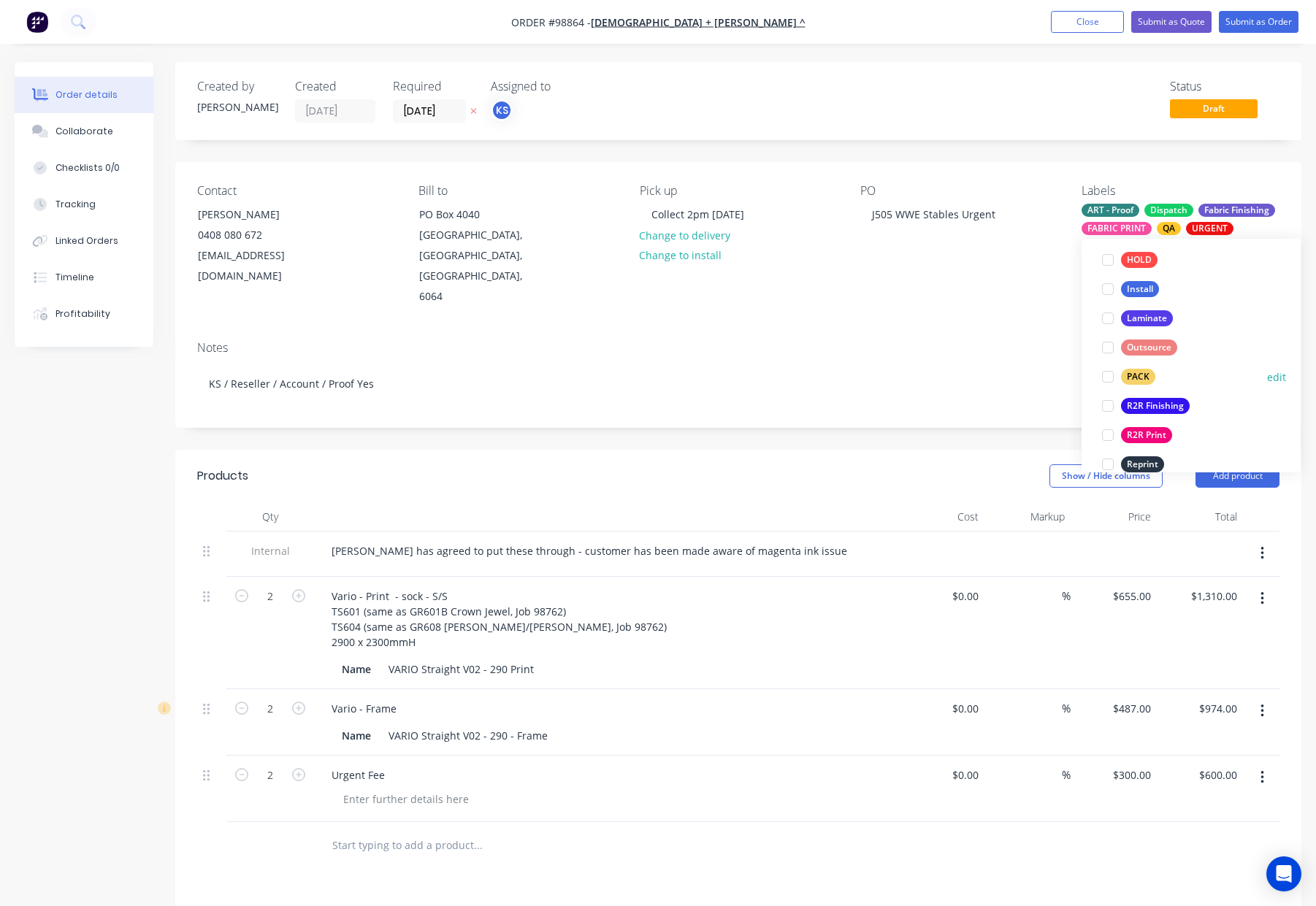
click at [1143, 381] on div "PACK" at bounding box center [1138, 377] width 34 height 16
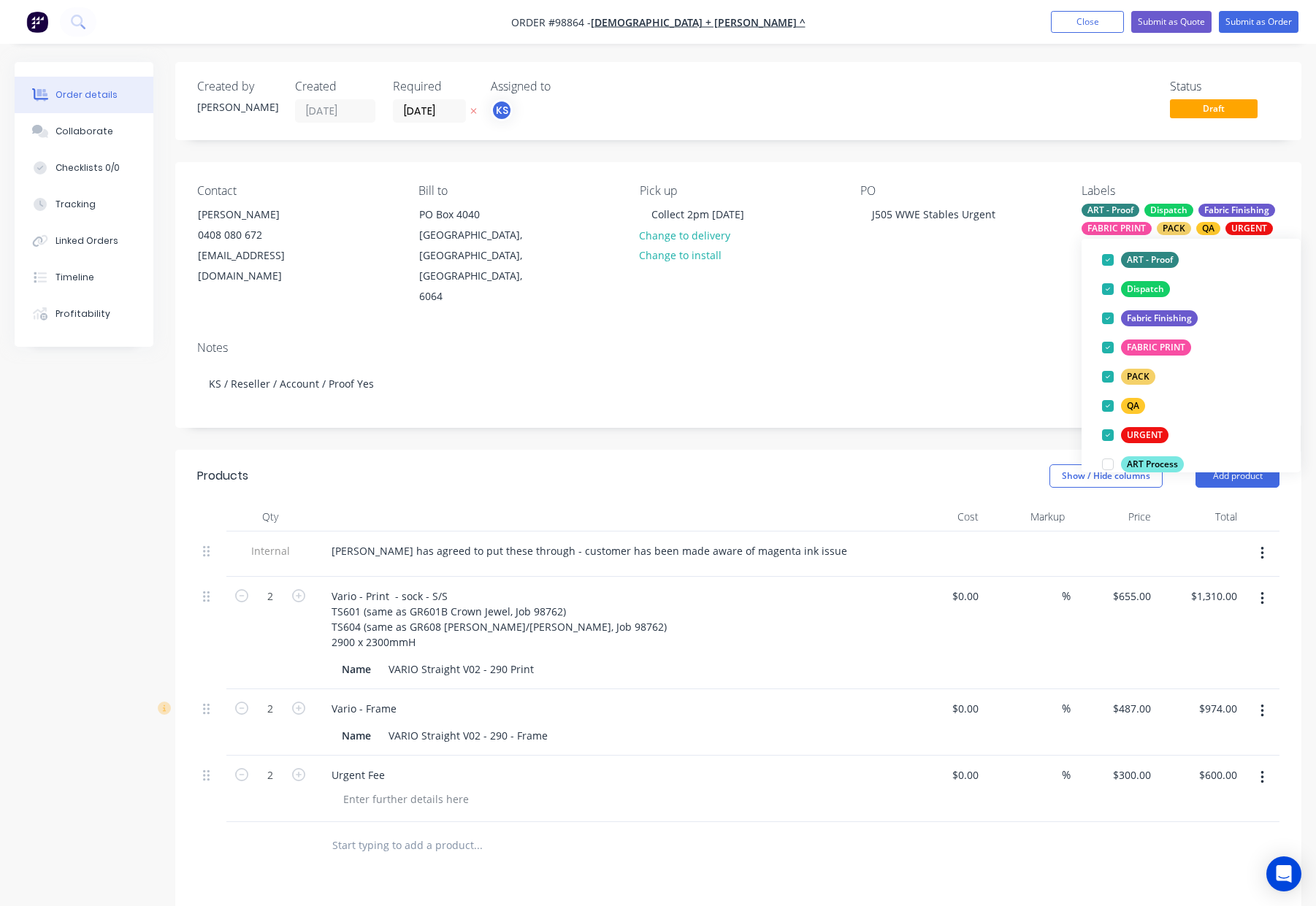
click at [957, 294] on div "Contact [PERSON_NAME] [PHONE_NUMBER] [EMAIL_ADDRESS][DOMAIN_NAME] Bill to [GEOG…" at bounding box center [738, 246] width 1126 height 167
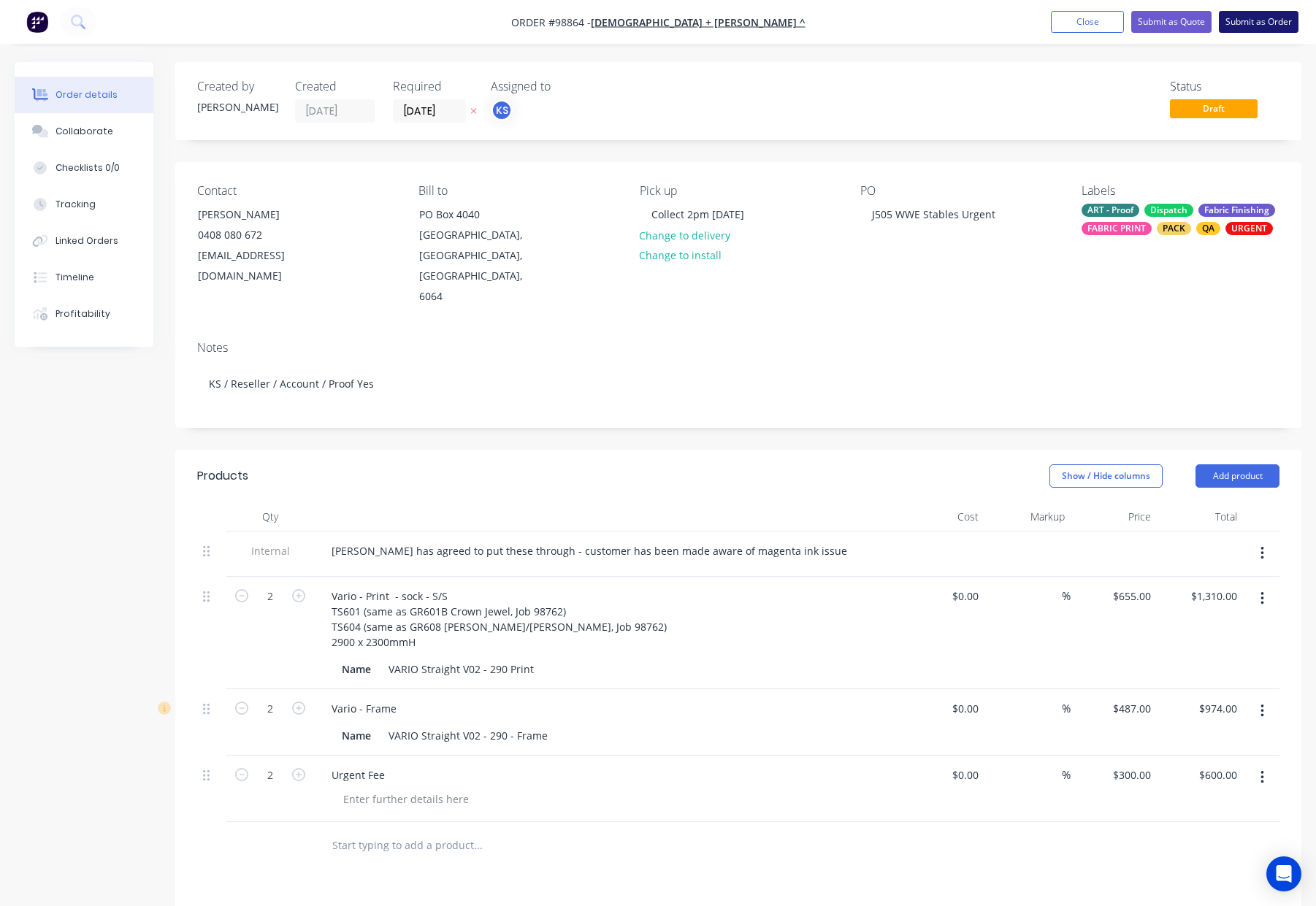
click at [1235, 15] on button "Submit as Order" at bounding box center [1258, 22] width 79 height 22
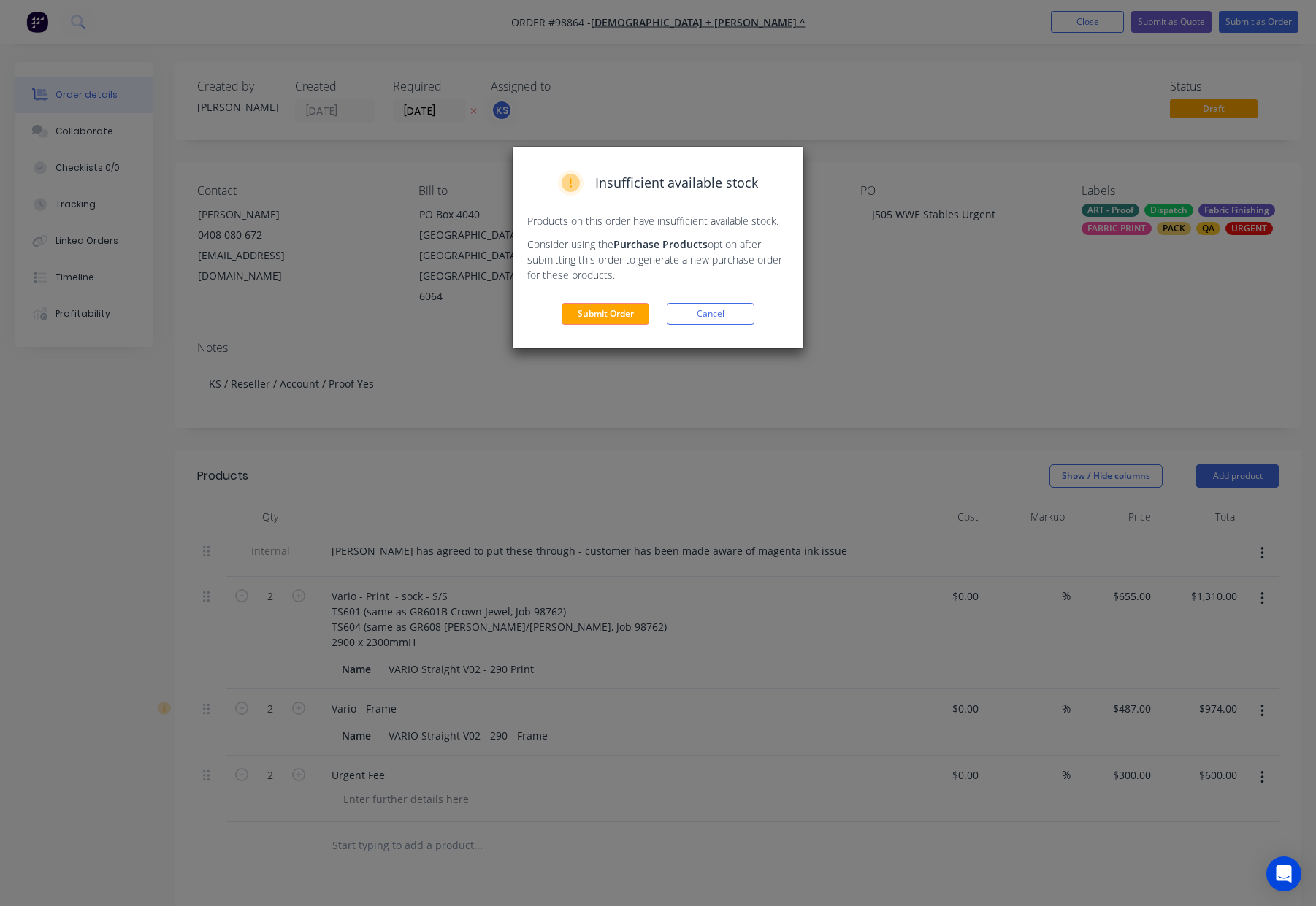
click at [626, 317] on button "Submit Order" at bounding box center [605, 314] width 88 height 22
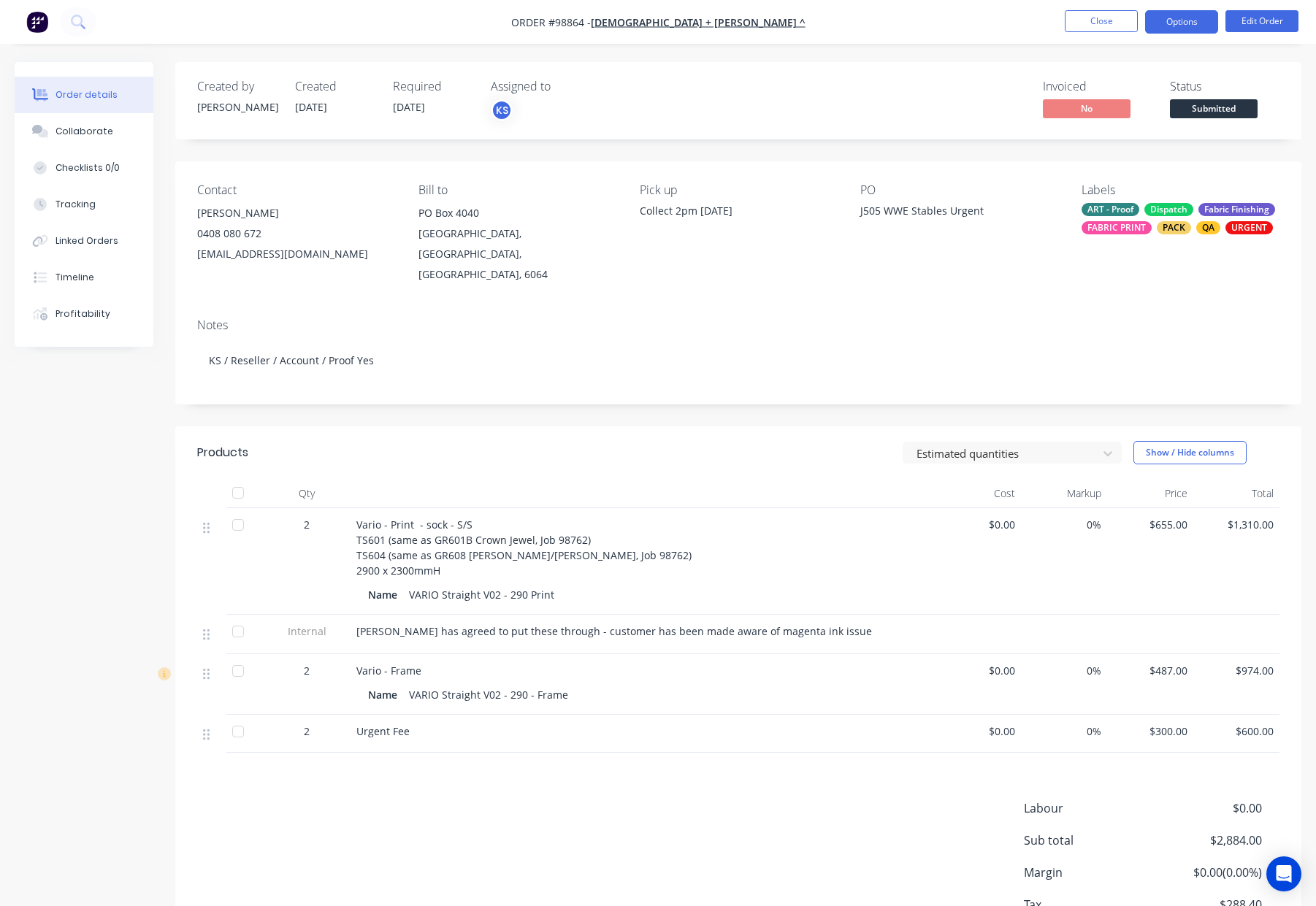
click at [1185, 23] on button "Options" at bounding box center [1181, 22] width 73 height 23
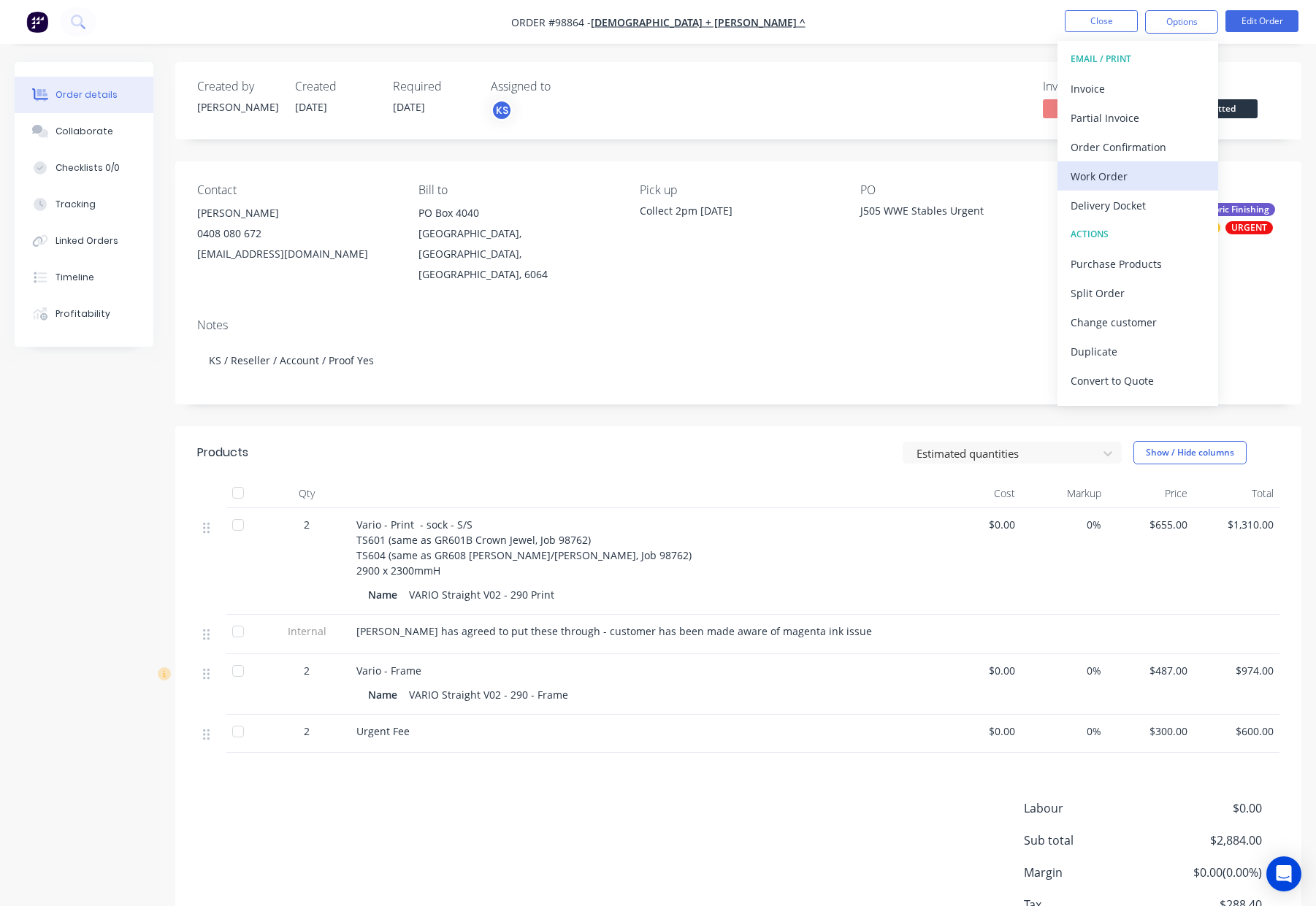
click at [1141, 171] on div "Work Order" at bounding box center [1137, 176] width 134 height 21
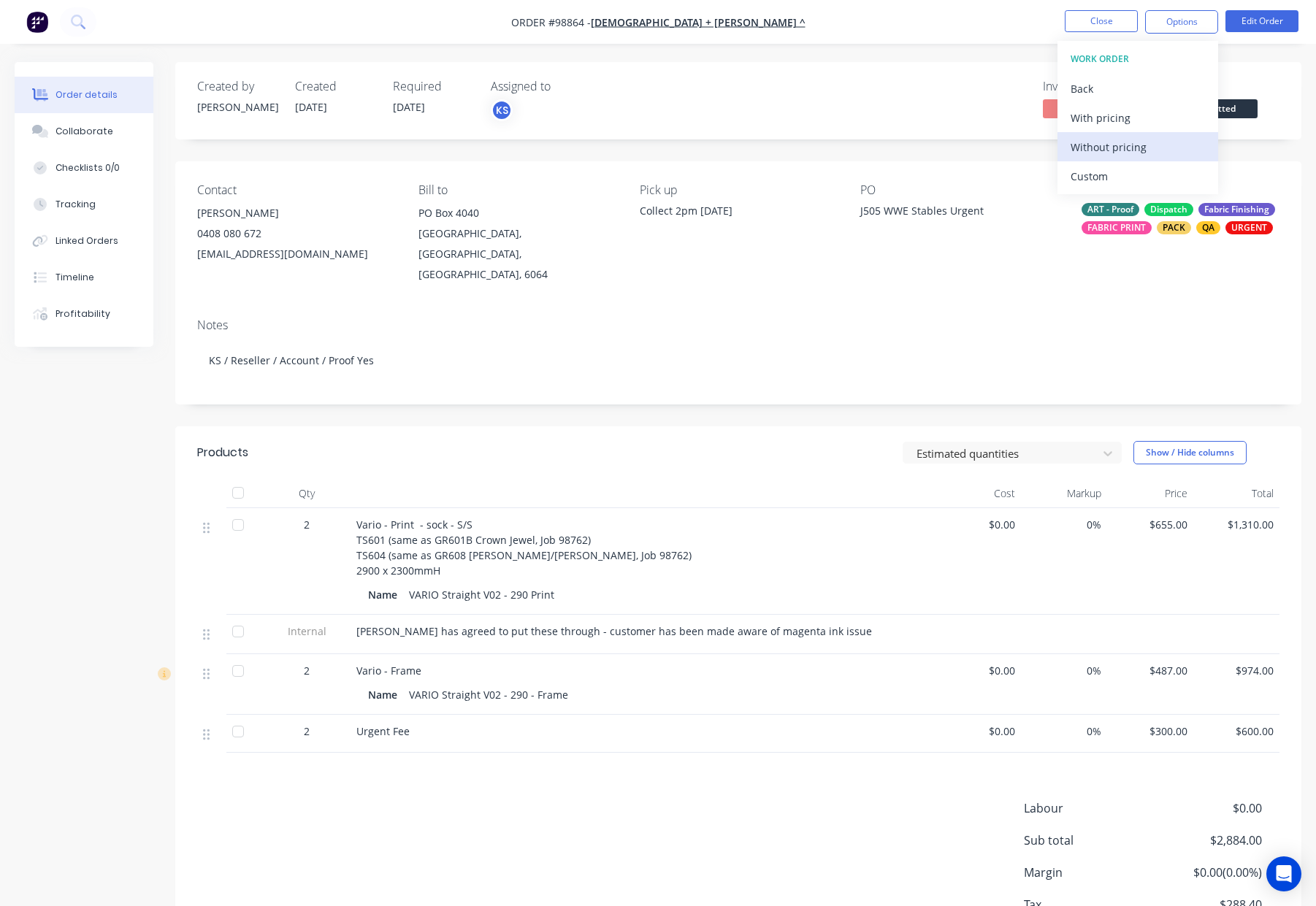
click at [1144, 142] on div "Without pricing" at bounding box center [1137, 147] width 134 height 21
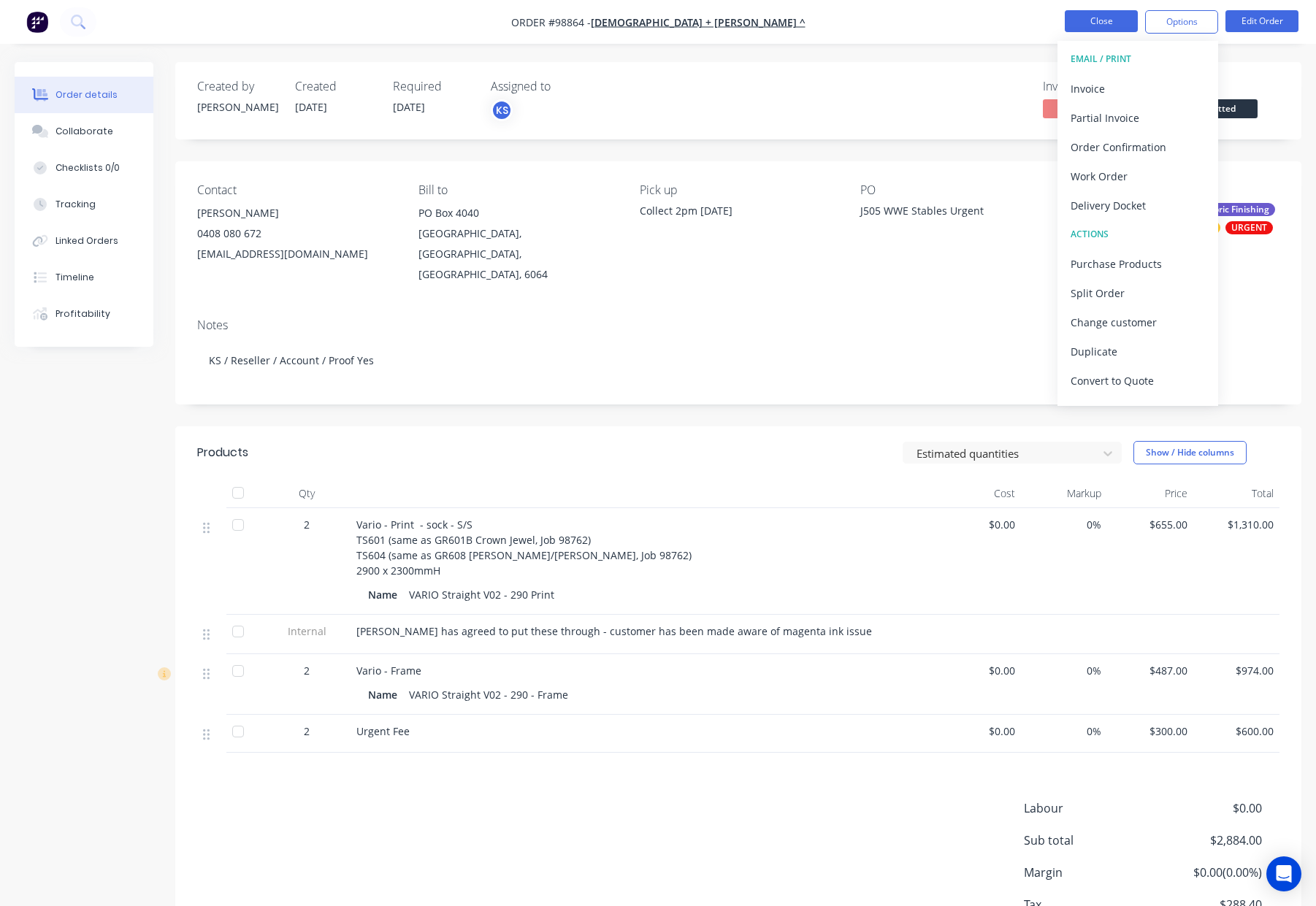
click at [1127, 23] on button "Close" at bounding box center [1101, 21] width 73 height 22
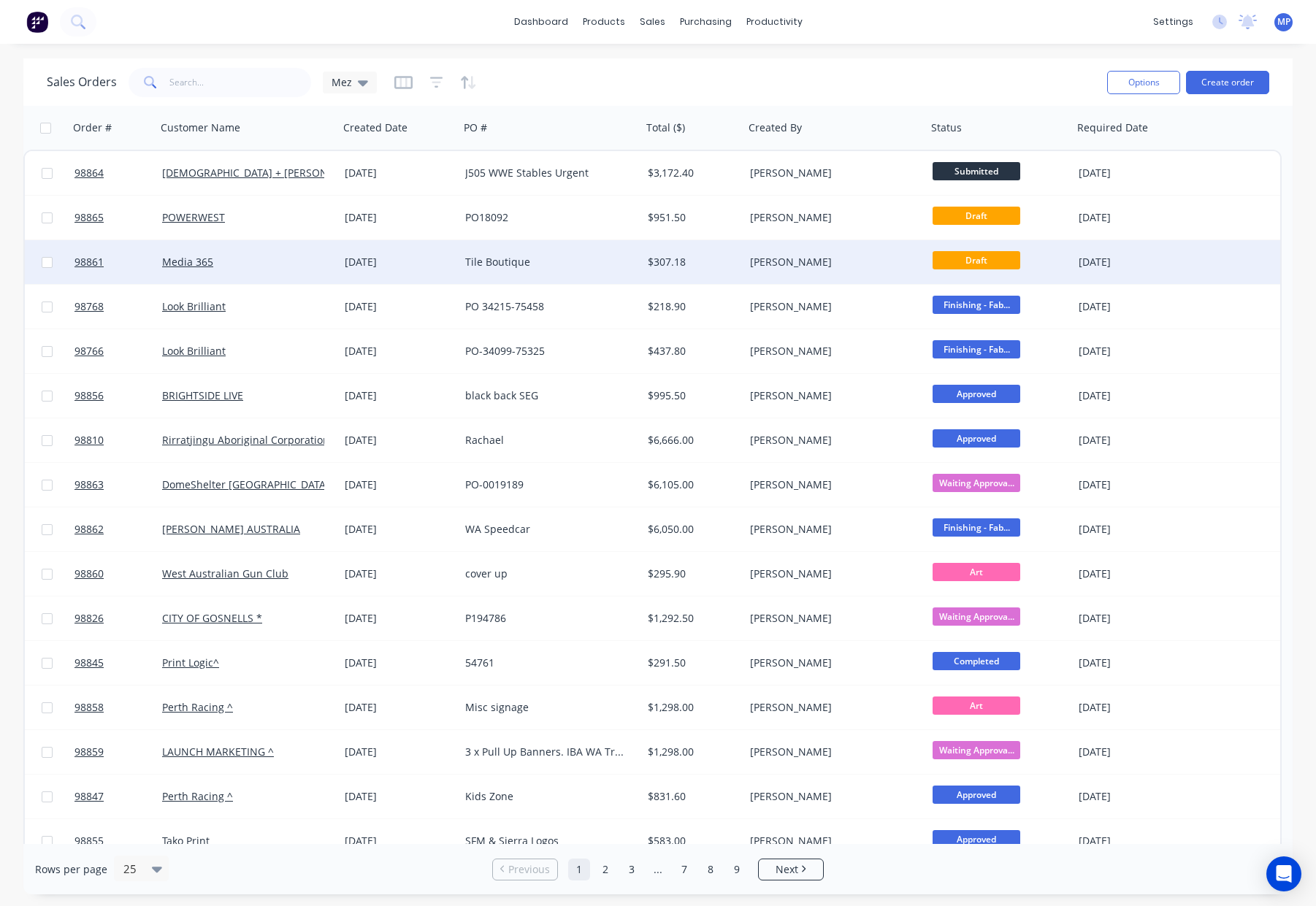
click at [695, 260] on div "$307.18" at bounding box center [690, 262] width 86 height 15
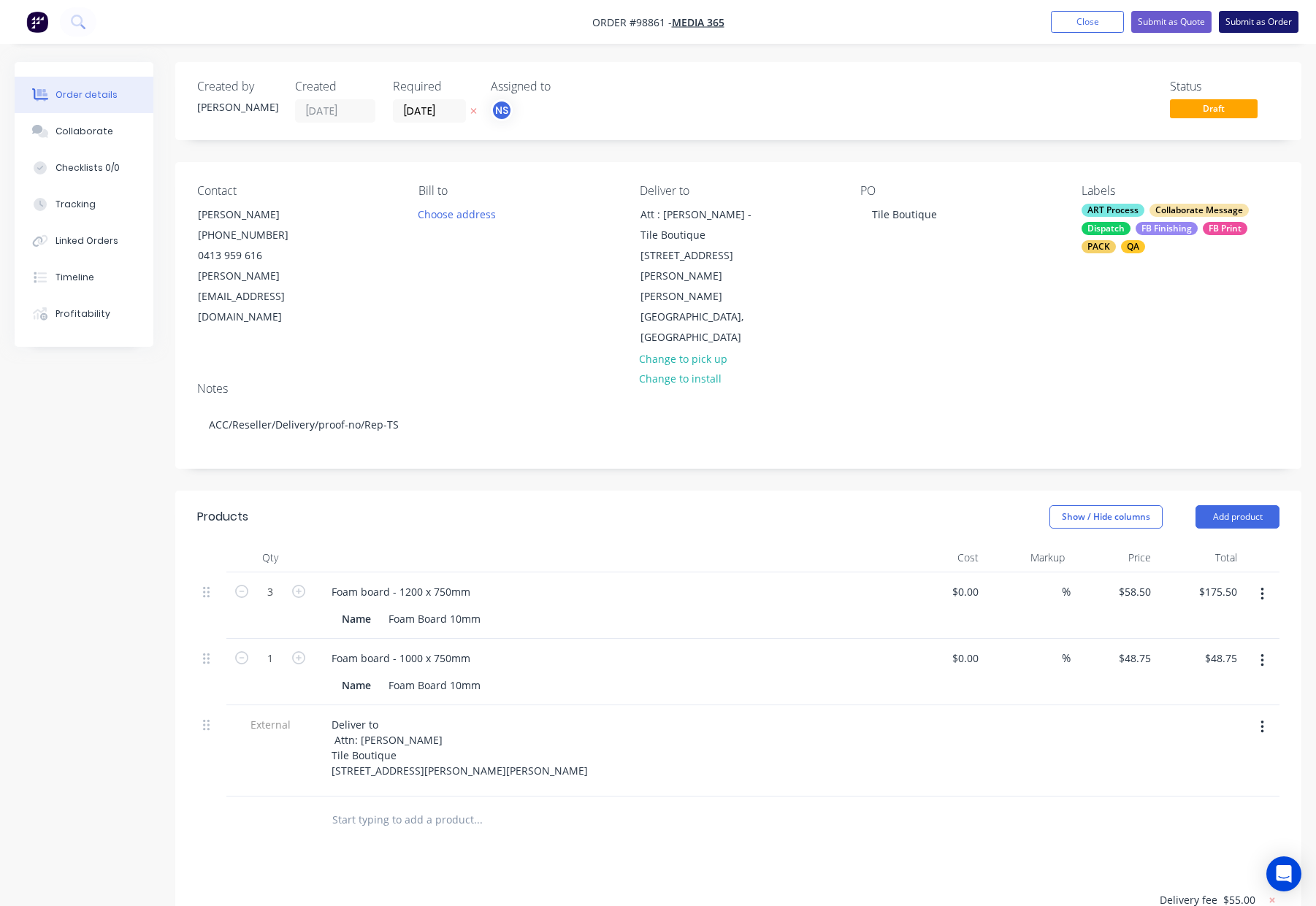
click at [1228, 23] on button "Submit as Order" at bounding box center [1258, 22] width 79 height 22
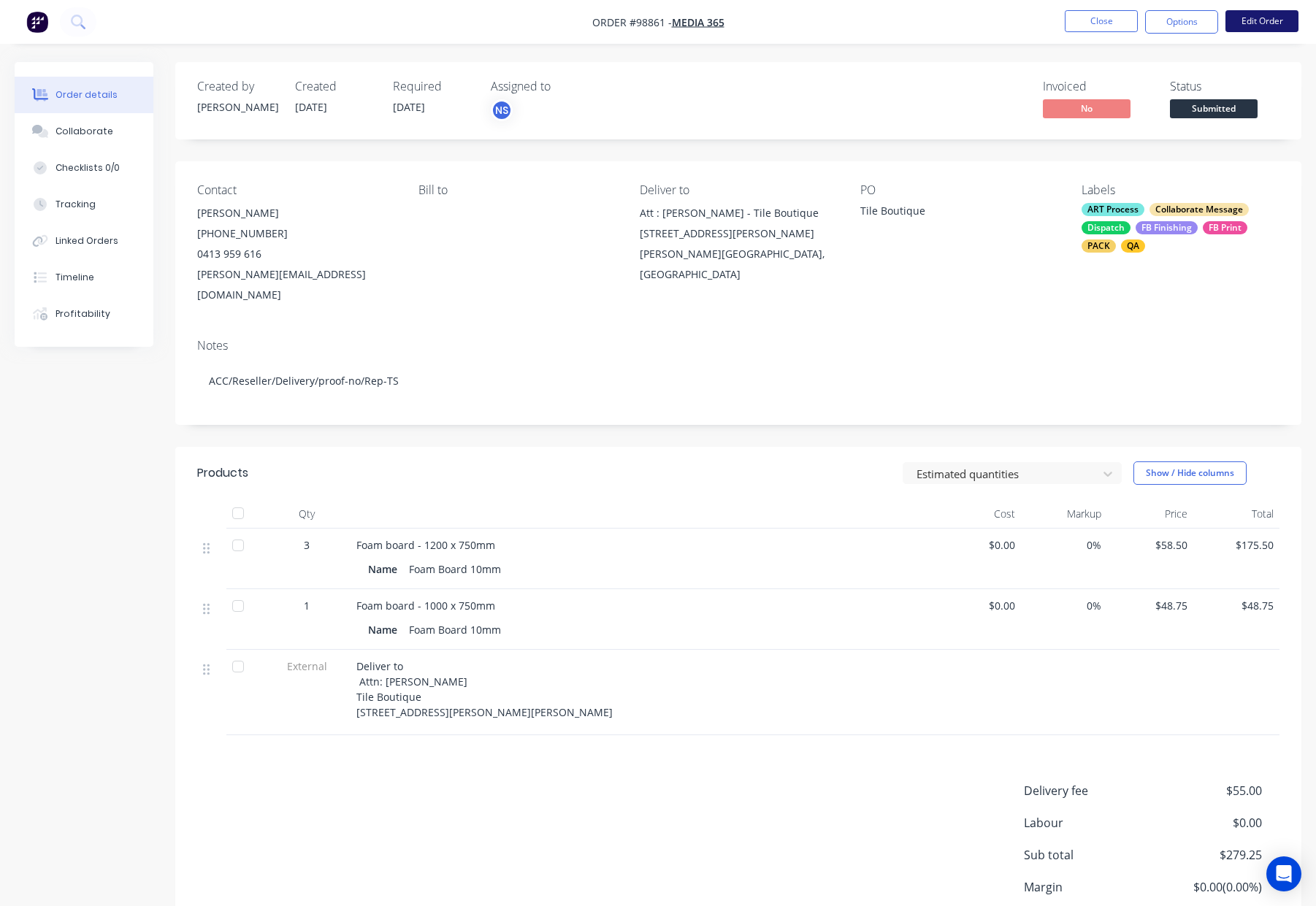
click at [1241, 23] on button "Edit Order" at bounding box center [1262, 21] width 73 height 22
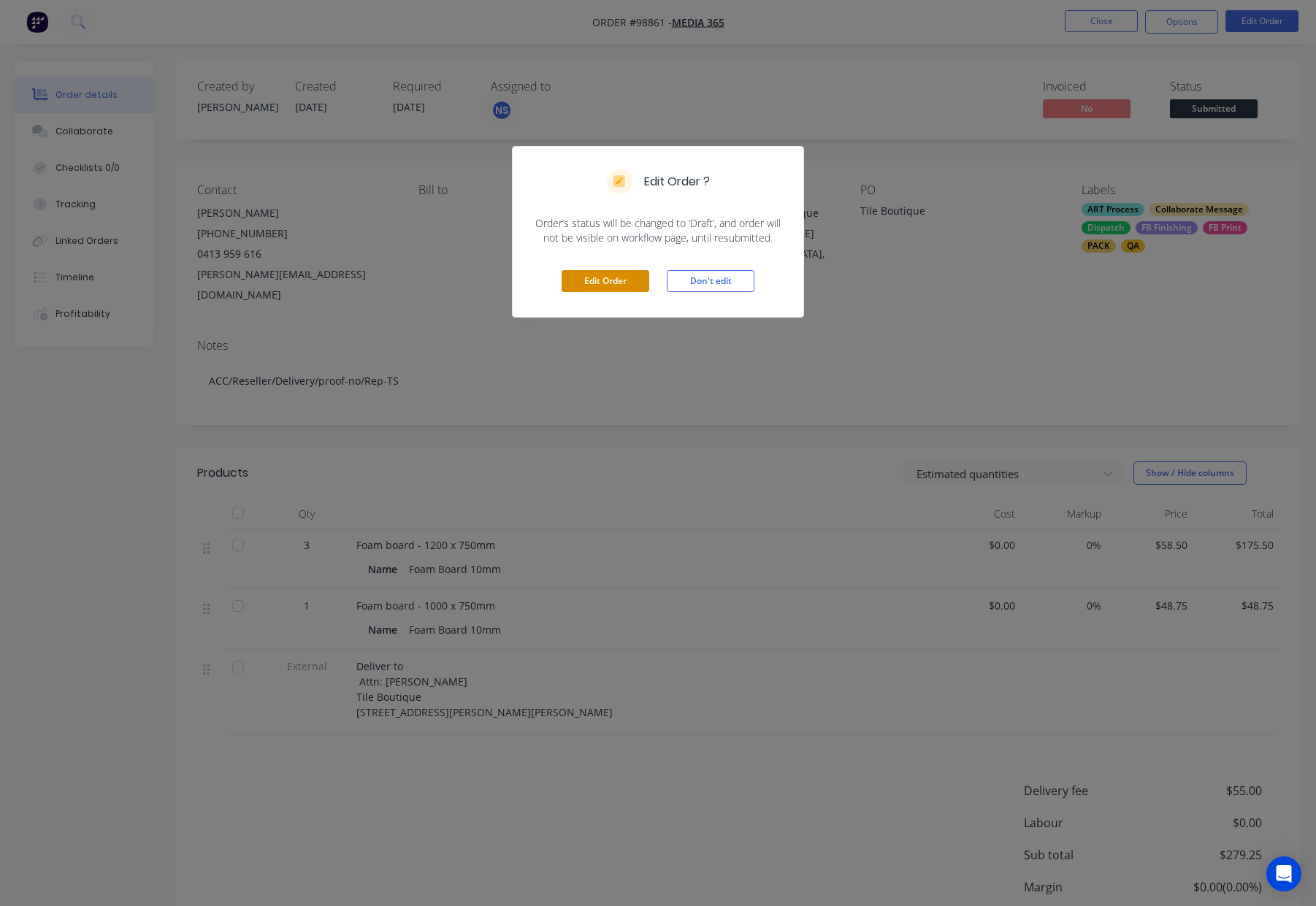
click at [606, 280] on button "Edit Order" at bounding box center [605, 281] width 88 height 22
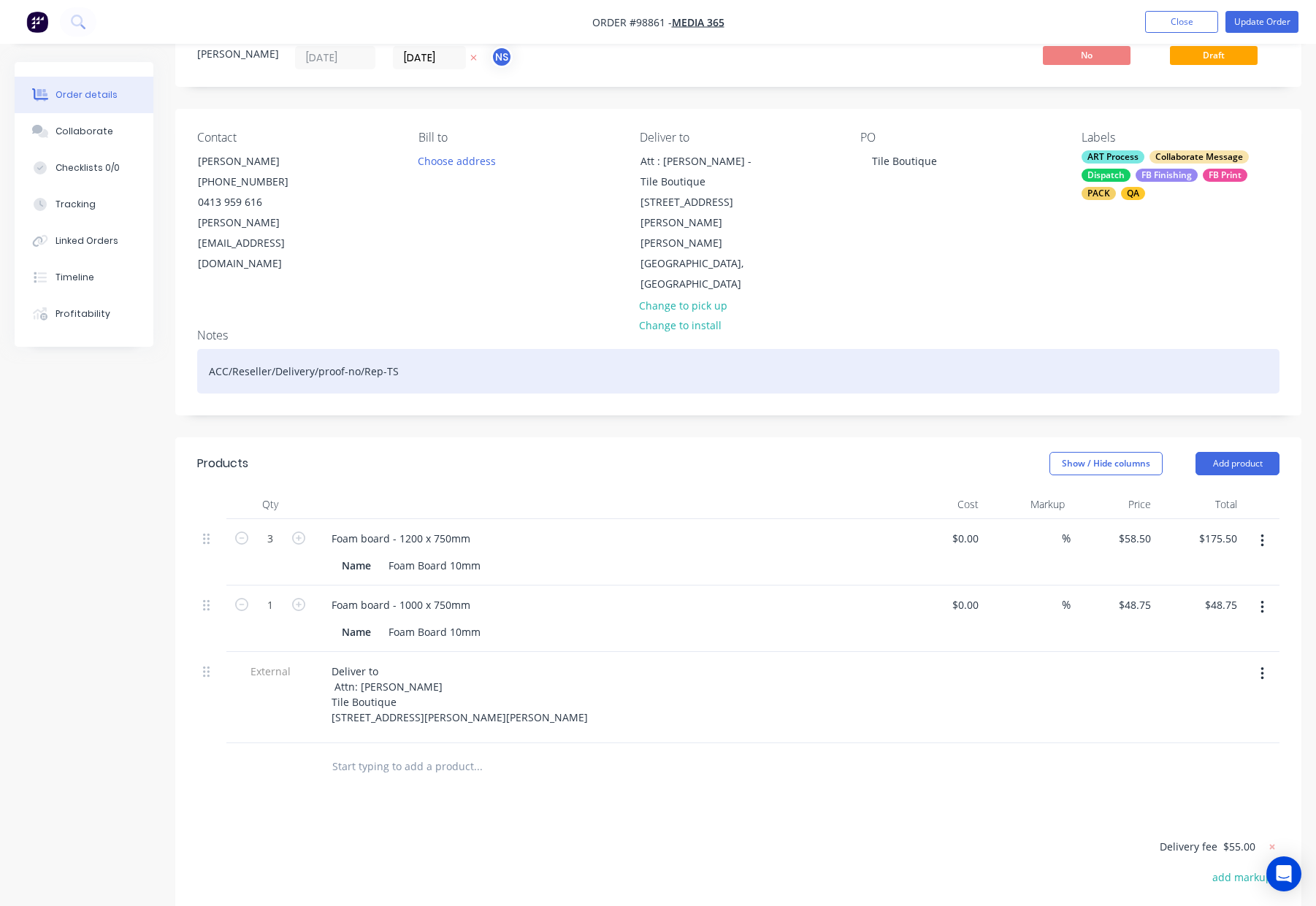
scroll to position [73, 0]
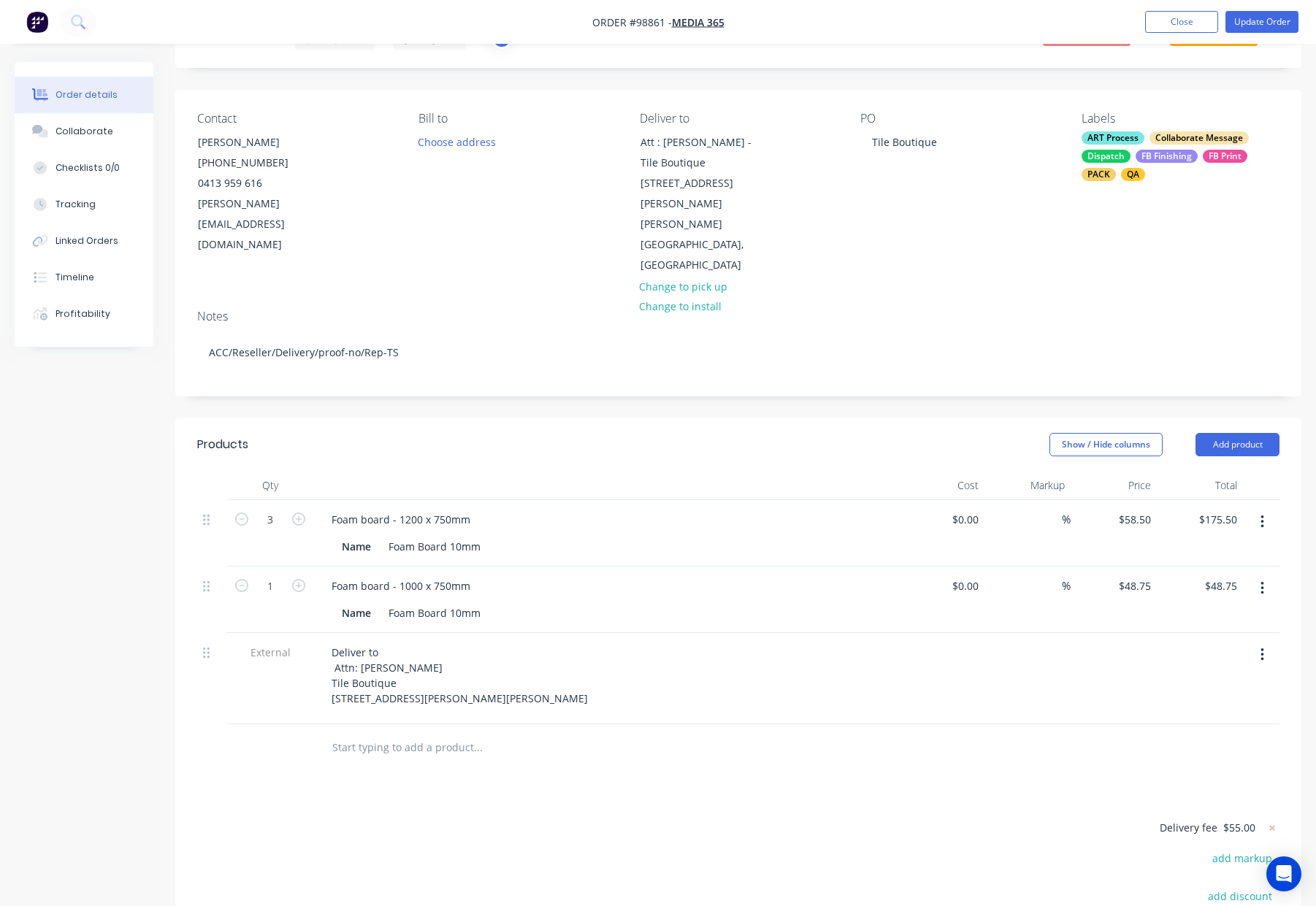
drag, startPoint x: 1246, startPoint y: 395, endPoint x: 1250, endPoint y: 420, distance: 25.3
click at [1246, 433] on button "Add product" at bounding box center [1237, 444] width 84 height 23
click at [1207, 646] on div "Notes (Internal)" at bounding box center [1210, 657] width 112 height 21
click at [362, 733] on div at bounding box center [372, 744] width 105 height 21
click at [1264, 21] on button "Update Order" at bounding box center [1262, 22] width 73 height 22
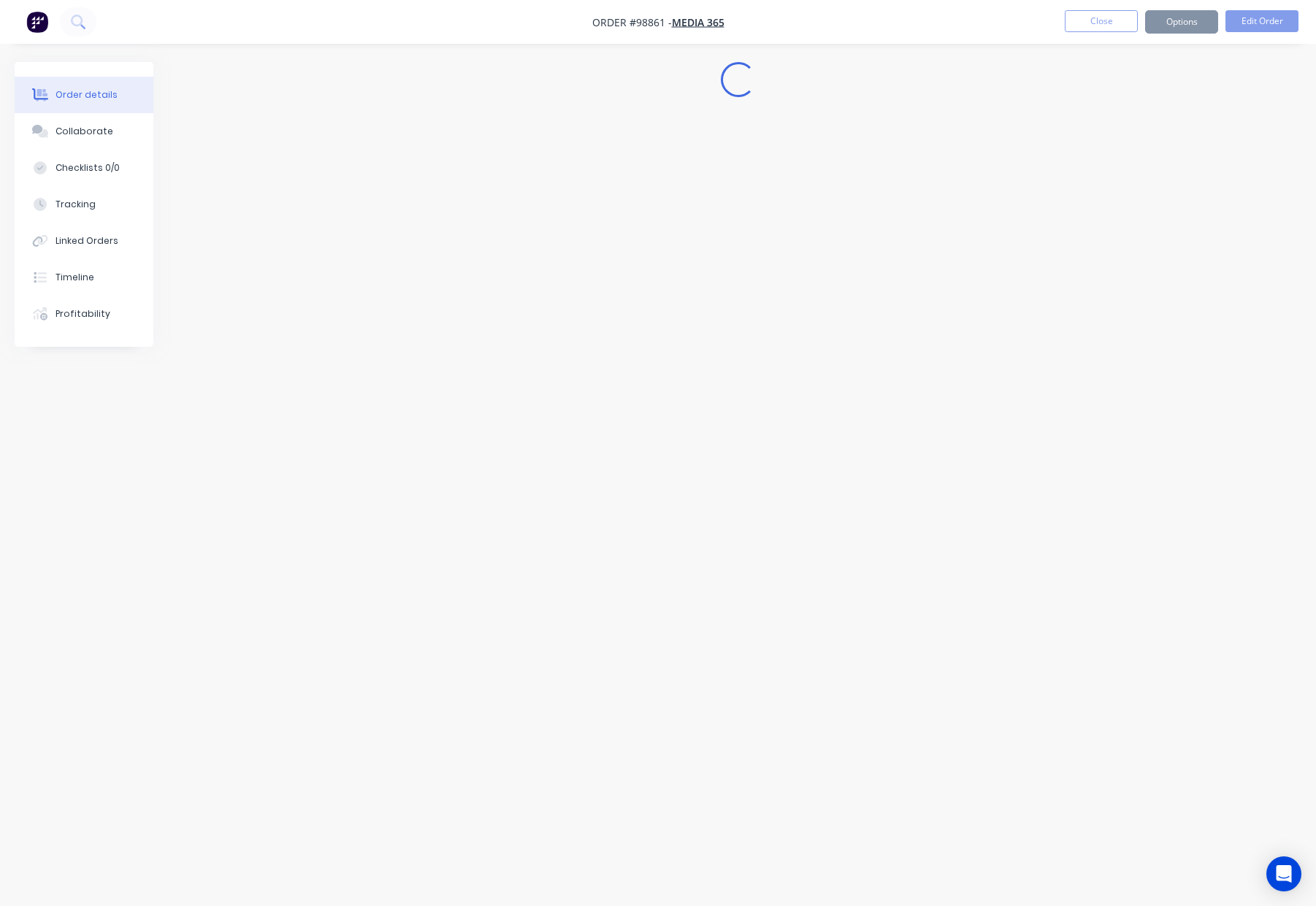
scroll to position [0, 0]
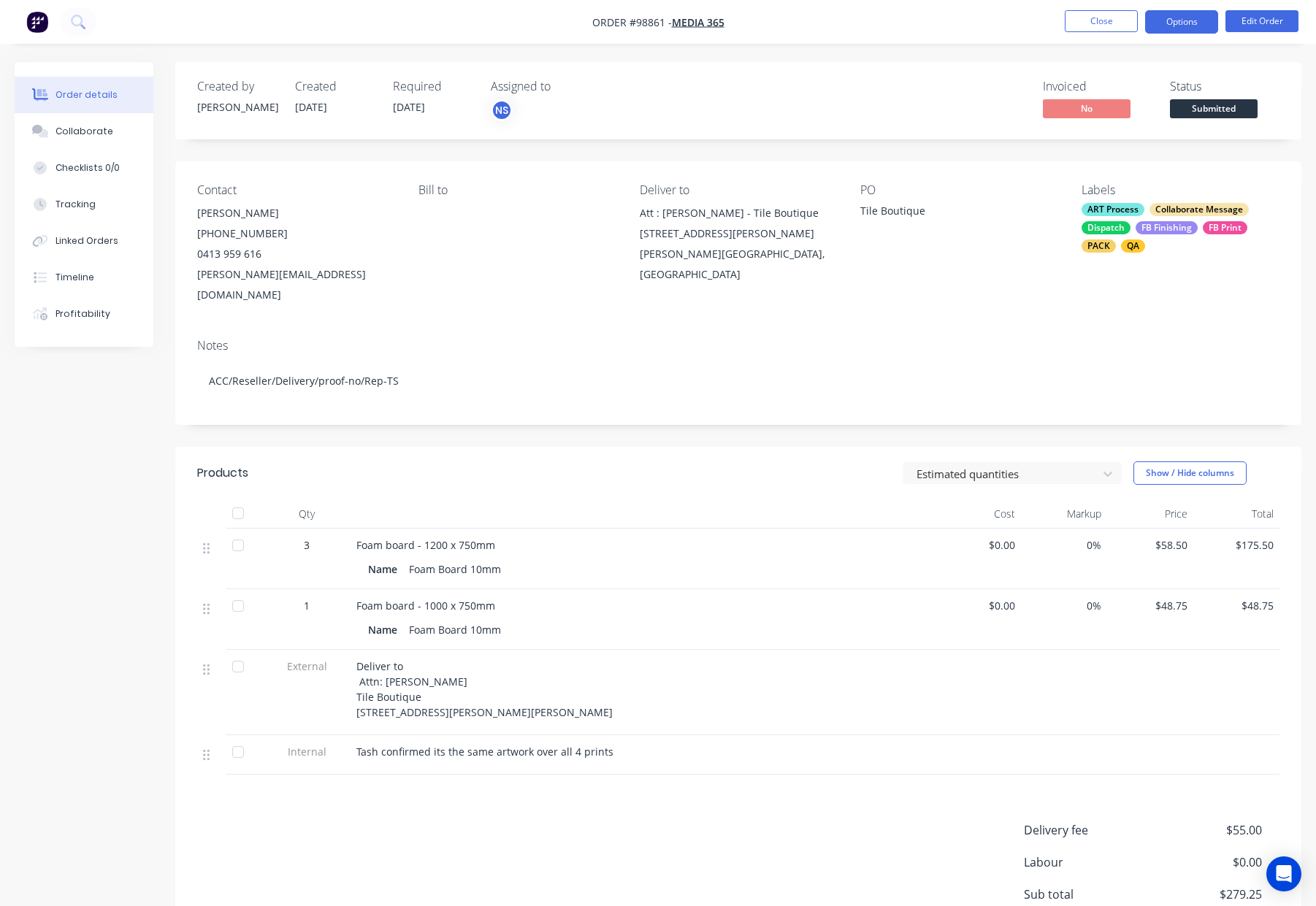
drag, startPoint x: 1189, startPoint y: 17, endPoint x: 1192, endPoint y: 25, distance: 8.5
click at [1189, 17] on button "Options" at bounding box center [1181, 22] width 73 height 23
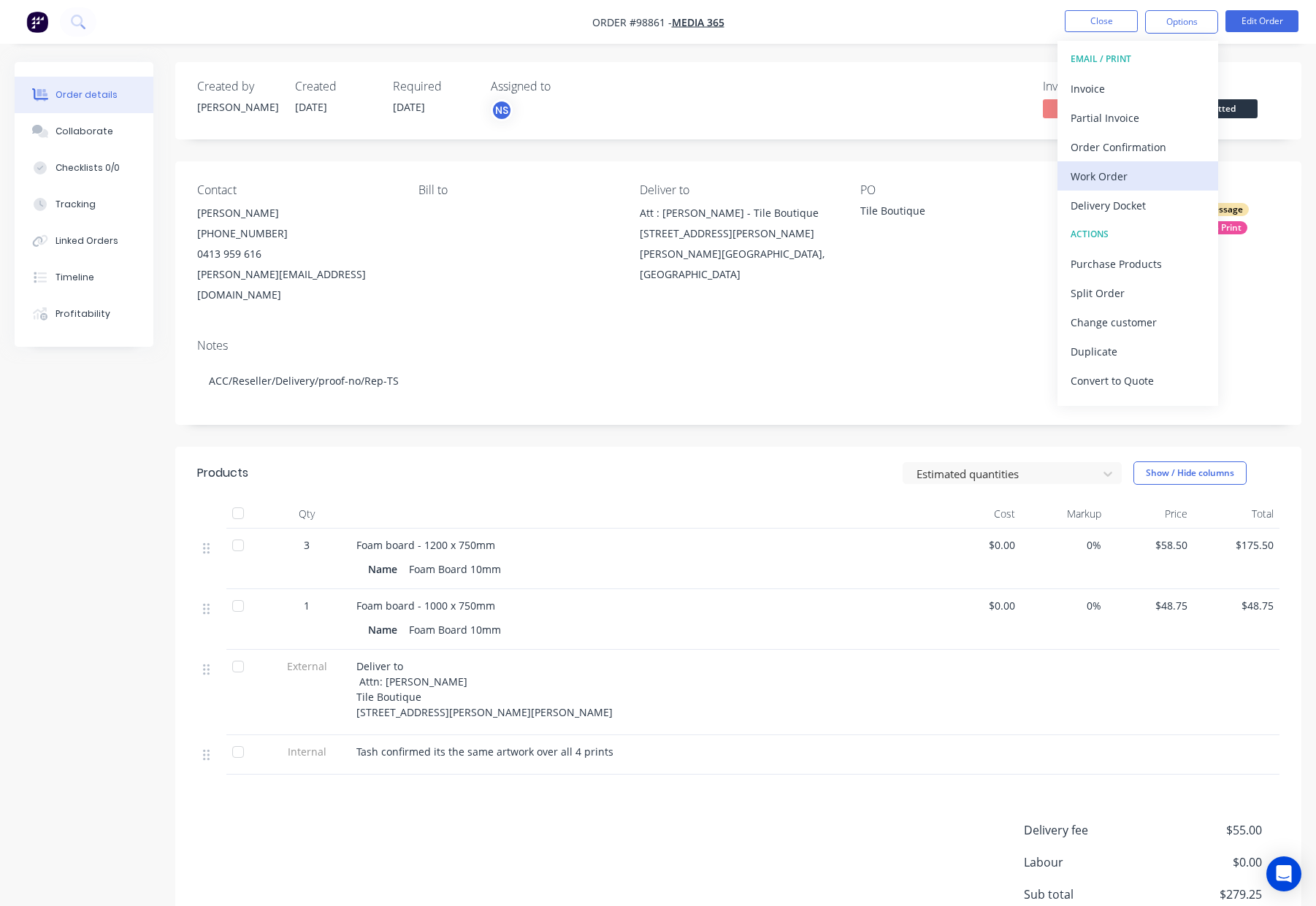
click at [1141, 171] on div "Work Order" at bounding box center [1137, 176] width 134 height 21
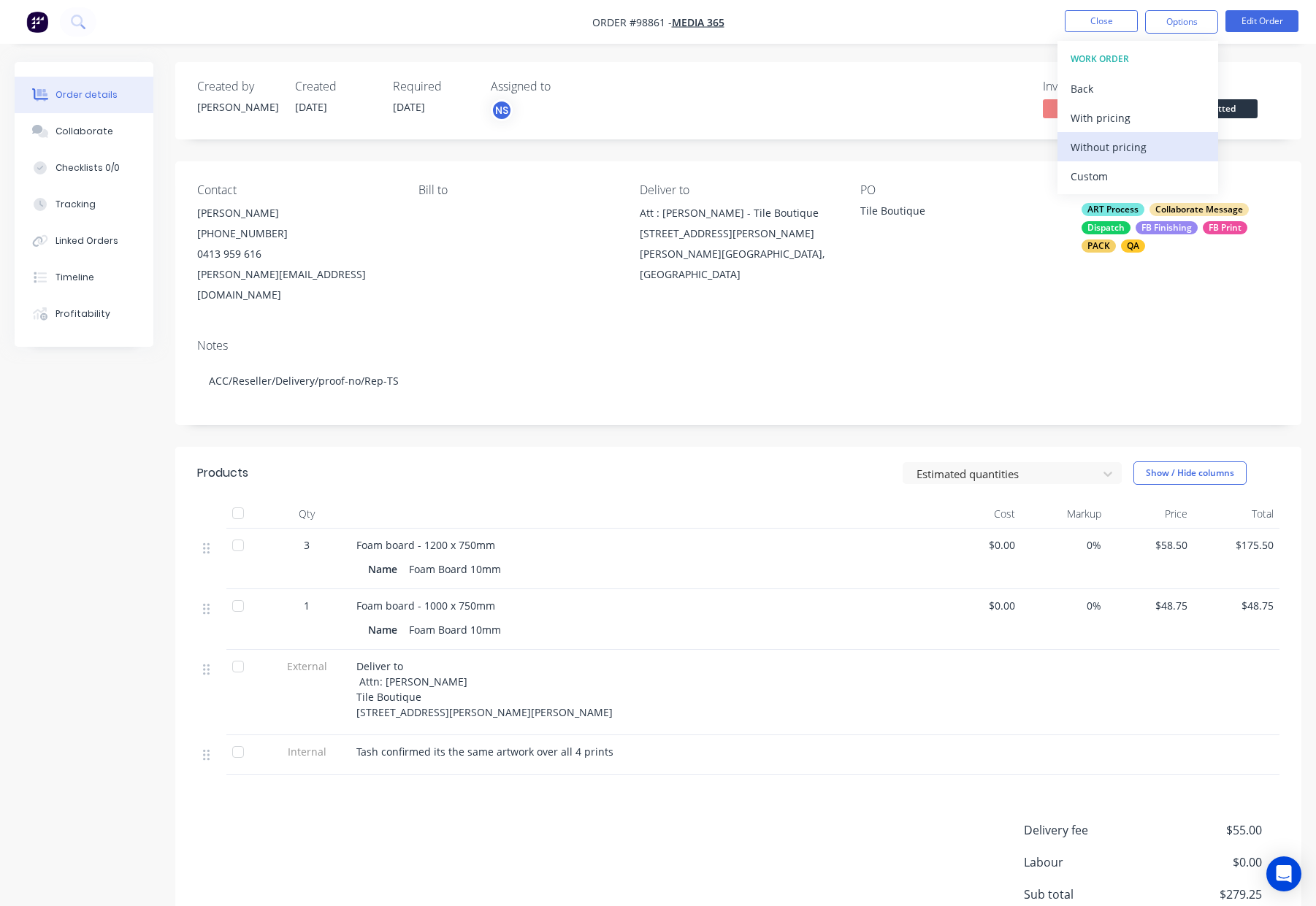
click at [1142, 149] on div "Without pricing" at bounding box center [1137, 147] width 134 height 21
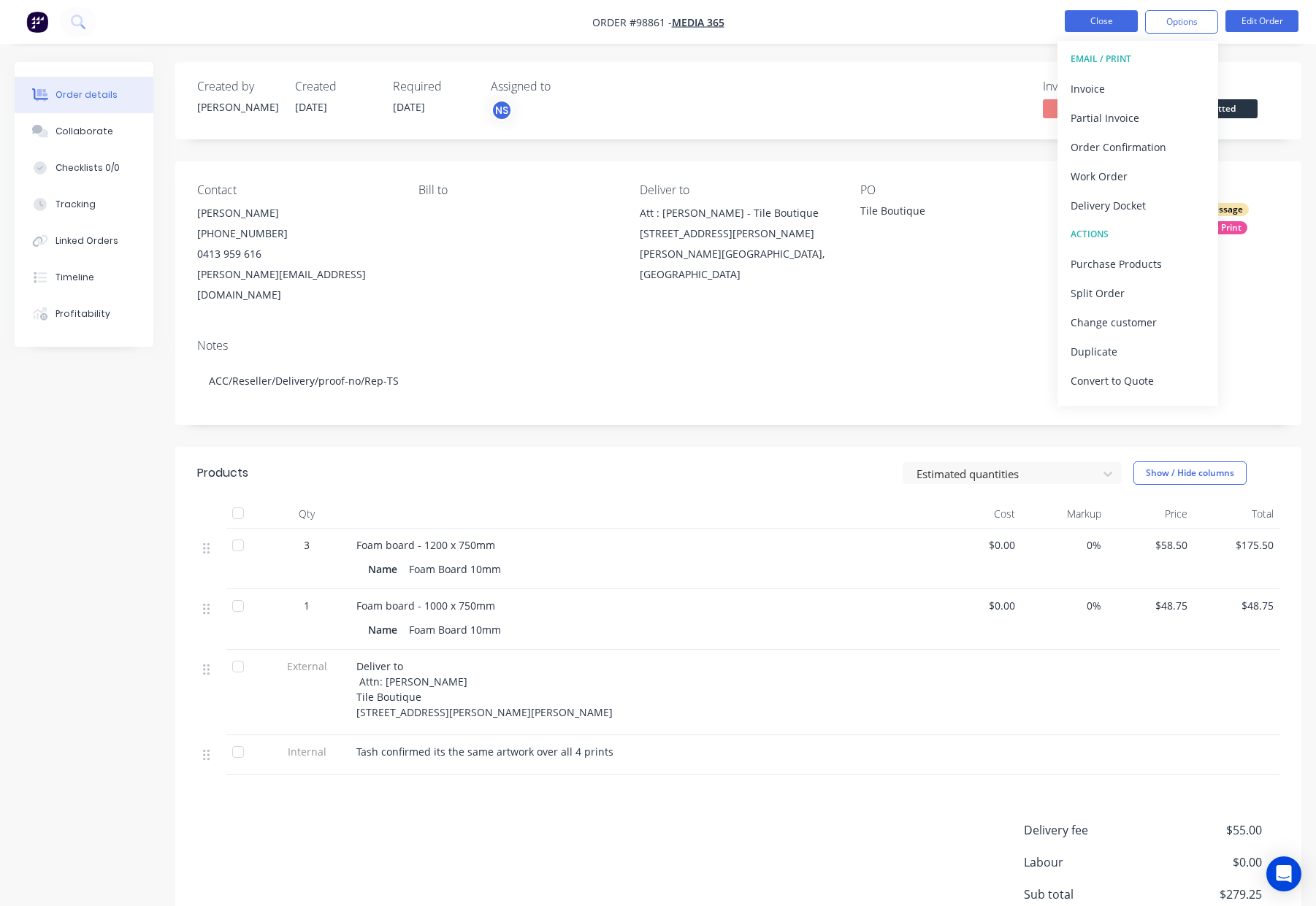
click at [1106, 25] on button "Close" at bounding box center [1101, 21] width 73 height 22
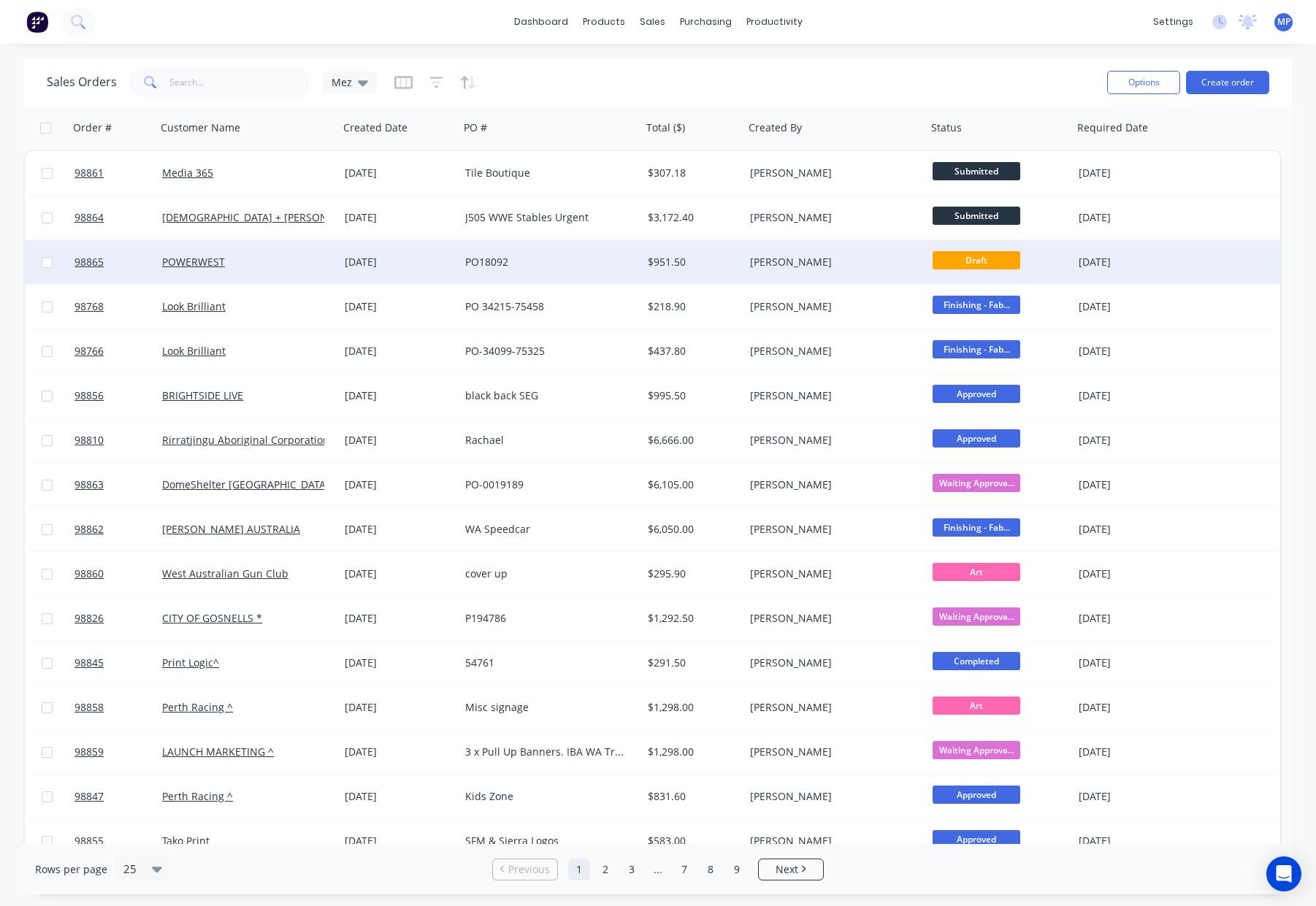
click at [566, 258] on div "PO18092" at bounding box center [546, 262] width 162 height 15
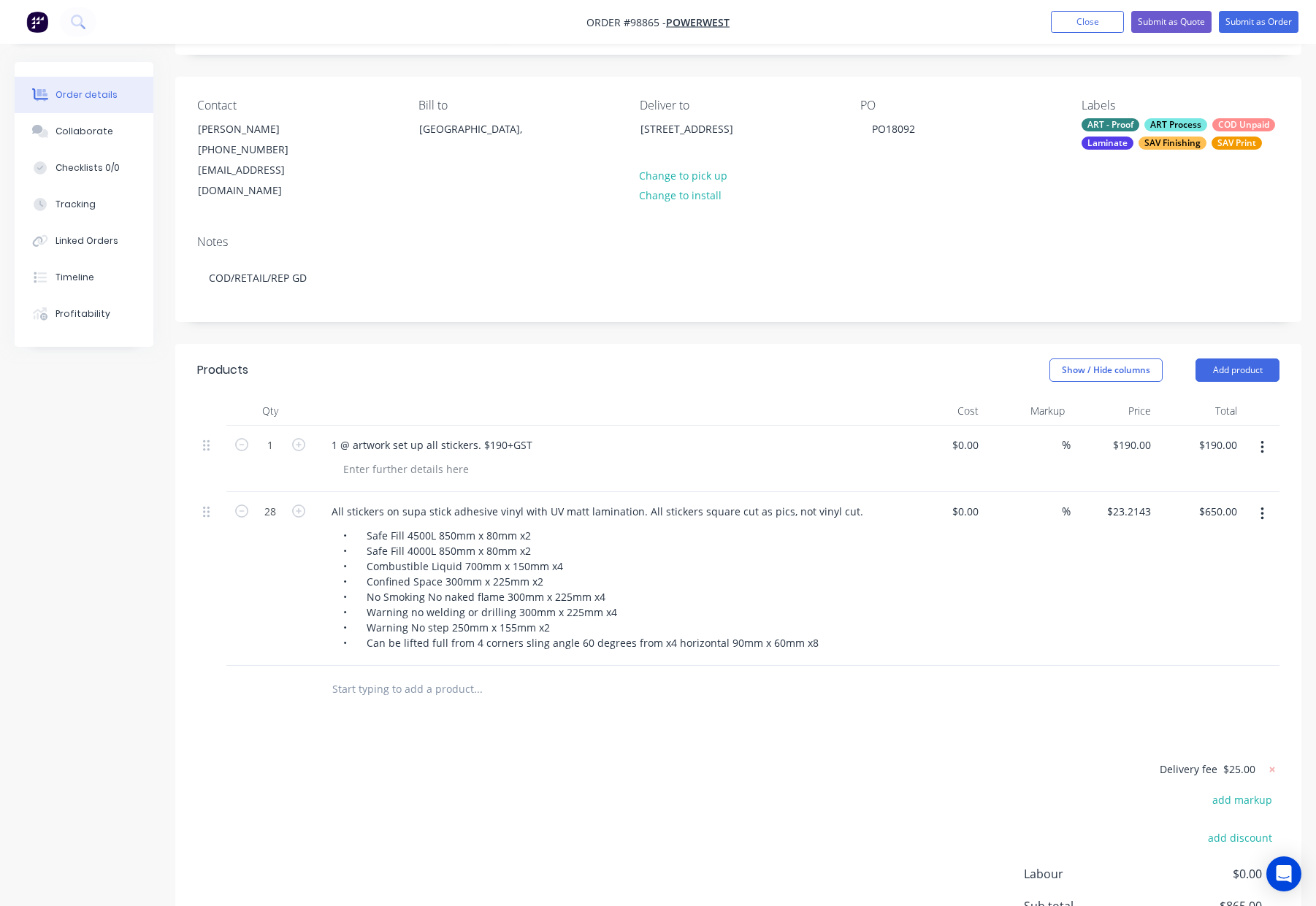
scroll to position [86, 0]
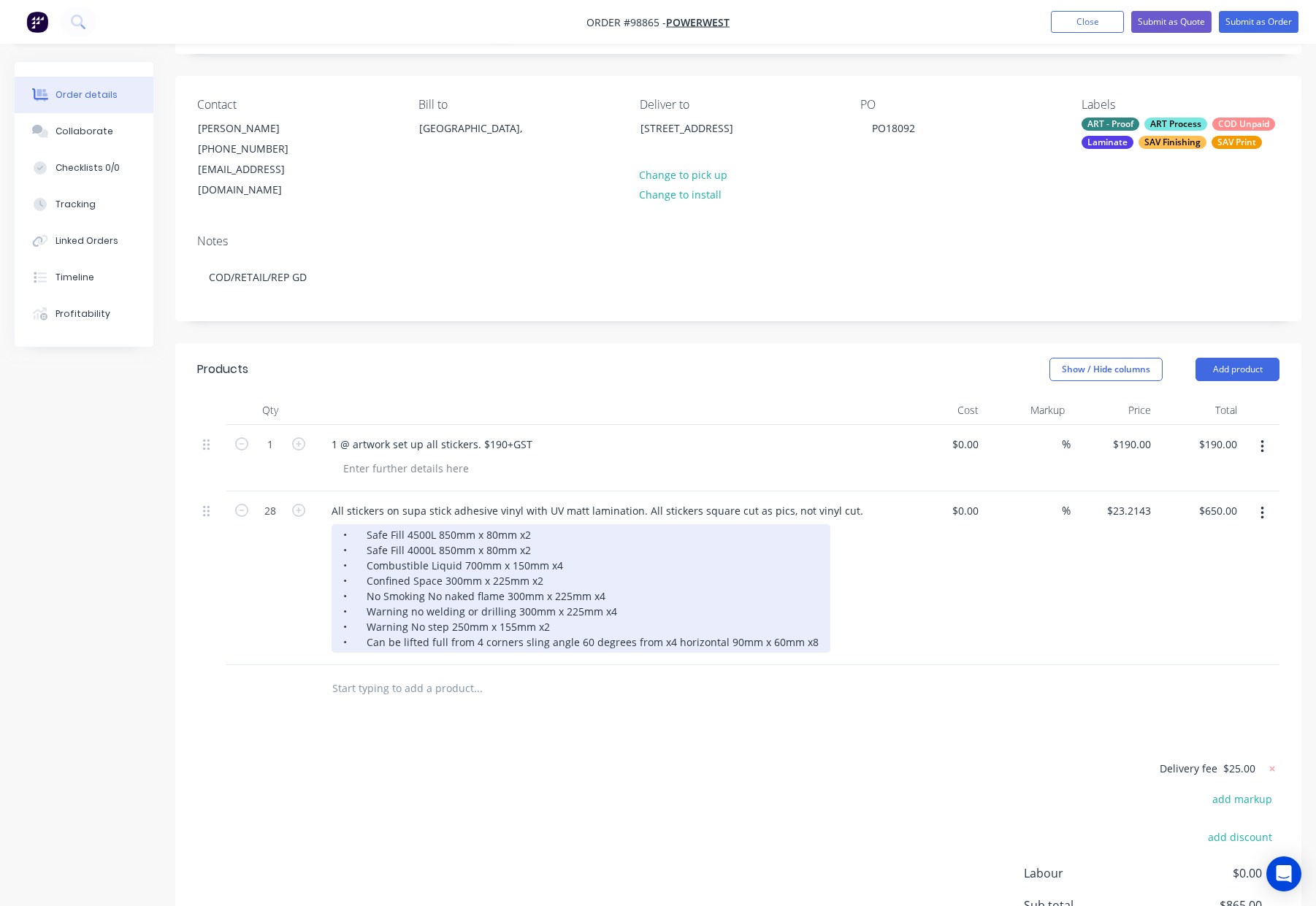
drag, startPoint x: 363, startPoint y: 514, endPoint x: 382, endPoint y: 517, distance: 19.2
click at [363, 524] on div "• Safe Fill 4500L 850mm x 80mm x2 • Safe Fill 4000L 850mm x 80mm x2 • Combustib…" at bounding box center [581, 589] width 499 height 129
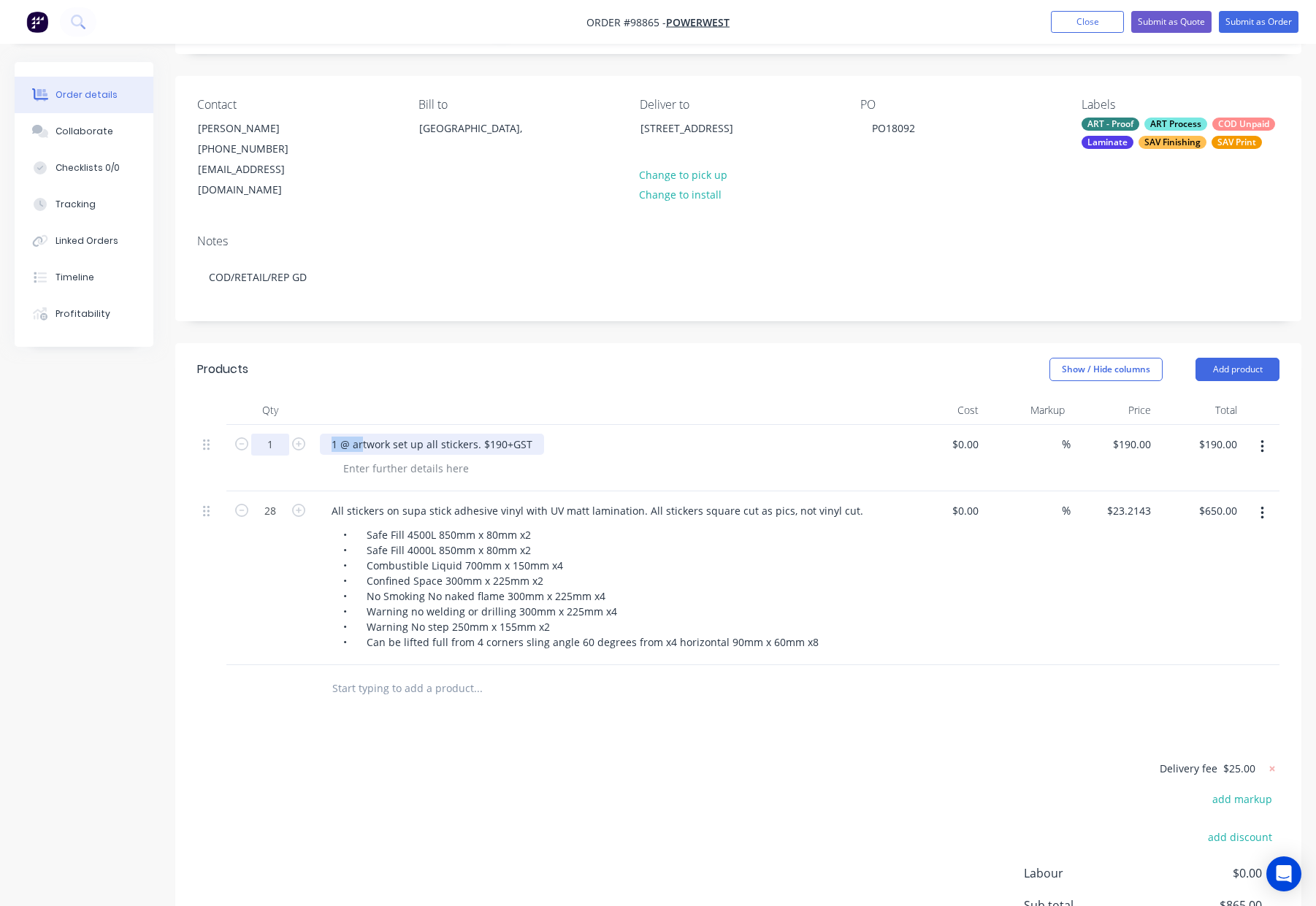
drag, startPoint x: 358, startPoint y: 425, endPoint x: 283, endPoint y: 422, distance: 75.1
click at [283, 425] on div "1 1 @ artwork set up all stickers. $190+GST $0.00 $0.00 % $190.00 $190.00 $190.…" at bounding box center [737, 458] width 1082 height 67
drag, startPoint x: 511, startPoint y: 422, endPoint x: 454, endPoint y: 425, distance: 57.1
click at [453, 434] on div "Artwork set up all stickers. $190+GST" at bounding box center [421, 444] width 204 height 21
click at [374, 434] on div "Artwork set up all stickers" at bounding box center [395, 444] width 150 height 21
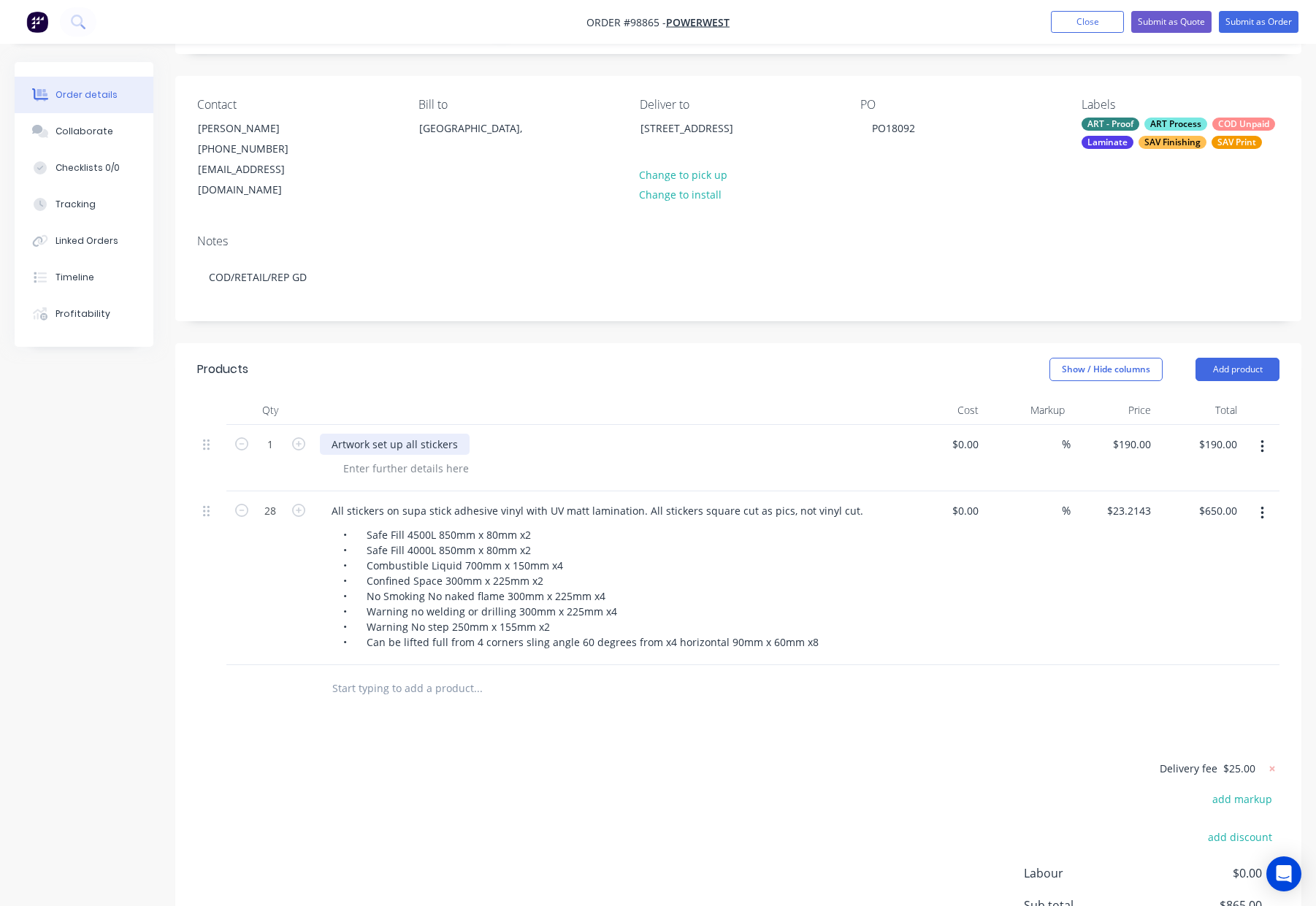
drag, startPoint x: 399, startPoint y: 423, endPoint x: 406, endPoint y: 429, distance: 9.2
click at [399, 434] on div "Artwork set up all stickers" at bounding box center [395, 444] width 150 height 21
click at [526, 368] on header "Products Show / Hide columns Add product" at bounding box center [738, 369] width 1126 height 52
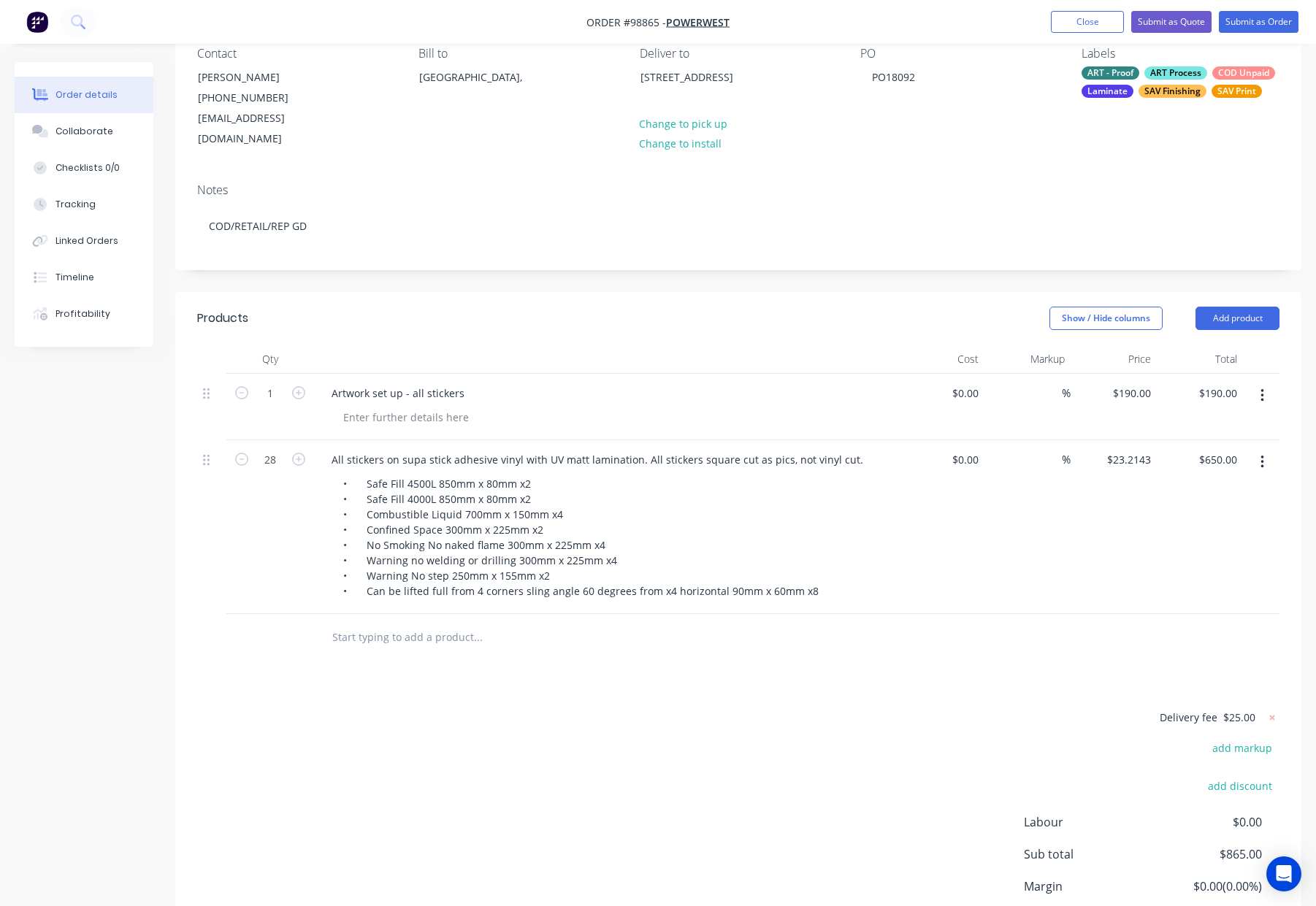
scroll to position [143, 0]
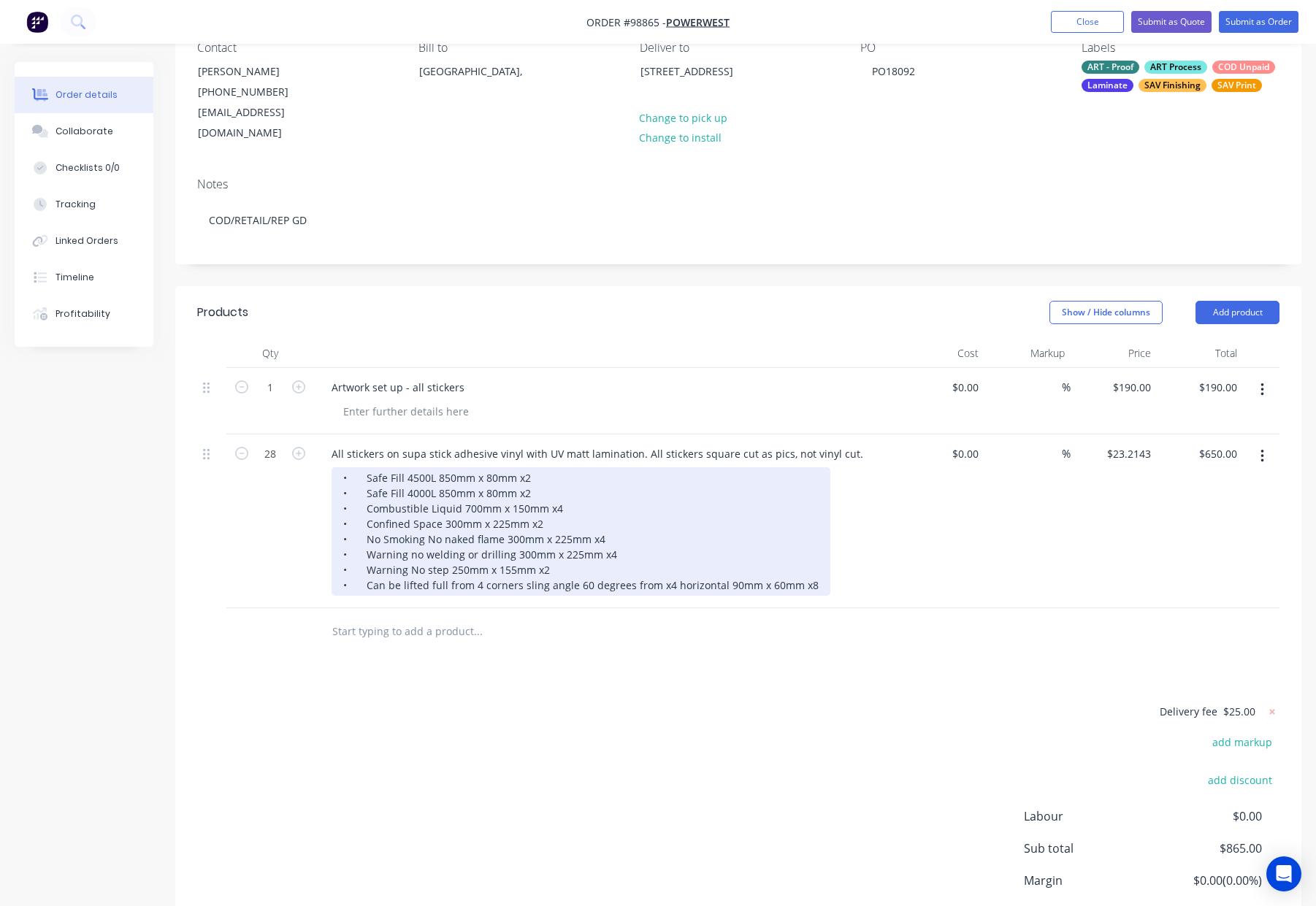
drag, startPoint x: 365, startPoint y: 457, endPoint x: 401, endPoint y: 463, distance: 36.5
click at [368, 467] on div "• Safe Fill 4500L 850mm x 80mm x2 • Safe Fill 4000L 850mm x 80mm x2 • Combustib…" at bounding box center [581, 532] width 499 height 129
click at [392, 467] on div "• Safe Fill 4500L 850mm x 80mm x2 • Safe Fill 4000L 850mm x 80mm x2 • Combustib…" at bounding box center [581, 532] width 499 height 129
drag, startPoint x: 368, startPoint y: 455, endPoint x: 382, endPoint y: 462, distance: 15.7
click at [368, 467] on div "• Safe Fill 4500L 850mm x 80mm x2 • Safe Fill 4000L 850mm x 80mm x2 • Combustib…" at bounding box center [581, 532] width 499 height 129
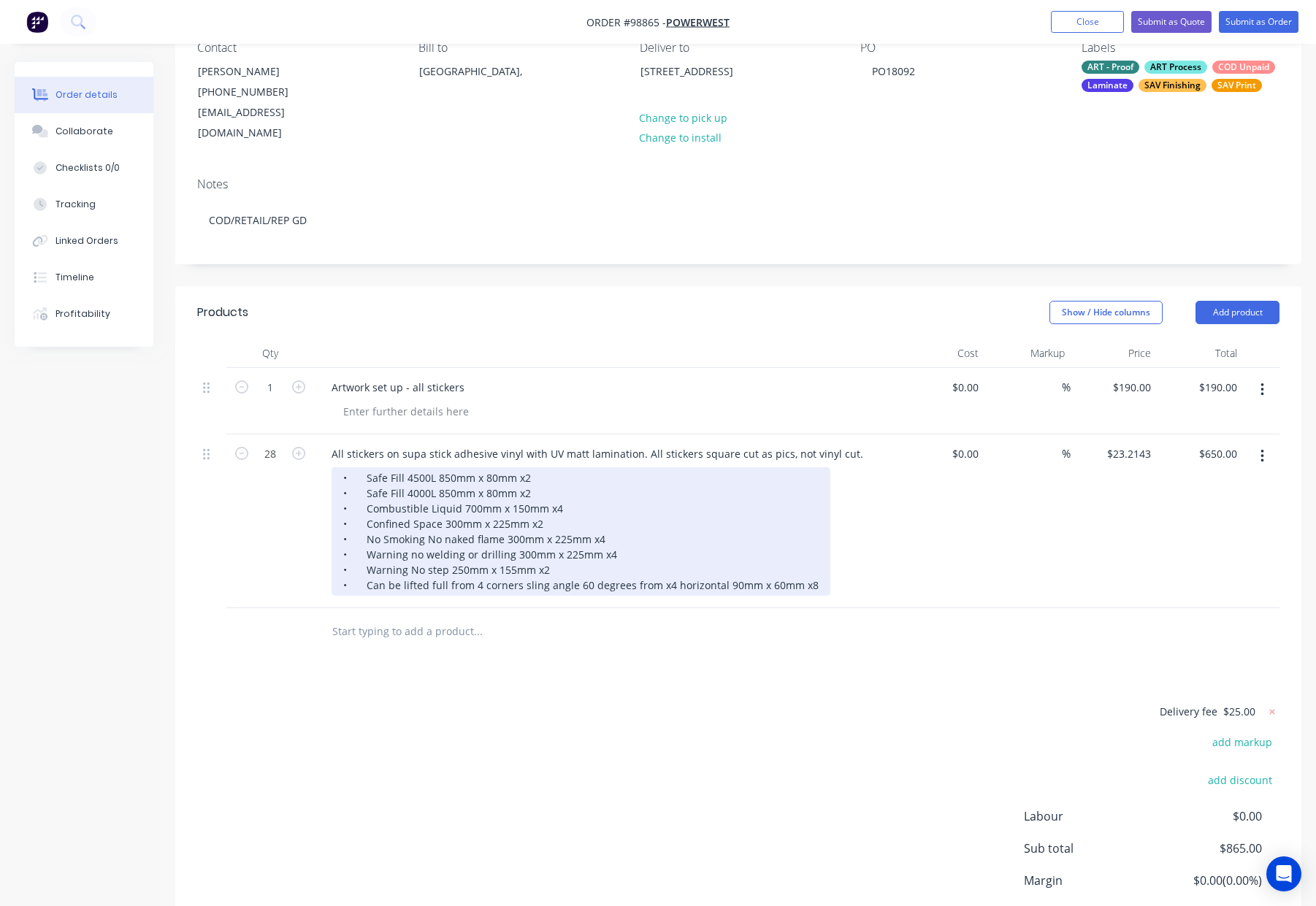
click at [366, 467] on div "• Safe Fill 4500L 850mm x 80mm x2 • Safe Fill 4000L 850mm x 80mm x2 • Combustib…" at bounding box center [581, 532] width 499 height 129
click at [365, 473] on div "2 @ Safe Fill 4500L 850mm x 80mm x2 • Safe Fill 4000L 850mm x 80mm x2 • Combust…" at bounding box center [581, 532] width 499 height 129
click at [374, 479] on div "2 @ Safe Fill 4500L 850mm x 80mm x2 • Safe Fill 4000L 850mm x 80mm x2 • Combust…" at bounding box center [581, 532] width 499 height 129
drag, startPoint x: 365, startPoint y: 473, endPoint x: 377, endPoint y: 478, distance: 13.0
click at [365, 473] on div "2 @ Safe Fill 4500L 850mm x 80mm x2 • Safe Fill 4000L 850mm x 80mm x2 • Combust…" at bounding box center [581, 532] width 499 height 129
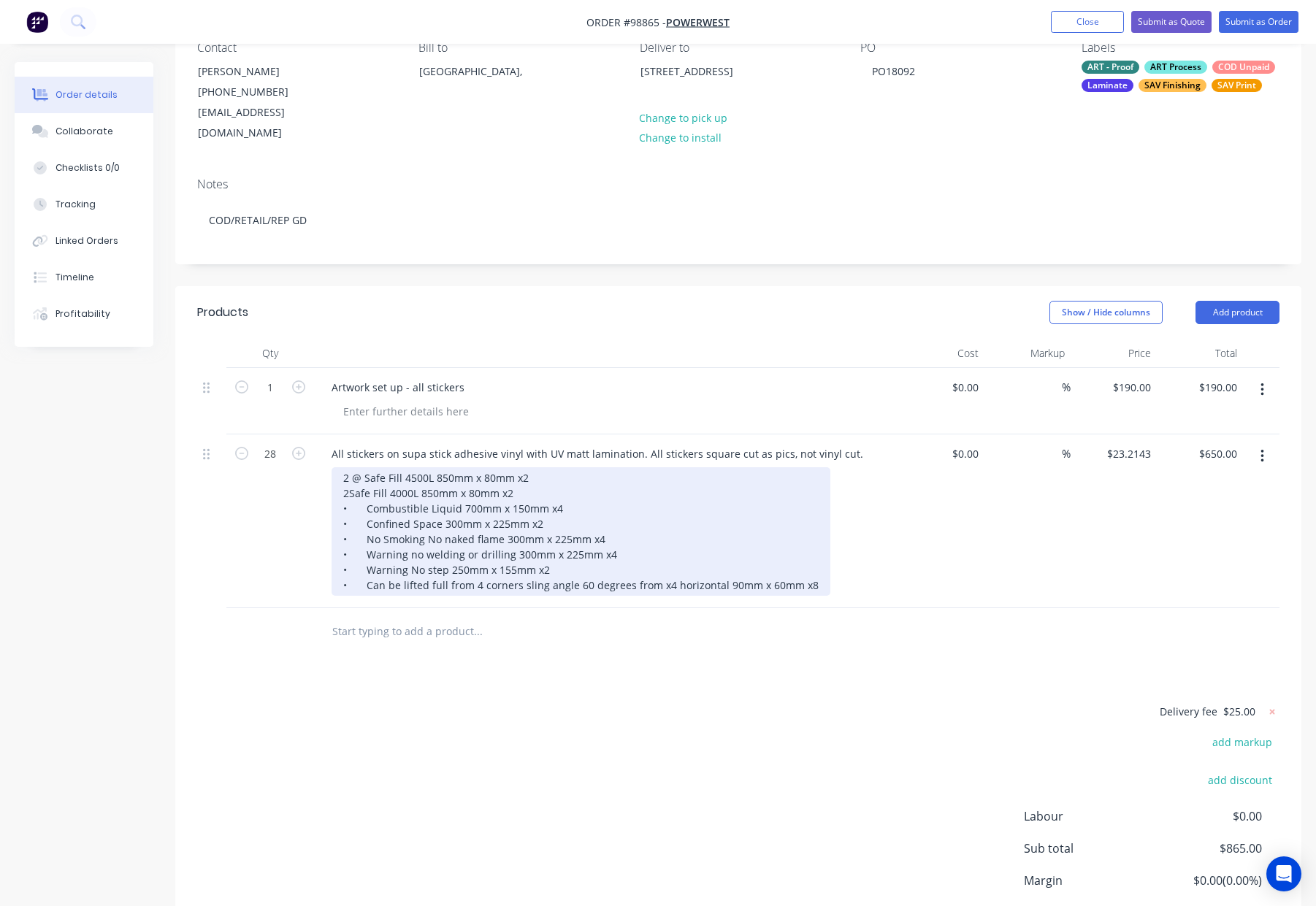
click at [347, 488] on div "2 @ Safe Fill 4500L 850mm x 80mm x2 2Safe Fill 4000L 850mm x 80mm x2 • Combusti…" at bounding box center [581, 532] width 499 height 129
drag, startPoint x: 349, startPoint y: 475, endPoint x: 364, endPoint y: 491, distance: 21.9
click at [350, 477] on div "2 @ Safe Fill 4500L 850mm x 80mm x2 2Safe Fill 4000L 850mm x 80mm x2 • Combusti…" at bounding box center [581, 532] width 499 height 129
drag, startPoint x: 365, startPoint y: 488, endPoint x: 370, endPoint y: 493, distance: 7.1
click at [365, 488] on div "2 @ Safe Fill 4500L 850mm x 80mm x2 2 @ Safe Fill 4000L 850mm x 80mm x2 • Combu…" at bounding box center [581, 532] width 499 height 129
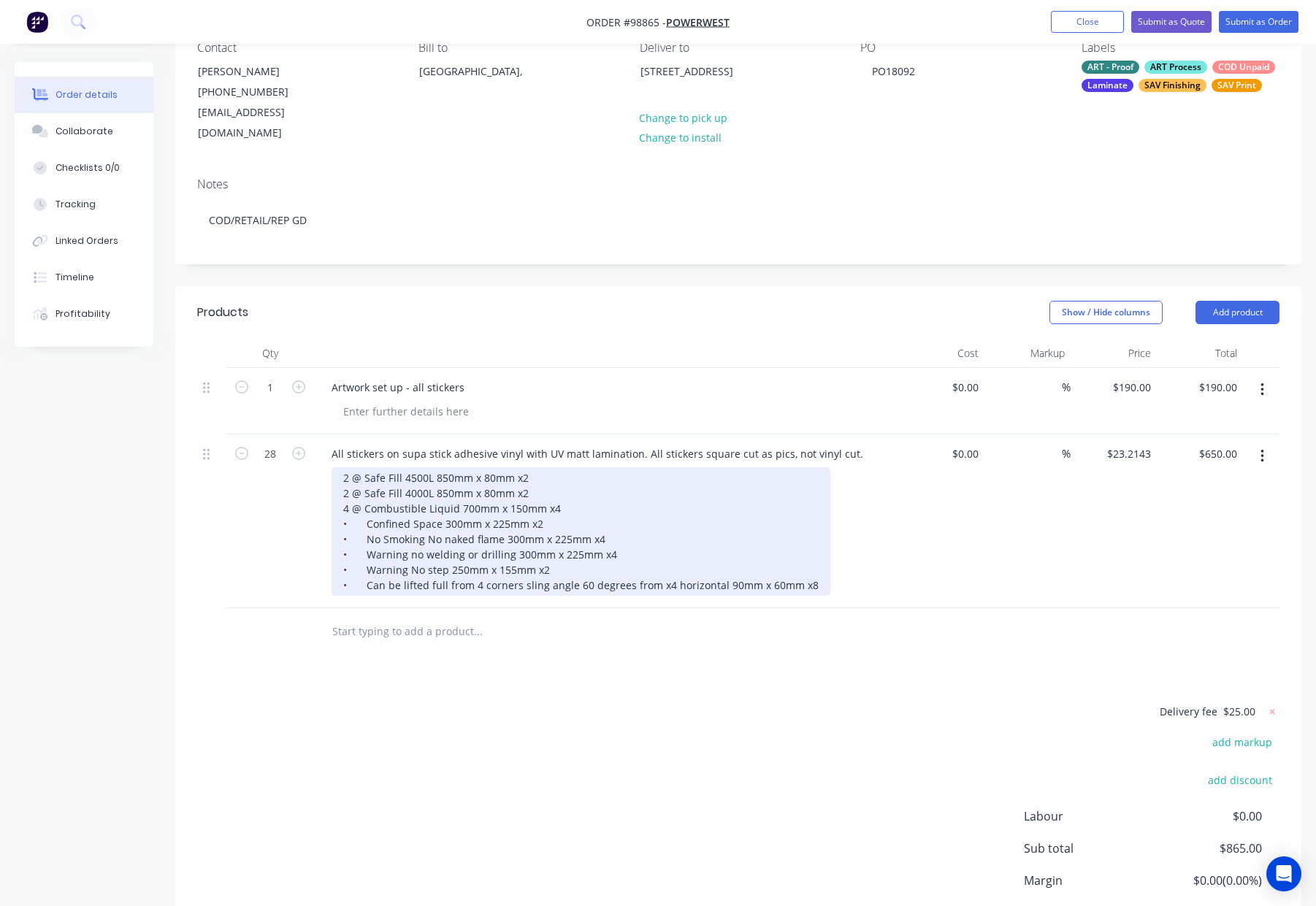
click at [369, 501] on div "2 @ Safe Fill 4500L 850mm x 80mm x2 2 @ Safe Fill 4000L 850mm x 80mm x2 4 @ Com…" at bounding box center [581, 532] width 499 height 129
click at [364, 502] on div "2 @ Safe Fill 4500L 850mm x 80mm x2 2 @ Safe Fill 4000L 850mm x 80mm x2 4 @ Com…" at bounding box center [581, 532] width 499 height 129
drag, startPoint x: 365, startPoint y: 514, endPoint x: 375, endPoint y: 518, distance: 10.8
click at [365, 515] on div "2 @ Safe Fill 4500L 850mm x 80mm x2 2 @ Safe Fill 4000L 850mm x 80mm x2 4 @ Com…" at bounding box center [581, 532] width 499 height 129
click at [365, 535] on div "2 @ Safe Fill 4500L 850mm x 80mm x2 2 @ Safe Fill 4000L 850mm x 80mm x2 4 @ Com…" at bounding box center [581, 532] width 499 height 129
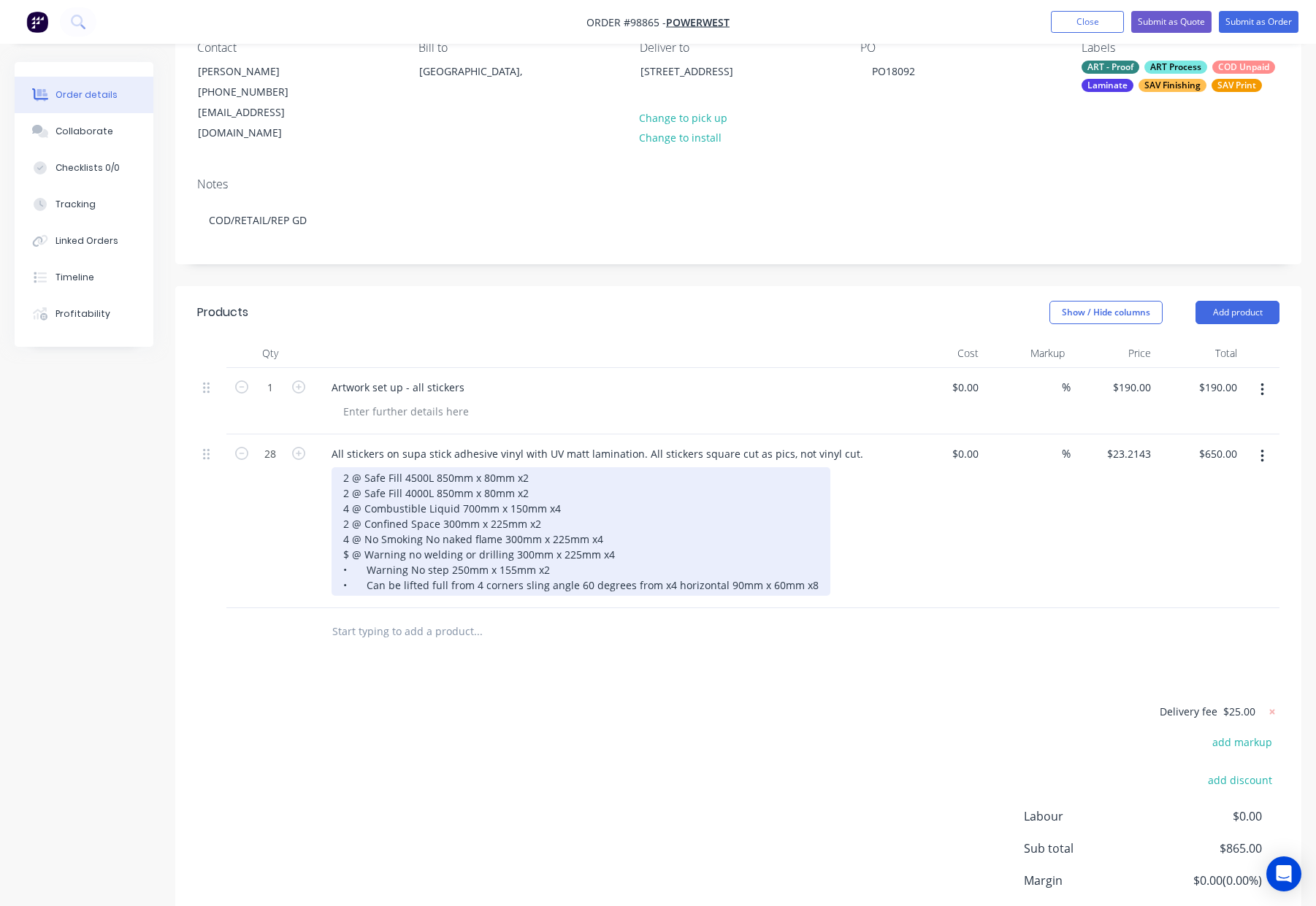
click at [346, 534] on div "2 @ Safe Fill 4500L 850mm x 80mm x2 2 @ Safe Fill 4000L 850mm x 80mm x2 4 @ Com…" at bounding box center [581, 532] width 499 height 129
drag, startPoint x: 367, startPoint y: 547, endPoint x: 386, endPoint y: 551, distance: 19.4
click at [368, 548] on div "2 @ Safe Fill 4500L 850mm x 80mm x2 2 @ Safe Fill 4000L 850mm x 80mm x2 4 @ Com…" at bounding box center [581, 532] width 499 height 129
click at [366, 565] on div "2 @ Safe Fill 4500L 850mm x 80mm x2 2 @ Safe Fill 4000L 850mm x 80mm x2 4 @ Com…" at bounding box center [581, 532] width 499 height 129
click at [529, 467] on div "2 @ Safe Fill 4500L 850mm x 80mm x2 2 @ Safe Fill 4000L 850mm x 80mm x2 4 @ Com…" at bounding box center [579, 532] width 496 height 129
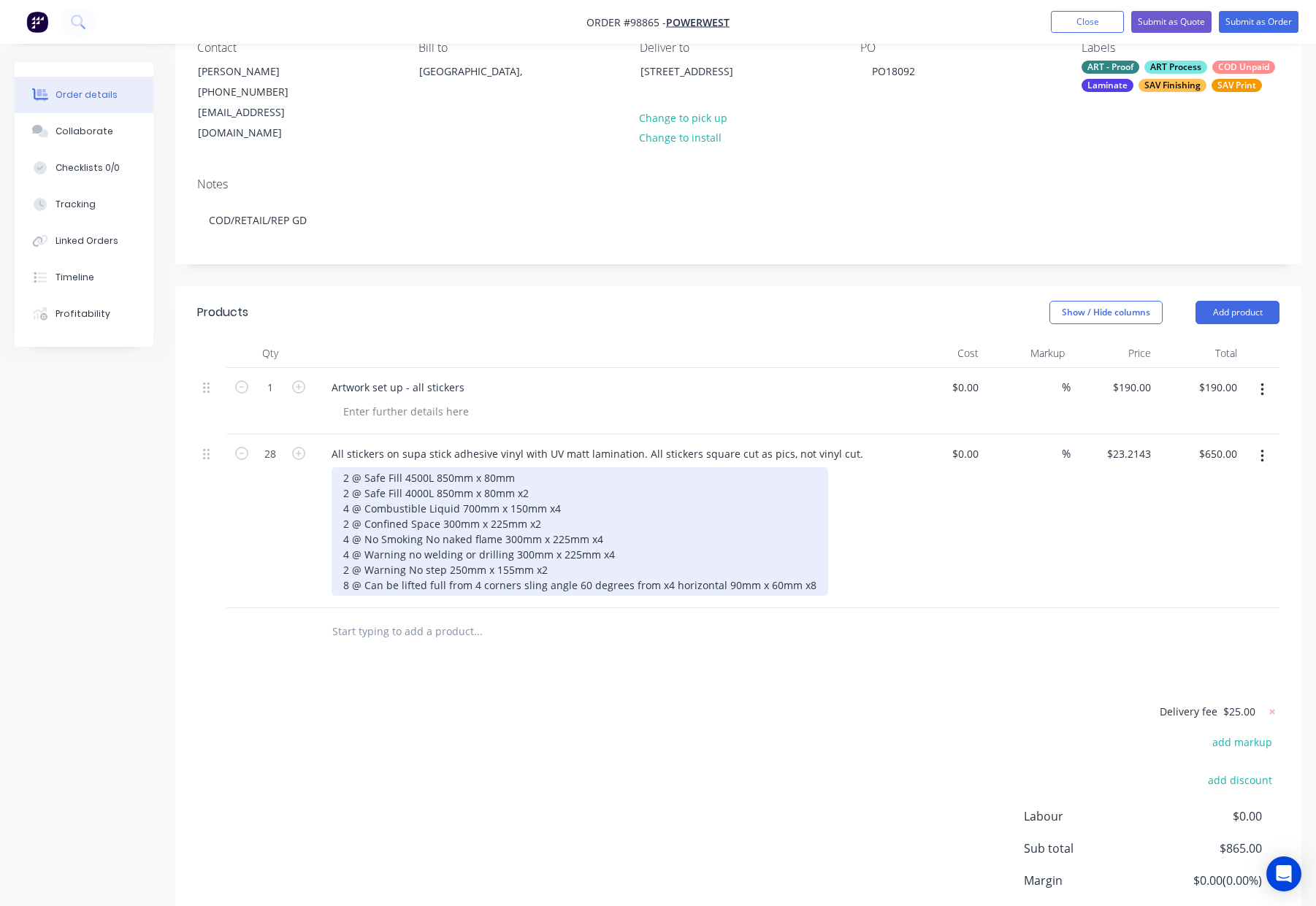
click at [531, 475] on div "2 @ Safe Fill 4500L 850mm x 80mm 2 @ Safe Fill 4000L 850mm x 80mm x2 4 @ Combus…" at bounding box center [579, 532] width 496 height 129
click at [576, 490] on div "2 @ Safe Fill 4500L 850mm x 80mm 2 @ Safe Fill 4000L 850mm x 80mm 4 @ Combustib…" at bounding box center [579, 532] width 496 height 129
click at [547, 505] on div "2 @ Safe Fill 4500L 850mm x 80mm 2 @ Safe Fill 4000L 850mm x 80mm 4 @ Combustib…" at bounding box center [579, 532] width 496 height 129
click at [609, 515] on div "2 @ Safe Fill 4500L 850mm x 80mm 2 @ Safe Fill 4000L 850mm x 80mm 4 @ Combustib…" at bounding box center [579, 532] width 496 height 129
click at [619, 535] on div "2 @ Safe Fill 4500L 850mm x 80mm 2 @ Safe Fill 4000L 850mm x 80mm 4 @ Combustib…" at bounding box center [579, 532] width 496 height 129
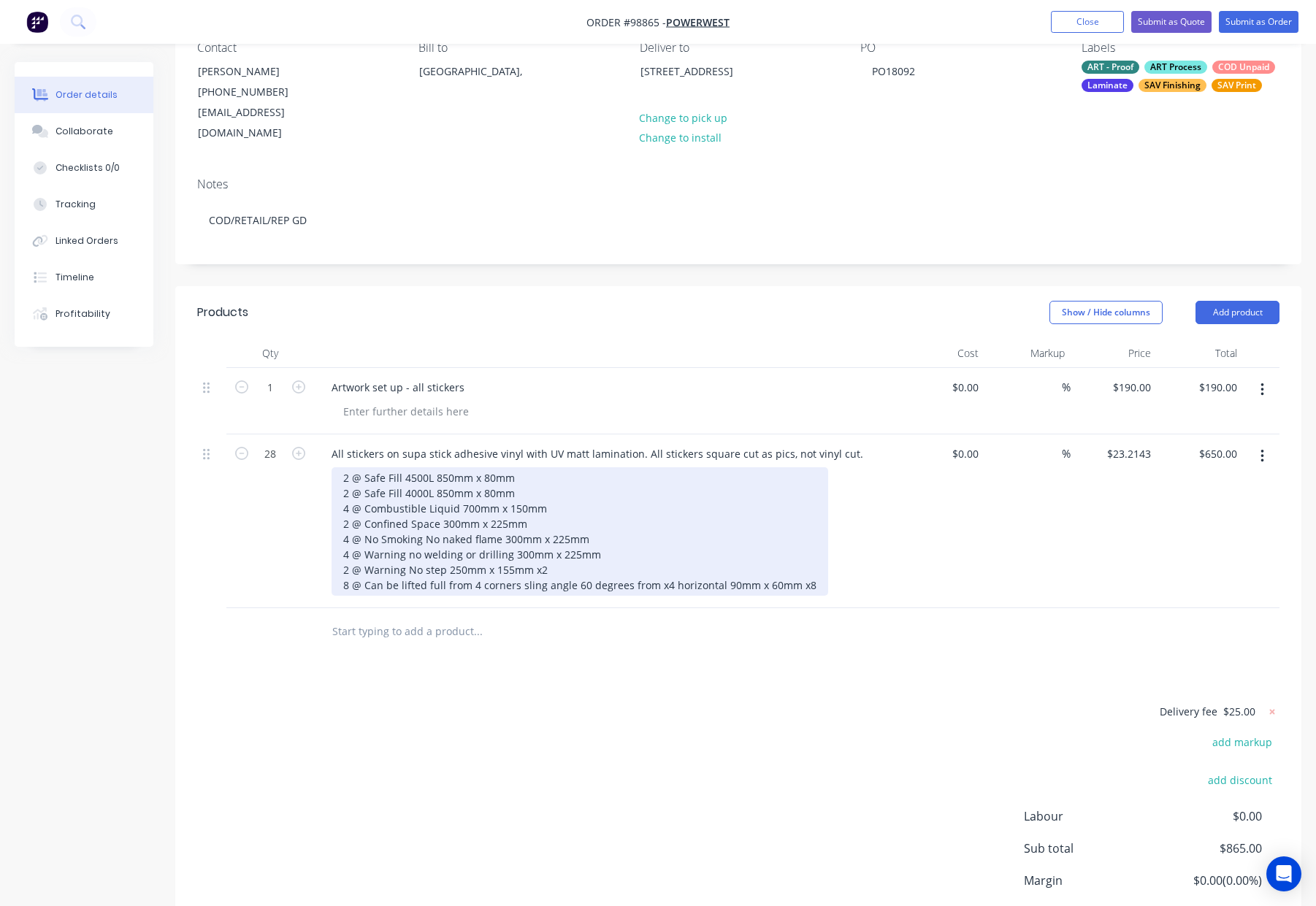
click at [564, 550] on div "2 @ Safe Fill 4500L 850mm x 80mm 2 @ Safe Fill 4000L 850mm x 80mm 4 @ Combustib…" at bounding box center [579, 532] width 496 height 129
click at [805, 565] on div "2 @ Safe Fill 4500L 850mm x 80mm 2 @ Safe Fill 4000L 850mm x 80mm 4 @ Combustib…" at bounding box center [579, 532] width 496 height 129
click at [718, 562] on div "2 @ Safe Fill 4500L 850mm x 80mm 2 @ Safe Fill 4000L 850mm x 80mm 4 @ Combustib…" at bounding box center [573, 532] width 483 height 129
click at [618, 553] on div "2 @ Safe Fill 4500L 850mm x 80mm 2 @ Safe Fill 4000L 850mm x 80mm 4 @ Combustib…" at bounding box center [576, 532] width 489 height 129
click at [445, 547] on div "2 @ Safe Fill 4500L 850mm x 80mm 2 @ Safe Fill 4000L 850mm x 80mm 4 @ Combustib…" at bounding box center [576, 532] width 489 height 129
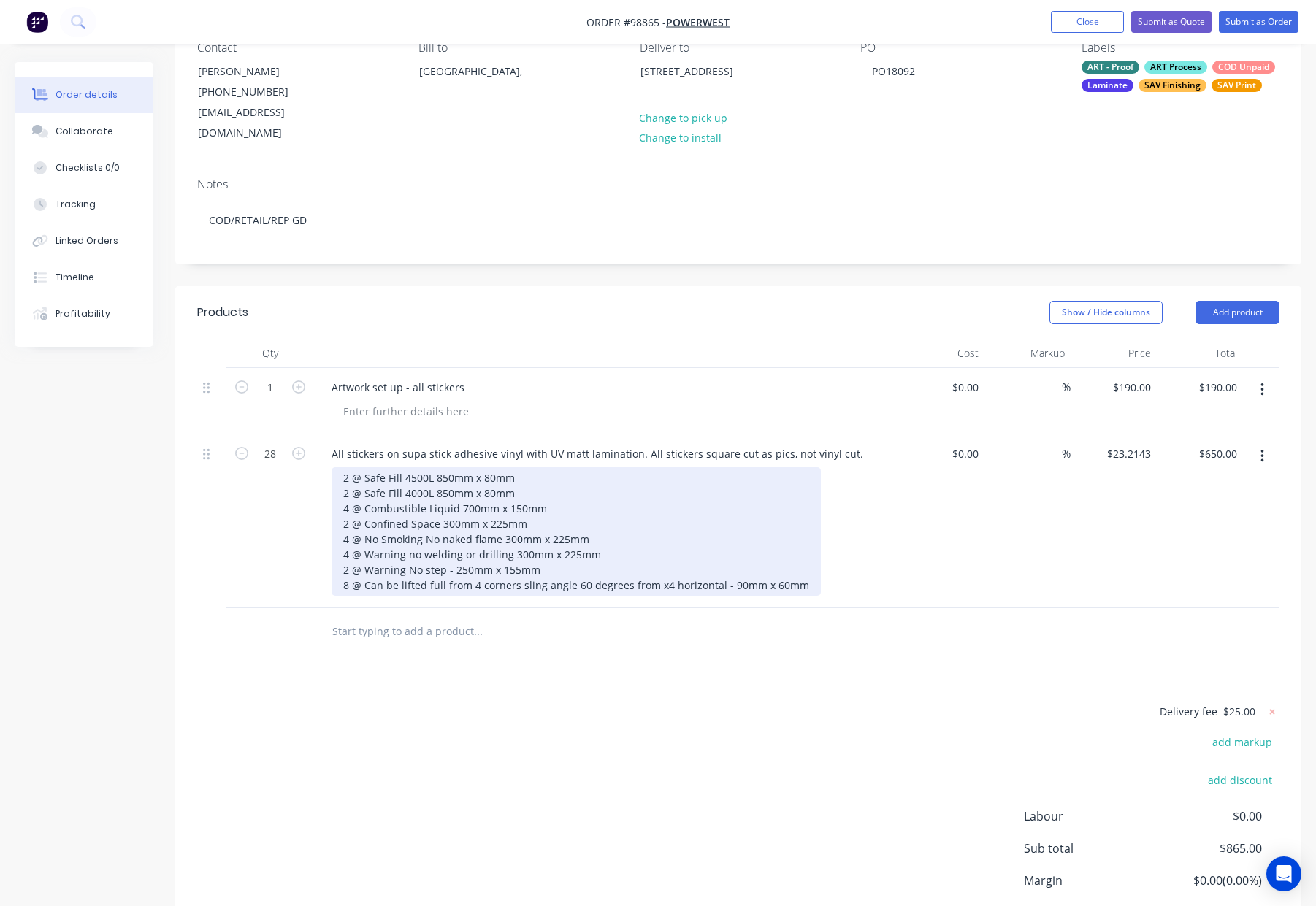
click at [505, 532] on div "2 @ Safe Fill 4500L 850mm x 80mm 2 @ Safe Fill 4000L 850mm x 80mm 4 @ Combustib…" at bounding box center [576, 532] width 489 height 129
click at [500, 520] on div "2 @ Safe Fill 4500L 850mm x 80mm 2 @ Safe Fill 4000L 850mm x 80mm 4 @ Combustib…" at bounding box center [576, 532] width 489 height 129
click at [440, 504] on div "2 @ Safe Fill 4500L 850mm x 80mm 2 @ Safe Fill 4000L 850mm x 80mm 4 @ Combustib…" at bounding box center [576, 532] width 489 height 129
click at [458, 488] on div "2 @ Safe Fill 4500L 850mm x 80mm 2 @ Safe Fill 4000L 850mm x 80mm 4 @ Combustib…" at bounding box center [576, 532] width 489 height 129
click at [434, 474] on div "2 @ Safe Fill 4500L 850mm x 80mm 2 @ Safe Fill 4000L 850mm x 80mm 4 @ Combustib…" at bounding box center [576, 532] width 489 height 129
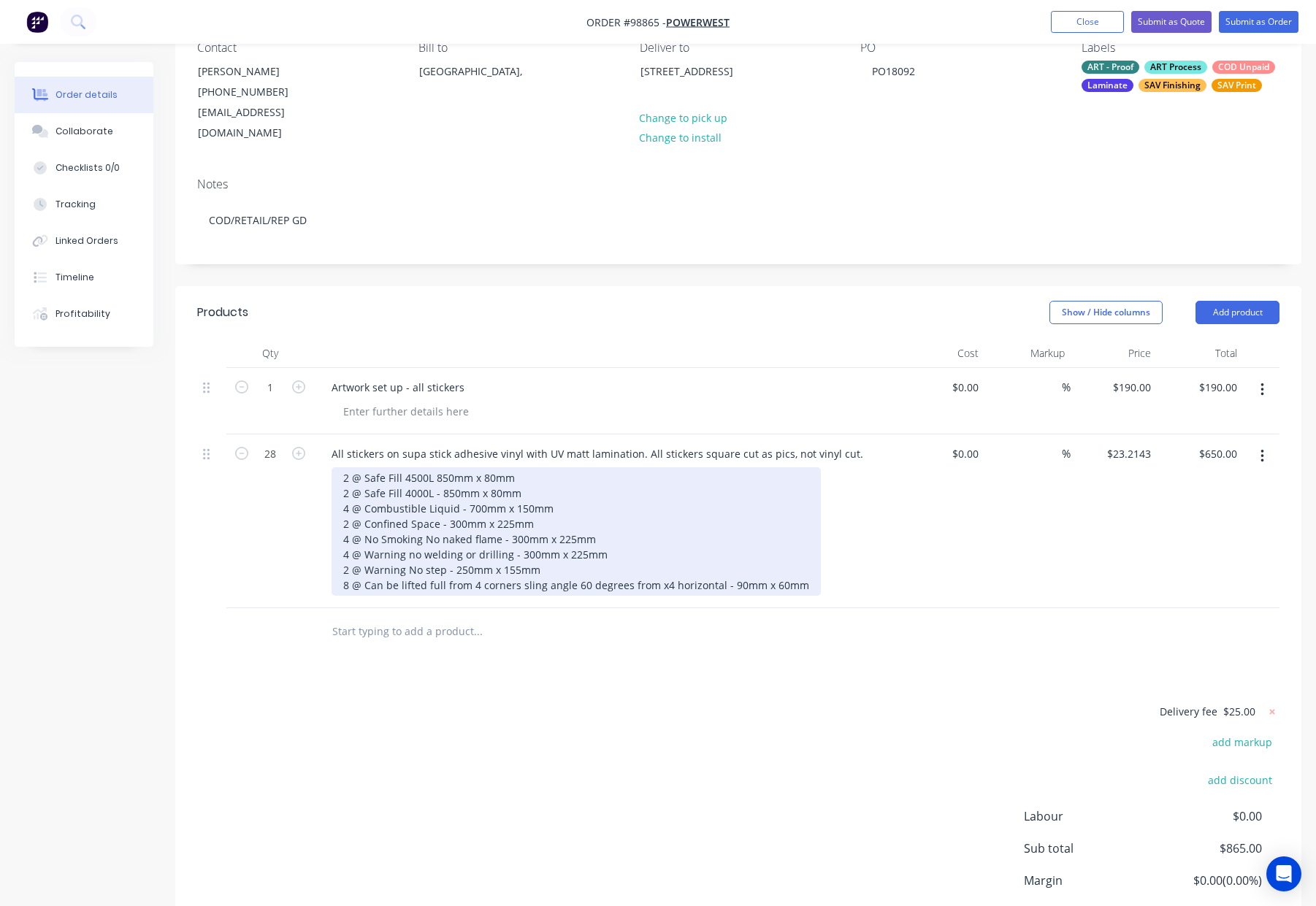
click at [432, 467] on div "2 @ Safe Fill 4500L 850mm x 80mm 2 @ Safe Fill 4000L - 850mm x 80mm 4 @ Combust…" at bounding box center [576, 532] width 489 height 129
click at [662, 532] on div "2 @ Safe Fill 4500L - 850mm x 80mm 2 @ Safe Fill 4000L - 850mm x 80mm 4 @ Combu…" at bounding box center [576, 532] width 489 height 129
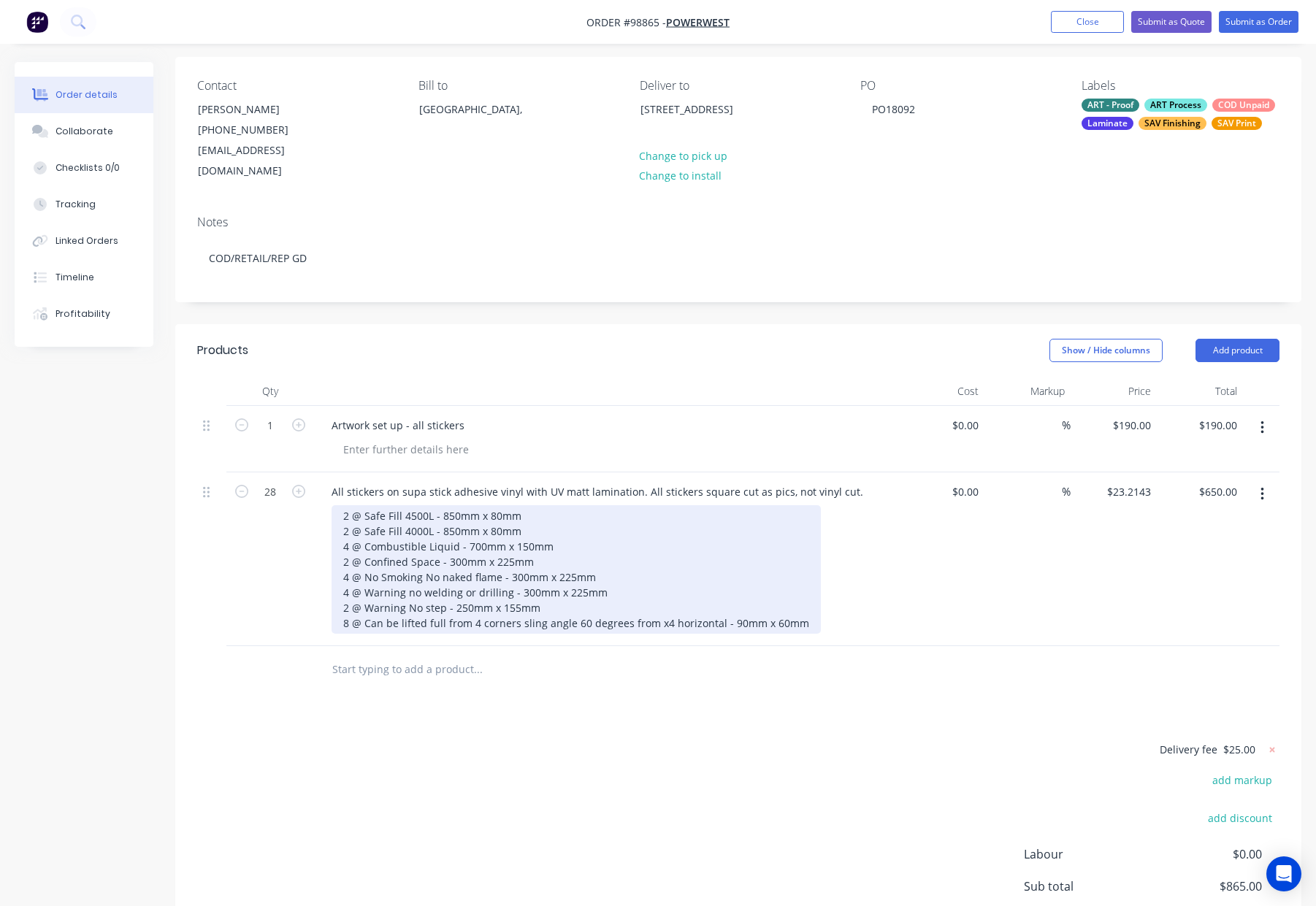
scroll to position [0, 0]
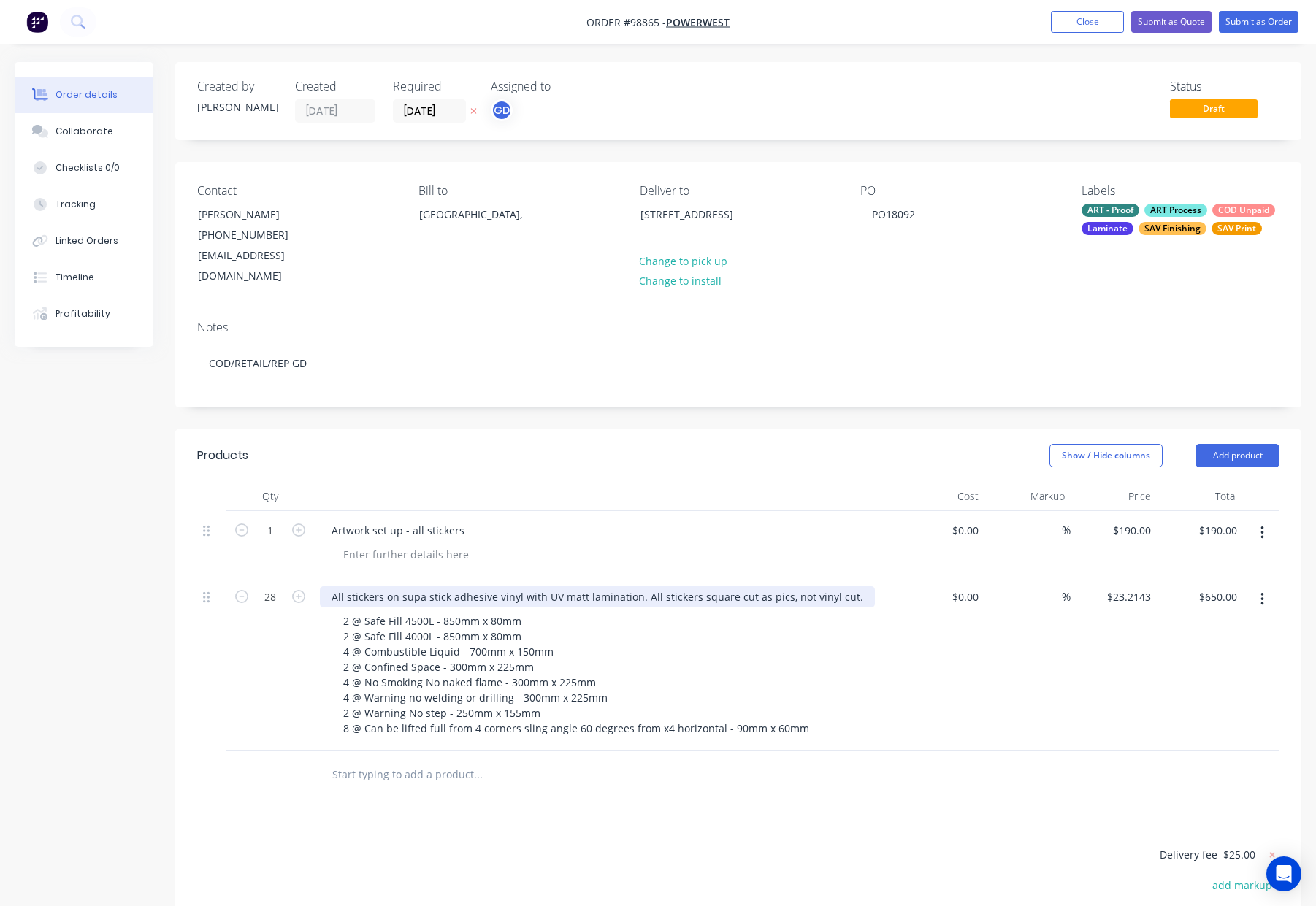
click at [640, 586] on div "All stickers on supa stick adhesive vinyl with UV matt lamination. All stickers…" at bounding box center [597, 597] width 555 height 21
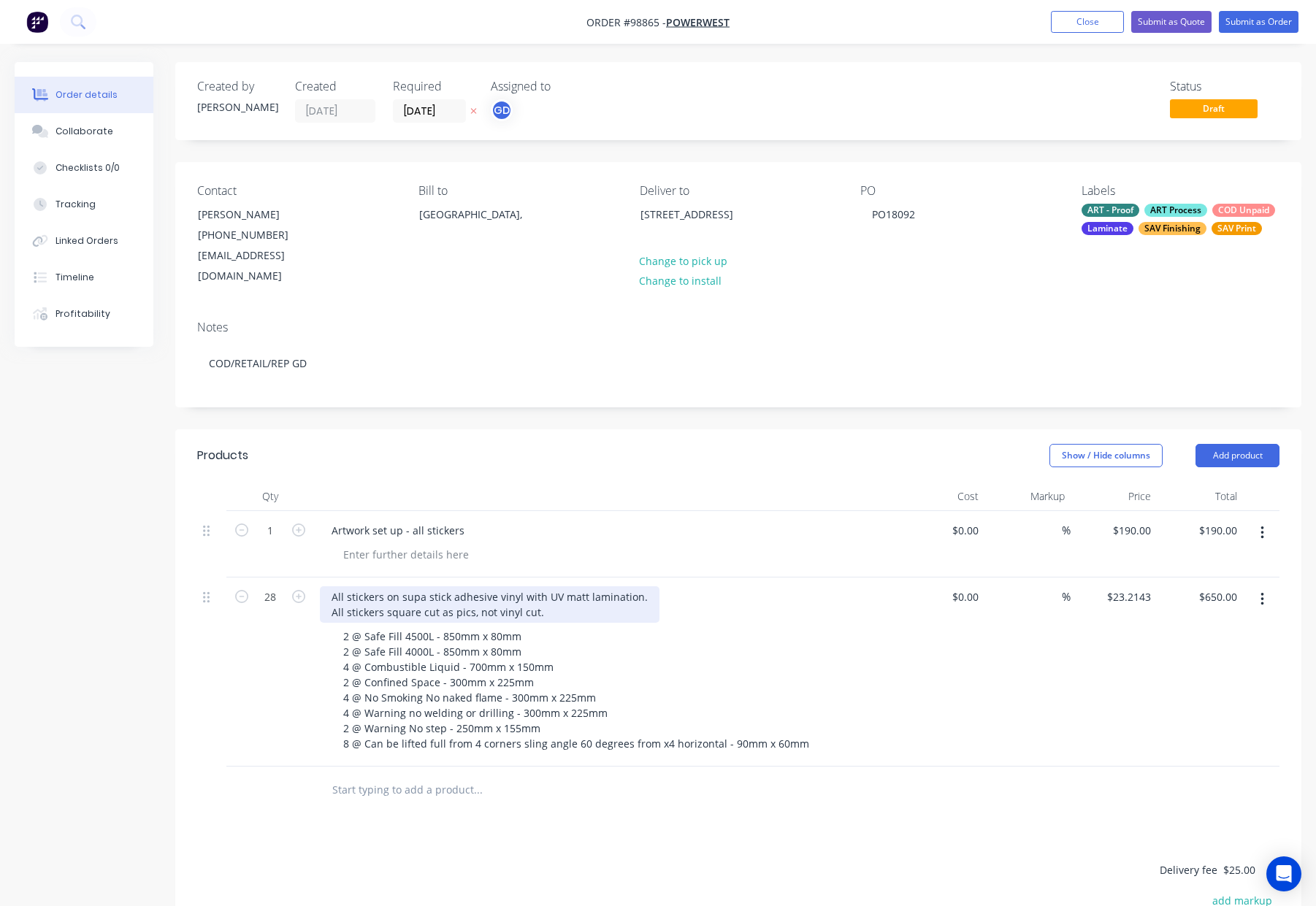
click at [644, 586] on div "All stickers on supa stick adhesive vinyl with UV matt lamination. All stickers…" at bounding box center [490, 604] width 340 height 37
drag, startPoint x: 495, startPoint y: 416, endPoint x: 499, endPoint y: 439, distance: 23.3
click at [495, 429] on header "Products Show / Hide columns Add product" at bounding box center [738, 455] width 1126 height 52
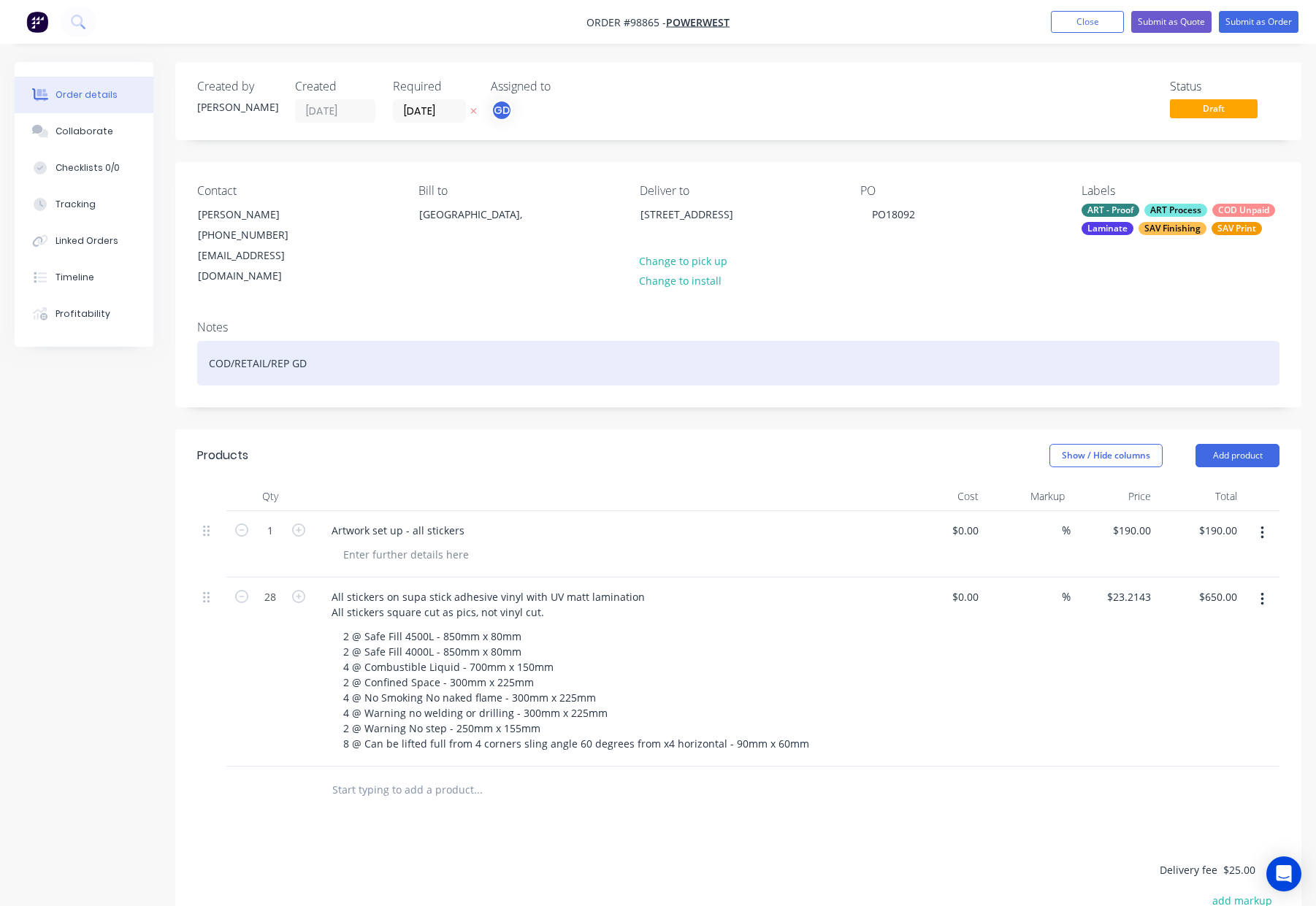
click at [465, 365] on div "Notes COD/RETAIL/REP GD" at bounding box center [738, 358] width 1126 height 98
drag, startPoint x: 466, startPoint y: 349, endPoint x: 517, endPoint y: 353, distance: 51.2
click at [470, 349] on div "COD/RETAIL/REP GD" at bounding box center [737, 362] width 1082 height 44
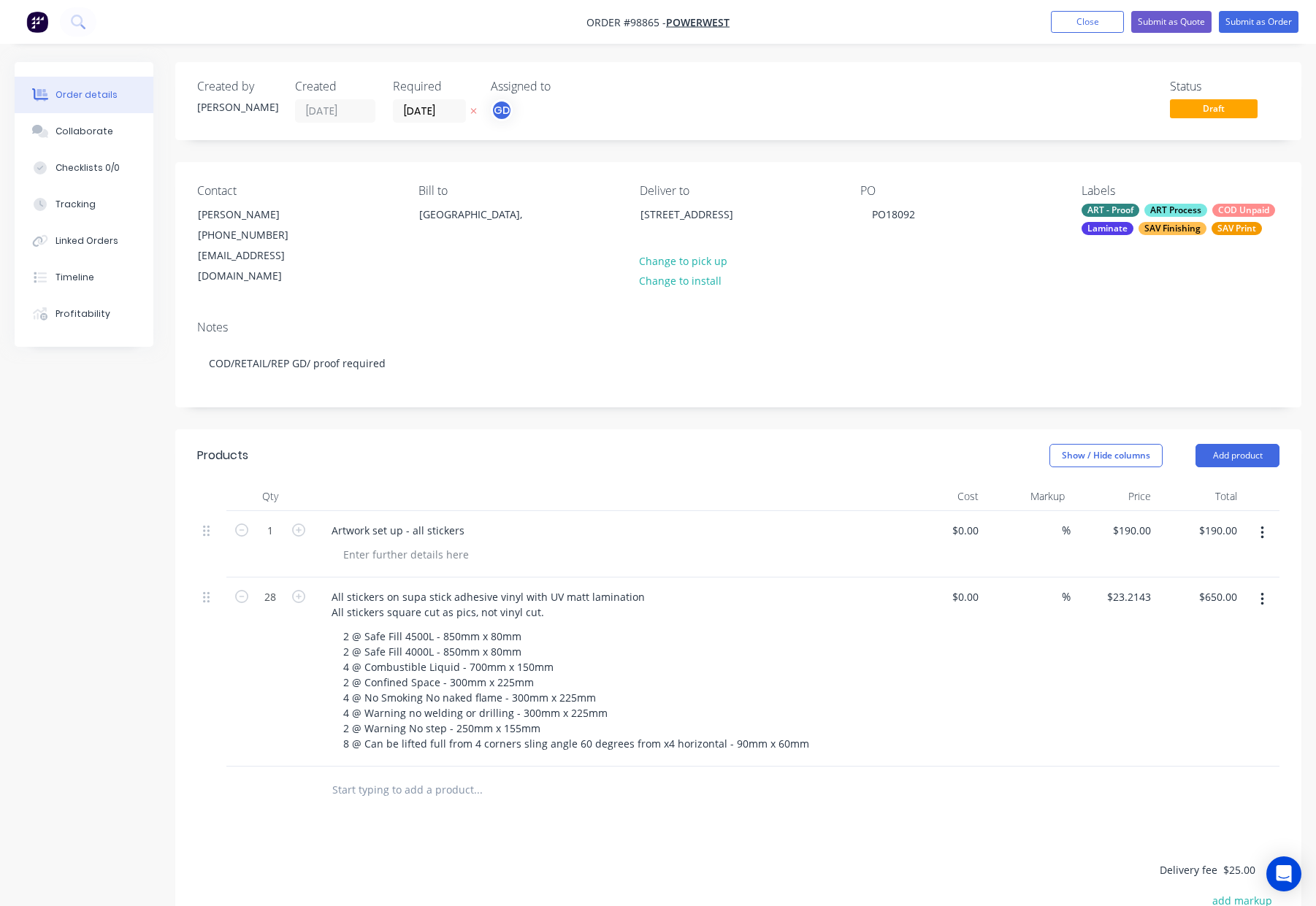
click at [1184, 226] on div "SAV Finishing" at bounding box center [1172, 228] width 68 height 13
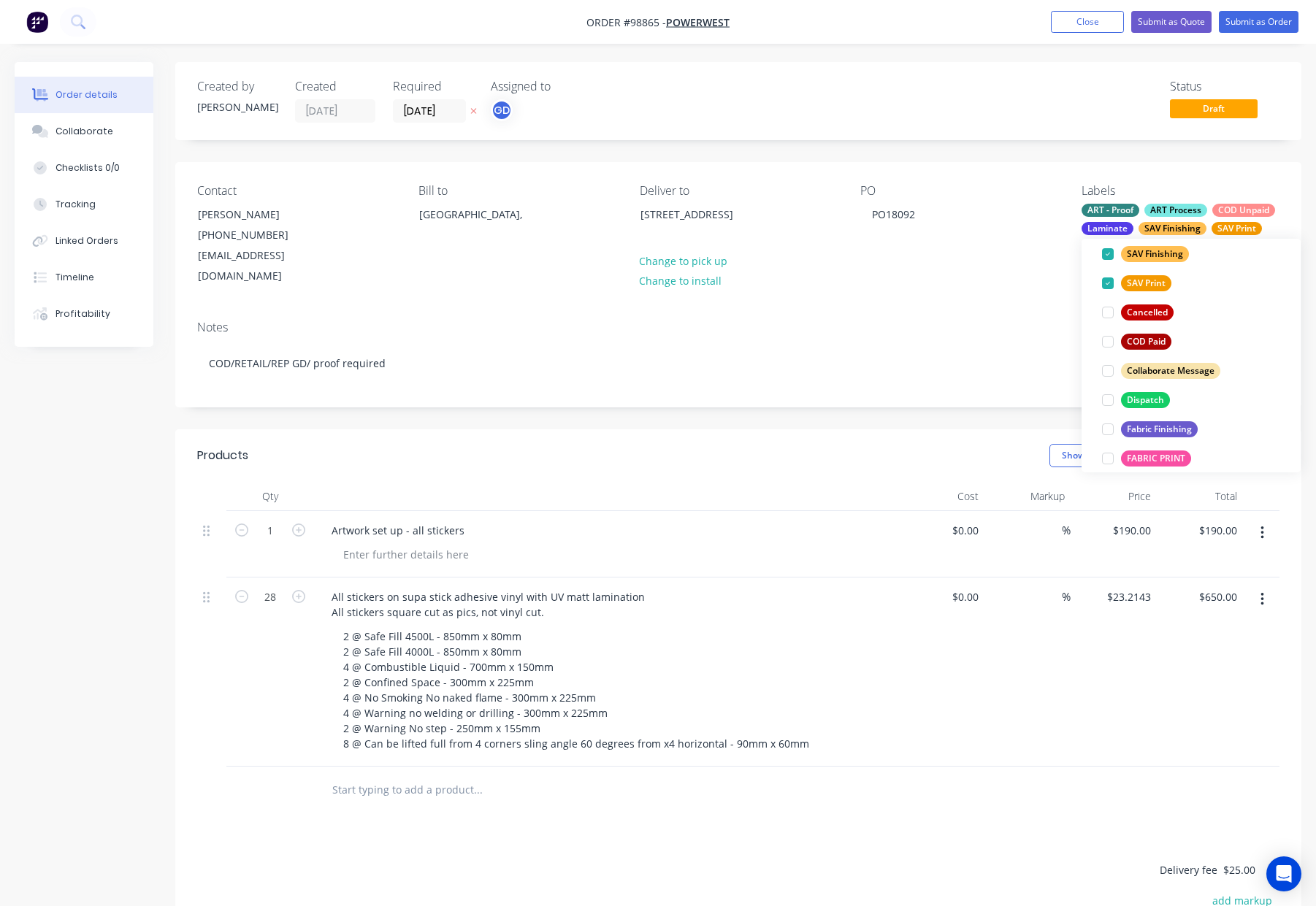
click at [1139, 398] on div "Dispatch" at bounding box center [1145, 400] width 49 height 16
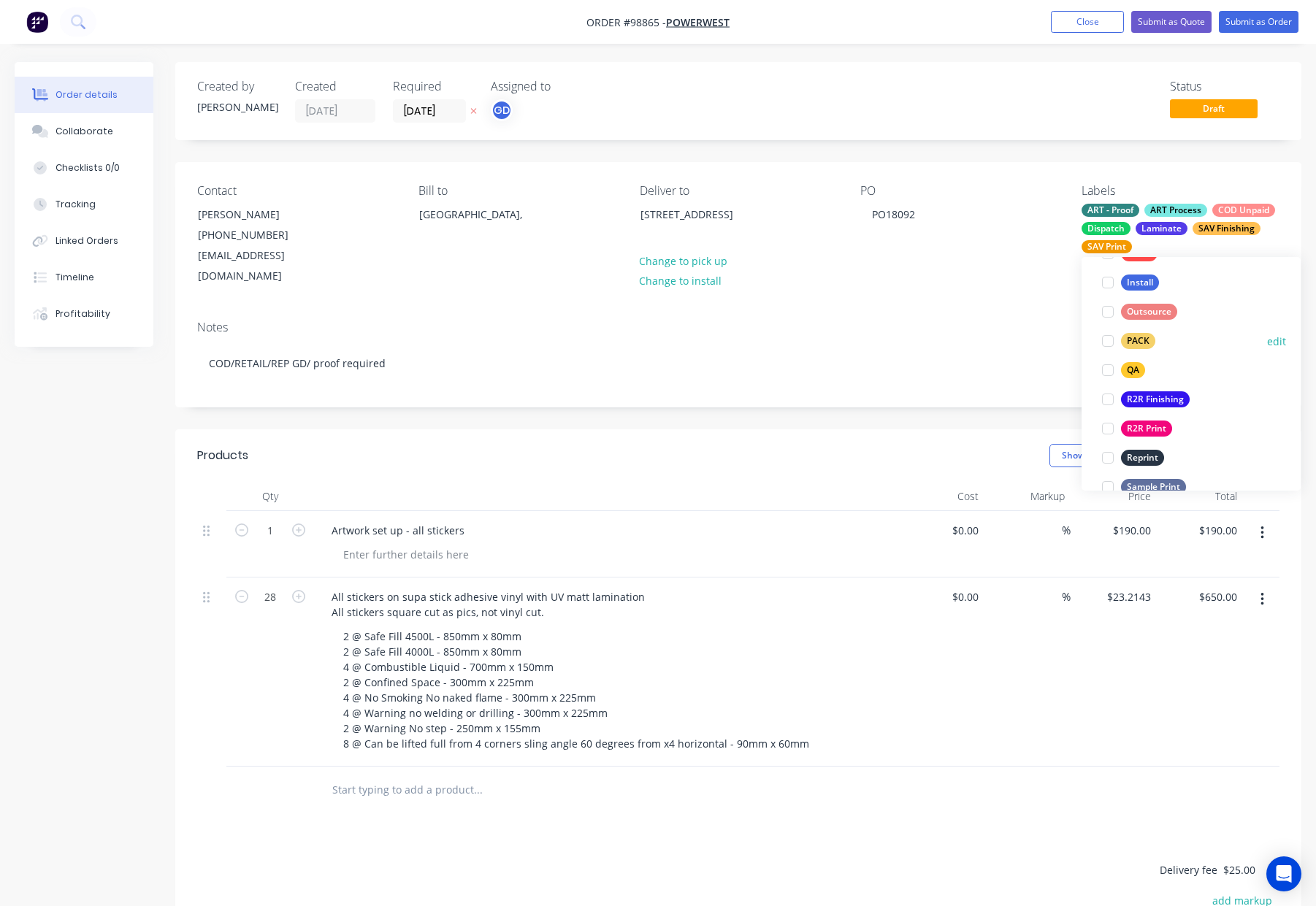
click at [1138, 338] on div "PACK" at bounding box center [1138, 341] width 34 height 16
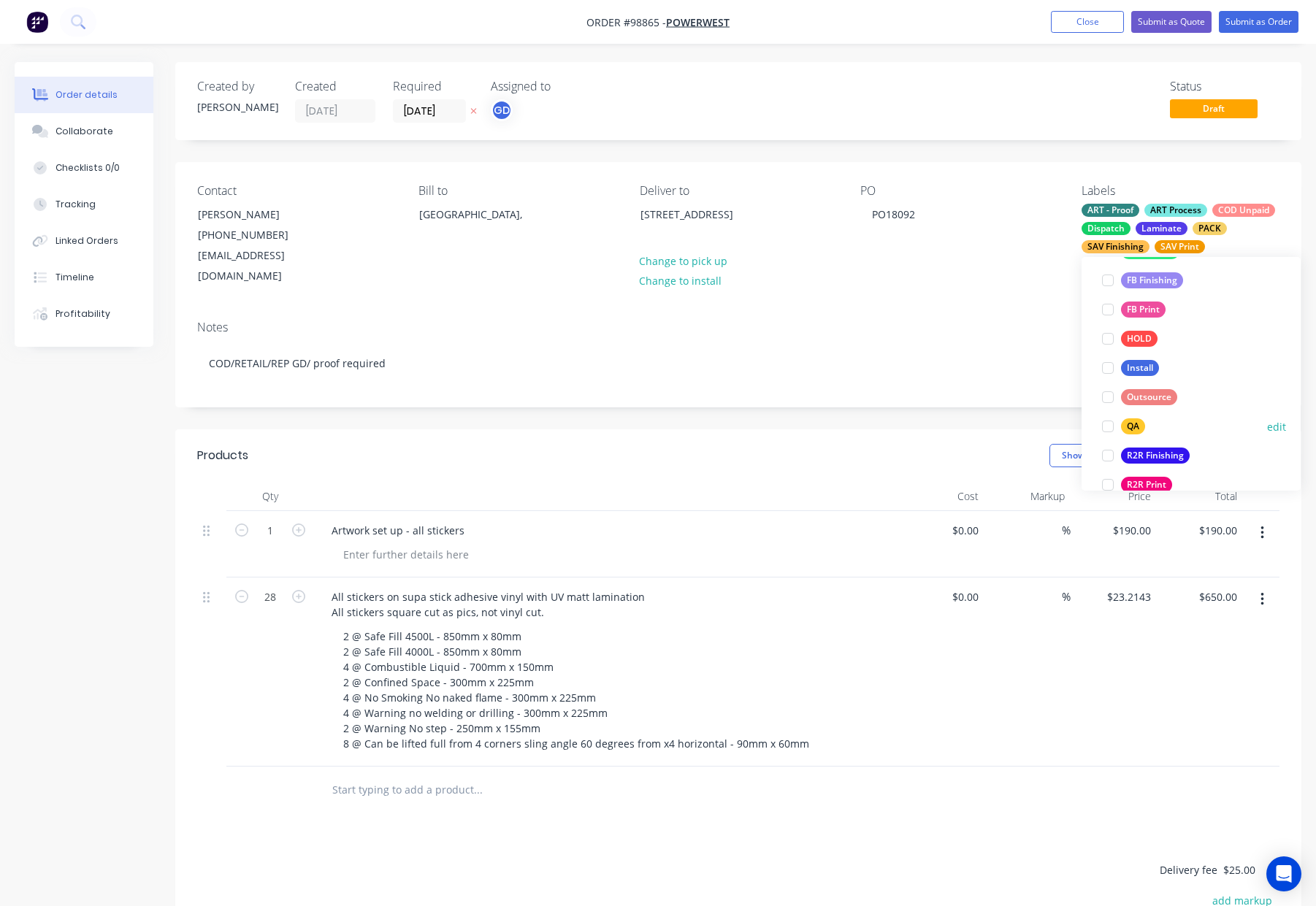
click at [1133, 424] on div "QA" at bounding box center [1133, 426] width 24 height 16
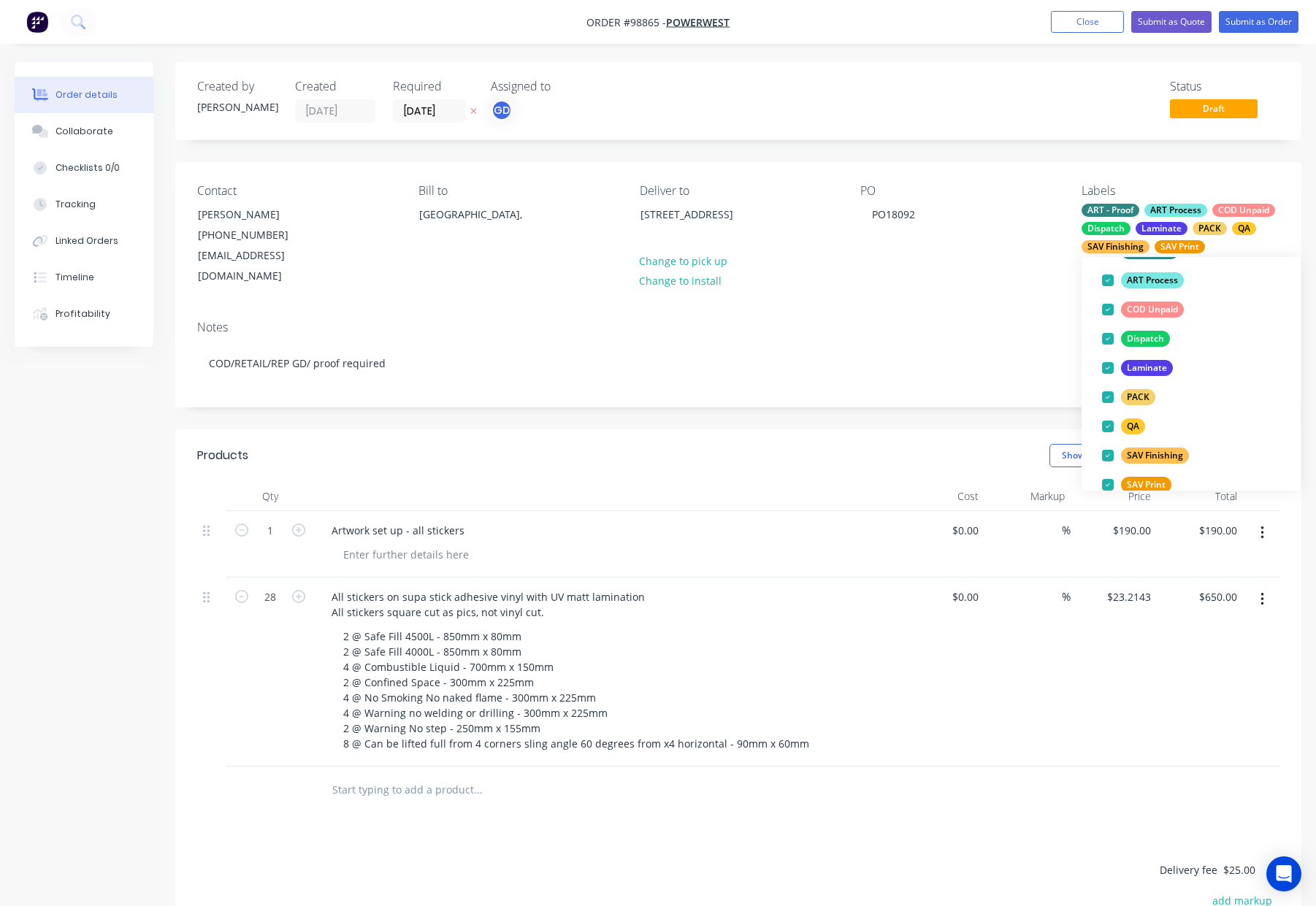
click at [988, 243] on div "PO PO18092" at bounding box center [959, 236] width 198 height 103
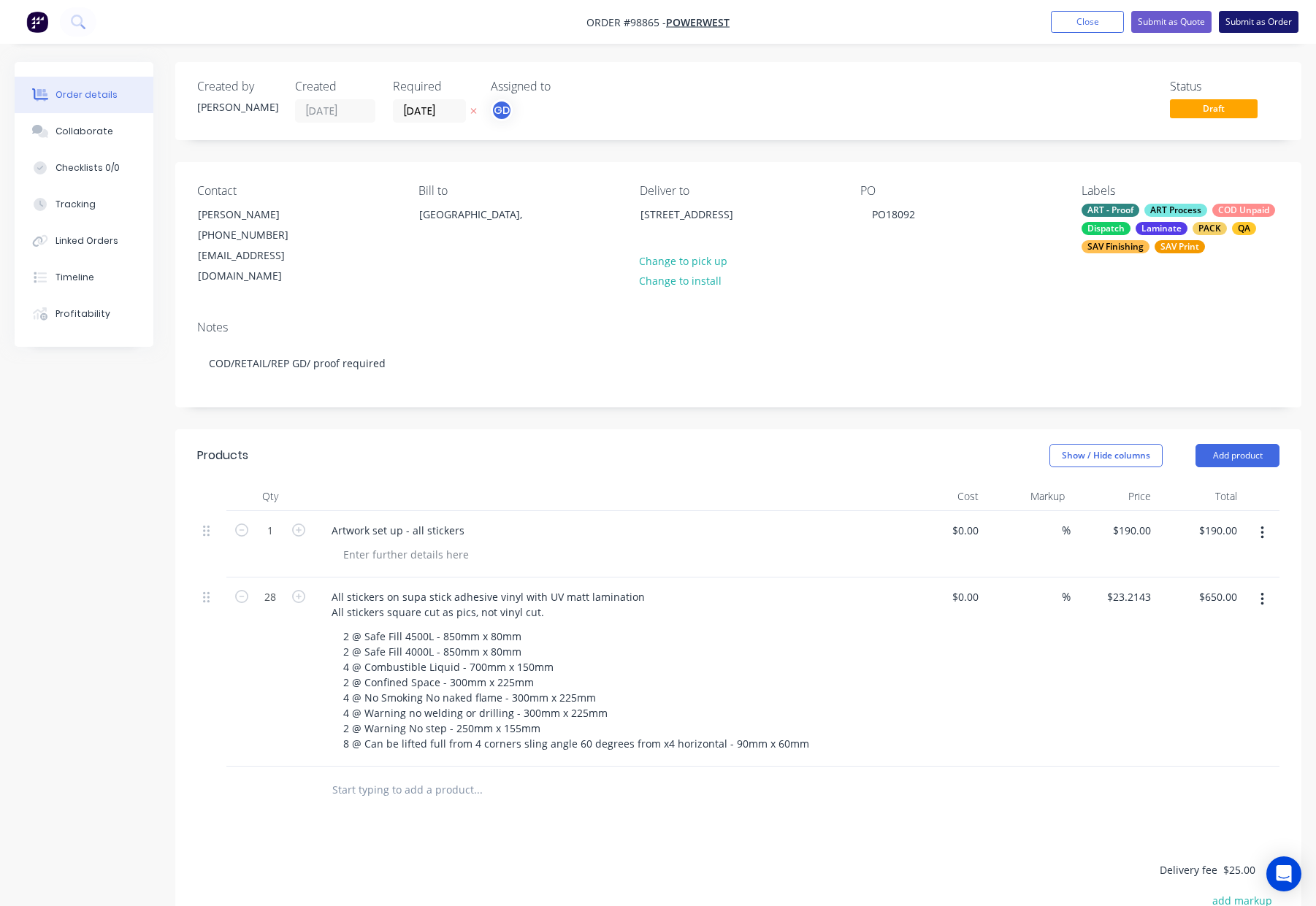
click at [1240, 19] on button "Submit as Order" at bounding box center [1258, 22] width 79 height 22
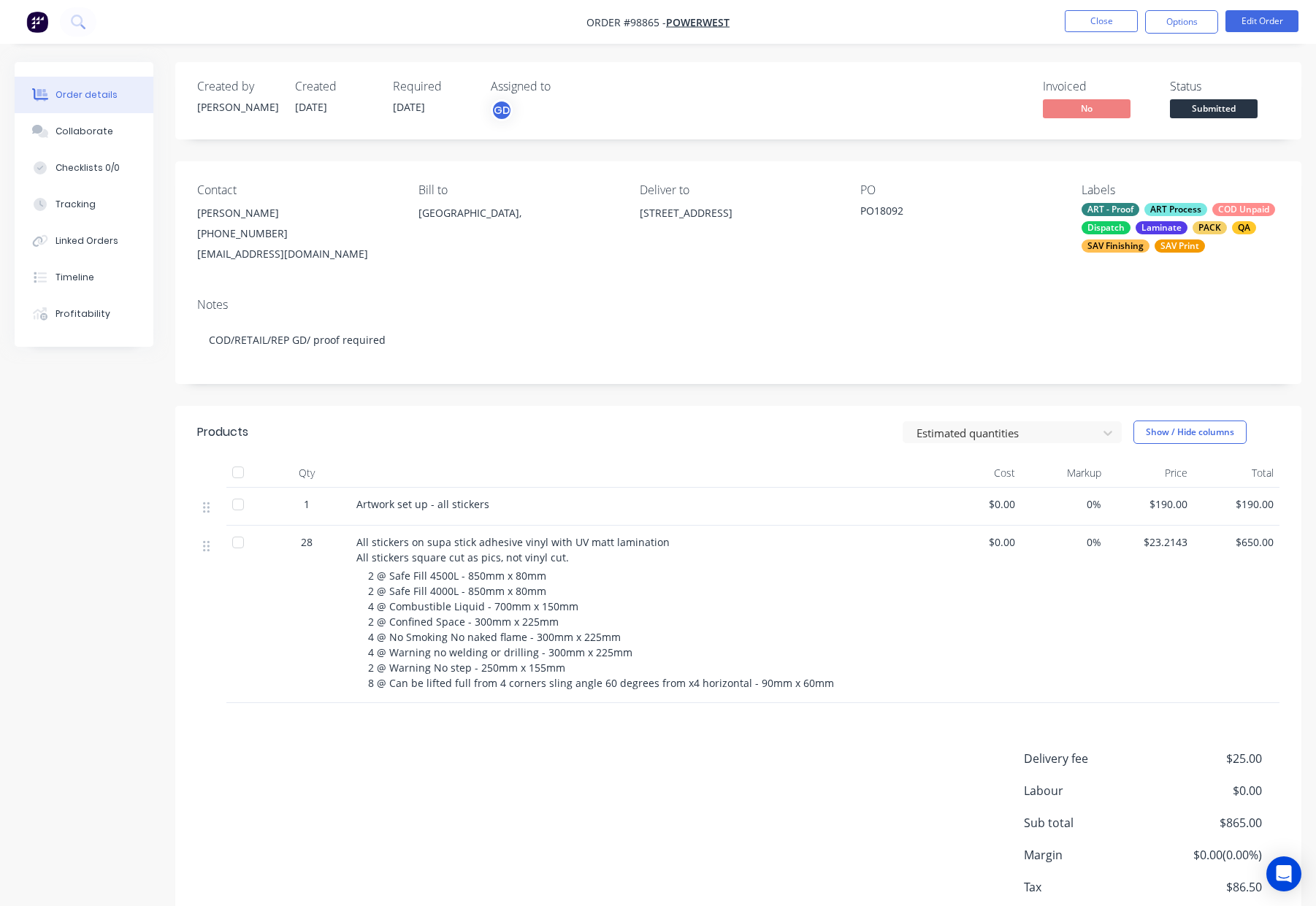
drag, startPoint x: 1184, startPoint y: 25, endPoint x: 1181, endPoint y: 34, distance: 9.5
click at [1184, 25] on button "Options" at bounding box center [1181, 22] width 73 height 23
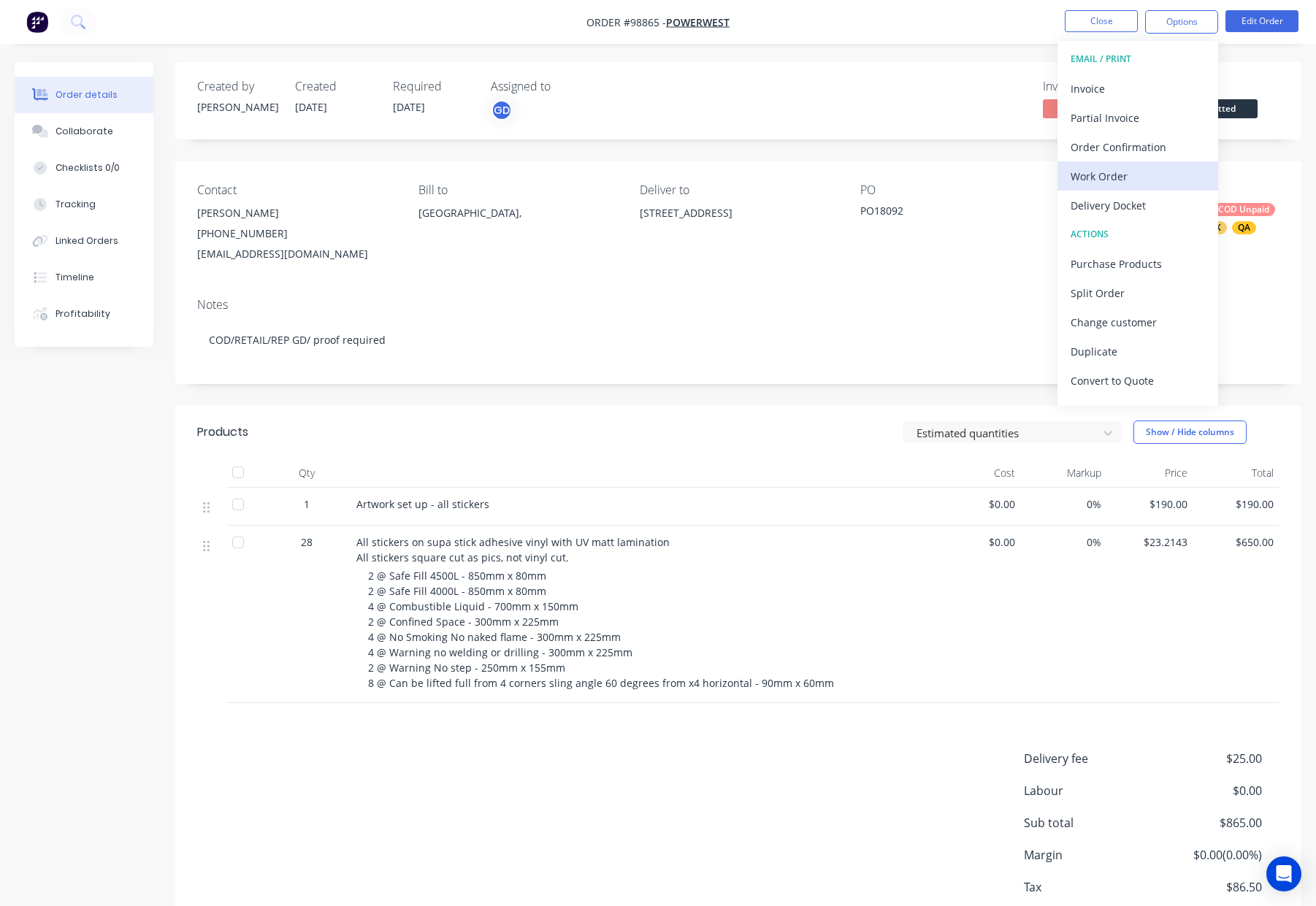
click at [1122, 183] on div "Work Order" at bounding box center [1137, 176] width 134 height 21
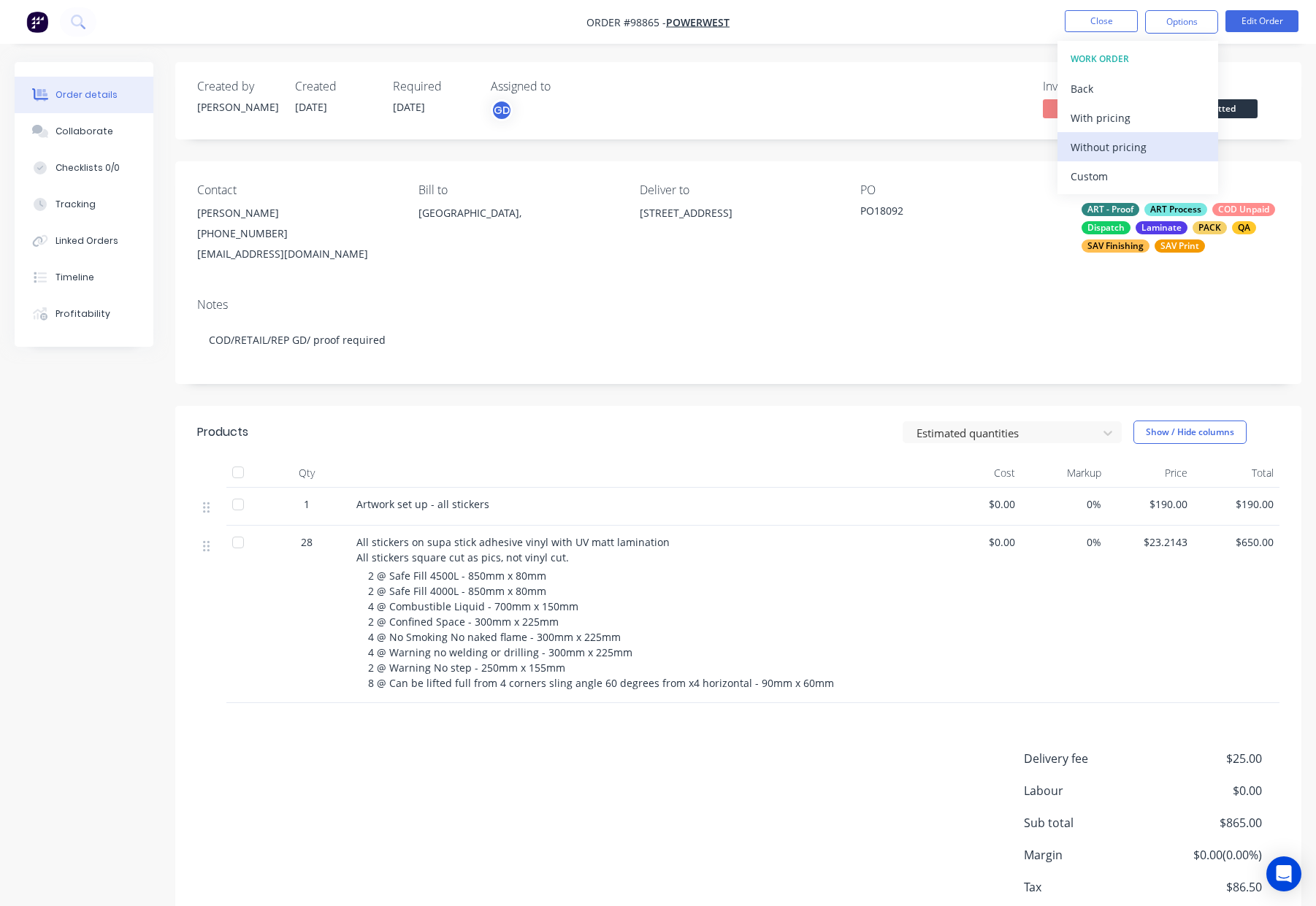
click at [1131, 138] on div "Without pricing" at bounding box center [1137, 147] width 134 height 21
click at [1083, 22] on button "Close" at bounding box center [1101, 21] width 73 height 22
